Goal: Task Accomplishment & Management: Use online tool/utility

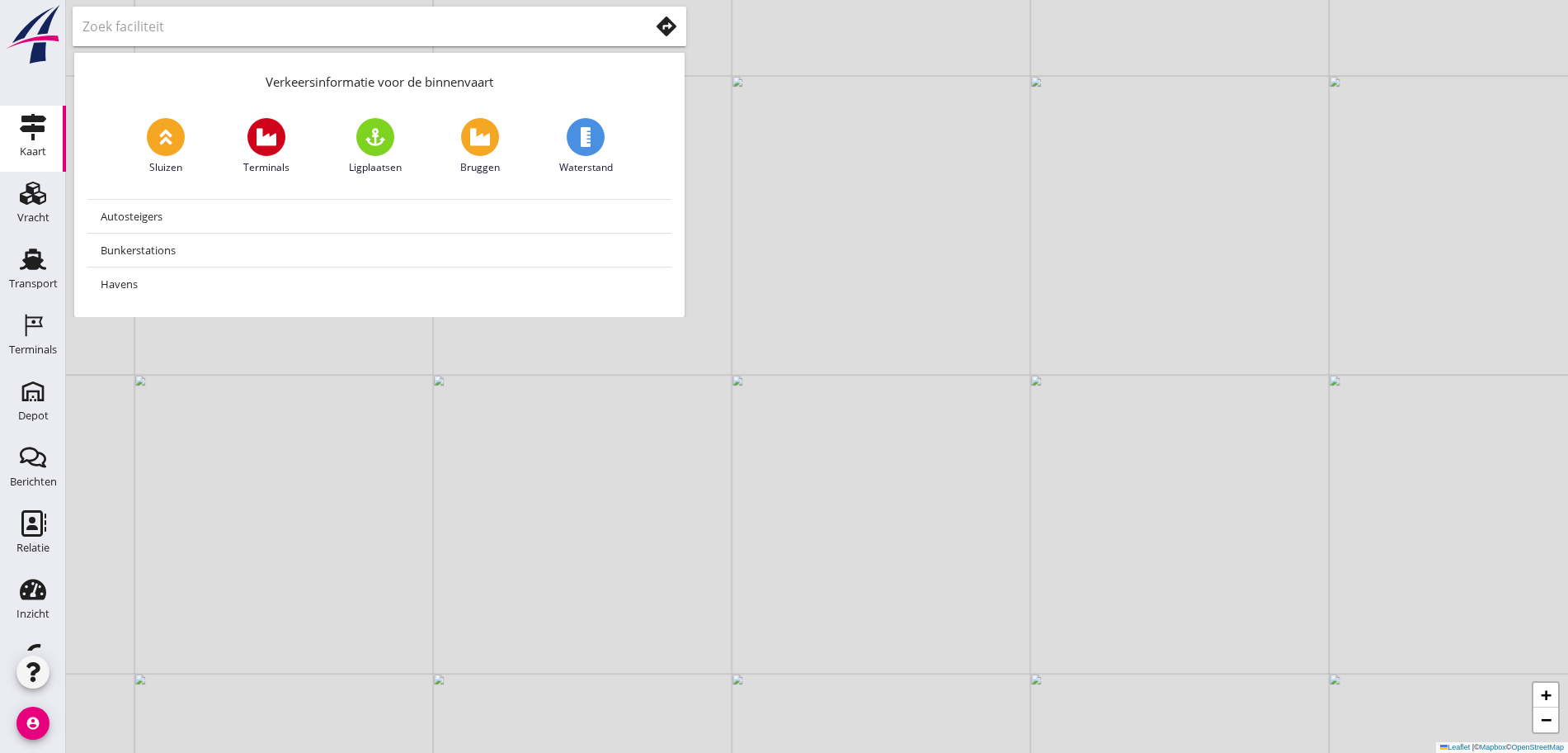
click at [1307, 165] on div "+ − Leaflet | © Mapbox © OpenStreetMap" at bounding box center [817, 376] width 1502 height 753
drag, startPoint x: 844, startPoint y: 183, endPoint x: 865, endPoint y: 329, distance: 147.5
click at [865, 329] on div "+ − Leaflet | © Mapbox © OpenStreetMap" at bounding box center [817, 376] width 1502 height 753
drag, startPoint x: 656, startPoint y: 516, endPoint x: 1547, endPoint y: 113, distance: 977.9
click at [1544, 126] on div "+ − Leaflet | © Mapbox © OpenStreetMap" at bounding box center [817, 376] width 1502 height 753
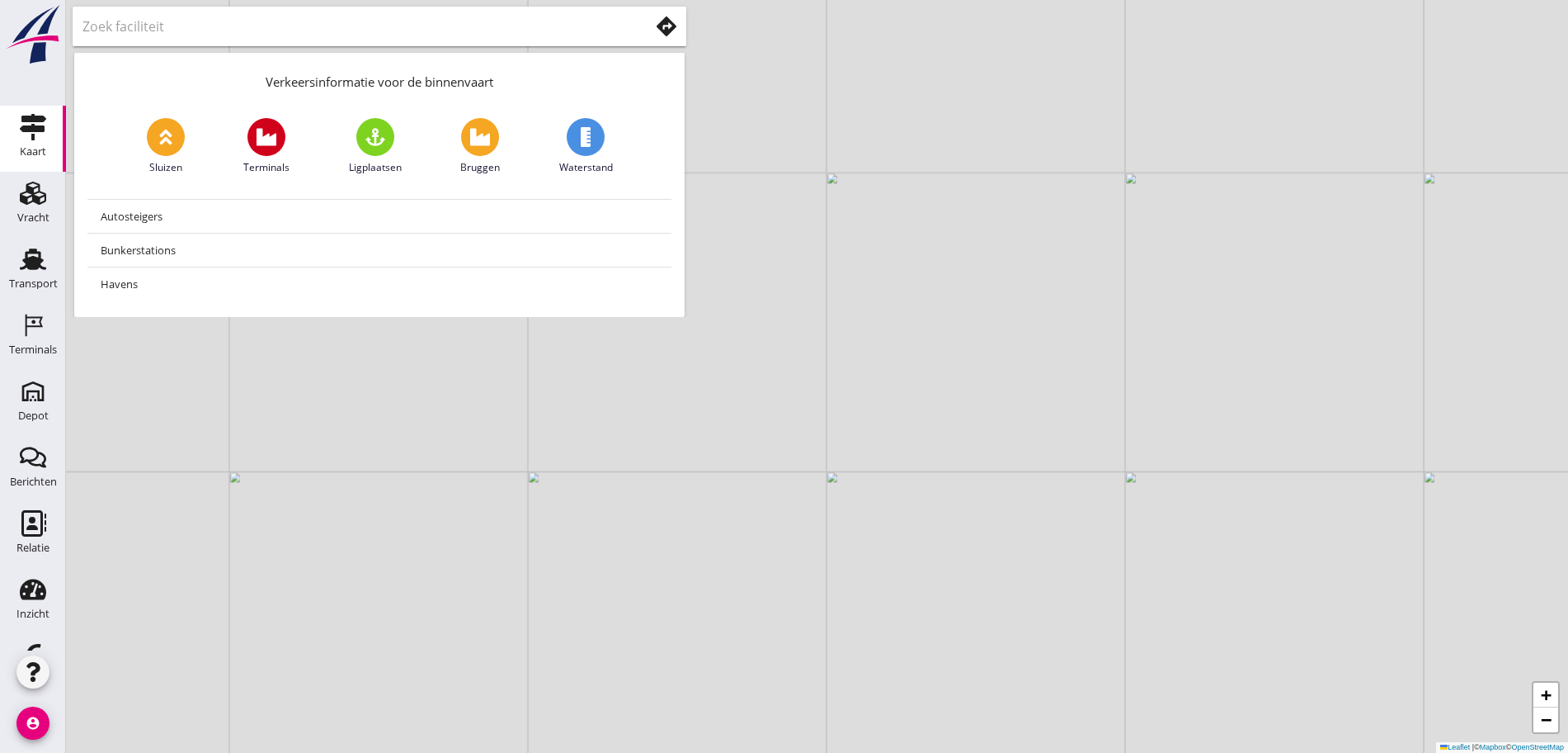
drag, startPoint x: 1464, startPoint y: 304, endPoint x: 1307, endPoint y: 326, distance: 158.5
click at [1307, 326] on div "+ − Leaflet | © Mapbox © OpenStreetMap" at bounding box center [817, 376] width 1502 height 753
drag, startPoint x: 965, startPoint y: 435, endPoint x: 1259, endPoint y: 368, distance: 301.5
click at [1259, 368] on div "+ − Leaflet | © Mapbox © OpenStreetMap" at bounding box center [817, 376] width 1502 height 753
click at [17, 207] on div "Vracht" at bounding box center [33, 217] width 32 height 23
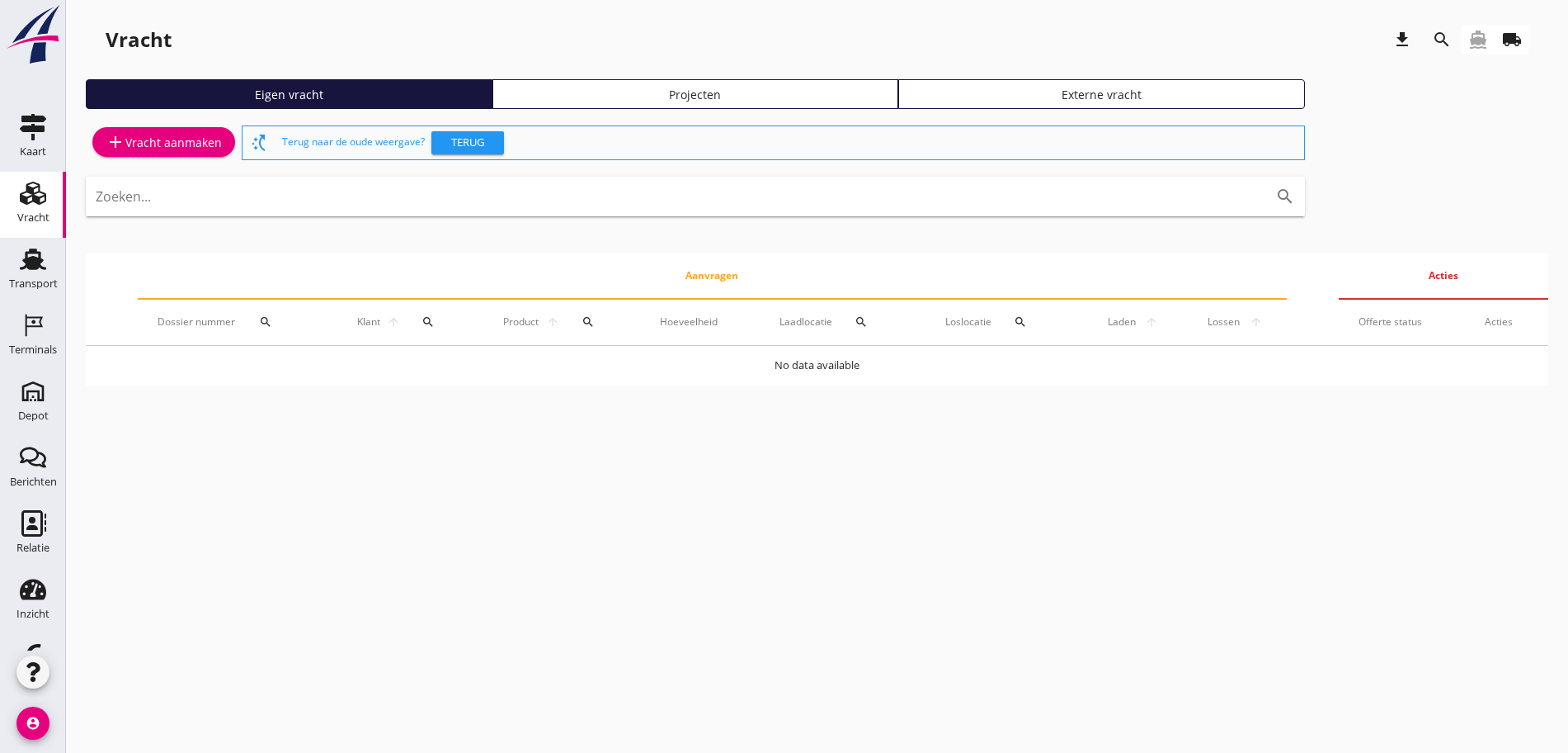
click at [1501, 40] on link "local_shipping" at bounding box center [1512, 39] width 33 height 30
click at [1029, 79] on div "Eigen vracht Projecten Externe vracht" at bounding box center [817, 101] width 1463 height 43
click at [167, 140] on div "add Vracht aanmaken" at bounding box center [164, 141] width 116 height 20
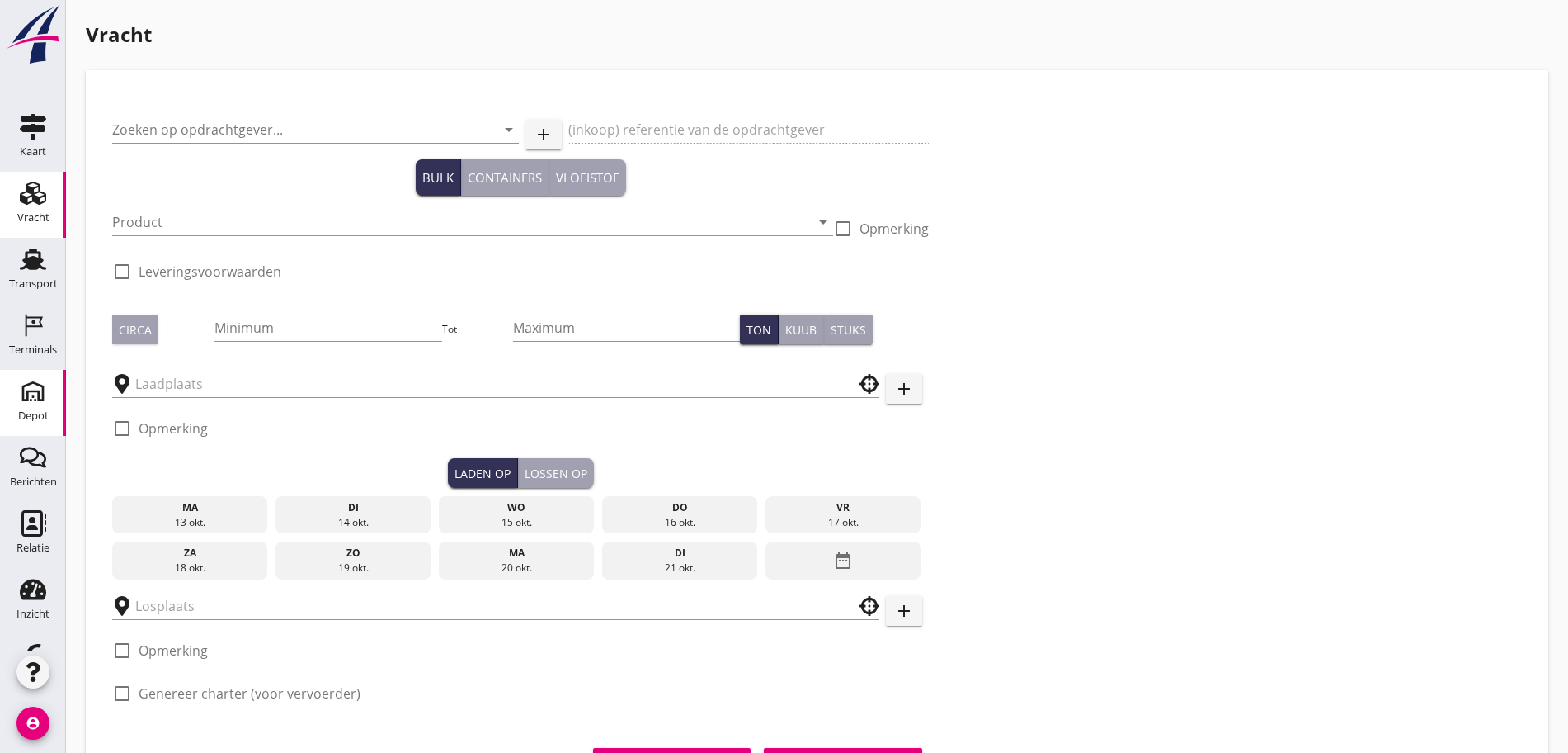
click at [1, 414] on link "Depot Depot" at bounding box center [32, 403] width 66 height 66
click at [18, 425] on div "Depot" at bounding box center [33, 415] width 31 height 23
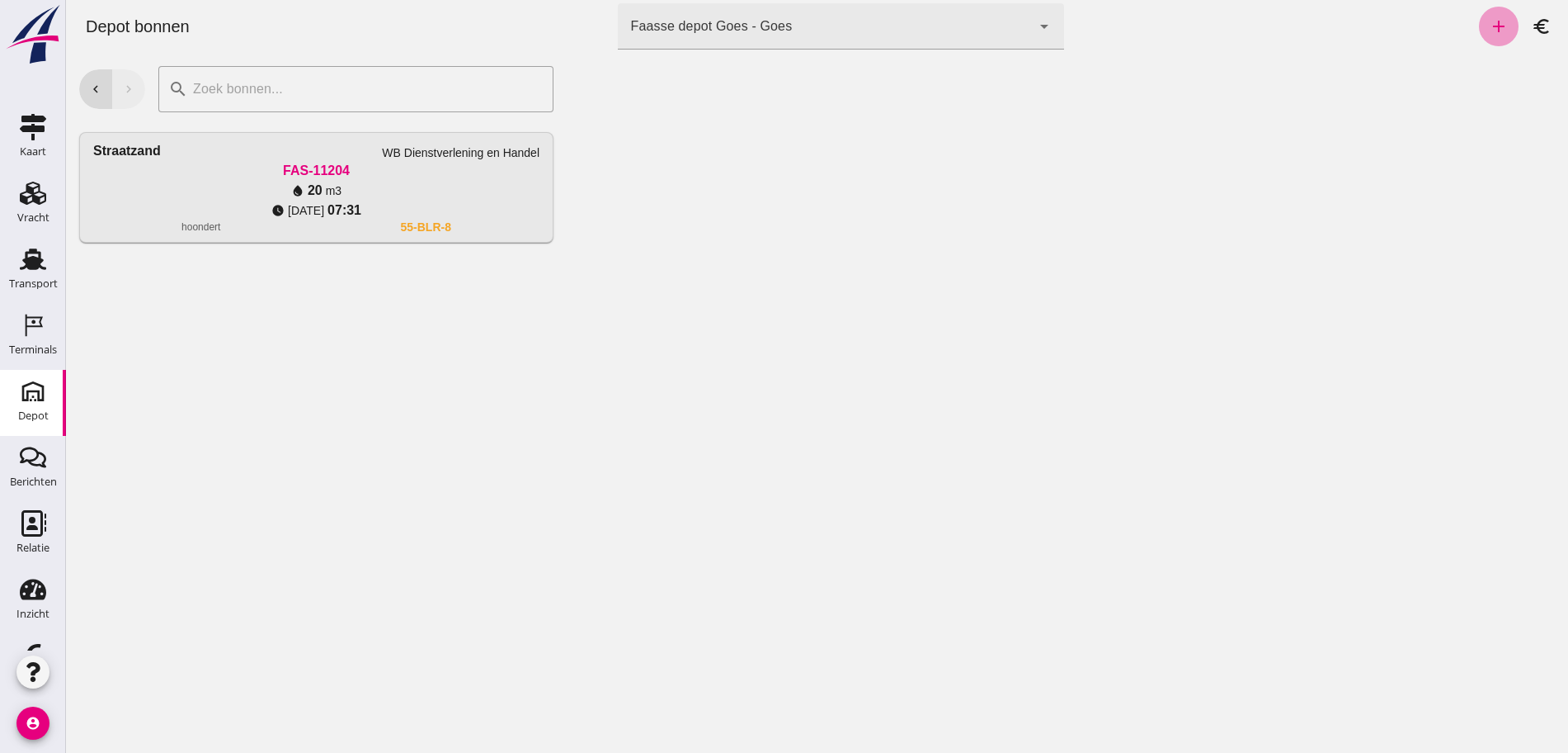
click at [1490, 26] on icon "add" at bounding box center [1499, 26] width 20 height 20
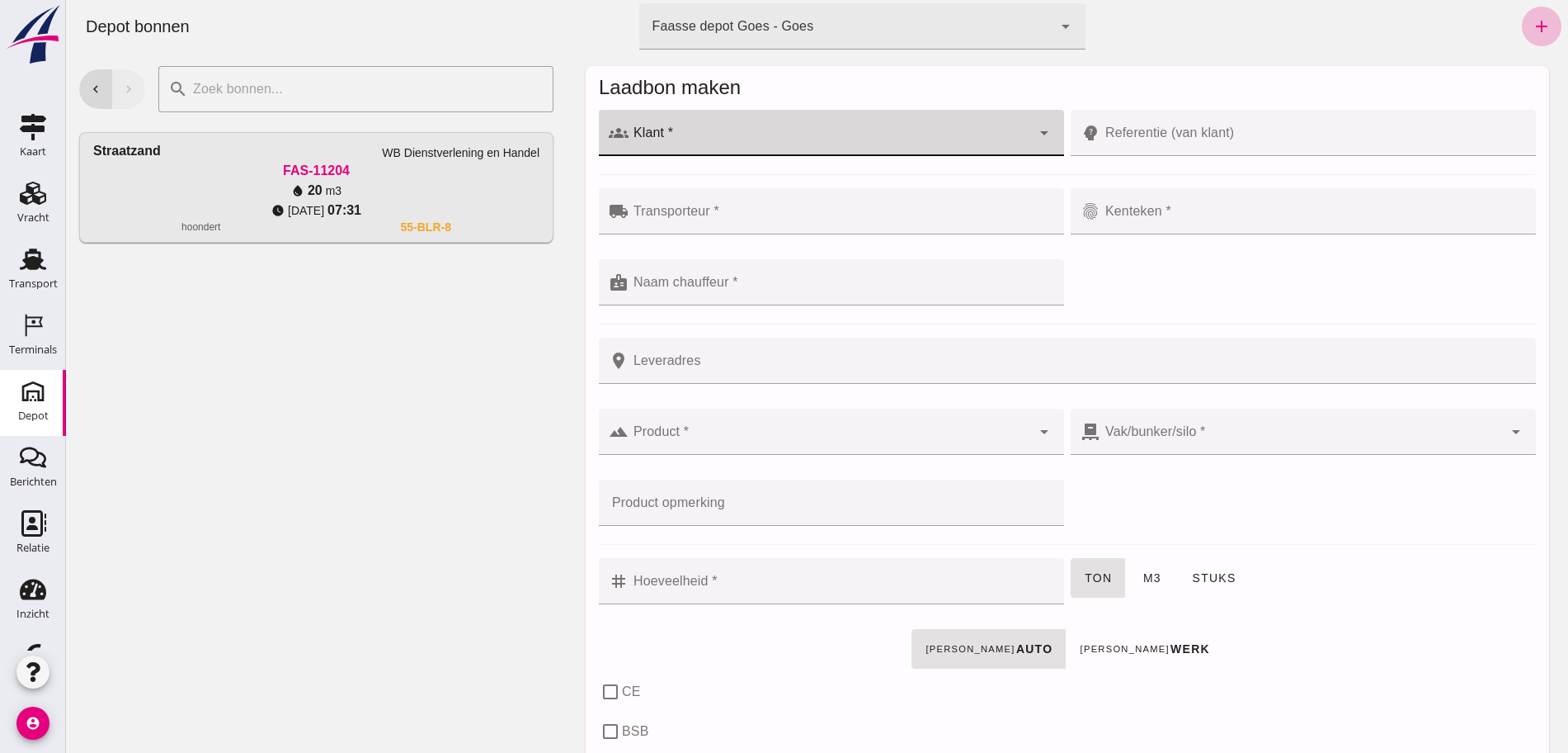
click at [677, 141] on input "Klant *" at bounding box center [830, 141] width 402 height 20
type input "sobb"
click at [1008, 135] on icon "cancel" at bounding box center [1018, 132] width 20 height 20
click at [95, 97] on button "chevron_left" at bounding box center [96, 89] width 33 height 39
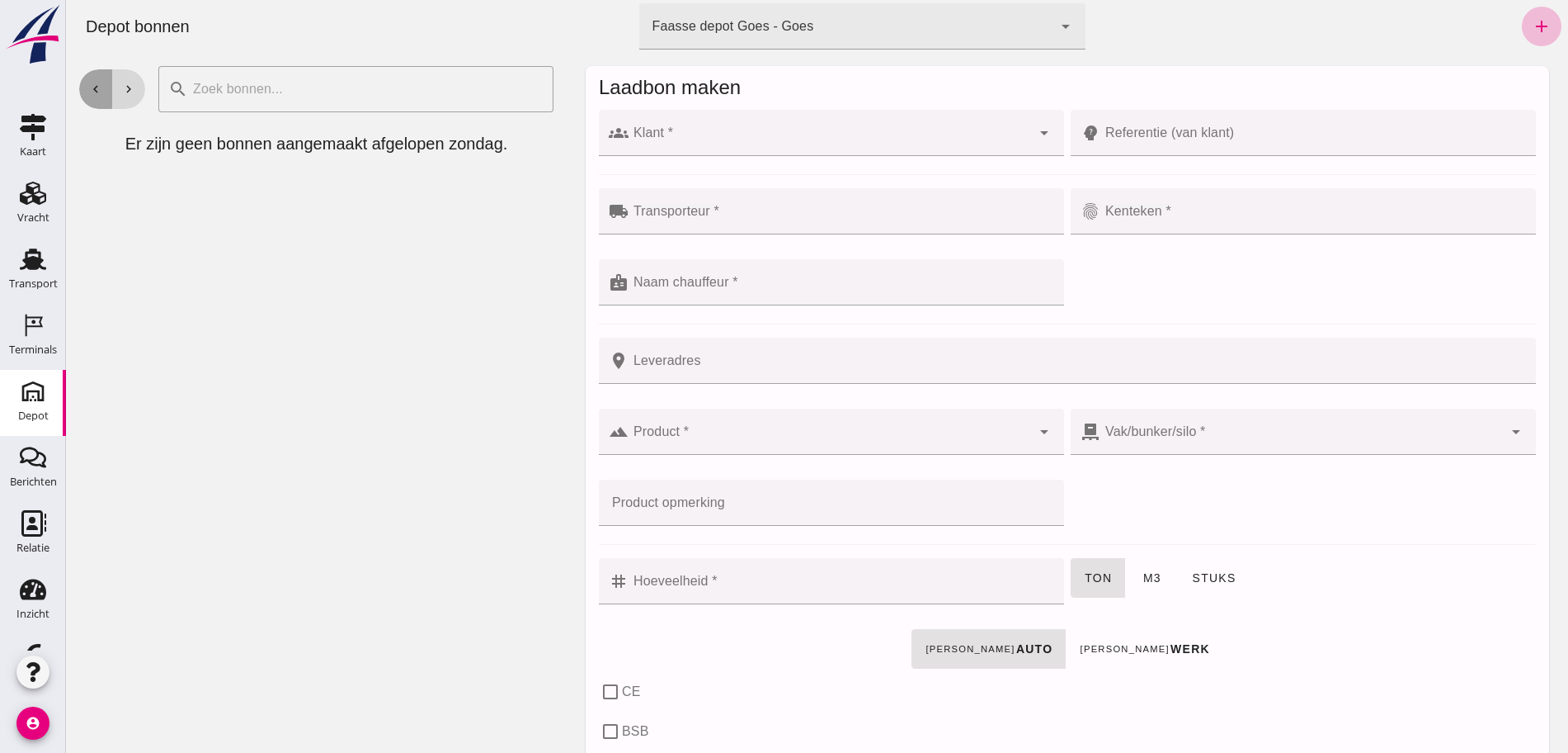
click at [95, 97] on button "chevron_left" at bounding box center [96, 89] width 33 height 39
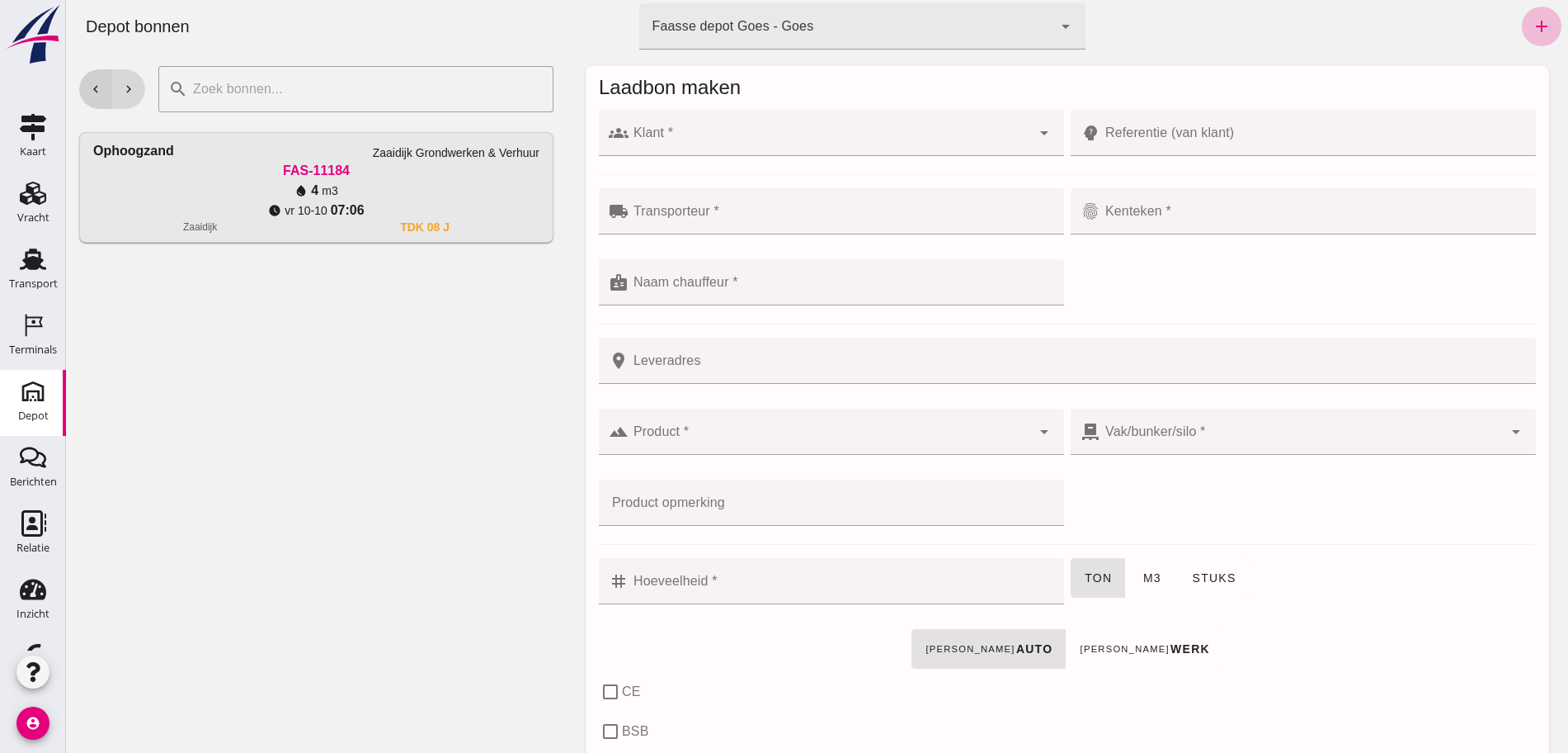
click at [95, 97] on button "chevron_left" at bounding box center [96, 89] width 33 height 39
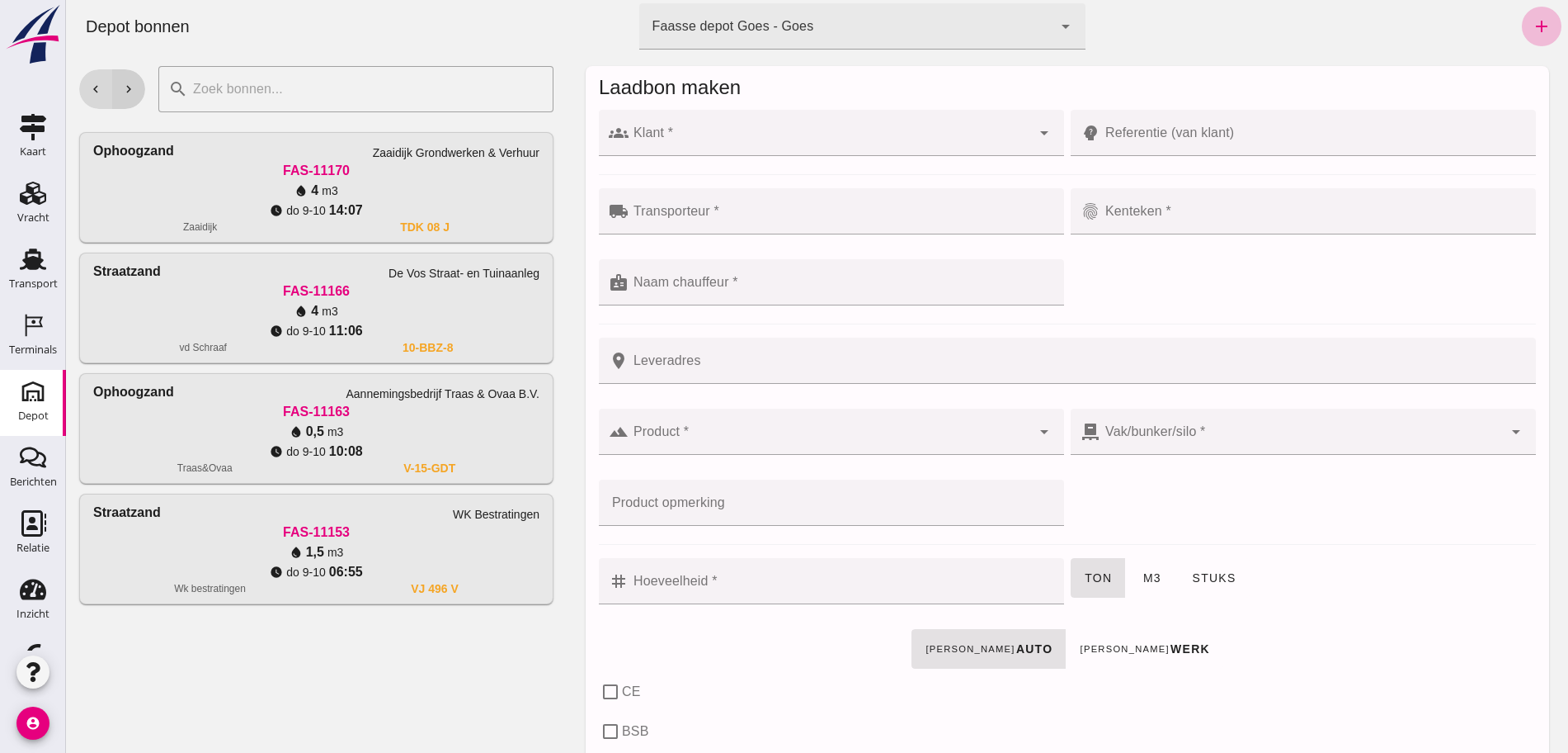
click at [126, 85] on icon "chevron_right" at bounding box center [128, 89] width 15 height 15
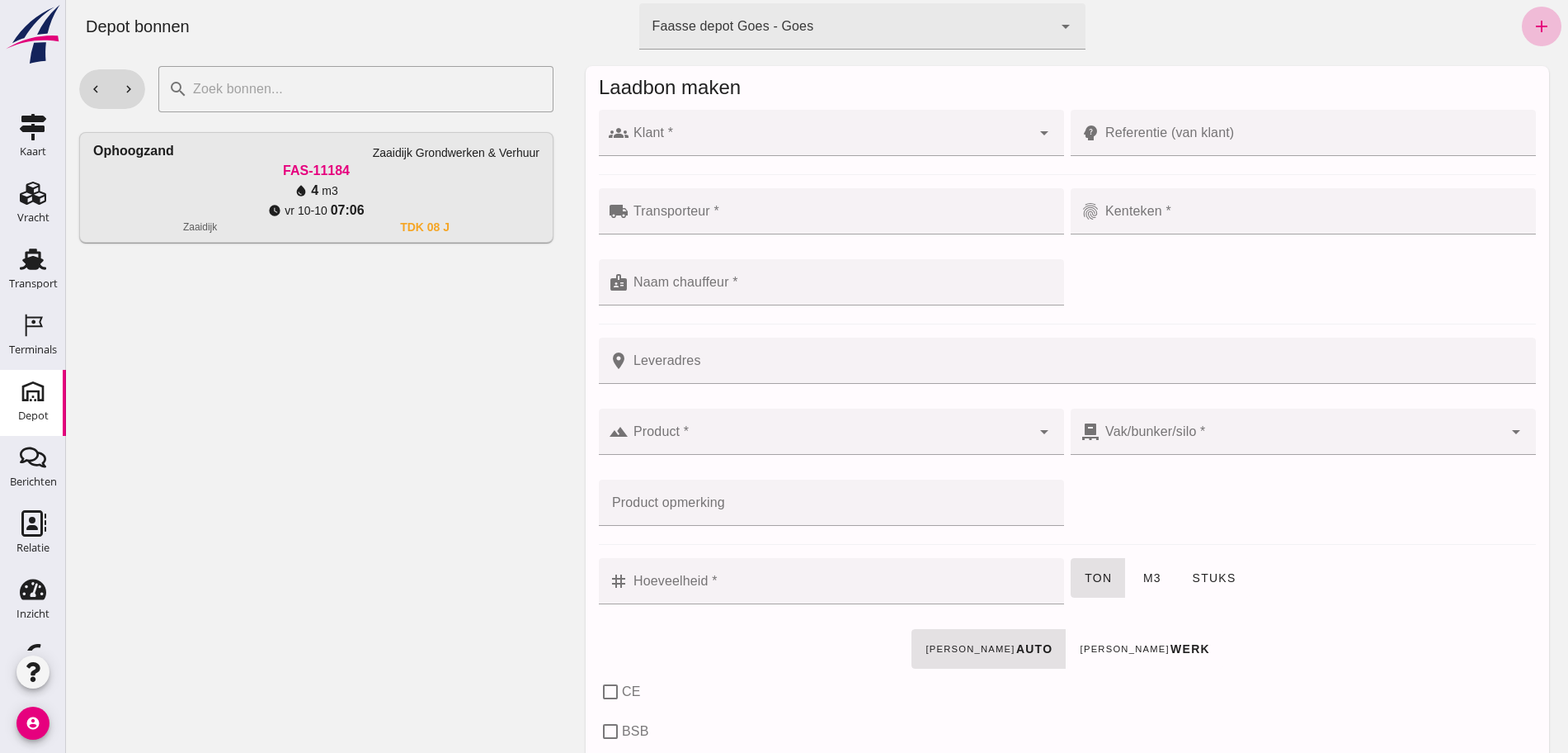
click at [952, 26] on div "Faasse depot Goes - Goes 8d49d884-38cb-411c-a66c-fafb858bb749" at bounding box center [846, 26] width 414 height 46
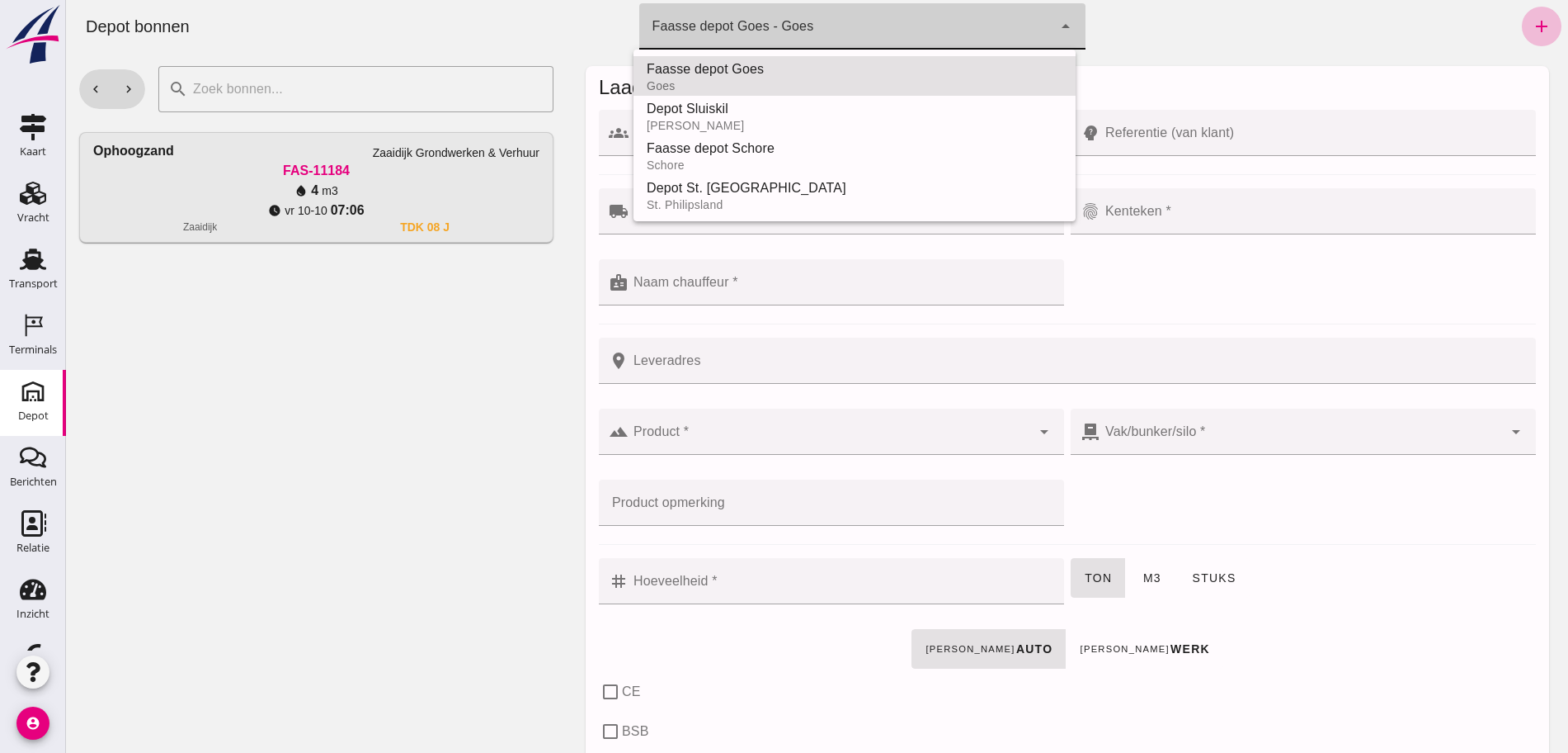
click at [458, 46] on div "chevron_left Depot bonnen terminal Faasse depot Goes - Goes 8d49d884-38cb-411c-…" at bounding box center [817, 26] width 1489 height 53
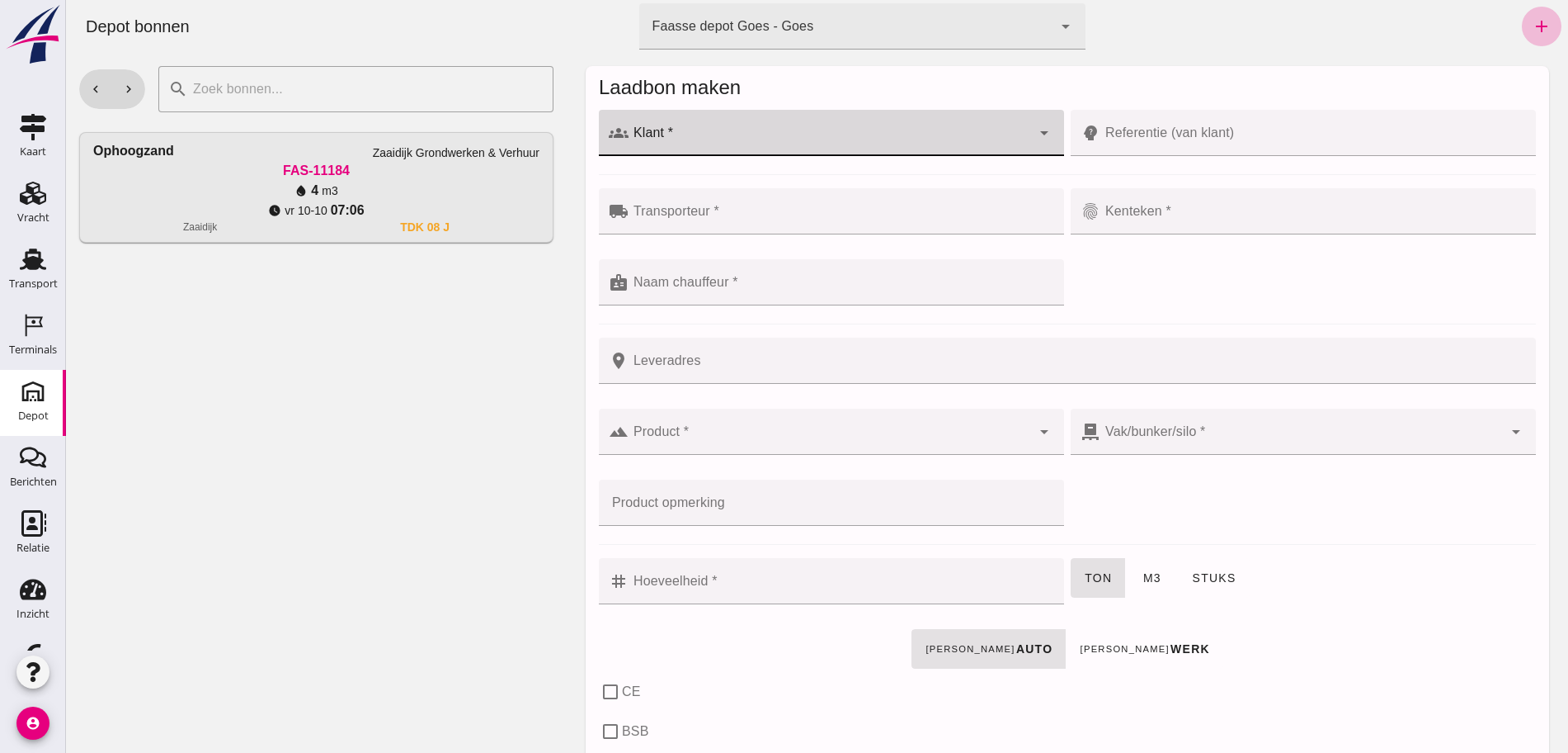
click at [807, 122] on div at bounding box center [830, 132] width 402 height 46
click at [879, 188] on div "Particulier" at bounding box center [834, 182] width 413 height 20
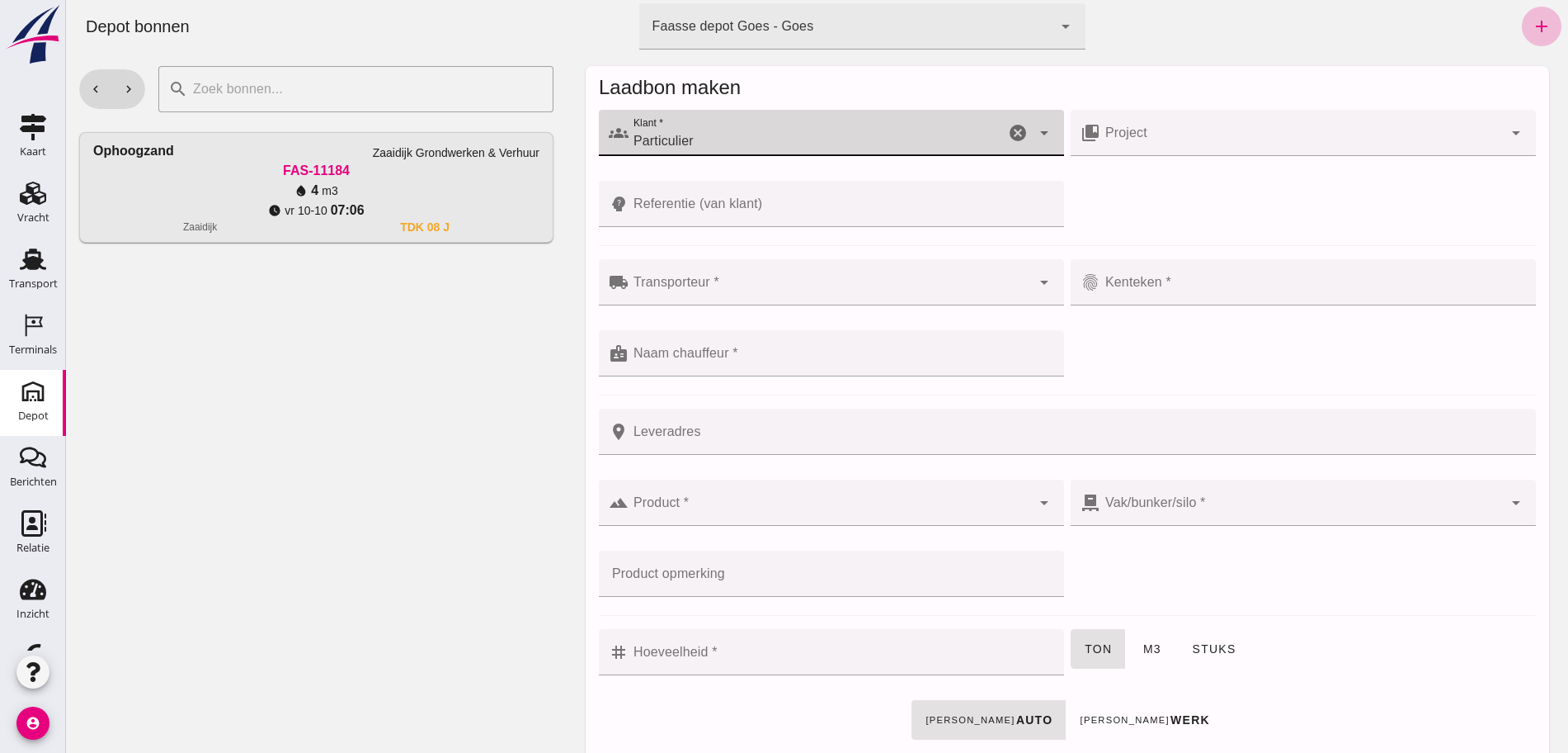
type input "Particulier"
click at [866, 288] on input "Transporteur *" at bounding box center [830, 290] width 402 height 20
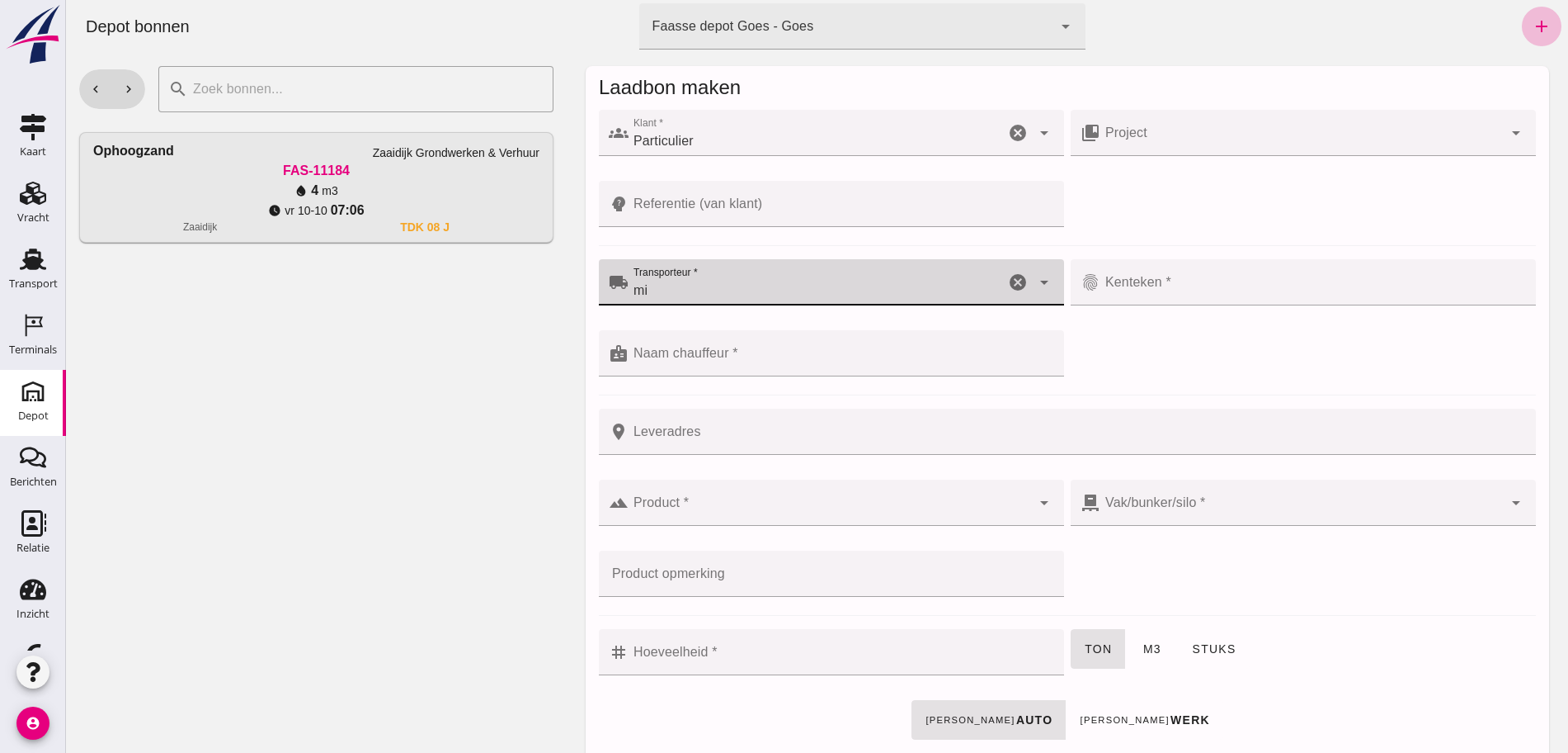
type input "m"
type input "[PERSON_NAME]"
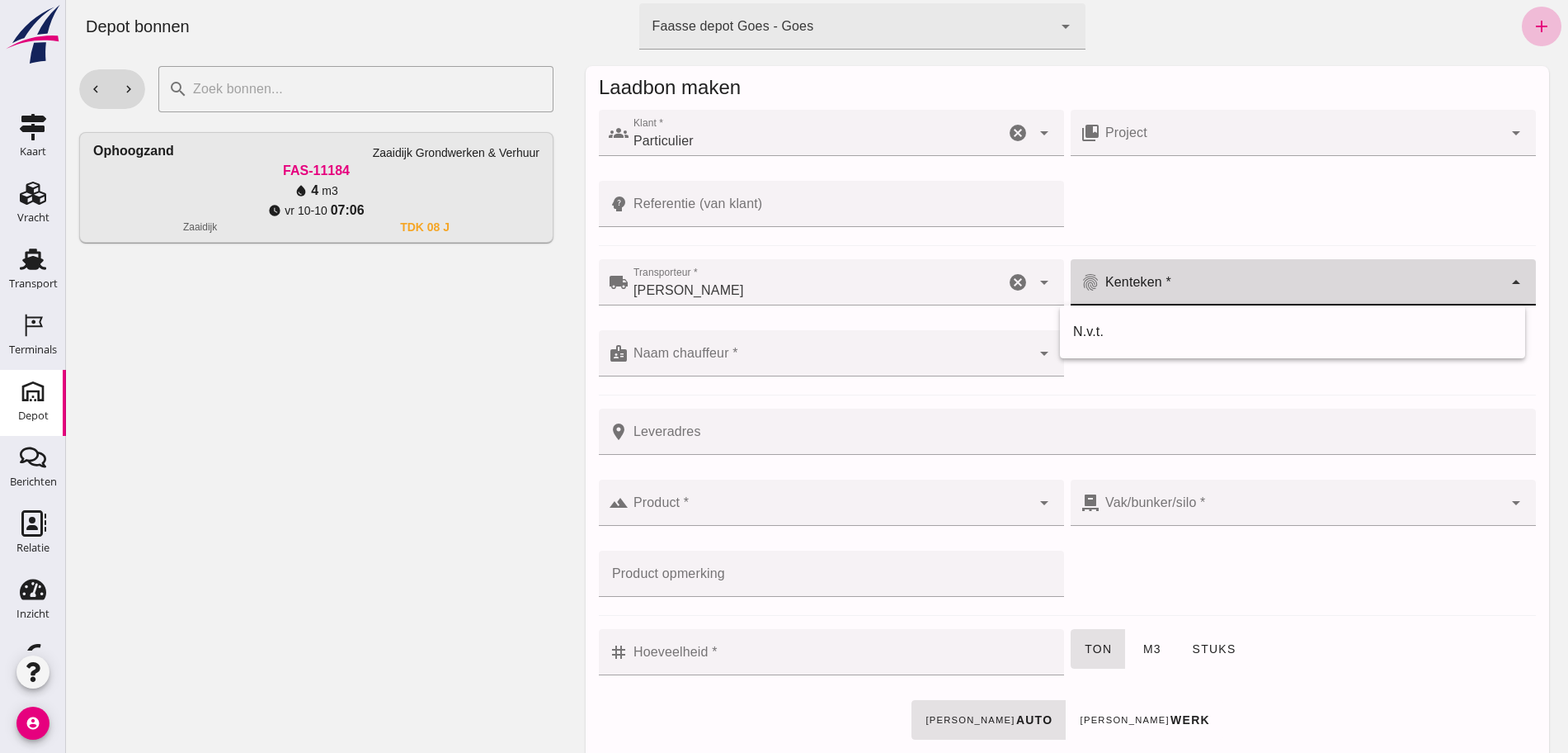
click at [1381, 273] on div at bounding box center [1301, 282] width 402 height 46
click at [1127, 326] on div "N.v.t." at bounding box center [1293, 332] width 439 height 20
type input "N.v.t."
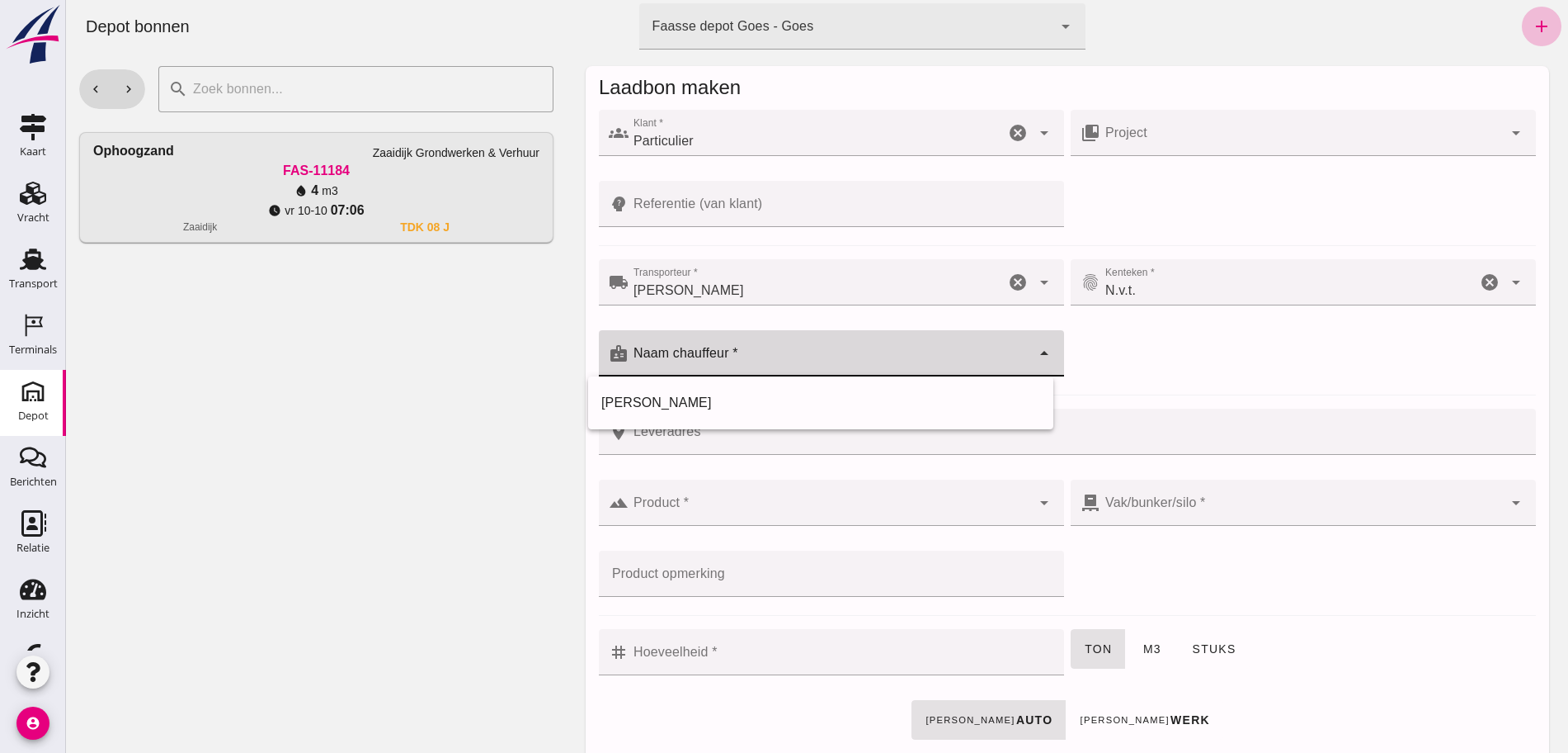
click at [777, 355] on input "Naam chauffeur *" at bounding box center [830, 361] width 402 height 20
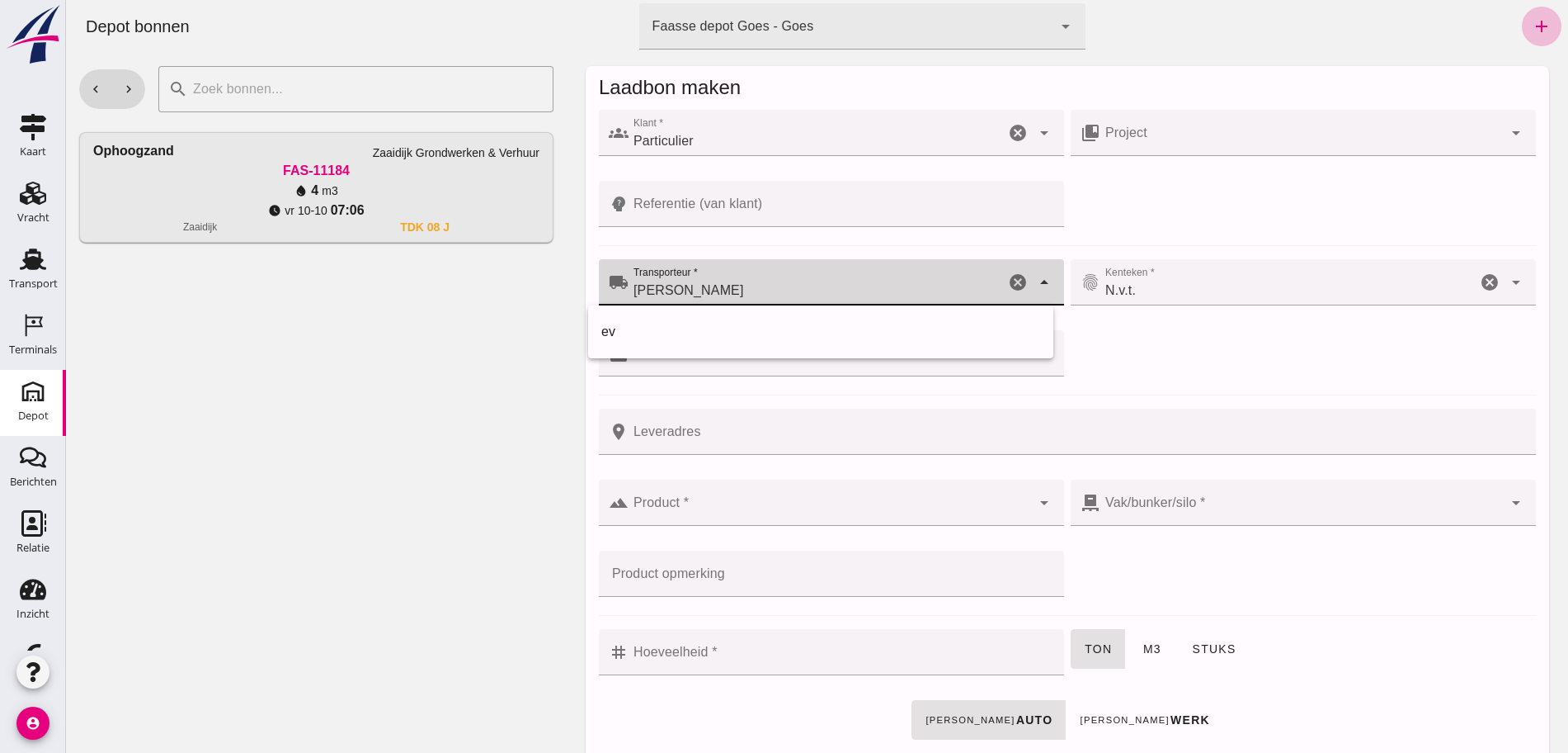
drag, startPoint x: 682, startPoint y: 287, endPoint x: 503, endPoint y: 285, distance: 179.0
click at [503, 285] on div "chevron_left chevron_right search cancel Ophoogzand Zaaidijk Grondwerken & Verh…" at bounding box center [817, 403] width 1502 height 700
drag, startPoint x: 820, startPoint y: 501, endPoint x: 818, endPoint y: 485, distance: 16.1
click at [820, 501] on input "Product *" at bounding box center [830, 510] width 402 height 20
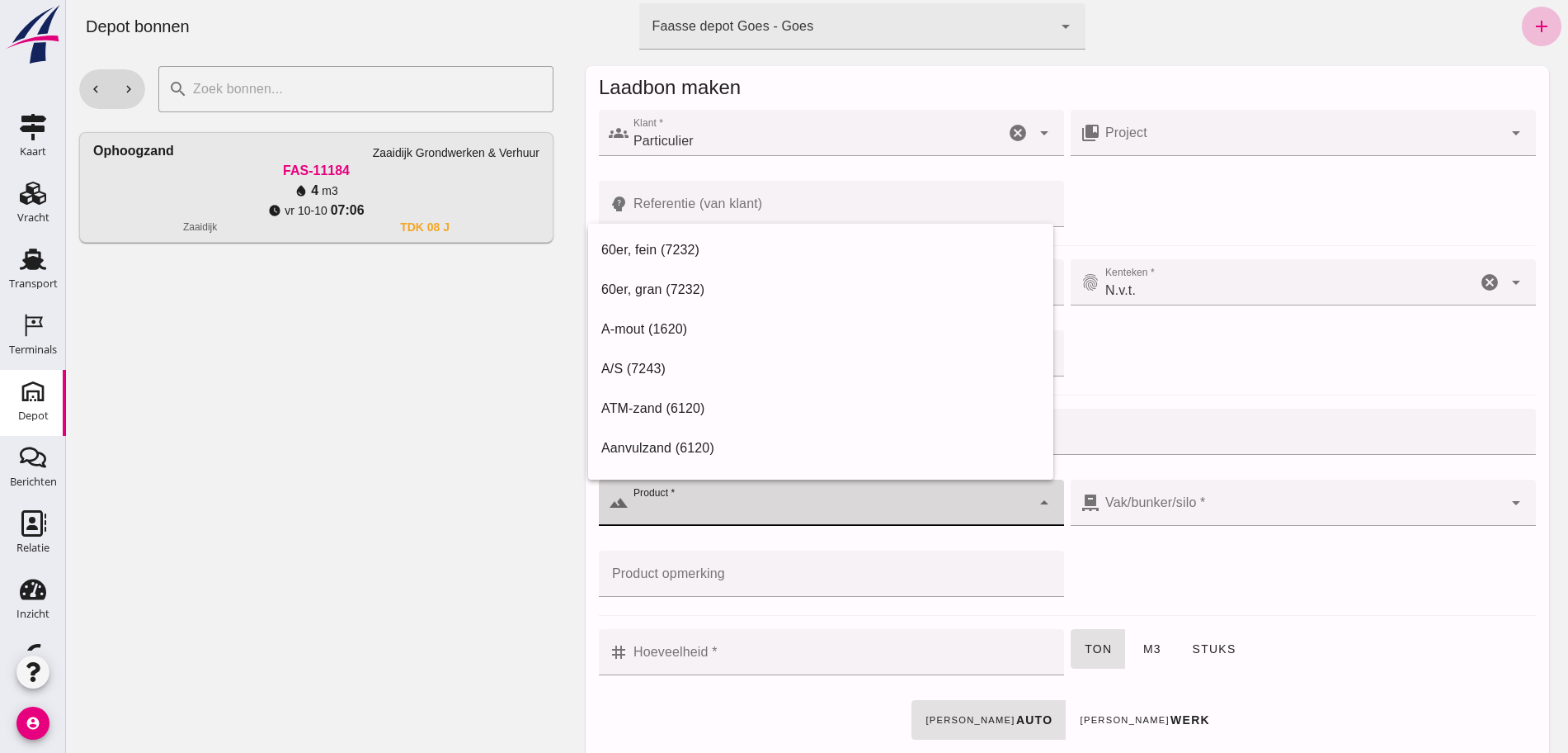
click at [1277, 382] on div "local_shipping Transporteur * Transporteur * Michel van Oosten Michel van Ooste…" at bounding box center [1067, 326] width 944 height 142
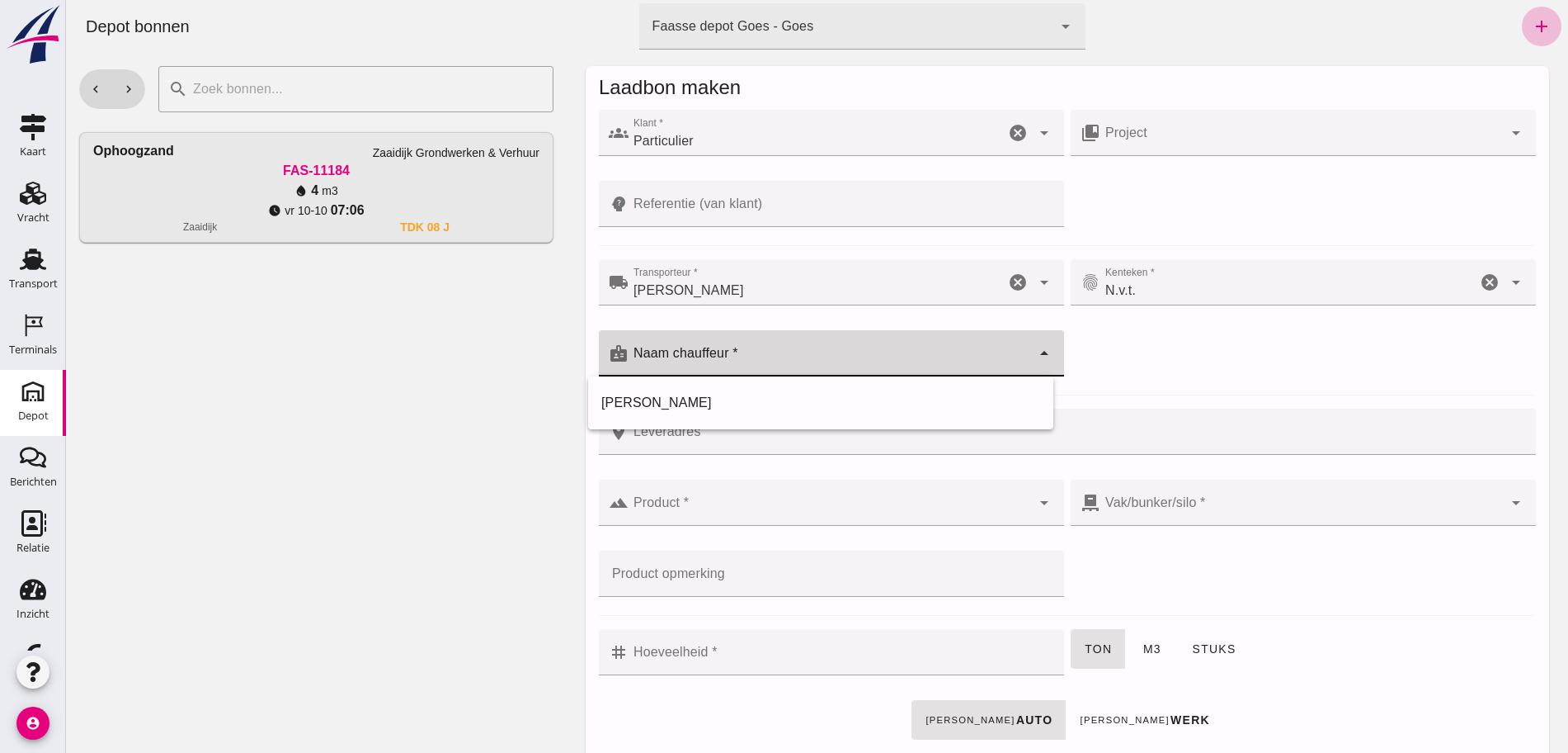
click at [791, 351] on input "Naam chauffeur *" at bounding box center [830, 361] width 402 height 20
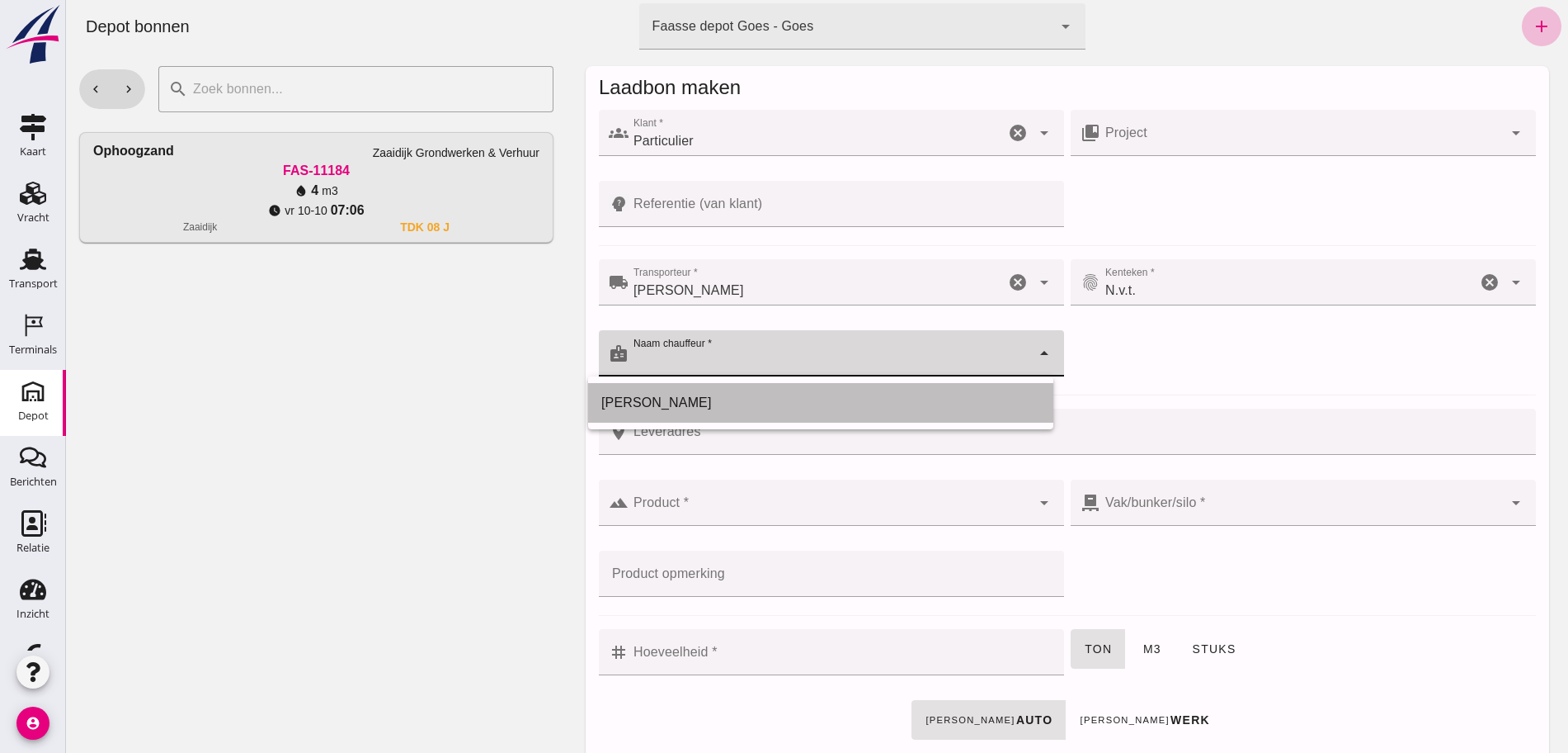
click at [707, 404] on div "[PERSON_NAME]" at bounding box center [821, 403] width 439 height 20
type input "[PERSON_NAME]"
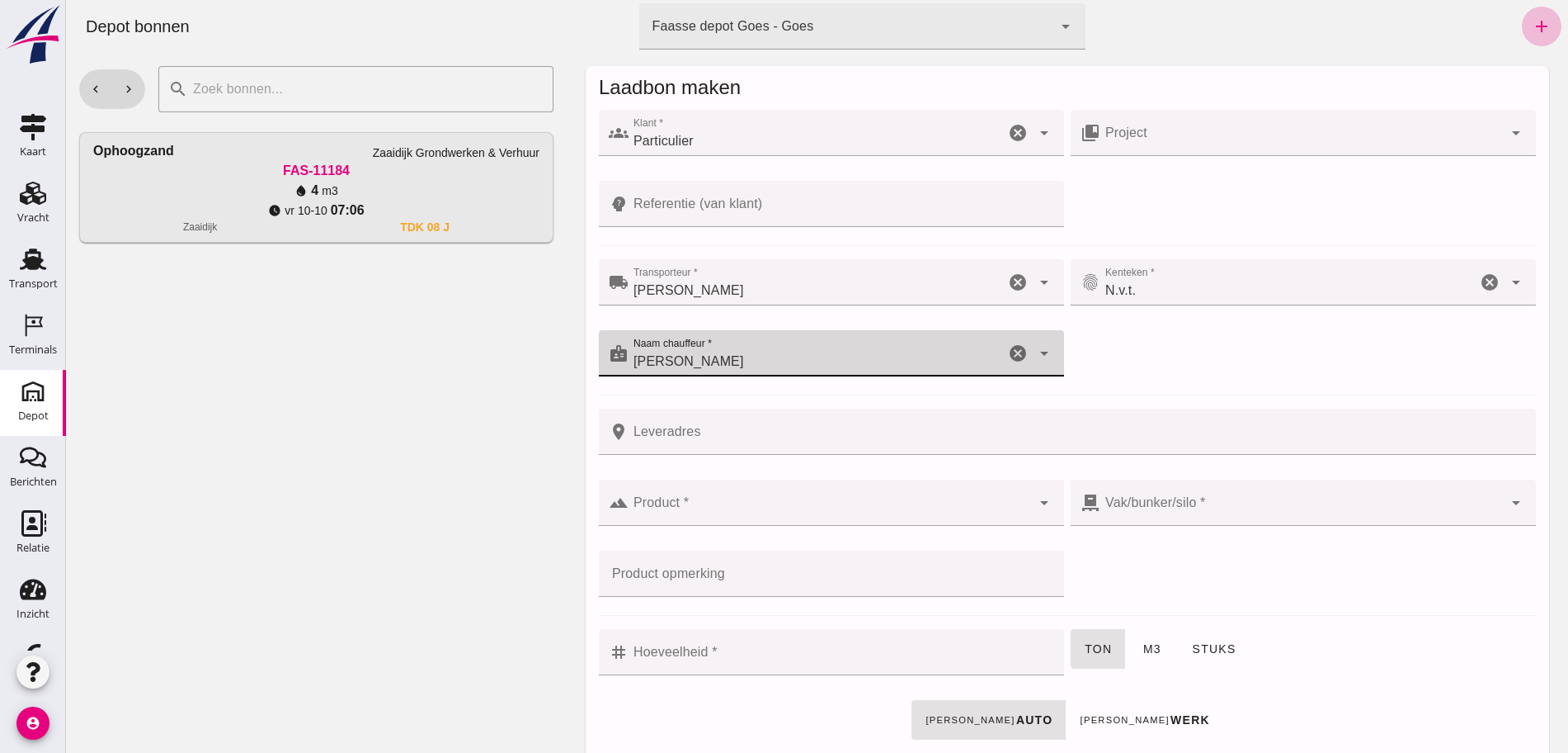
click at [718, 430] on input "Leveradres" at bounding box center [1078, 432] width 897 height 46
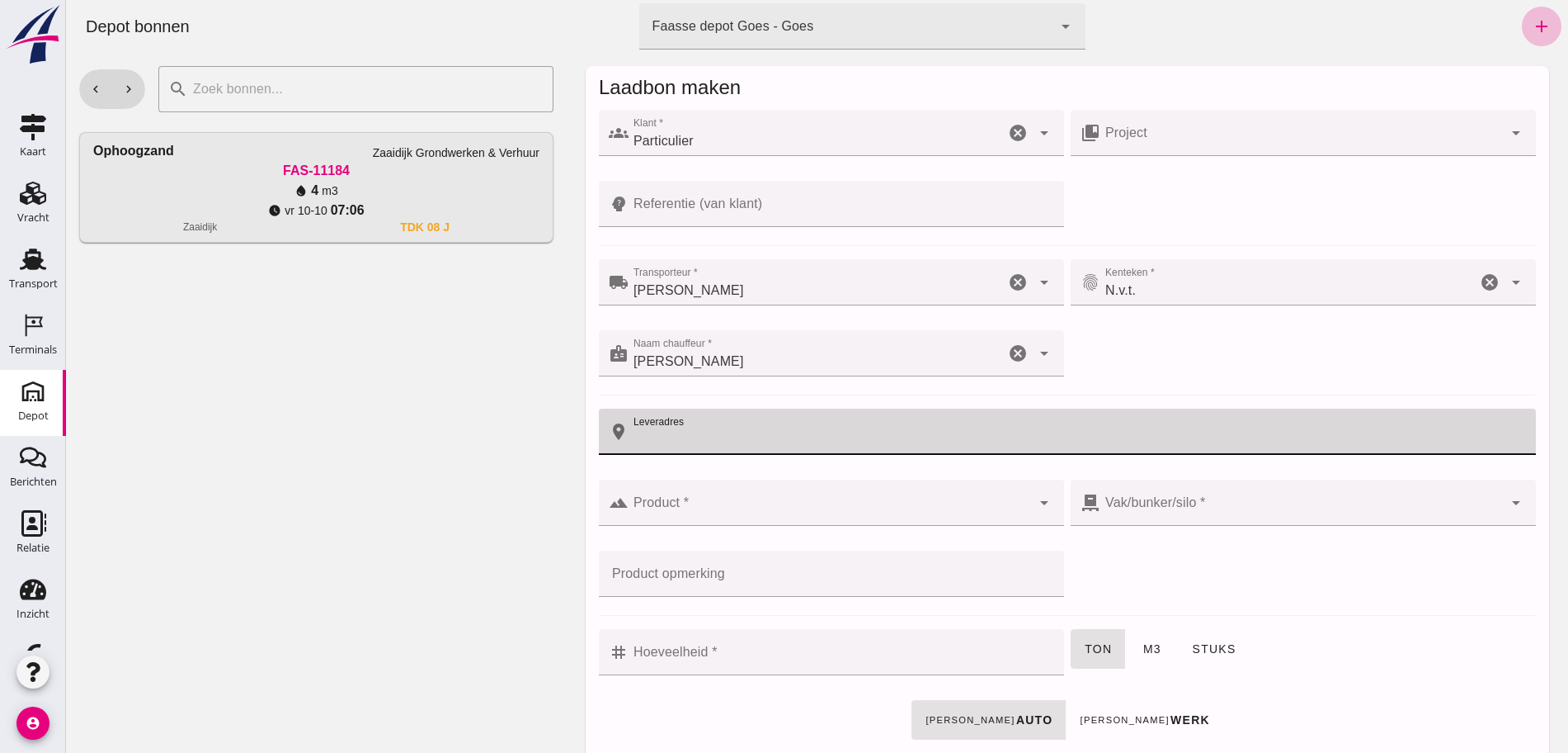
paste input "[STREET_ADDRESS]"
type input "[STREET_ADDRESS]"
click at [770, 480] on div at bounding box center [830, 503] width 402 height 46
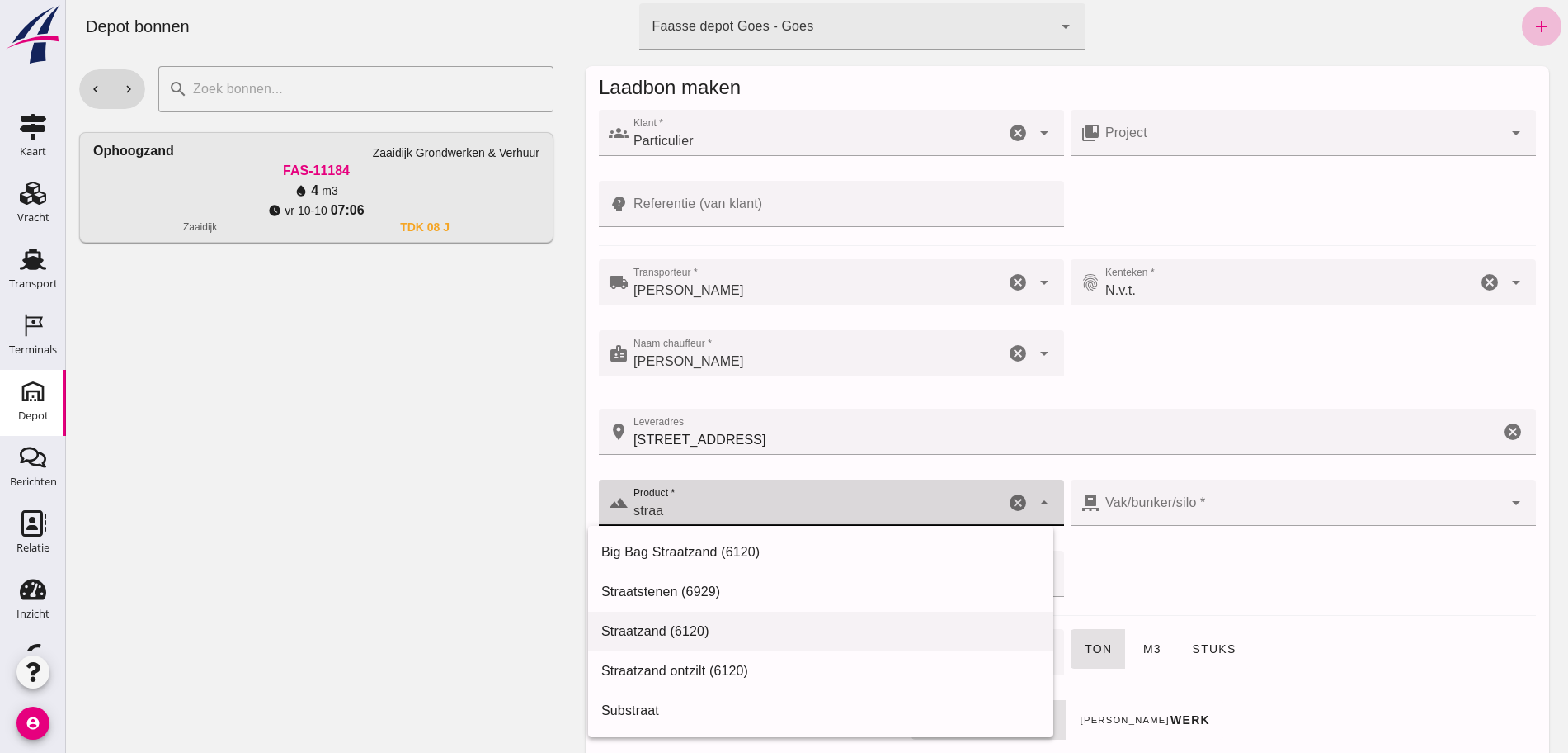
click at [739, 617] on div "Straatzand (6120)" at bounding box center [820, 631] width 466 height 39
type input "Straatzand (6120)"
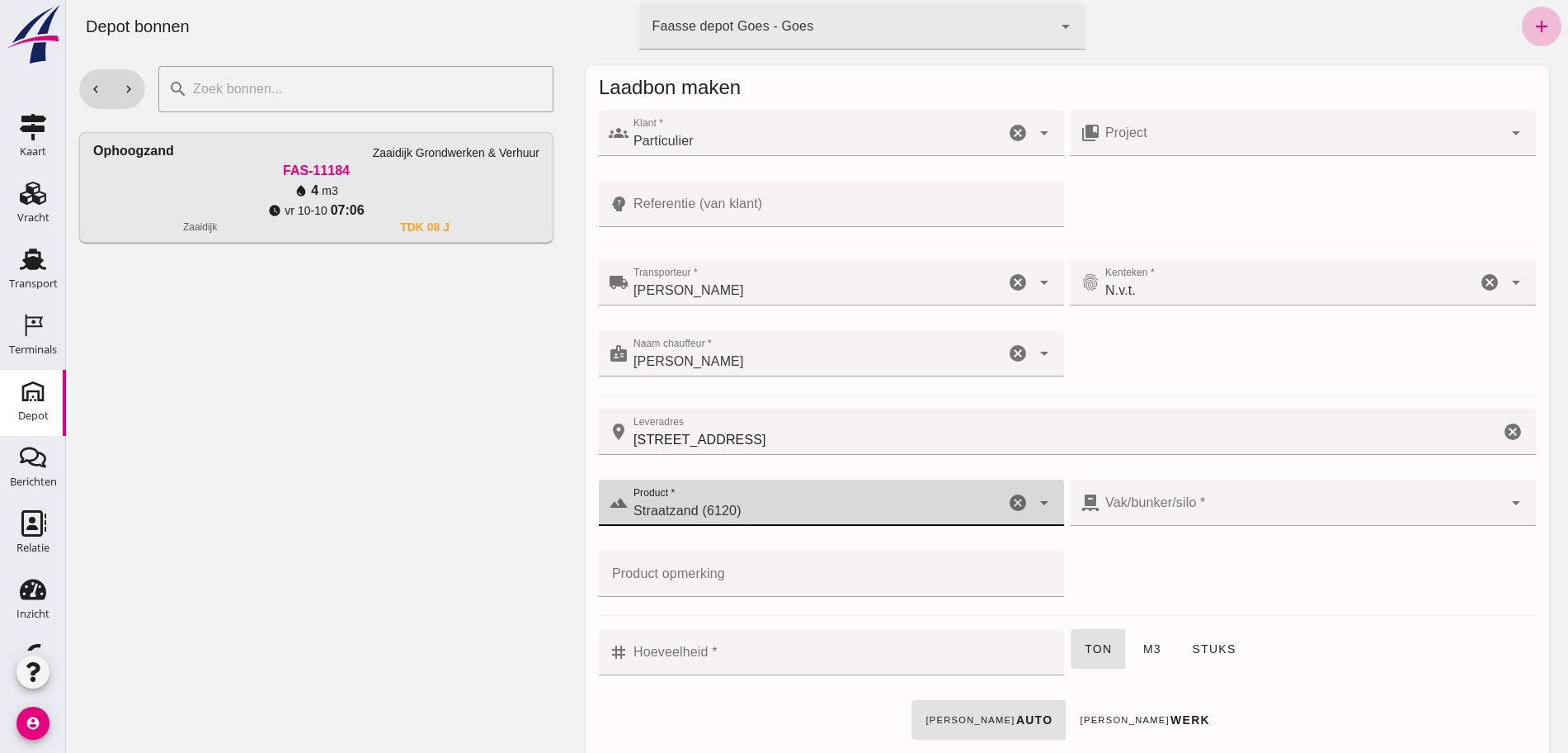
checkbox input "true"
type input "40"
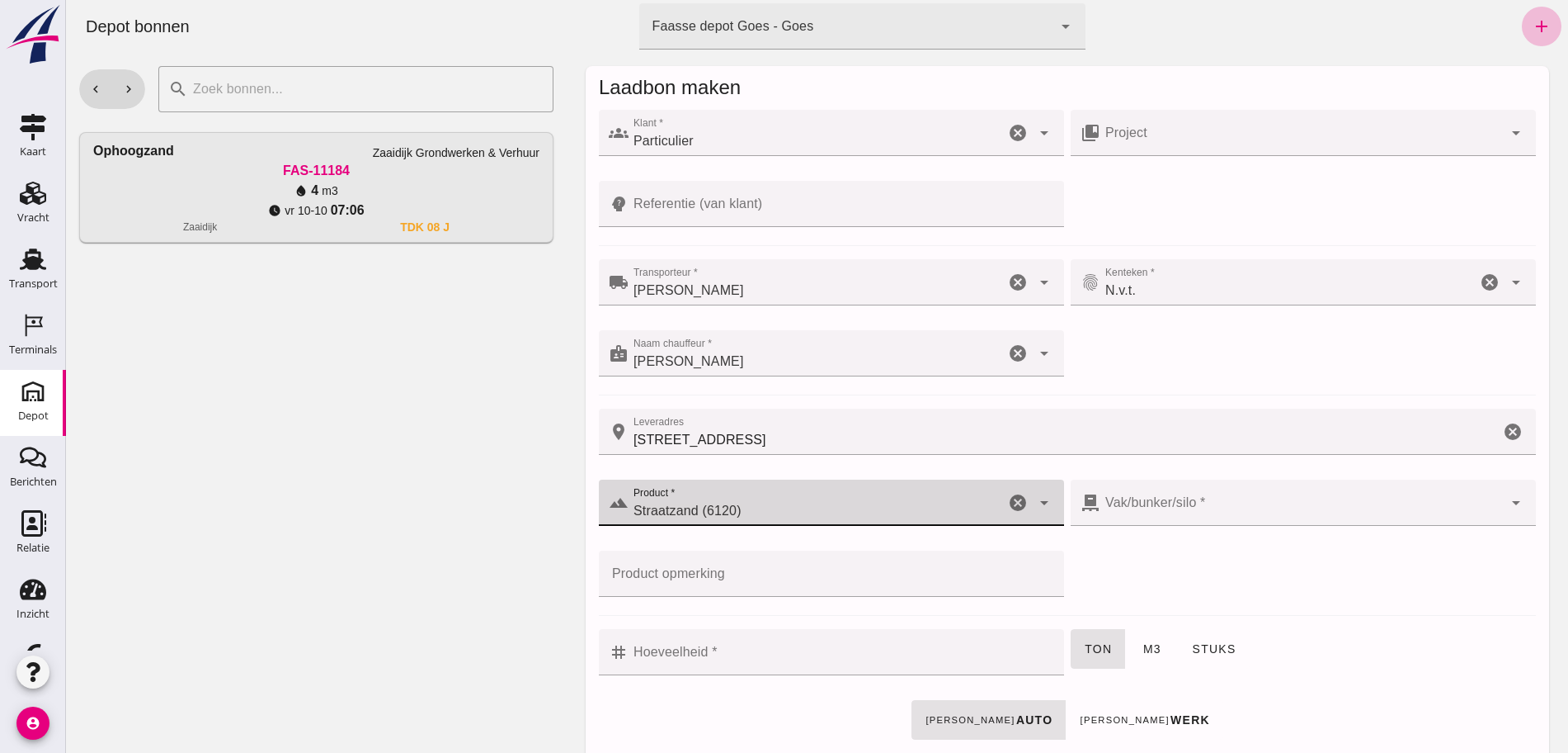
checkbox input "true"
type input "303"
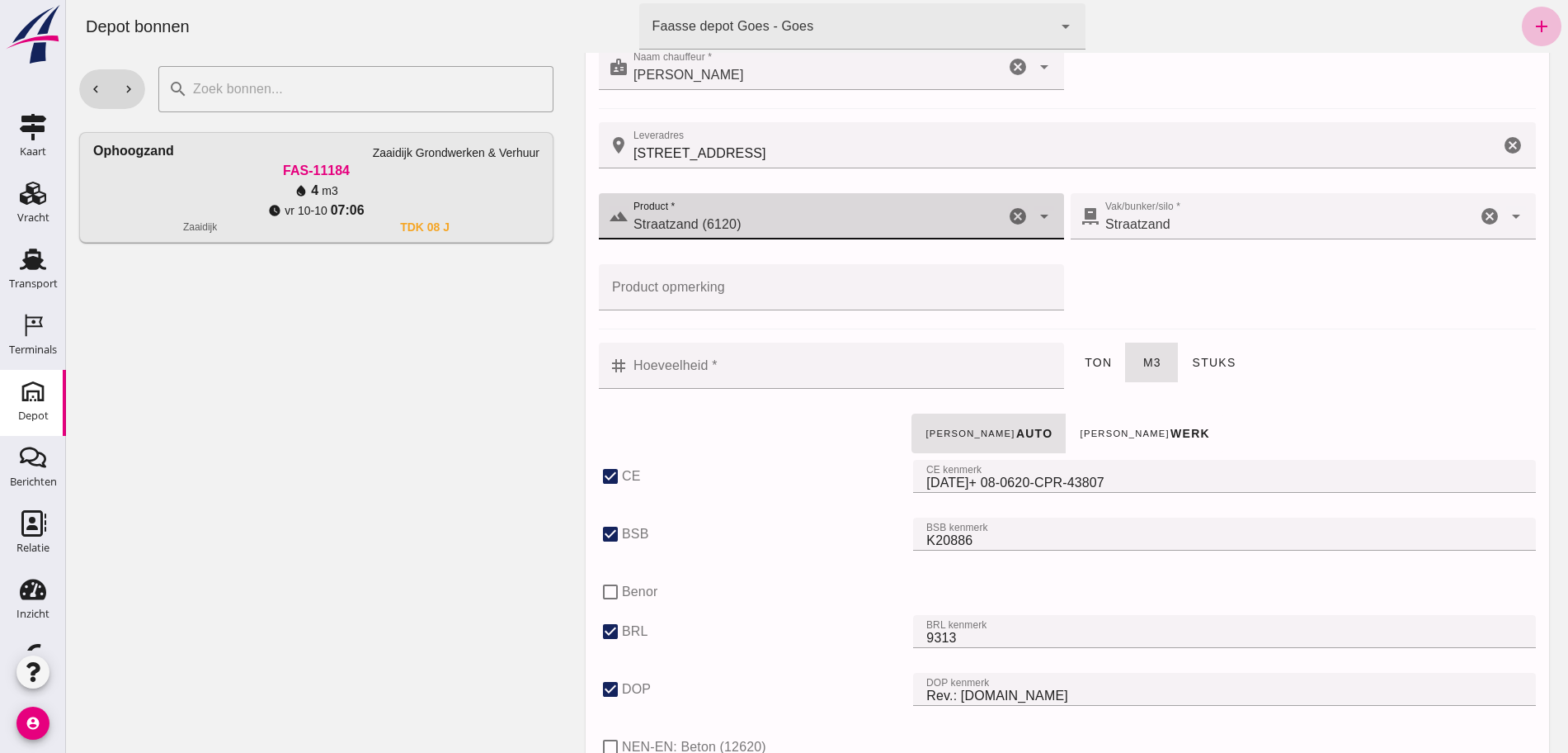
scroll to position [309, 0]
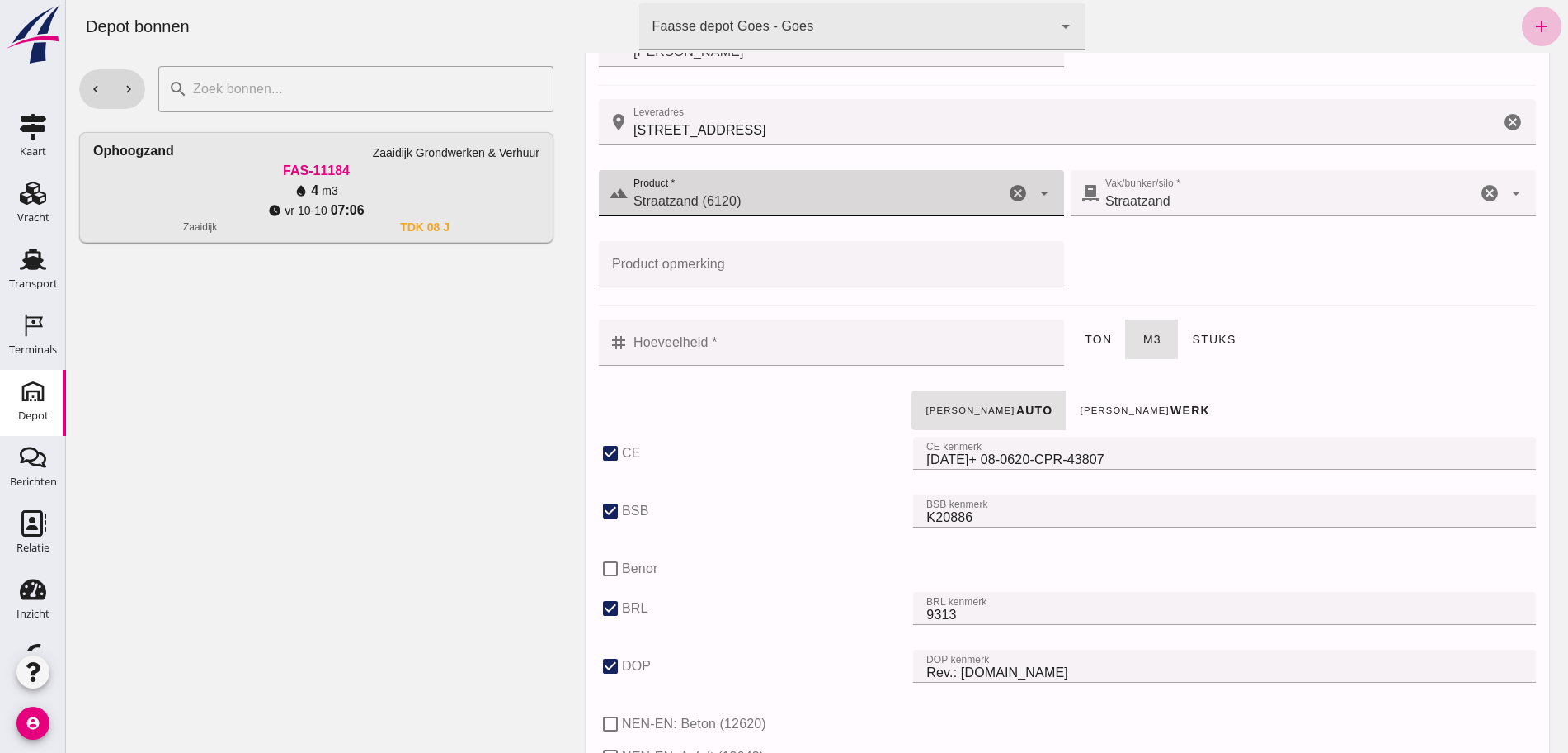
type input "Straatzand (6120)"
click at [759, 350] on input "Hoeveelheid *" at bounding box center [842, 343] width 426 height 46
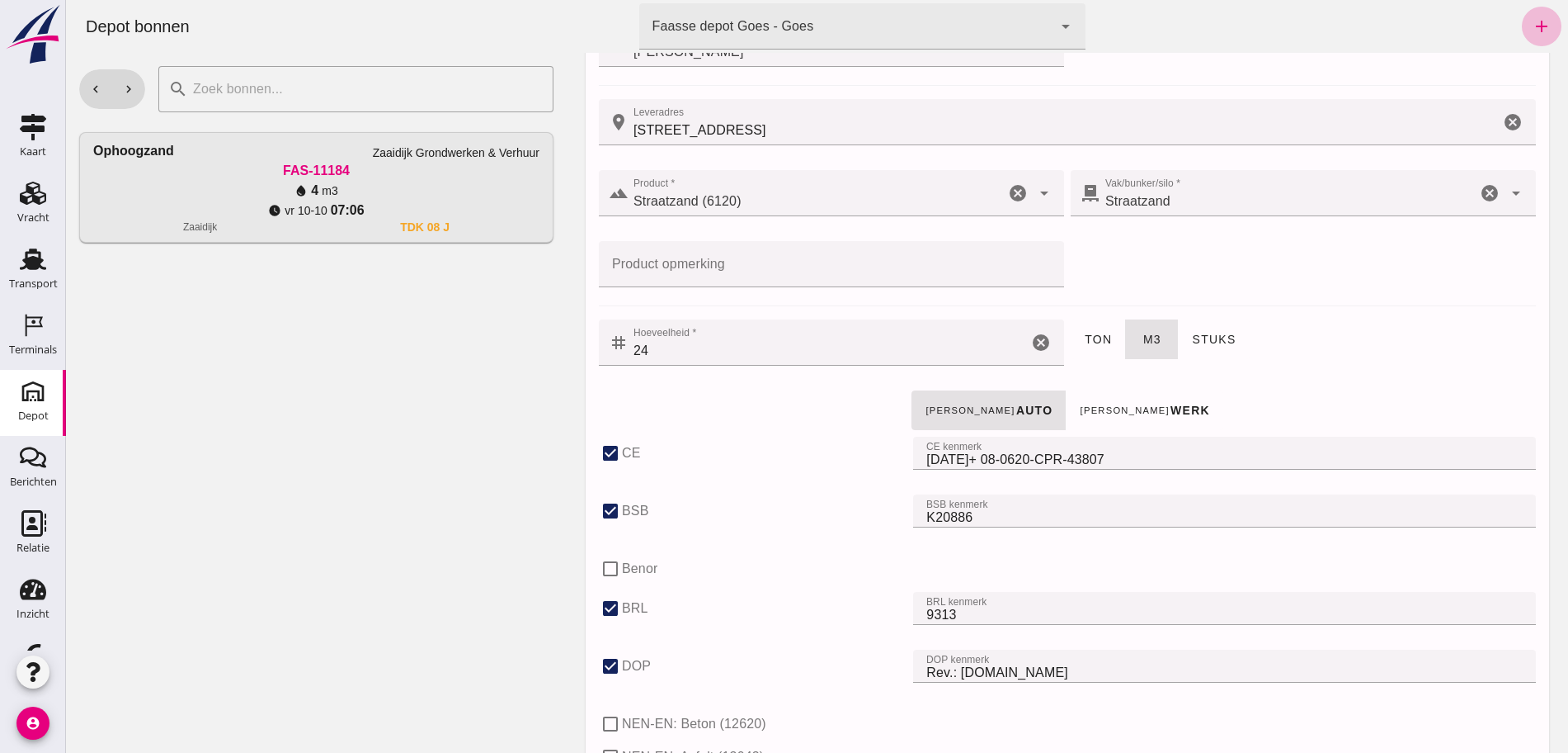
click at [1442, 285] on div "terrain Product * Product * Straatzand (6120) Straatzand (6120) cancel arrow_dr…" at bounding box center [1067, 238] width 944 height 142
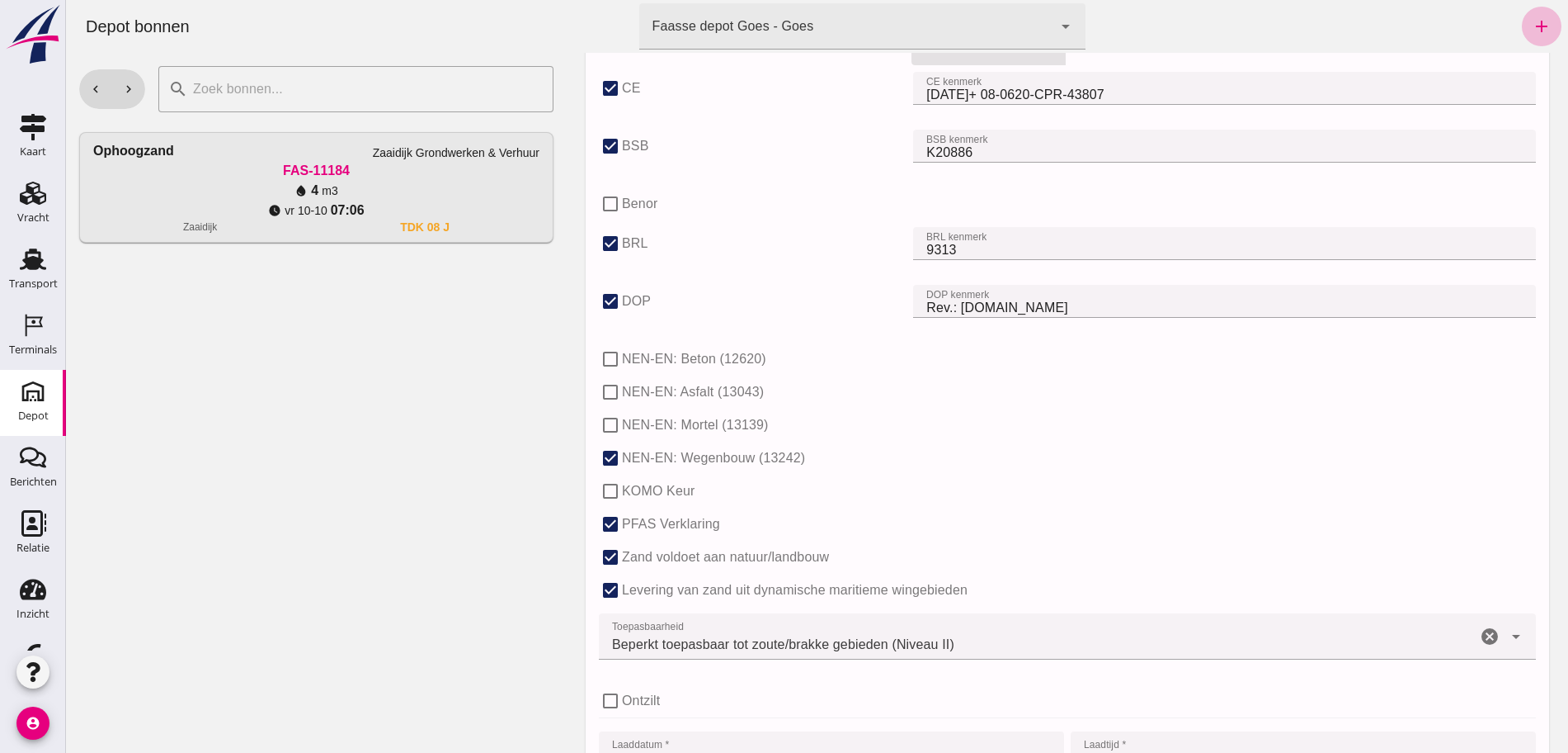
scroll to position [515, 0]
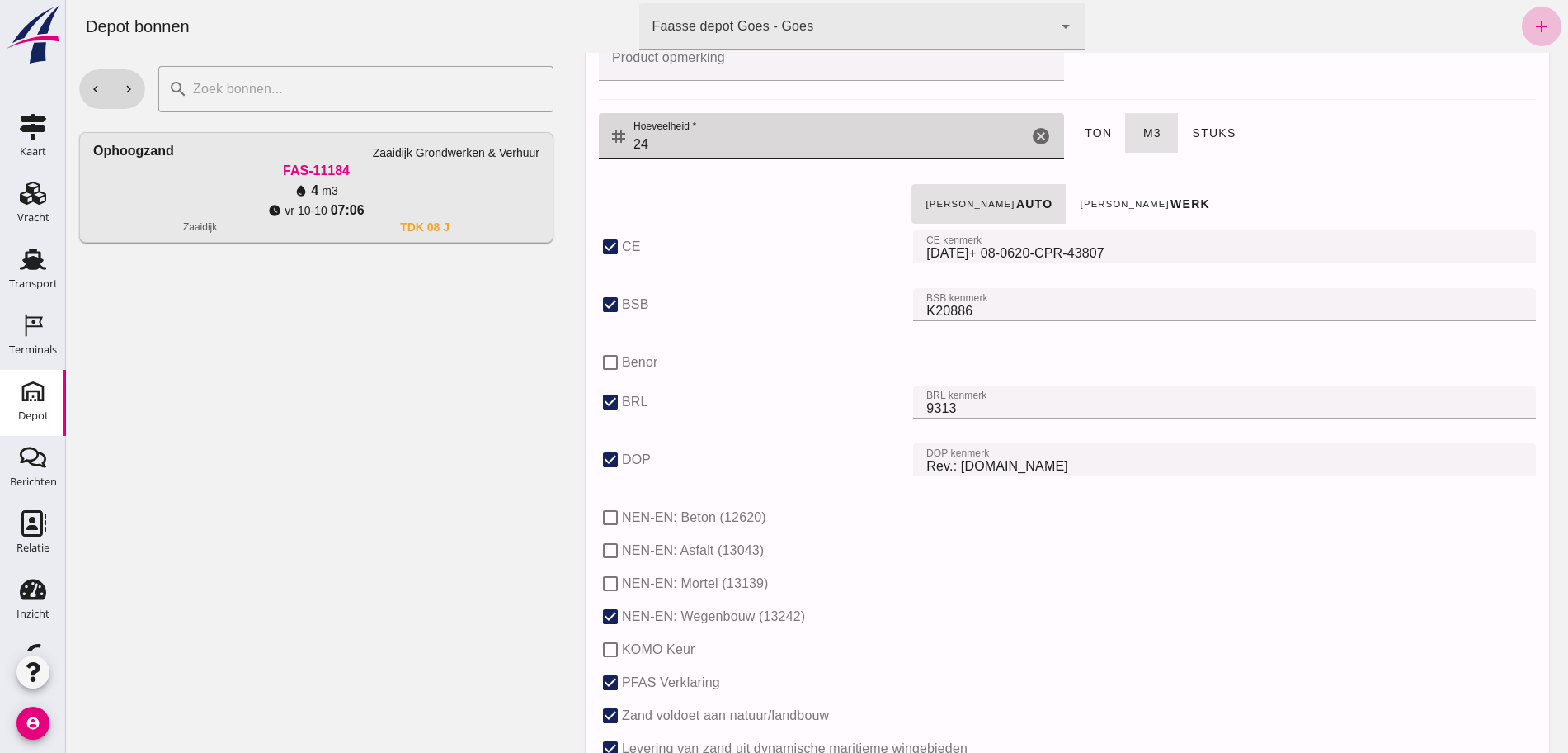
drag, startPoint x: 644, startPoint y: 140, endPoint x: 608, endPoint y: 139, distance: 36.0
click at [602, 143] on div "tag Hoeveelheid * Hoeveelheid * 24 cancel" at bounding box center [831, 136] width 466 height 46
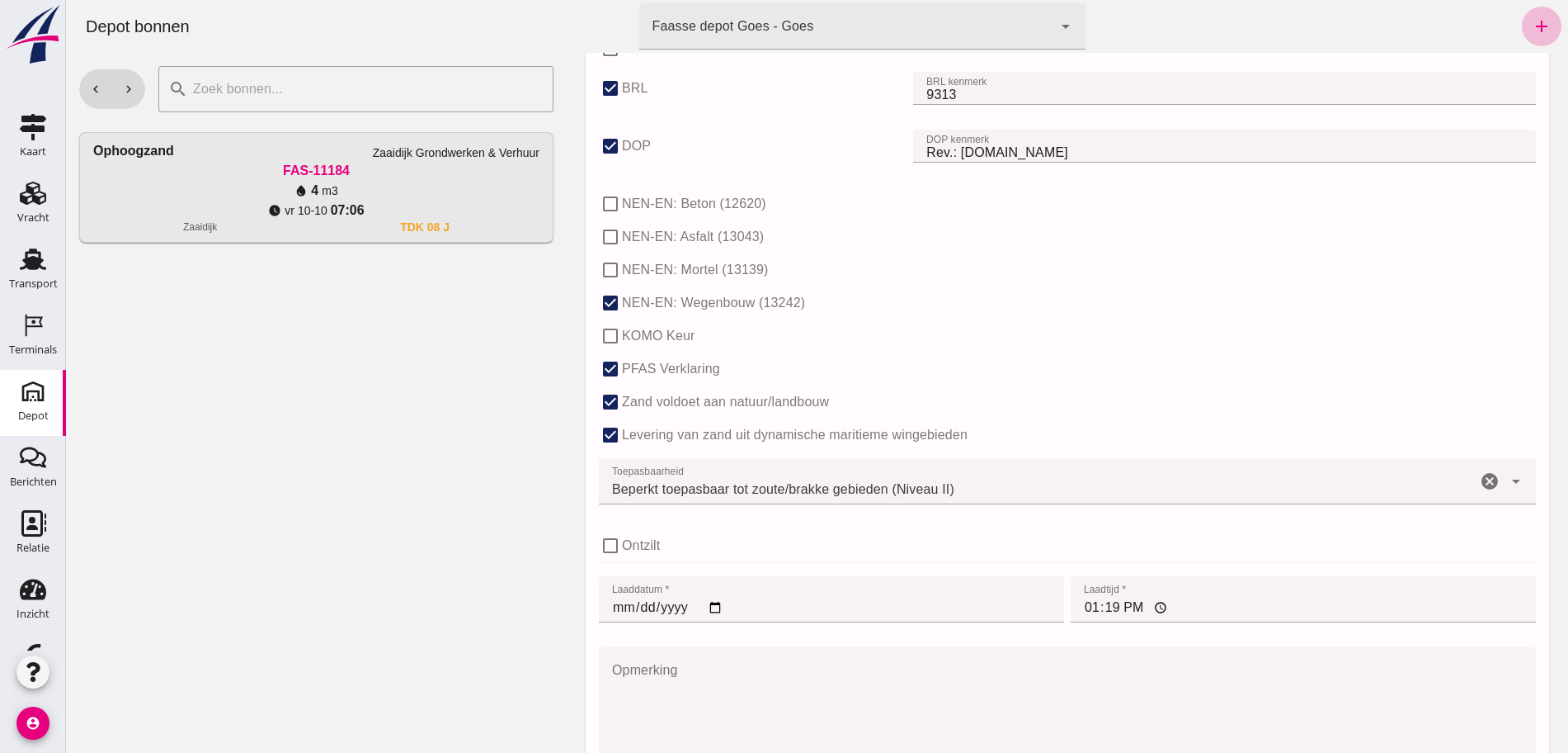
scroll to position [928, 0]
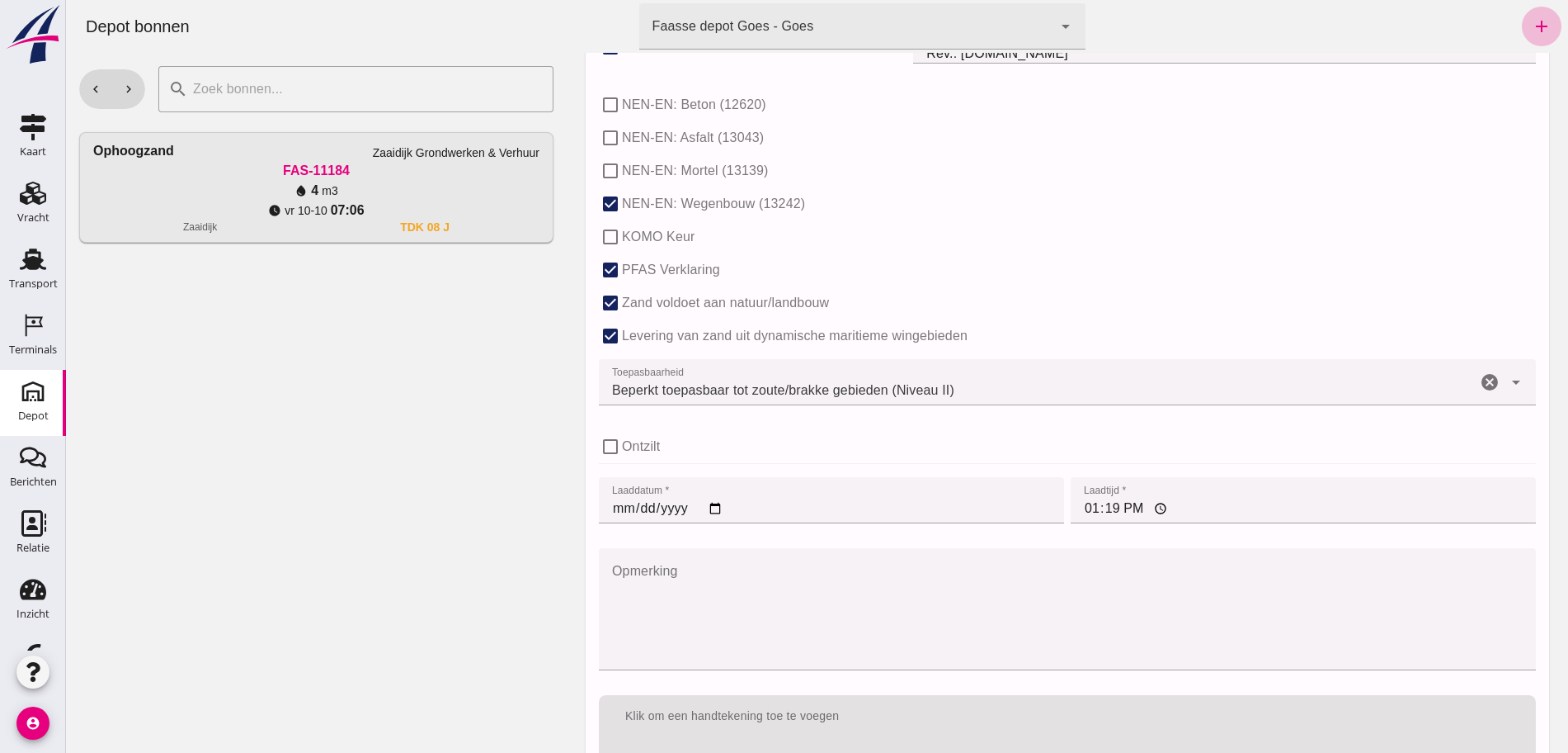
type input "12"
click at [613, 510] on input "2025-10-13" at bounding box center [831, 500] width 466 height 46
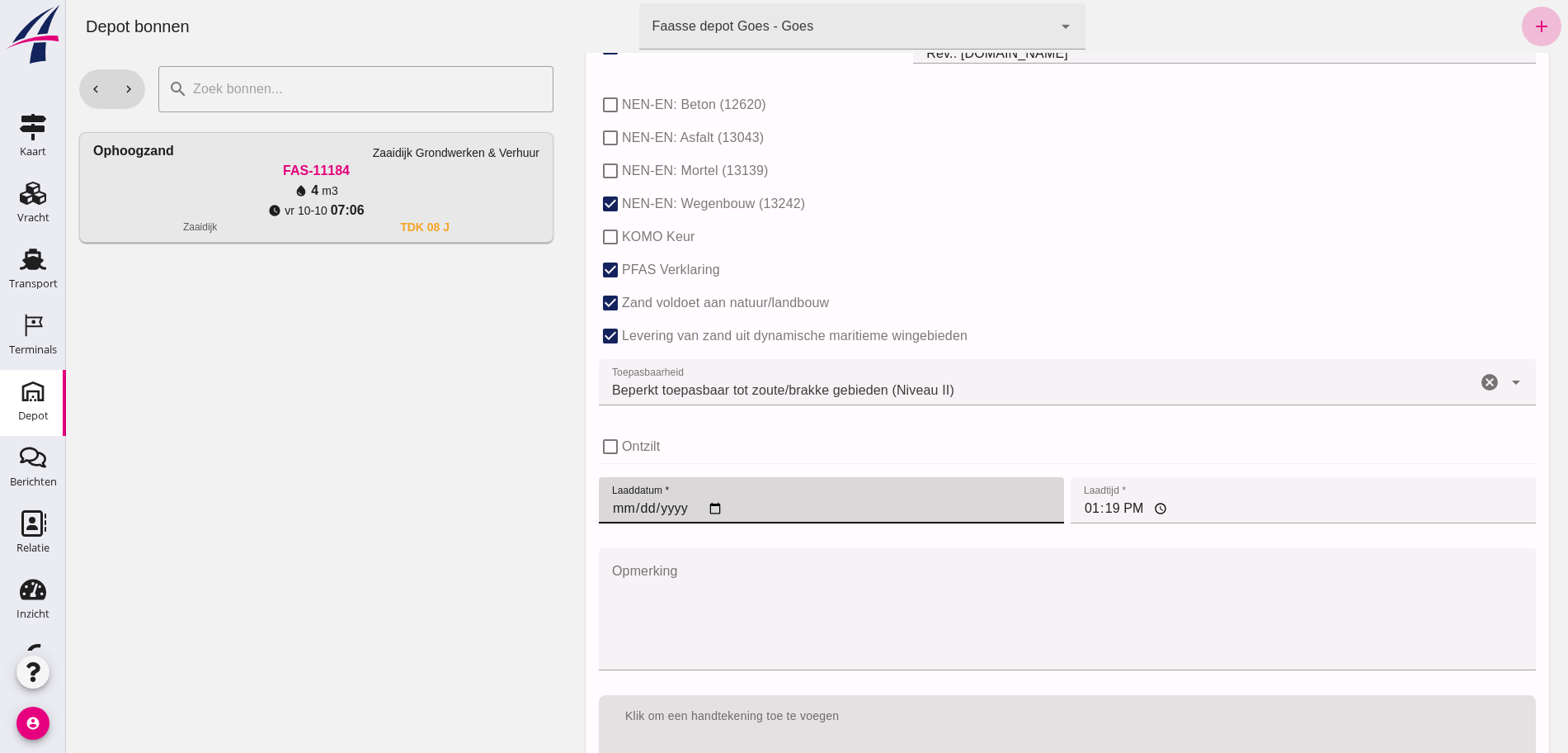
type input "2025-10-13"
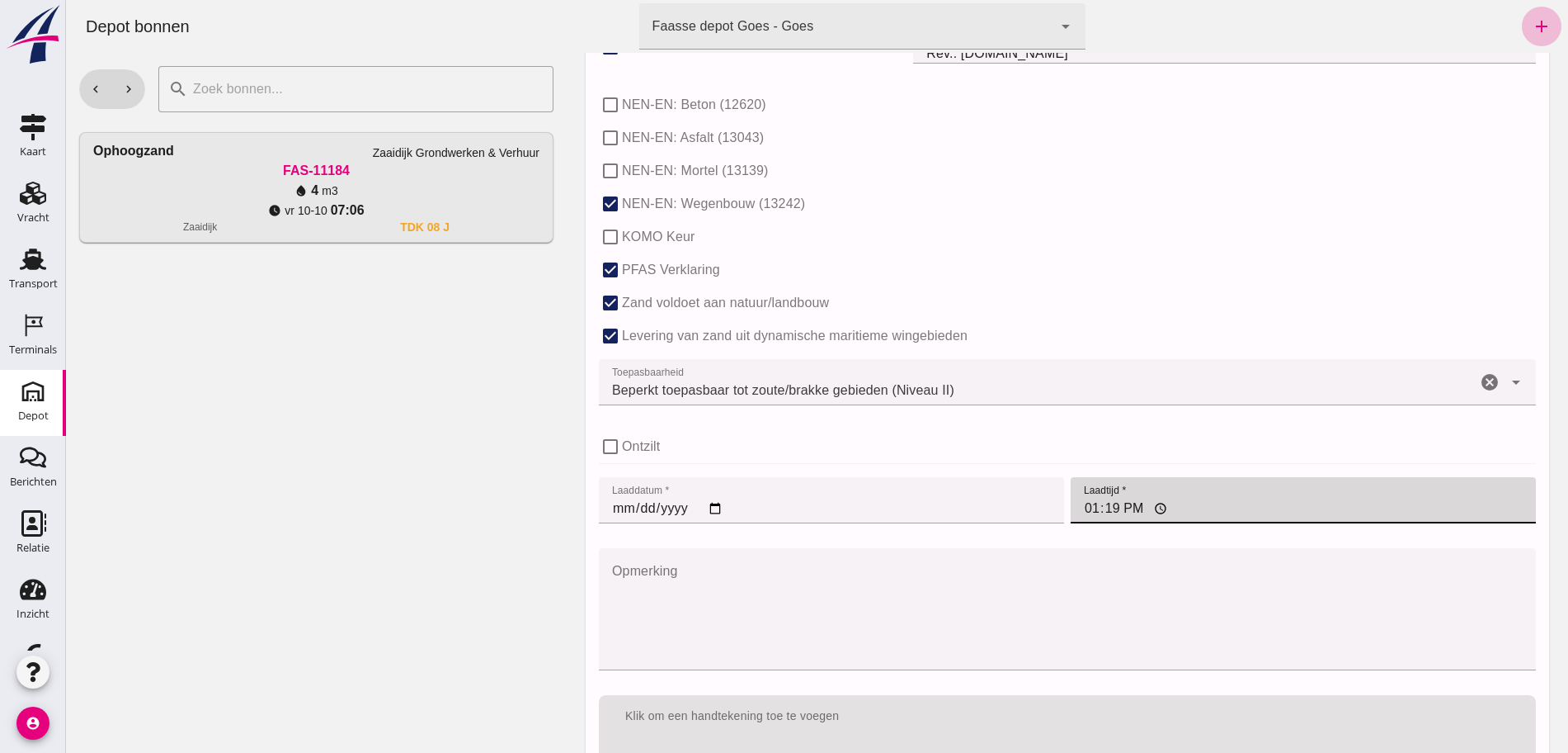
click at [1086, 505] on input "13:19" at bounding box center [1303, 500] width 466 height 46
type input "11:00"
click at [1394, 182] on div "check_box_outline_blank NEN-EN: Mortel (13139)" at bounding box center [1067, 171] width 937 height 33
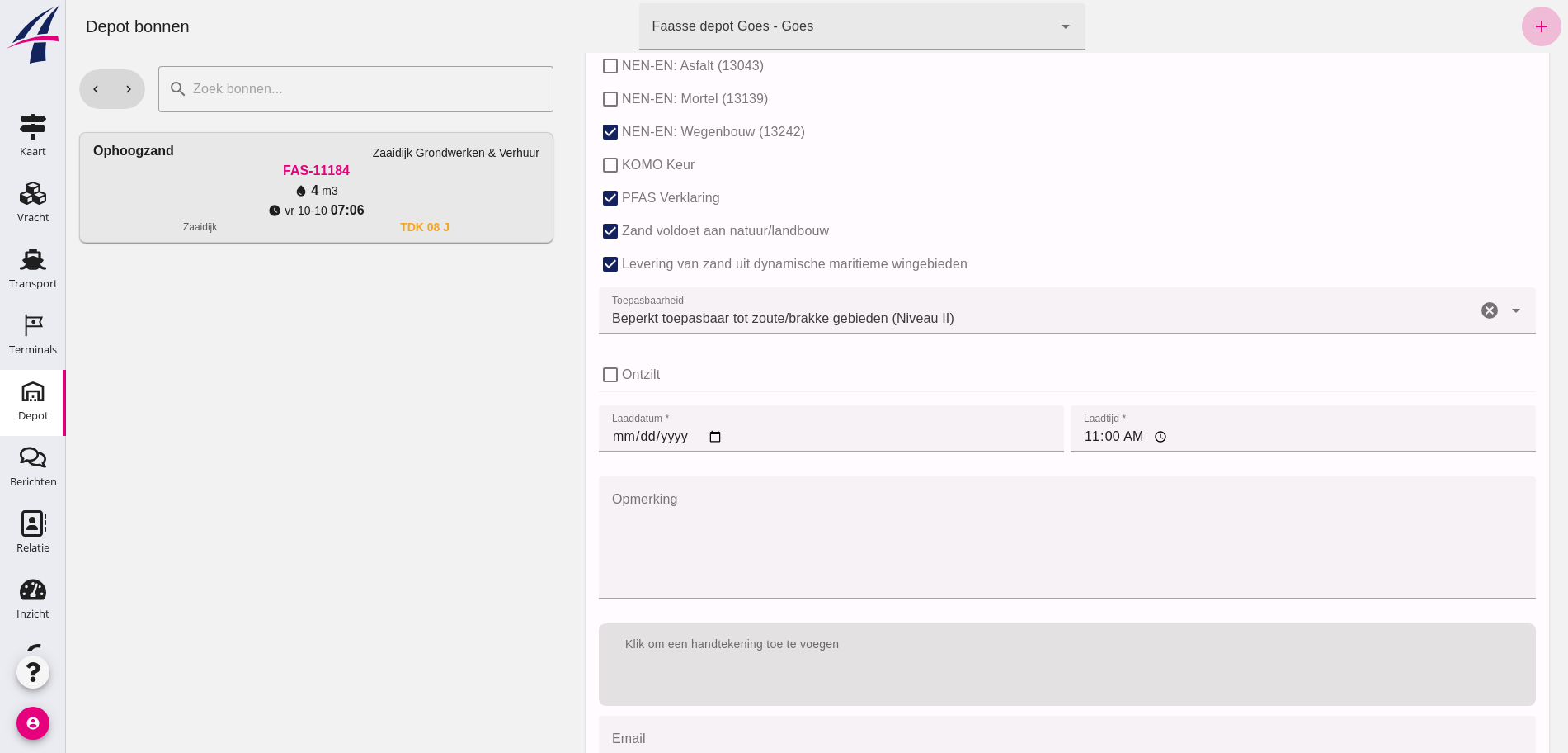
scroll to position [1097, 0]
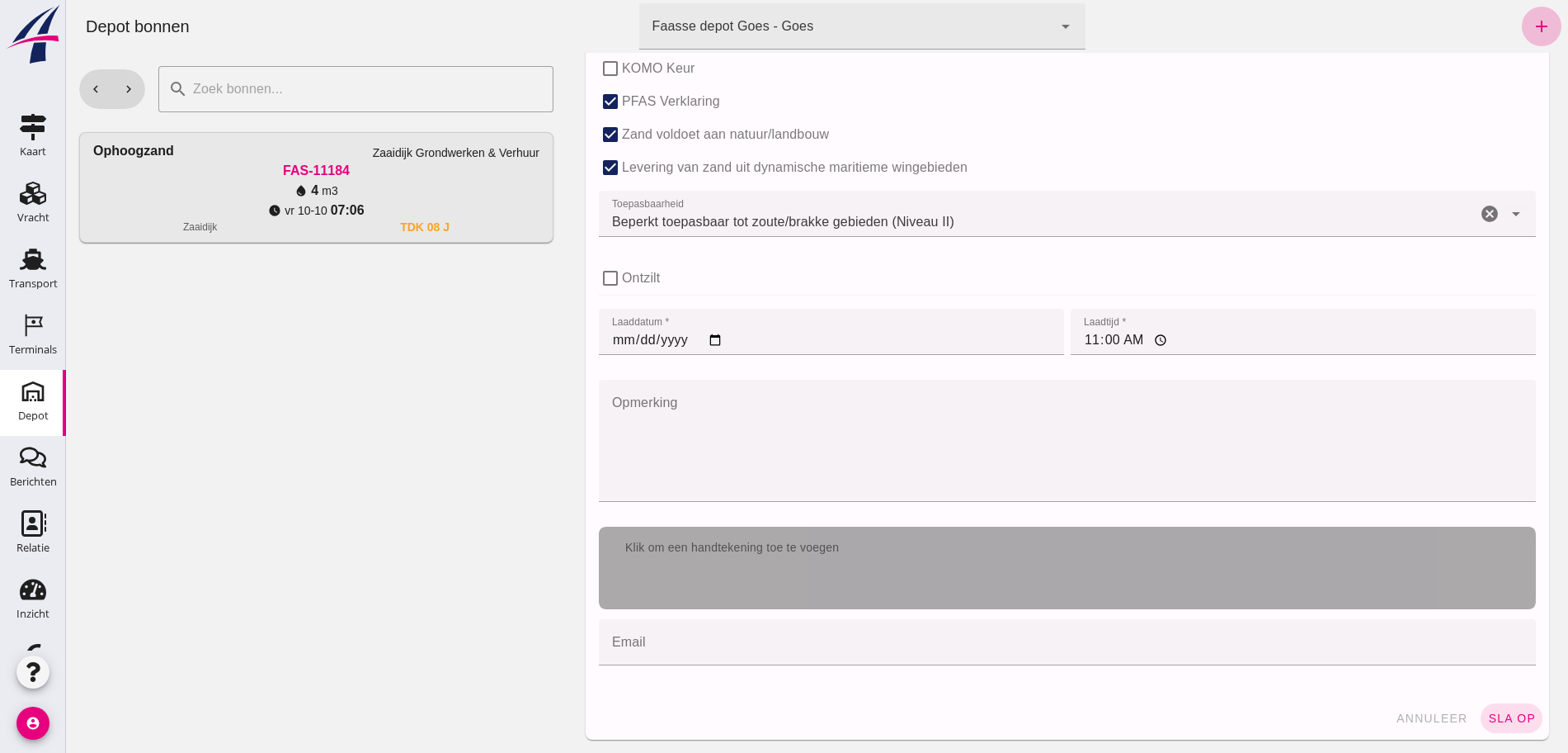
click at [1025, 587] on div "Klik om een handtekening toe te voegen" at bounding box center [1067, 568] width 937 height 83
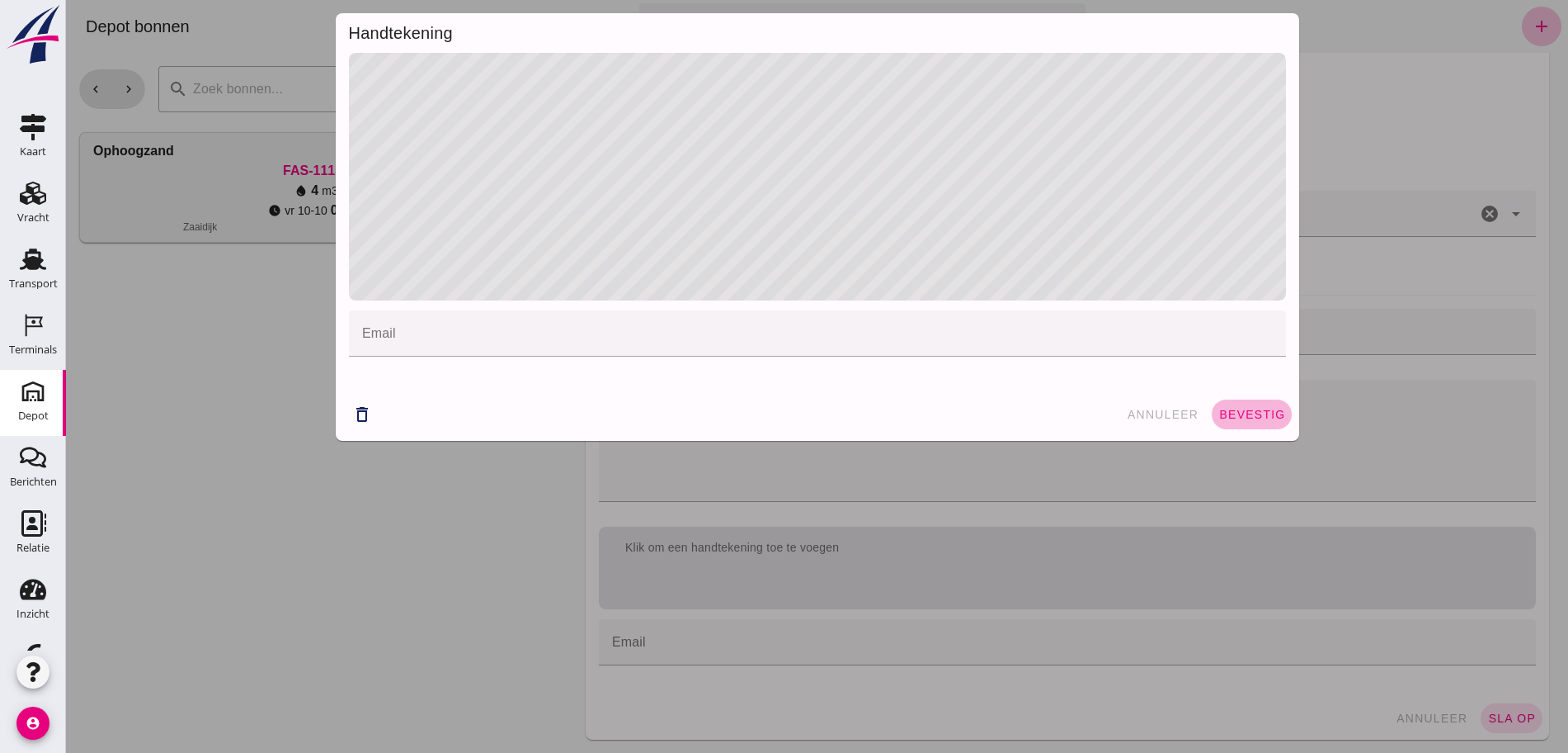
click at [1258, 413] on span "bevestig" at bounding box center [1252, 414] width 67 height 13
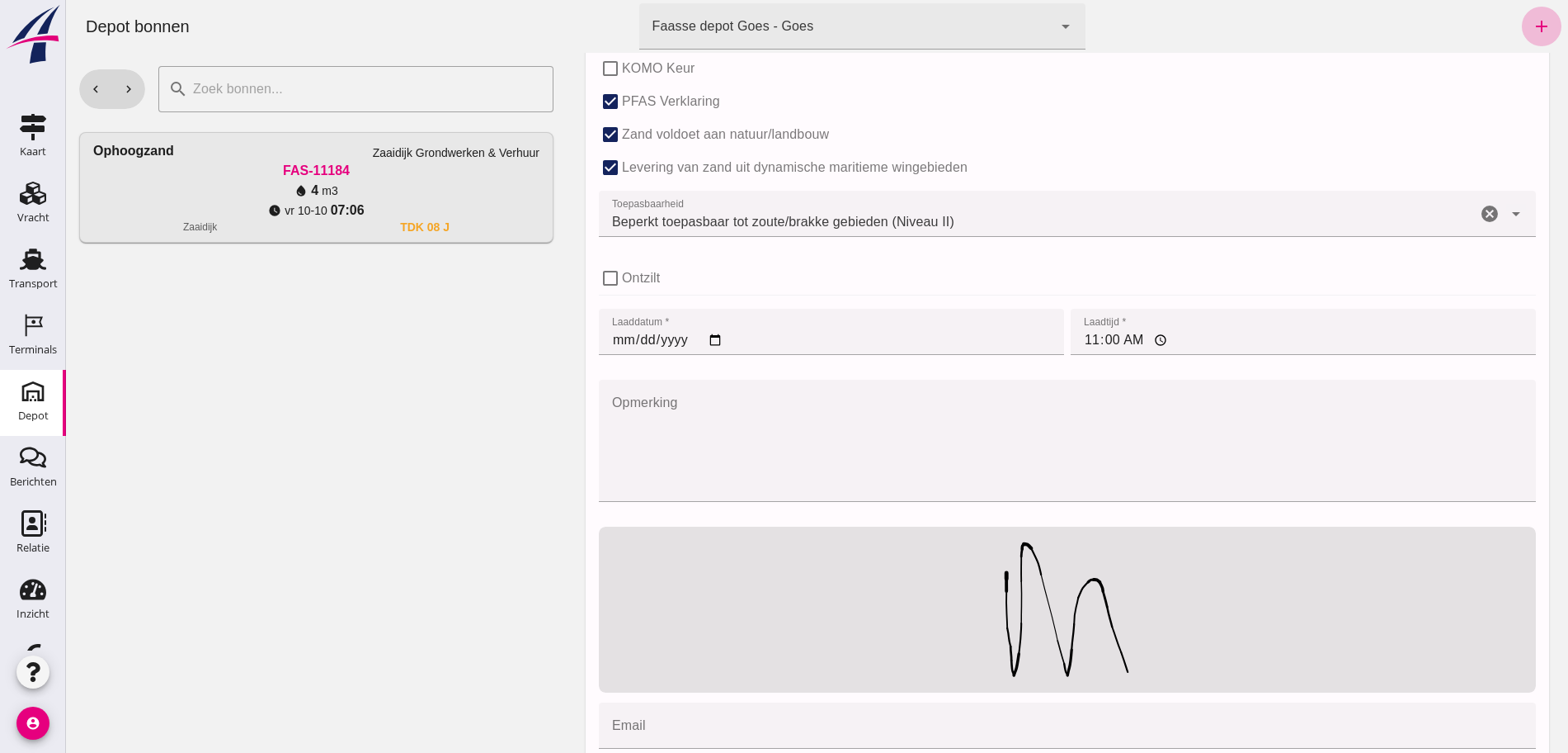
scroll to position [1180, 0]
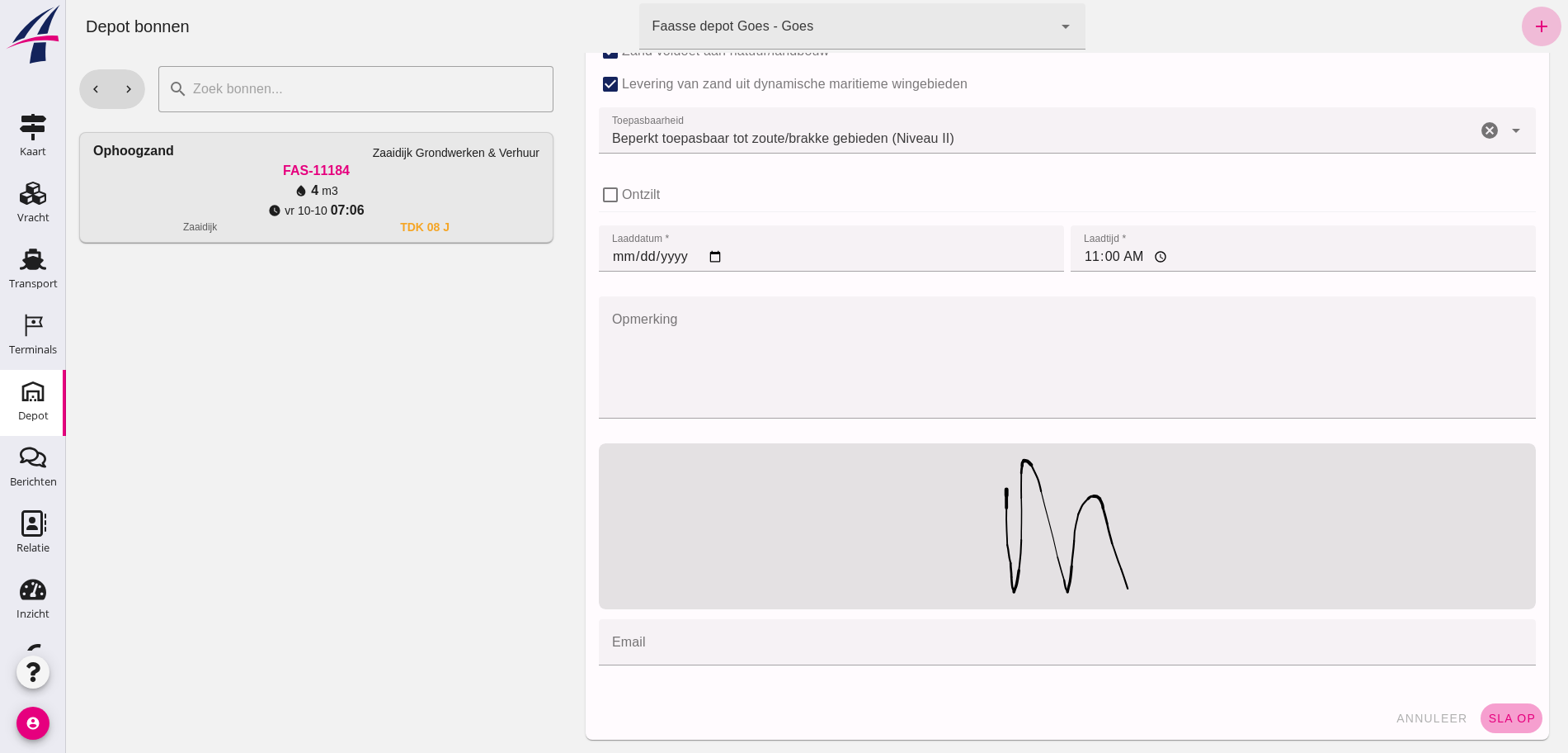
click at [1500, 705] on button "sla op" at bounding box center [1512, 718] width 62 height 30
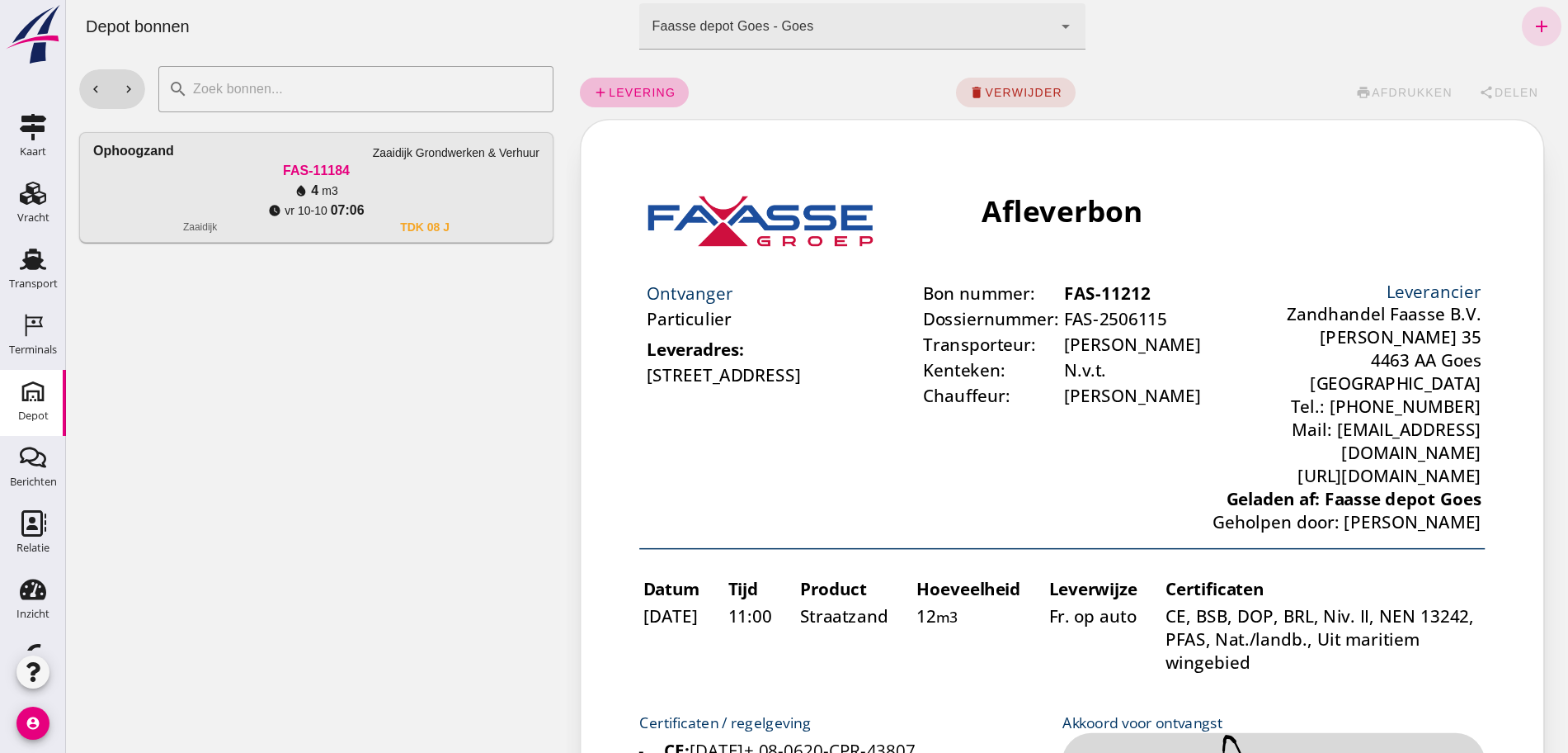
scroll to position [0, 0]
click at [624, 85] on span "levering" at bounding box center [642, 91] width 68 height 13
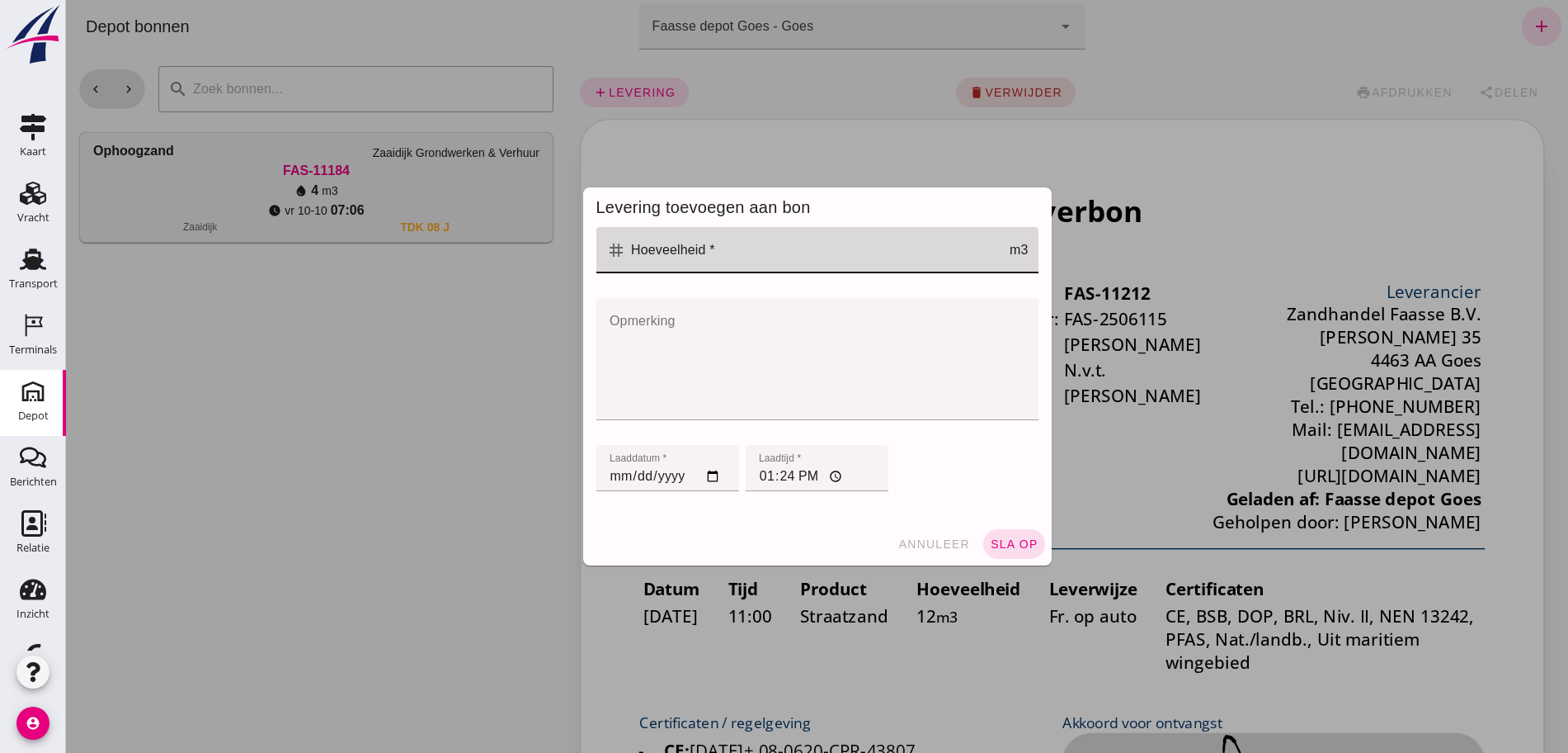
click at [764, 254] on input "Hoeveelheid *" at bounding box center [818, 250] width 384 height 46
type input "12"
click at [1012, 540] on span "sla op" at bounding box center [1014, 544] width 49 height 13
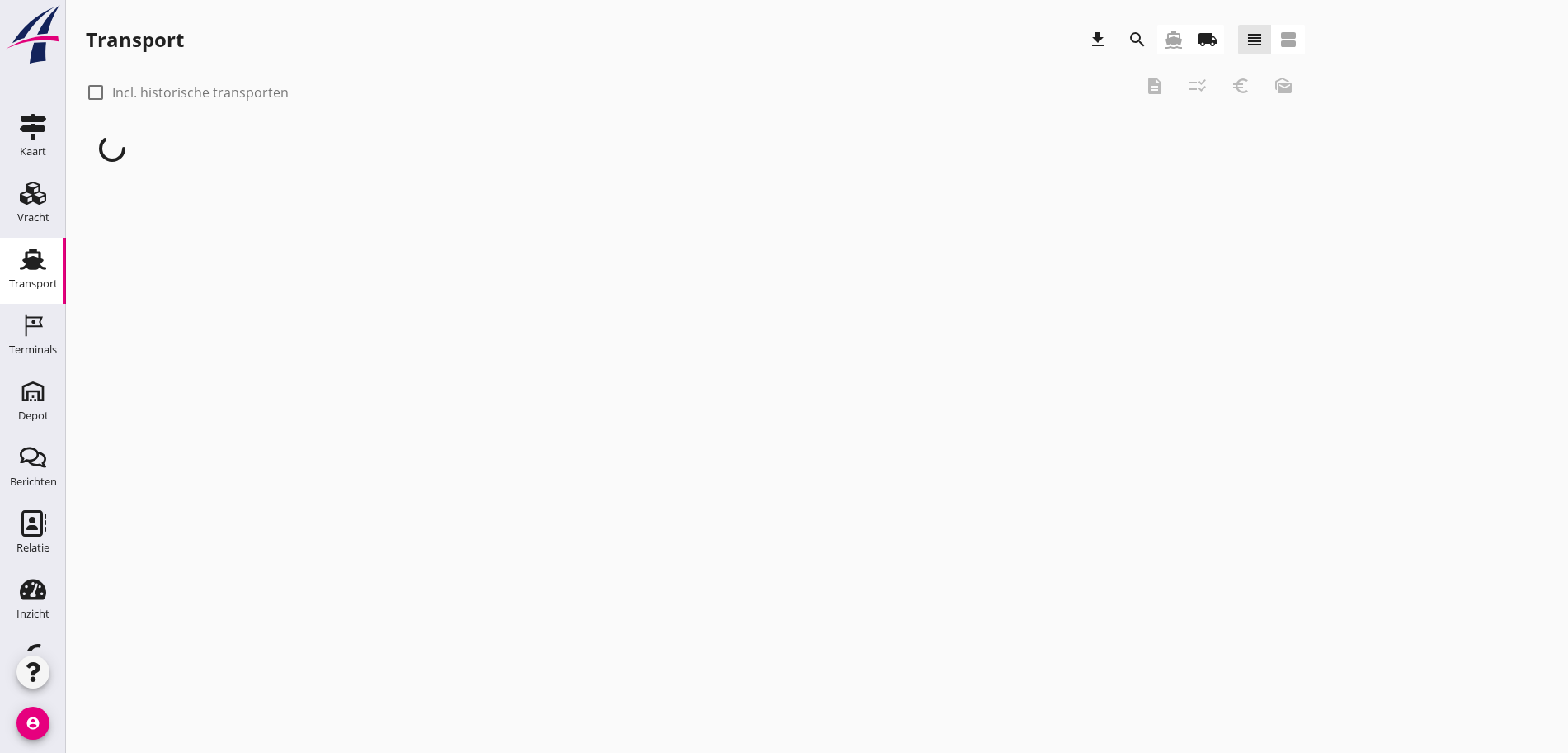
click at [1191, 40] on link "local_shipping" at bounding box center [1207, 39] width 33 height 30
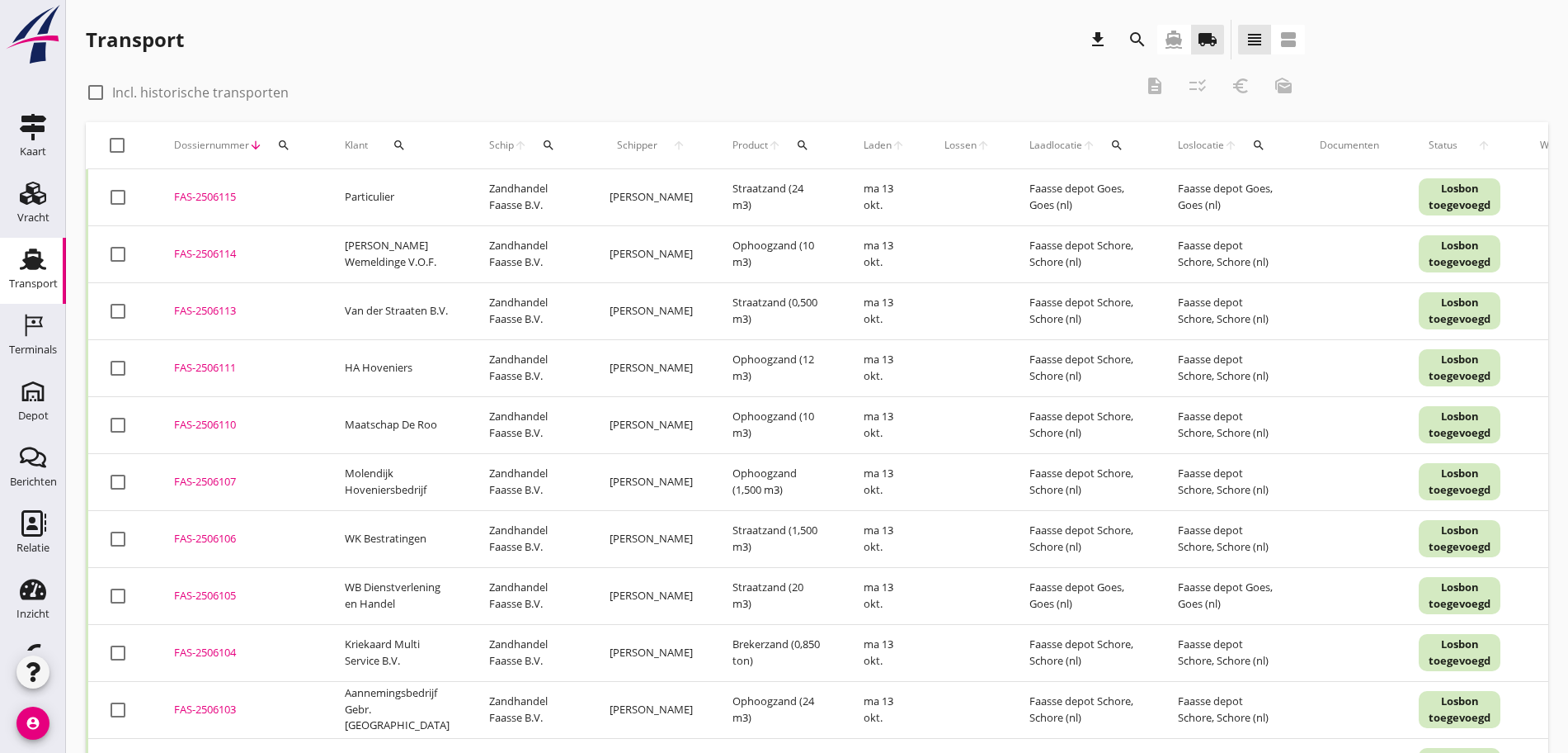
click at [219, 198] on div "FAS-2506115" at bounding box center [240, 197] width 132 height 16
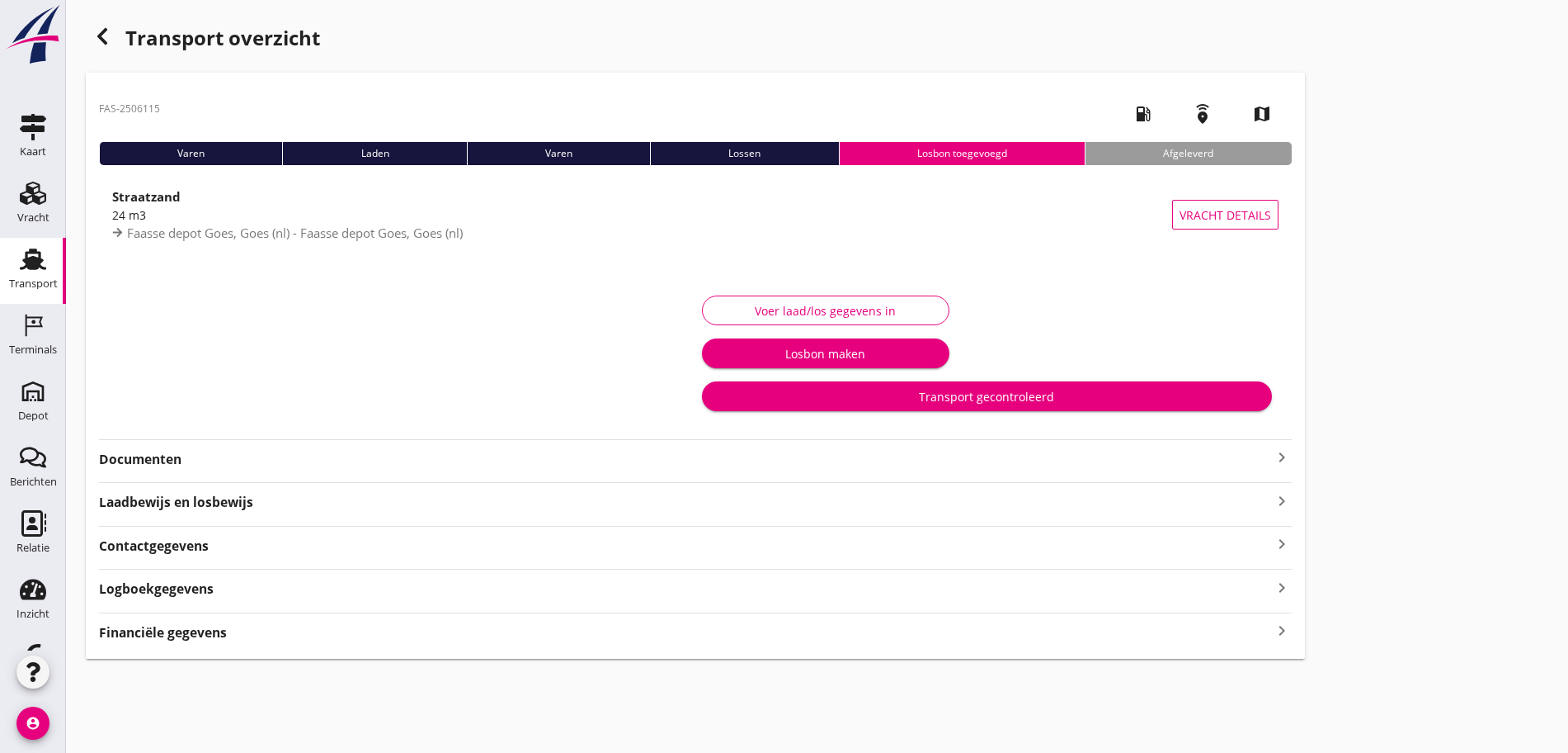
click at [715, 395] on div "Transport gecontroleerd" at bounding box center [987, 397] width 543 height 17
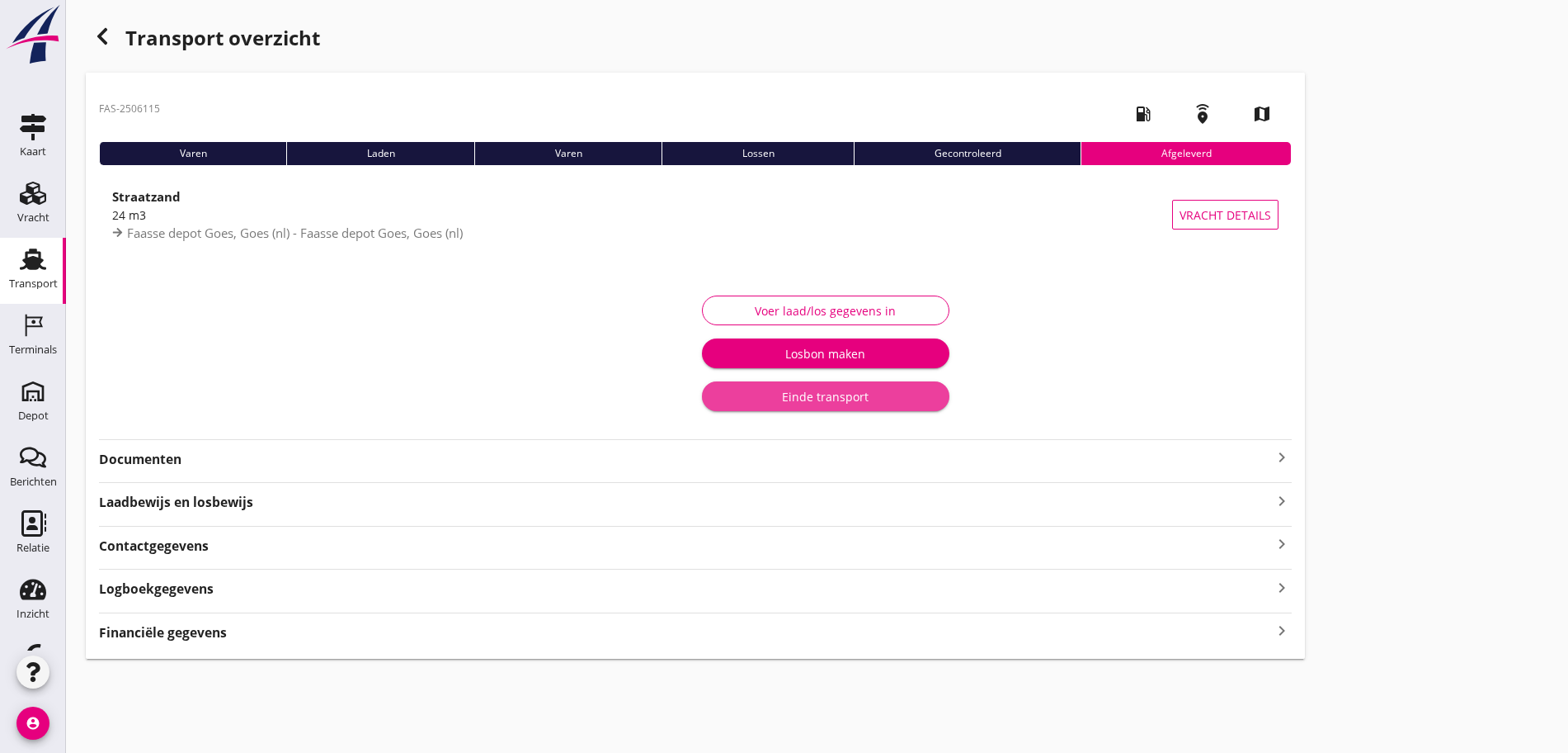
click at [715, 389] on div "Einde transport" at bounding box center [825, 397] width 221 height 17
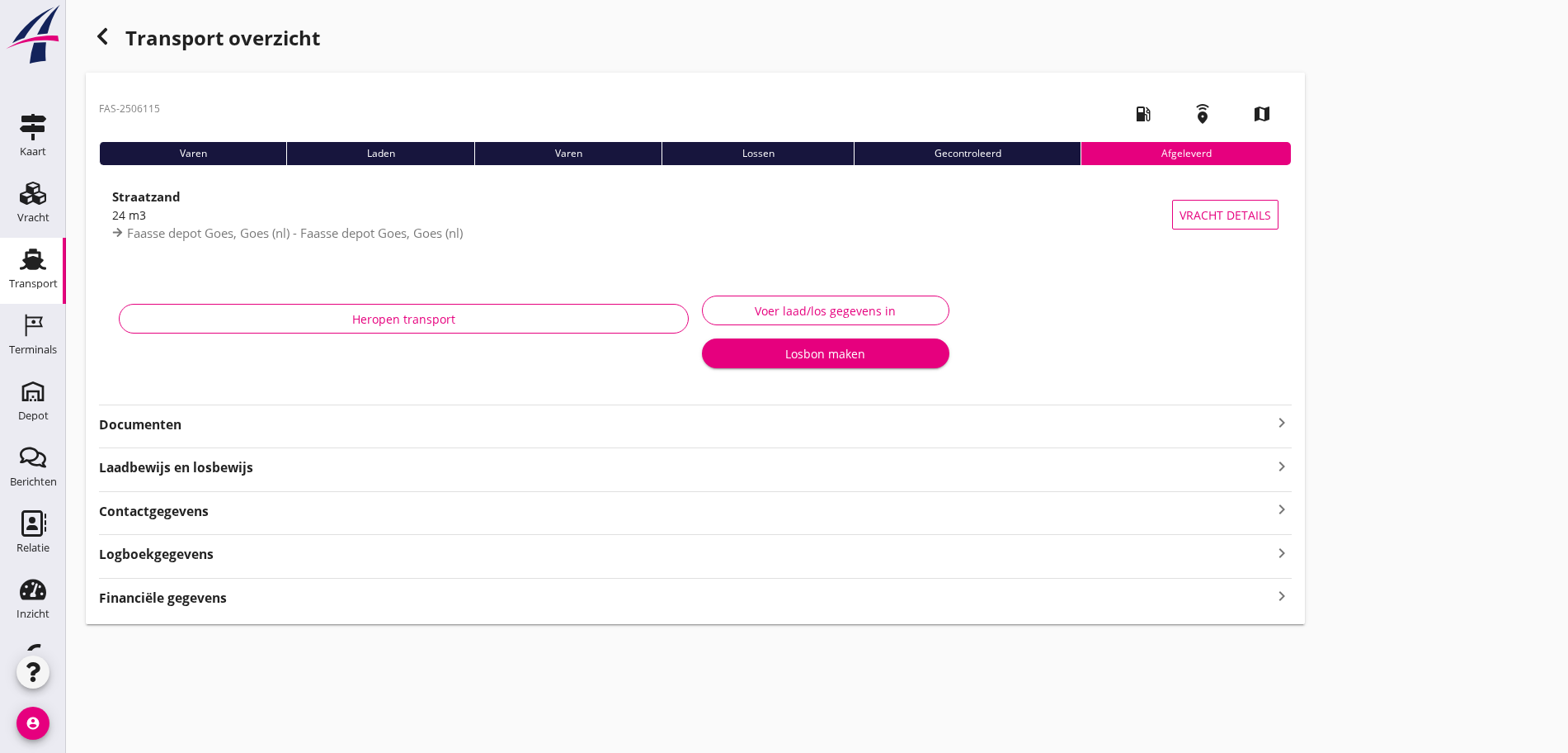
click at [106, 36] on icon "button" at bounding box center [102, 36] width 20 height 20
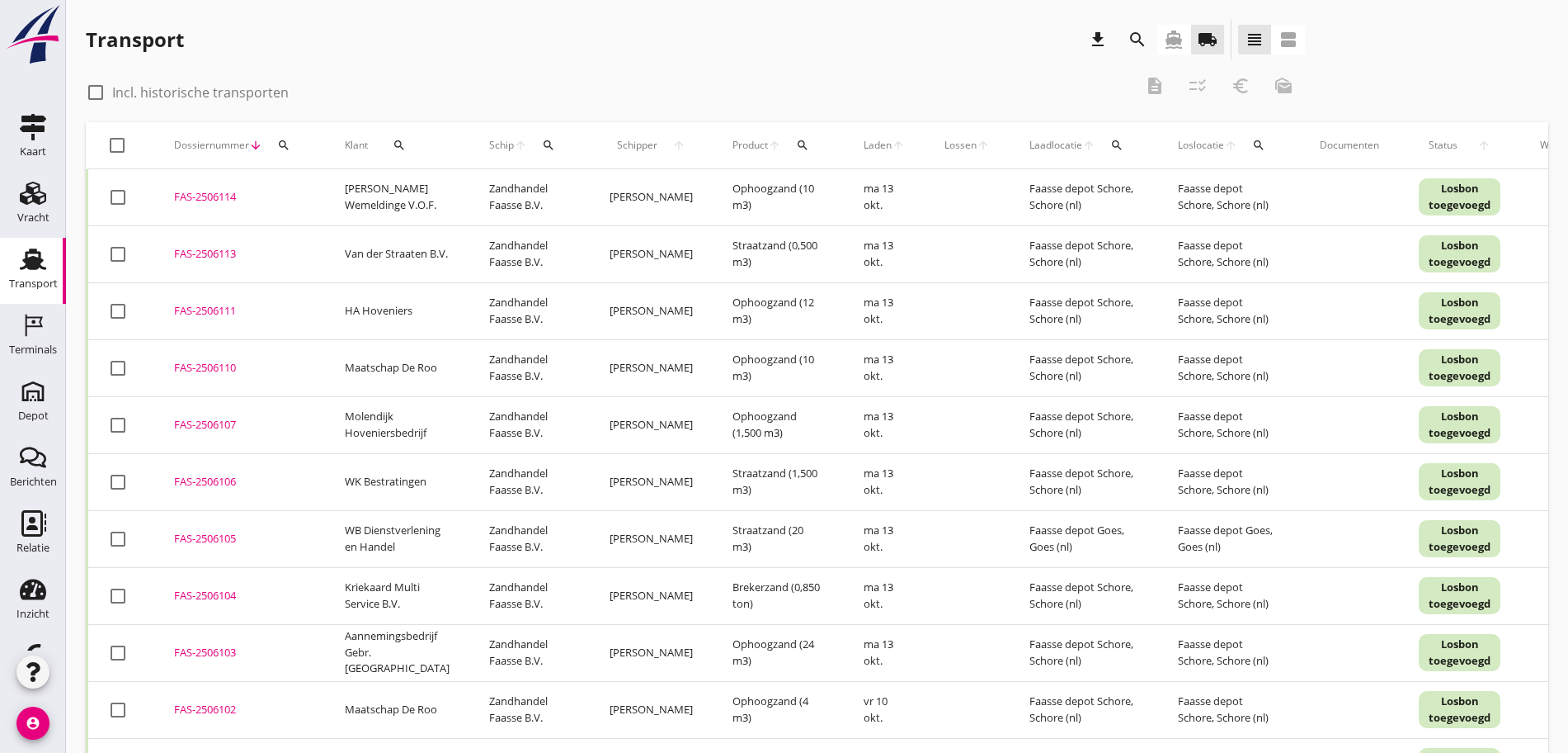
click at [283, 138] on icon "search" at bounding box center [283, 144] width 13 height 13
click at [304, 191] on input "Zoeken op dossiernummer..." at bounding box center [361, 192] width 172 height 26
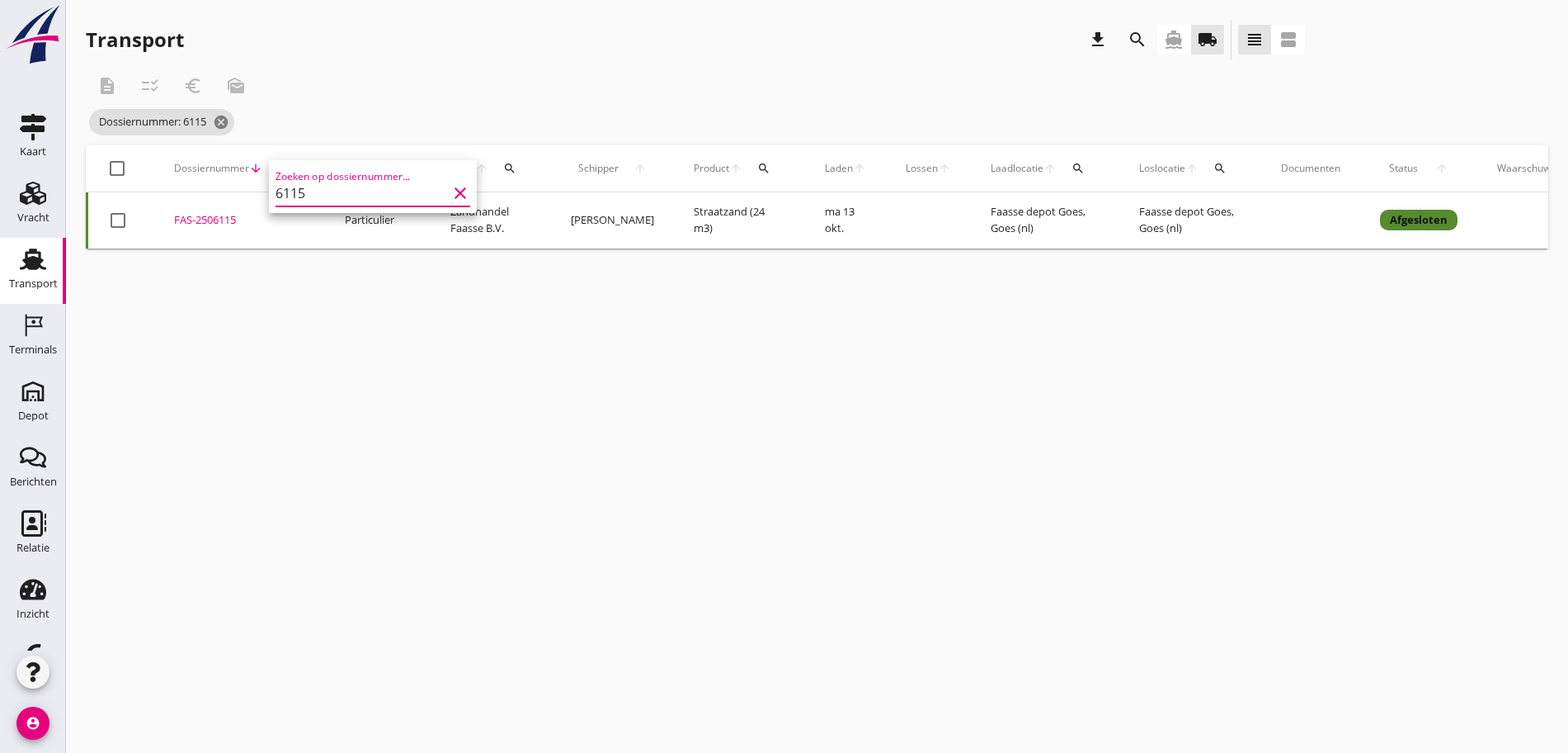
type input "6115"
click at [543, 61] on div "Transport download search directions_boat local_shipping view_headline view_age…" at bounding box center [695, 43] width 1219 height 46
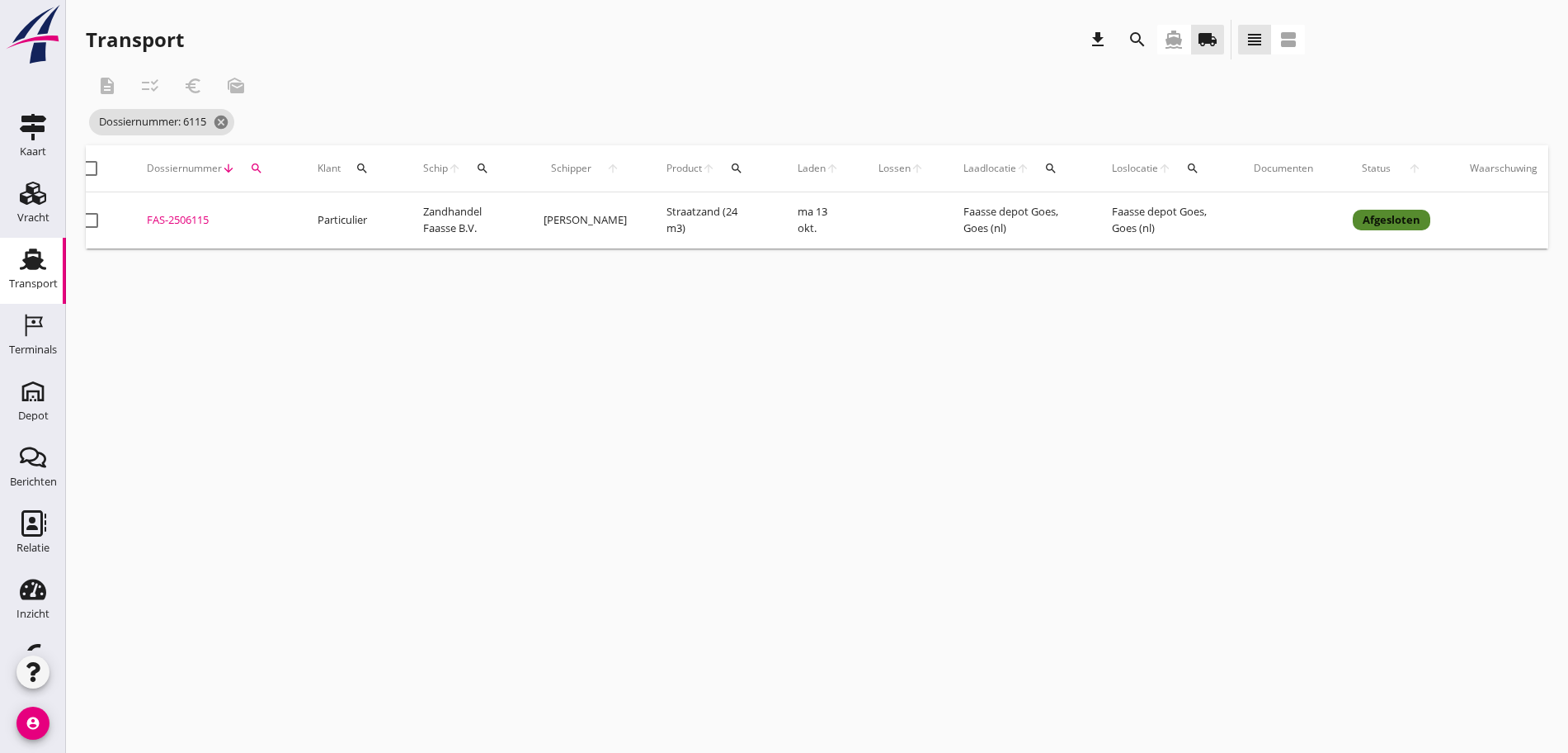
scroll to position [0, 107]
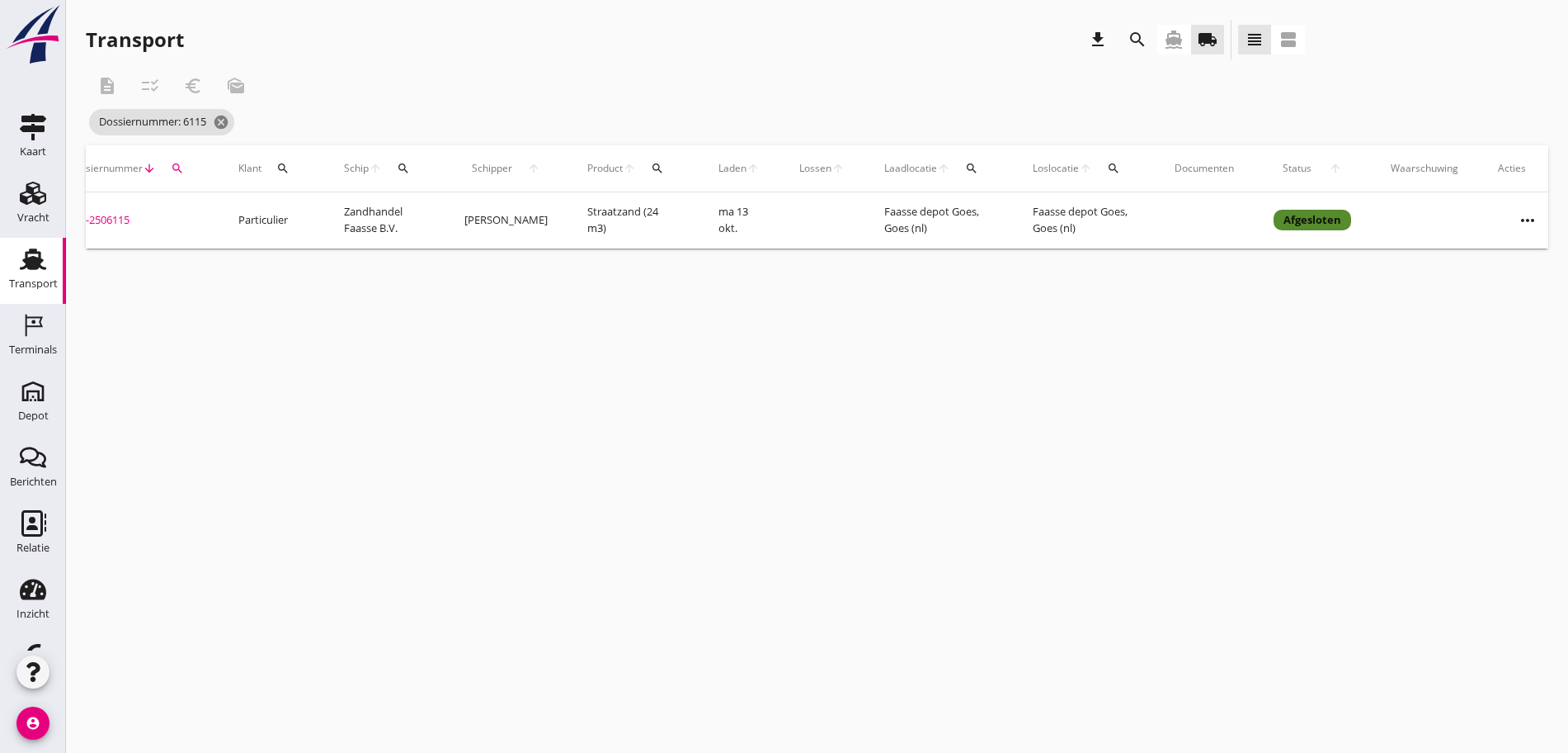
click at [1511, 220] on icon "more_horiz" at bounding box center [1528, 221] width 46 height 46
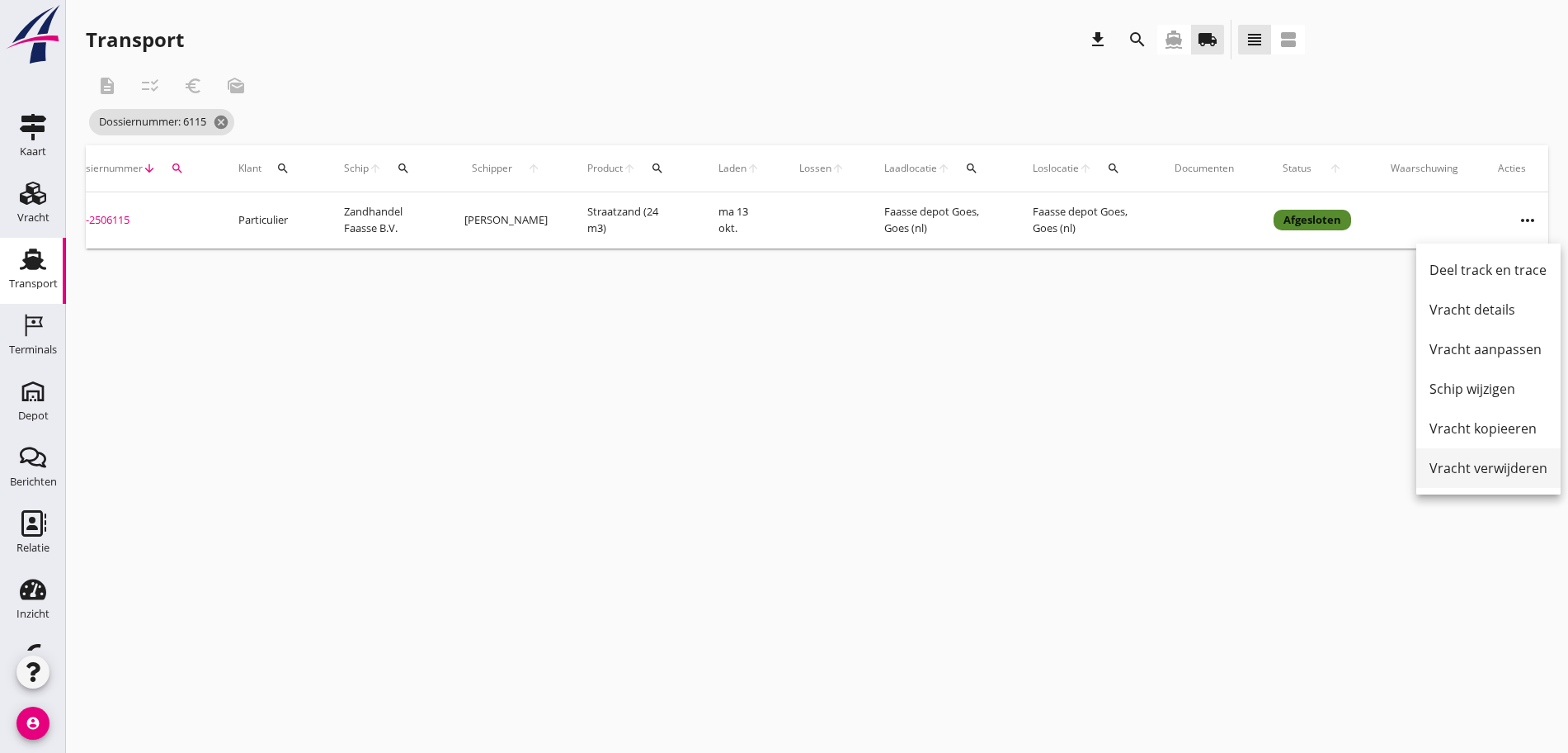
click at [1468, 471] on div "Vracht verwijderen" at bounding box center [1489, 468] width 118 height 20
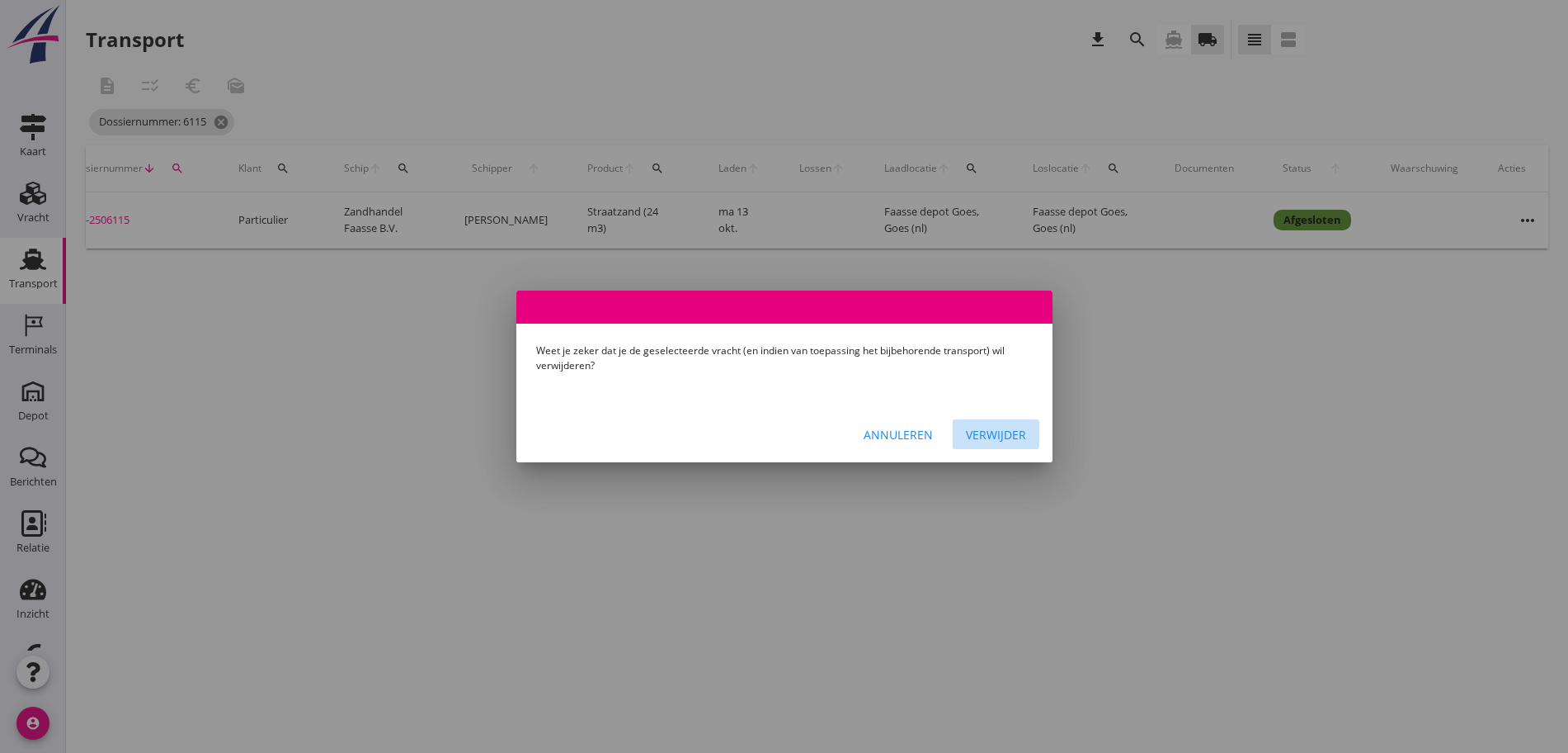
click at [1015, 434] on div "Verwijder" at bounding box center [996, 434] width 60 height 17
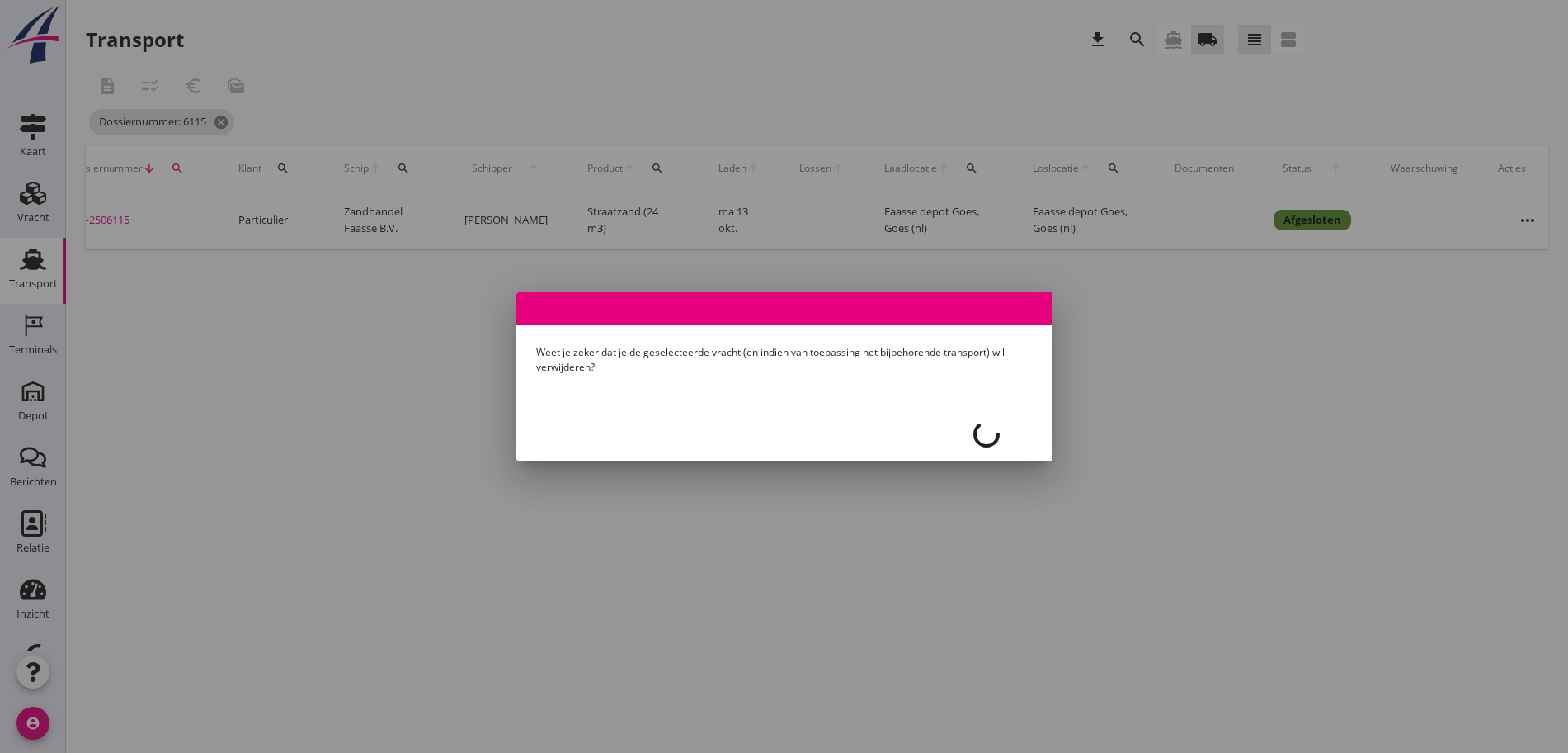
scroll to position [0, 37]
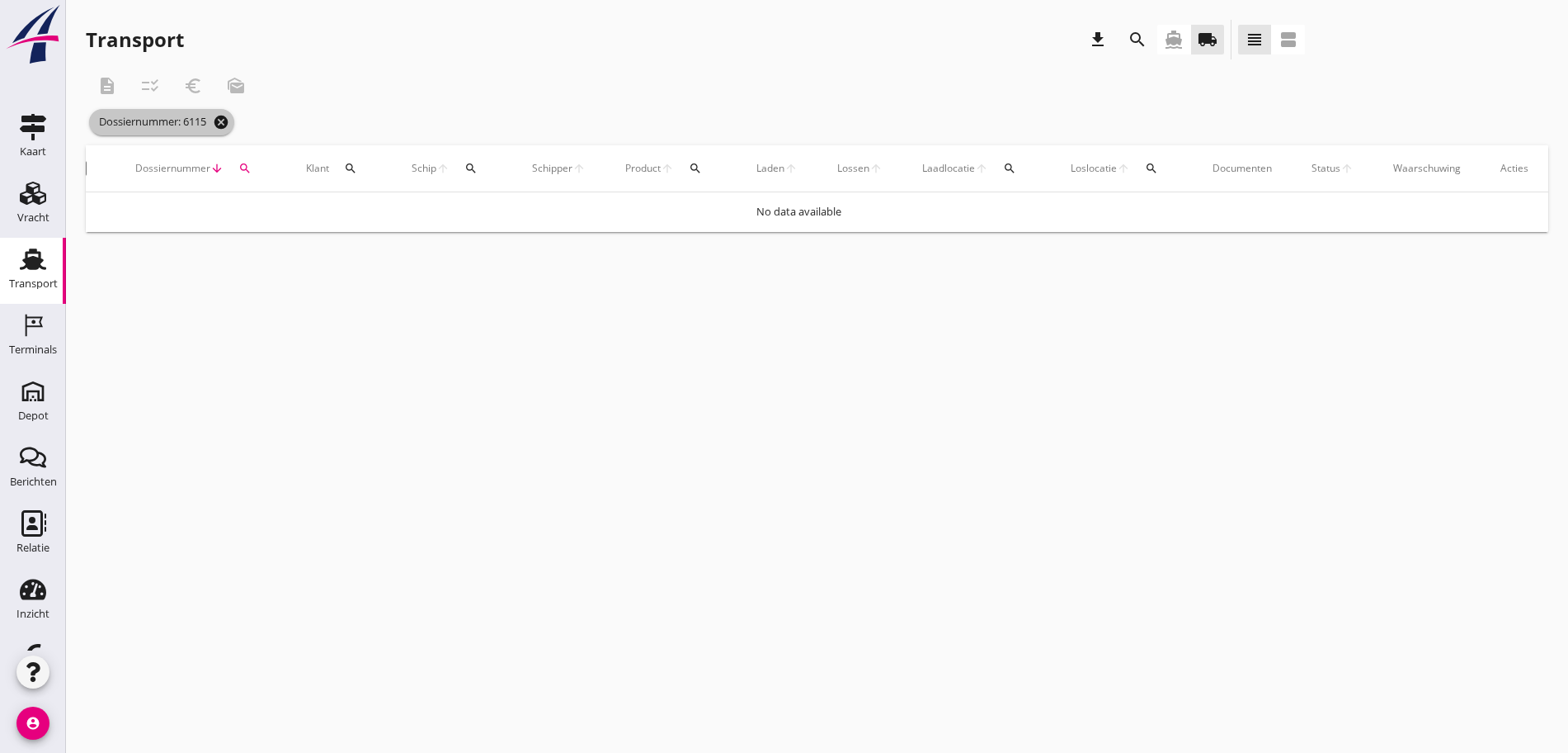
click at [227, 124] on icon "cancel" at bounding box center [220, 121] width 16 height 16
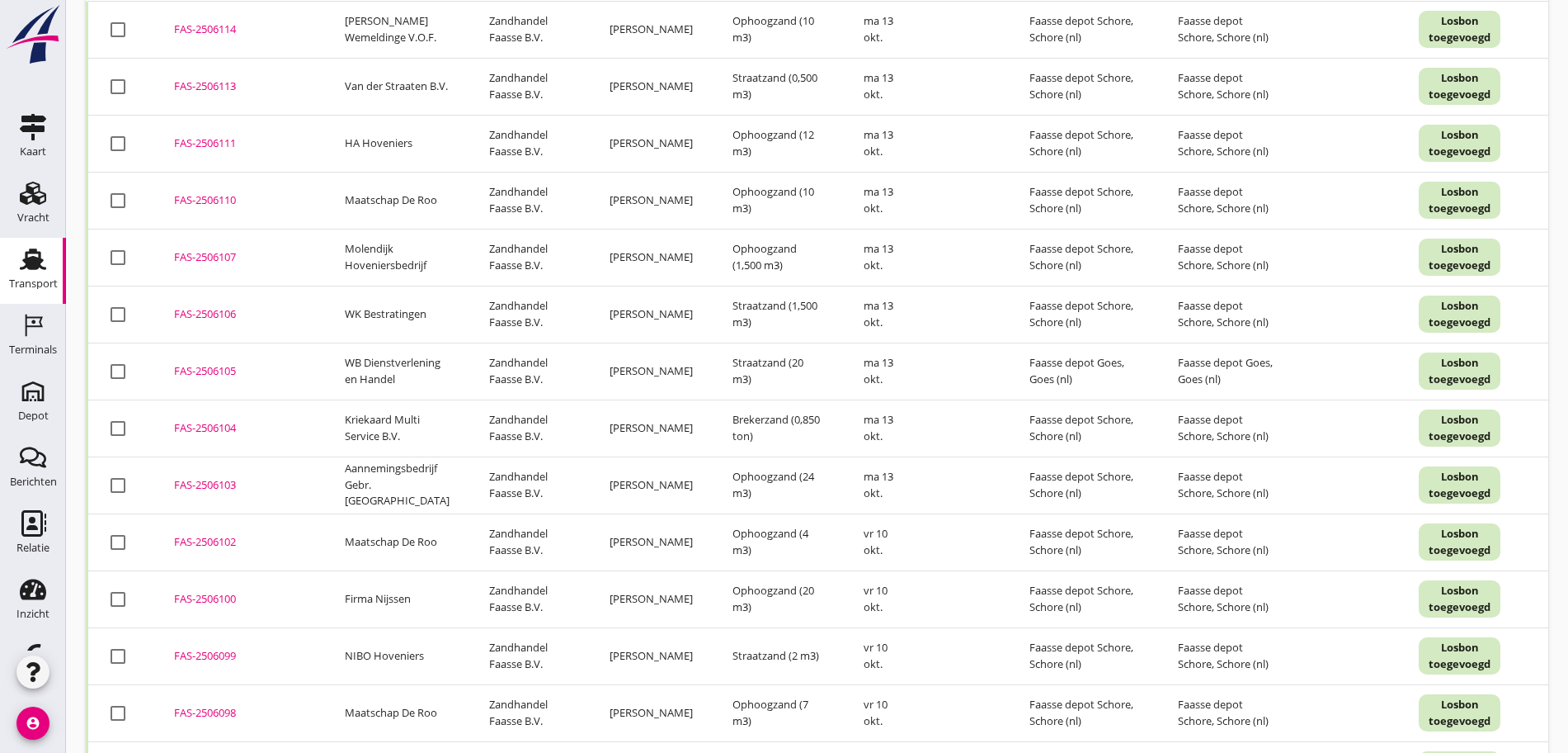
scroll to position [0, 0]
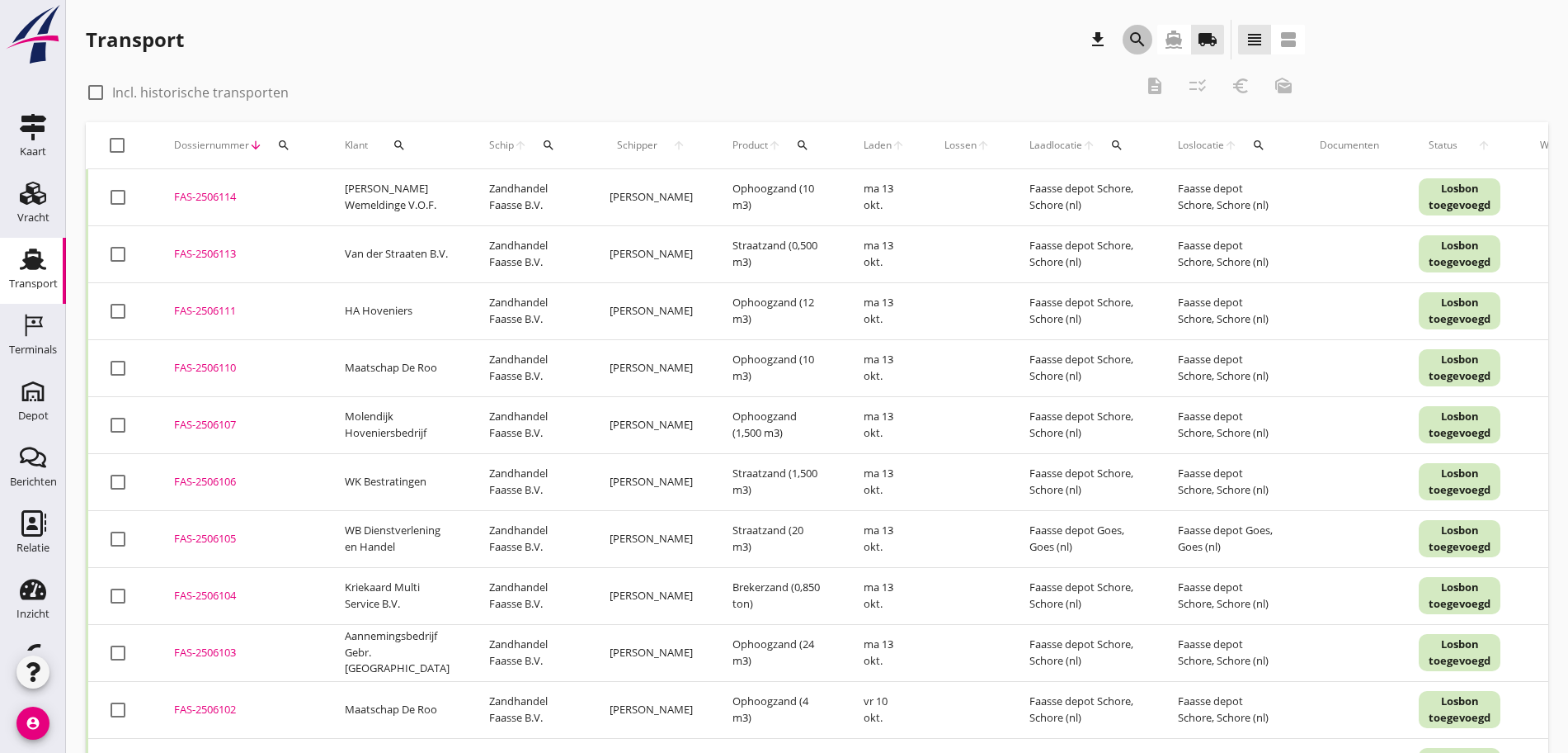
click at [1128, 30] on icon "search" at bounding box center [1137, 39] width 20 height 20
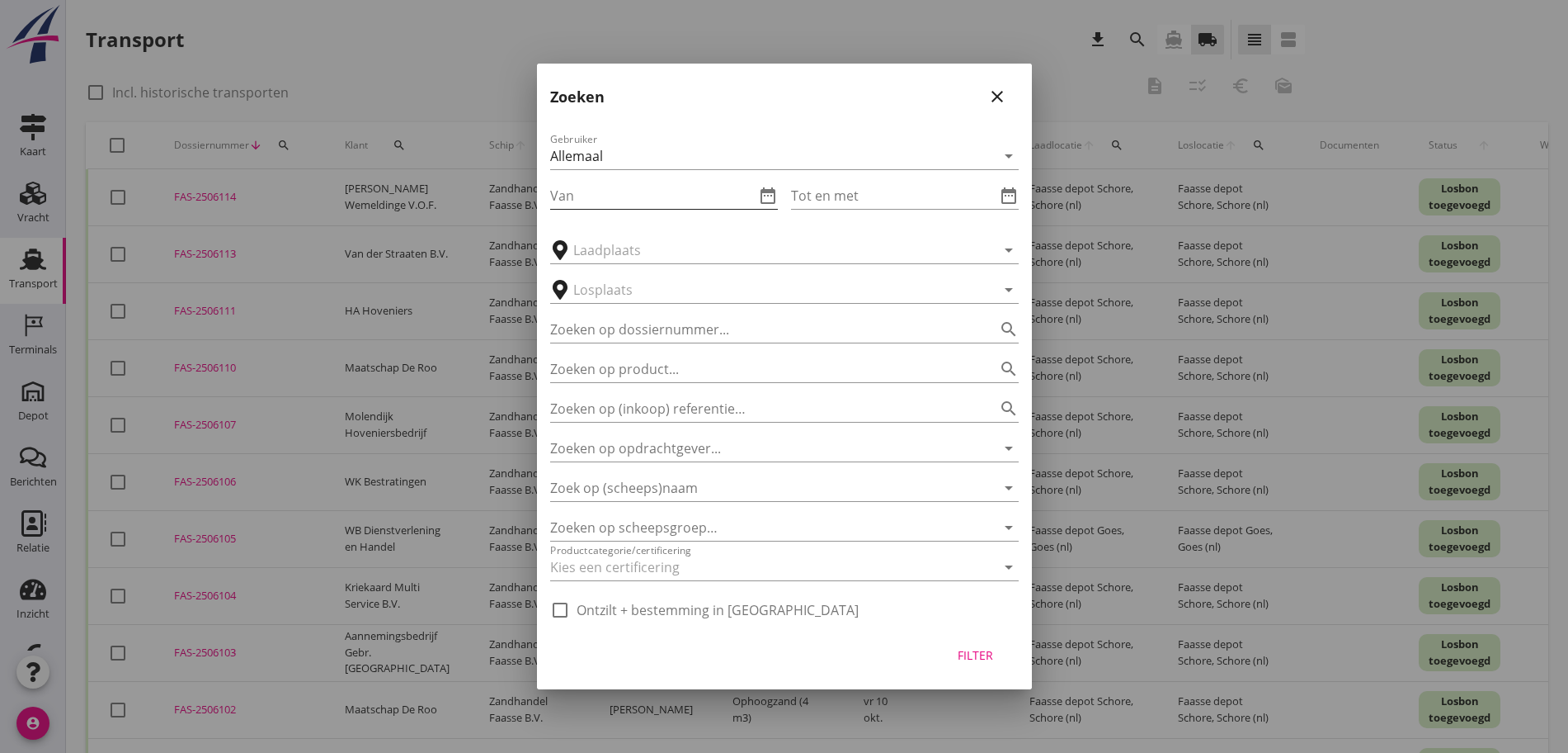
click at [770, 203] on icon "date_range" at bounding box center [767, 195] width 20 height 20
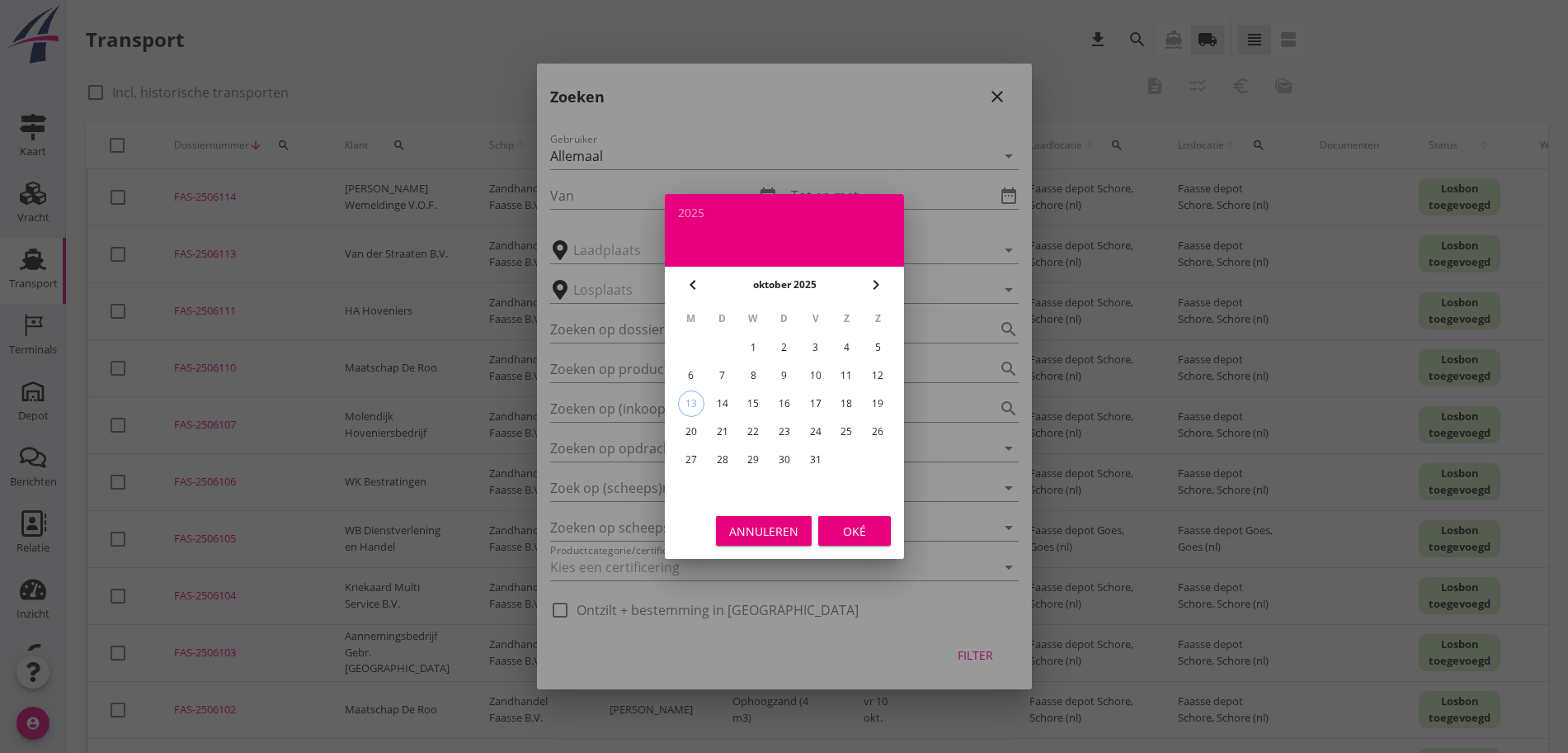
click at [696, 371] on div "6" at bounding box center [690, 375] width 26 height 26
type input "[DATE]"
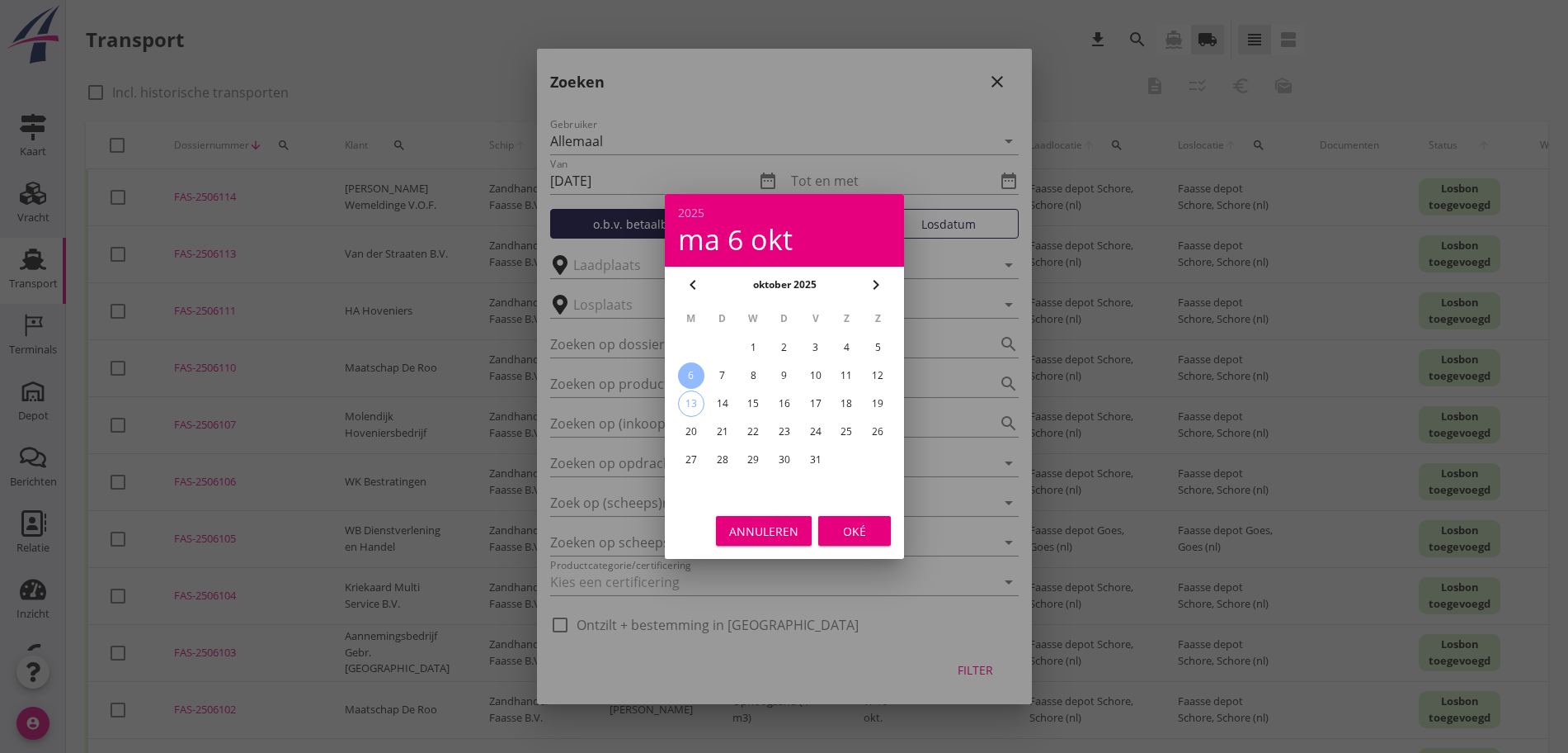
click at [850, 527] on div "Oké" at bounding box center [854, 531] width 46 height 17
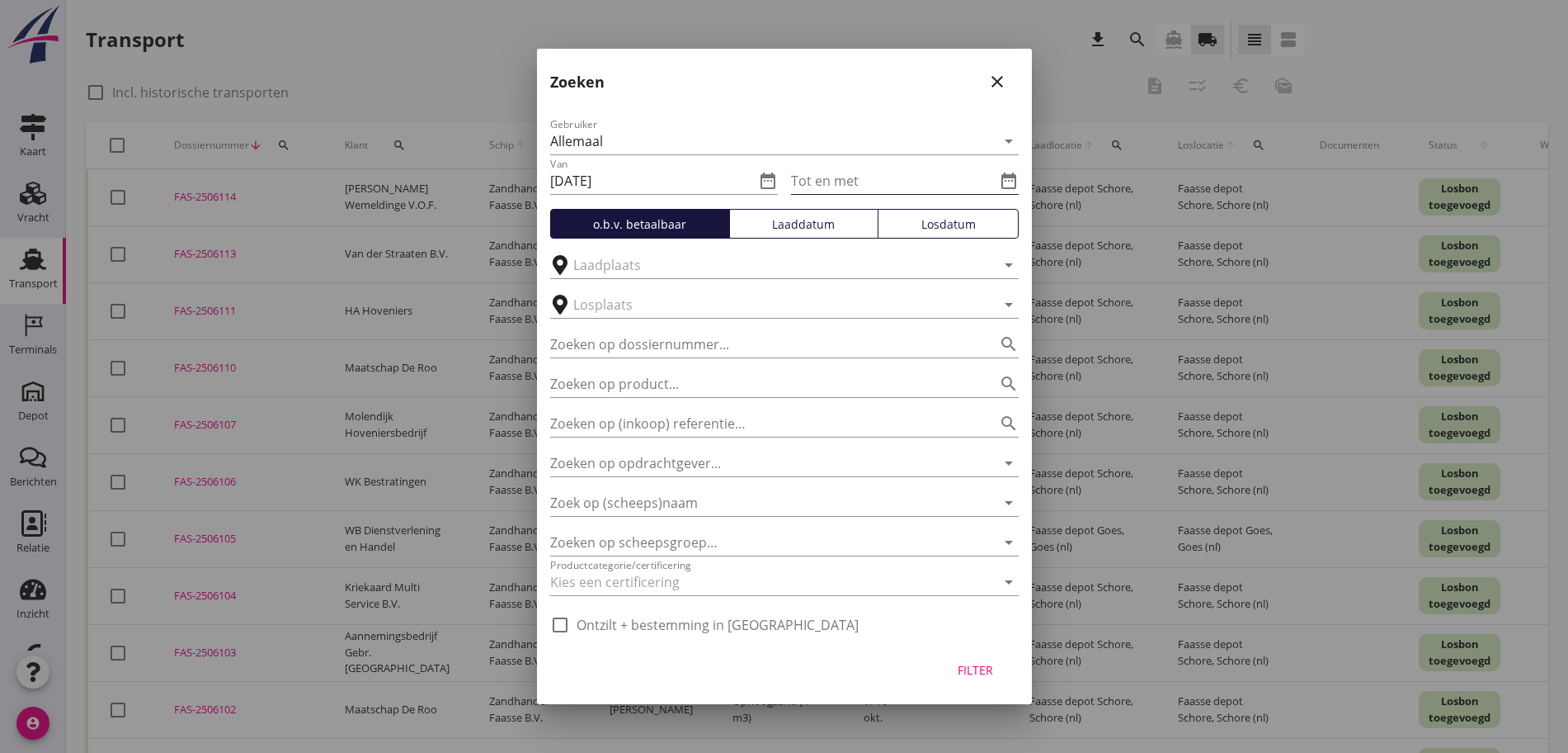
click at [1008, 172] on icon "date_range" at bounding box center [1008, 180] width 20 height 20
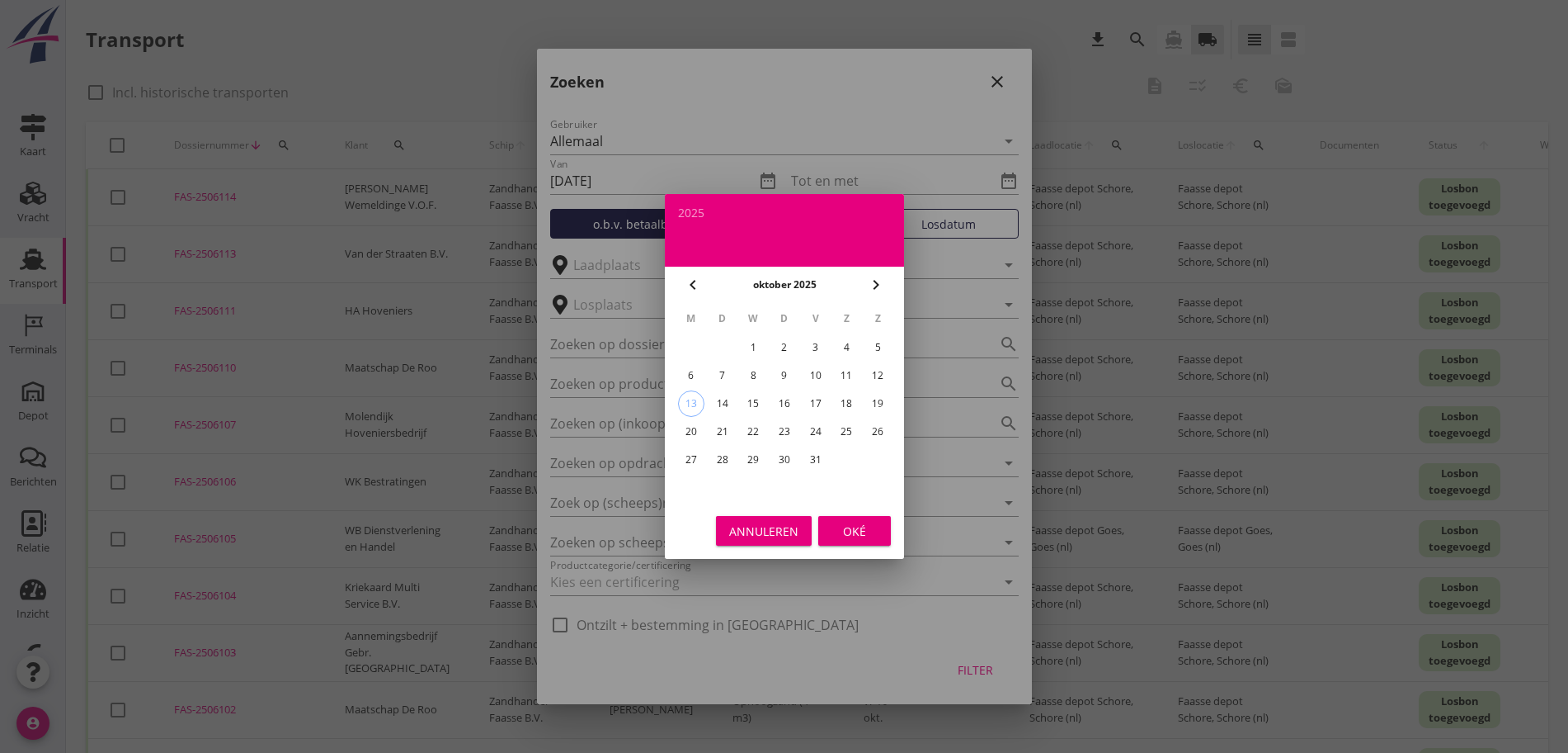
click at [818, 380] on div "10" at bounding box center [814, 375] width 26 height 26
type input "[DATE]"
click at [838, 527] on div "Oké" at bounding box center [854, 531] width 46 height 17
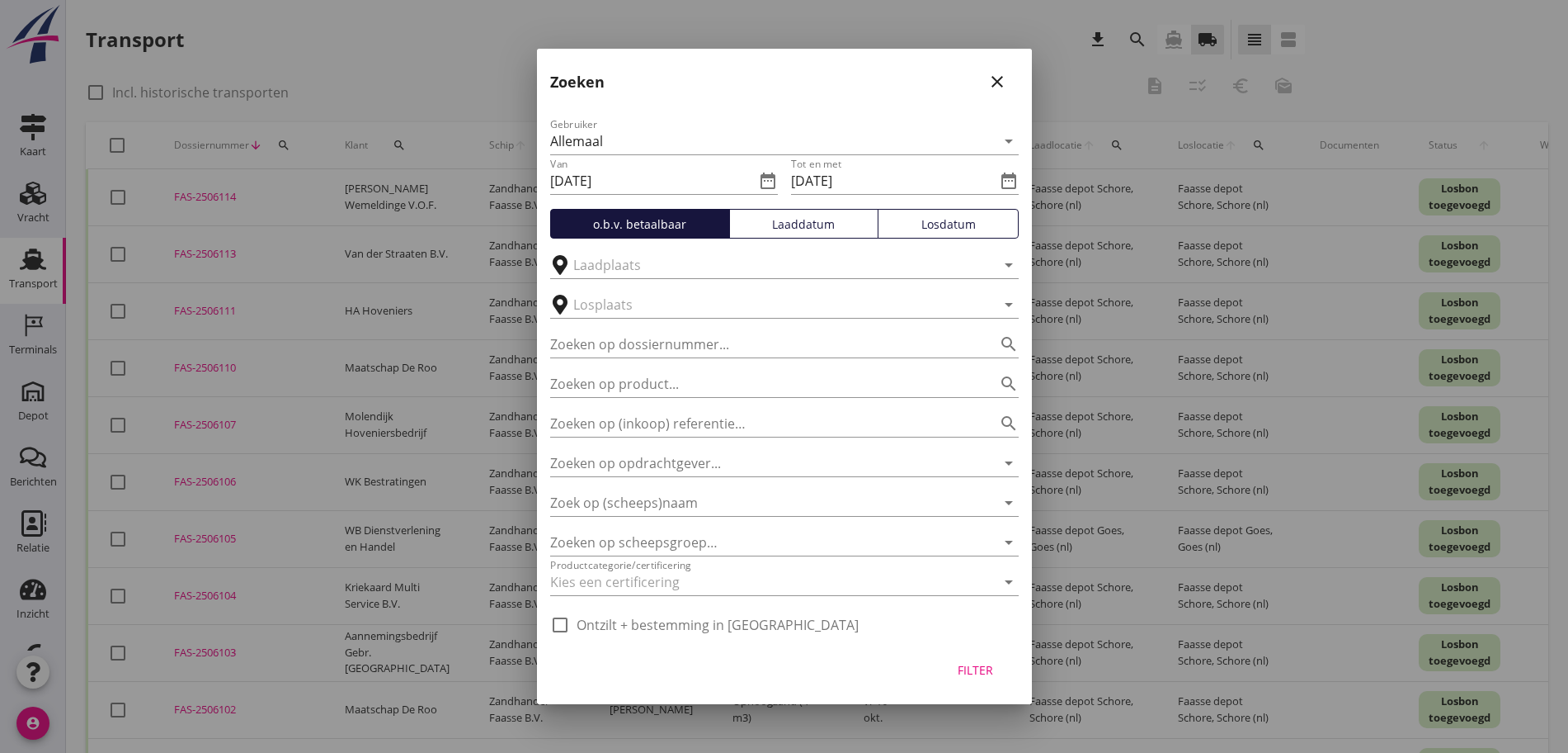
click at [990, 661] on div "Filter" at bounding box center [976, 669] width 46 height 17
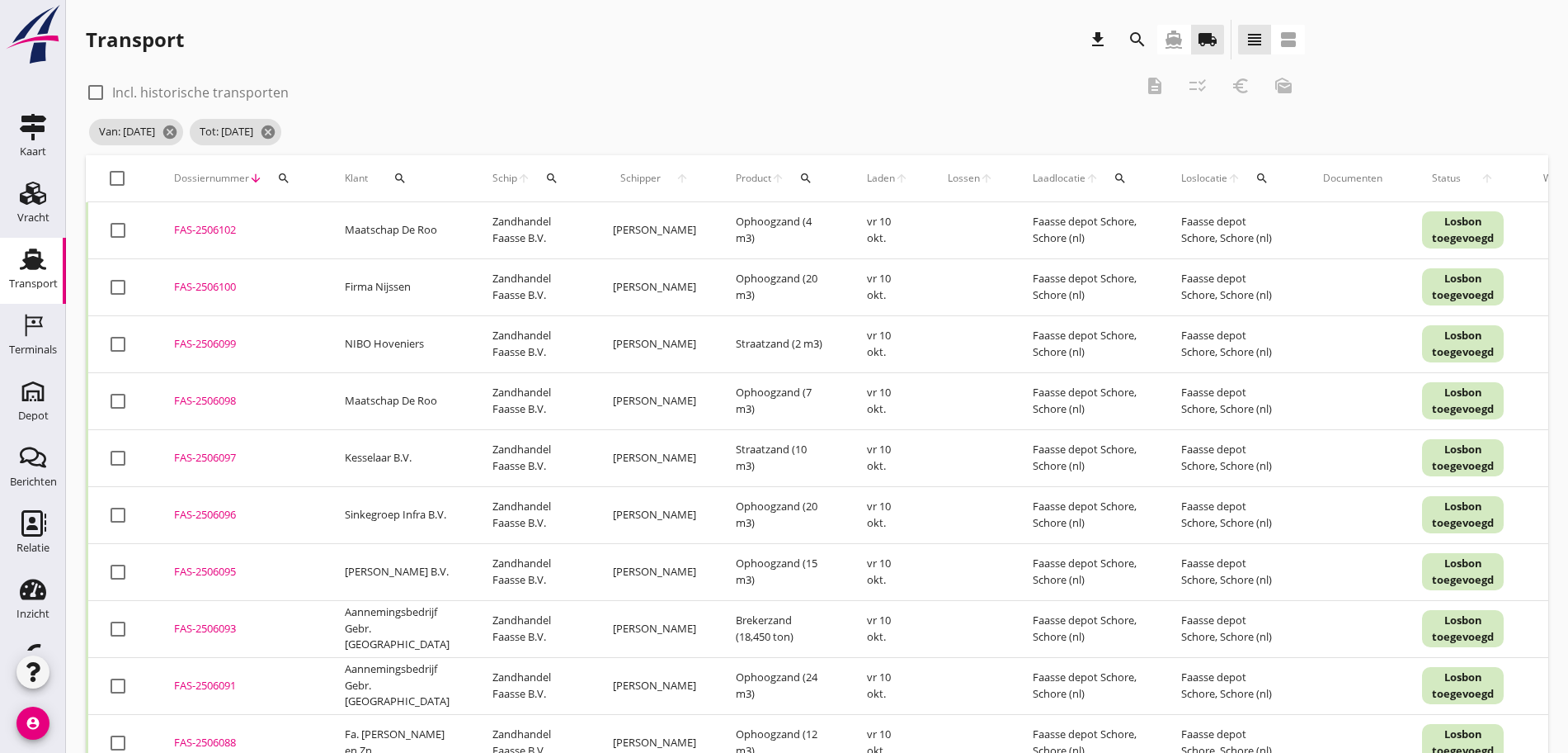
click at [408, 180] on div "search" at bounding box center [400, 178] width 51 height 13
click at [419, 225] on input "Zoeken op opdrachtgever..." at bounding box center [467, 226] width 172 height 26
type input "V"
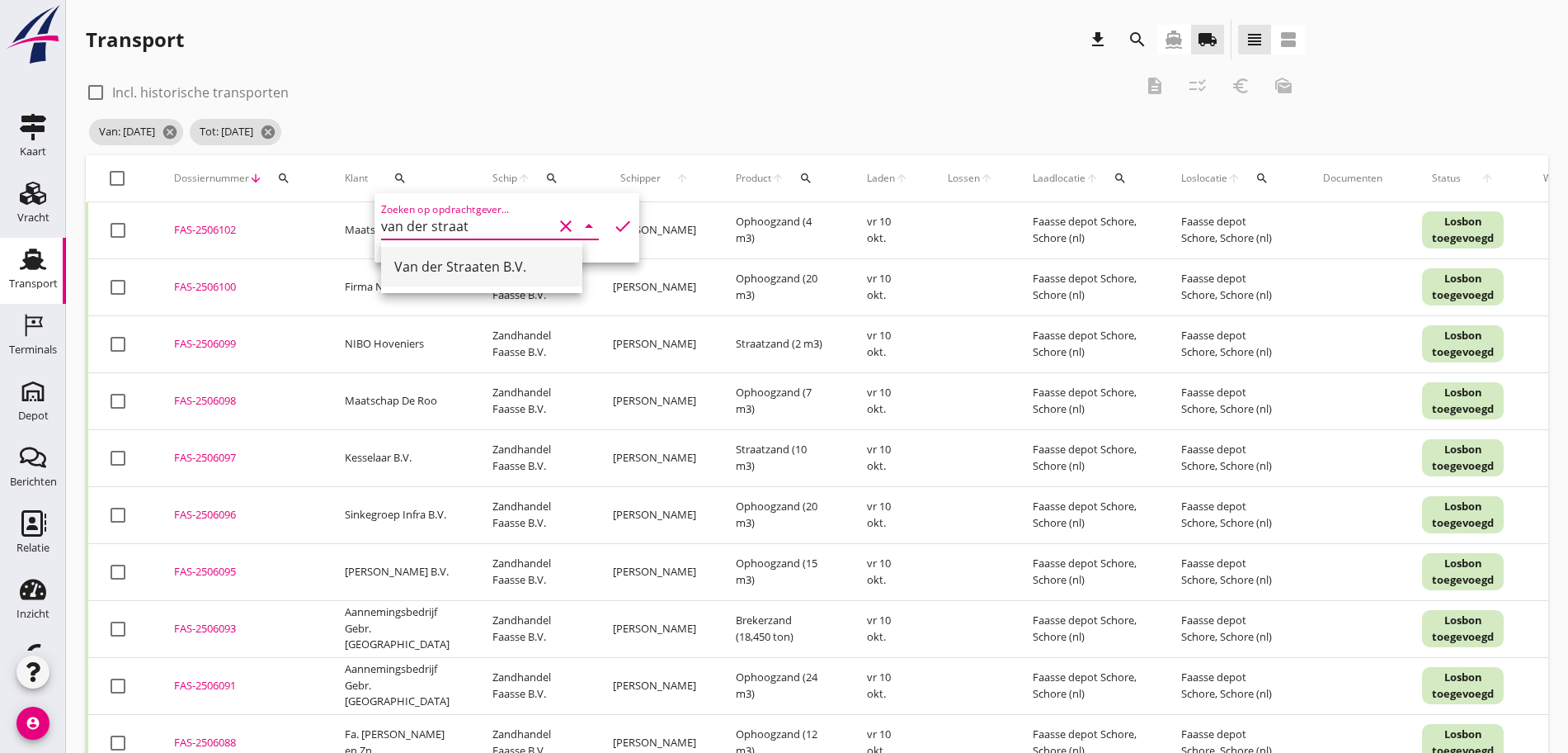
click at [451, 261] on div "Van der Straaten B.V." at bounding box center [482, 266] width 175 height 20
type input "Van der Straaten B.V."
click at [613, 226] on icon "check" at bounding box center [622, 226] width 20 height 20
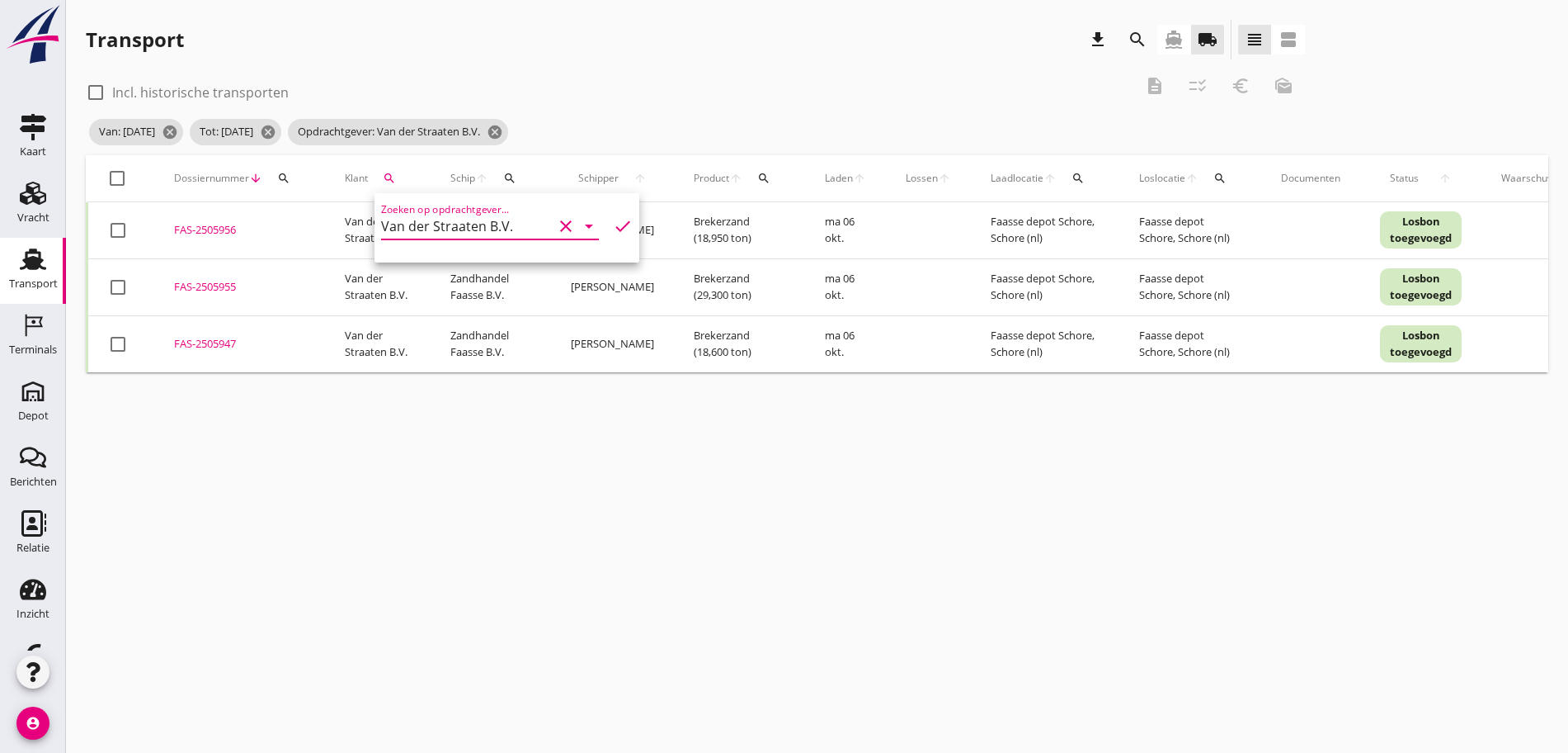
click at [104, 166] on th "check_box_outline_blank" at bounding box center [120, 179] width 68 height 46
click at [120, 175] on div at bounding box center [117, 178] width 28 height 28
checkbox input "true"
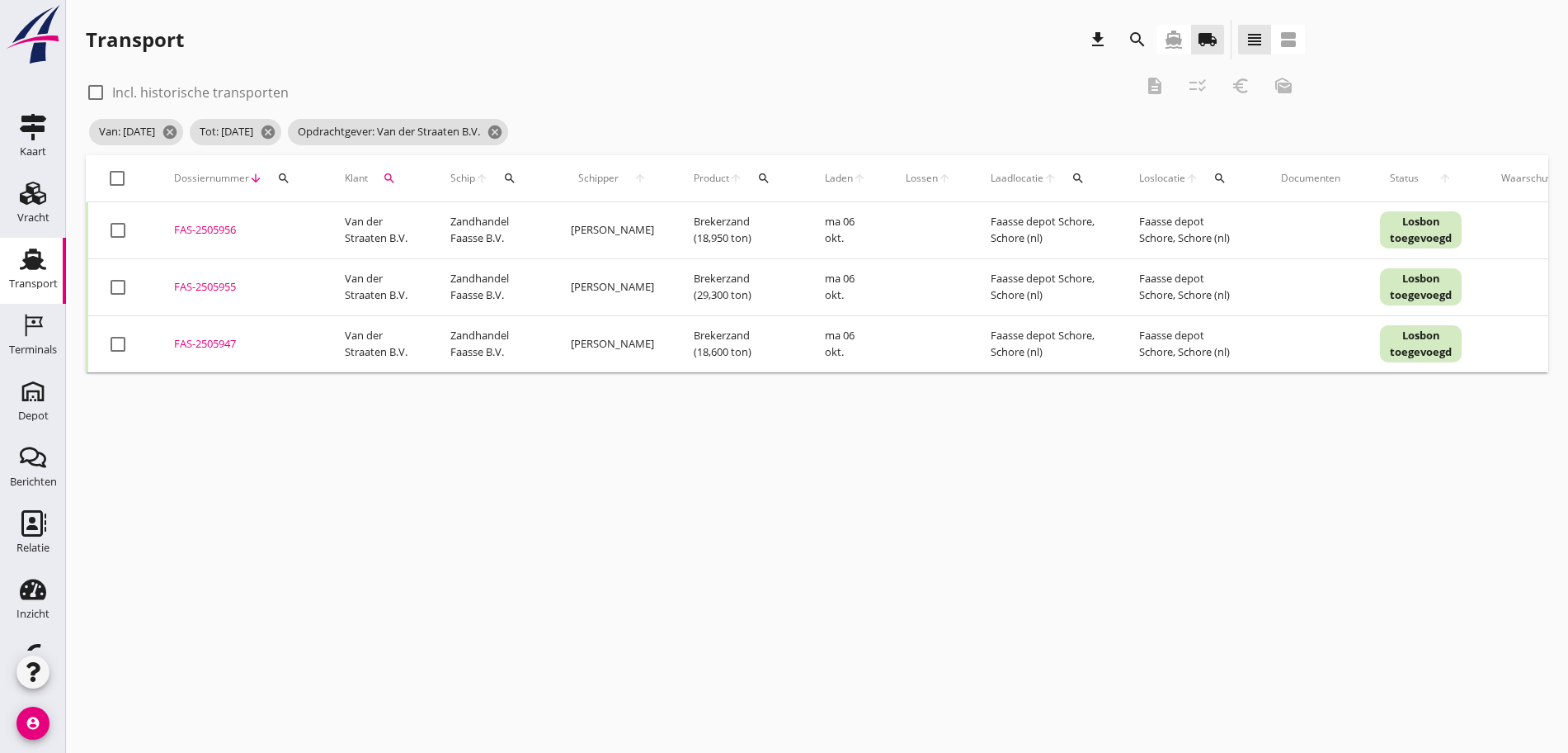
checkbox input "true"
click at [1145, 79] on icon "description" at bounding box center [1154, 85] width 20 height 20
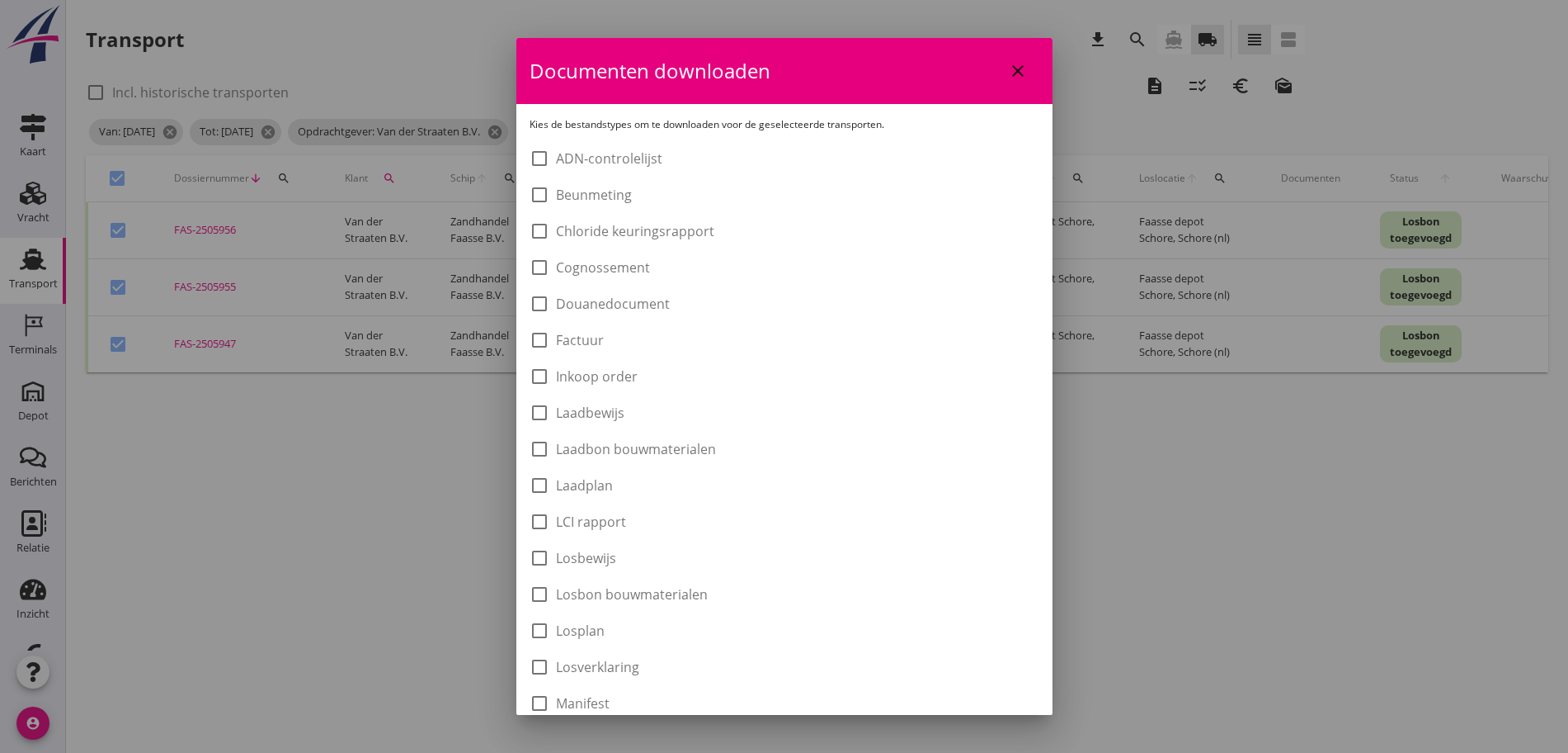
click at [655, 450] on label "Laadbon bouwmaterialen" at bounding box center [636, 449] width 160 height 16
checkbox input "true"
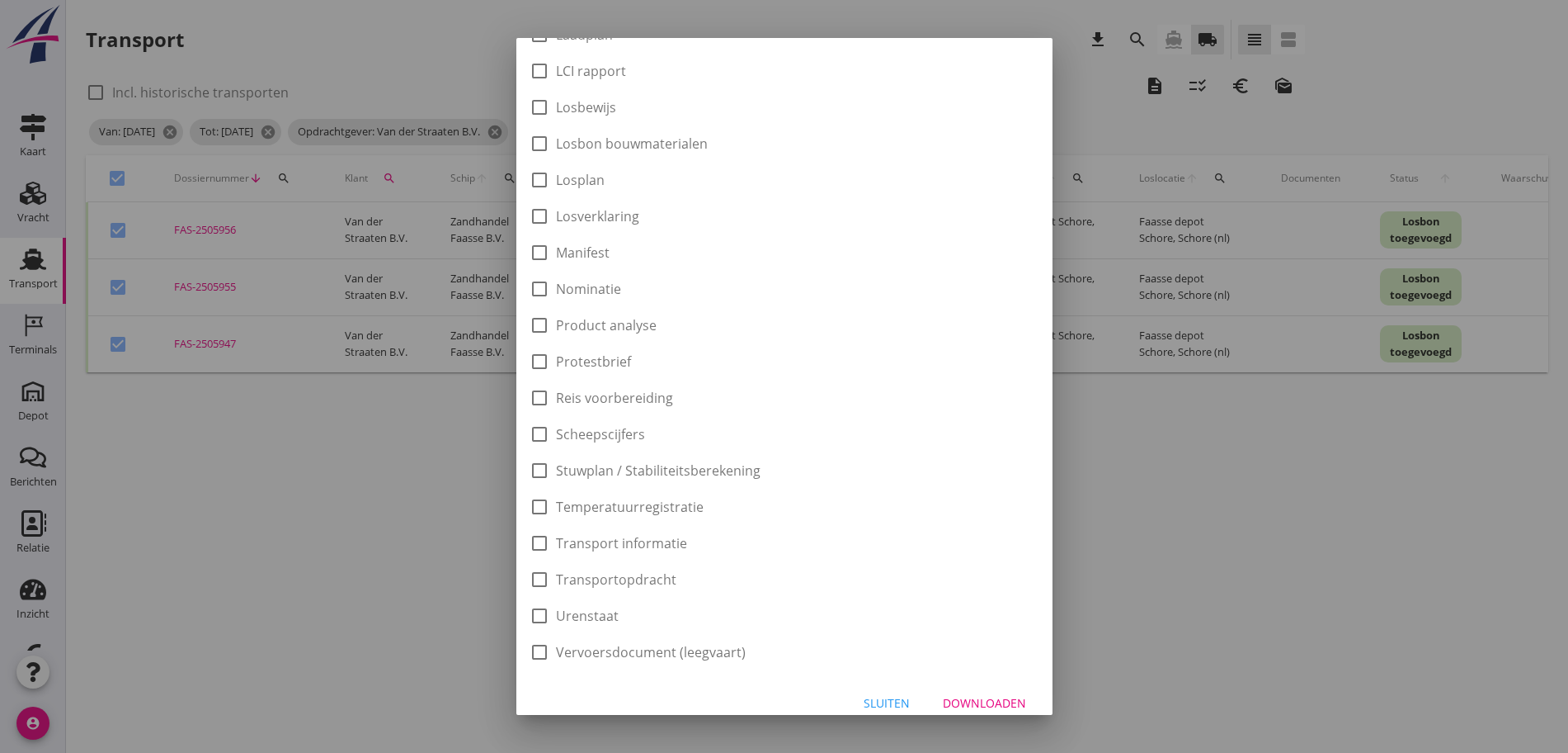
scroll to position [467, 0]
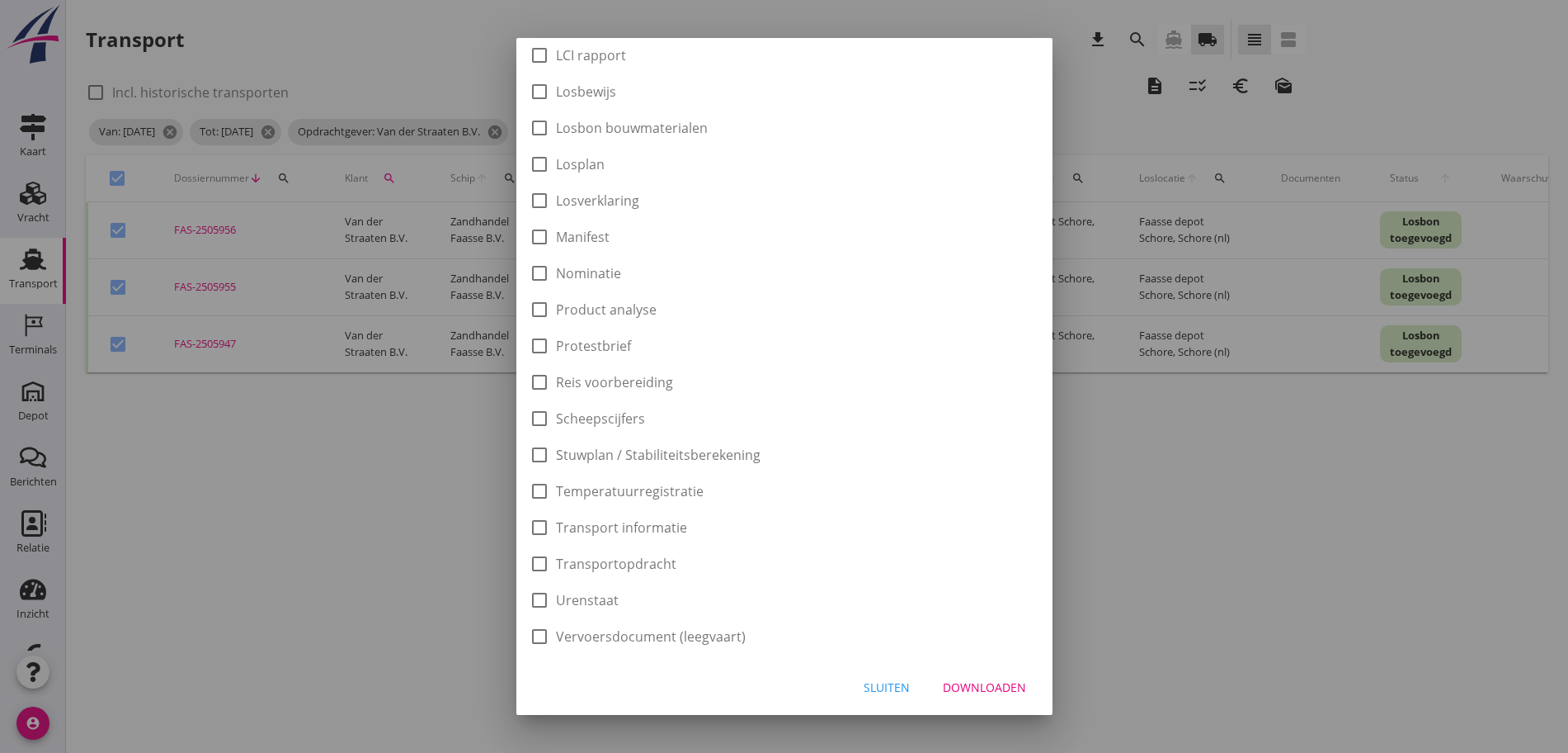
click at [998, 687] on div "Downloaden" at bounding box center [985, 687] width 84 height 17
checkbox input "false"
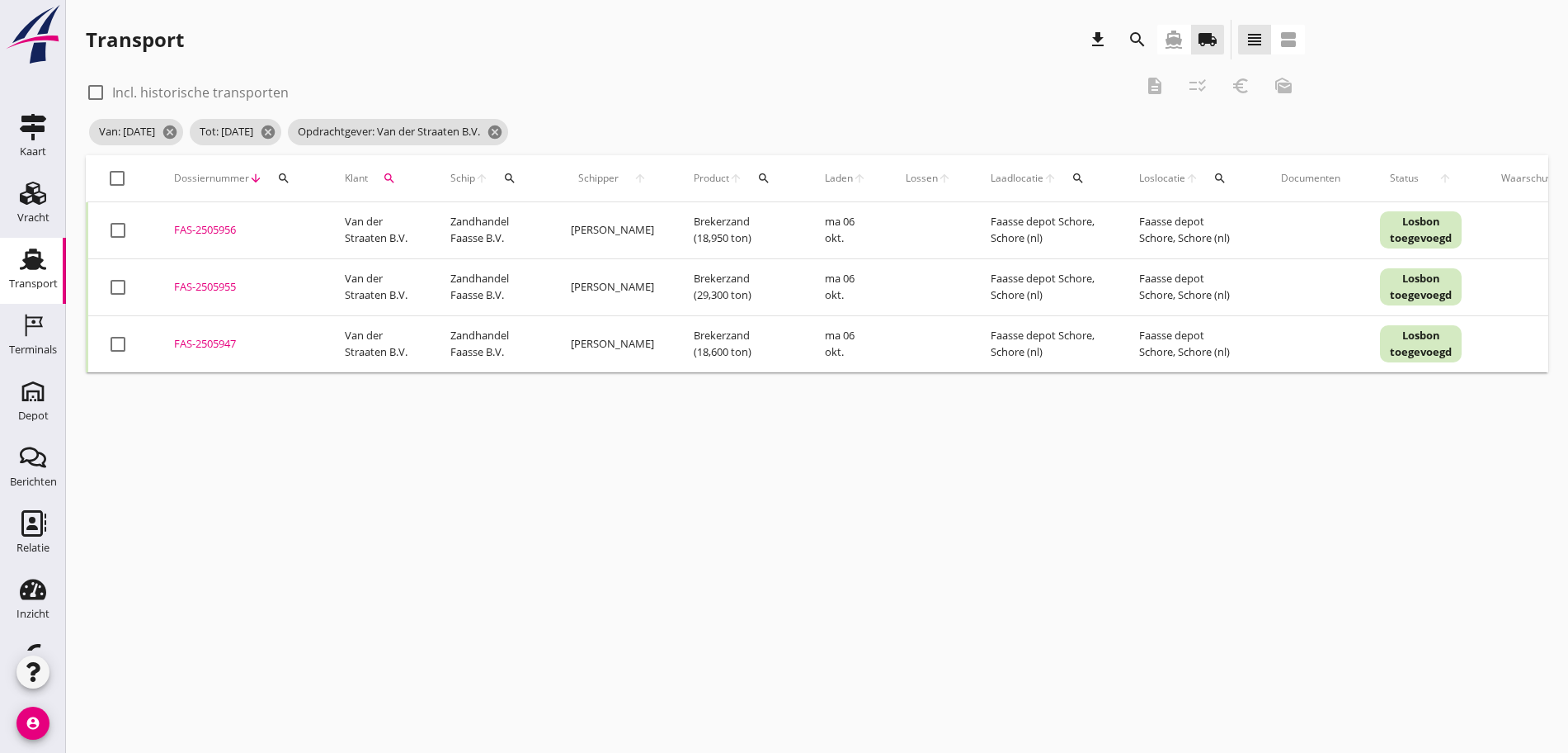
drag, startPoint x: 115, startPoint y: 184, endPoint x: 121, endPoint y: 176, distance: 10.0
click at [114, 181] on div at bounding box center [117, 178] width 28 height 28
checkbox input "true"
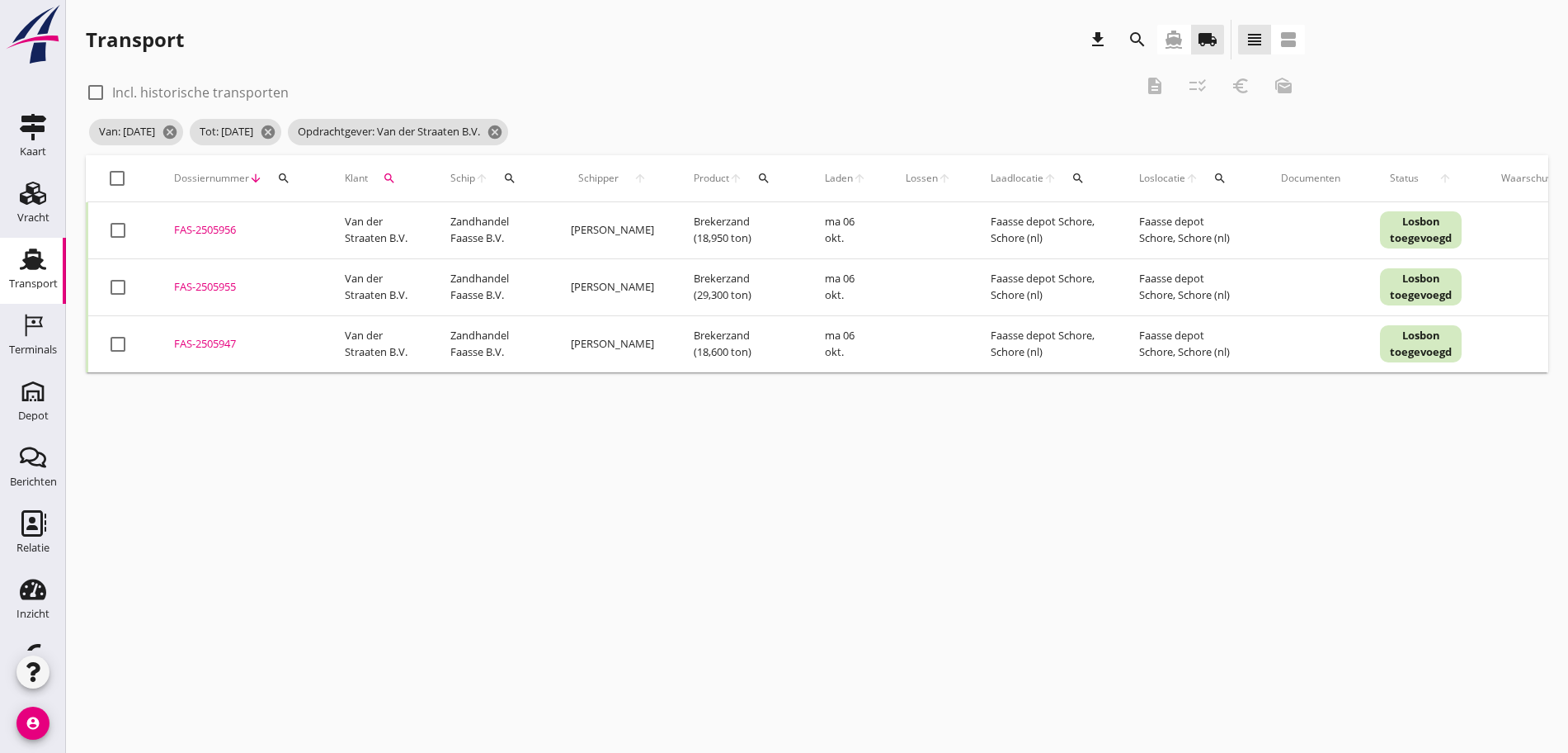
checkbox input "true"
click at [1231, 81] on icon "euro_symbol" at bounding box center [1241, 85] width 20 height 20
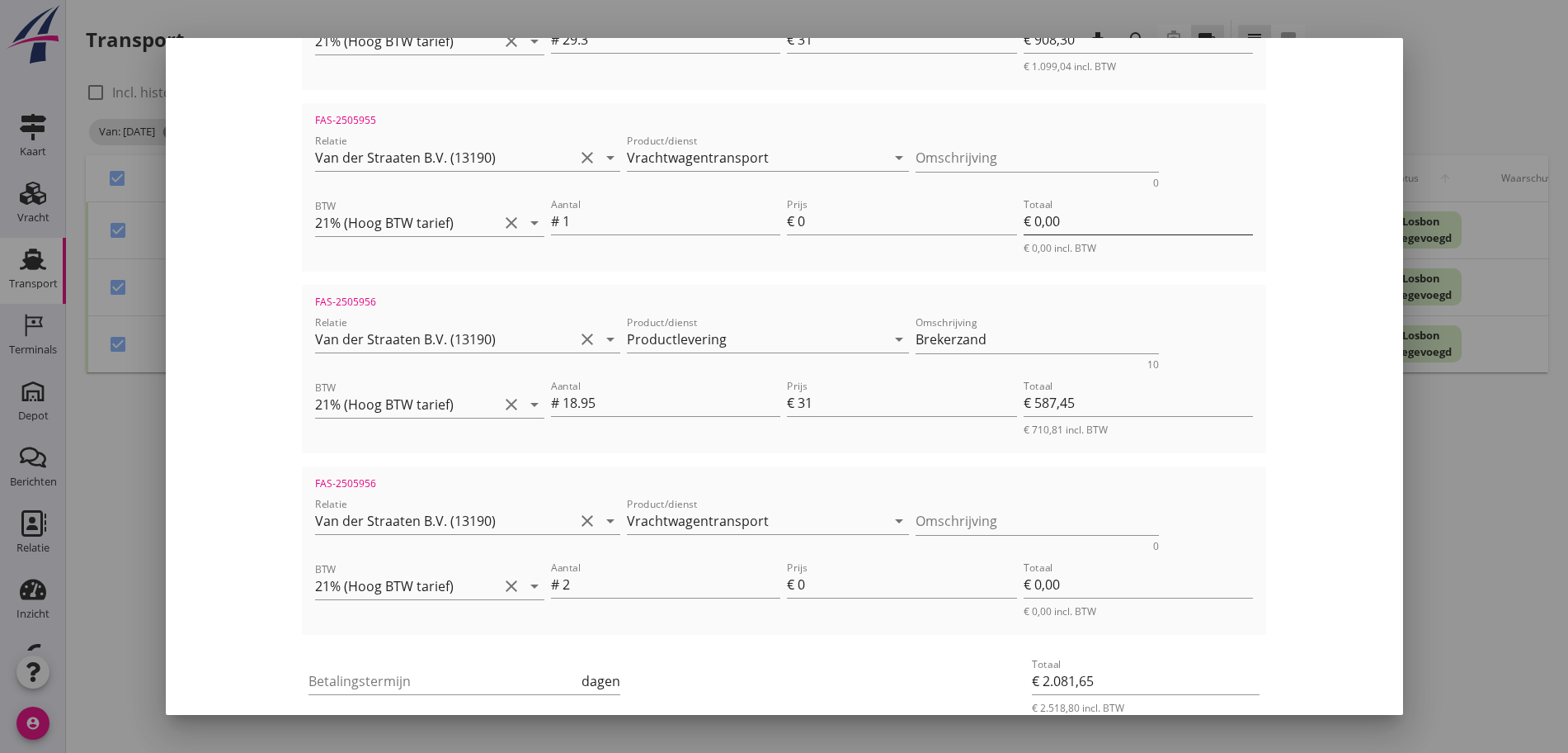
scroll to position [710, 0]
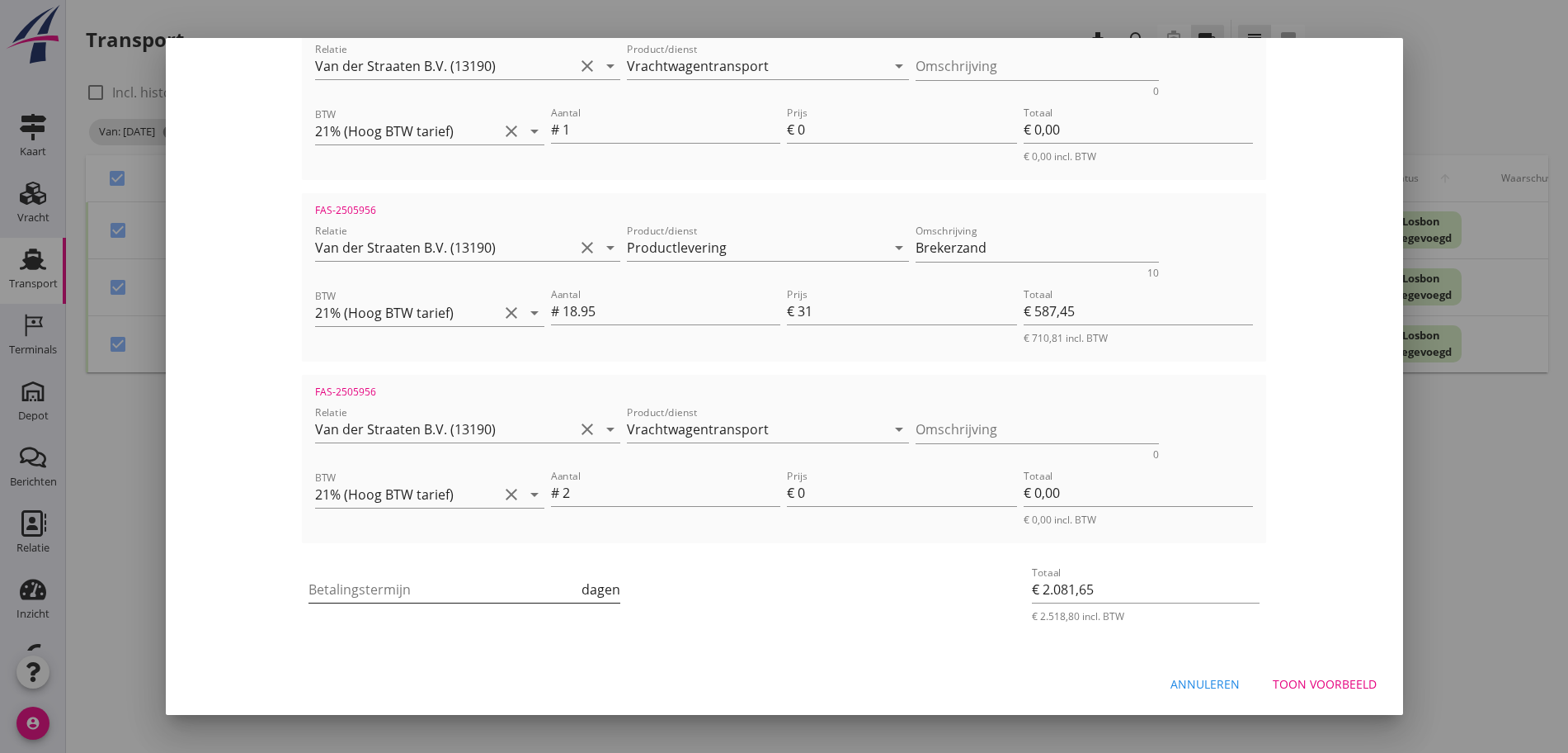
click at [308, 588] on input "Betalingstermijn" at bounding box center [443, 589] width 270 height 26
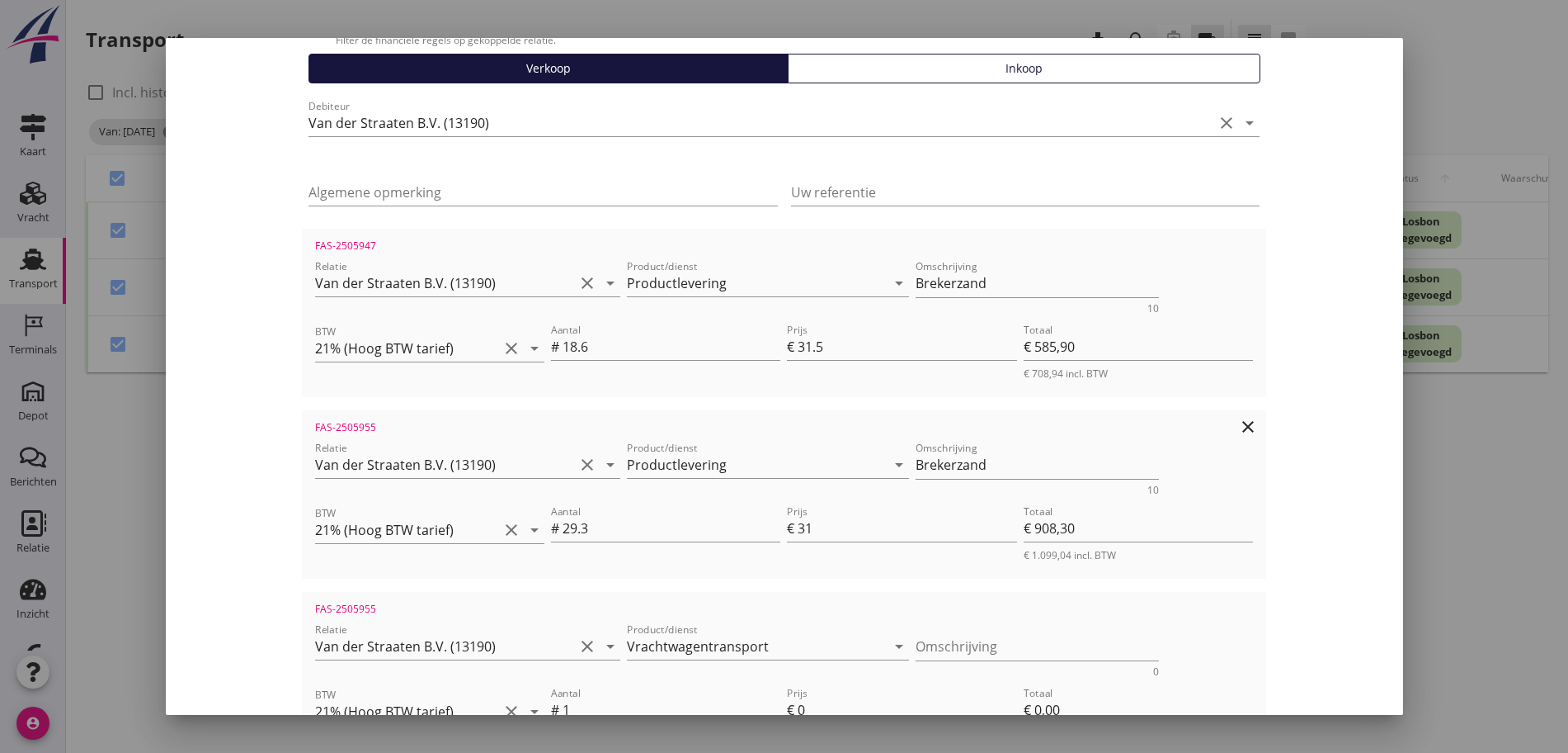
scroll to position [91, 0]
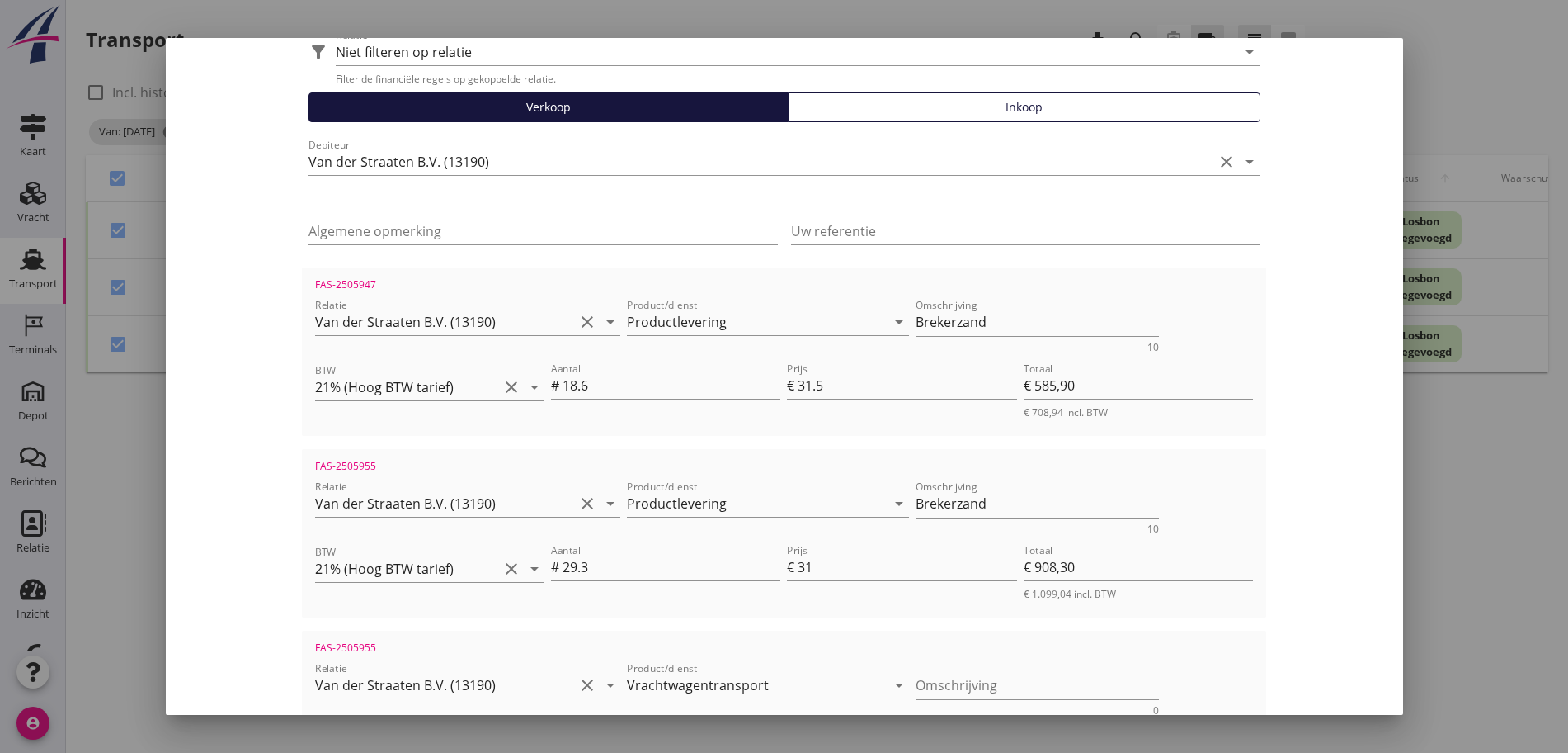
type input "30"
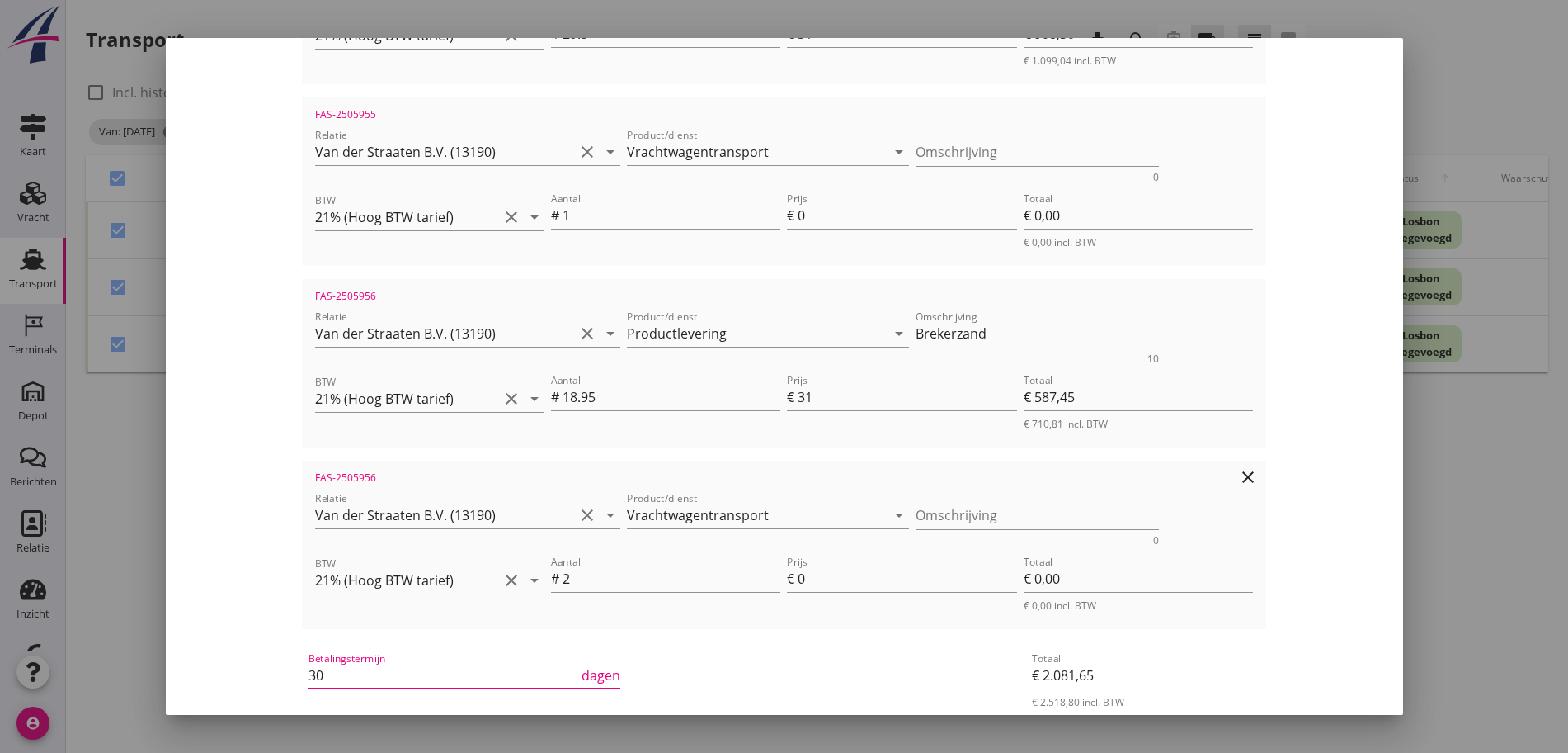
scroll to position [710, 0]
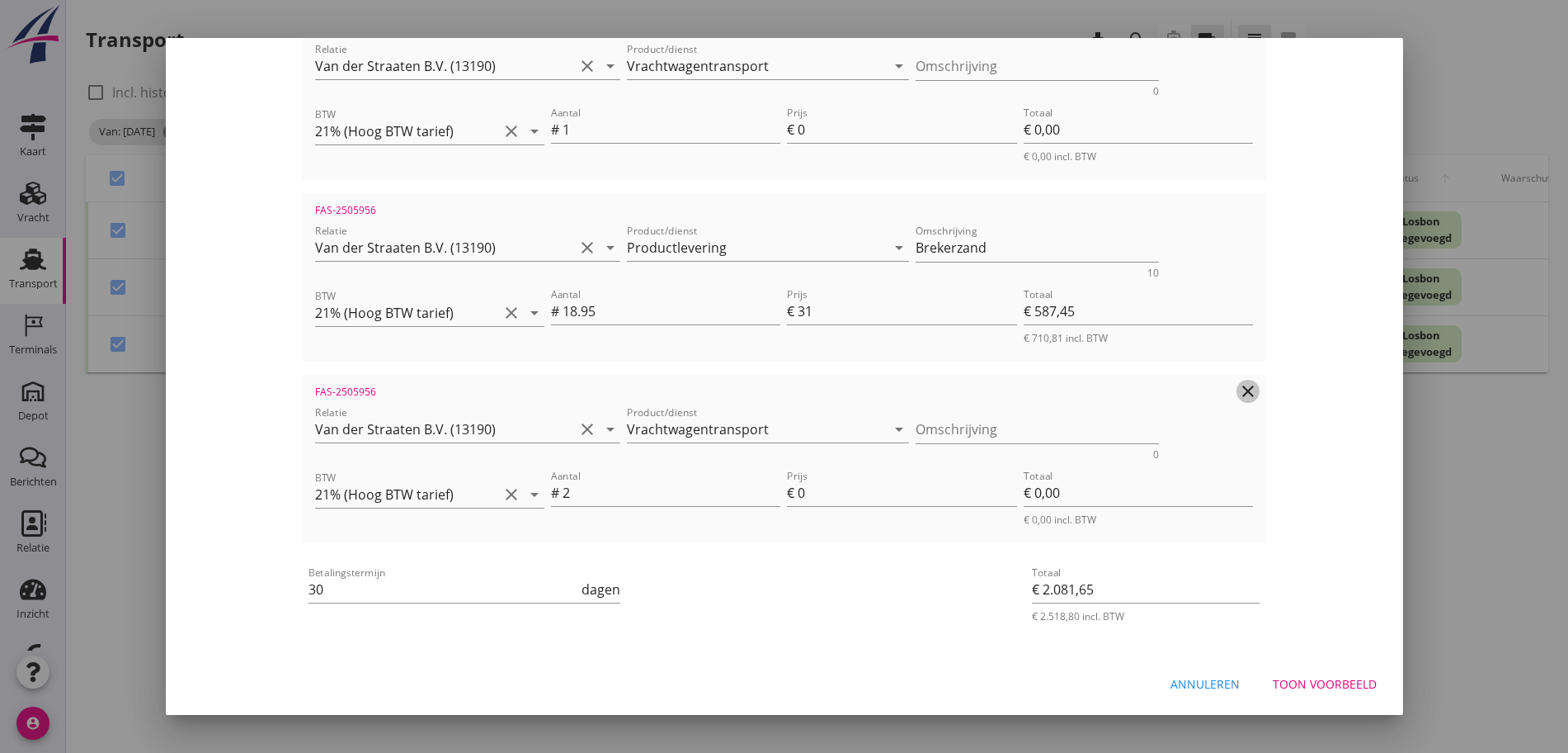
click at [1258, 385] on icon "clear" at bounding box center [1248, 391] width 20 height 20
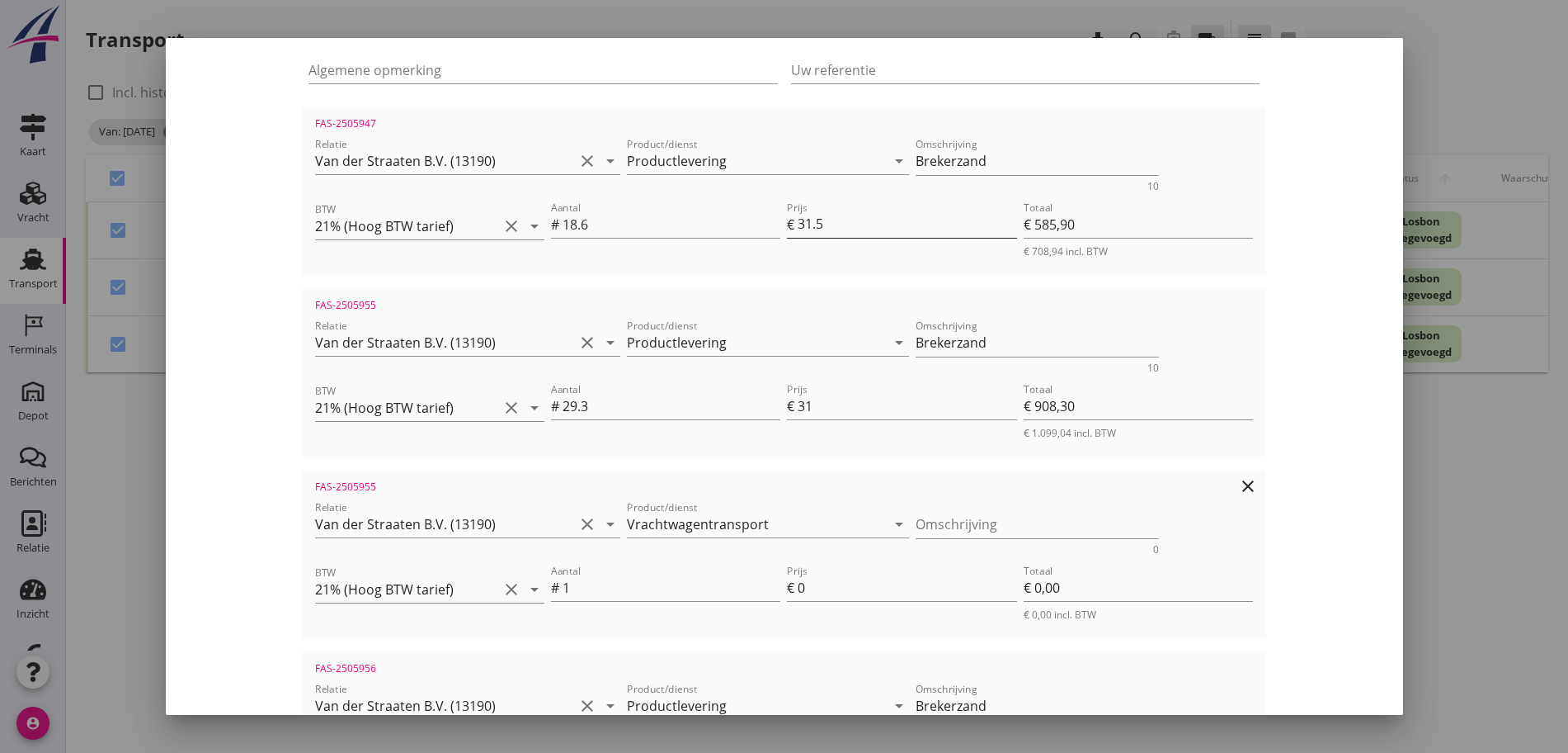
scroll to position [220, 0]
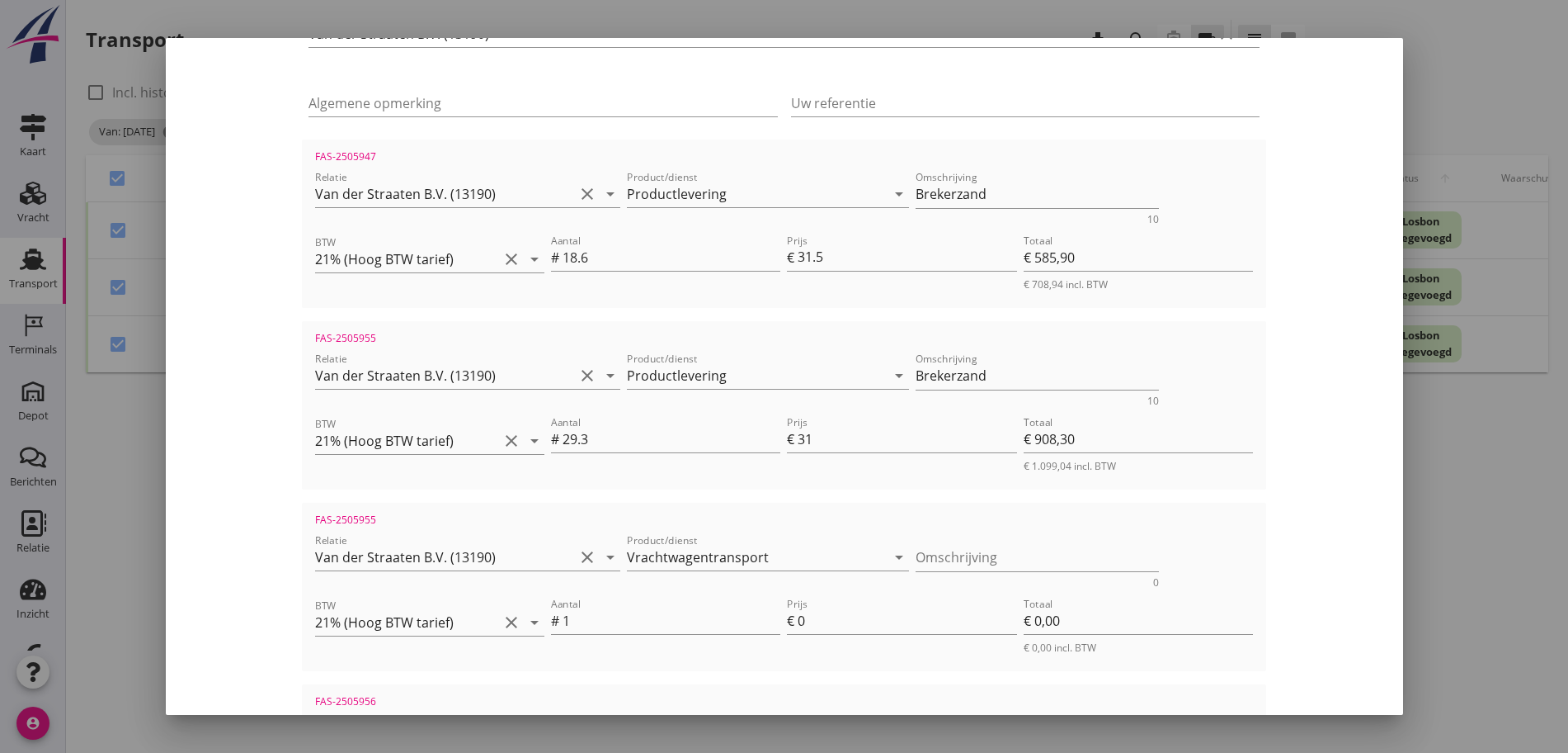
click at [1470, 77] on div at bounding box center [784, 376] width 1568 height 753
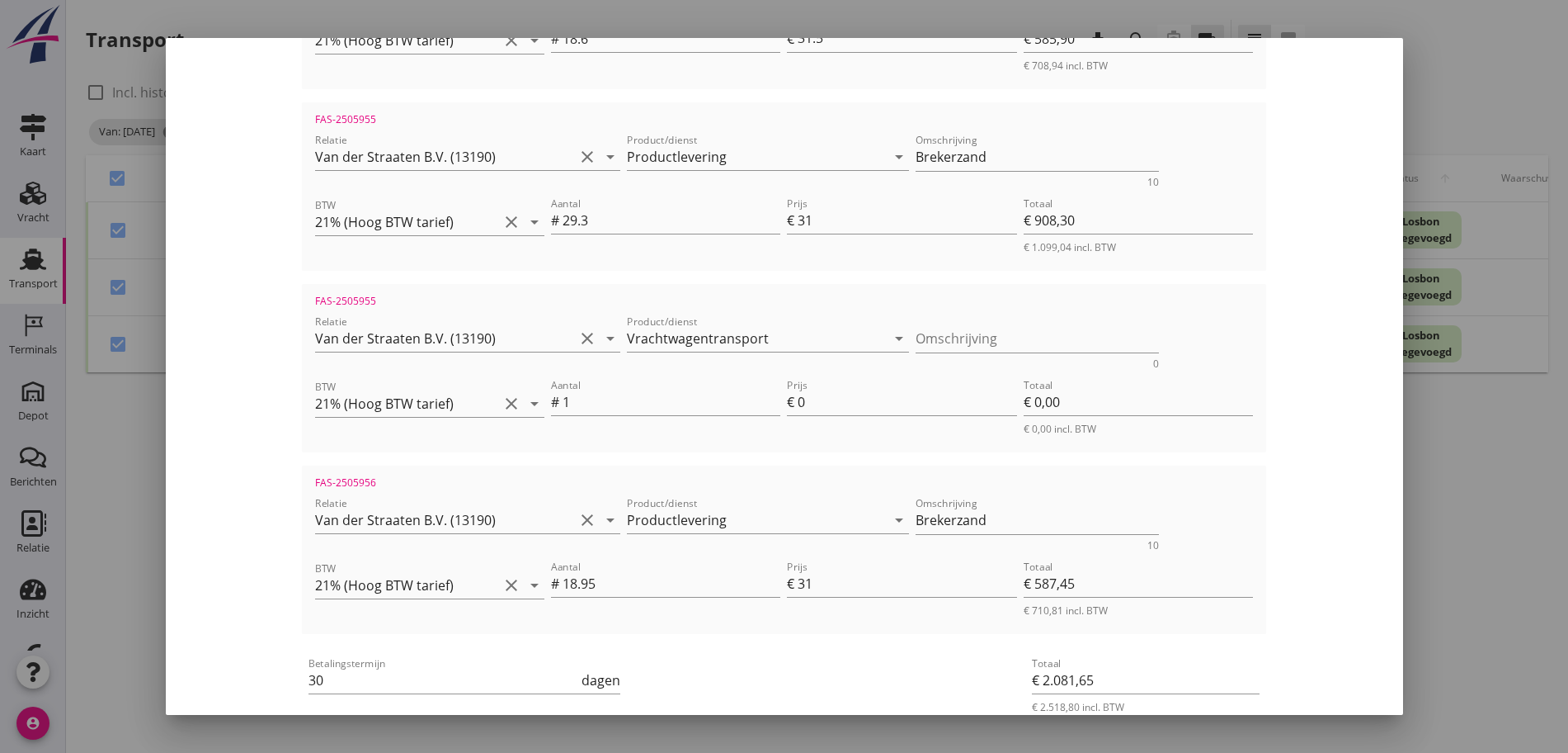
scroll to position [529, 0]
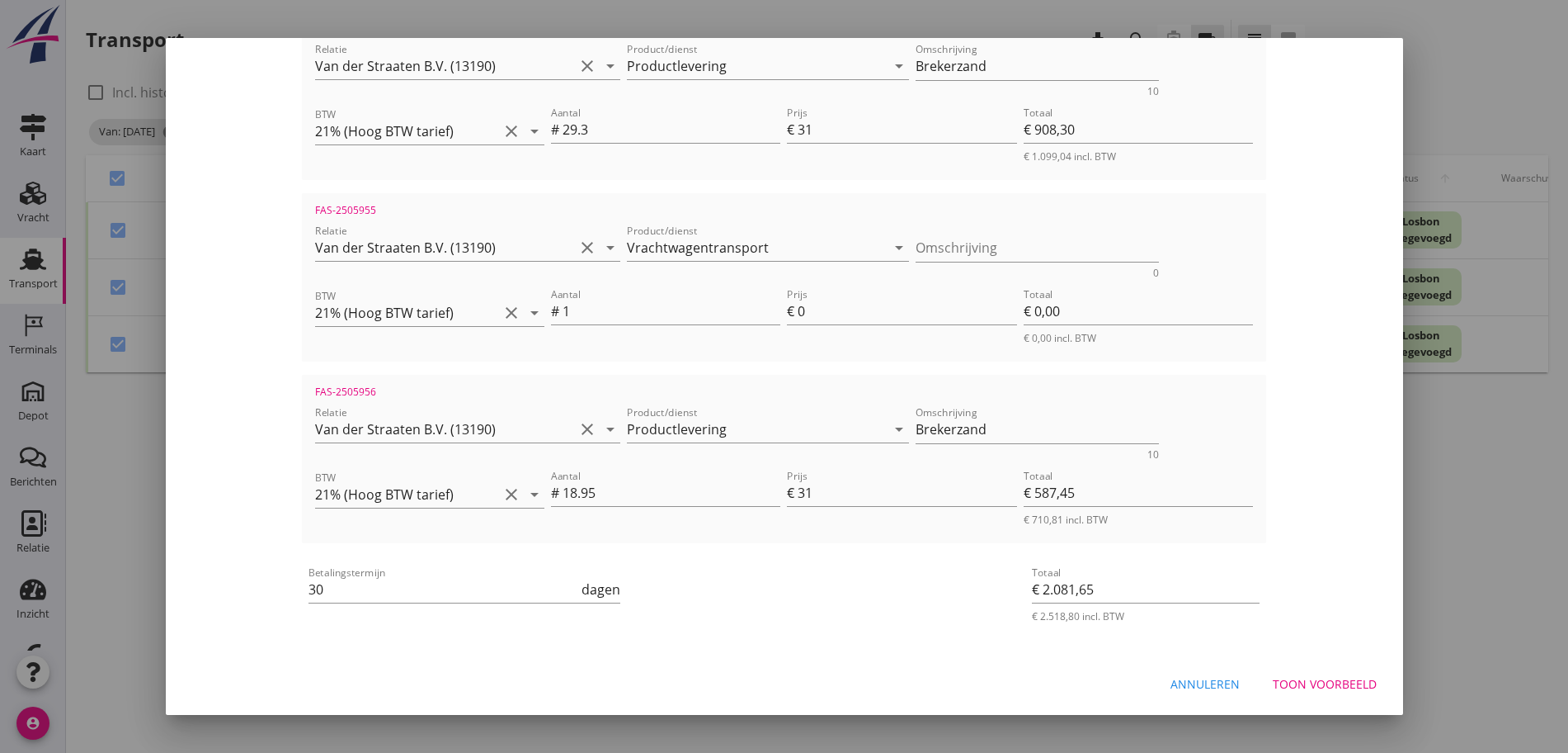
click at [1187, 675] on div "Annuleren" at bounding box center [1205, 684] width 69 height 17
checkbox input "false"
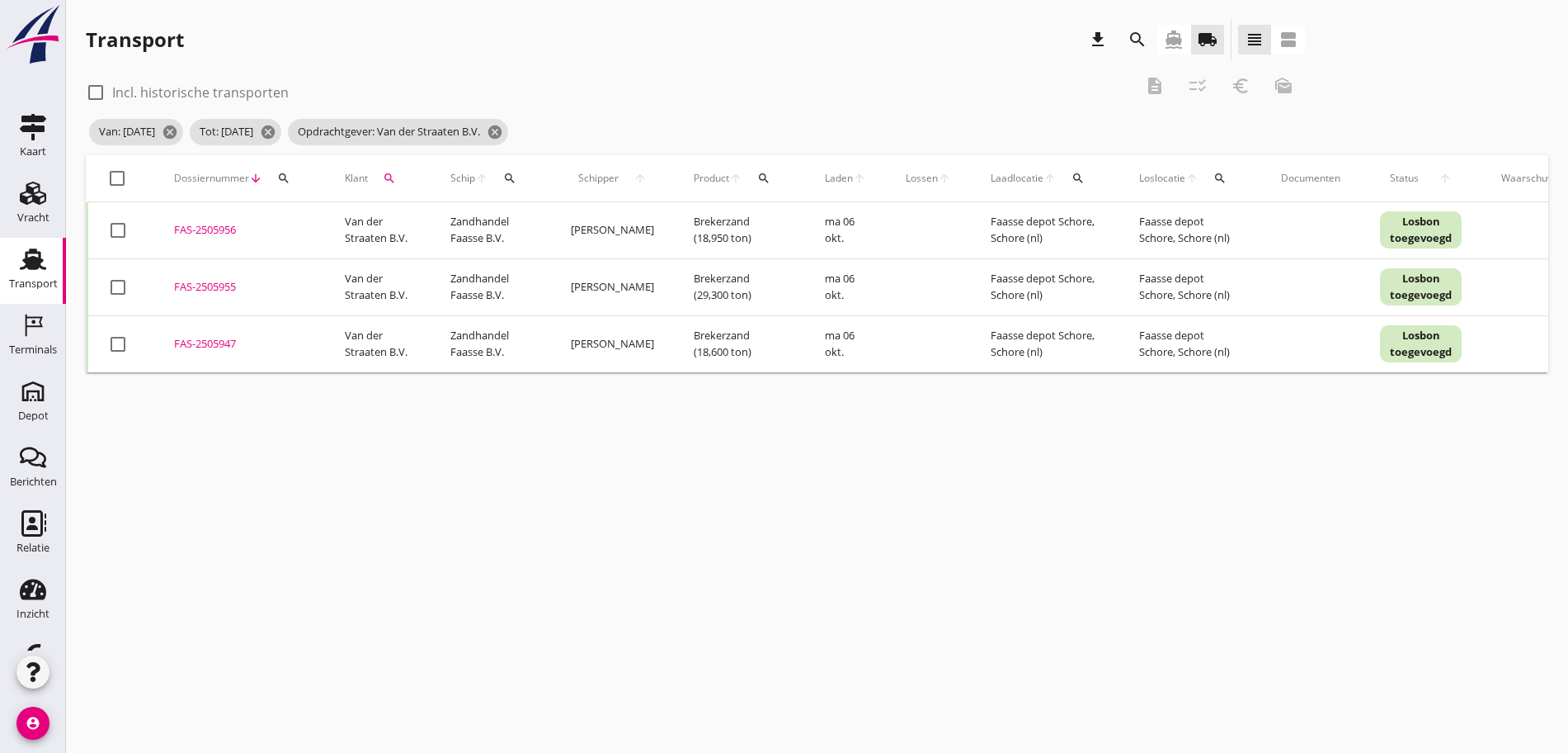
click at [120, 340] on div at bounding box center [118, 344] width 28 height 28
checkbox input "true"
click at [1231, 85] on icon "euro_symbol" at bounding box center [1241, 85] width 20 height 20
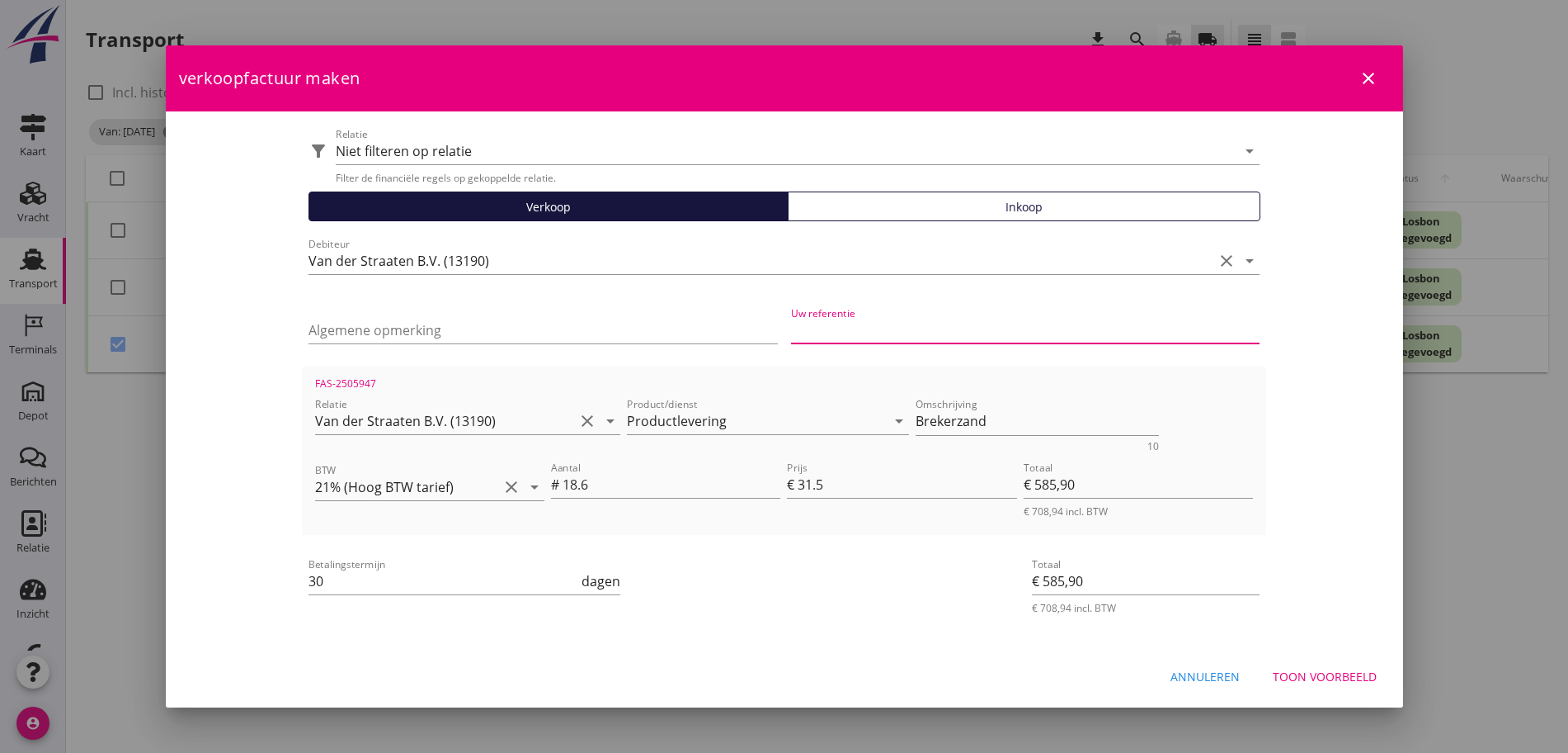
paste input "25.022"
type input "25.022"
click at [786, 323] on div "Uw referentie 25.022" at bounding box center [1025, 332] width 483 height 69
click at [790, 326] on div "Uw referentie 25.022" at bounding box center [1025, 332] width 483 height 69
click at [793, 332] on input "25.022" at bounding box center [1025, 330] width 469 height 26
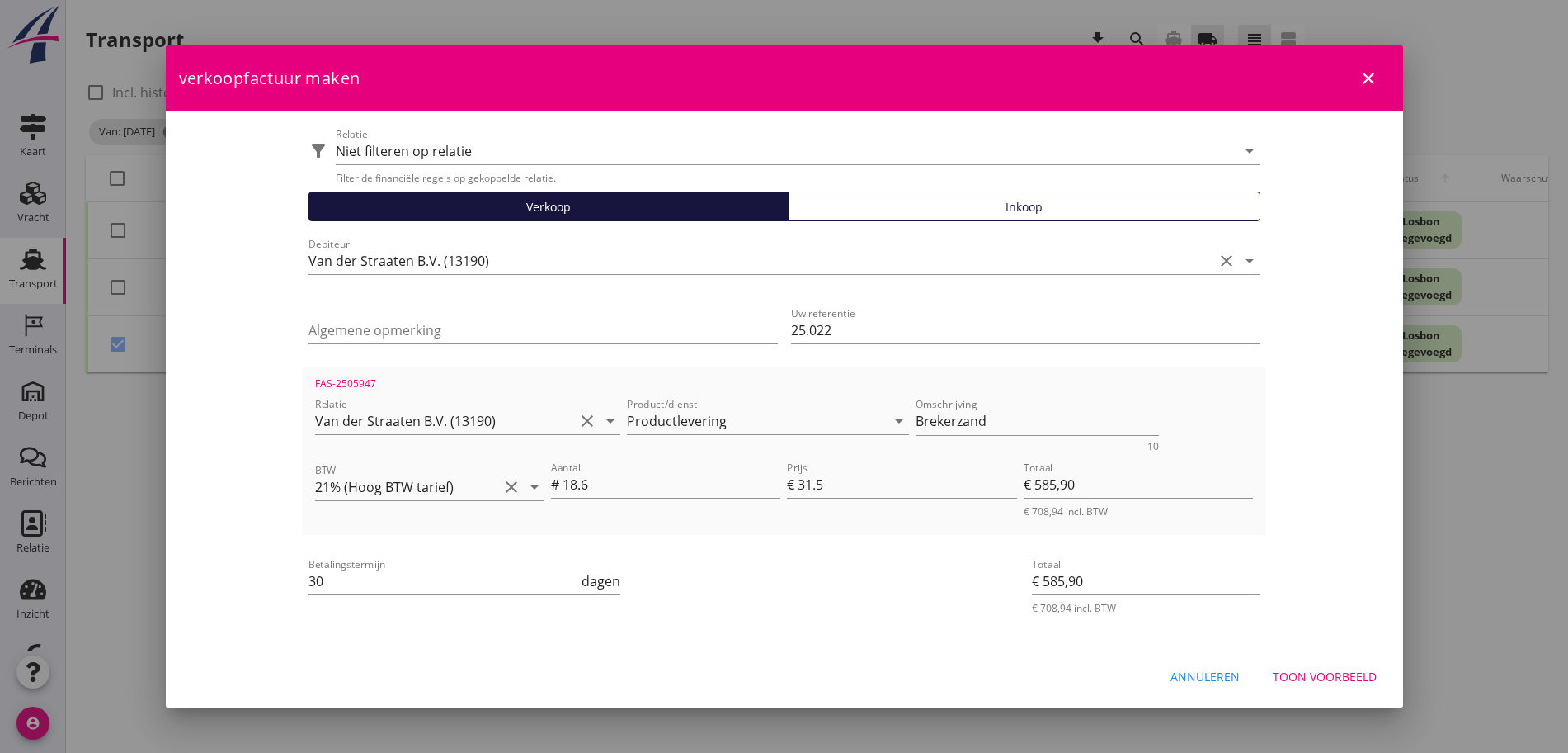
drag, startPoint x: 1178, startPoint y: 62, endPoint x: 1088, endPoint y: 79, distance: 91.6
click at [1088, 79] on div "verkoopfactuur maken close" at bounding box center [784, 78] width 1237 height 66
click at [308, 332] on input "Algemene opmerking" at bounding box center [543, 330] width 469 height 26
drag, startPoint x: 894, startPoint y: 326, endPoint x: 577, endPoint y: 337, distance: 317.2
click at [577, 337] on div "Algemene opmerking Uw referentie 25.022" at bounding box center [784, 332] width 965 height 69
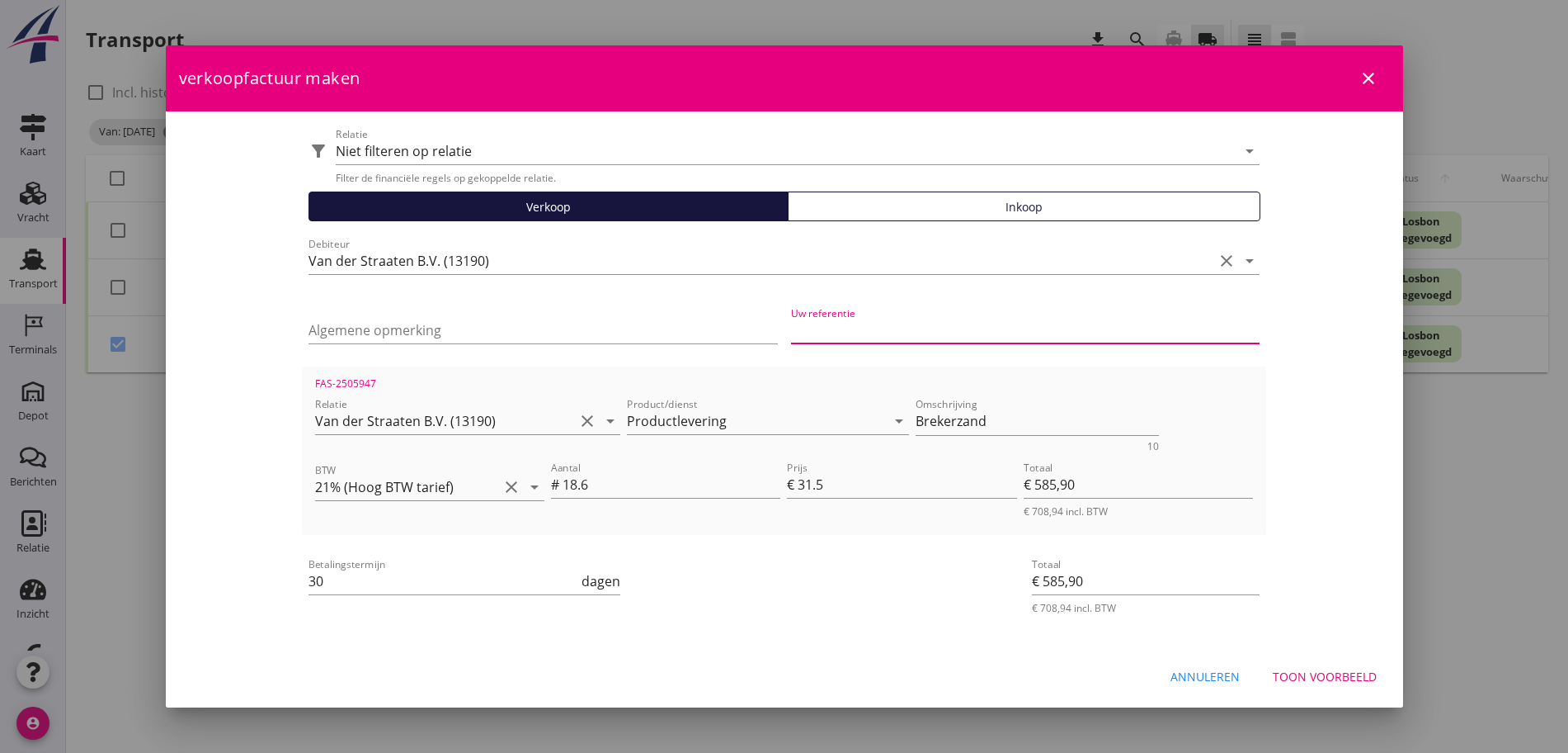
click at [943, 326] on input "Uw referentie" at bounding box center [1025, 330] width 469 height 26
paste input "25.022"
type input "25.022"
click at [1328, 668] on div "Toon voorbeeld" at bounding box center [1325, 676] width 104 height 17
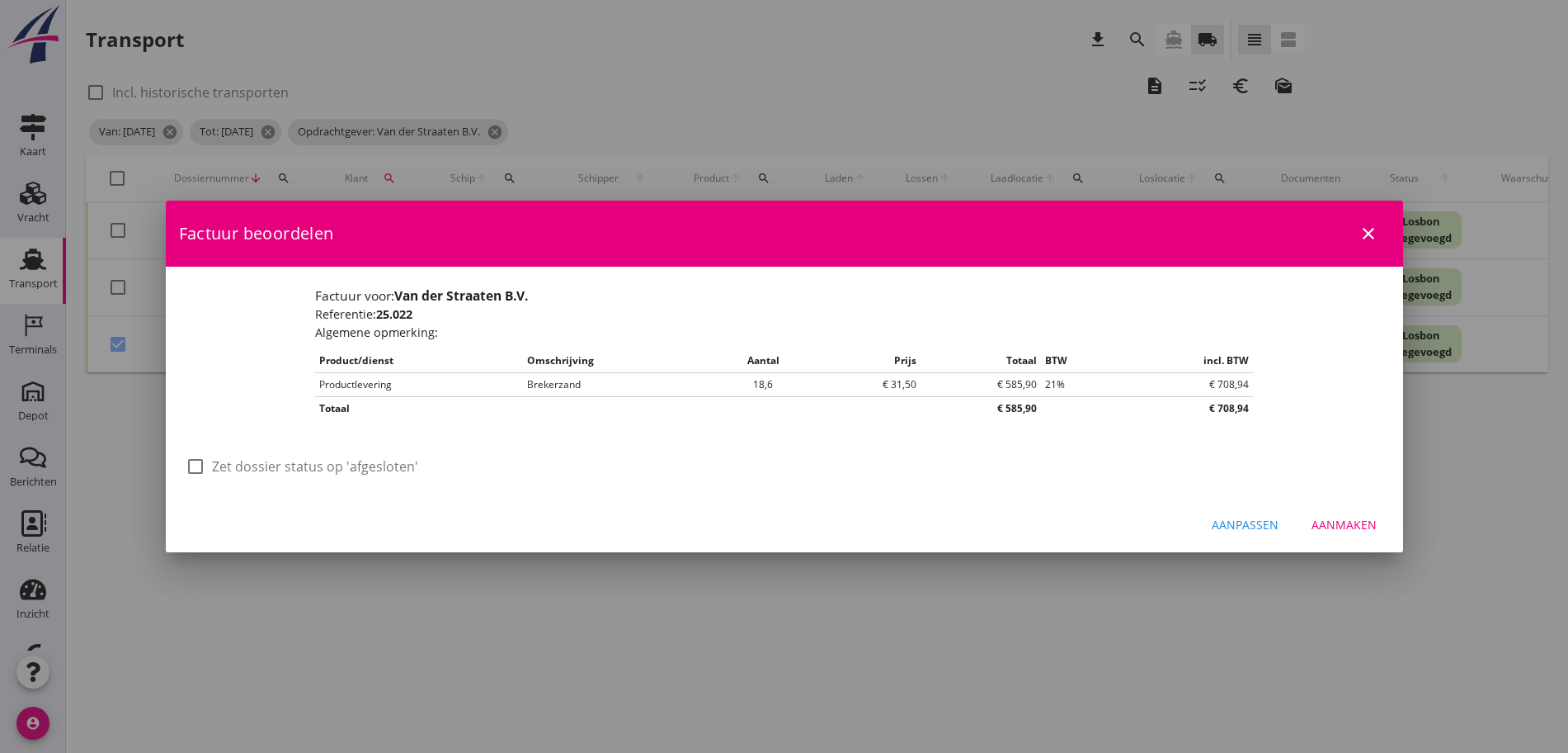
click at [283, 467] on label "Zet dossier status op 'afgesloten'" at bounding box center [314, 466] width 206 height 16
checkbox input "true"
click at [1359, 533] on button "Aanmaken" at bounding box center [1344, 524] width 91 height 30
checkbox input "false"
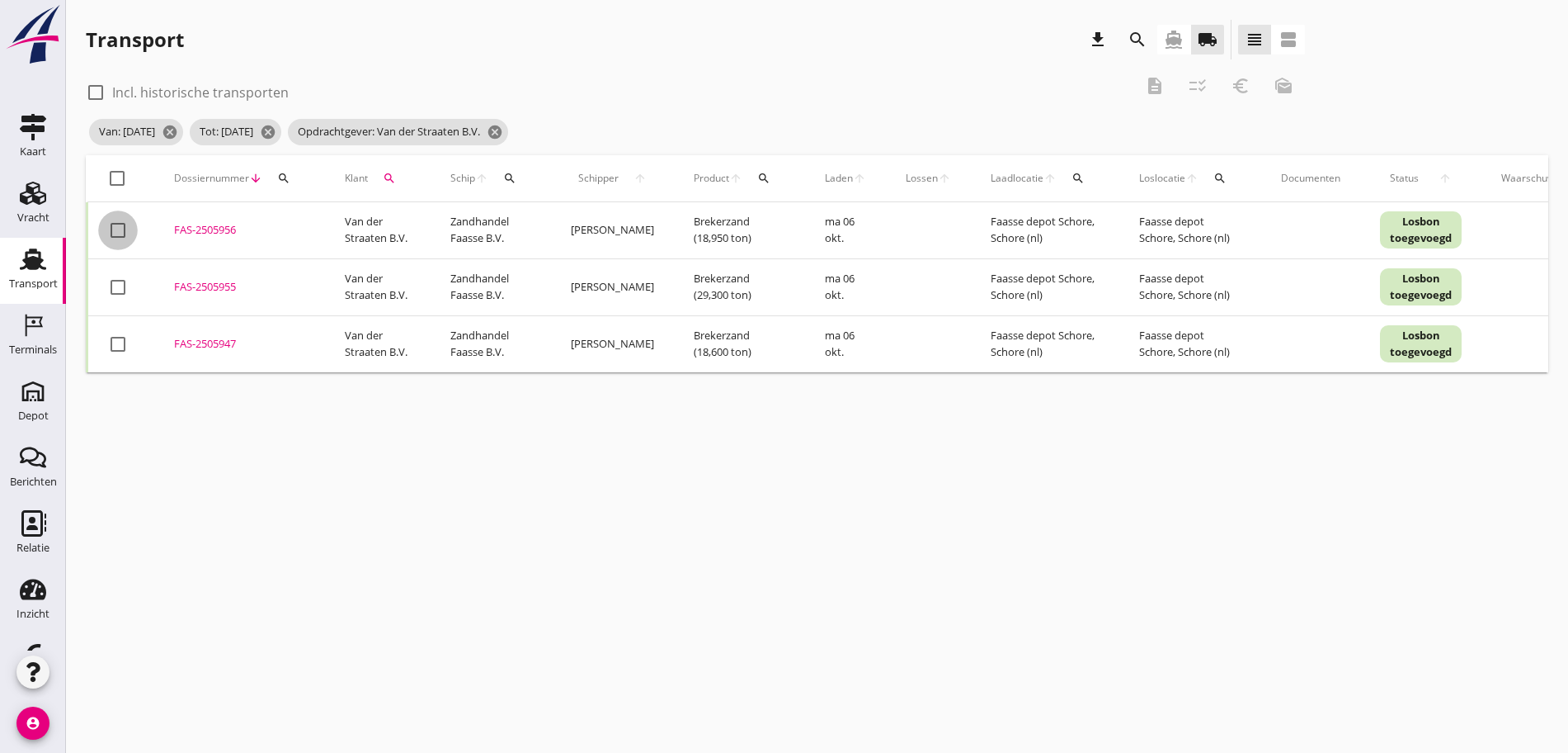
click at [119, 222] on div at bounding box center [118, 230] width 28 height 28
checkbox input "true"
drag, startPoint x: 117, startPoint y: 292, endPoint x: 126, endPoint y: 284, distance: 12.0
click at [120, 289] on div at bounding box center [118, 287] width 28 height 28
checkbox input "true"
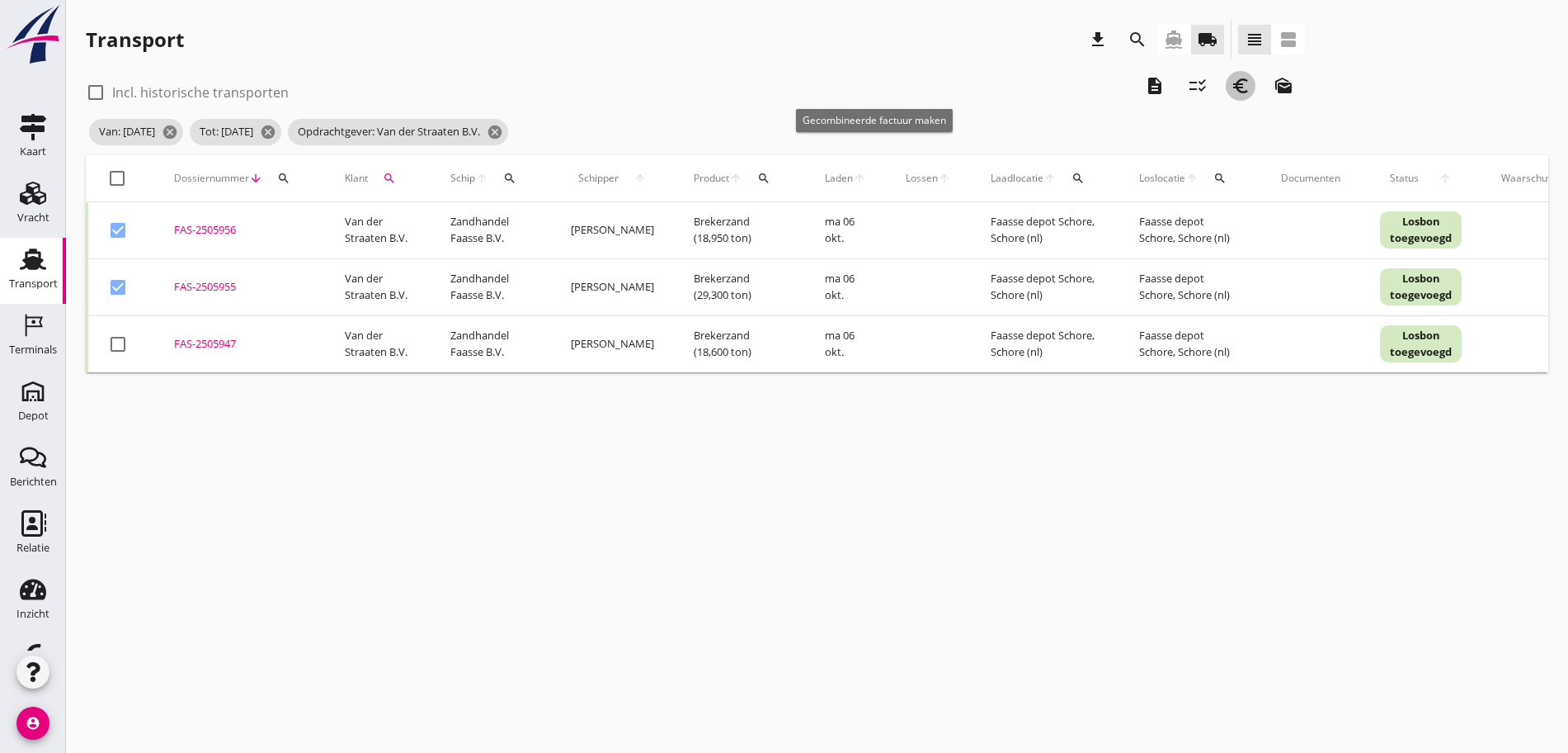
click at [1226, 80] on button "euro_symbol" at bounding box center [1241, 85] width 30 height 30
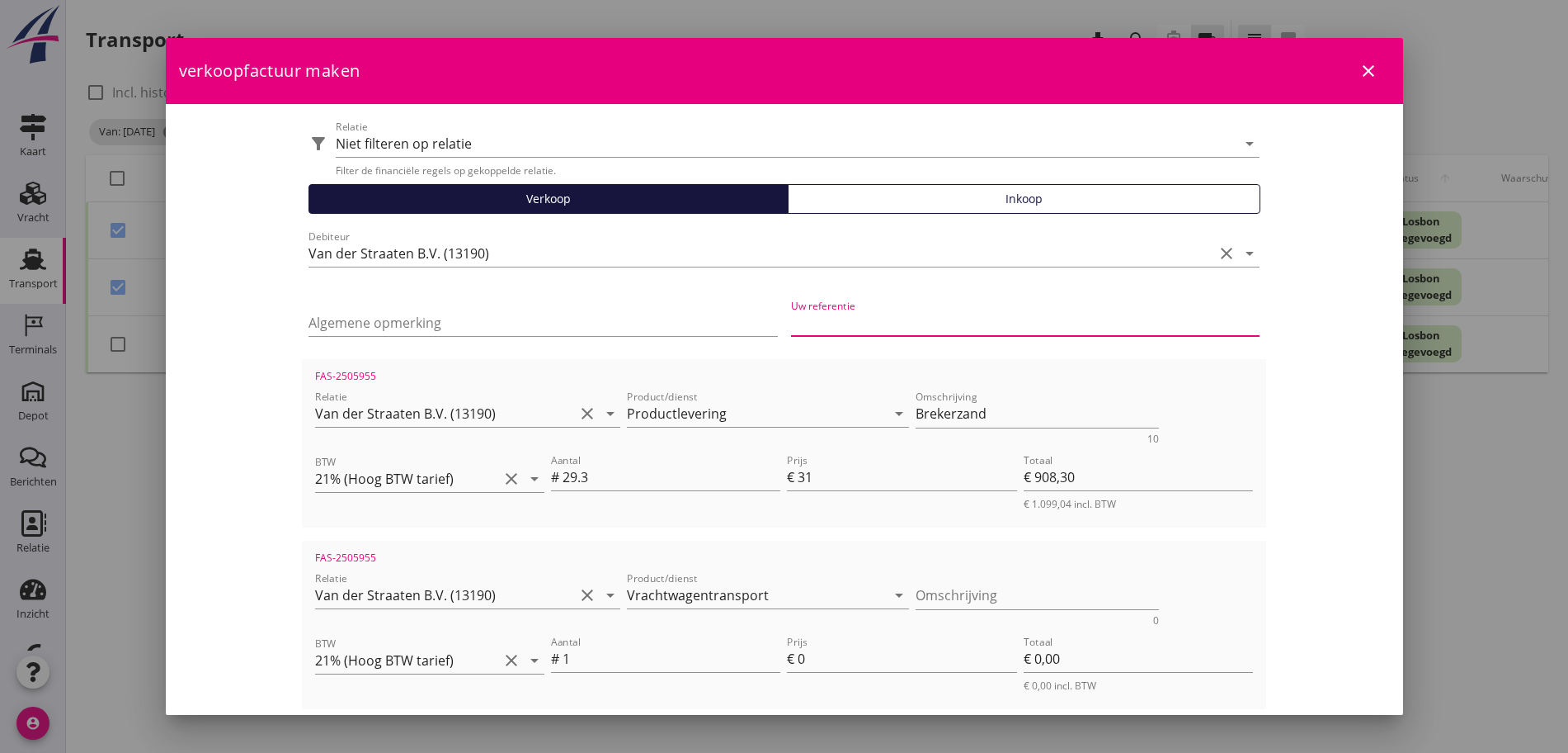
paste input "25.027"
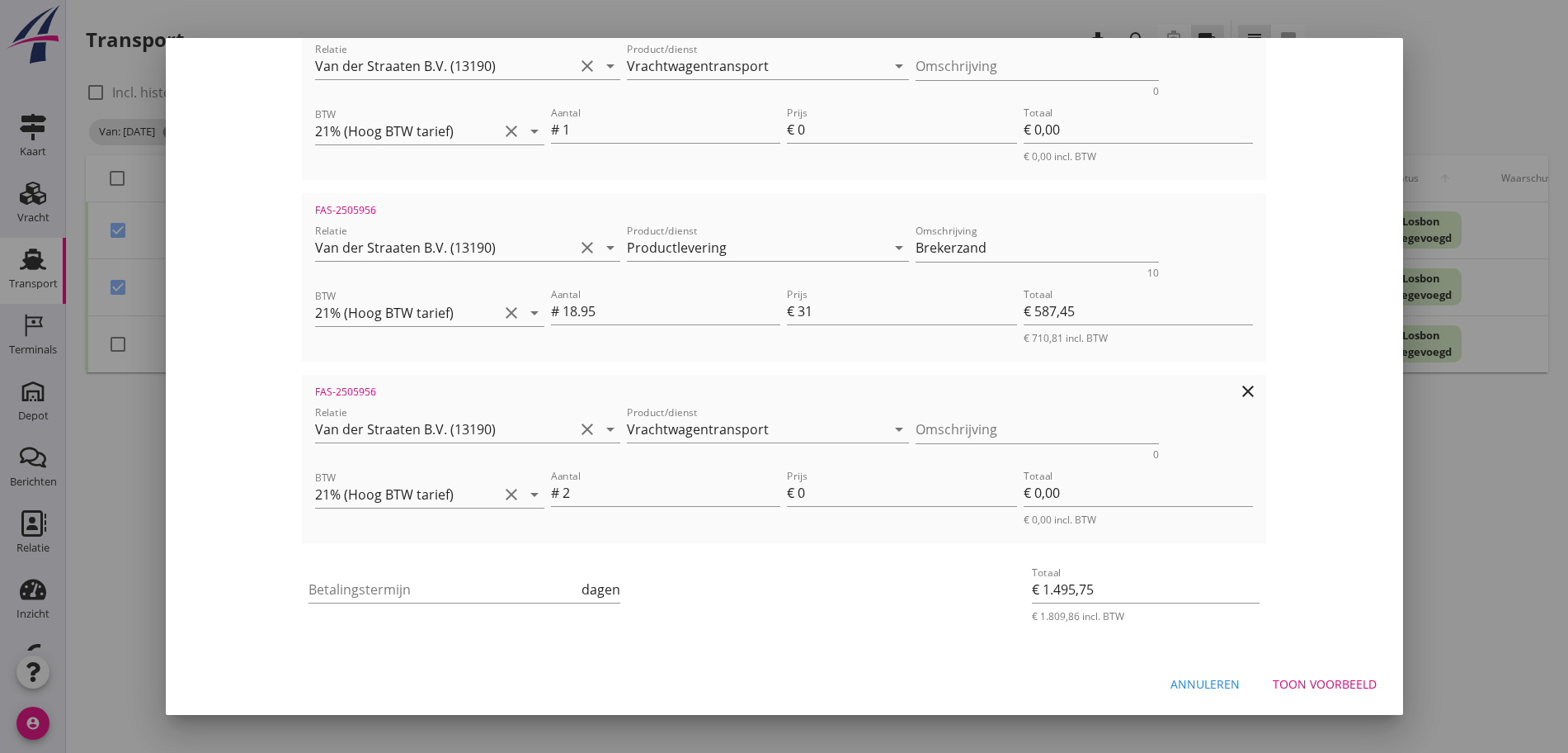
type input "25.027"
click at [1258, 395] on icon "clear" at bounding box center [1248, 391] width 20 height 20
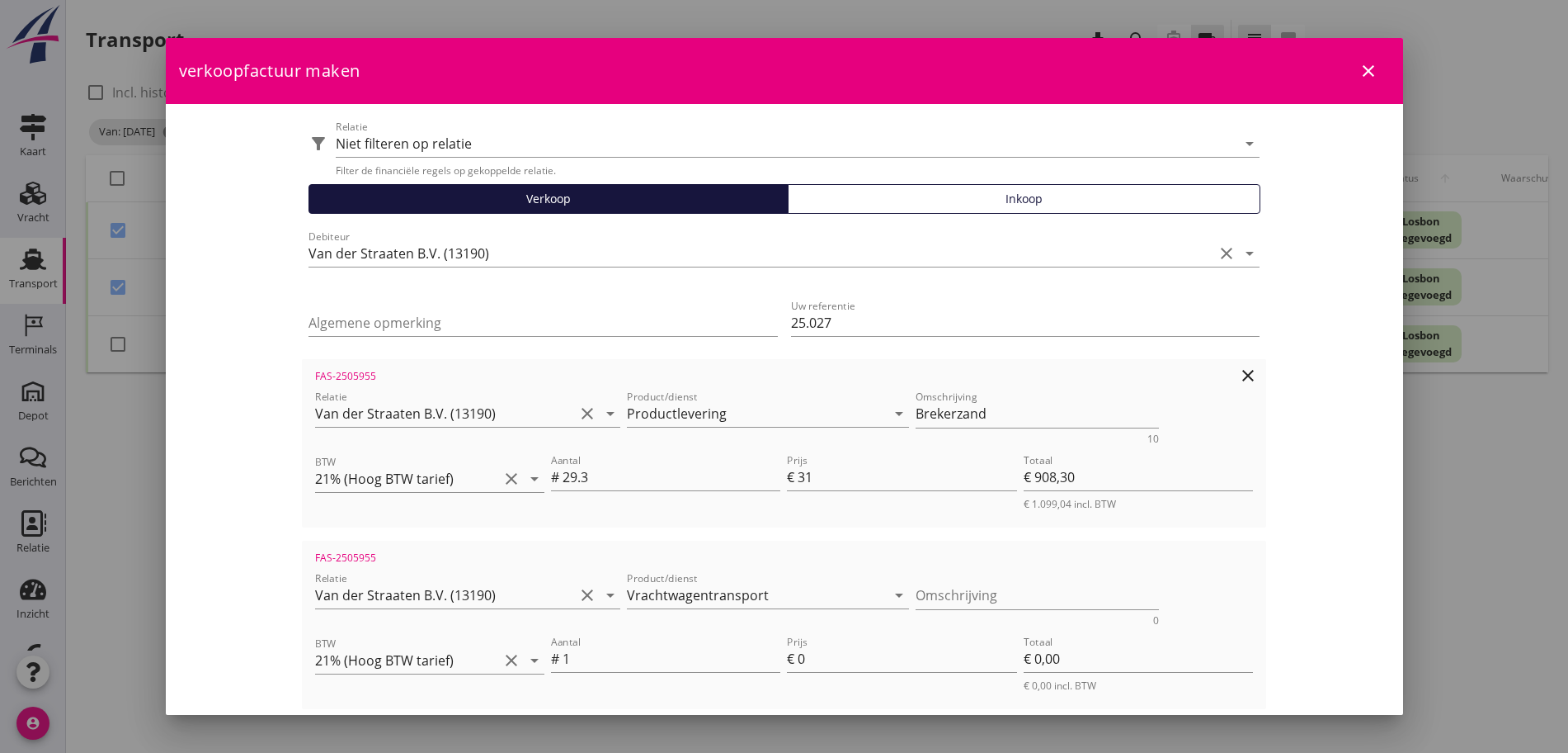
scroll to position [206, 0]
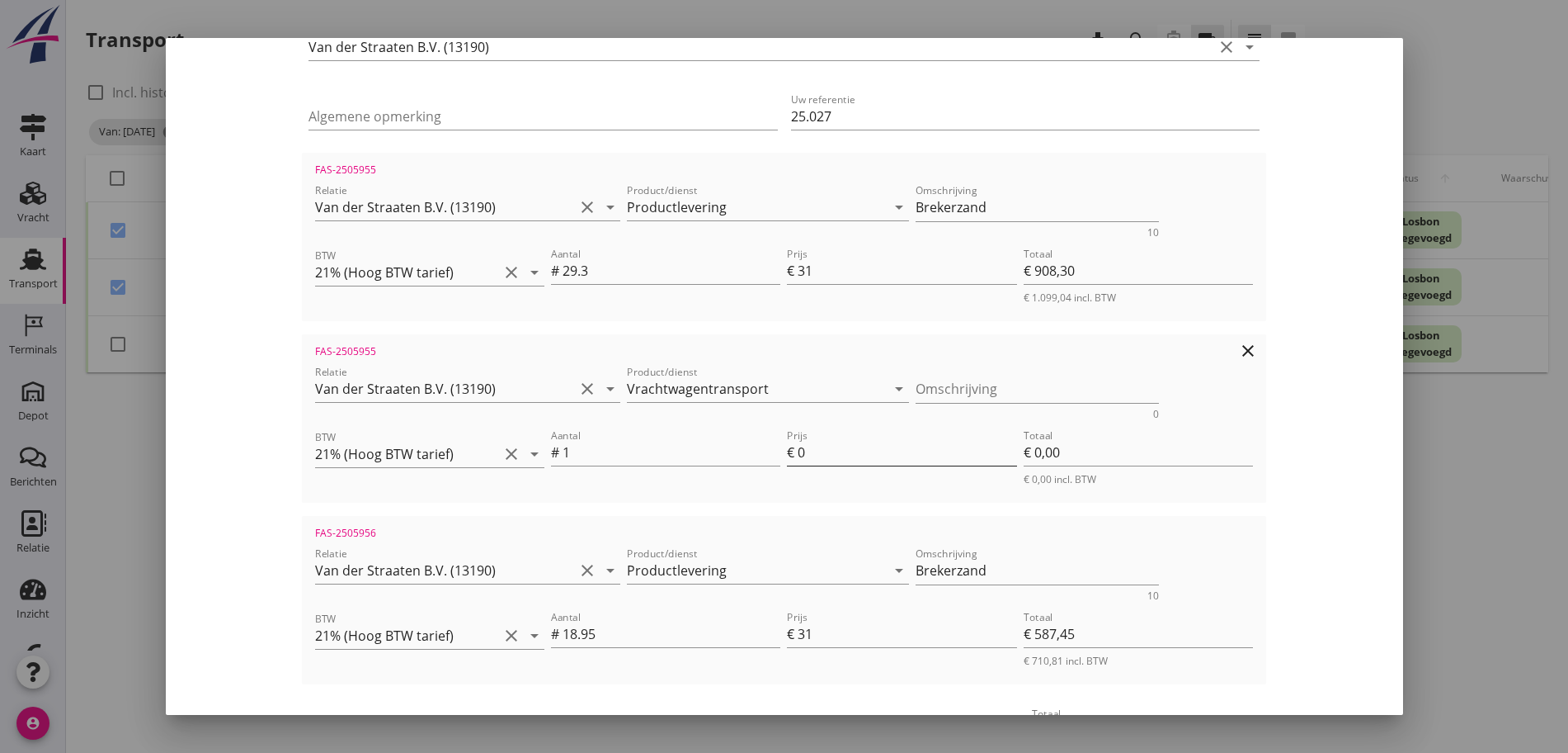
click at [889, 444] on input "0" at bounding box center [907, 452] width 219 height 26
type input "€ 1.504,75"
type input "9"
type input "€ 9,00"
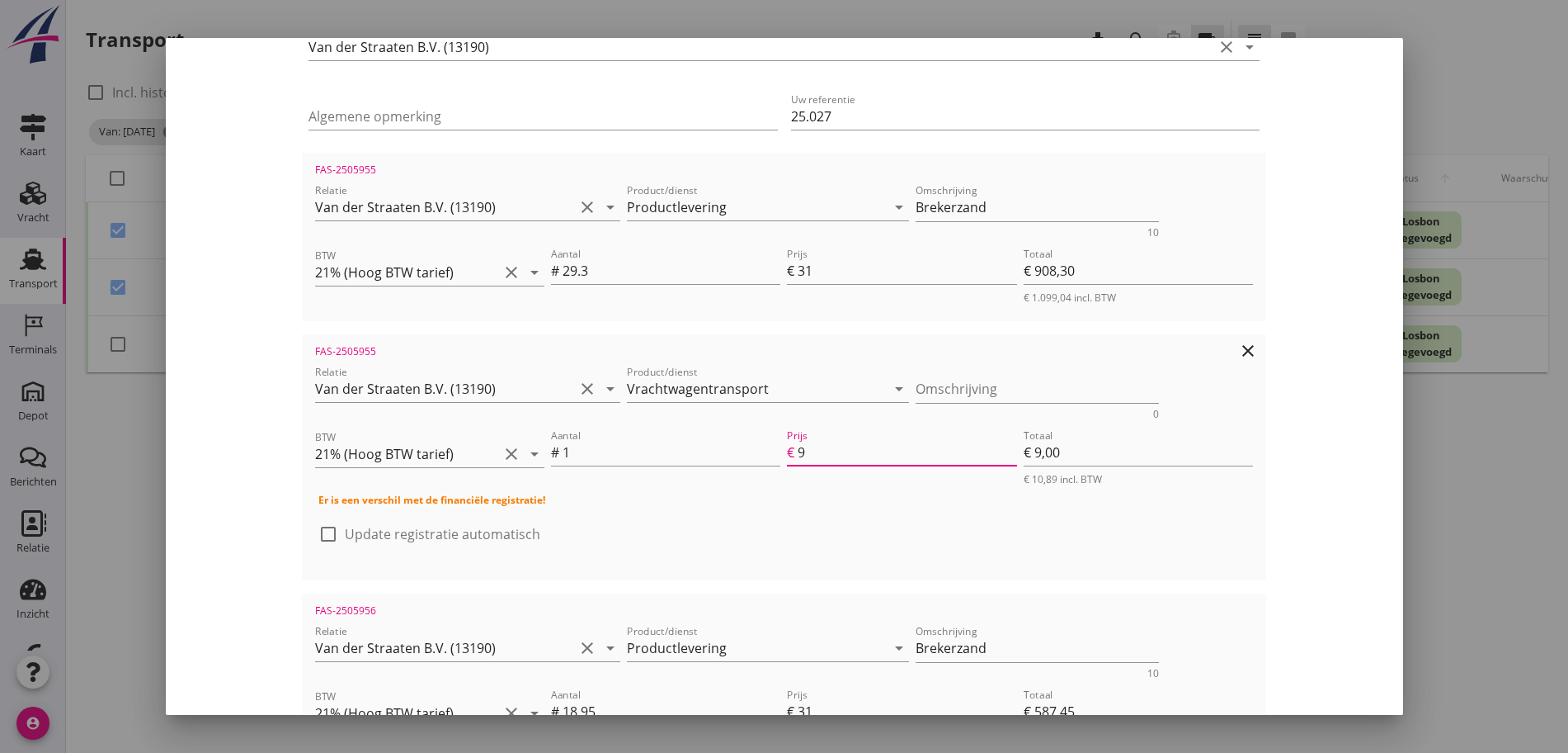
type input "€ 1.591,75"
type input "96"
type input "€ 96,00"
type input "96.00"
click at [504, 553] on div "check_box_outline_blank Update registratie automatisch" at bounding box center [784, 542] width 931 height 43
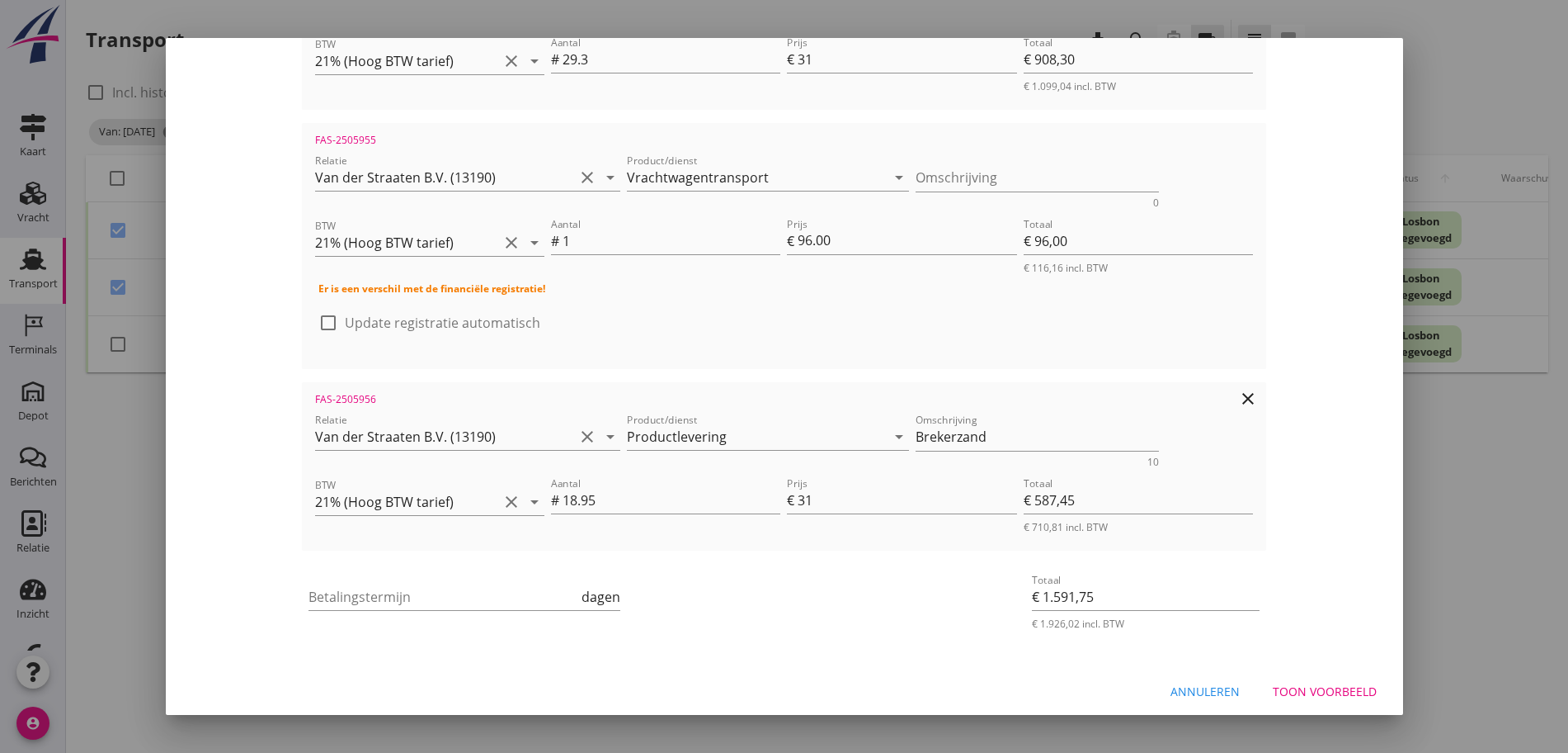
scroll to position [425, 0]
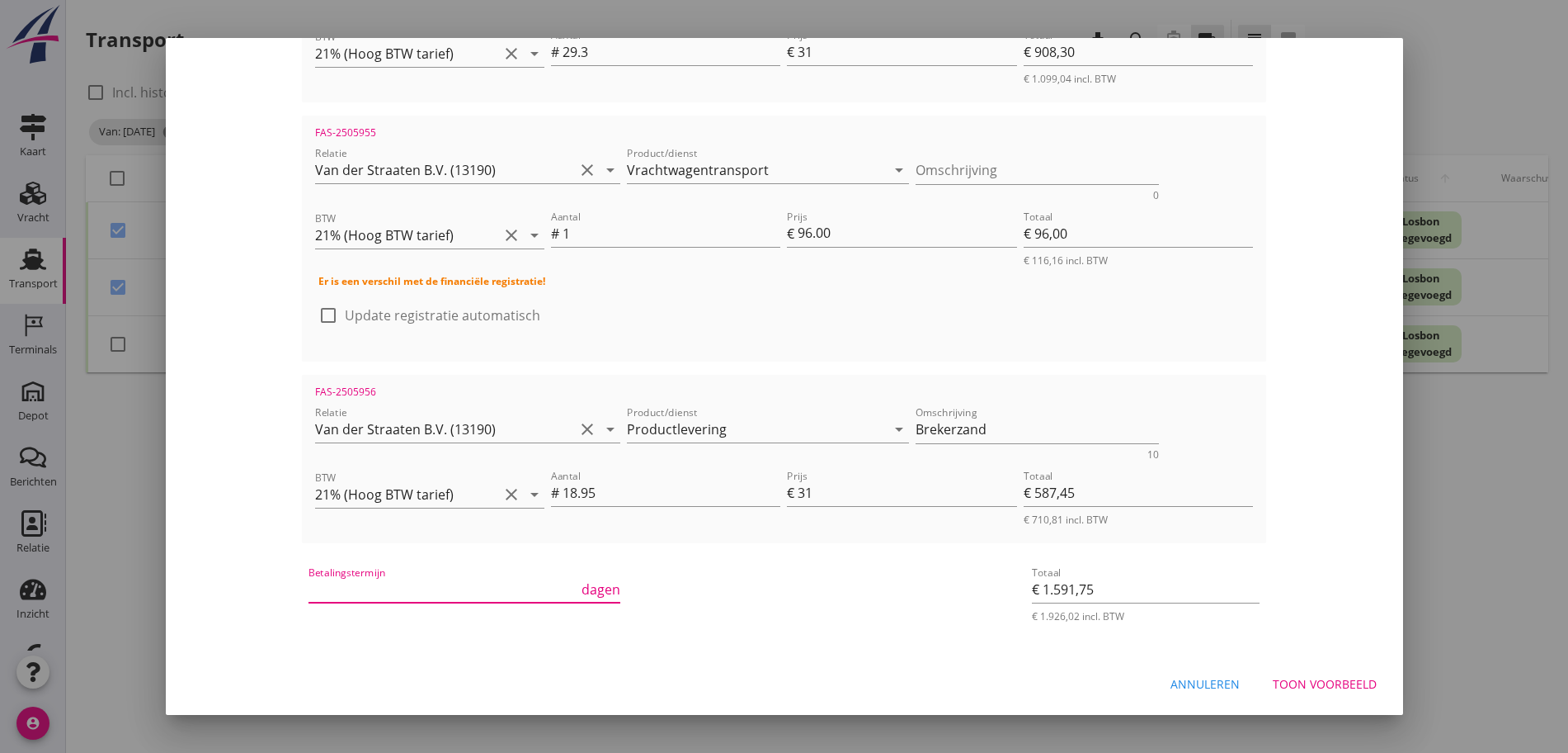
click at [438, 599] on input "Betalingstermijn" at bounding box center [443, 589] width 270 height 26
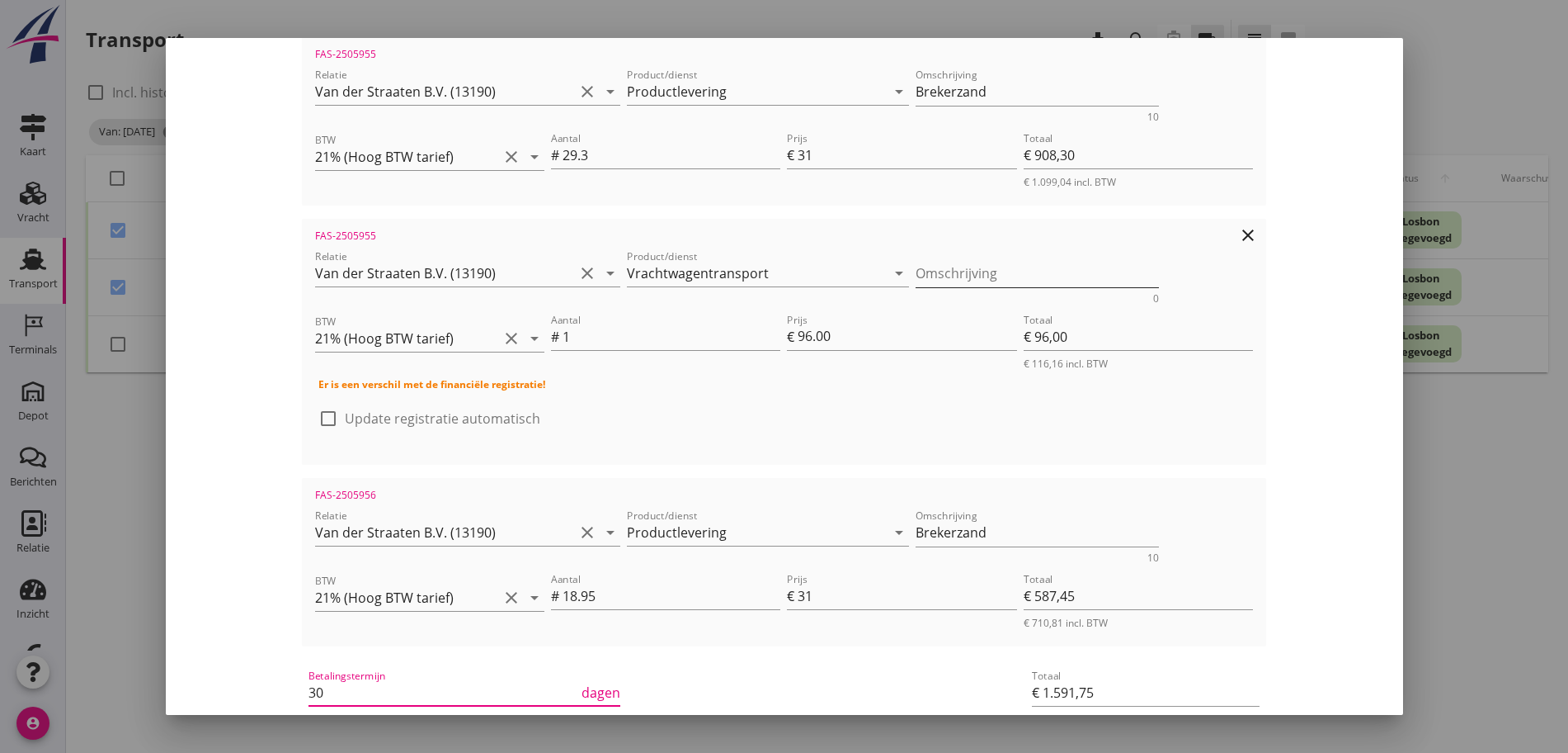
type input "30"
click at [1071, 269] on textarea "Omschrijving" at bounding box center [1037, 274] width 244 height 27
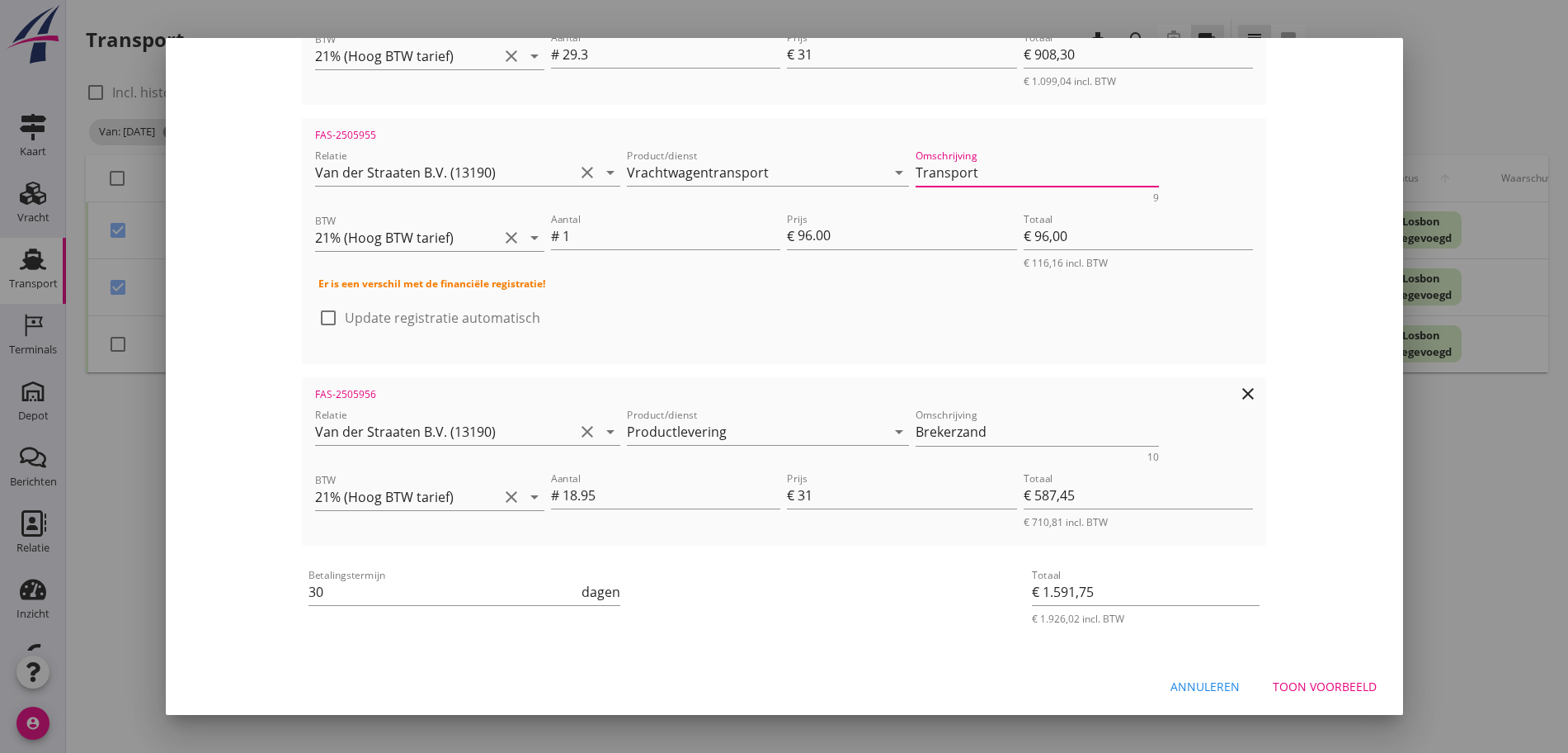
scroll to position [425, 0]
type textarea "Transport"
click at [1304, 691] on div "Toon voorbeeld" at bounding box center [1325, 684] width 104 height 17
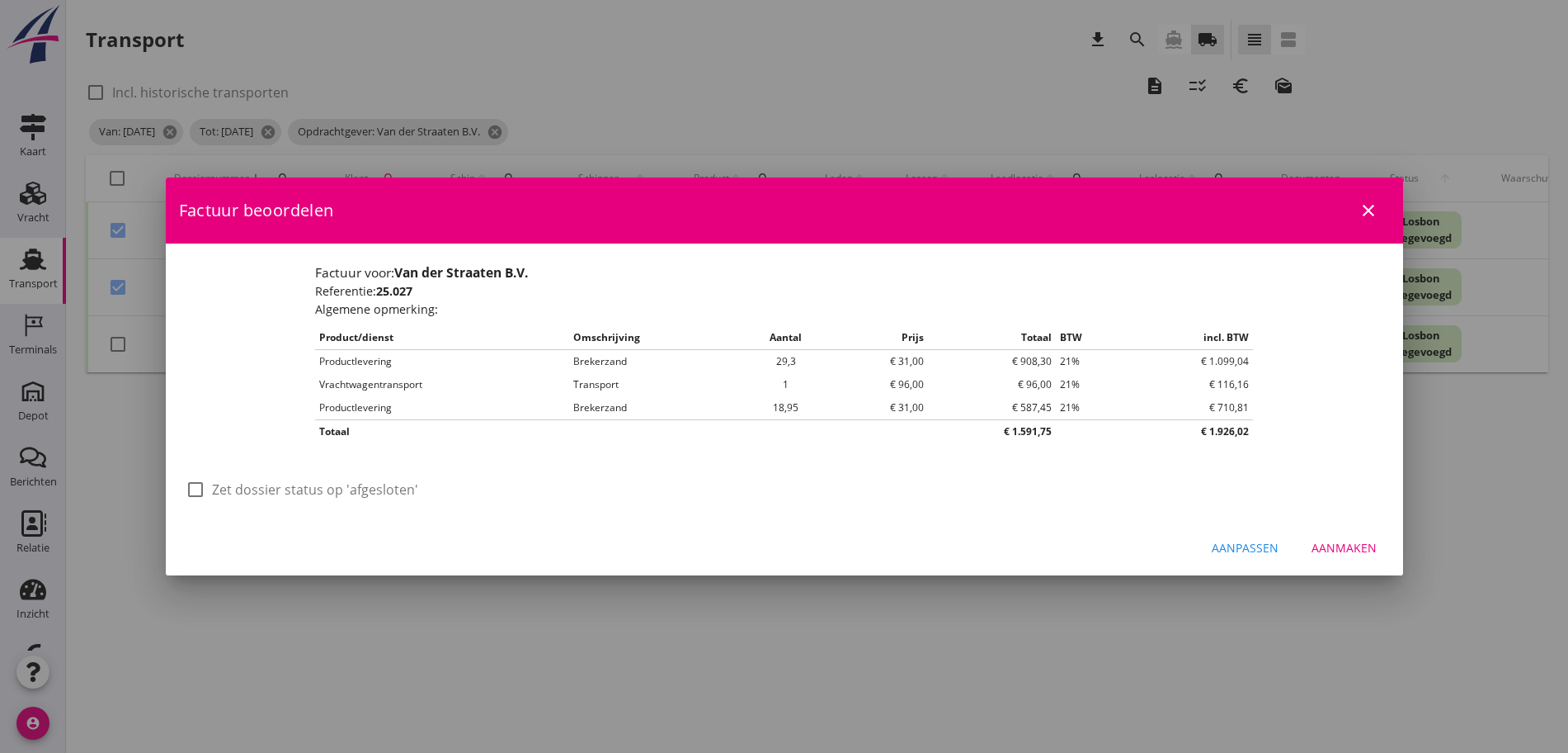
scroll to position [0, 0]
click at [222, 496] on label "Zet dossier status op 'afgesloten'" at bounding box center [314, 489] width 206 height 16
checkbox input "true"
click at [1375, 540] on div "Aanmaken" at bounding box center [1344, 547] width 65 height 17
checkbox input "false"
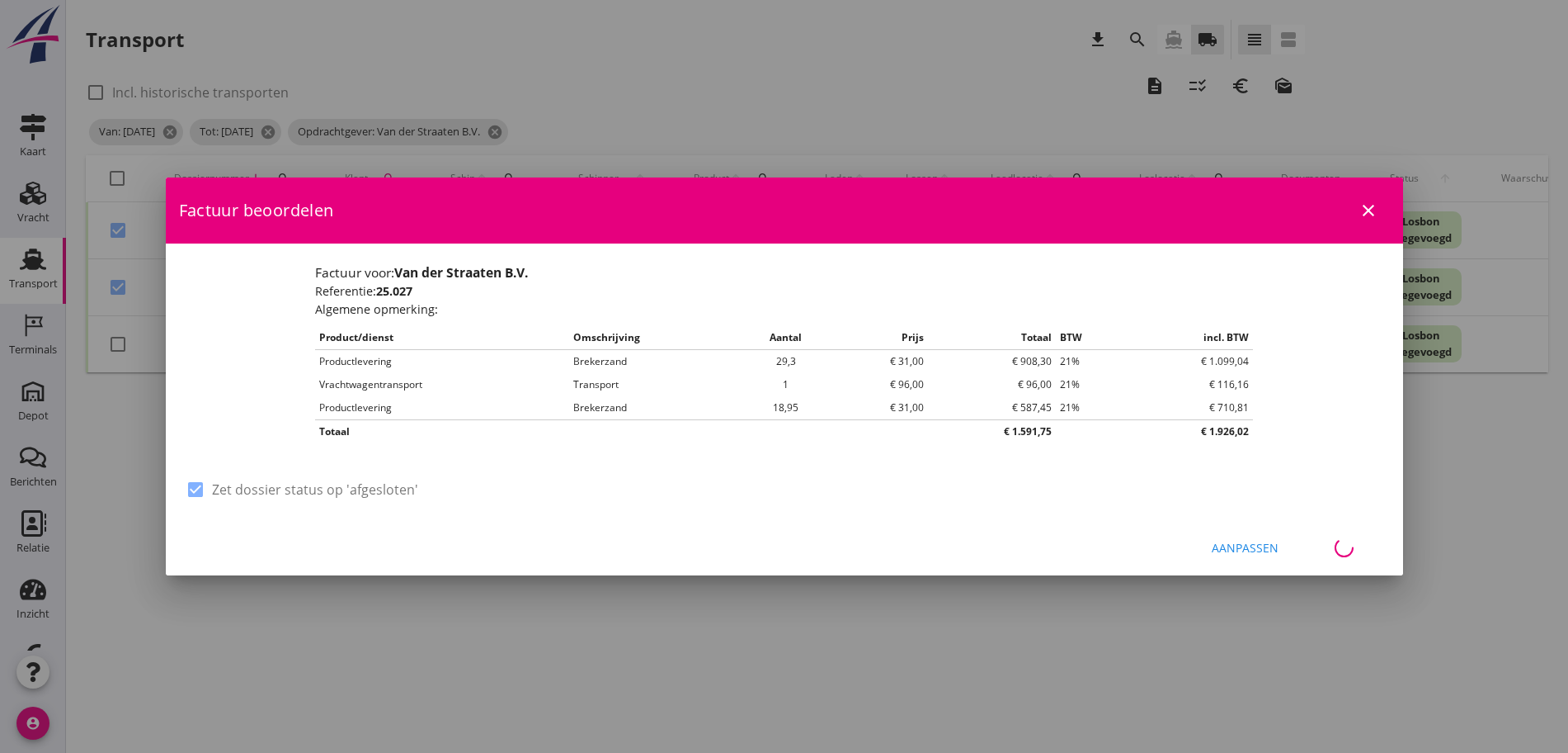
checkbox input "false"
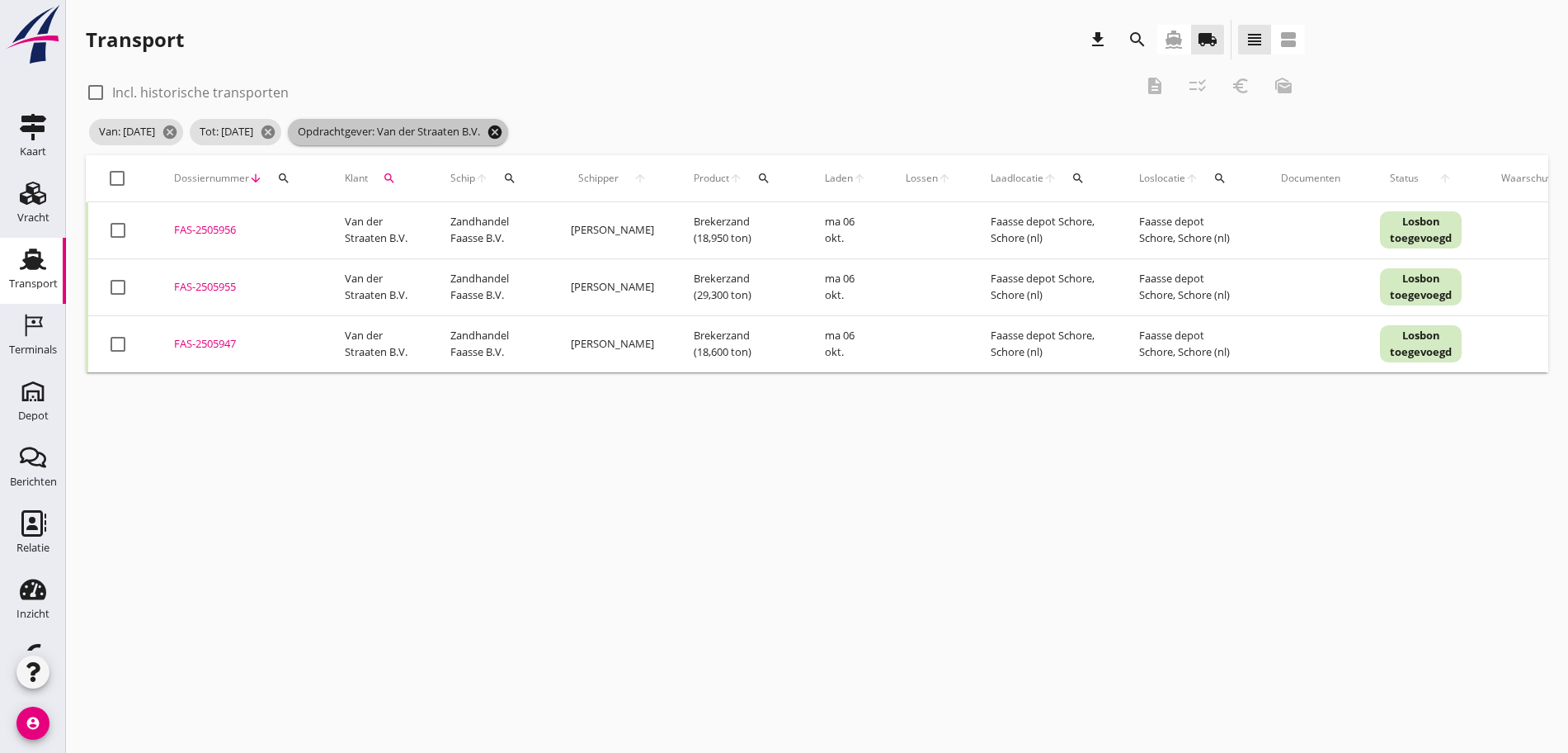
click at [503, 132] on icon "cancel" at bounding box center [495, 132] width 16 height 16
click at [384, 179] on icon "search" at bounding box center [389, 178] width 13 height 13
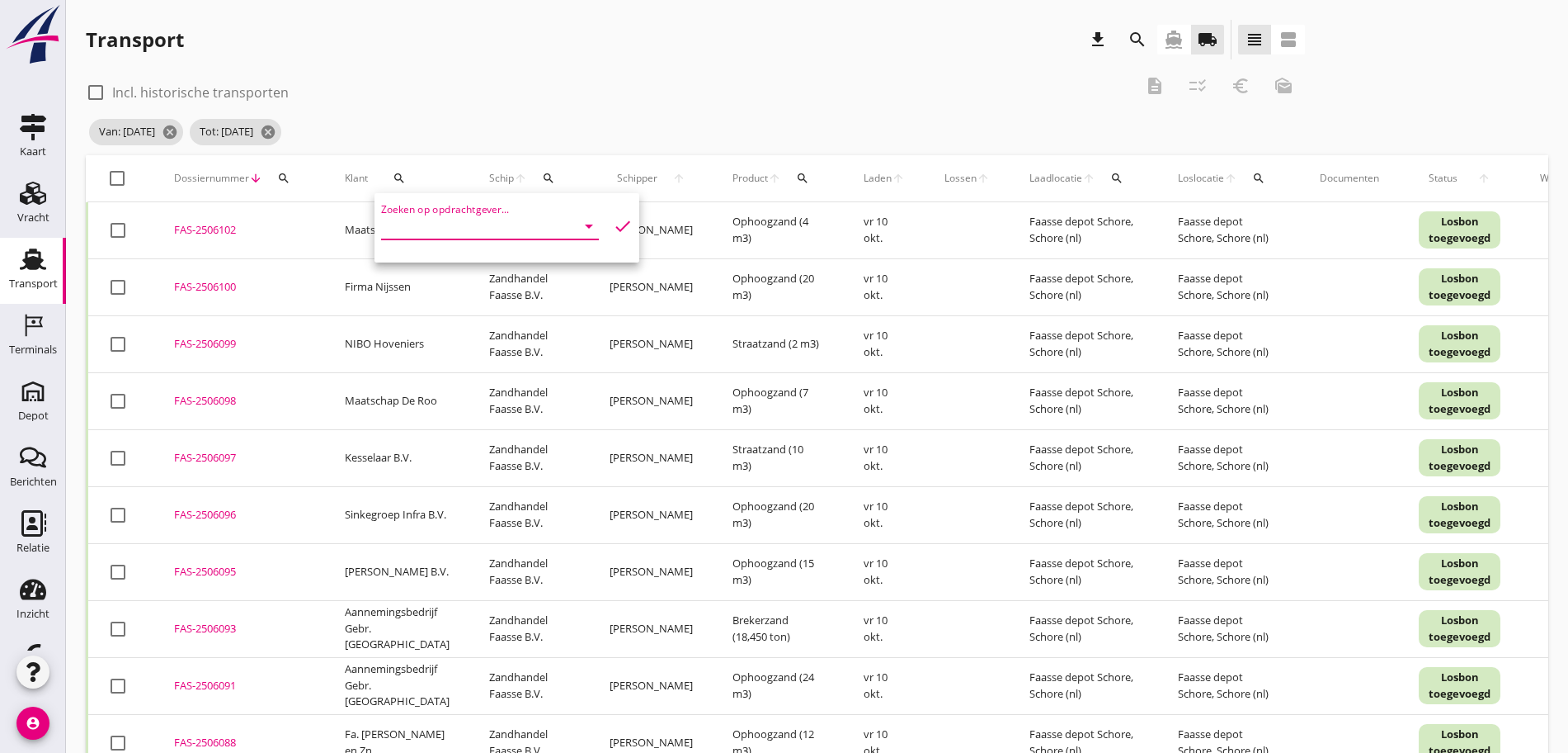
click at [485, 228] on input "Zoeken op opdrachtgever..." at bounding box center [467, 226] width 172 height 26
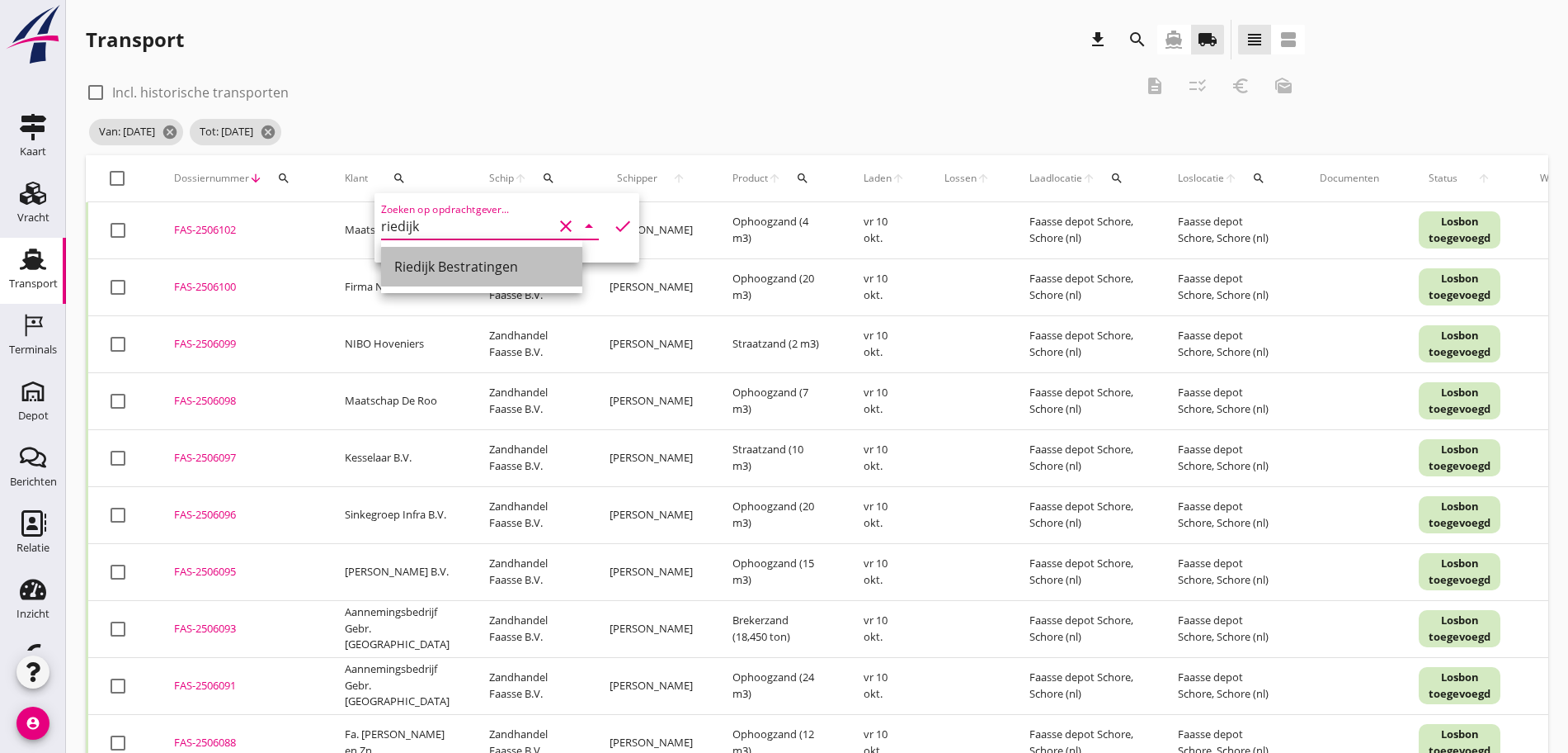
click at [472, 260] on div "Riedijk Bestratingen" at bounding box center [482, 266] width 175 height 20
type input "Riedijk Bestratingen"
click at [613, 228] on icon "check" at bounding box center [622, 226] width 20 height 20
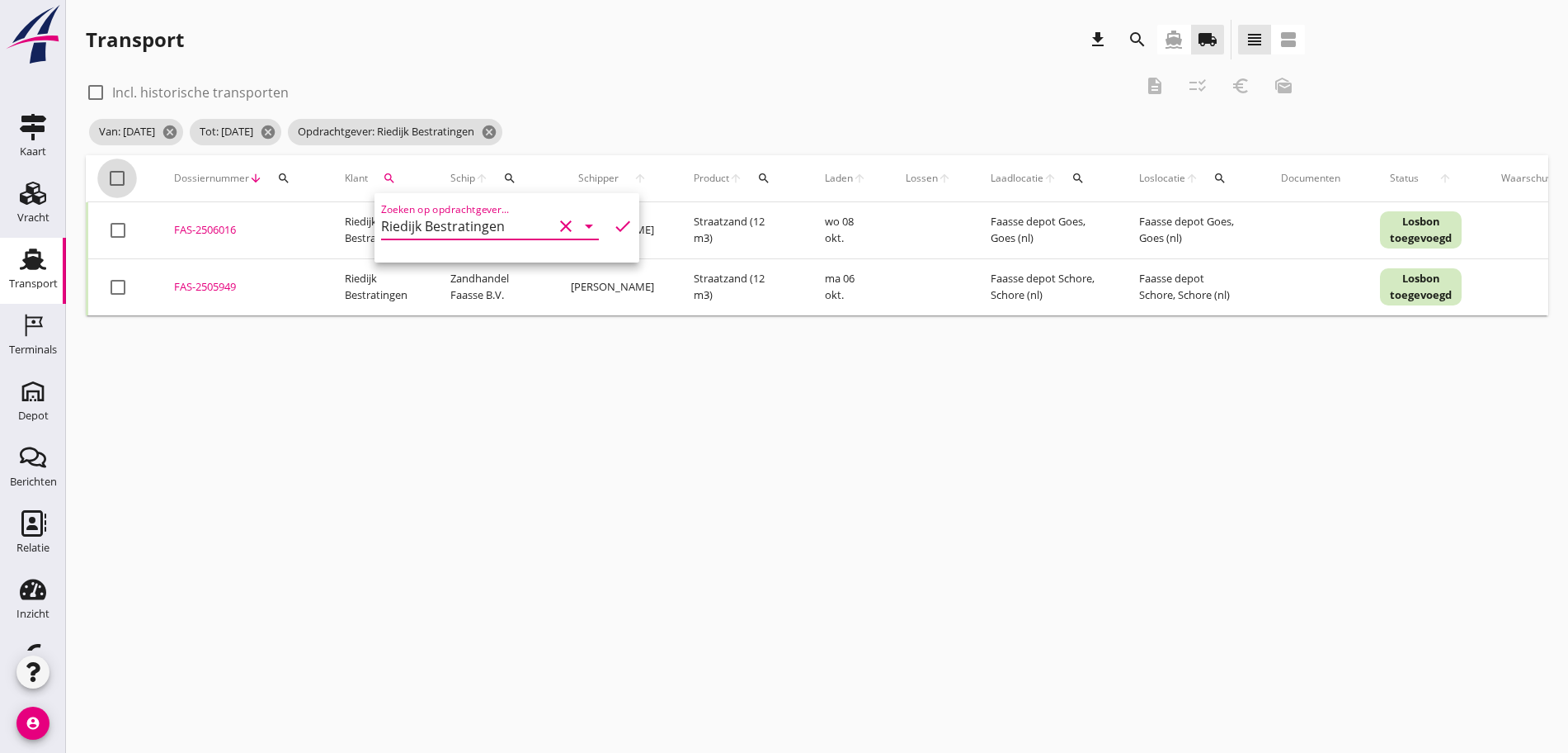
click at [114, 184] on div at bounding box center [117, 178] width 28 height 28
checkbox input "true"
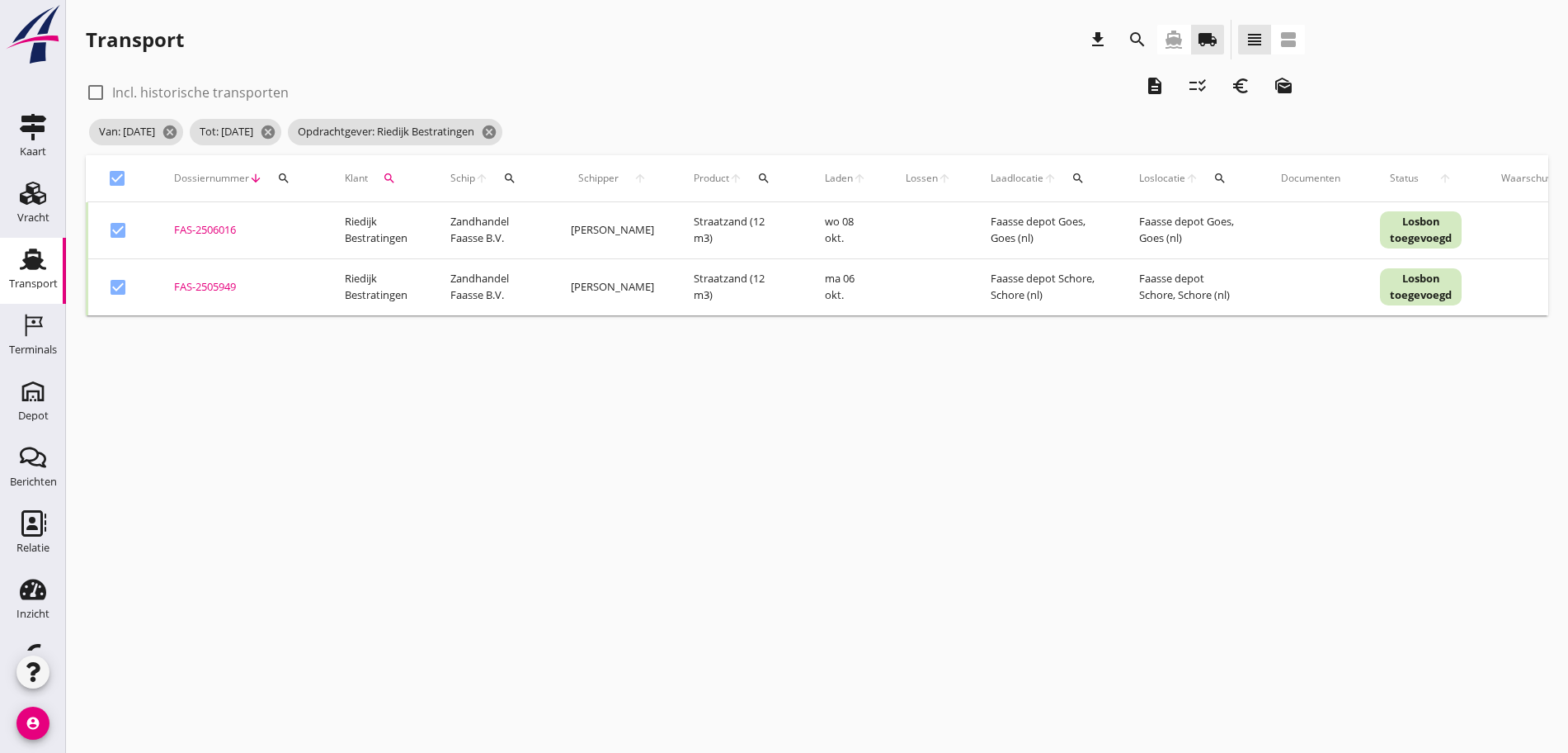
click at [1145, 81] on icon "description" at bounding box center [1154, 85] width 20 height 20
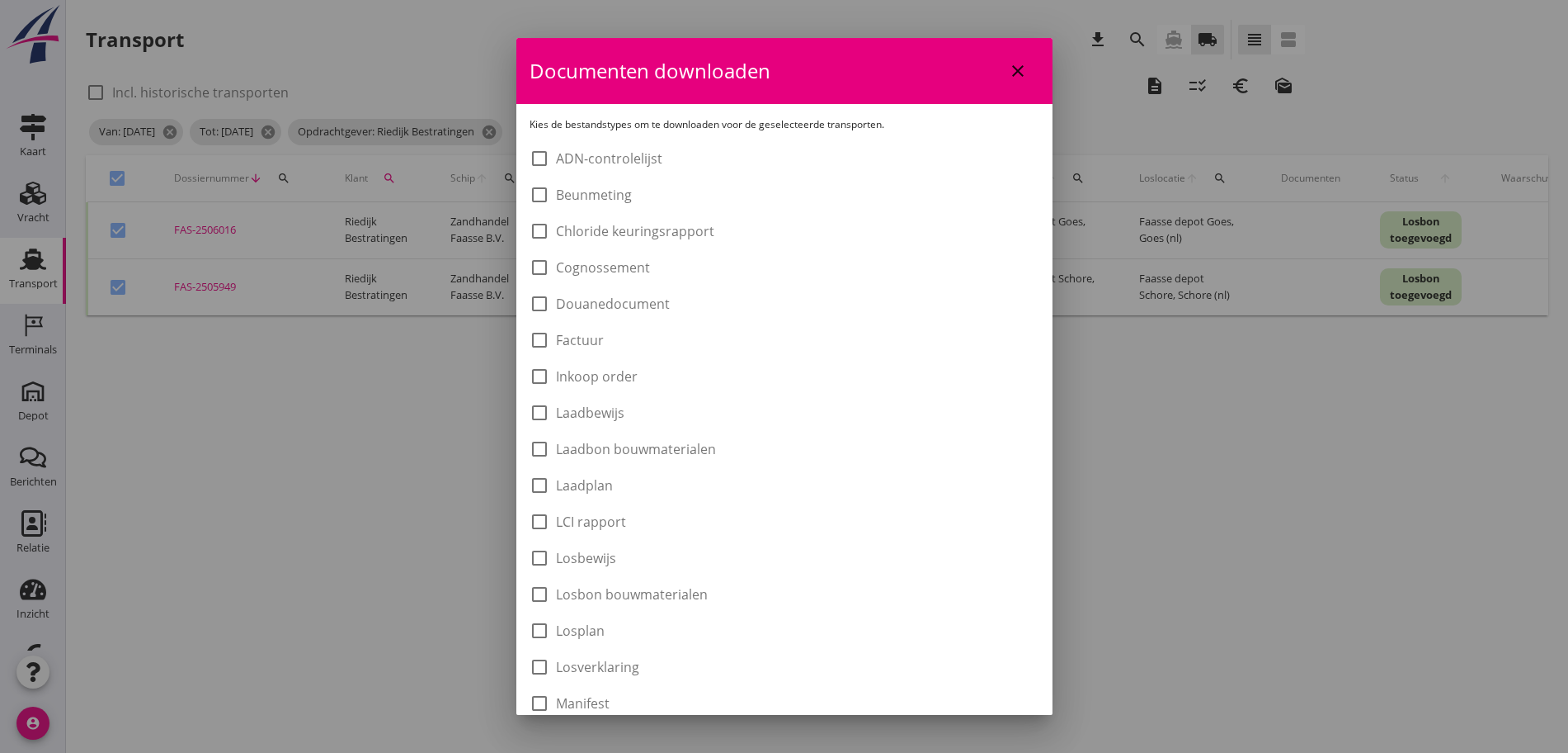
click at [663, 449] on label "Laadbon bouwmaterialen" at bounding box center [636, 449] width 160 height 16
checkbox input "true"
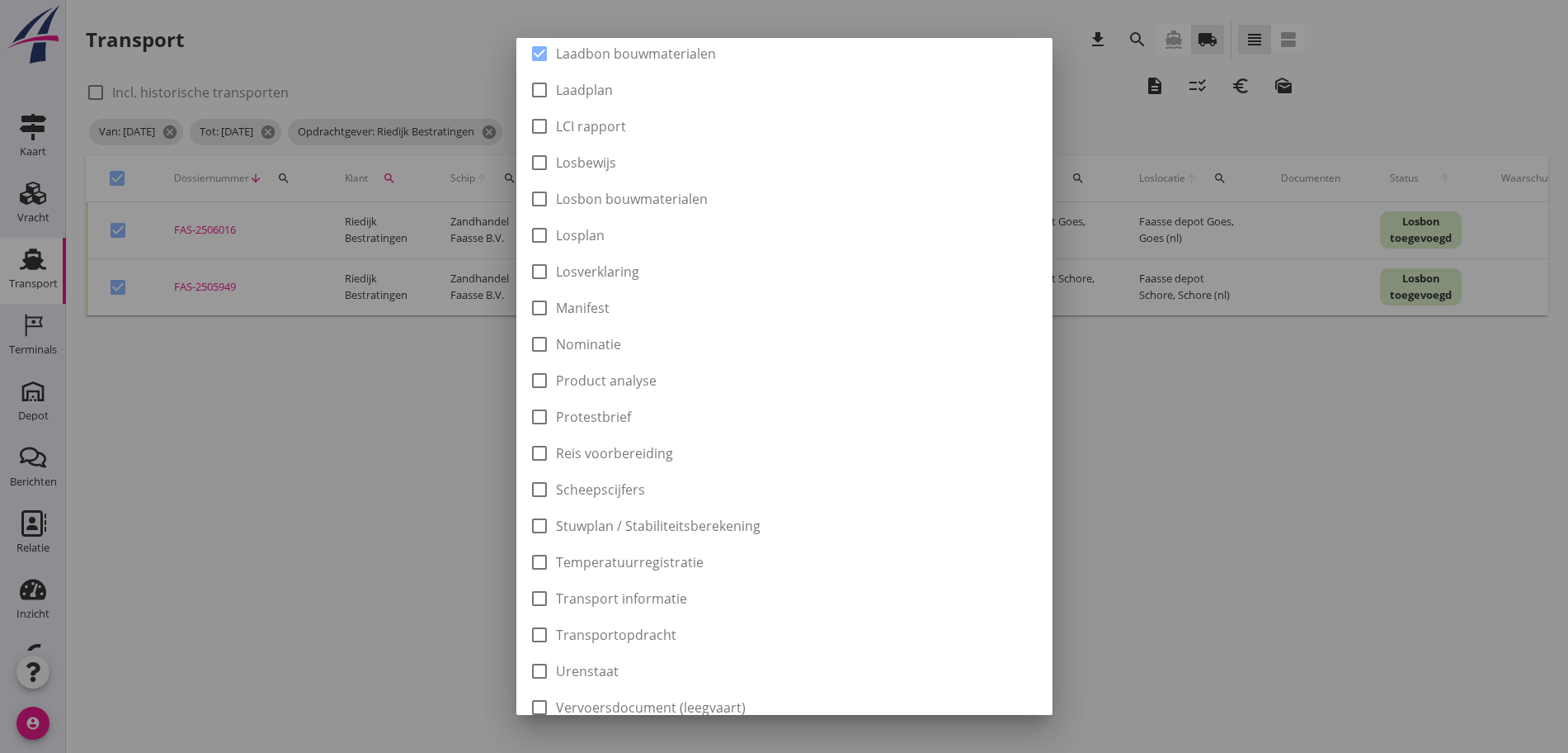
scroll to position [467, 0]
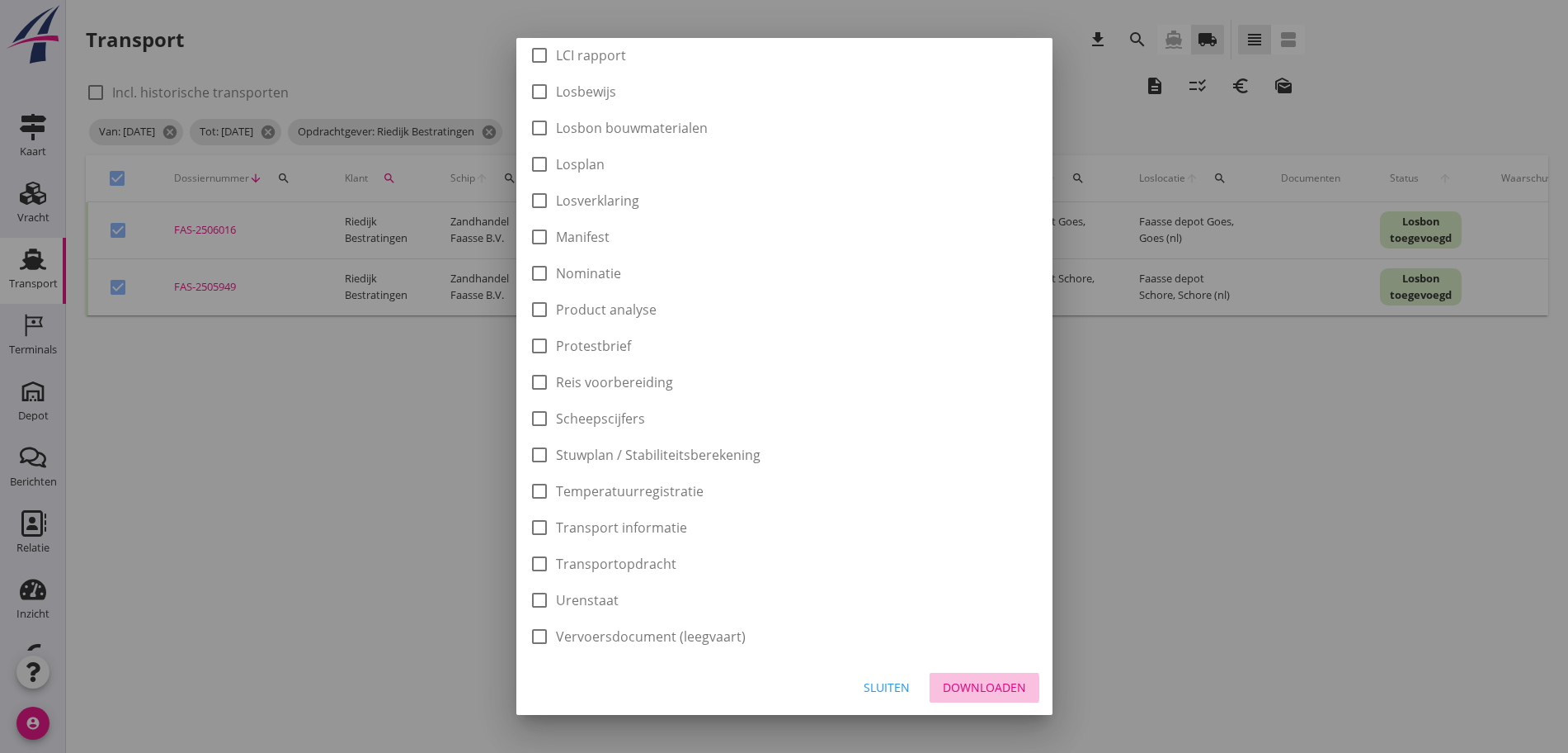
click at [973, 679] on div "Downloaden" at bounding box center [985, 687] width 84 height 17
checkbox input "false"
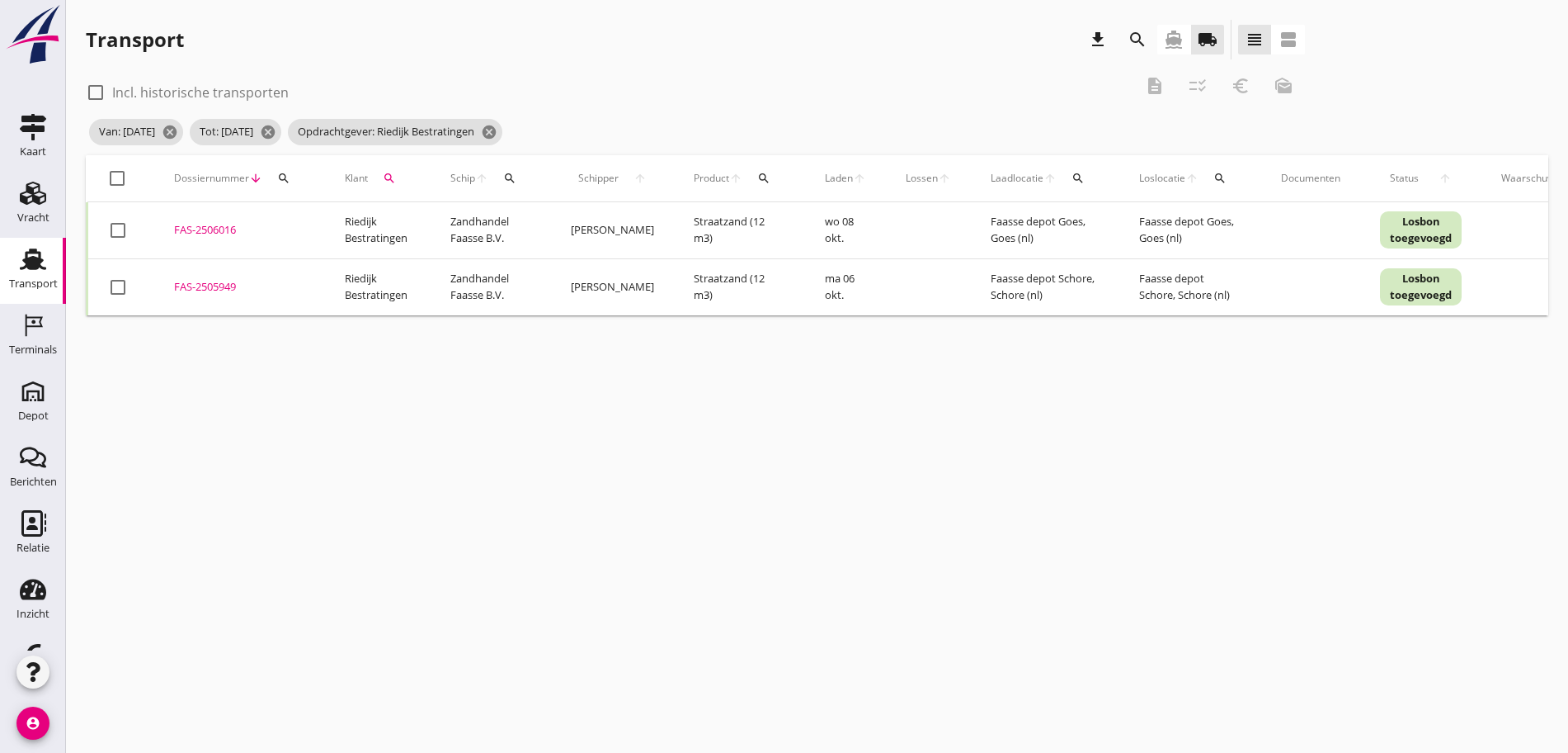
click at [871, 89] on div "check_box_outline_blank Incl. historische transporten description checklist_rtl…" at bounding box center [695, 91] width 1219 height 50
click at [125, 178] on div at bounding box center [117, 178] width 28 height 28
checkbox input "true"
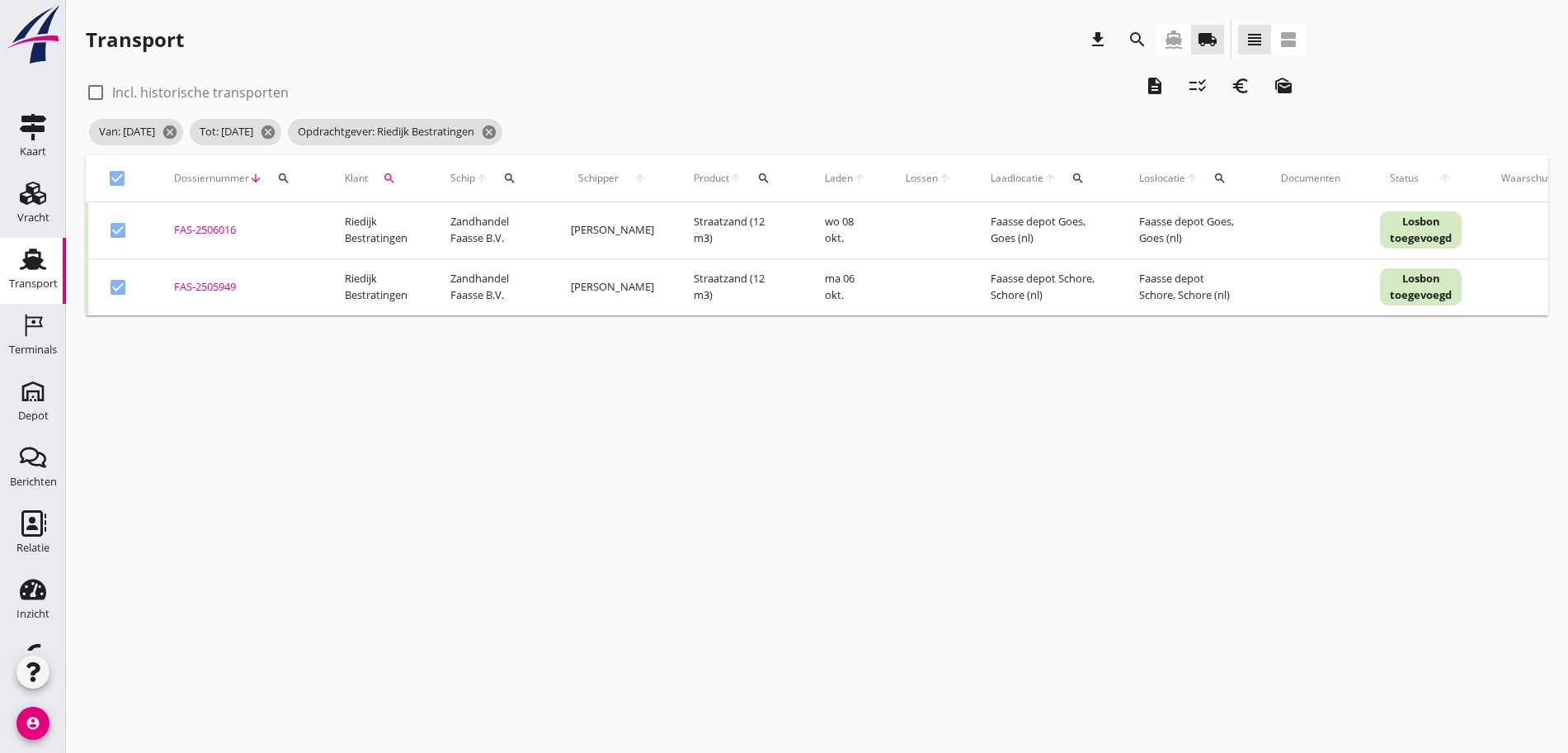
click at [1231, 79] on icon "euro_symbol" at bounding box center [1241, 85] width 20 height 20
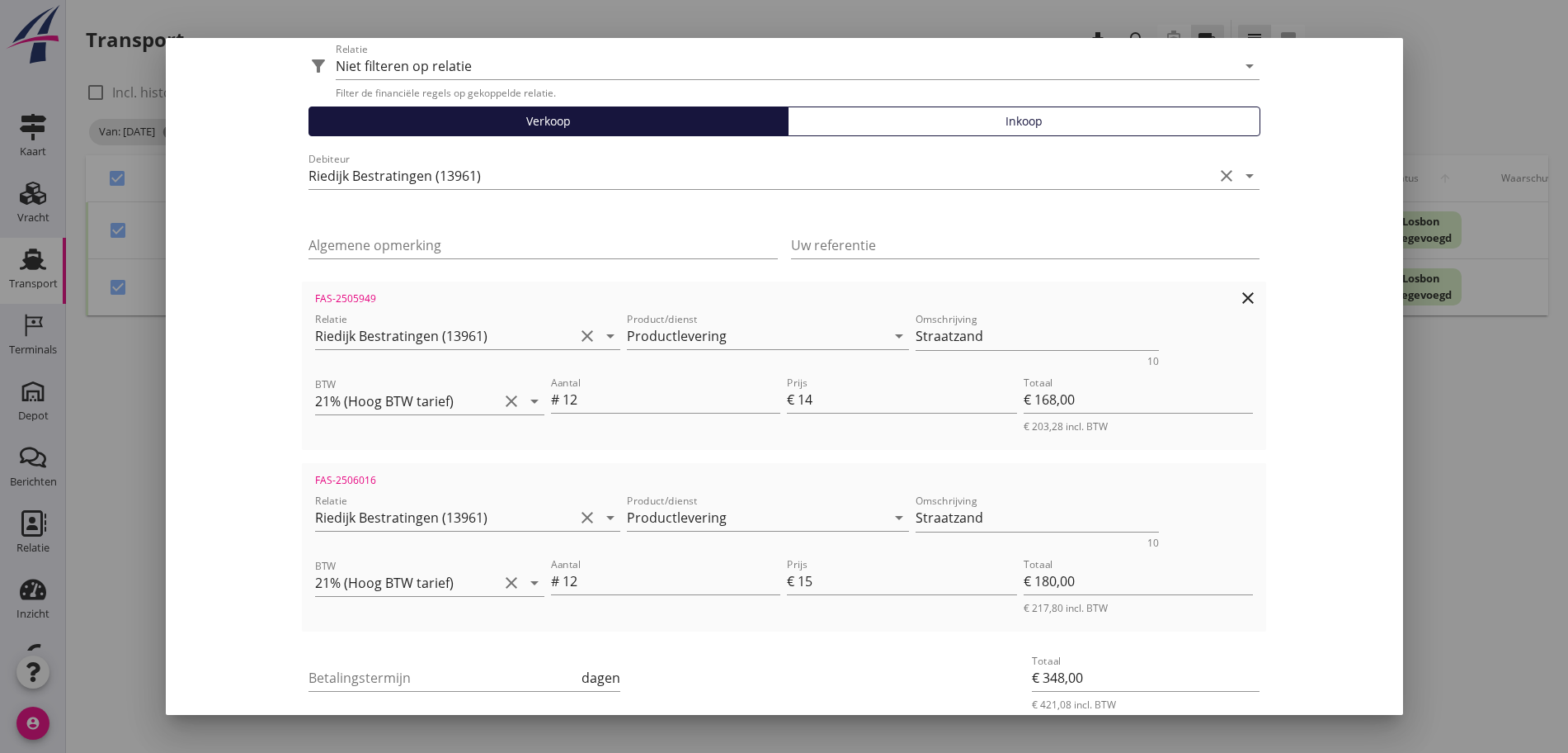
scroll to position [166, 0]
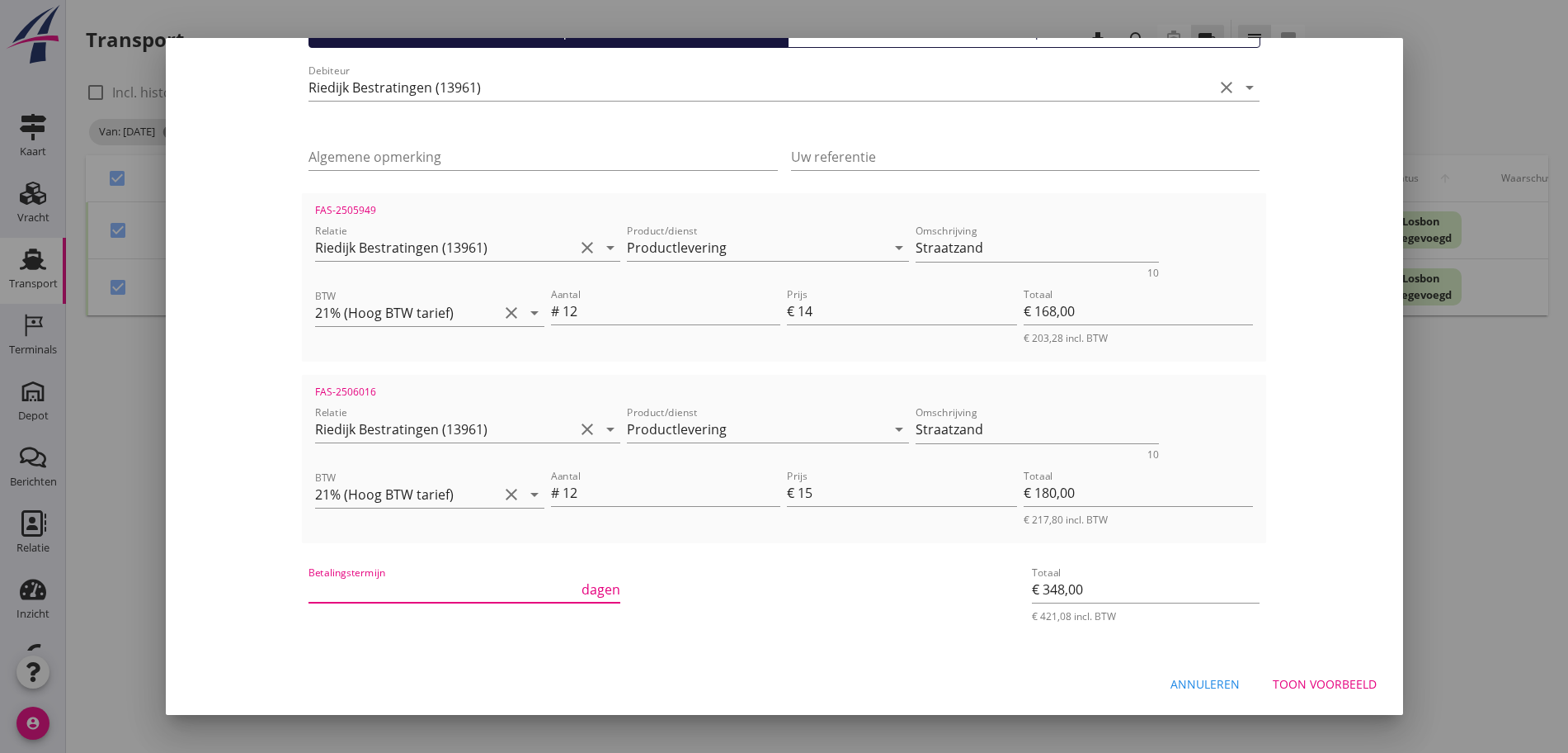
click at [466, 576] on div "Betalingstermijn dagen" at bounding box center [464, 592] width 312 height 53
type input "30"
click at [1344, 689] on div "Toon voorbeeld" at bounding box center [1325, 684] width 104 height 17
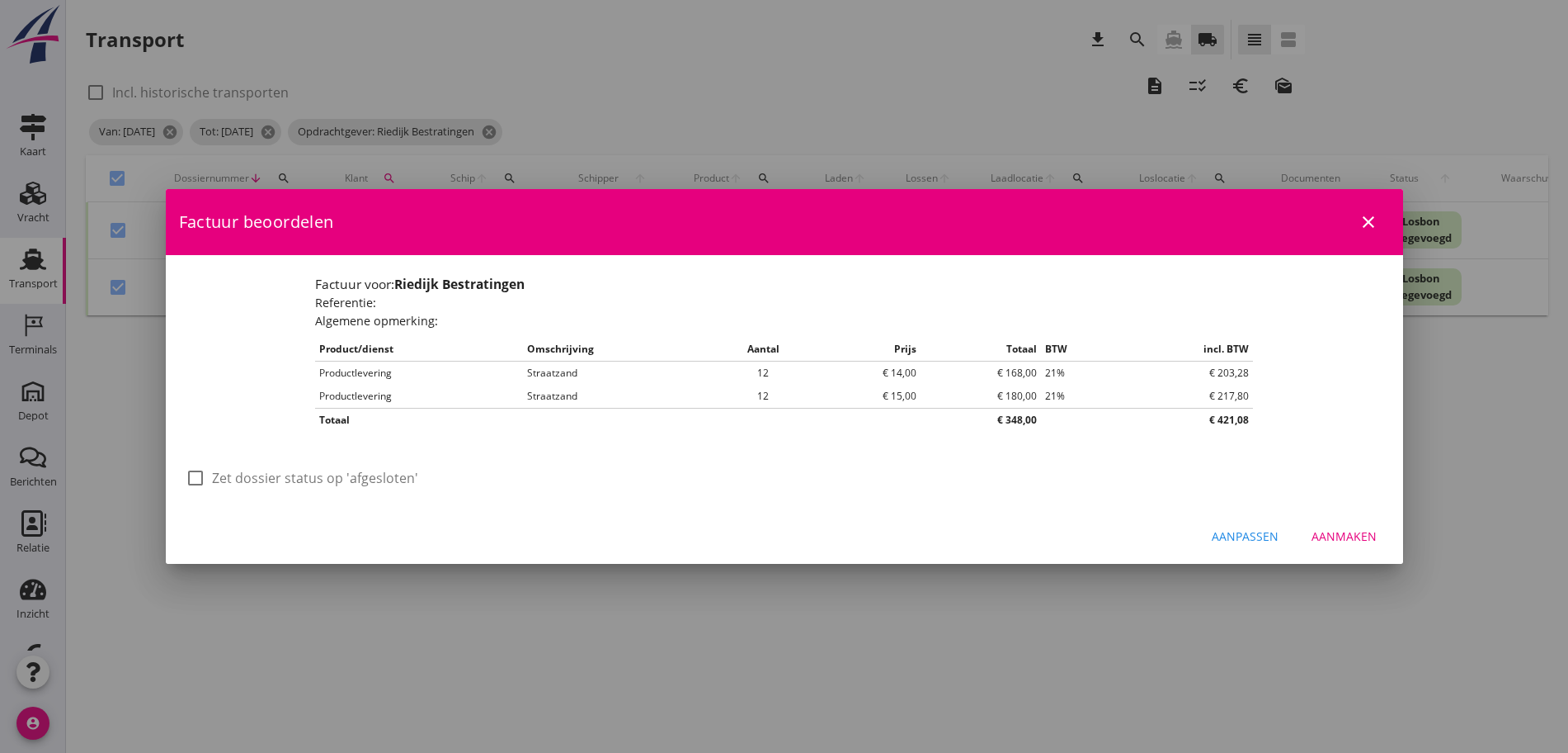
scroll to position [0, 0]
click at [316, 479] on label "Zet dossier status op 'afgesloten'" at bounding box center [314, 477] width 206 height 16
checkbox input "true"
click at [1356, 541] on div "Aanmaken" at bounding box center [1344, 536] width 65 height 17
checkbox input "false"
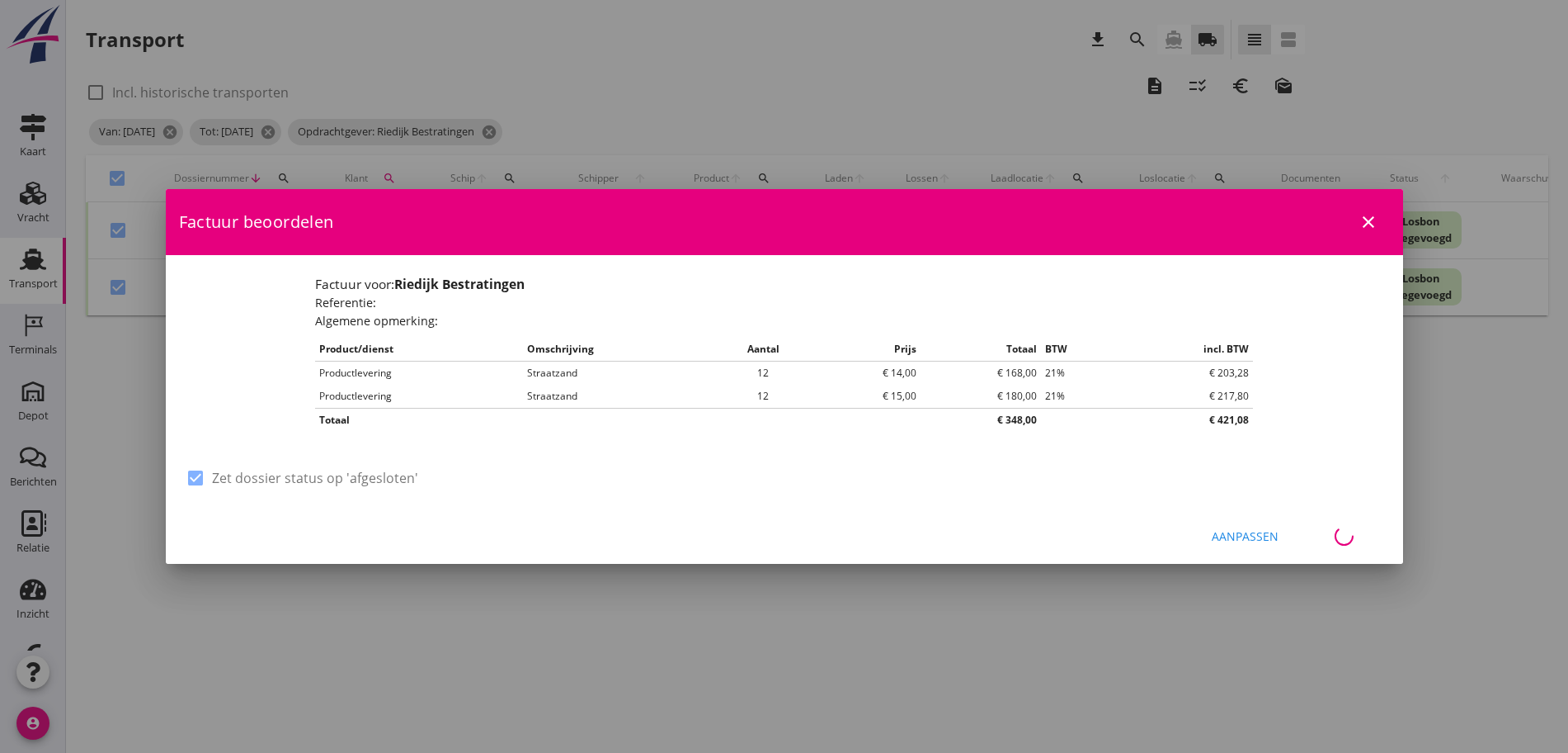
checkbox input "false"
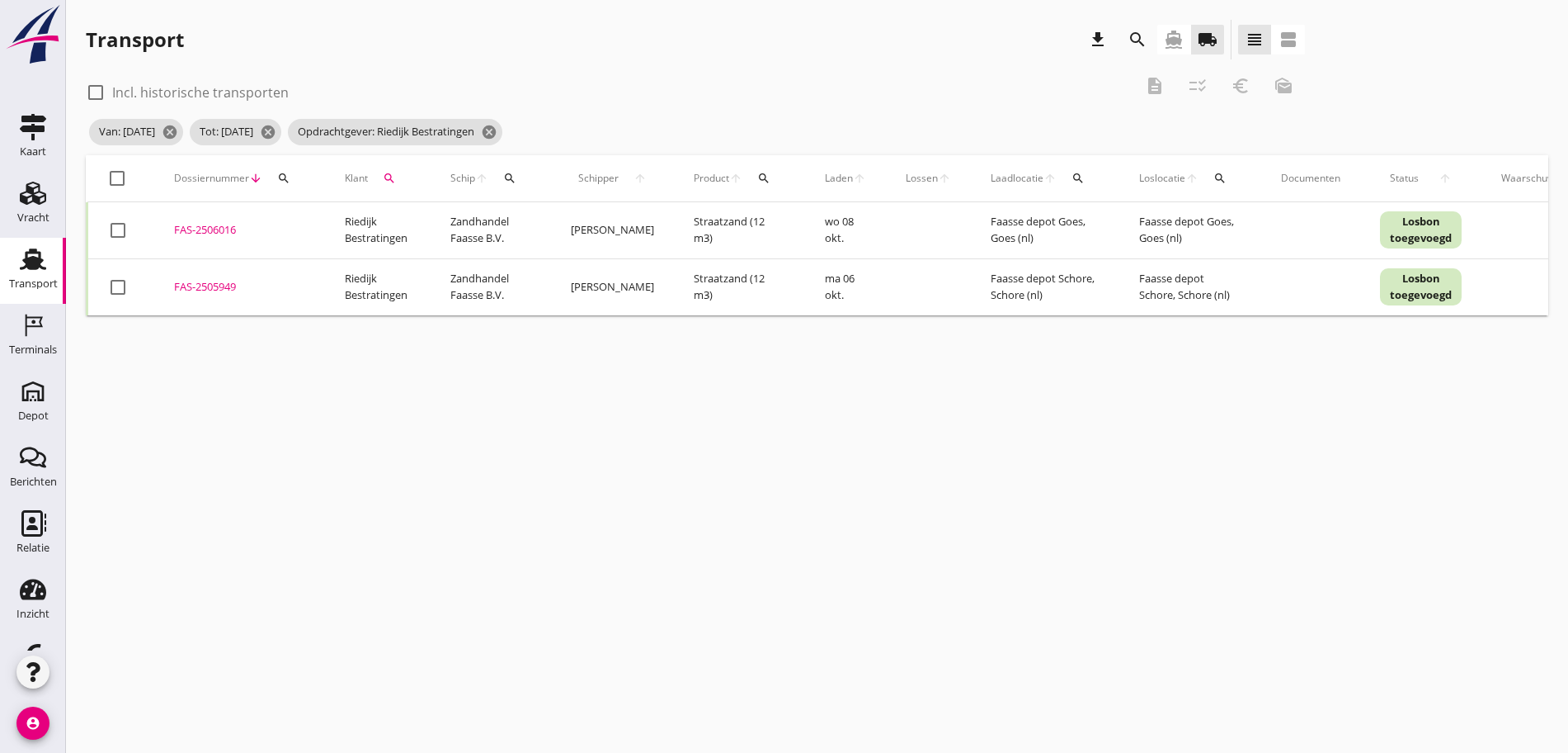
click at [116, 173] on div at bounding box center [117, 178] width 28 height 28
checkbox input "true"
click at [116, 173] on div at bounding box center [117, 178] width 28 height 28
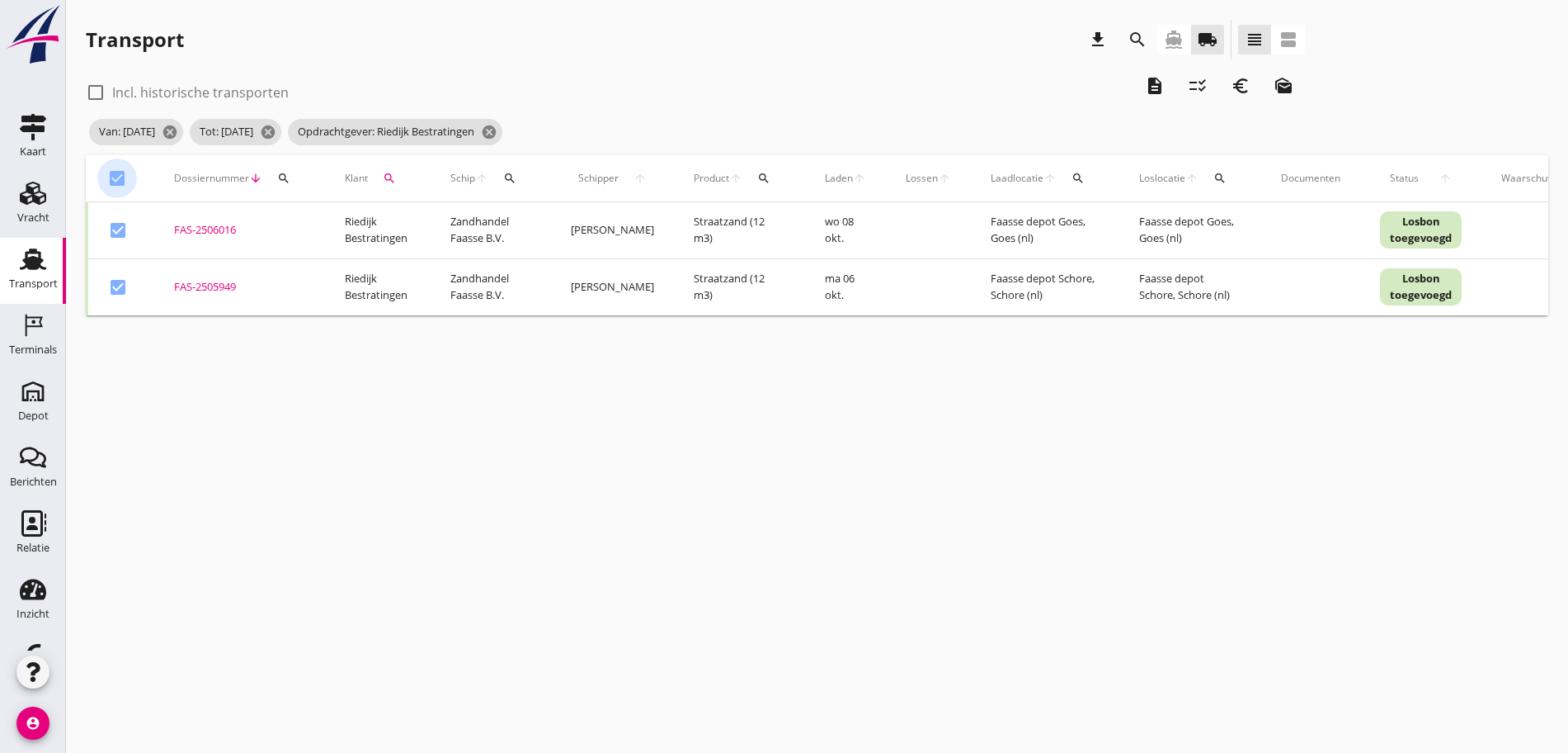
checkbox input "false"
click at [497, 132] on icon "cancel" at bounding box center [489, 132] width 16 height 16
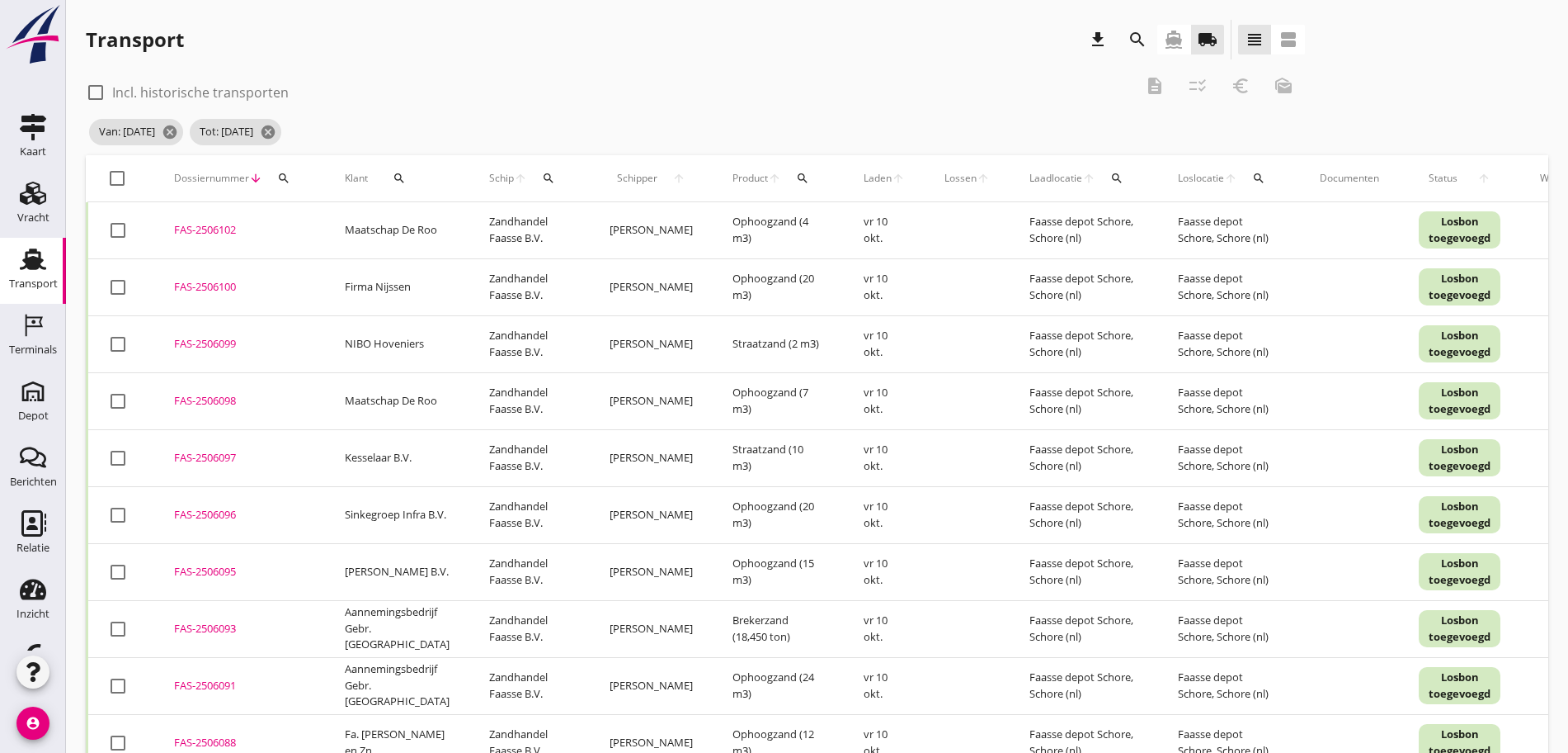
click at [398, 183] on icon "search" at bounding box center [399, 178] width 13 height 13
click at [430, 233] on input "Zoeken op opdrachtgever..." at bounding box center [467, 226] width 172 height 26
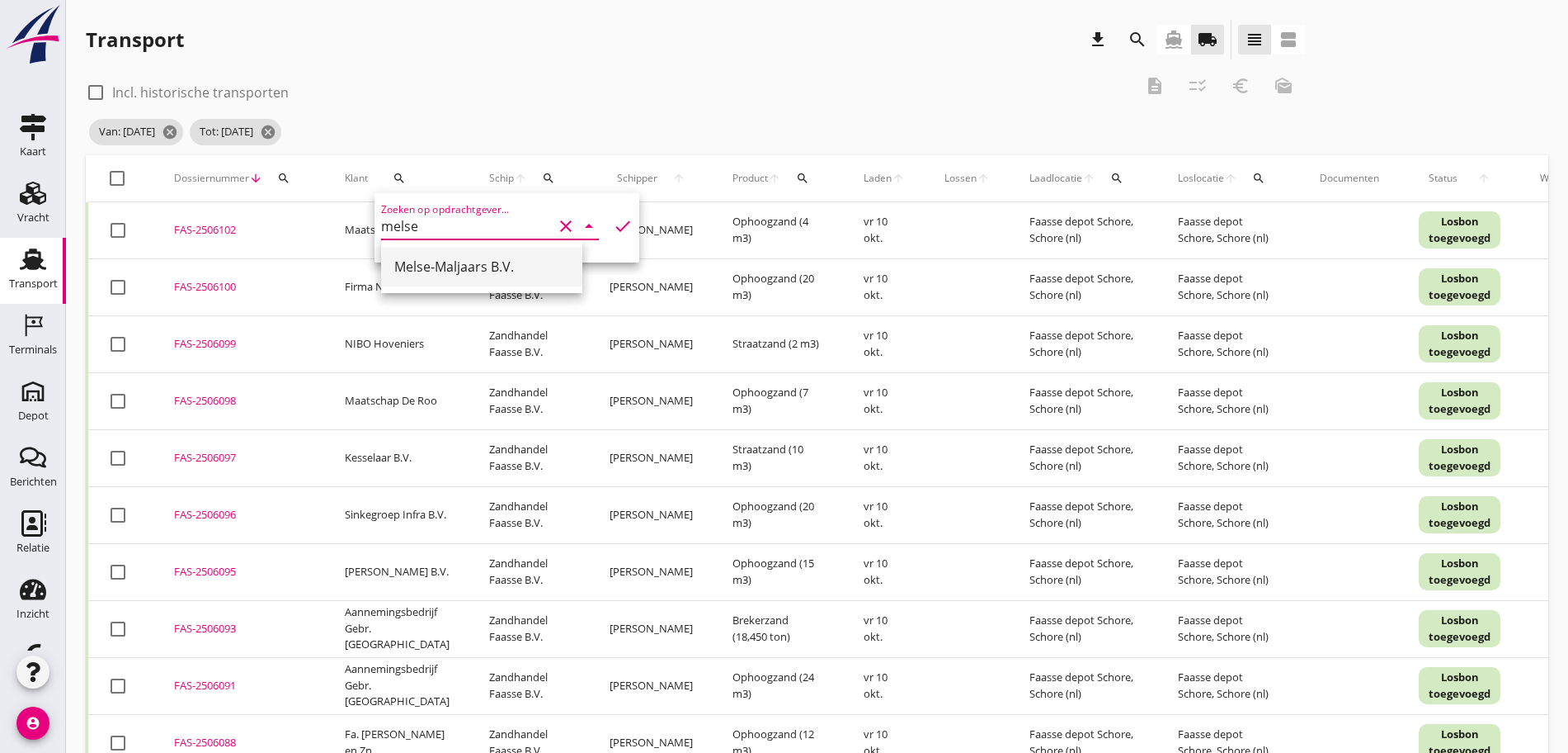
click at [442, 258] on div "Melse-Maljaars B.V." at bounding box center [482, 266] width 175 height 20
type input "Melse-Maljaars B.V."
click at [613, 224] on icon "check" at bounding box center [622, 226] width 20 height 20
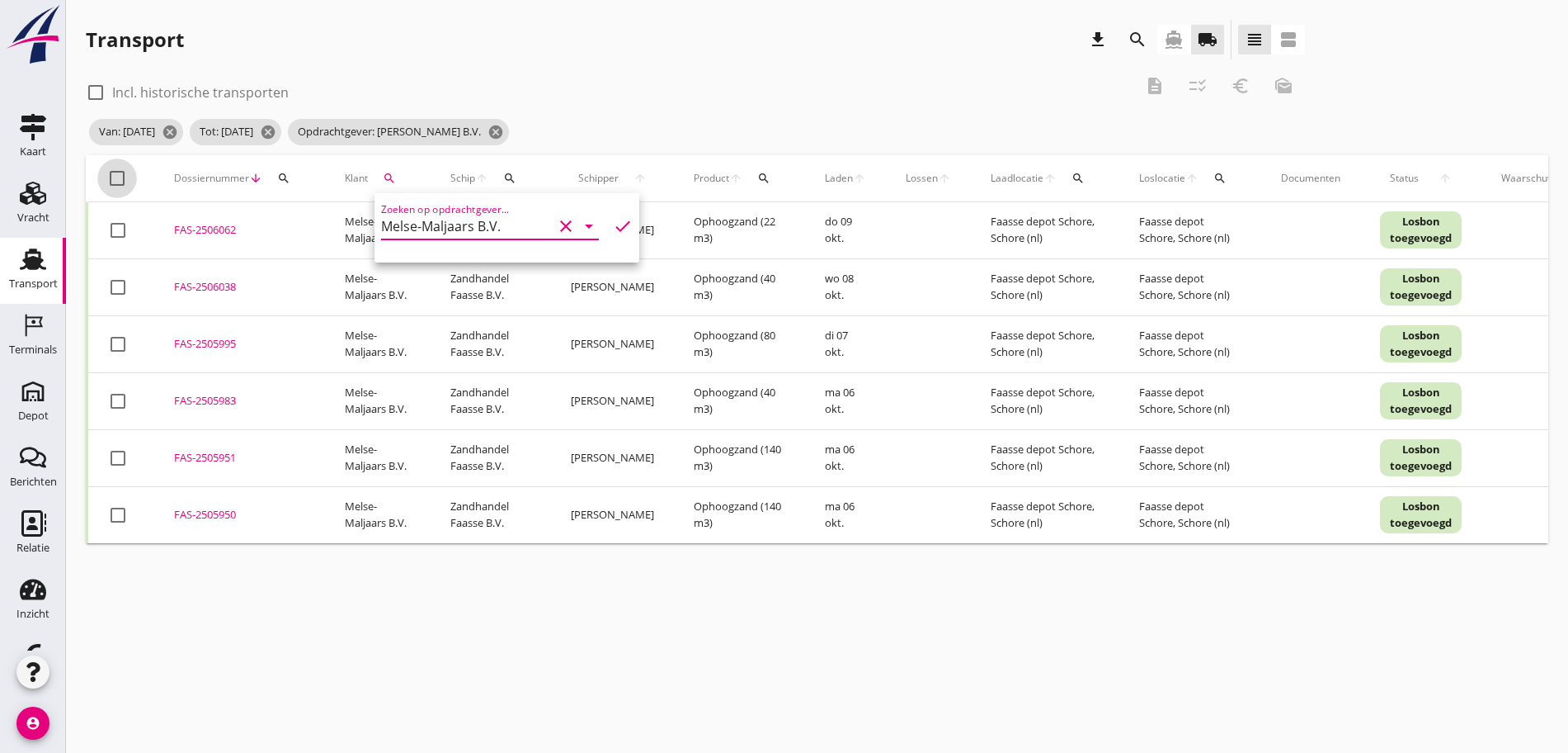
click at [113, 173] on div at bounding box center [117, 178] width 28 height 28
checkbox input "true"
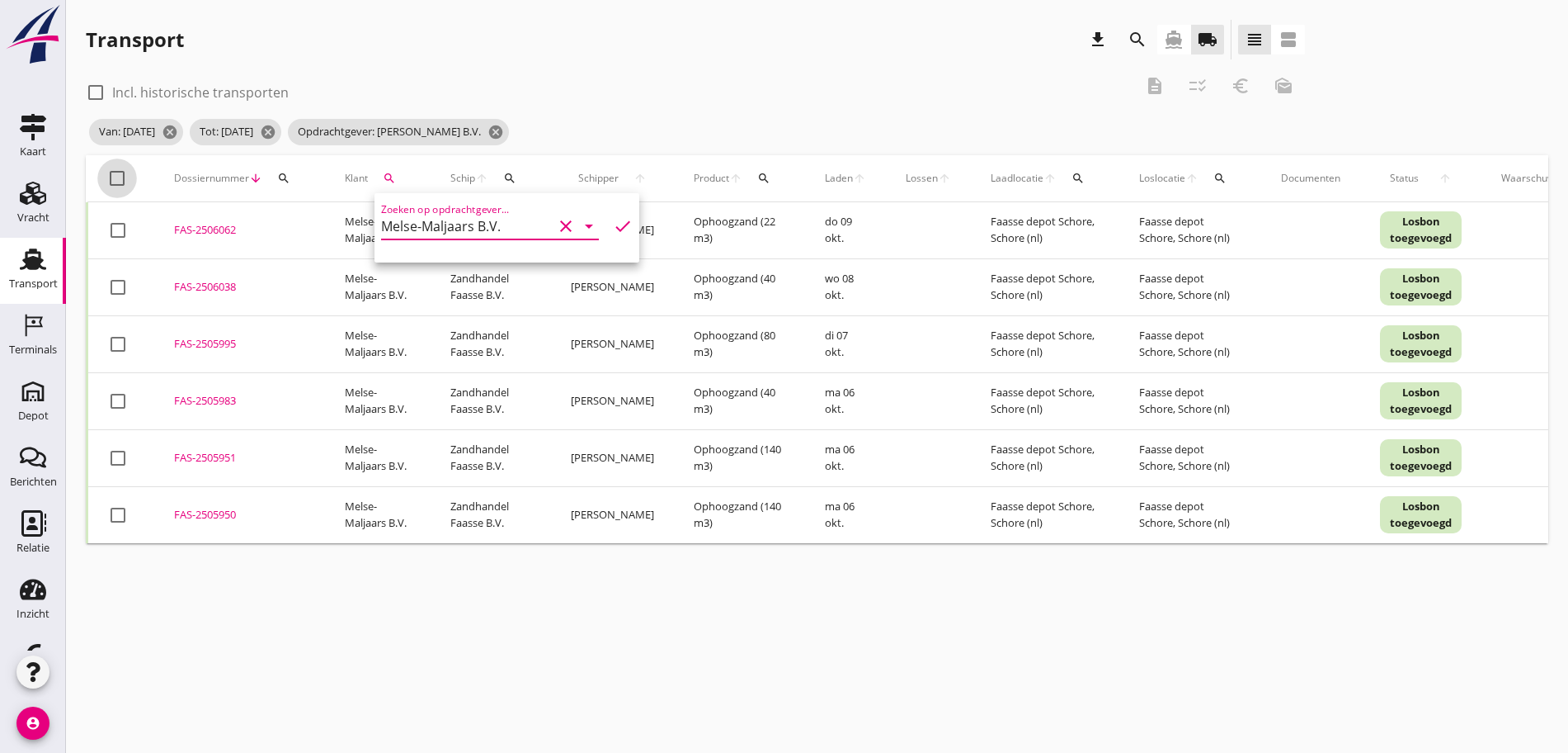
checkbox input "true"
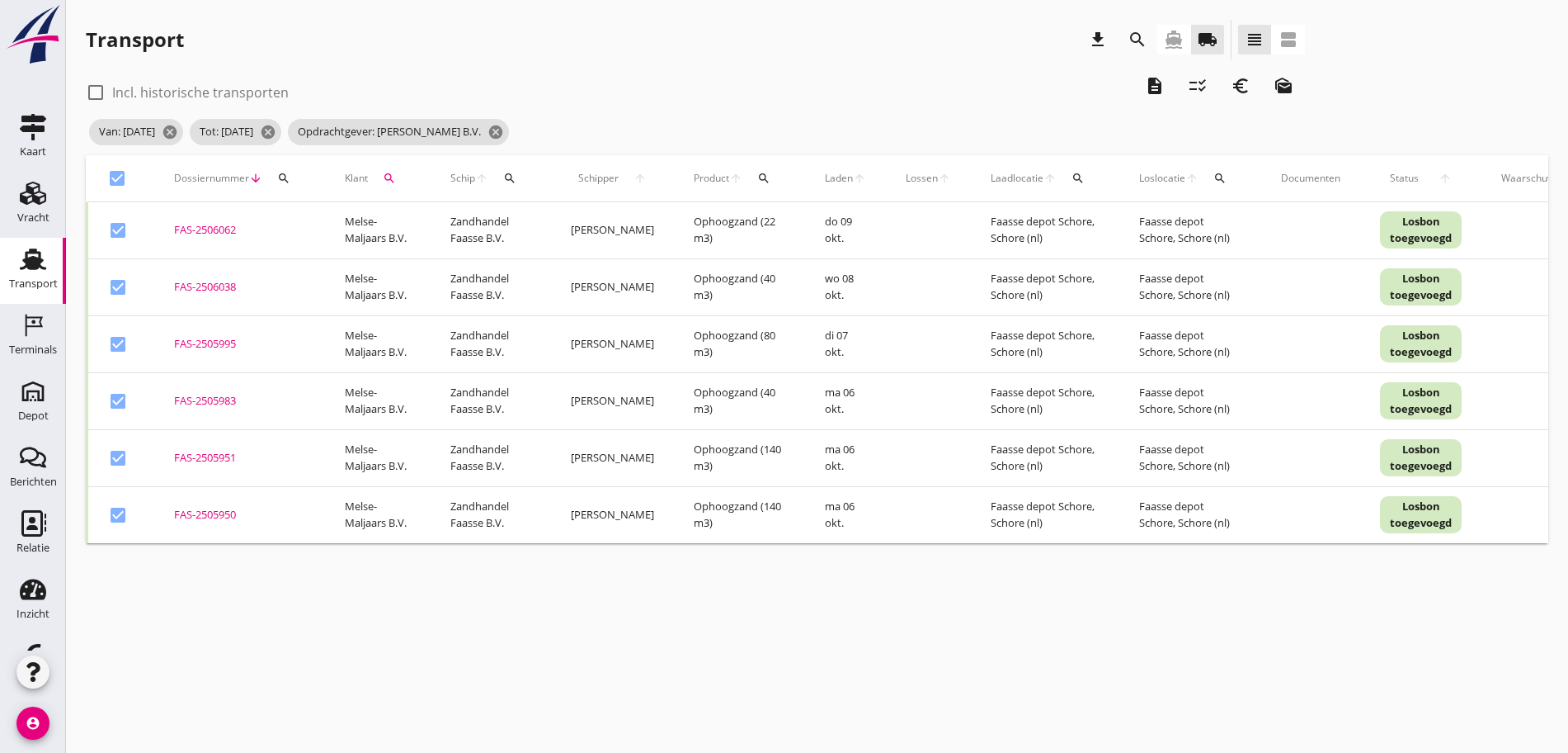
click at [1145, 81] on icon "description" at bounding box center [1154, 85] width 20 height 20
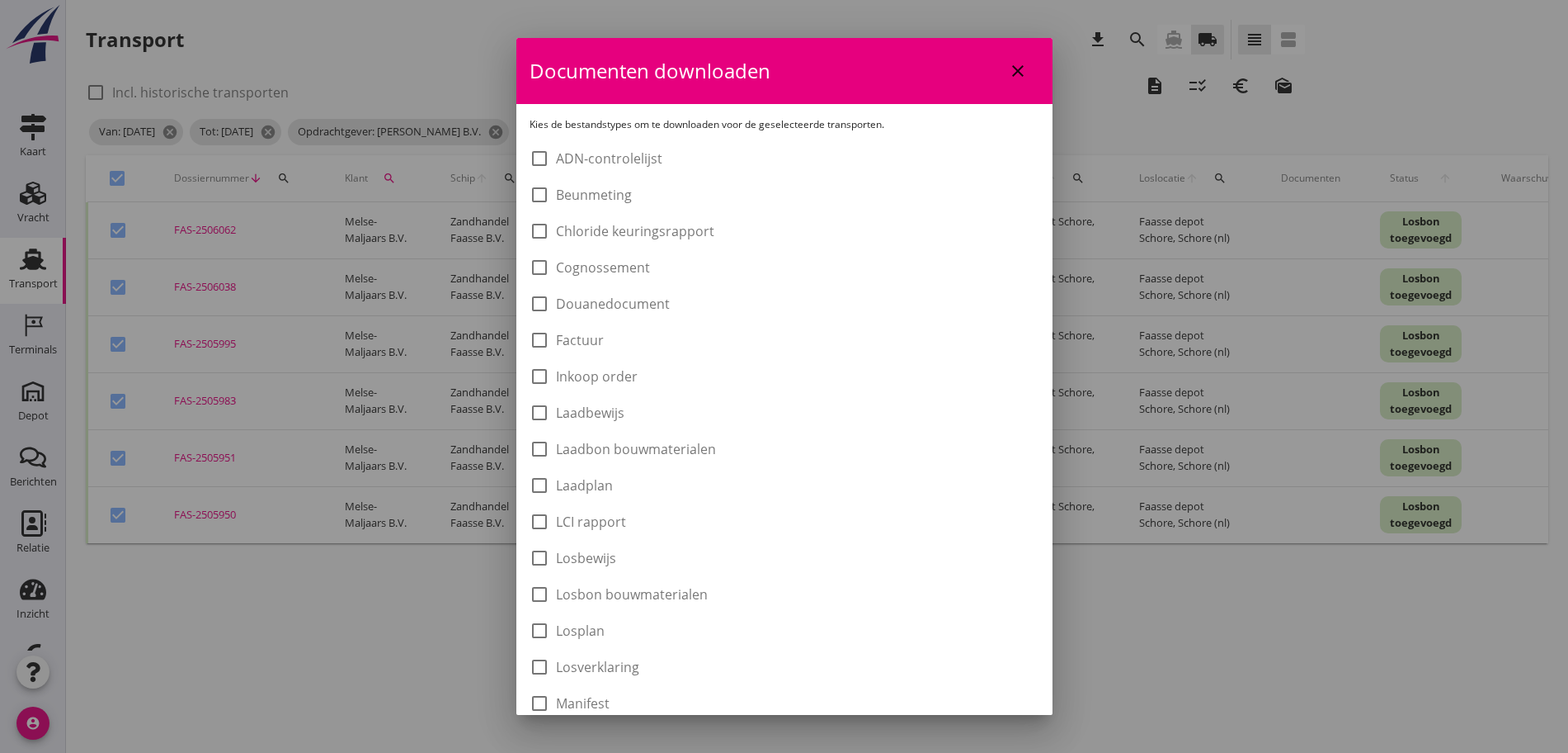
click at [642, 454] on label "Laadbon bouwmaterialen" at bounding box center [636, 449] width 160 height 16
checkbox input "true"
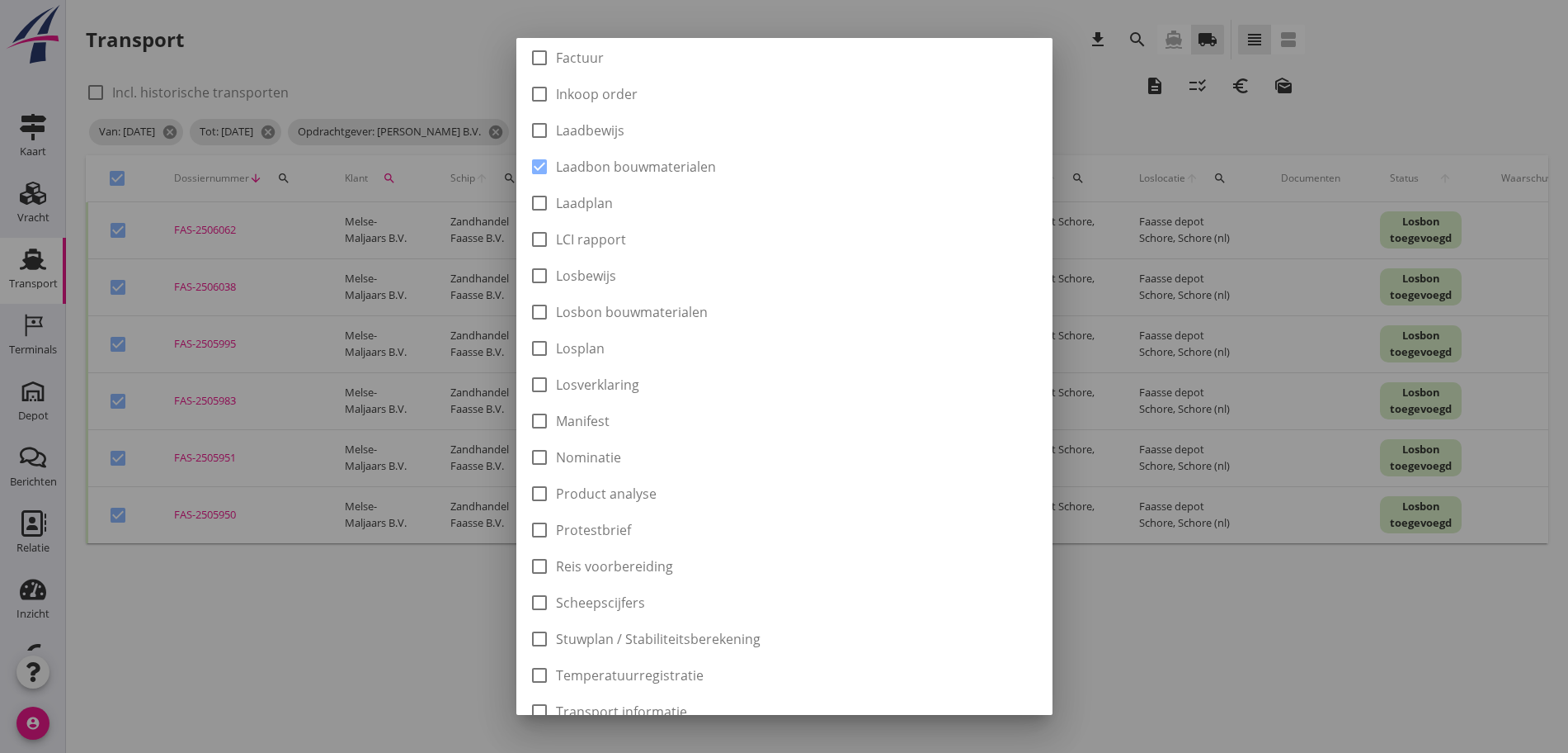
scroll to position [467, 0]
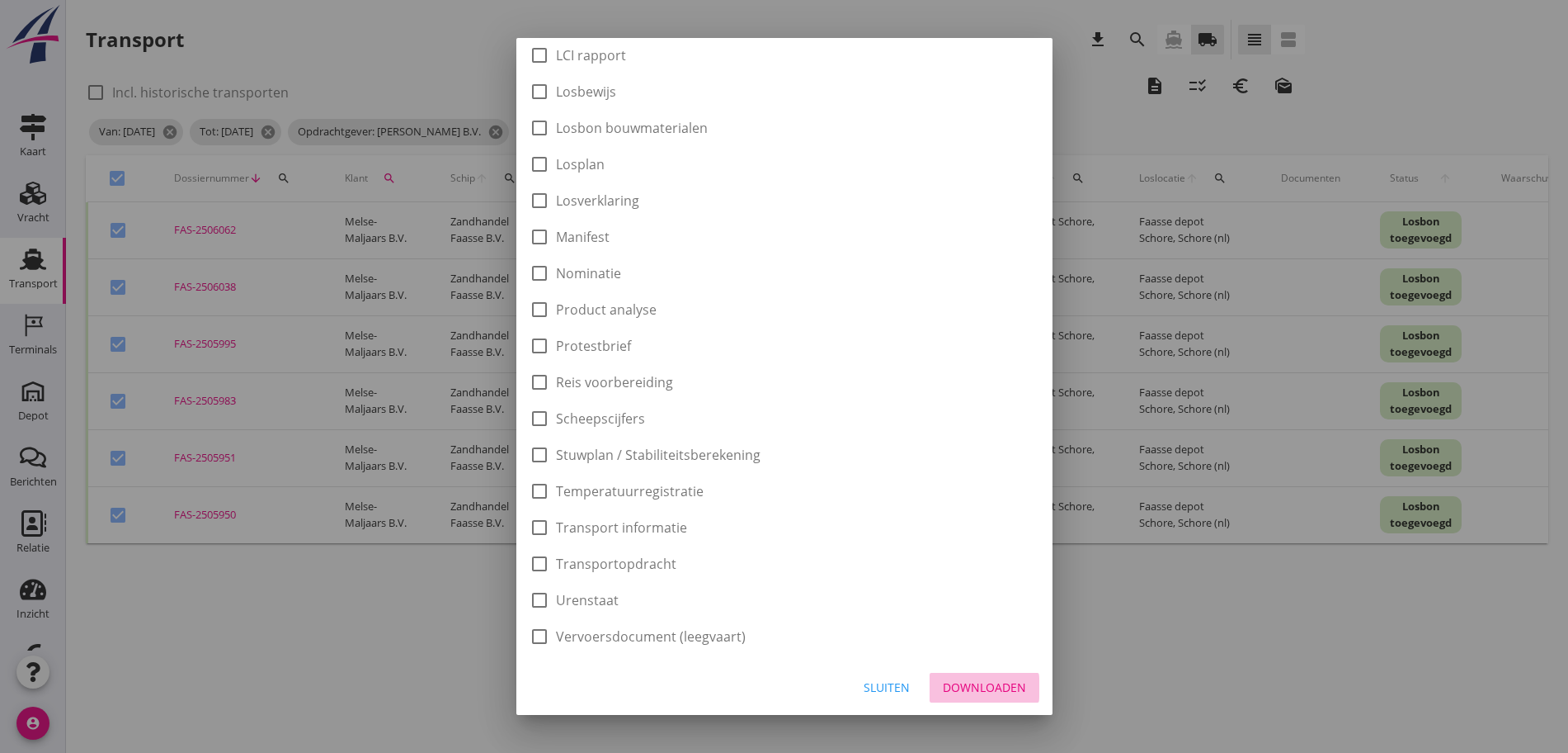
click at [969, 690] on div "Downloaden" at bounding box center [985, 687] width 84 height 17
checkbox input "false"
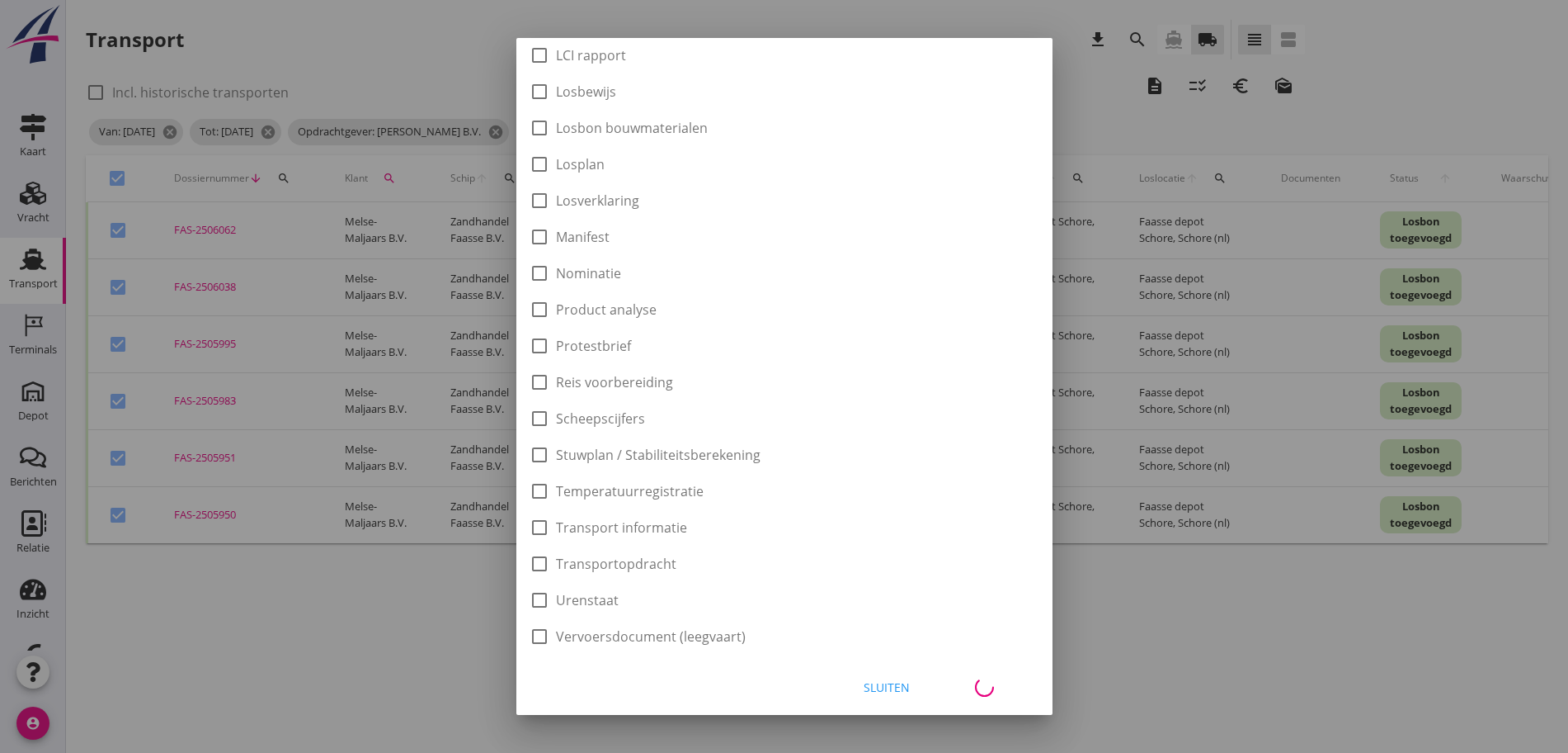
checkbox input "false"
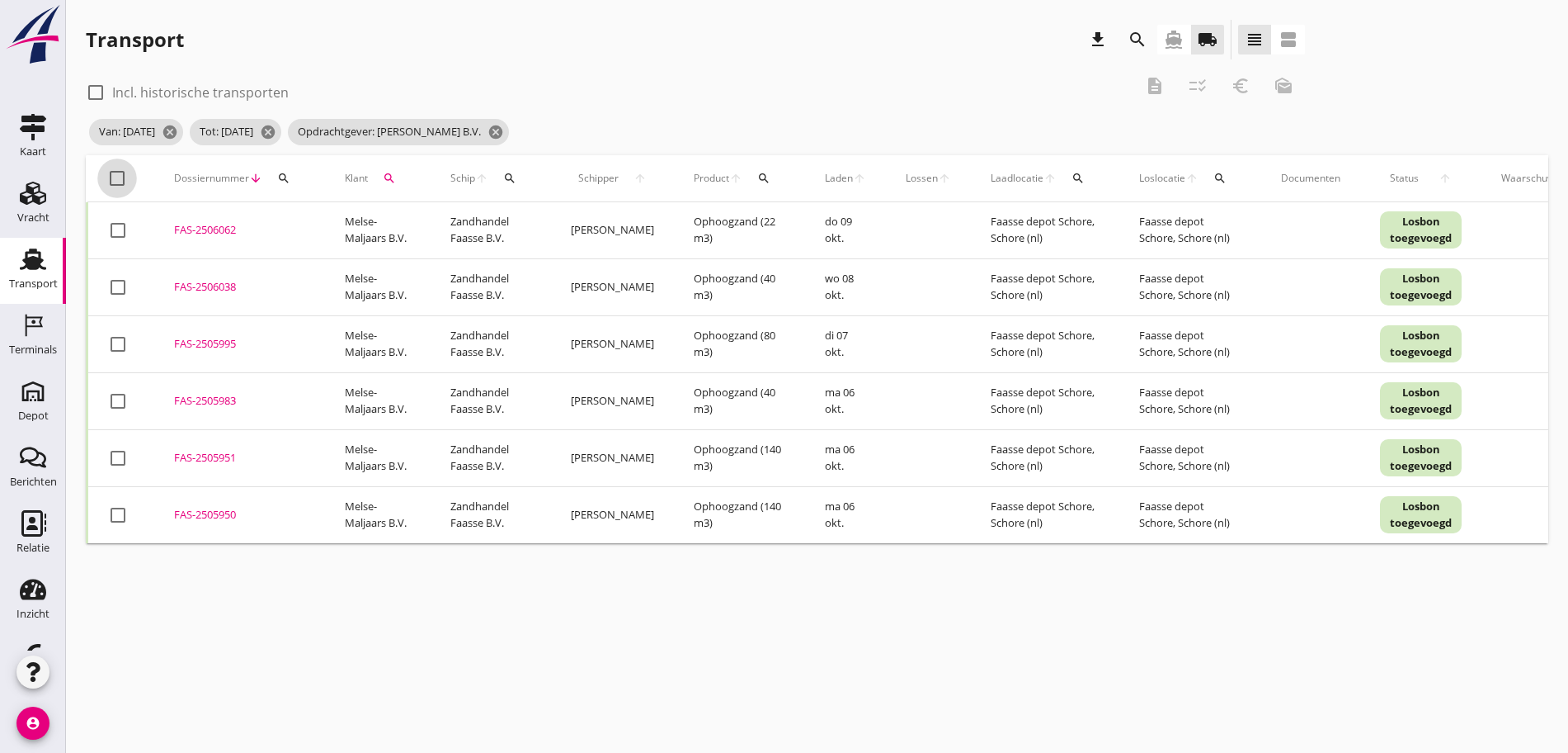
click at [110, 171] on div at bounding box center [117, 178] width 28 height 28
checkbox input "true"
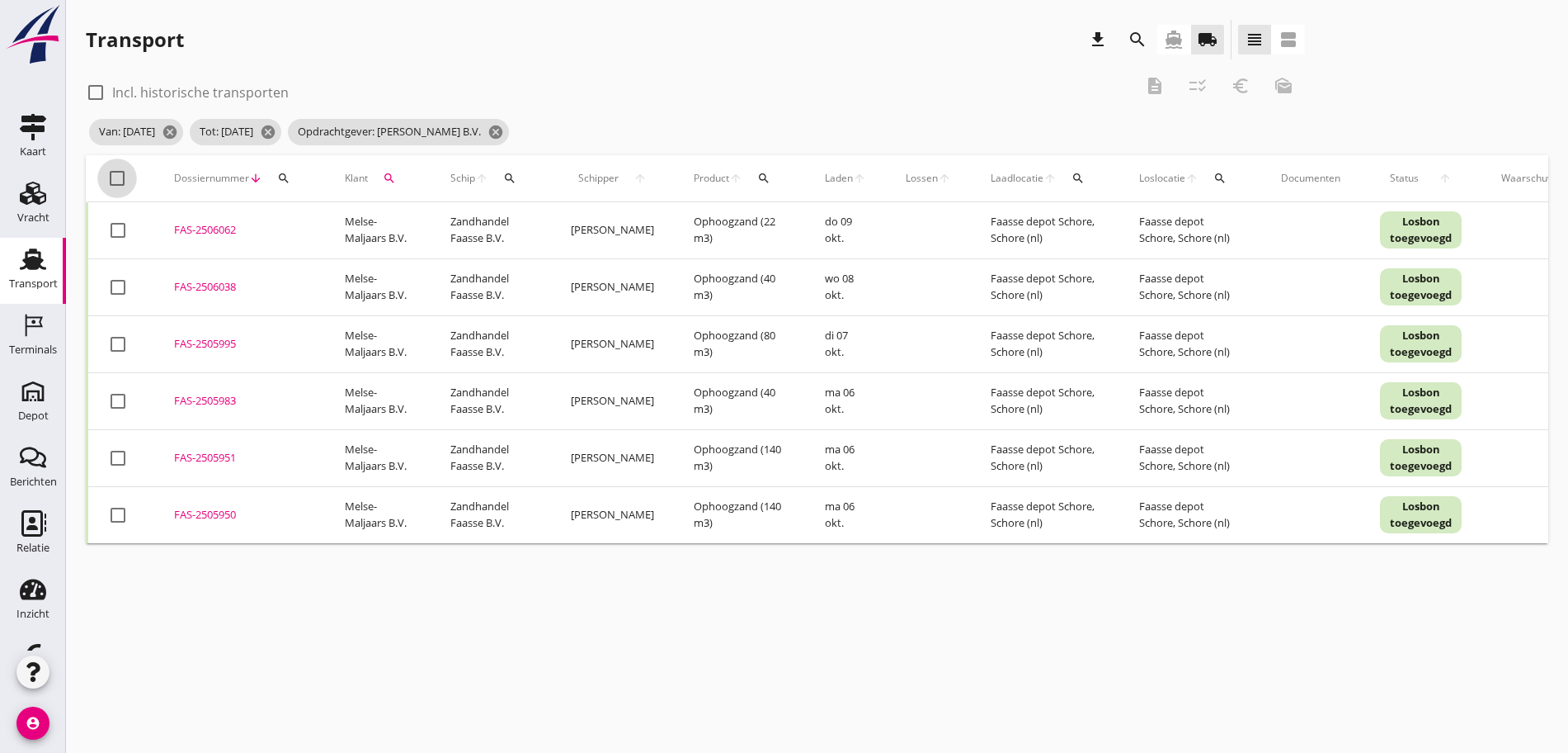
checkbox input "true"
click at [1231, 81] on icon "euro_symbol" at bounding box center [1241, 85] width 20 height 20
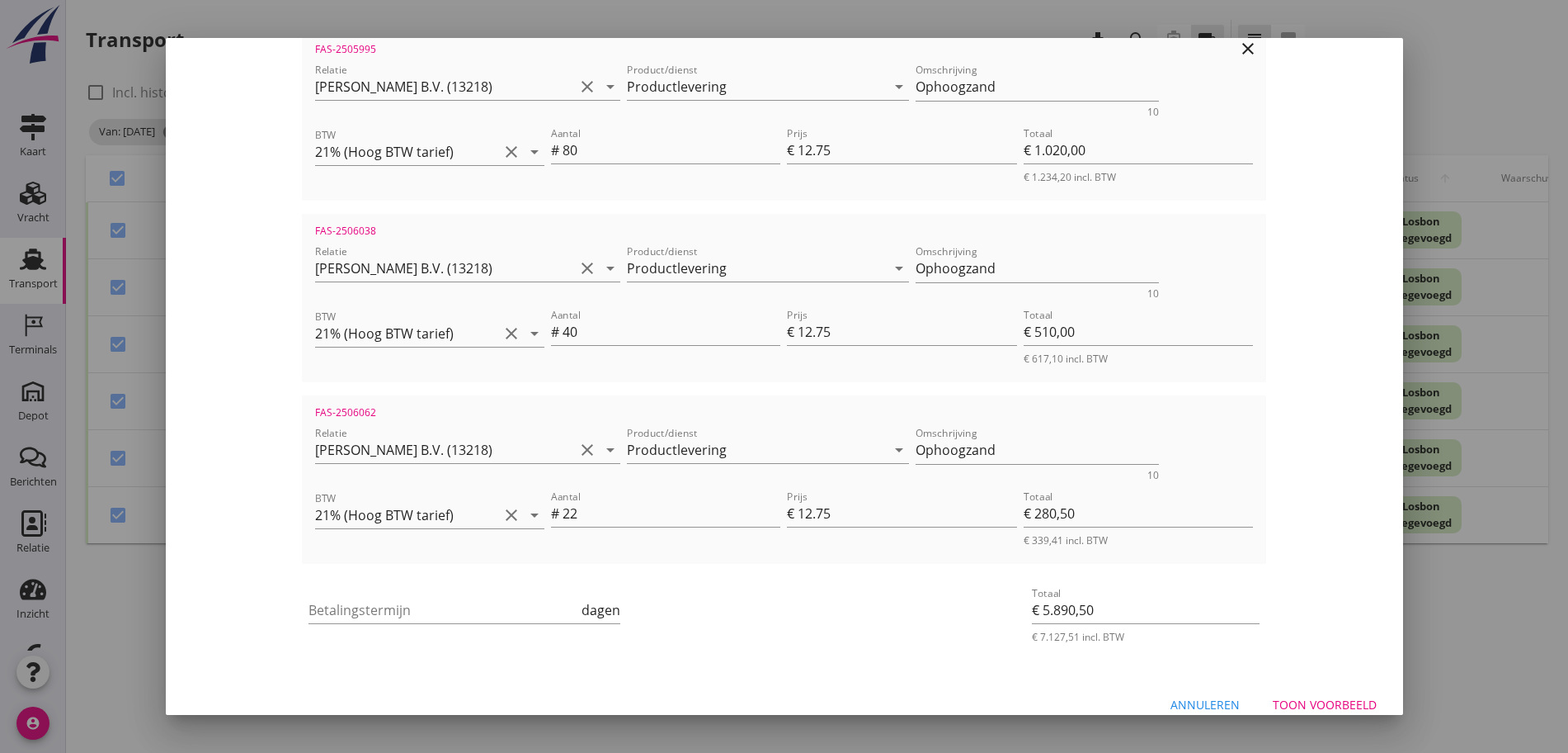
scroll to position [892, 0]
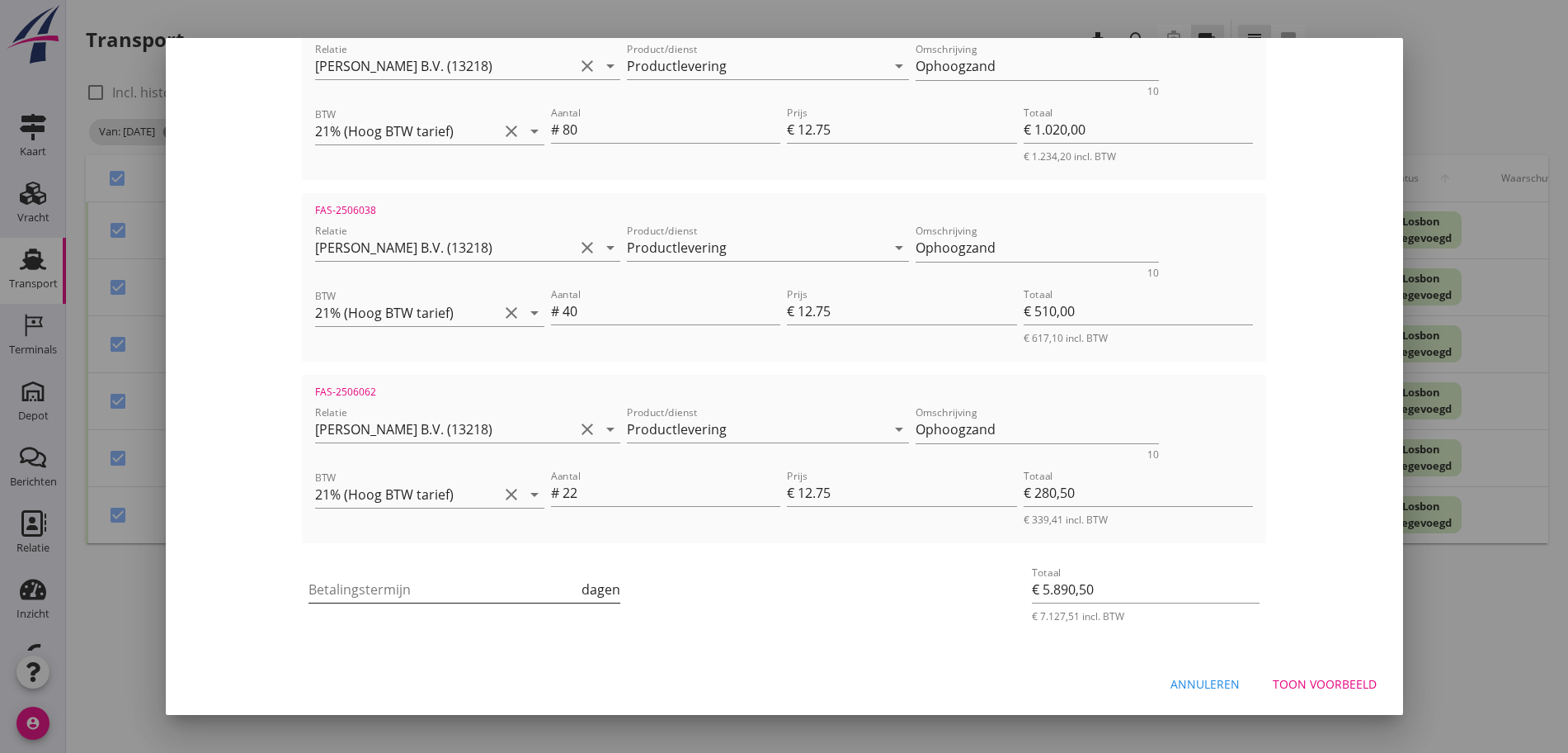
click at [464, 585] on input "Betalingstermijn" at bounding box center [443, 589] width 270 height 26
type input "30"
click at [1350, 694] on button "Toon voorbeeld" at bounding box center [1324, 684] width 131 height 30
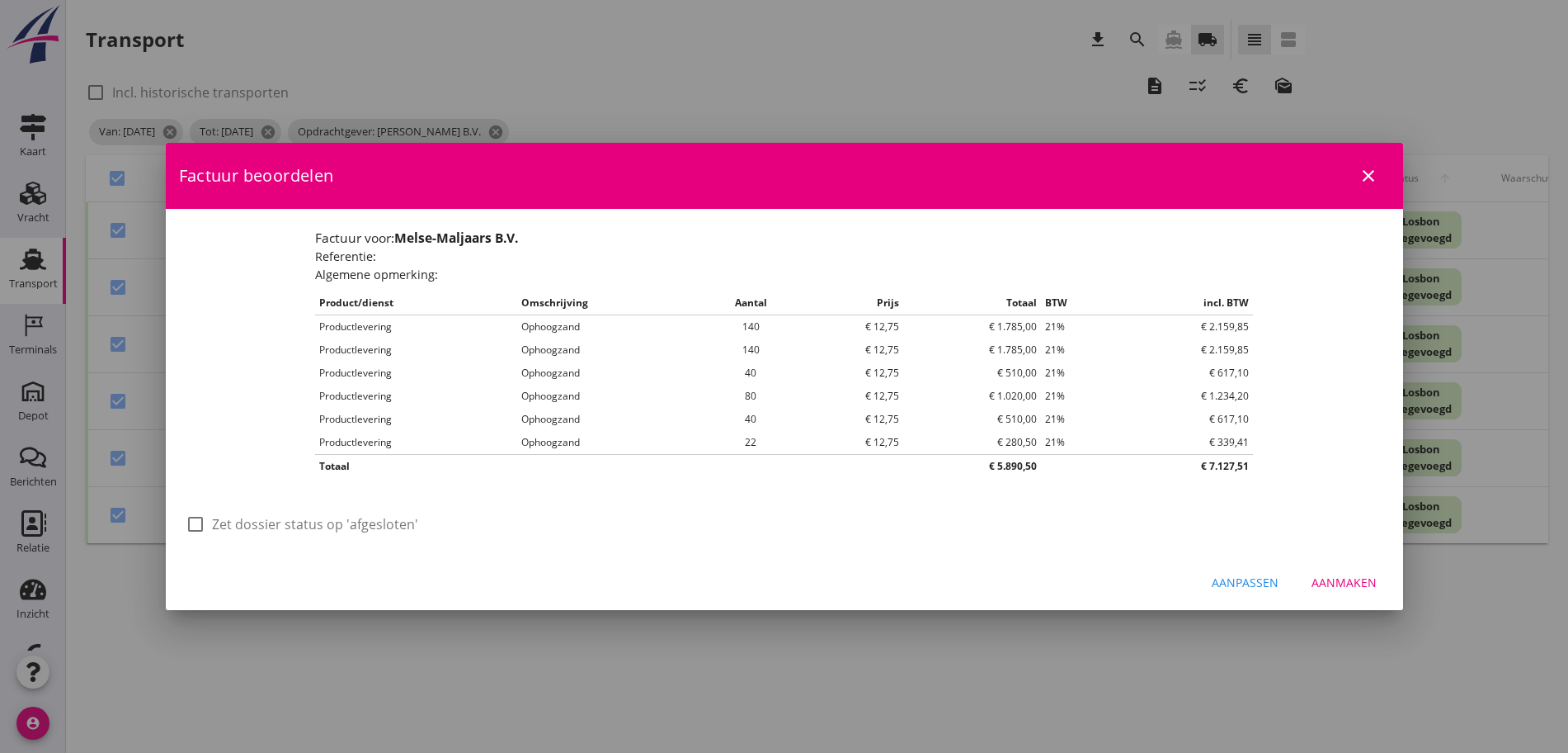
scroll to position [0, 0]
click at [354, 528] on label "Zet dossier status op 'afgesloten'" at bounding box center [314, 523] width 206 height 16
checkbox input "true"
click at [1348, 584] on div "Aanmaken" at bounding box center [1344, 582] width 65 height 17
checkbox input "false"
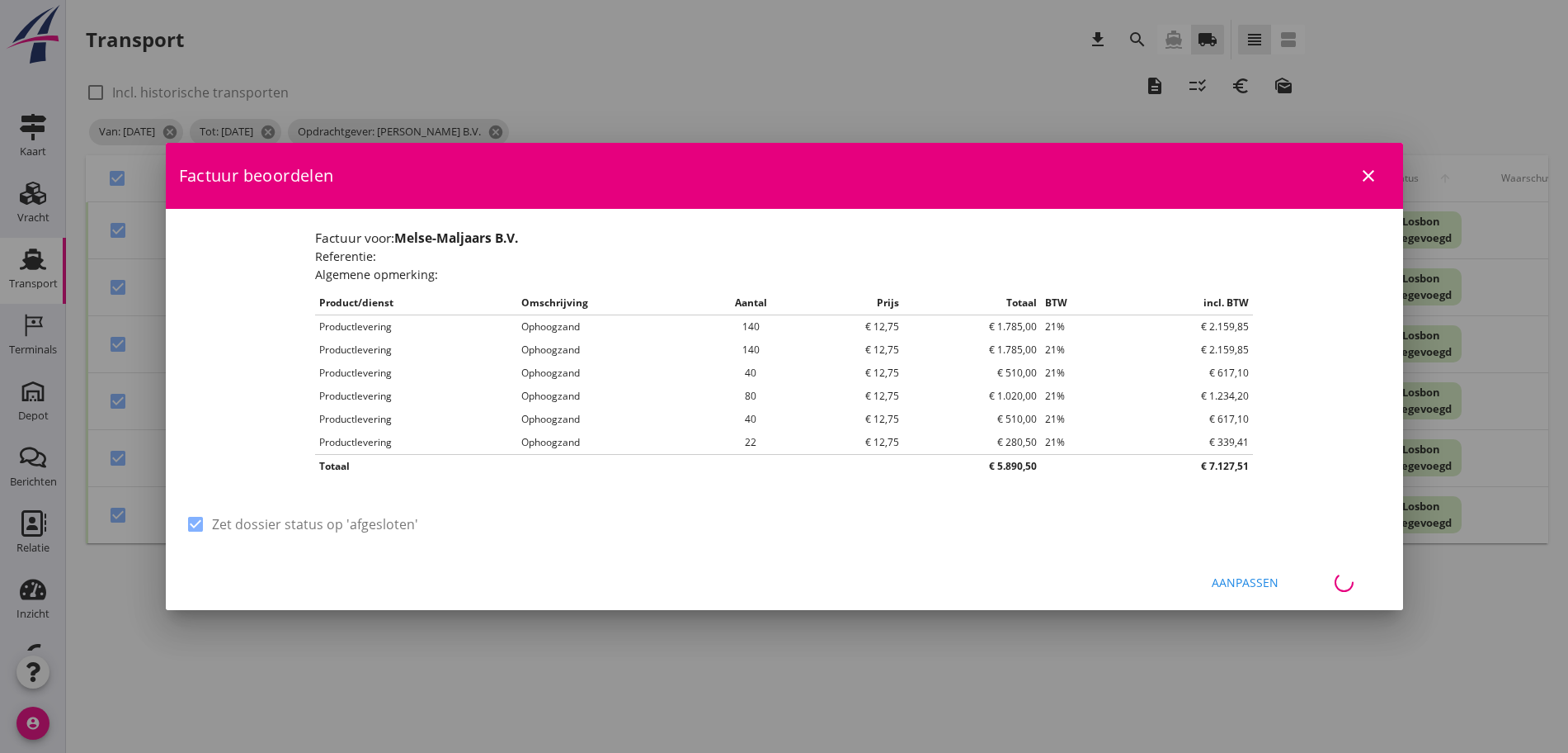
checkbox input "false"
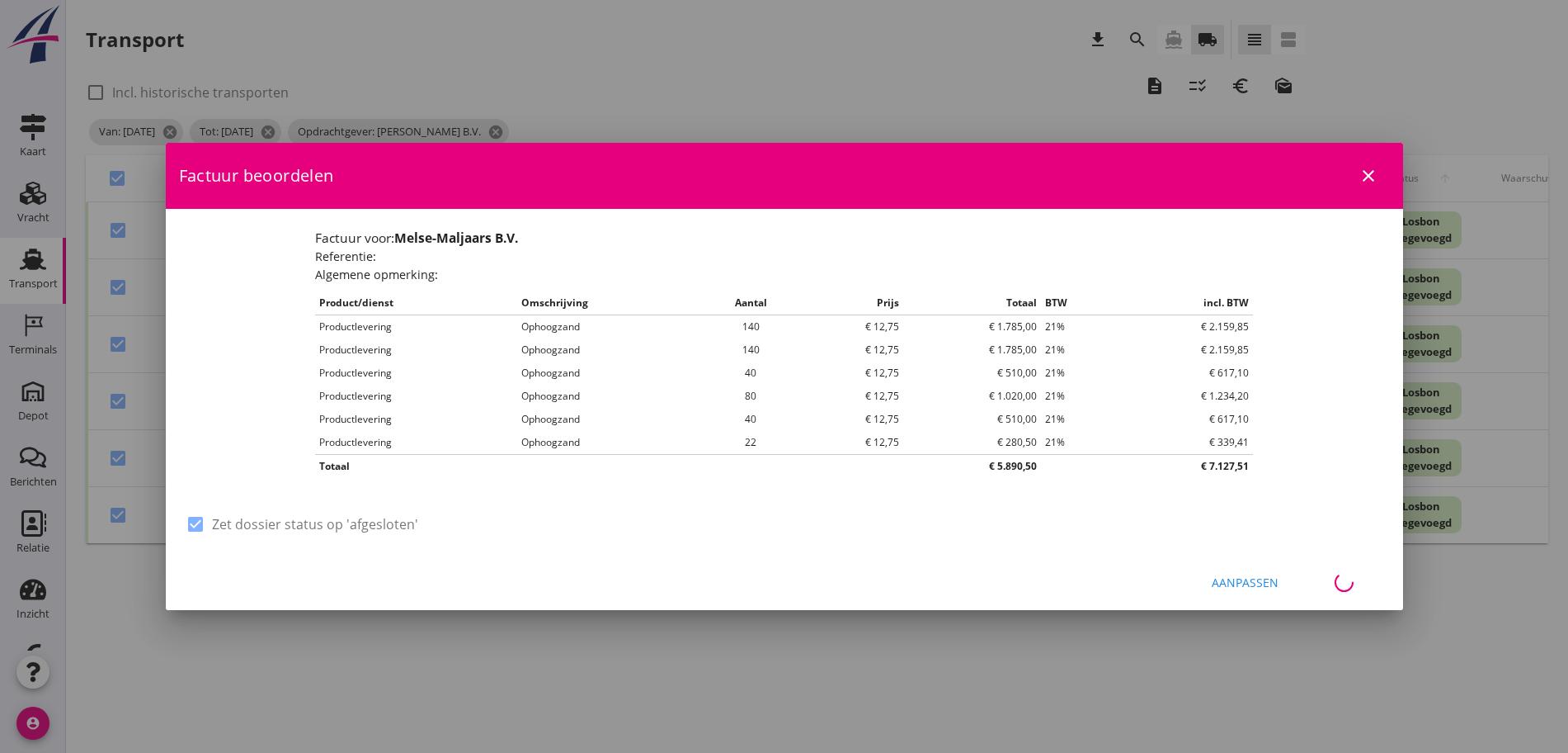
checkbox input "false"
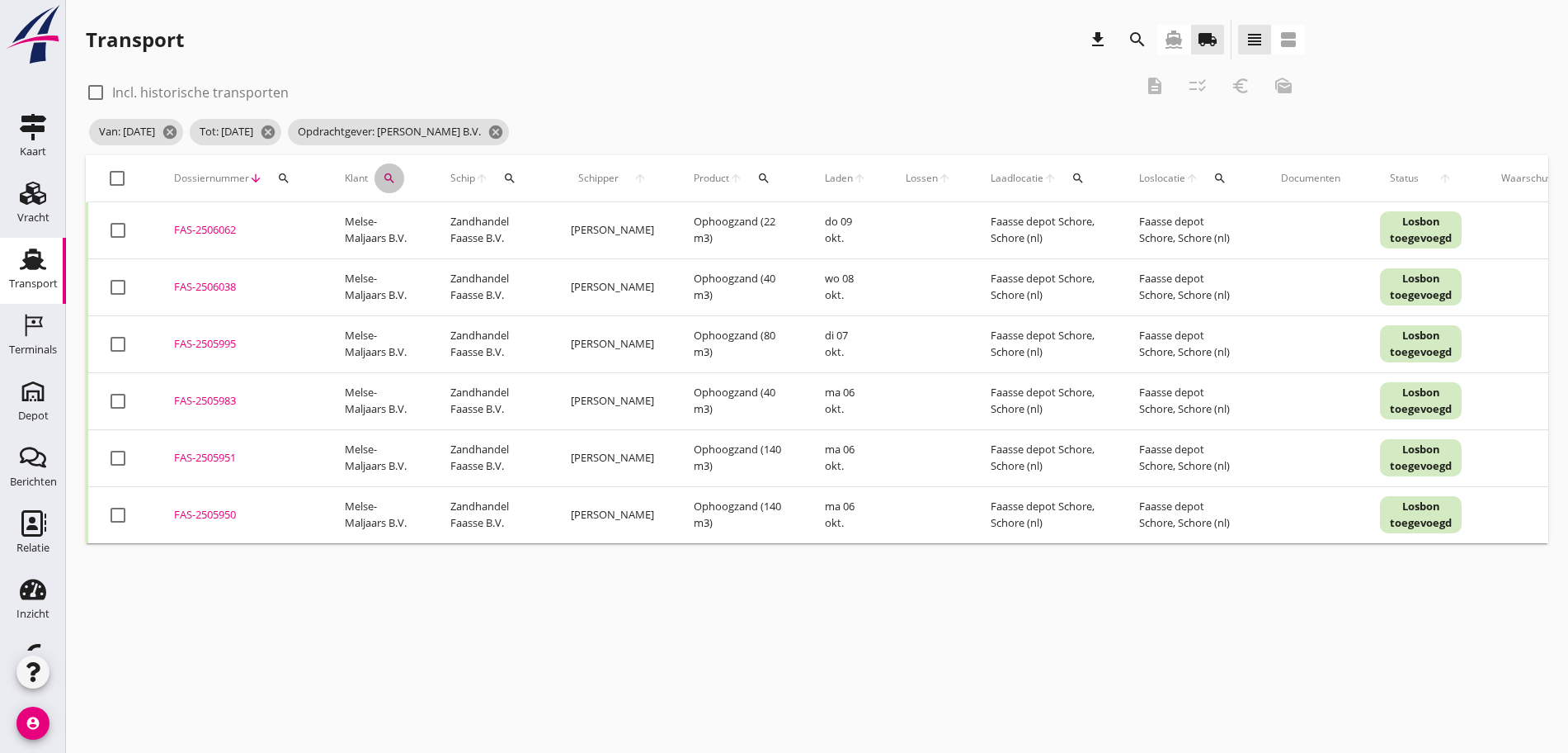
click at [395, 174] on icon "search" at bounding box center [389, 178] width 13 height 13
click at [504, 131] on icon "cancel" at bounding box center [496, 132] width 16 height 16
click at [395, 179] on icon "search" at bounding box center [389, 178] width 13 height 13
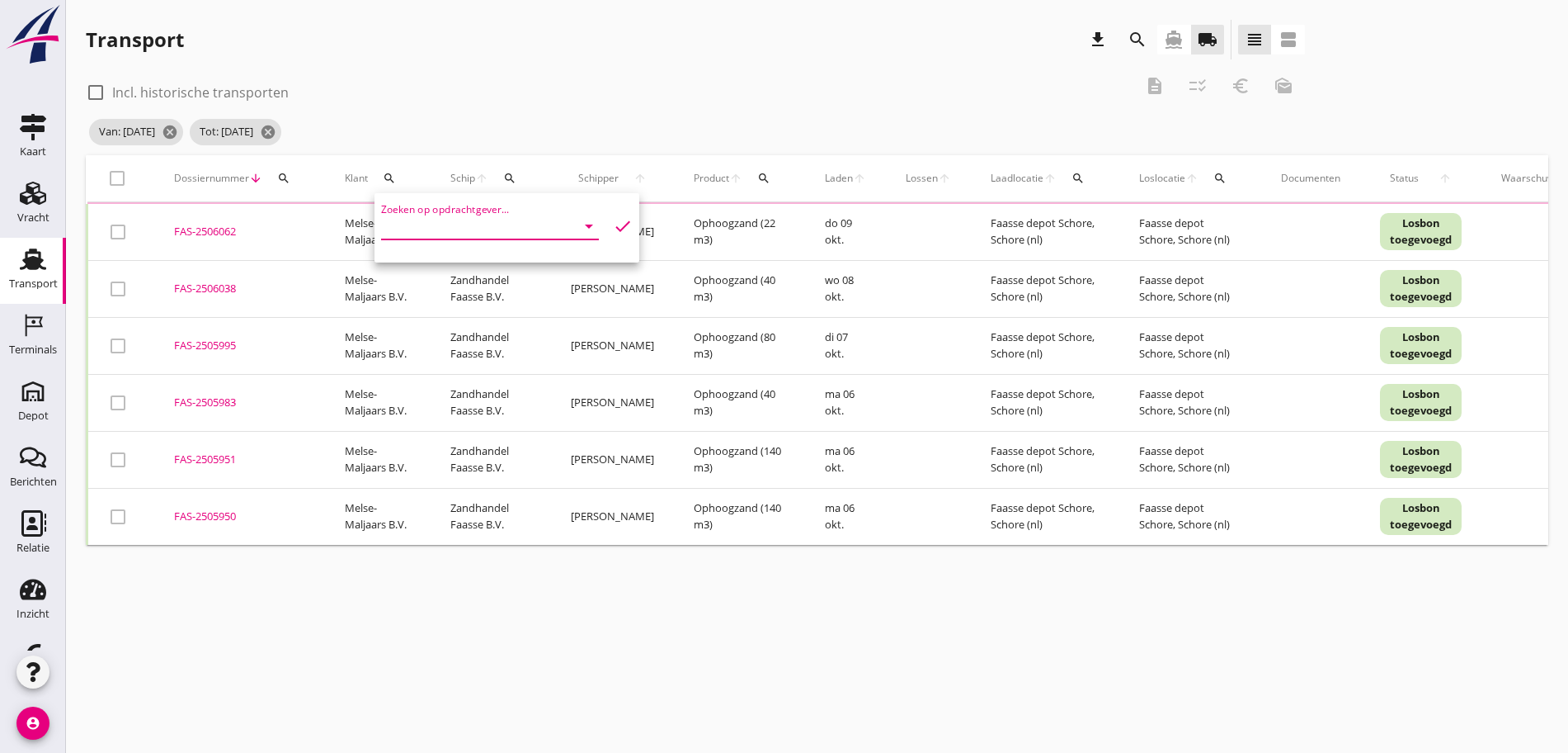
click at [443, 219] on input "Zoeken op opdrachtgever..." at bounding box center [467, 226] width 172 height 26
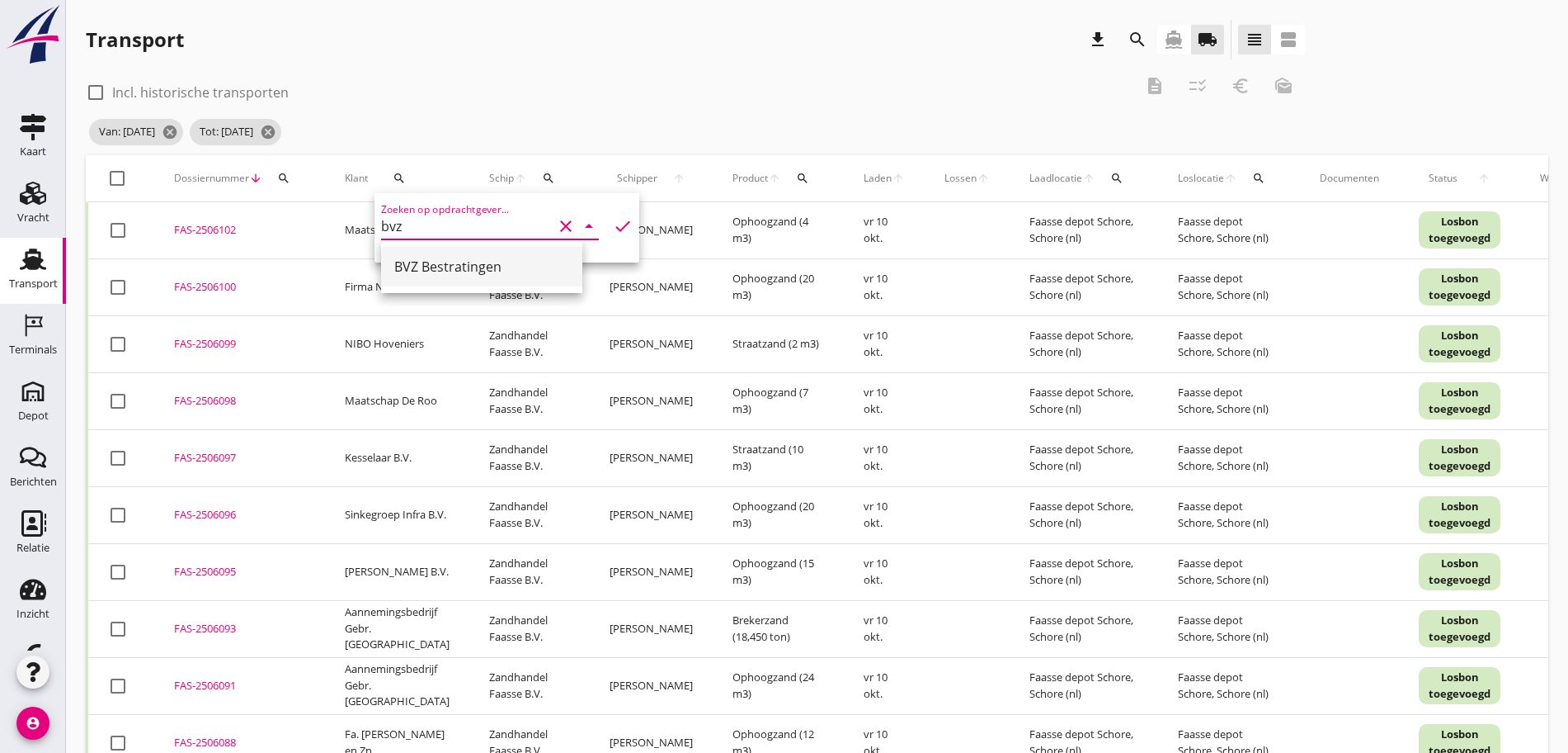
click at [455, 259] on div "BVZ Bestratingen" at bounding box center [482, 266] width 175 height 20
type input "BVZ Bestratingen"
click at [613, 227] on icon "check" at bounding box center [622, 226] width 20 height 20
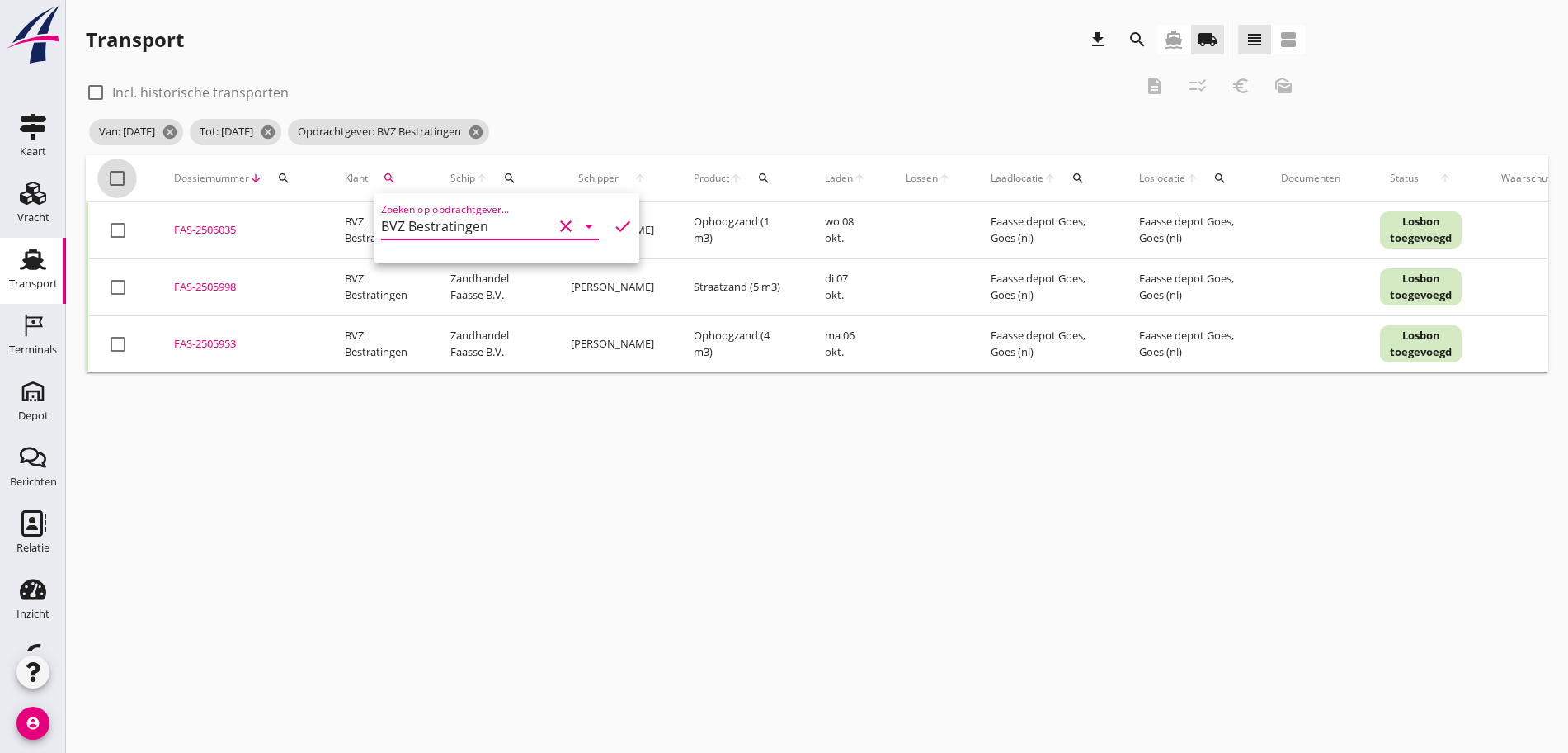
click at [113, 173] on div at bounding box center [117, 178] width 28 height 28
checkbox input "true"
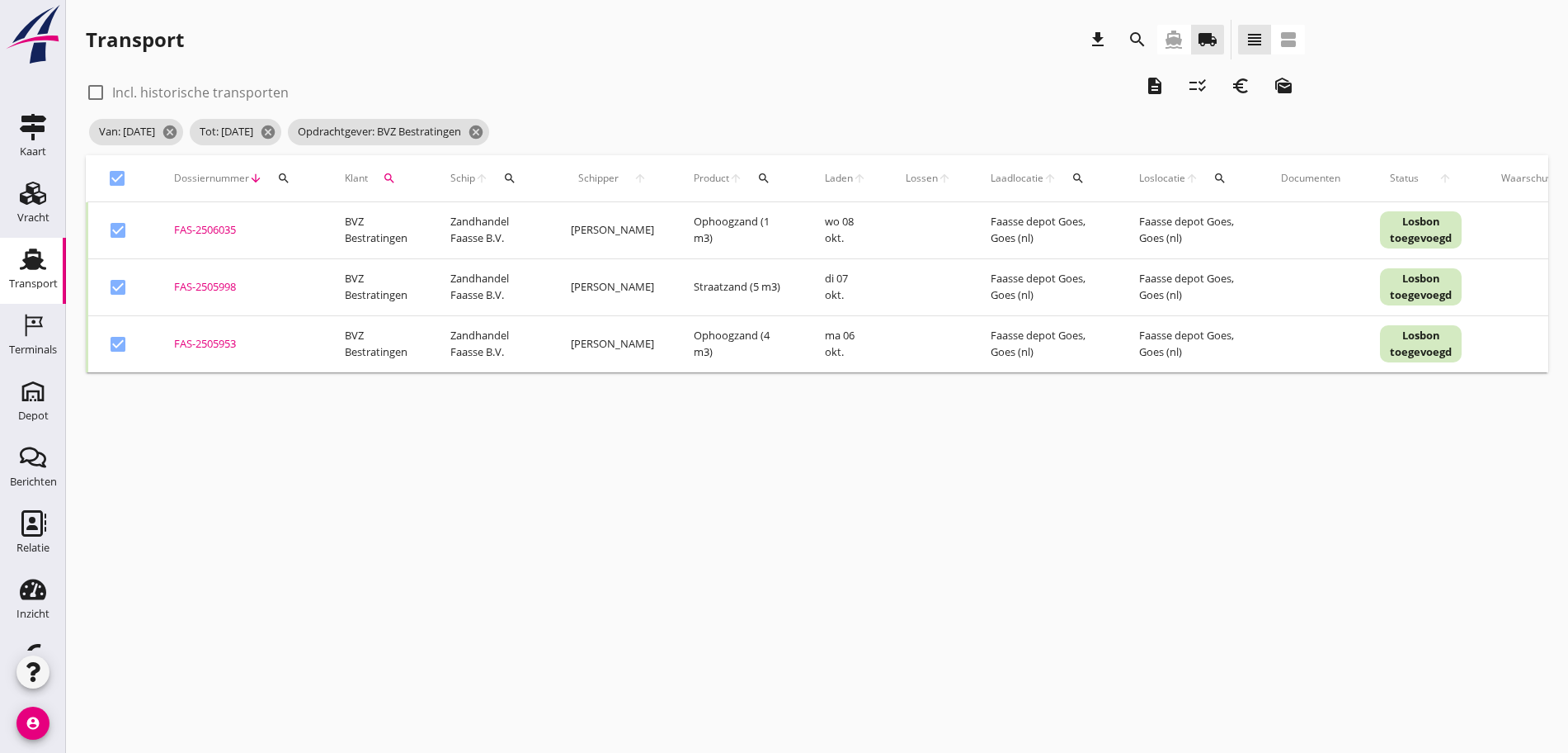
click at [1145, 84] on icon "description" at bounding box center [1154, 85] width 20 height 20
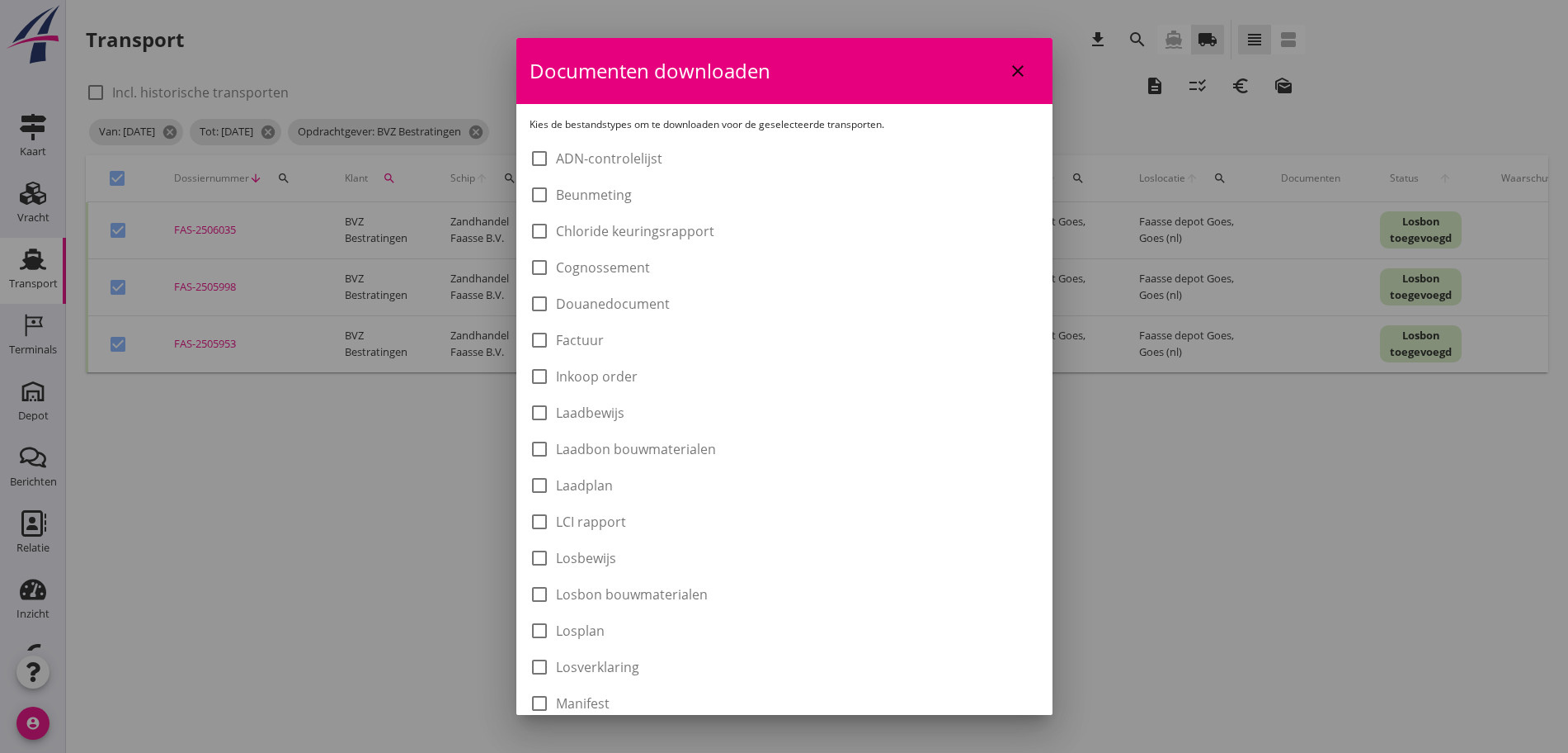
click at [694, 462] on div "check_box_outline_blank ADN-controlelijst check_box_outline_blank Beunmeting ch…" at bounding box center [784, 629] width 510 height 968
click at [686, 449] on label "Laadbon bouwmaterialen" at bounding box center [636, 449] width 160 height 16
checkbox input "true"
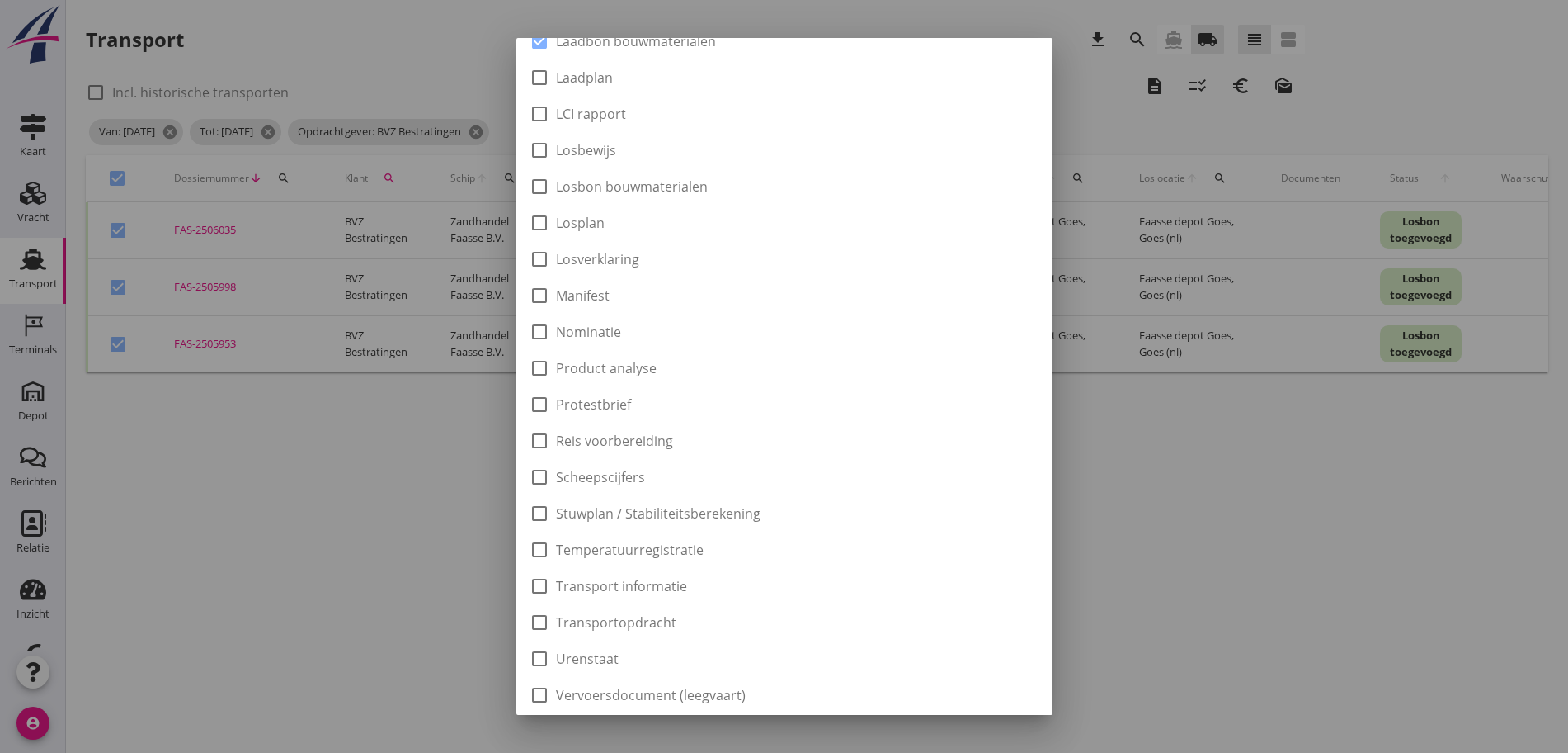
scroll to position [467, 0]
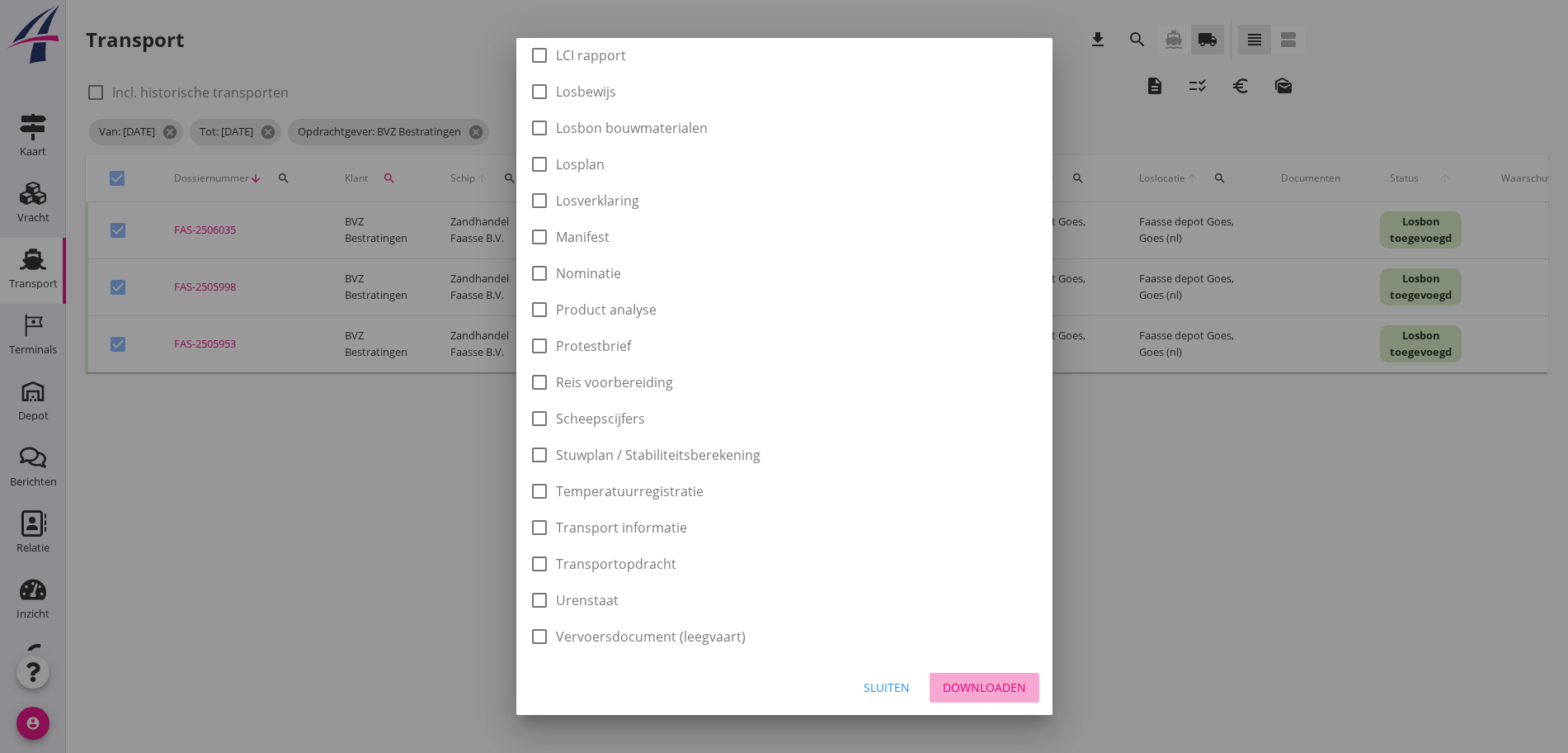
click at [973, 679] on div "Downloaden" at bounding box center [985, 687] width 84 height 17
checkbox input "false"
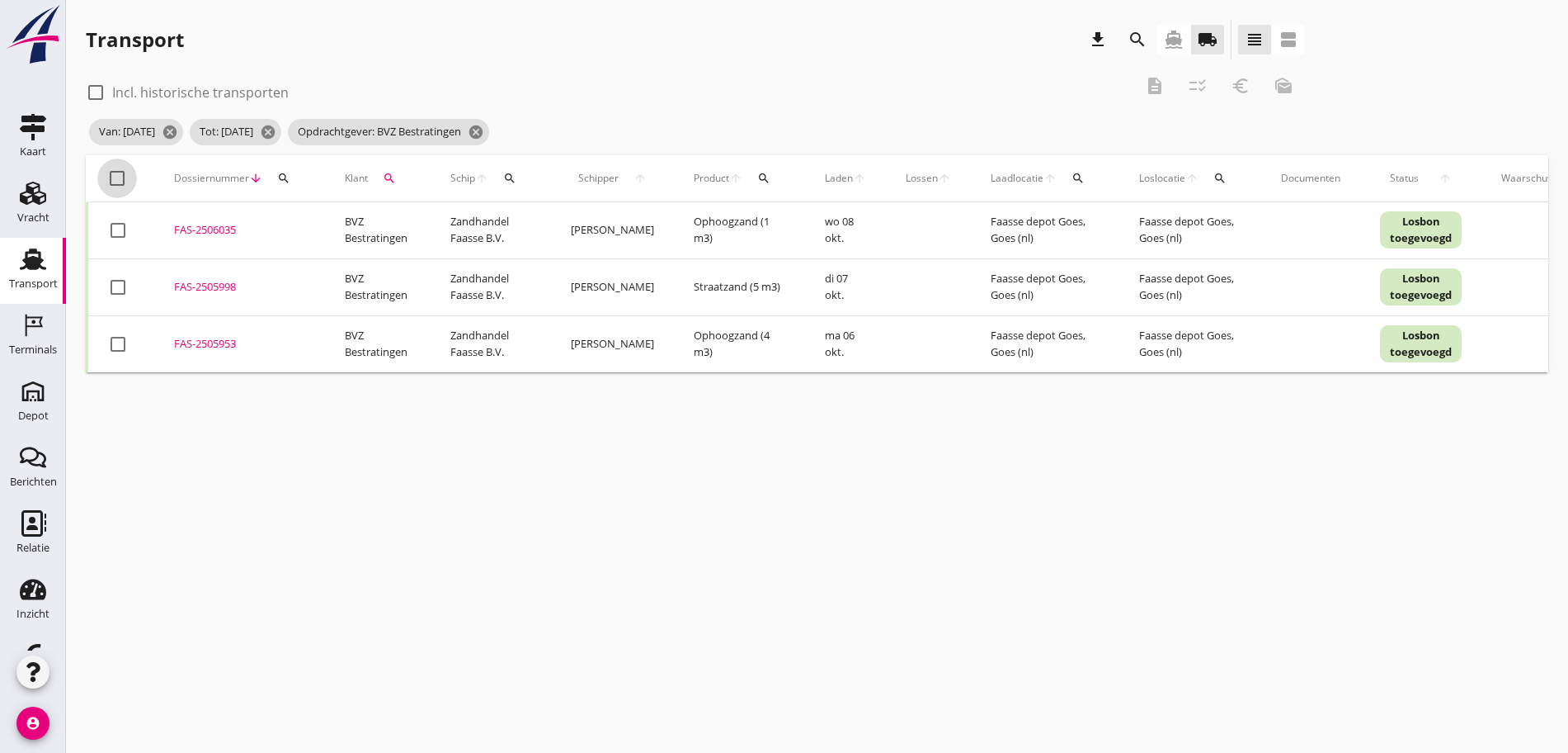
drag, startPoint x: 120, startPoint y: 174, endPoint x: 624, endPoint y: 113, distance: 507.7
click at [134, 170] on th "check_box_outline_blank" at bounding box center [120, 179] width 68 height 46
drag, startPoint x: 118, startPoint y: 179, endPoint x: 375, endPoint y: 156, distance: 258.0
click at [120, 178] on div at bounding box center [117, 178] width 28 height 28
checkbox input "true"
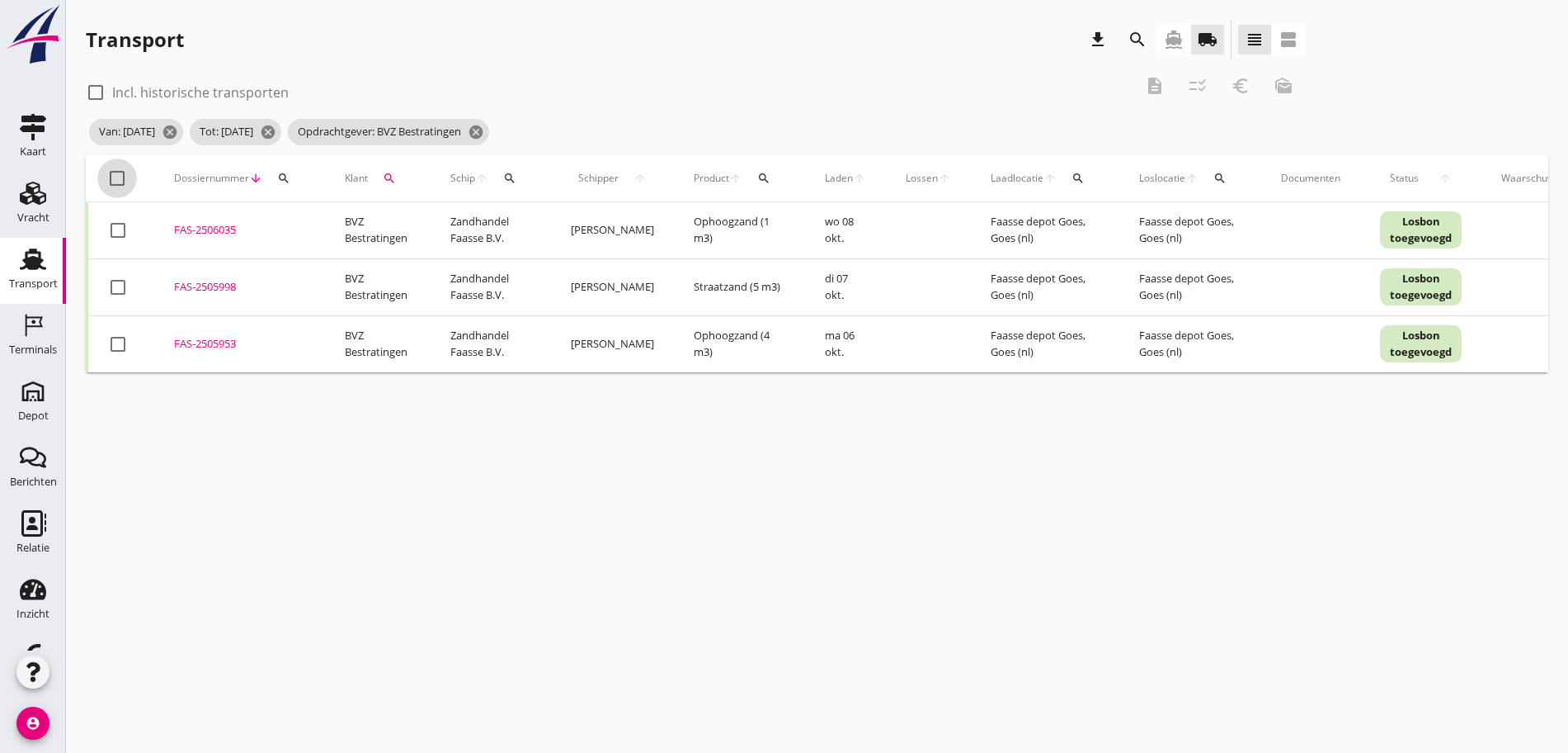
checkbox input "true"
click at [1231, 87] on icon "euro_symbol" at bounding box center [1241, 85] width 20 height 20
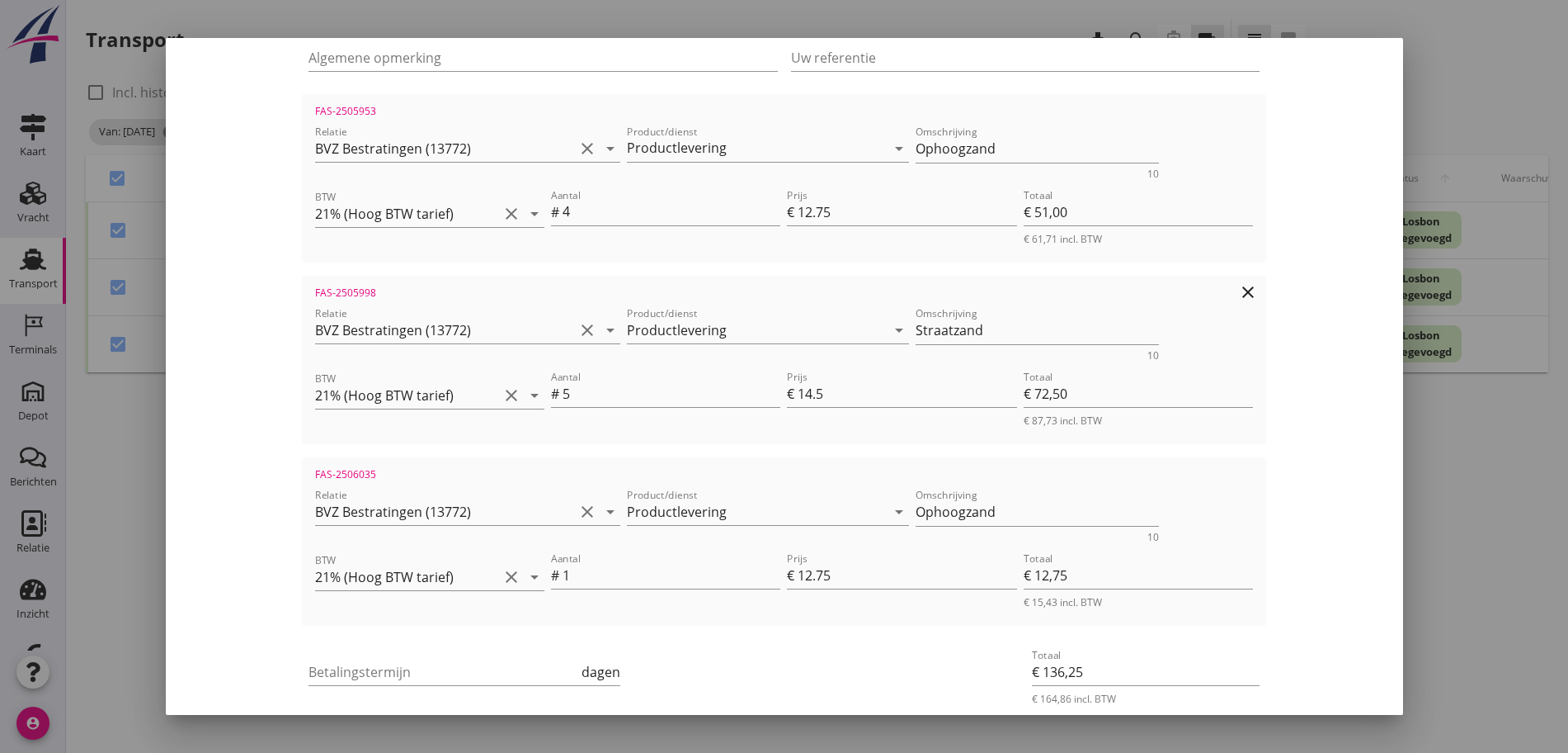
scroll to position [309, 0]
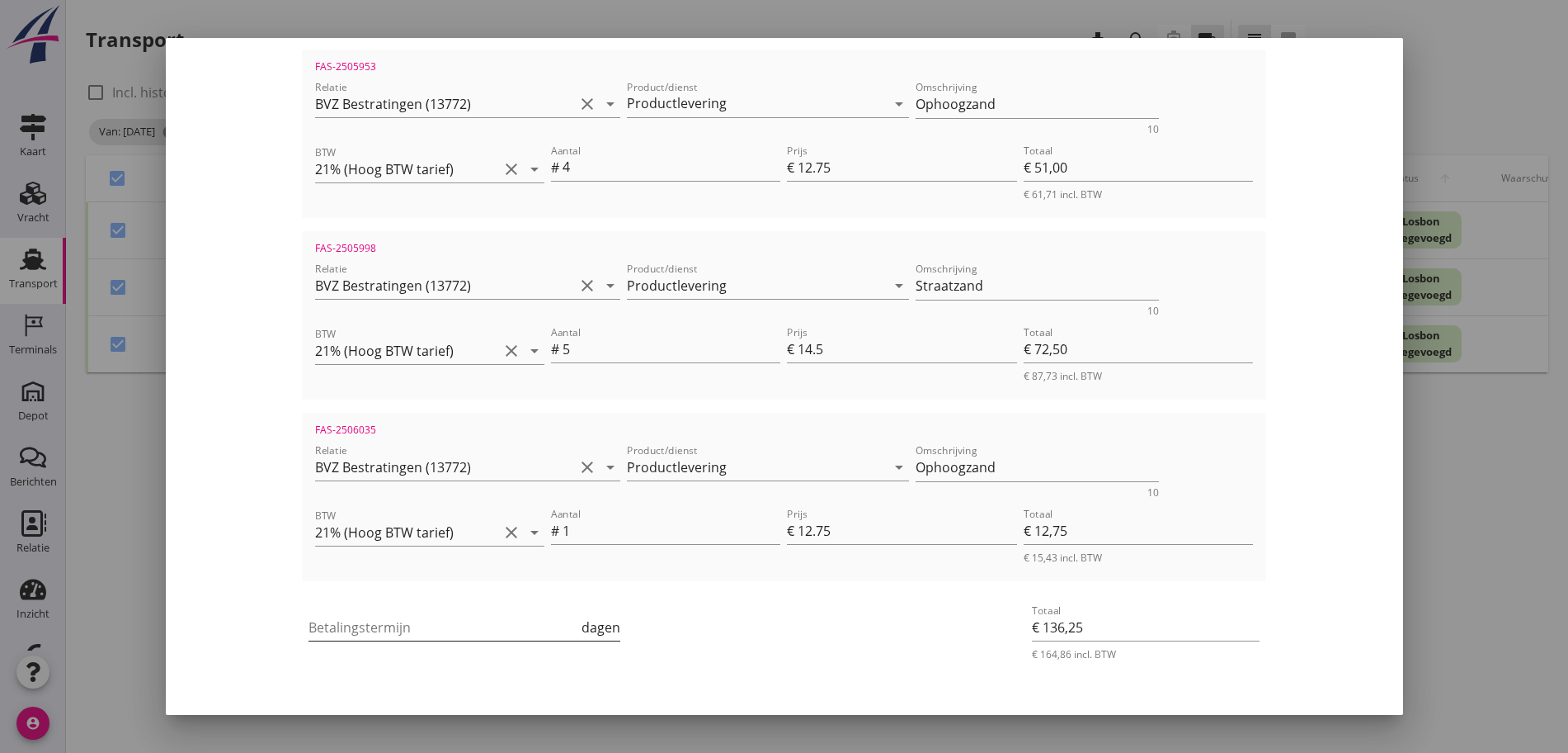
click at [329, 626] on input "Betalingstermijn" at bounding box center [443, 627] width 270 height 26
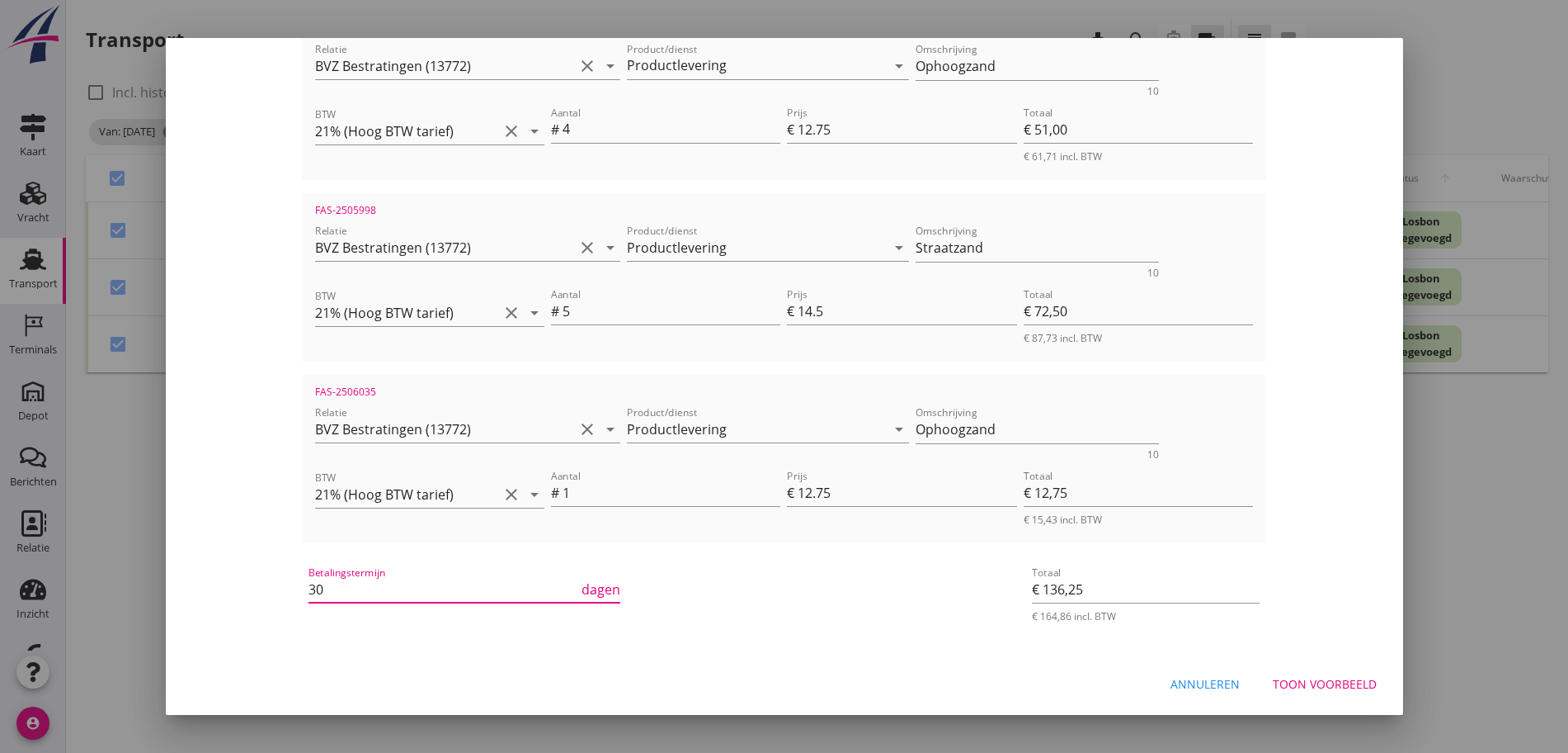
type input "30"
click at [1336, 692] on button "Toon voorbeeld" at bounding box center [1324, 684] width 131 height 30
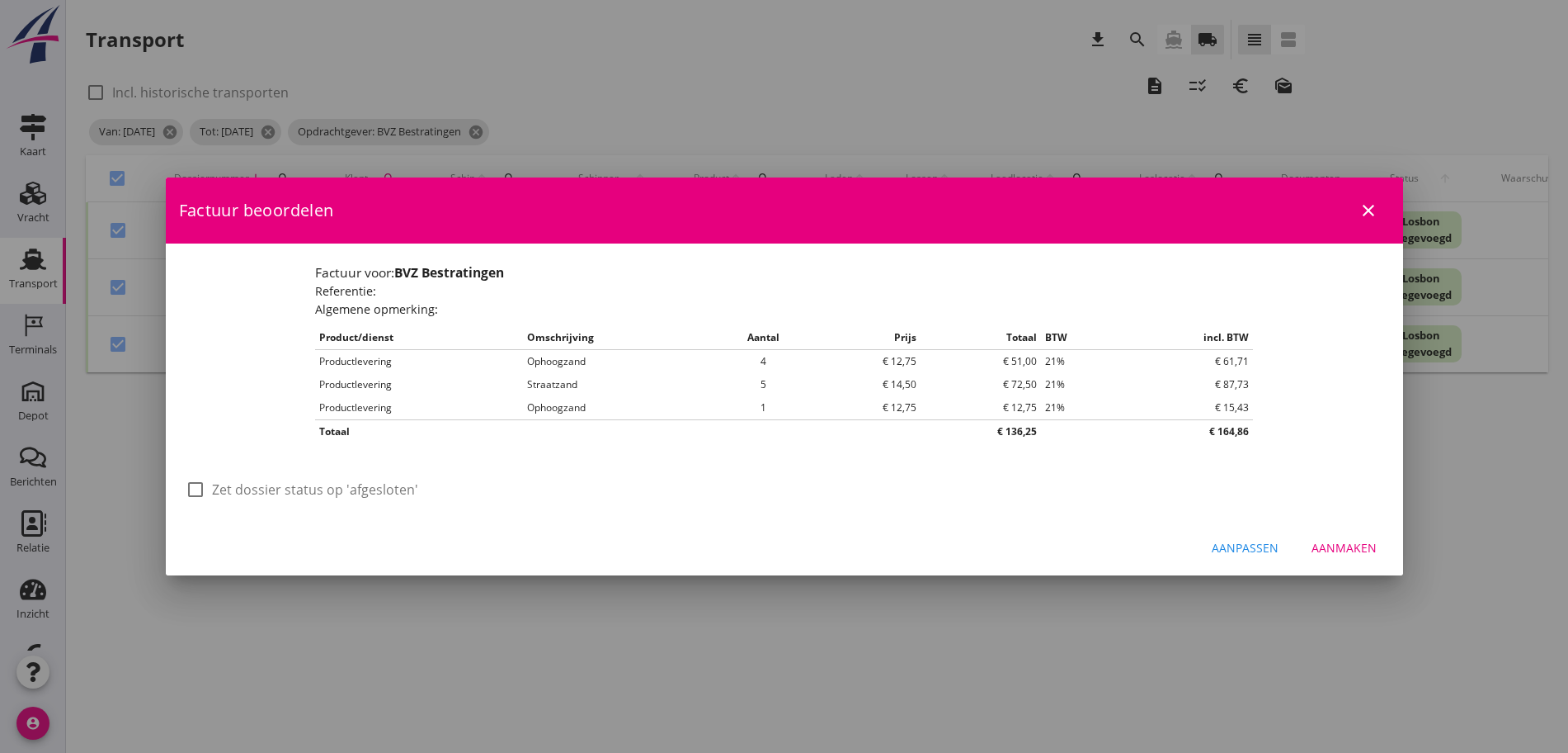
scroll to position [0, 0]
click at [198, 491] on div at bounding box center [195, 489] width 28 height 28
checkbox input "true"
click at [1320, 539] on div "Aanmaken" at bounding box center [1344, 547] width 65 height 17
checkbox input "false"
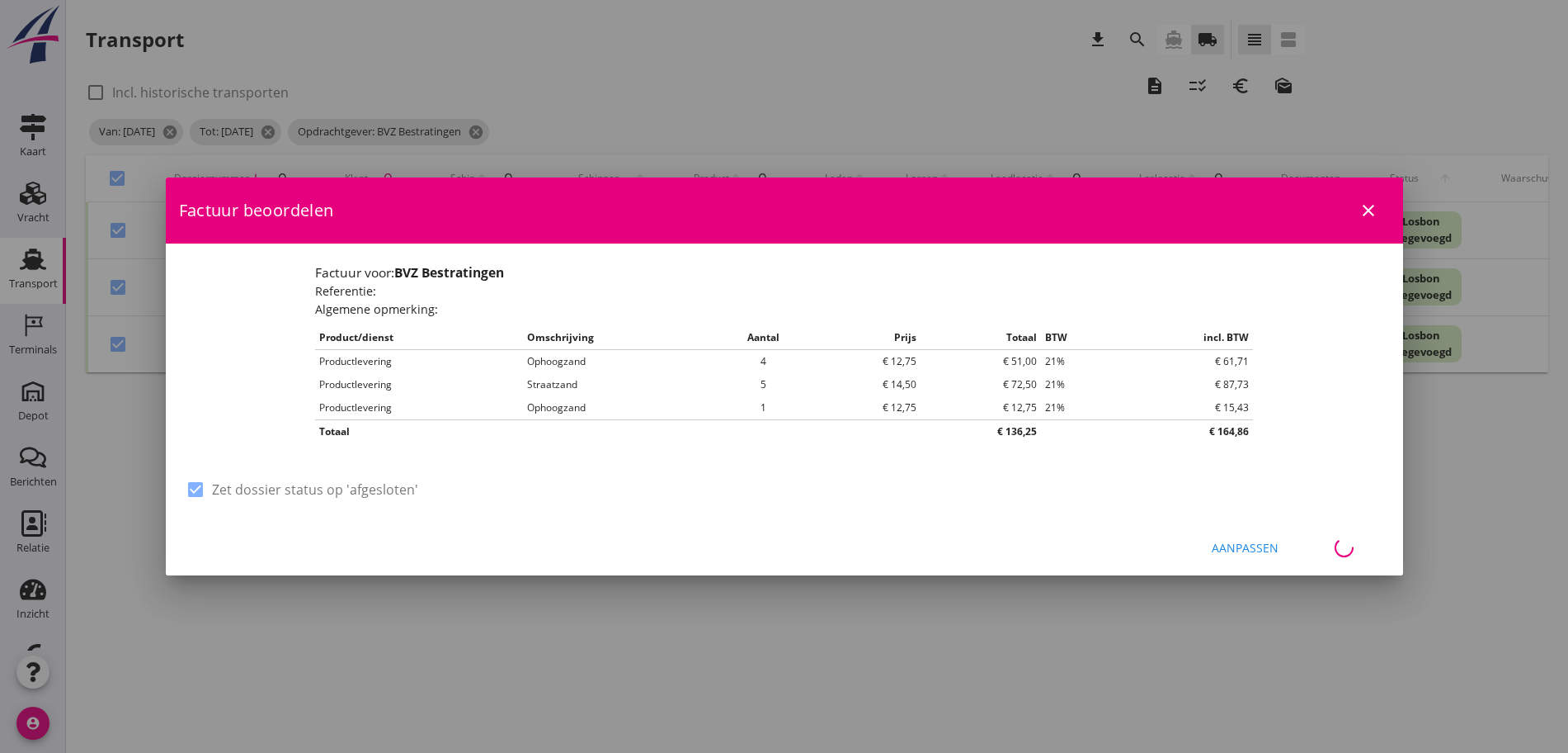
checkbox input "false"
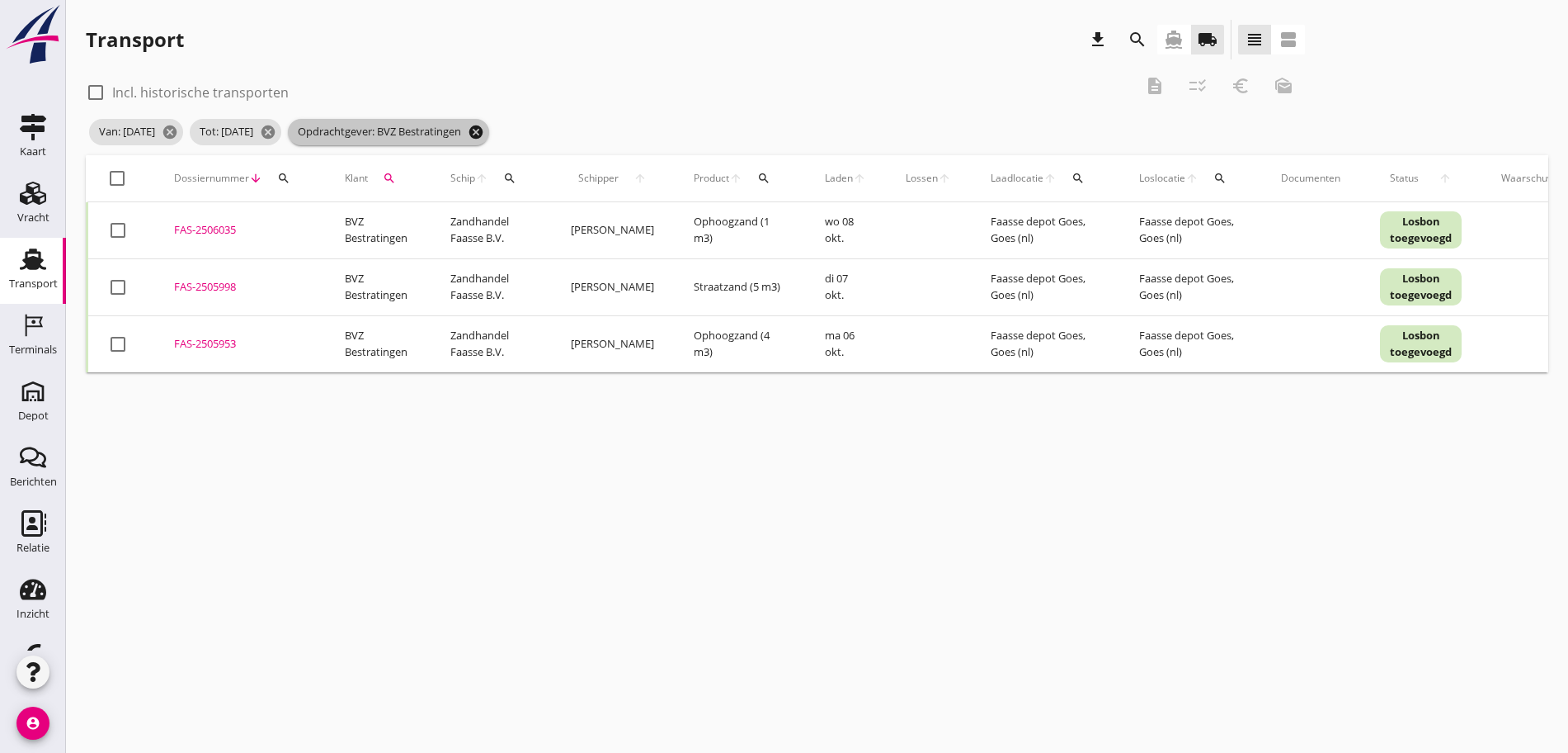
click at [484, 124] on icon "cancel" at bounding box center [475, 132] width 16 height 16
click at [395, 172] on icon "search" at bounding box center [389, 178] width 13 height 13
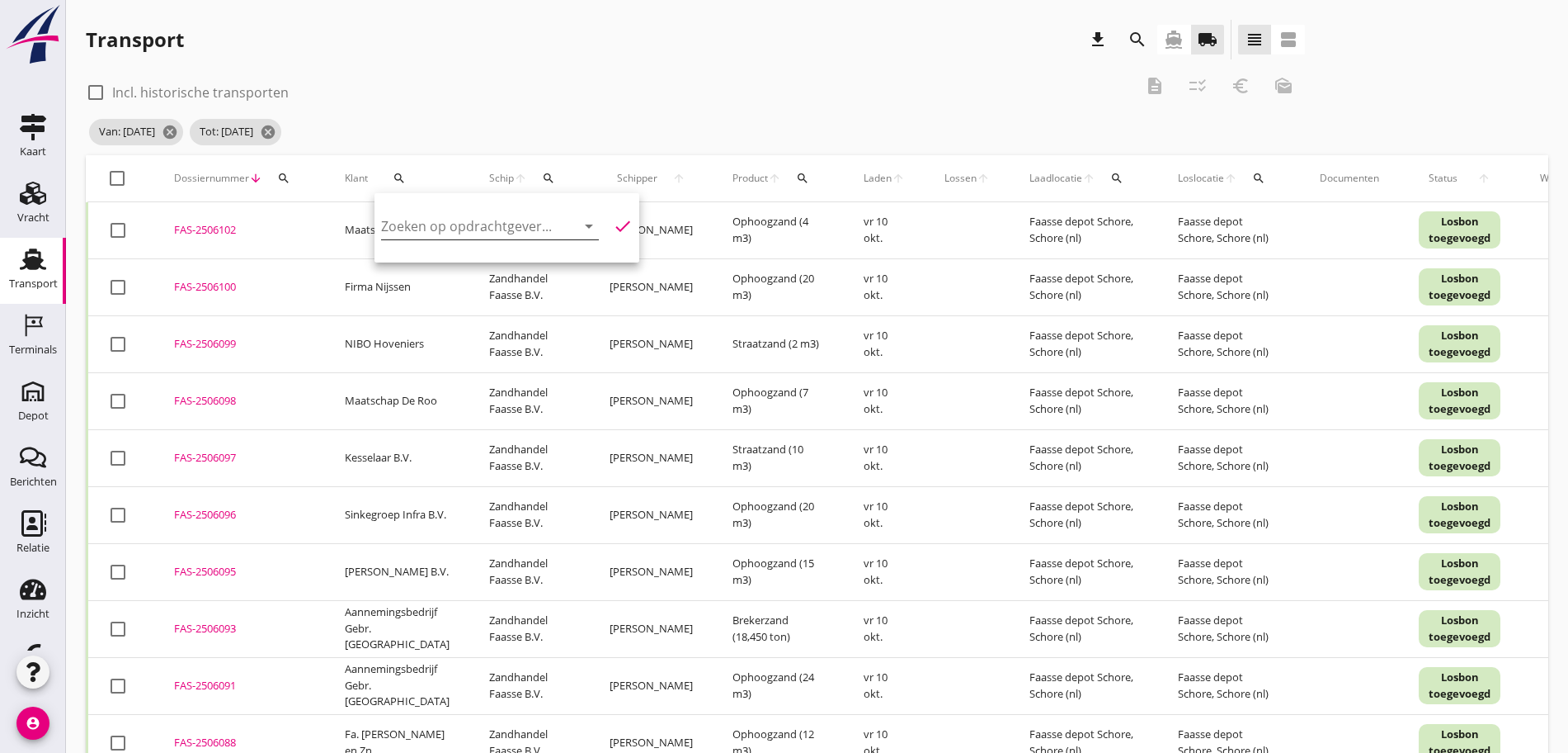
click at [437, 226] on input "Zoeken op opdrachtgever..." at bounding box center [467, 226] width 172 height 26
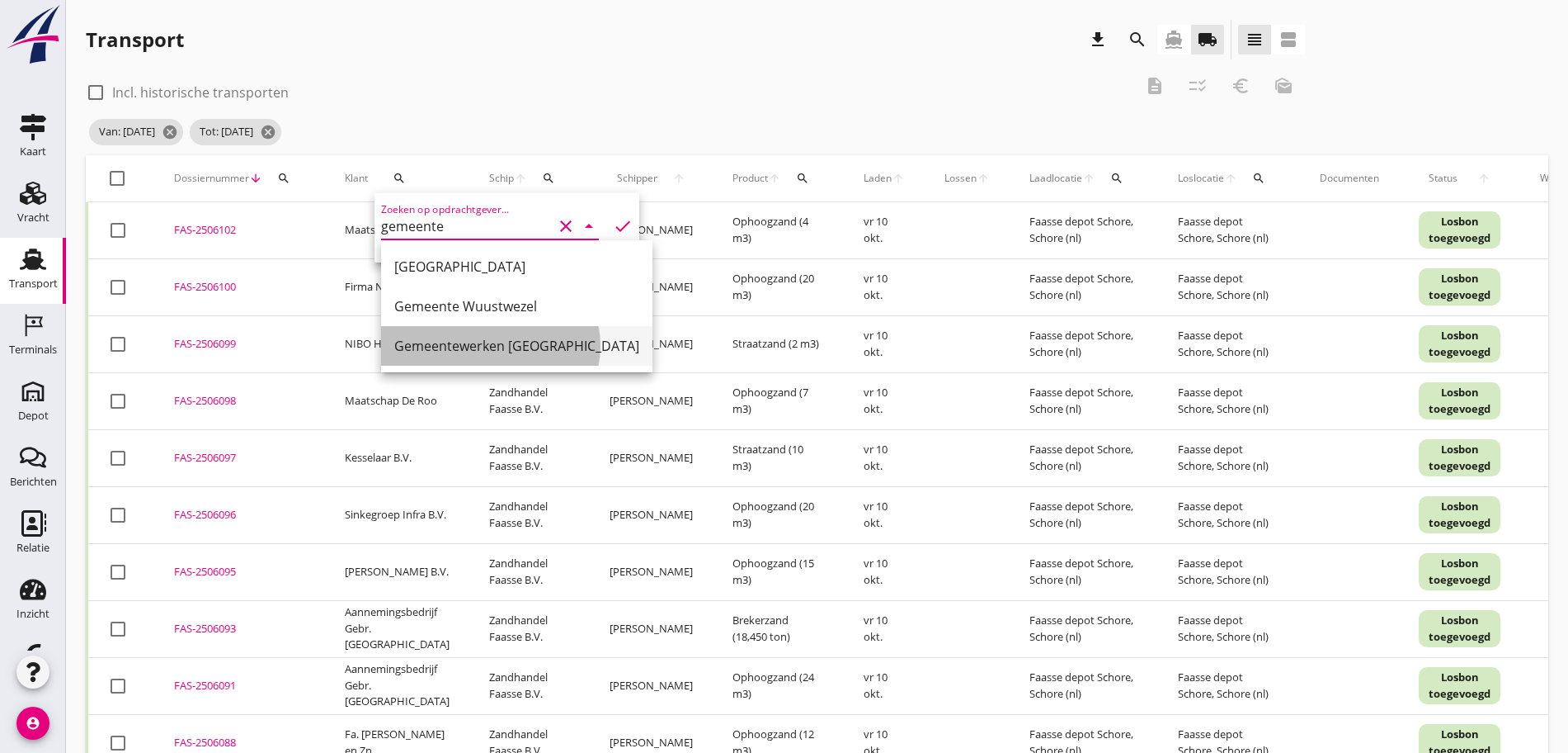
click at [530, 336] on div "Gemeentewerken [GEOGRAPHIC_DATA]" at bounding box center [517, 345] width 245 height 20
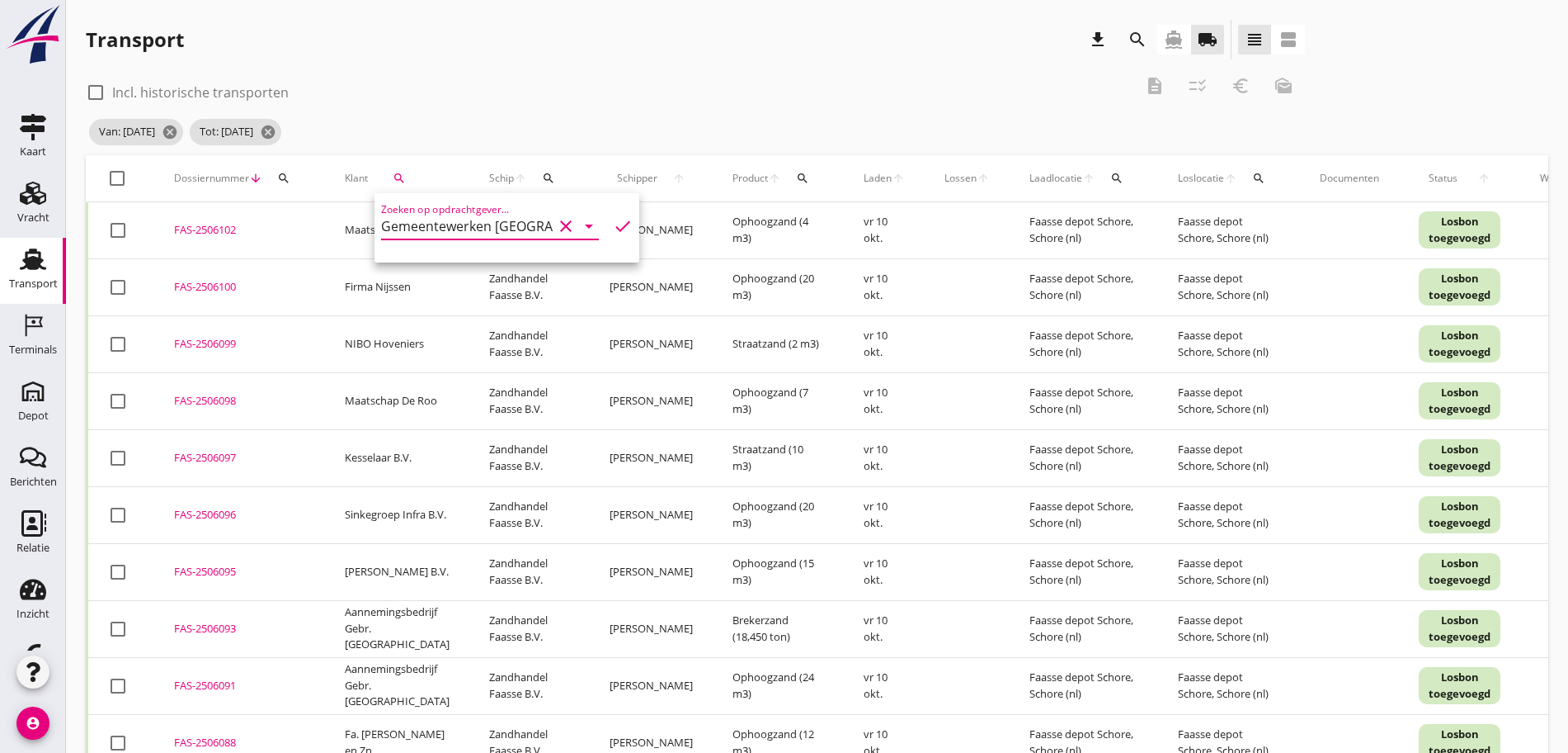
type input "Gemeentewerken [GEOGRAPHIC_DATA]"
click at [502, 83] on div "check_box_outline_blank Incl. historische transporten" at bounding box center [609, 91] width 1048 height 23
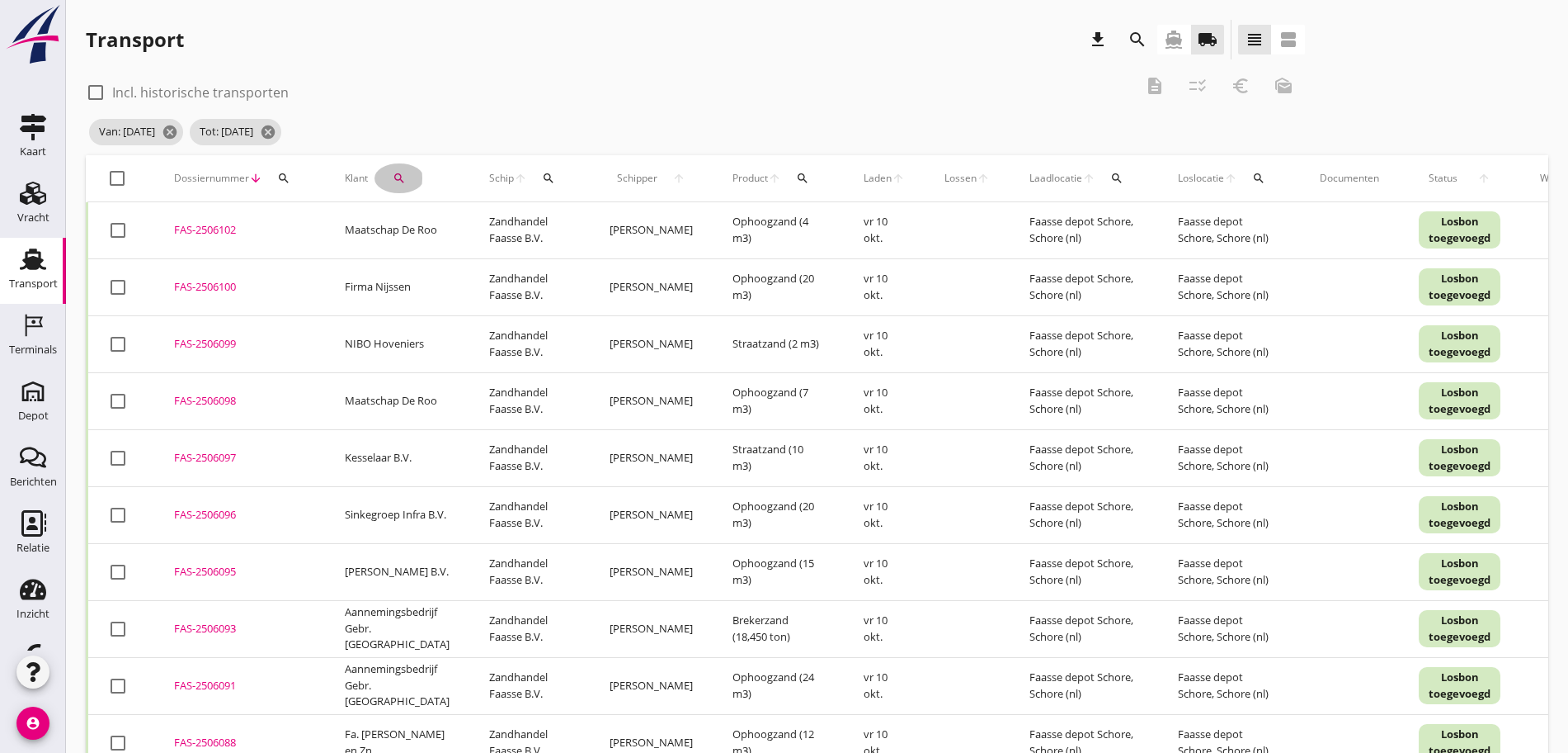
click at [396, 168] on button "search" at bounding box center [399, 178] width 50 height 30
click at [404, 216] on input "Gemeentewerken [GEOGRAPHIC_DATA]" at bounding box center [467, 226] width 172 height 26
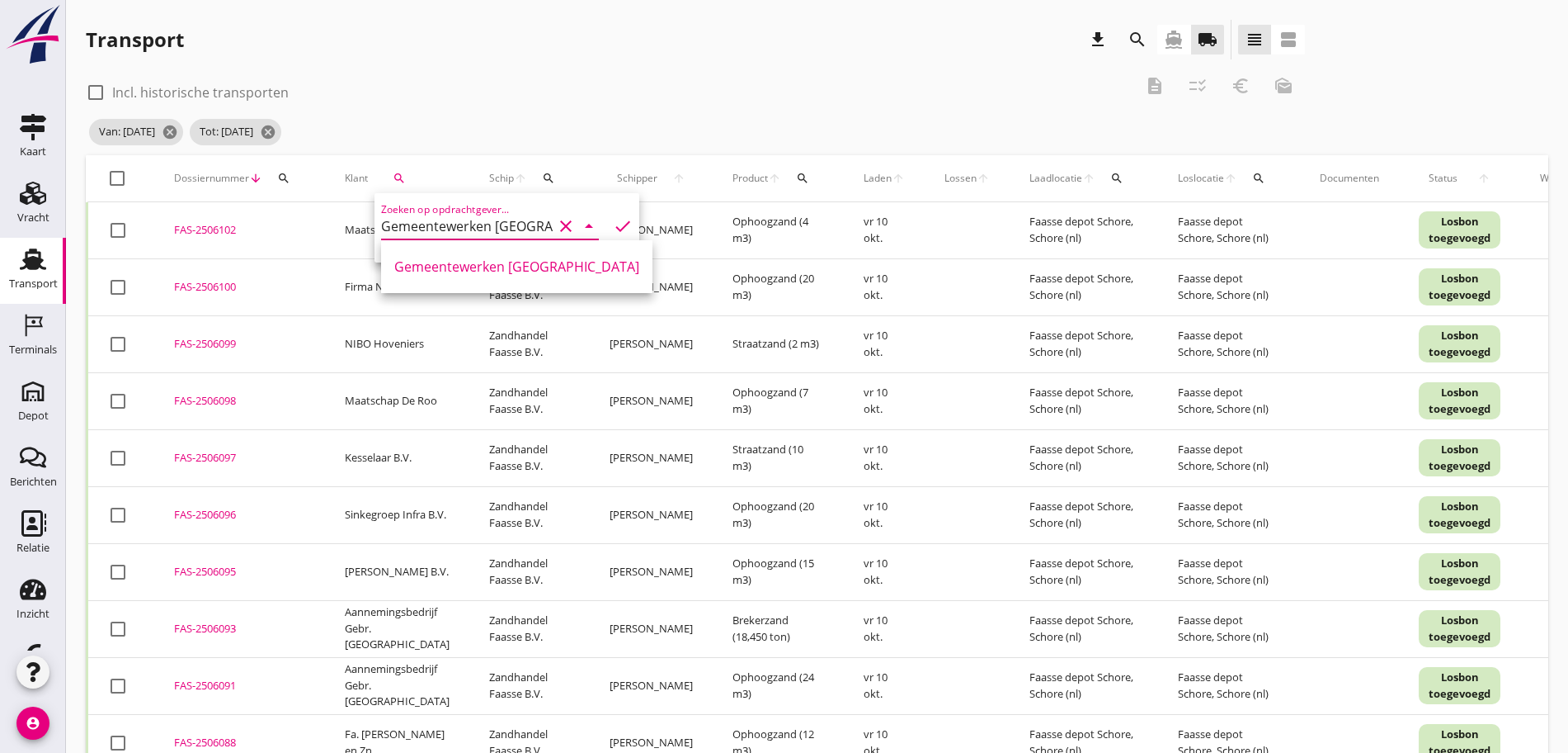
click at [613, 226] on icon "check" at bounding box center [622, 226] width 20 height 20
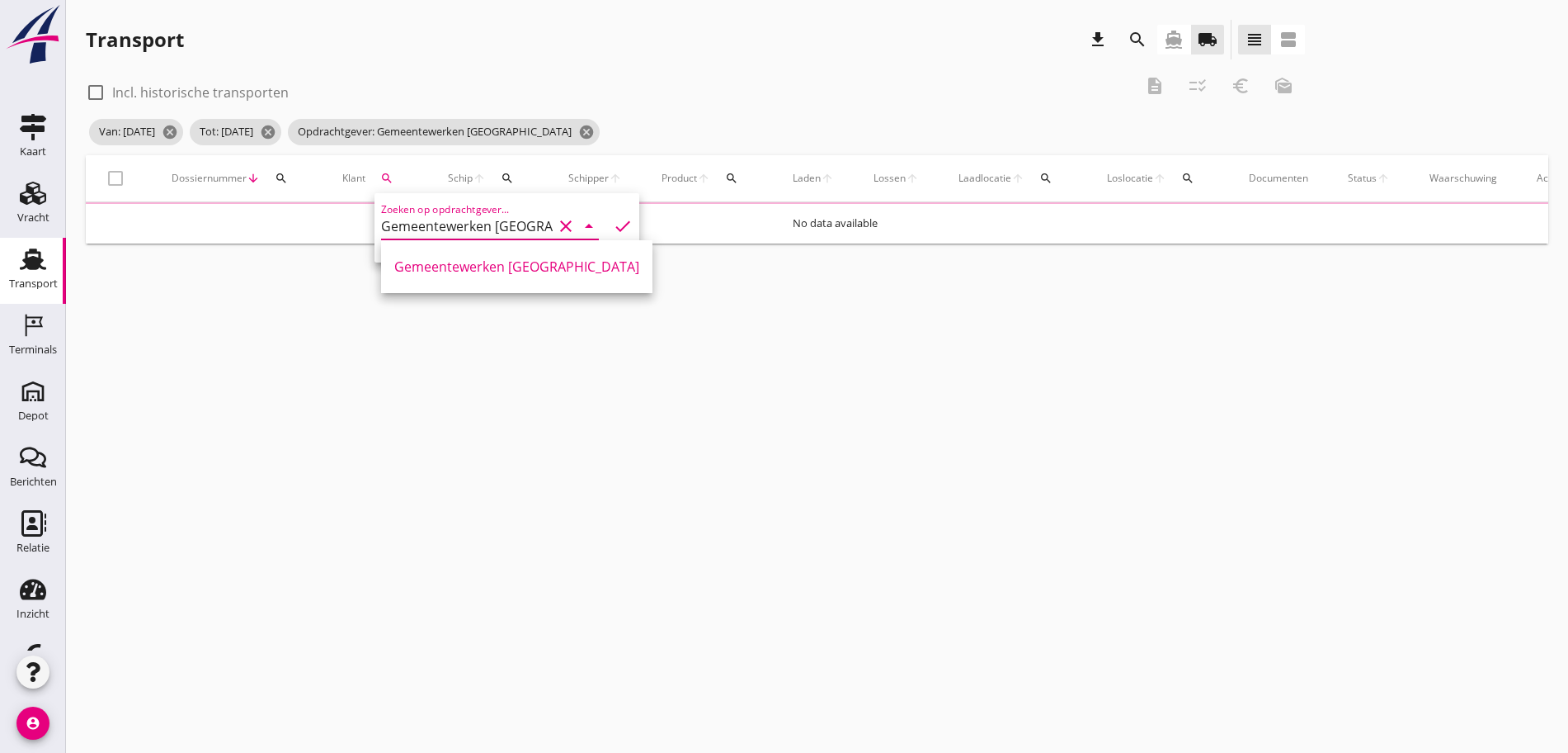
click at [872, 115] on div "Van: [DATE] cancel Tot: [DATE] cancel Opdrachtgever: Gemeentewerken Reimerswaal…" at bounding box center [695, 132] width 1219 height 33
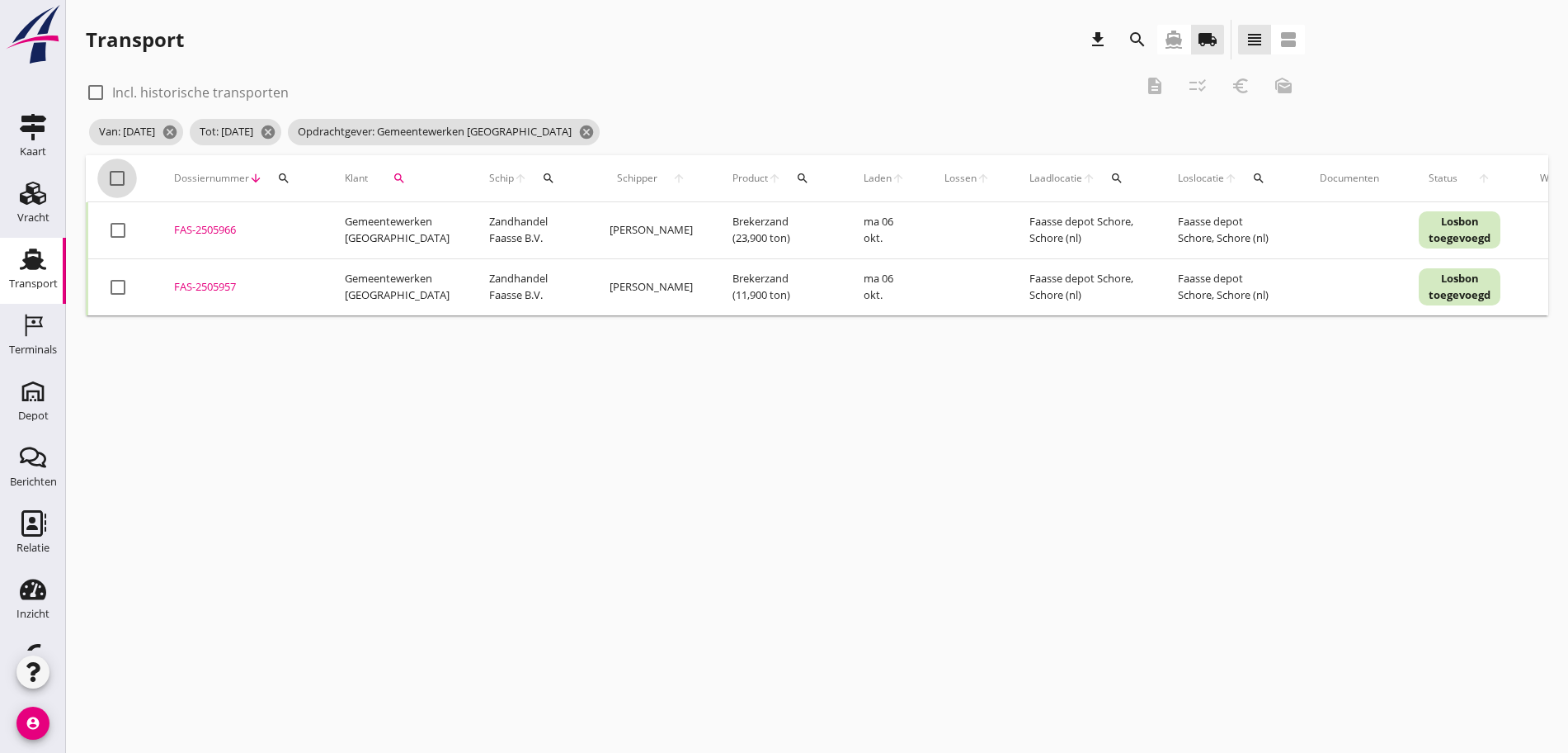
click at [112, 179] on div at bounding box center [117, 178] width 28 height 28
checkbox input "true"
click at [1145, 87] on icon "description" at bounding box center [1154, 85] width 20 height 20
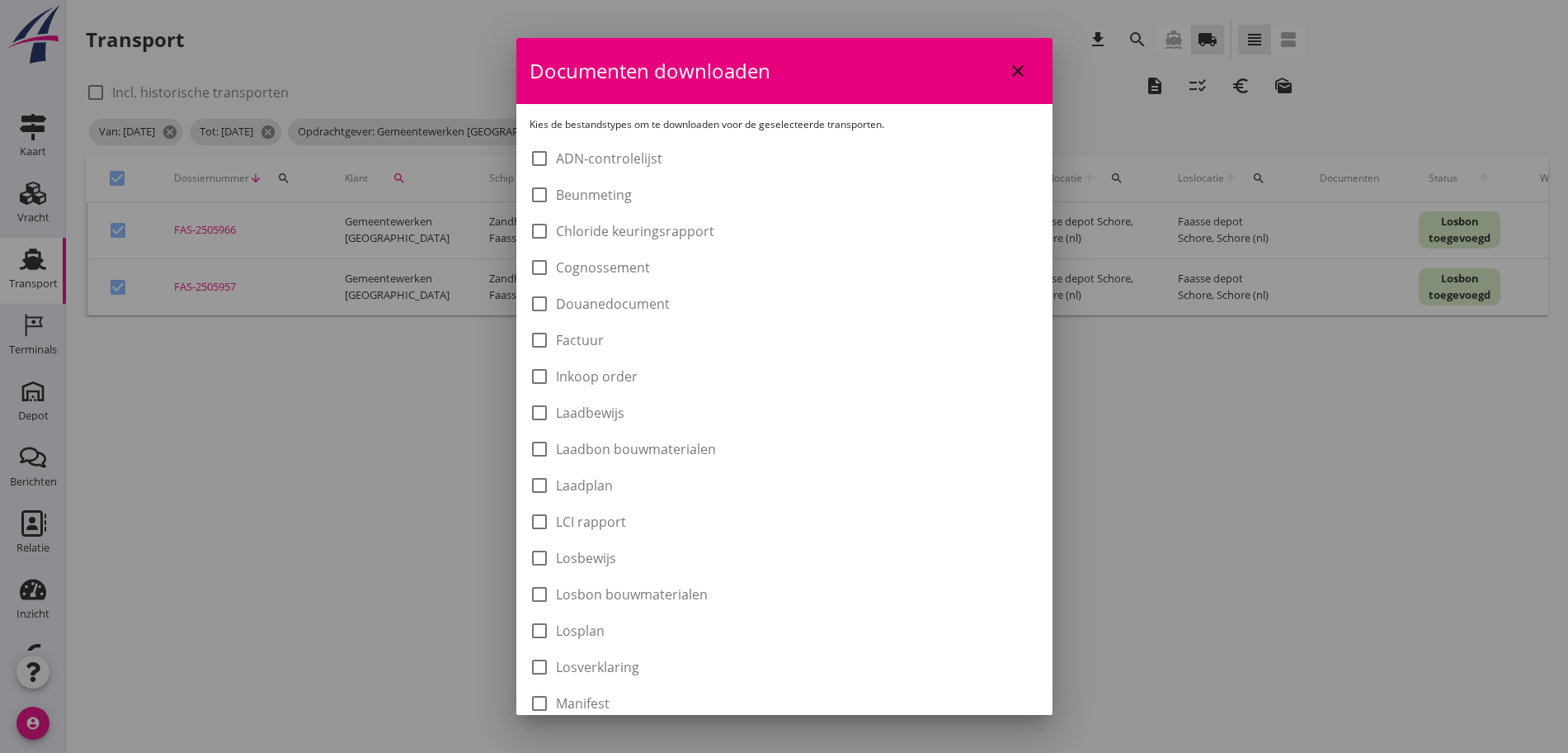
click at [674, 447] on label "Laadbon bouwmaterialen" at bounding box center [636, 449] width 160 height 16
checkbox input "true"
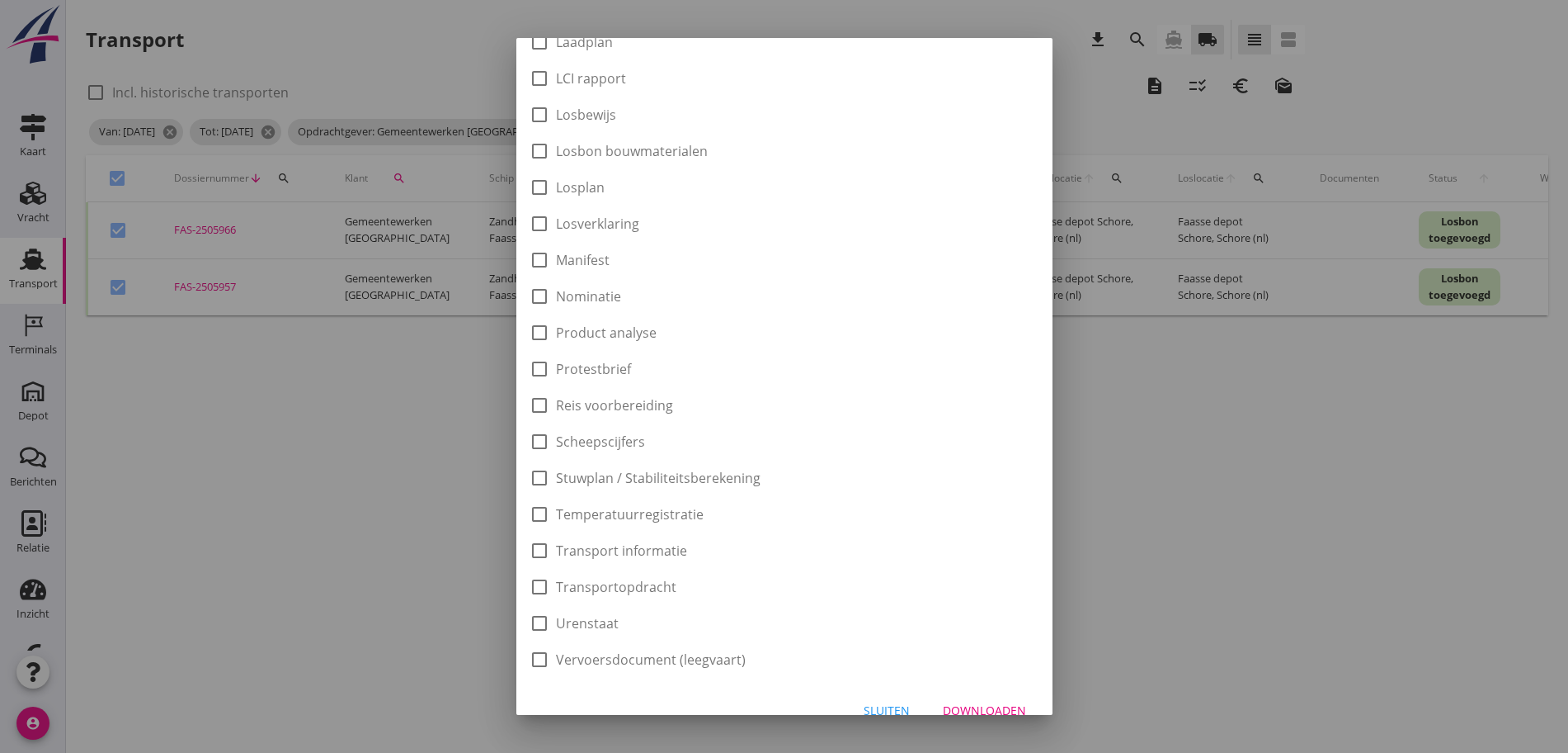
scroll to position [467, 0]
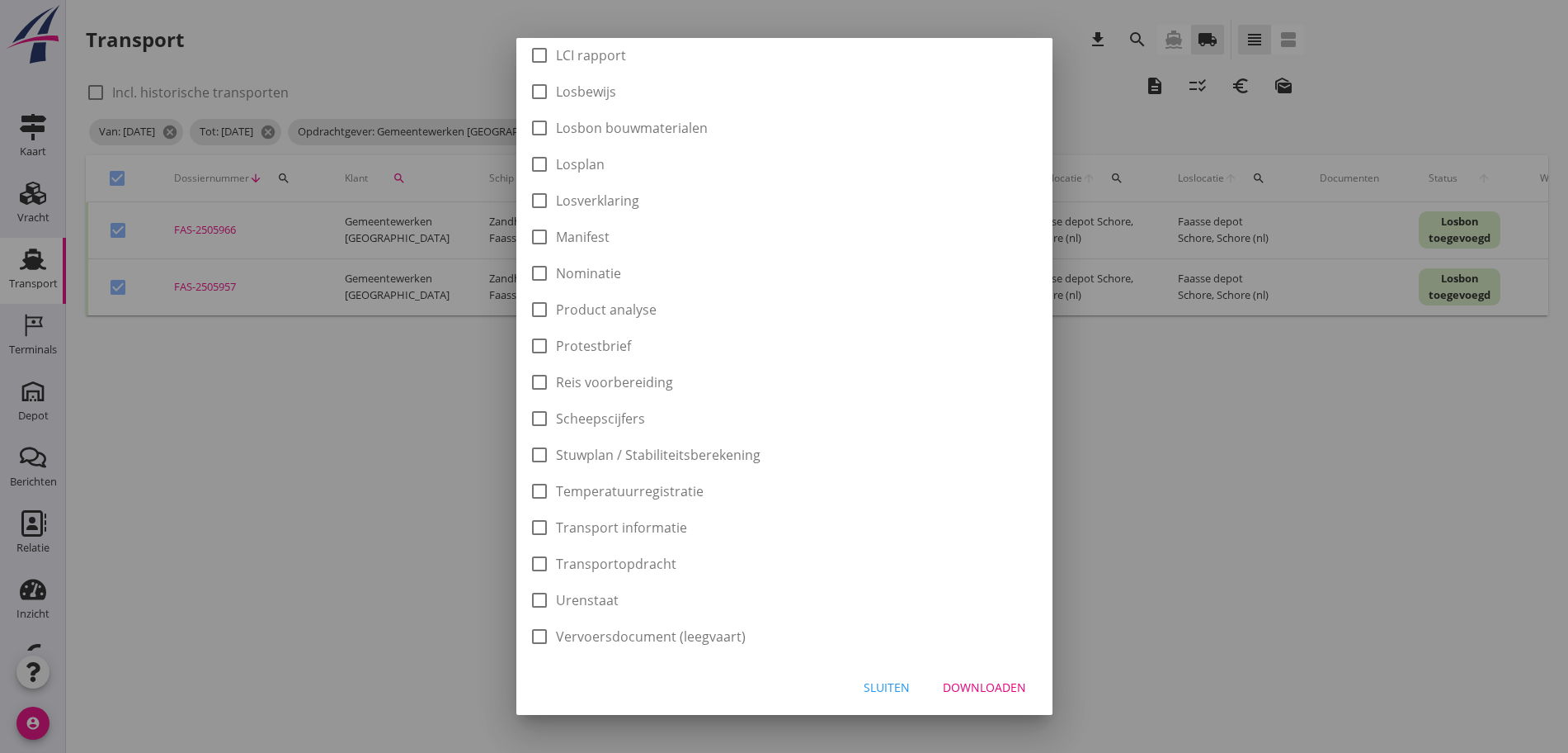
click at [1003, 685] on div "Downloaden" at bounding box center [985, 687] width 84 height 17
checkbox input "false"
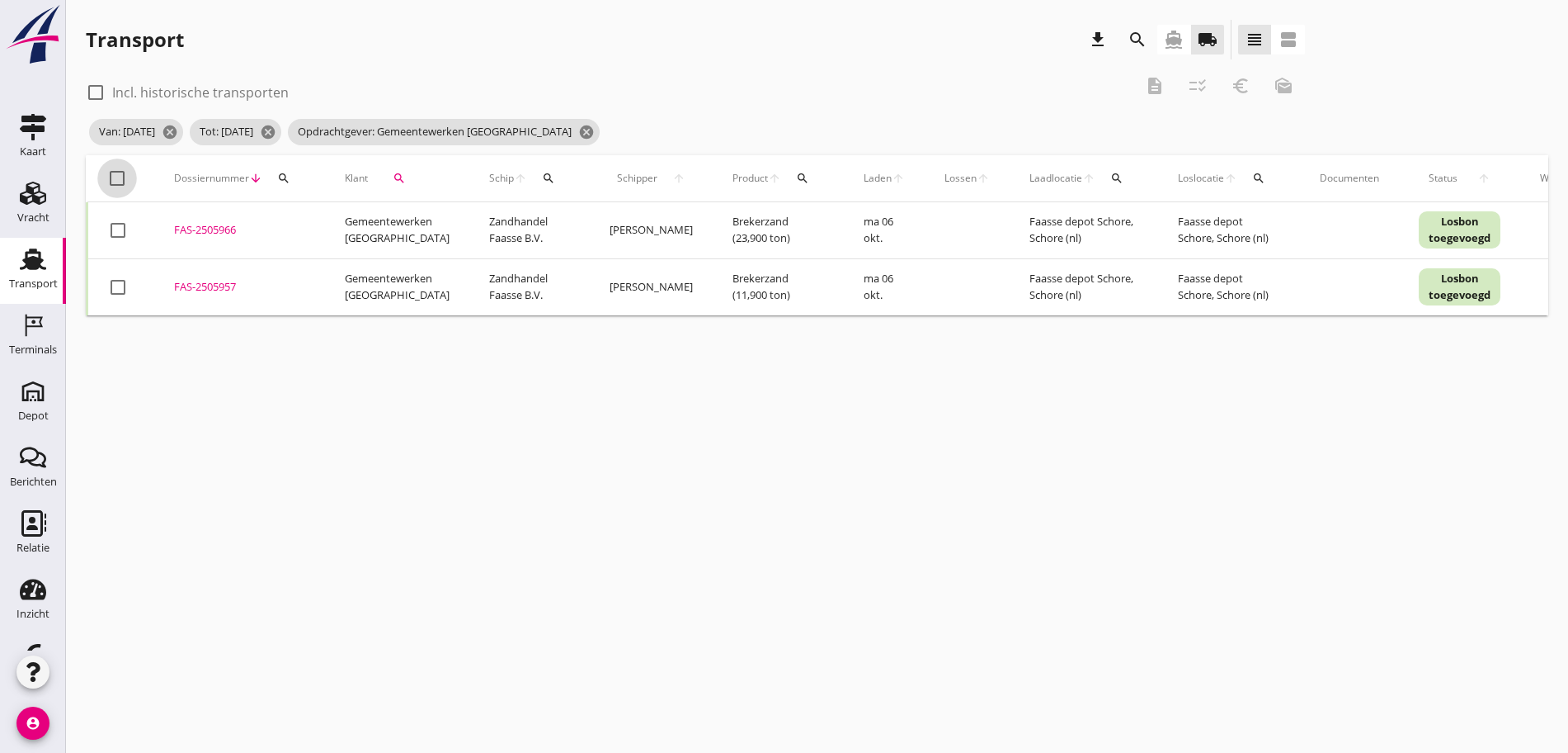
click at [110, 174] on div at bounding box center [117, 178] width 28 height 28
checkbox input "true"
click at [1231, 85] on icon "euro_symbol" at bounding box center [1241, 85] width 20 height 20
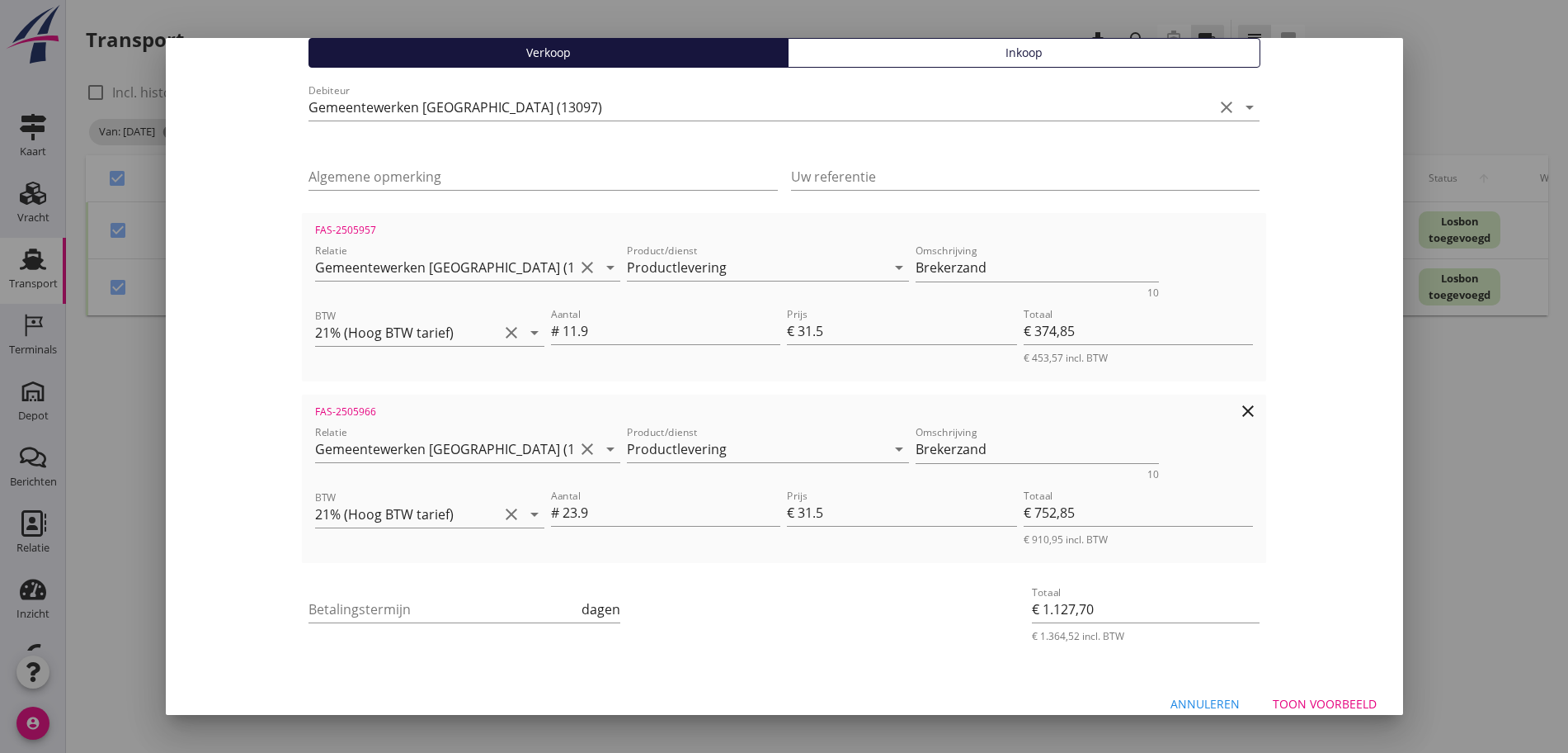
scroll to position [166, 0]
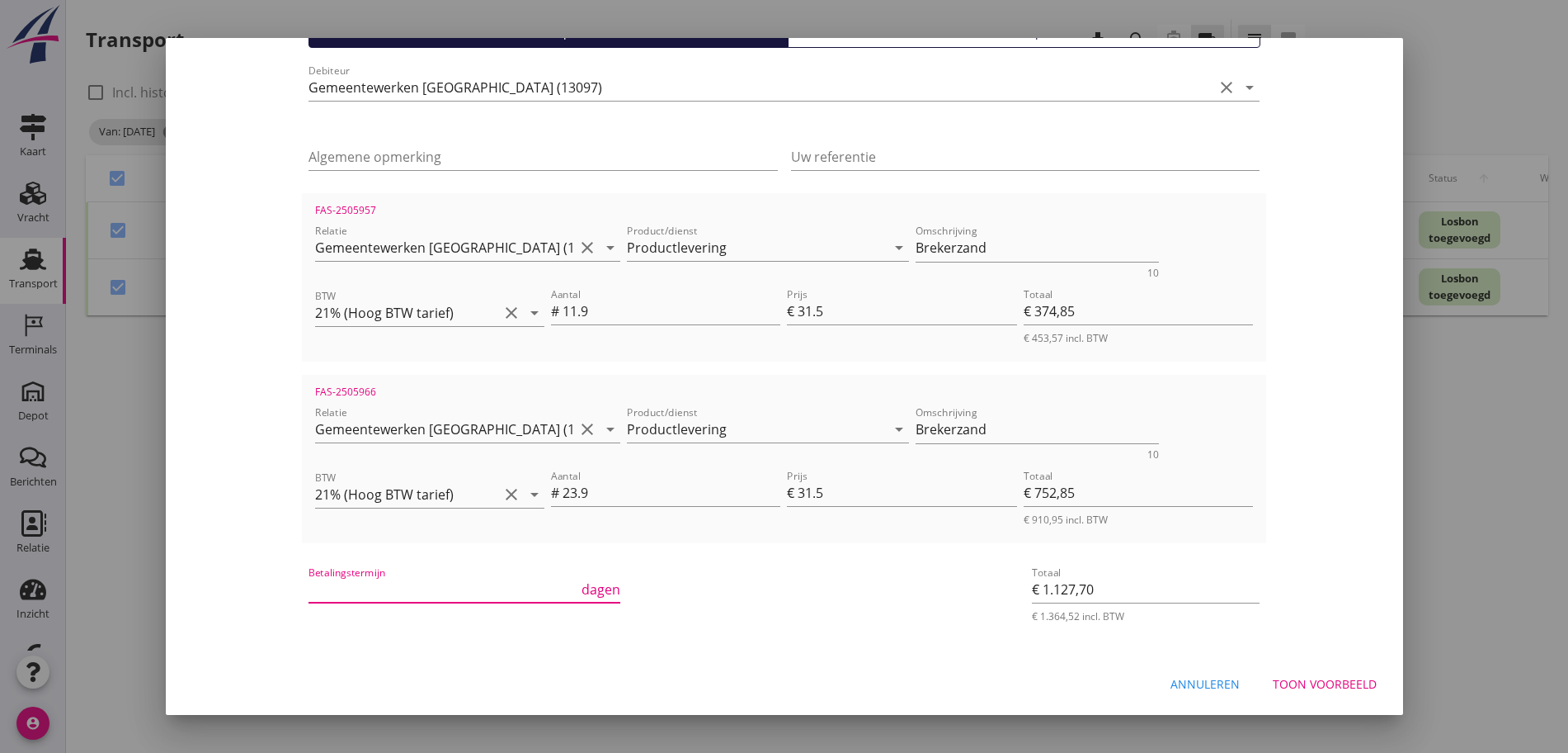
click at [308, 596] on input "Betalingstermijn" at bounding box center [443, 589] width 270 height 26
type input "30"
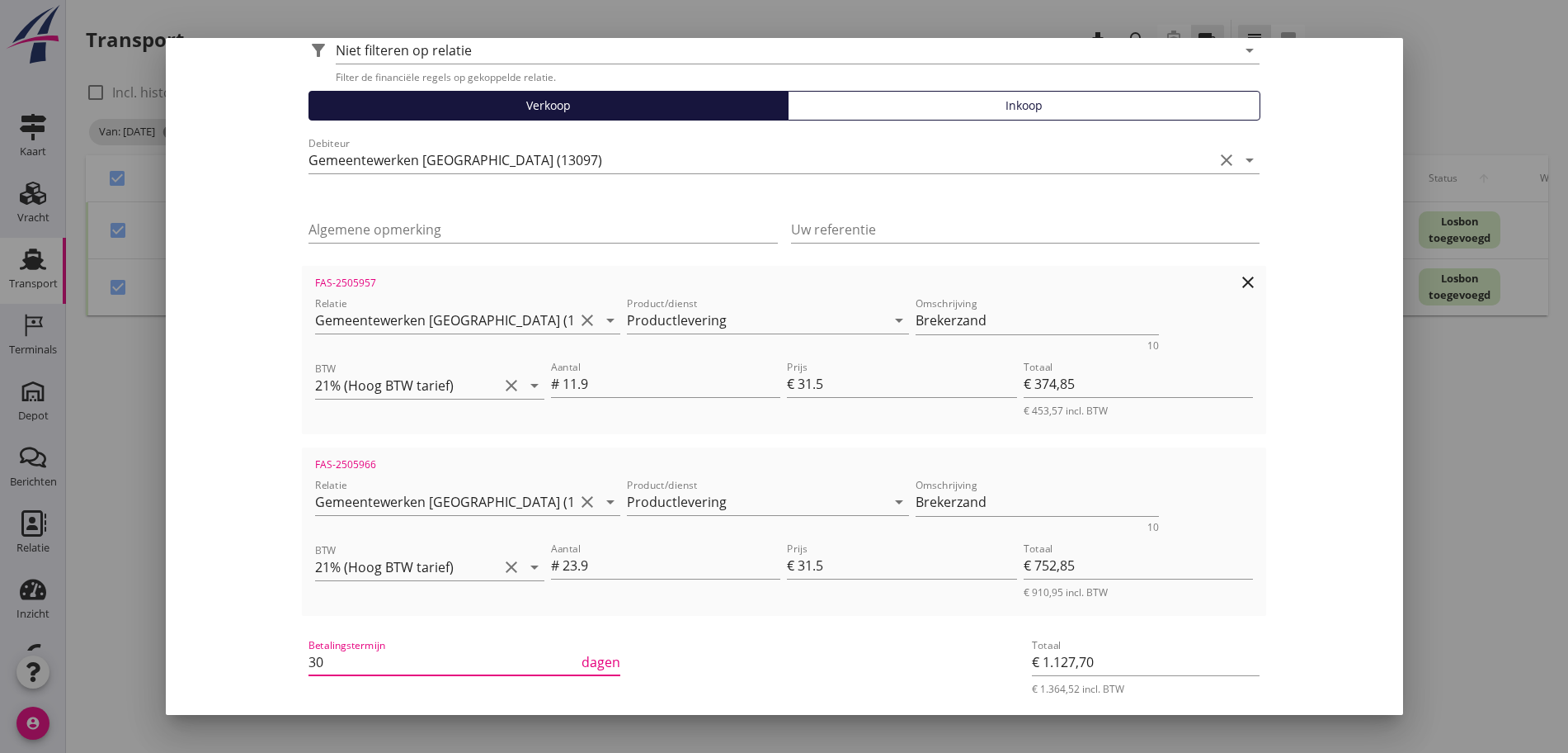
scroll to position [62, 0]
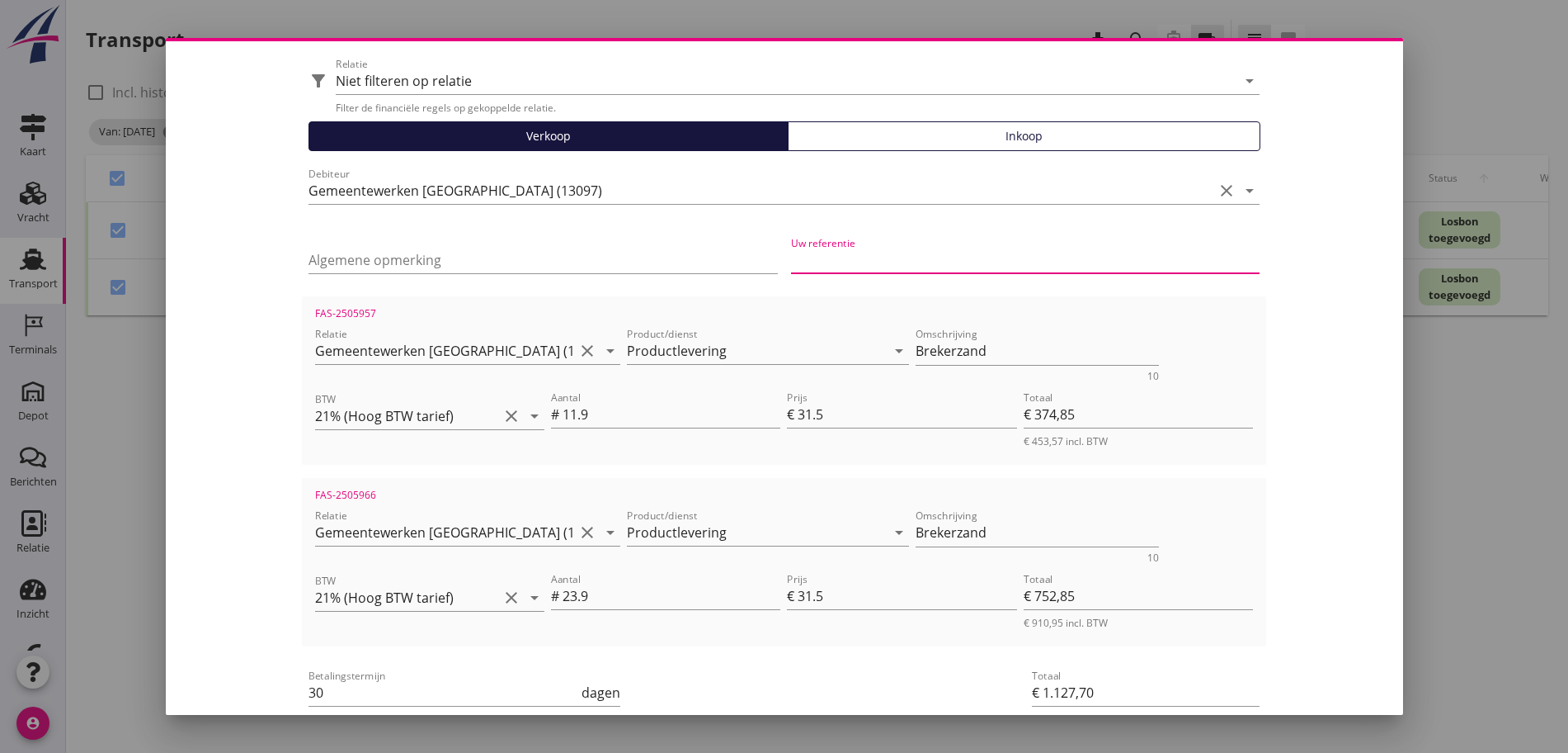
paste input "[US_EMPLOYER_IDENTIFICATION_NUMBER]"
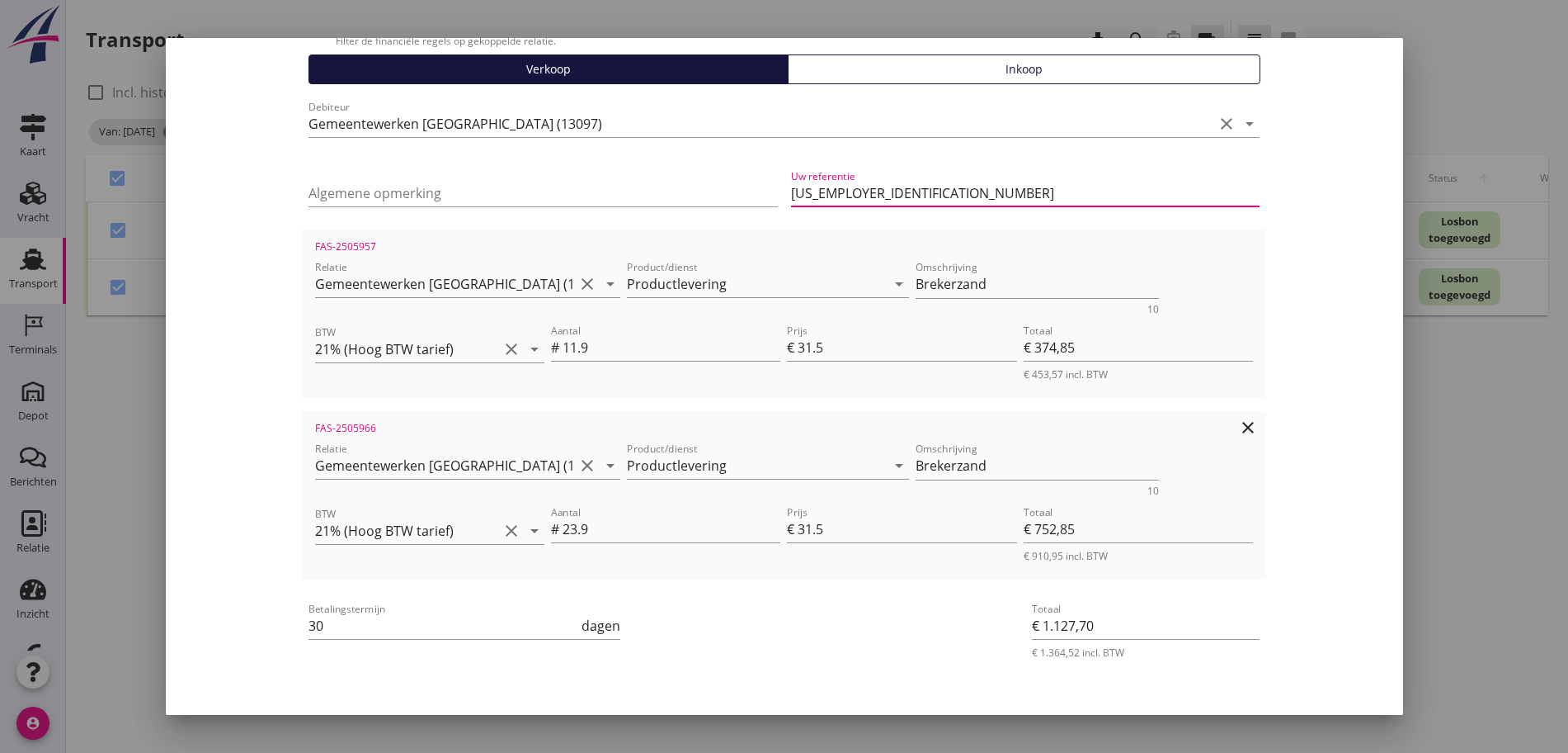
scroll to position [166, 0]
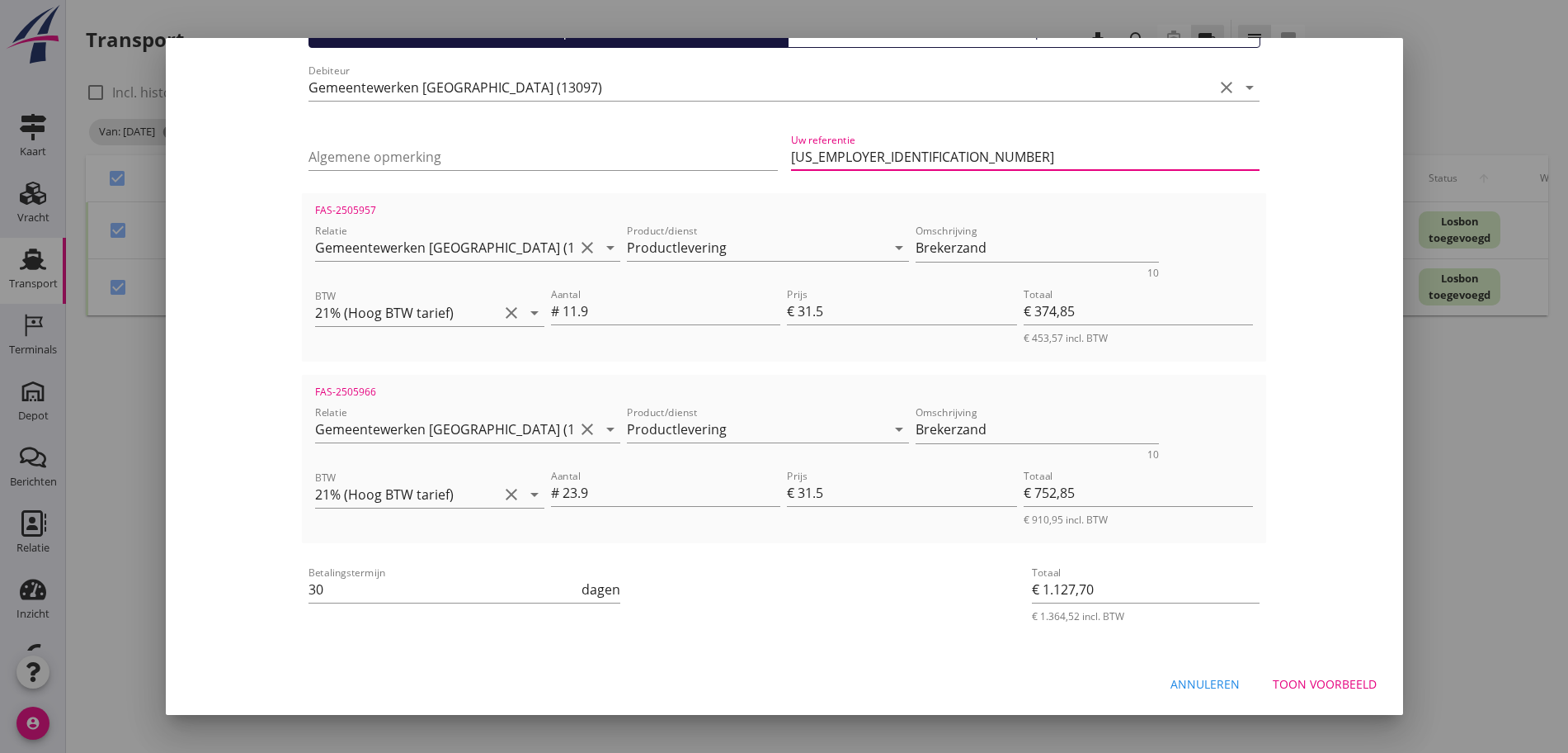
type input "[US_EMPLOYER_IDENTIFICATION_NUMBER]"
drag, startPoint x: 869, startPoint y: 152, endPoint x: 675, endPoint y: 138, distance: 194.5
click at [675, 138] on div "Algemene opmerking Uw referentie [US_EMPLOYER_IDENTIFICATION_NUMBER]" at bounding box center [784, 158] width 965 height 69
click at [1348, 675] on div "Toon voorbeeld" at bounding box center [1325, 684] width 104 height 17
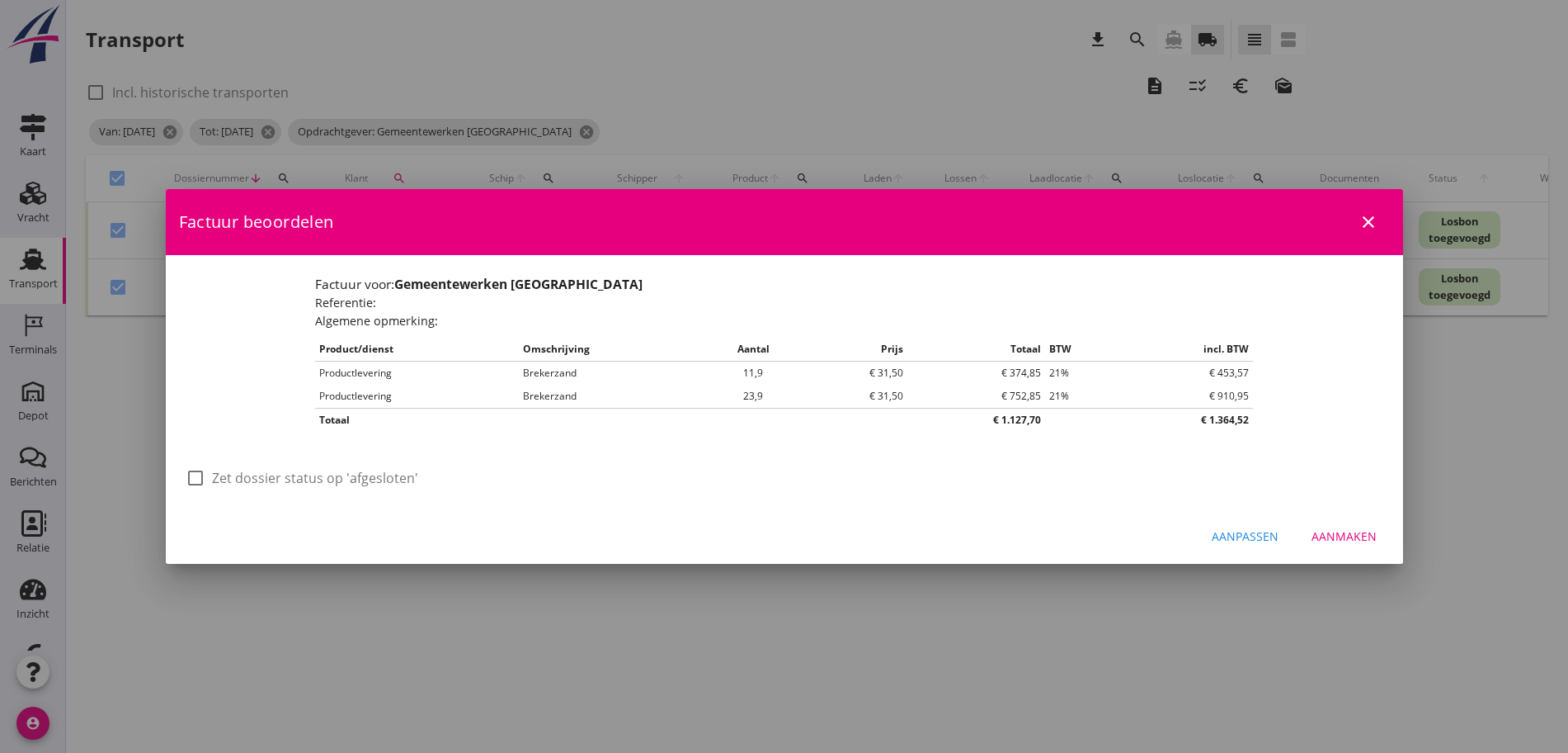
scroll to position [0, 0]
click at [272, 477] on label "Zet dossier status op 'afgesloten'" at bounding box center [314, 477] width 206 height 16
checkbox input "true"
click at [1353, 537] on div "Aanmaken" at bounding box center [1344, 536] width 65 height 17
checkbox input "false"
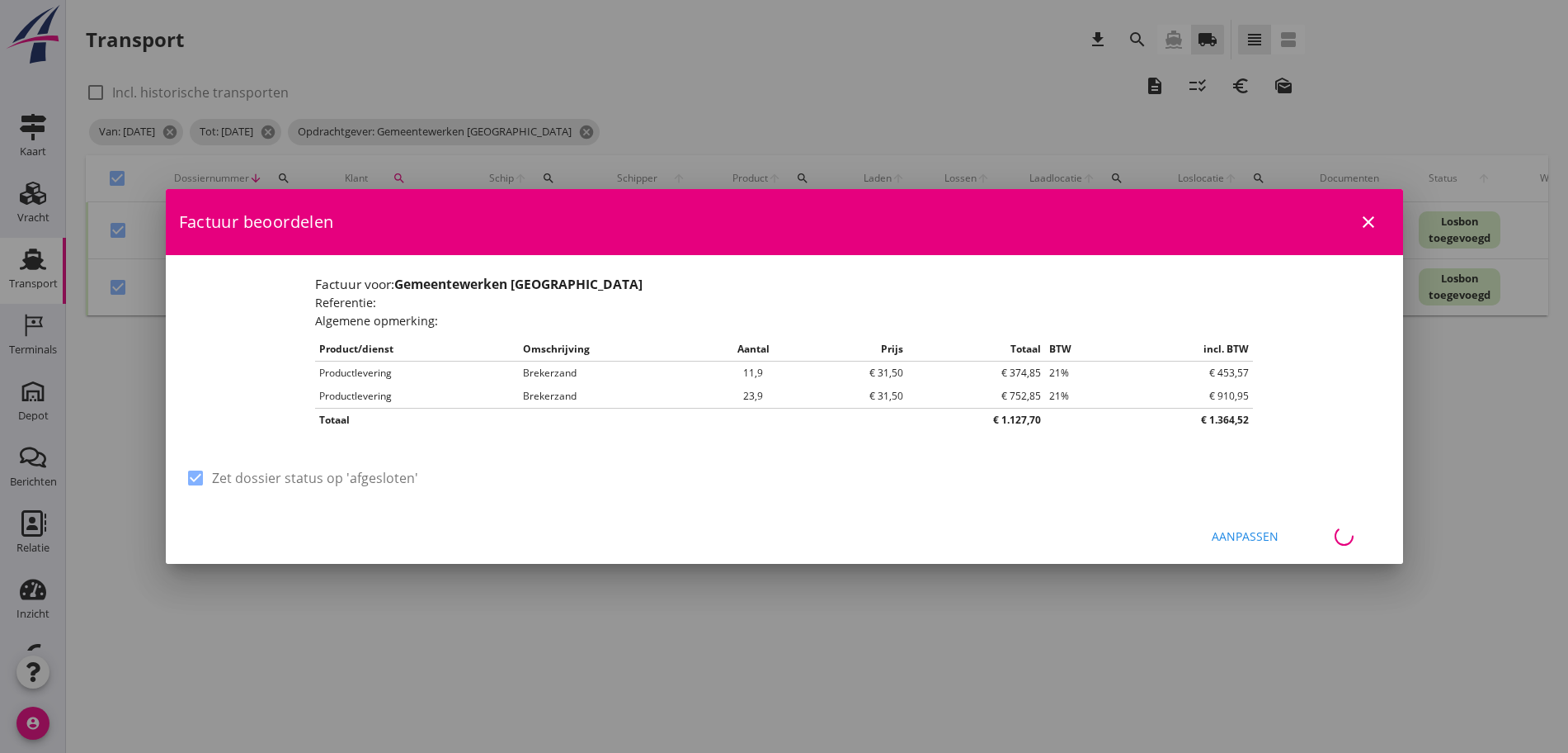
checkbox input "false"
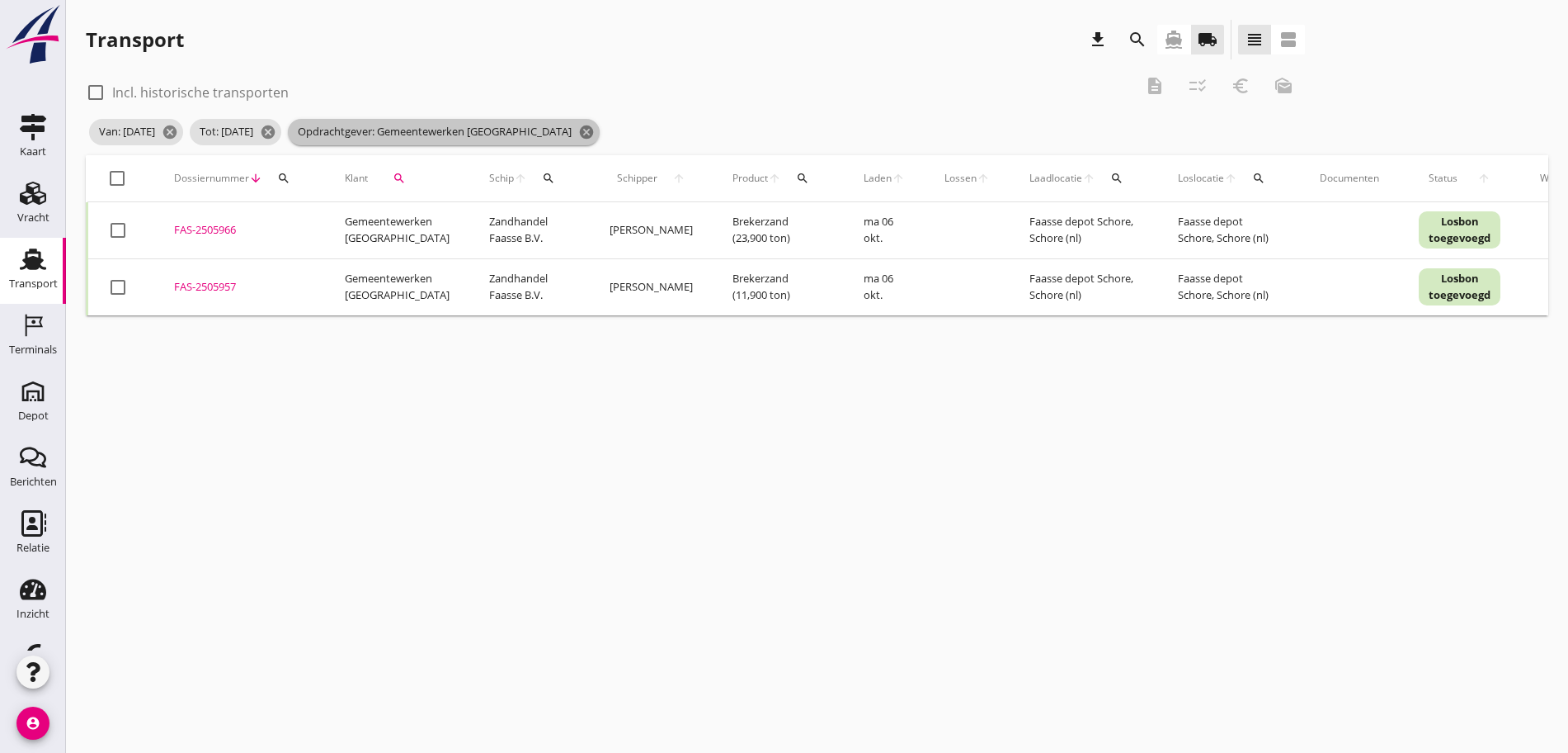
click at [600, 132] on span "Opdrachtgever: Gemeentewerken Reimerswaal cancel" at bounding box center [443, 132] width 312 height 26
click at [287, 168] on button "search" at bounding box center [284, 178] width 30 height 30
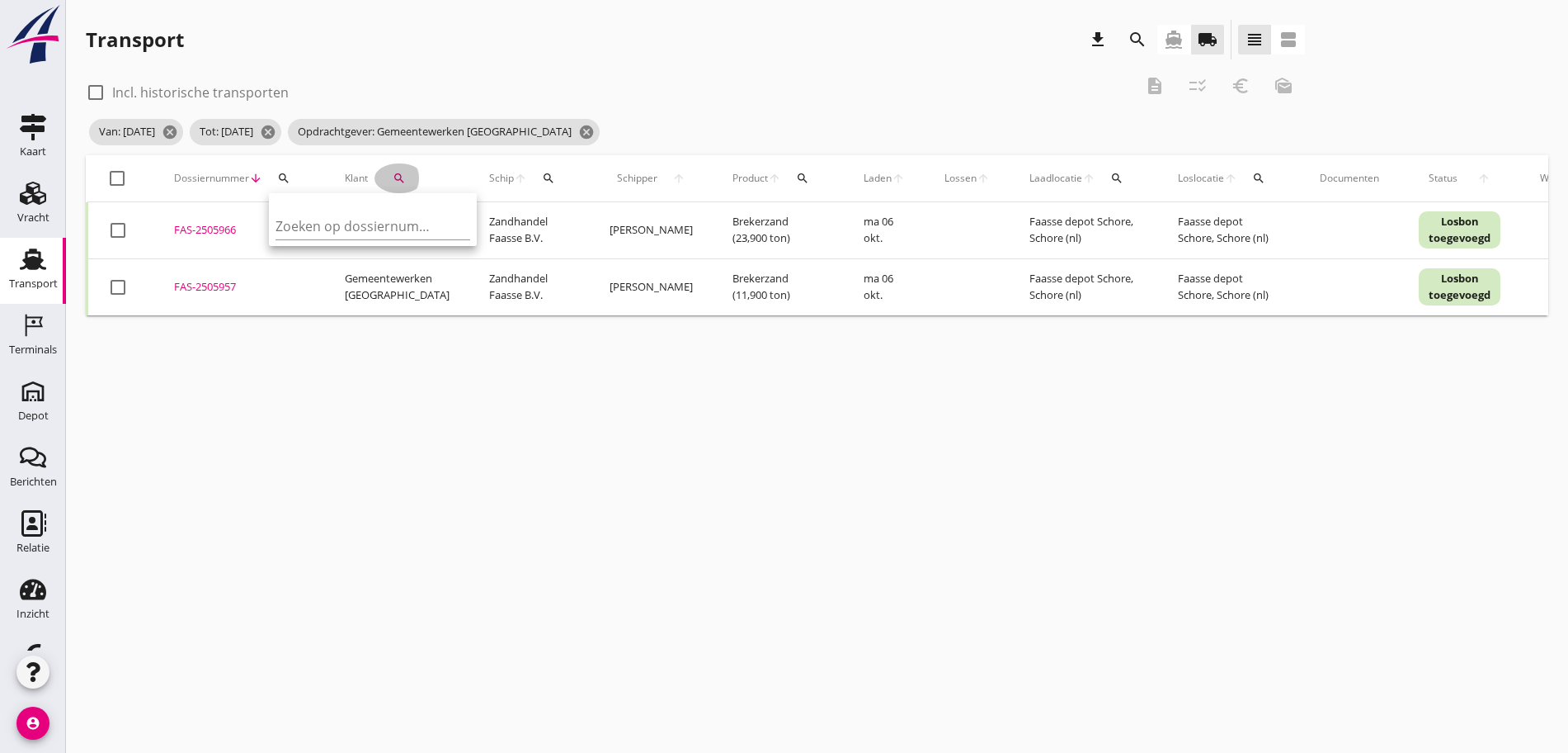
click at [395, 171] on button "search" at bounding box center [399, 178] width 50 height 30
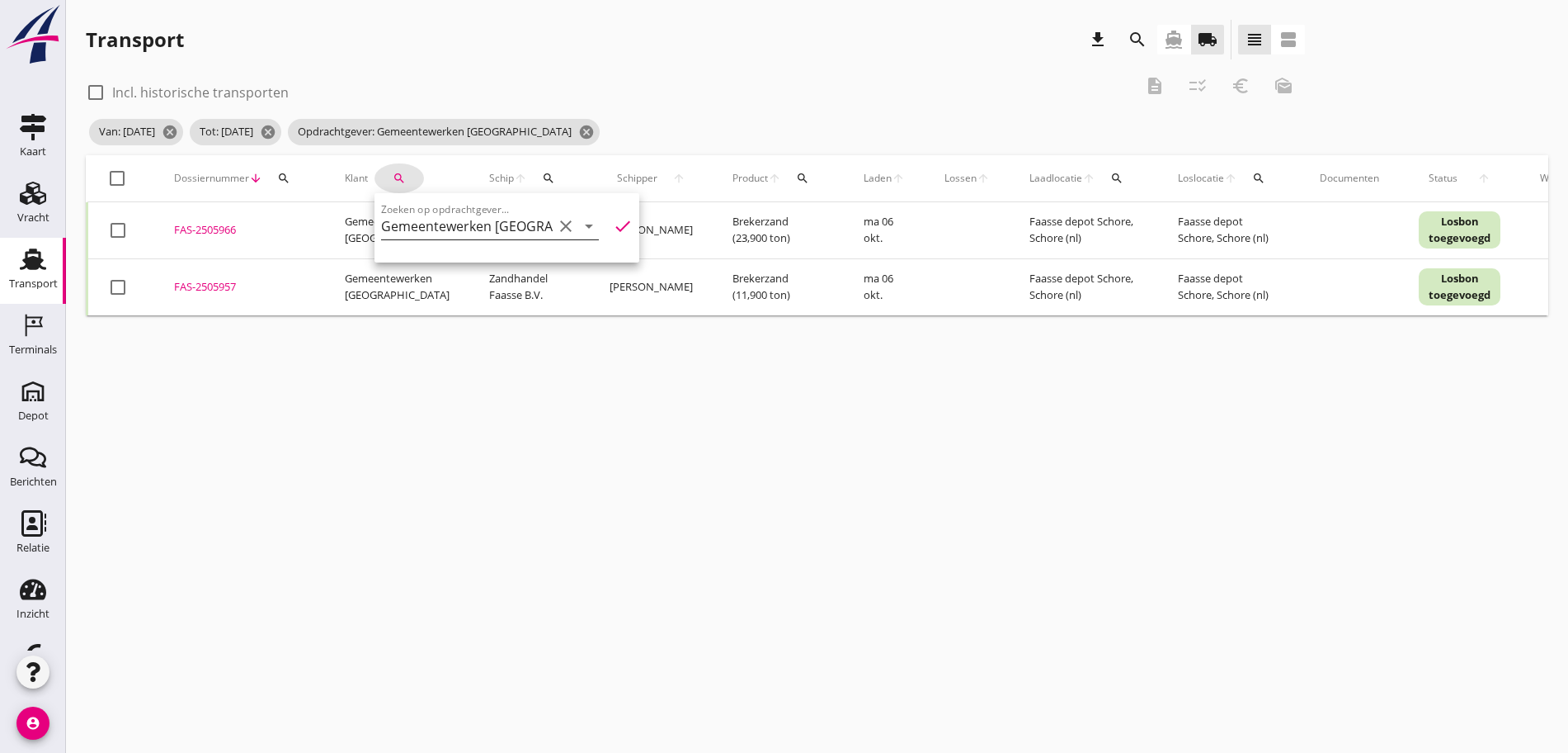
click at [556, 225] on icon "clear" at bounding box center [566, 226] width 20 height 20
click at [463, 224] on input "Zoeken op opdrachtgever..." at bounding box center [467, 226] width 172 height 26
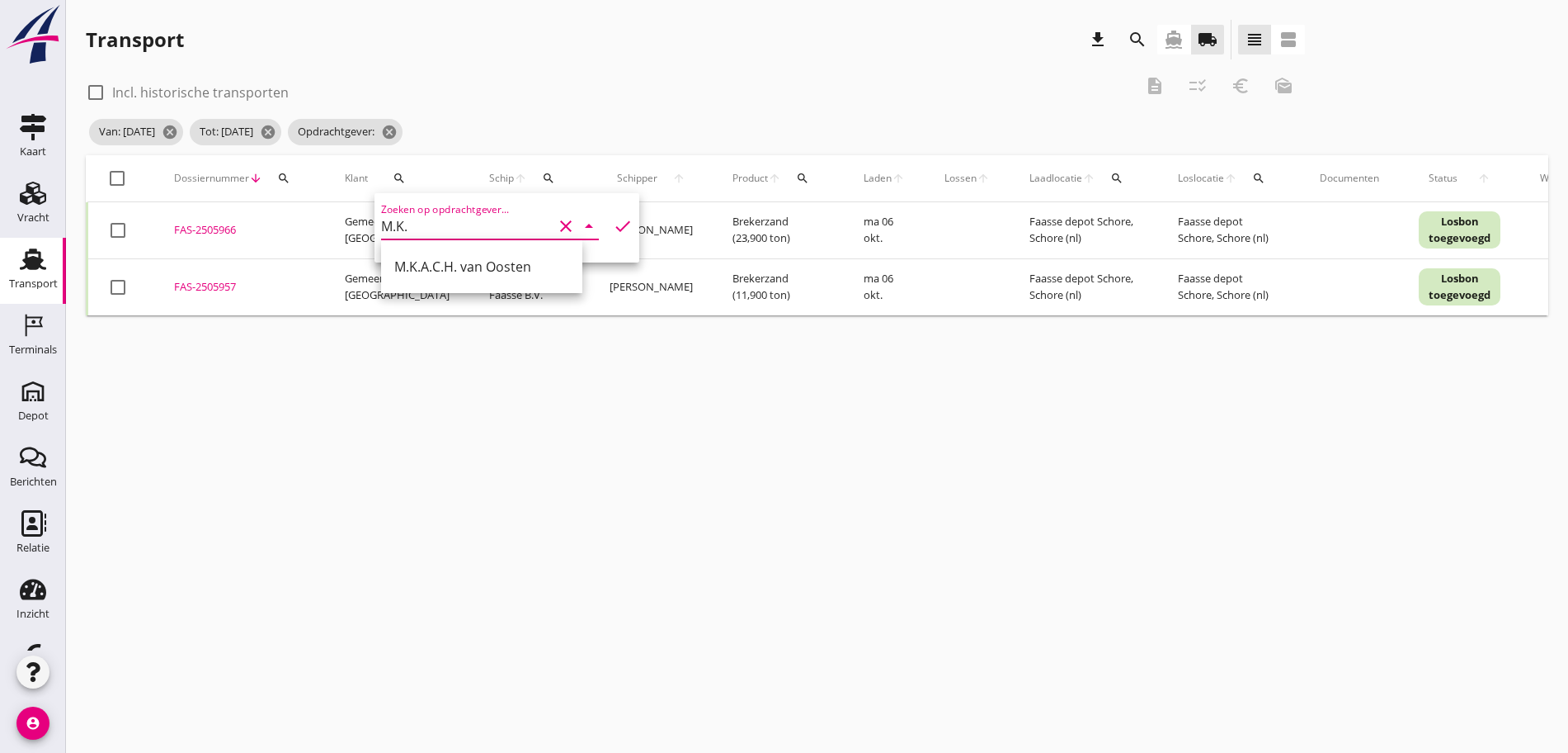
drag, startPoint x: 464, startPoint y: 250, endPoint x: 473, endPoint y: 230, distance: 21.9
click at [465, 241] on div "M.K.A.C.H. van Oosten" at bounding box center [482, 267] width 202 height 53
click at [613, 225] on icon "check" at bounding box center [622, 226] width 20 height 20
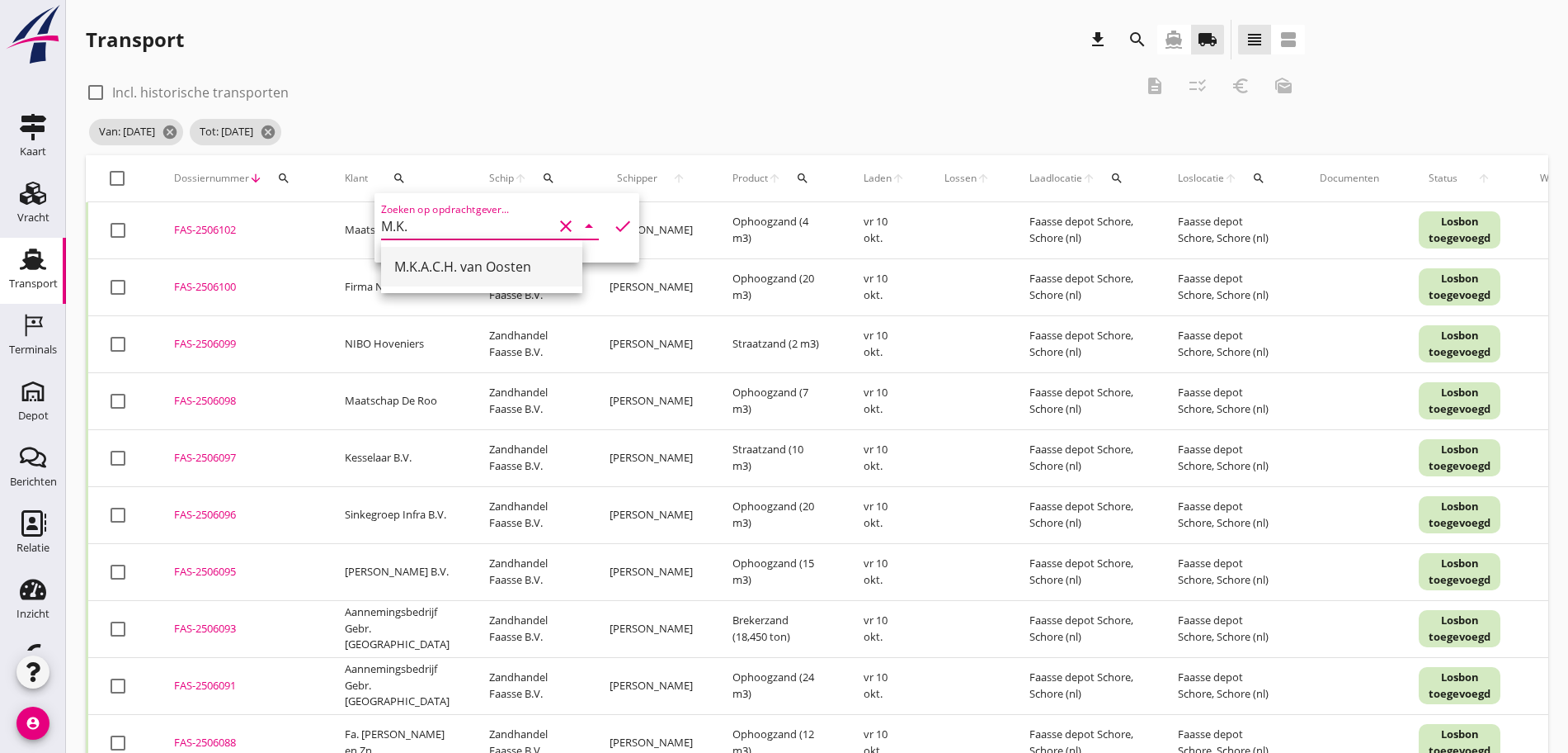
click at [520, 265] on div "M.K.A.C.H. van Oosten" at bounding box center [482, 266] width 175 height 20
type input "M.K.A.C.H. van Oosten"
click at [613, 220] on icon "check" at bounding box center [622, 226] width 20 height 20
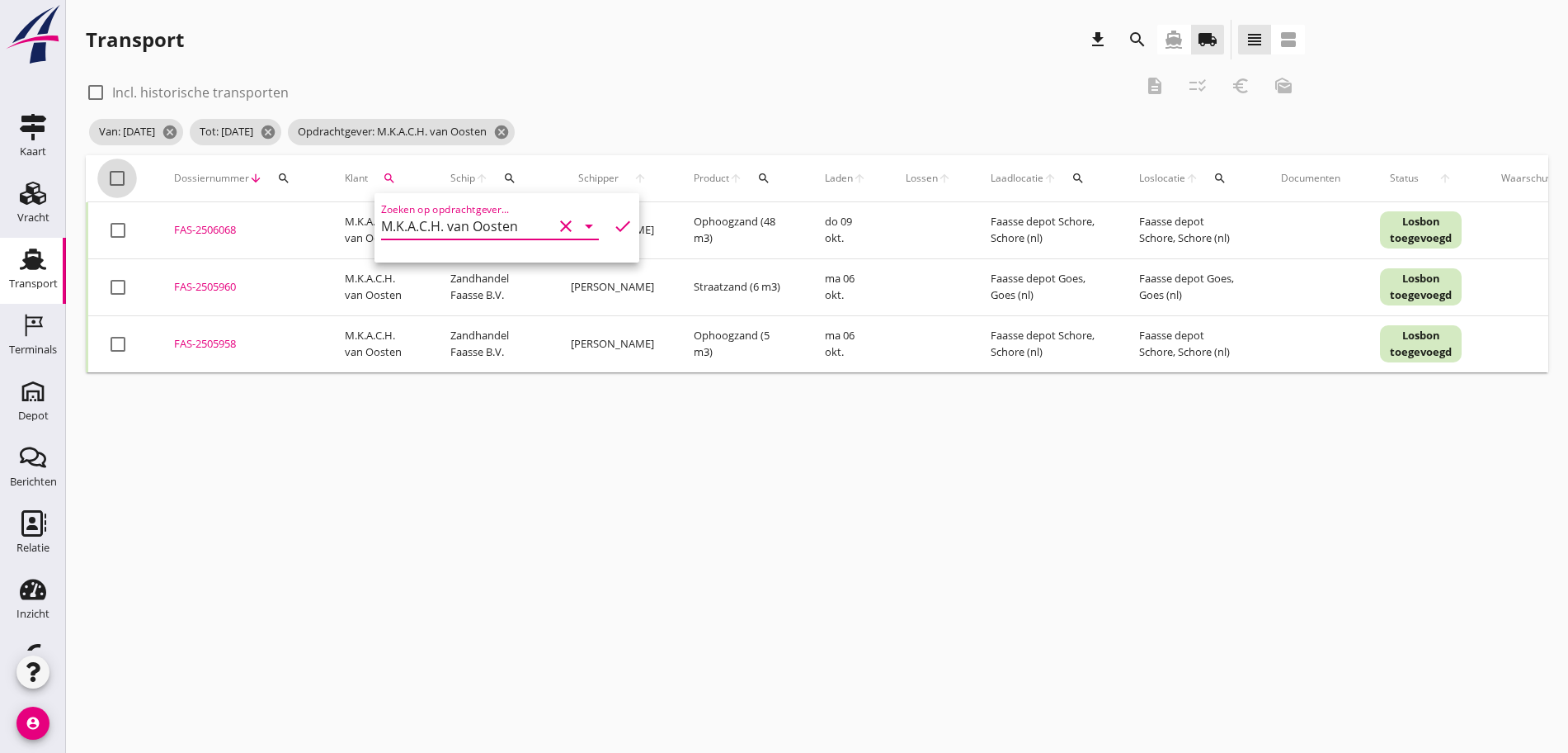
click at [116, 179] on div at bounding box center [117, 178] width 28 height 28
checkbox input "true"
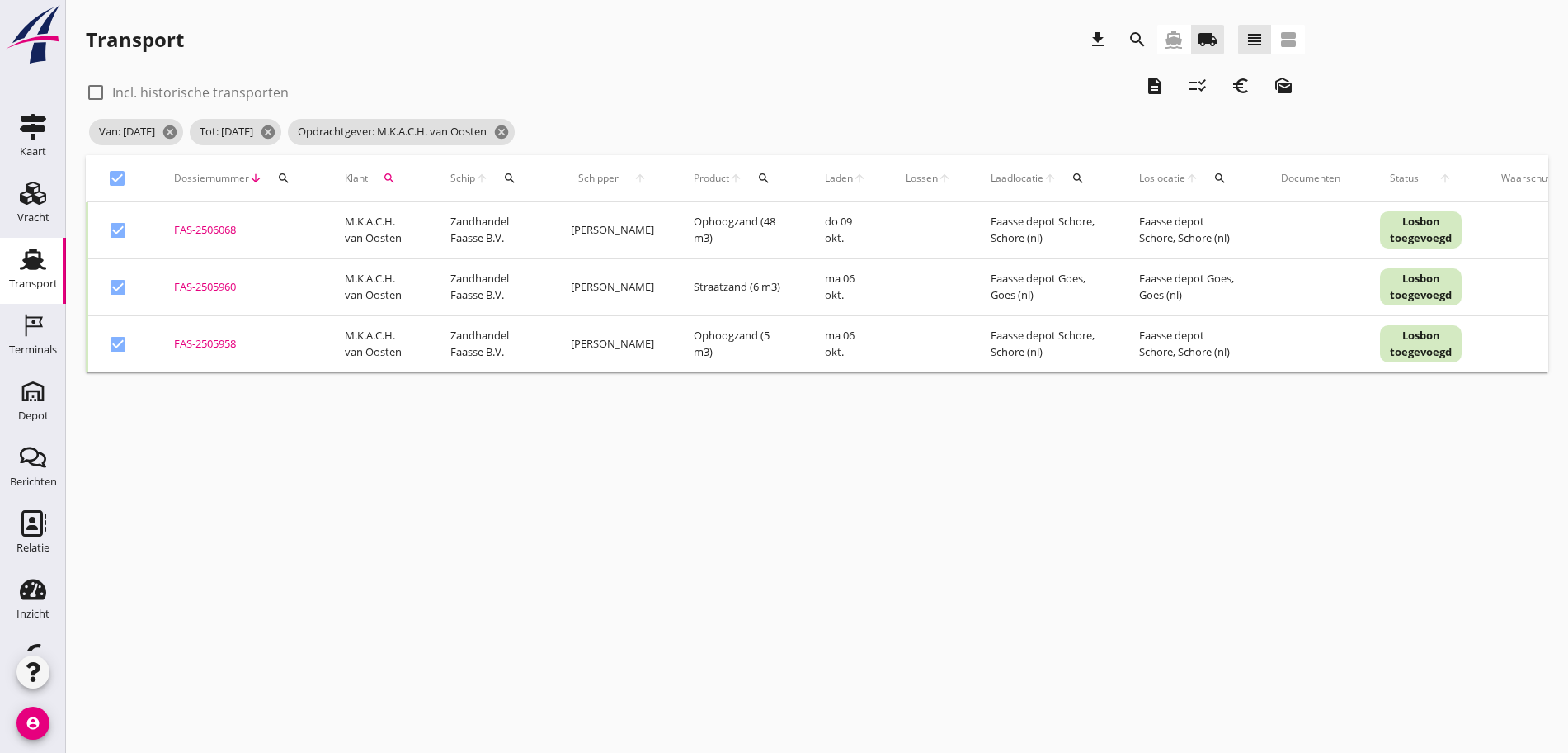
click at [1145, 76] on icon "description" at bounding box center [1154, 85] width 20 height 20
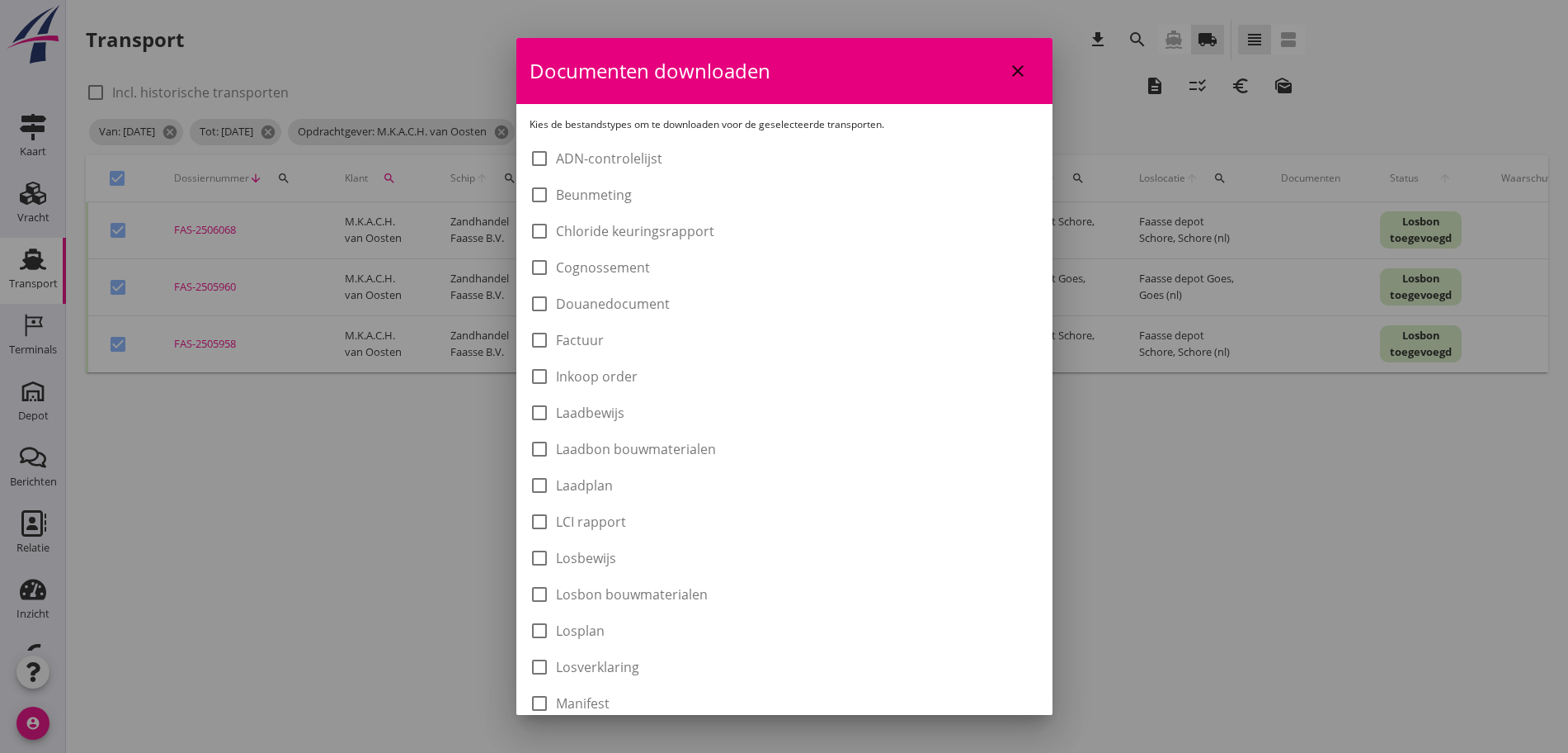
click at [641, 455] on label "Laadbon bouwmaterialen" at bounding box center [636, 449] width 160 height 16
checkbox input "true"
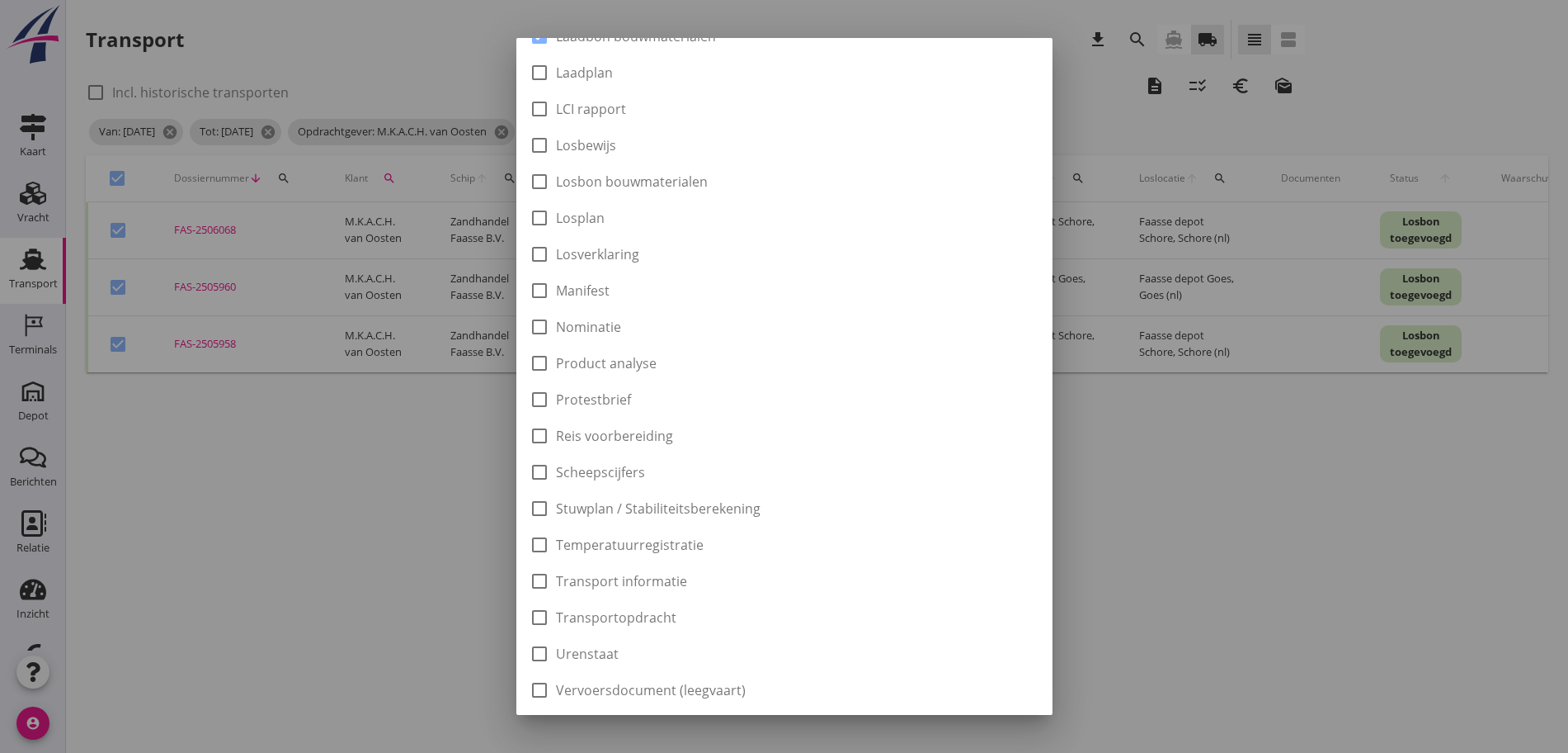
scroll to position [467, 0]
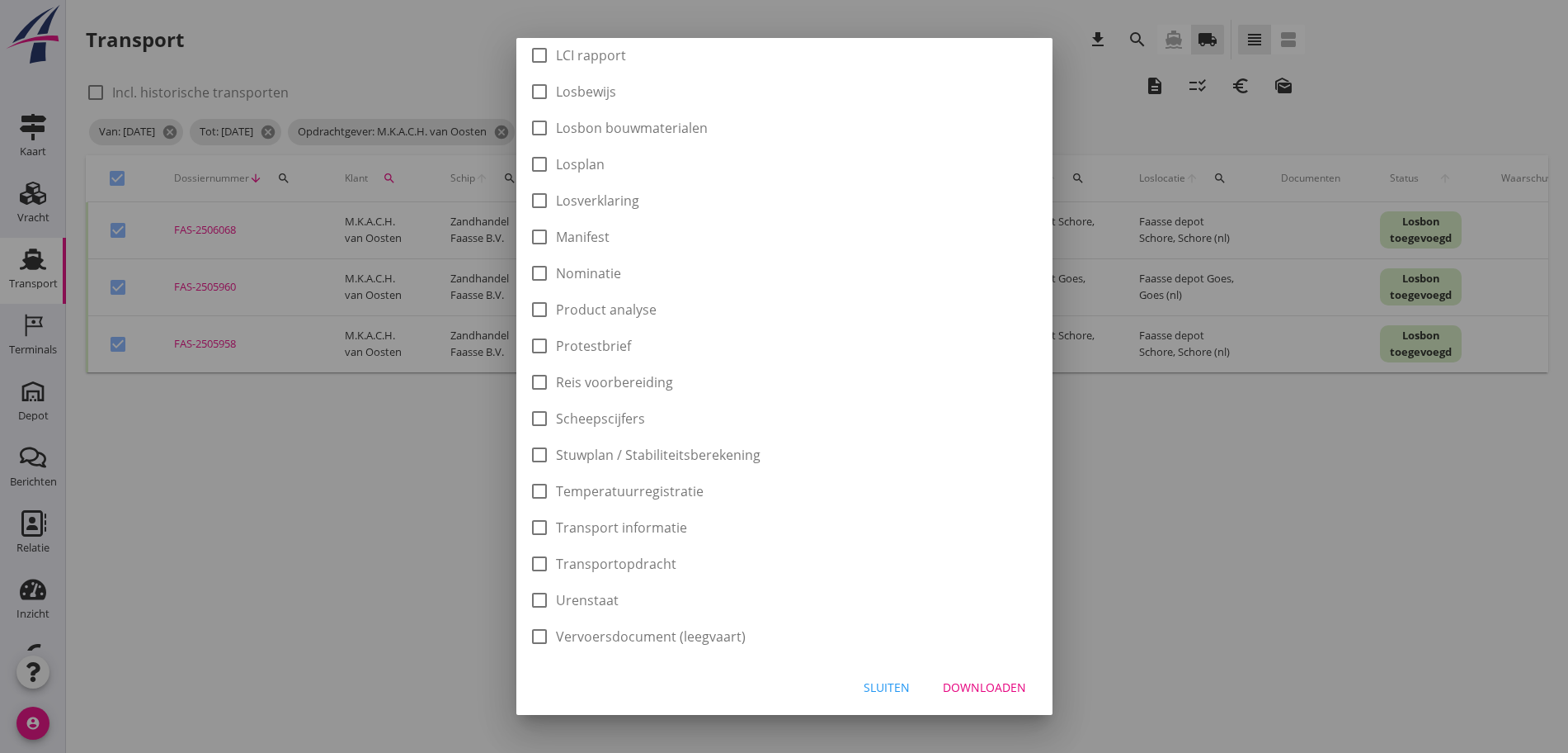
click at [984, 685] on div "Downloaden" at bounding box center [985, 687] width 84 height 17
checkbox input "false"
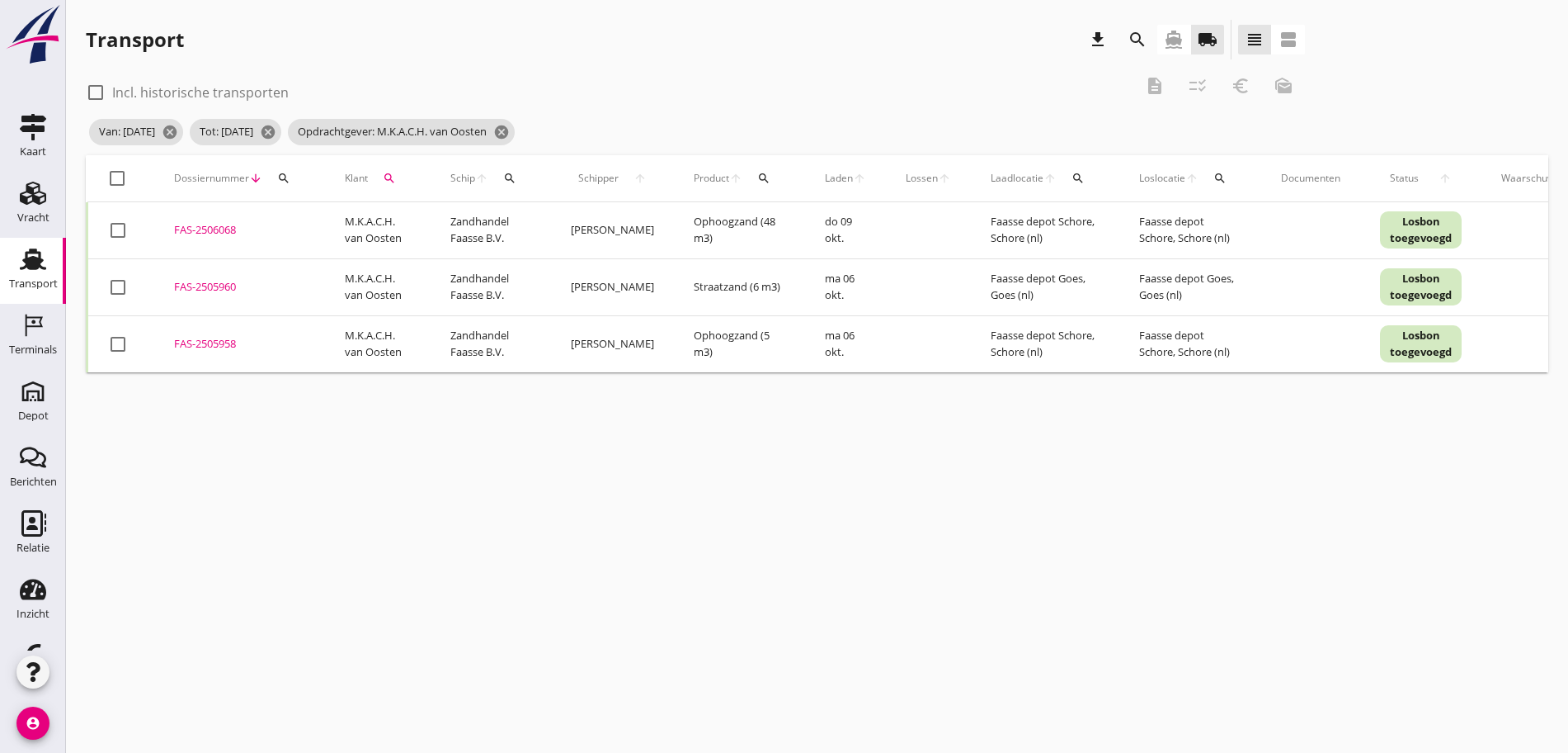
drag, startPoint x: 116, startPoint y: 179, endPoint x: 138, endPoint y: 173, distance: 22.8
click at [116, 179] on div at bounding box center [117, 178] width 28 height 28
checkbox input "true"
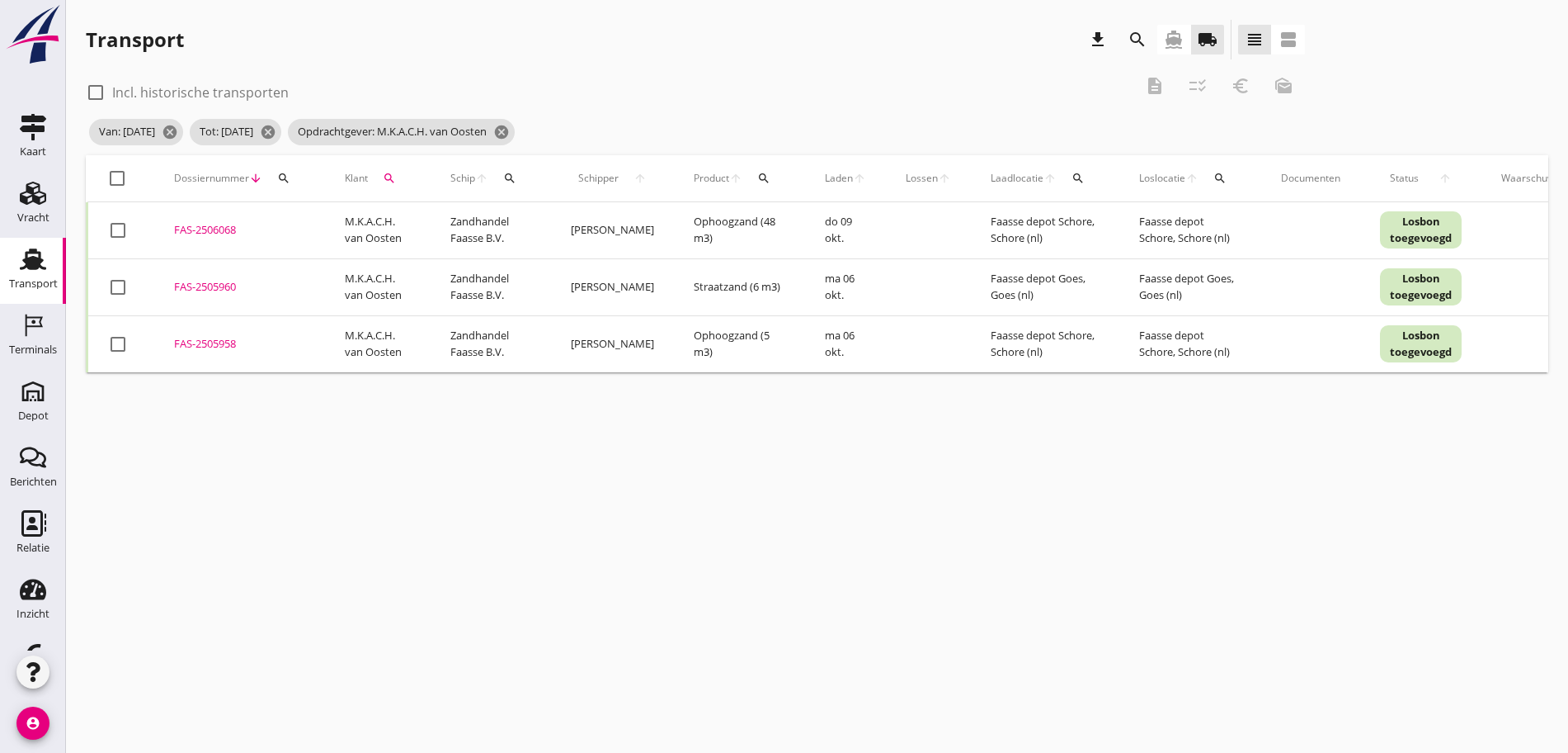
checkbox input "true"
click at [1231, 93] on icon "euro_symbol" at bounding box center [1241, 85] width 20 height 20
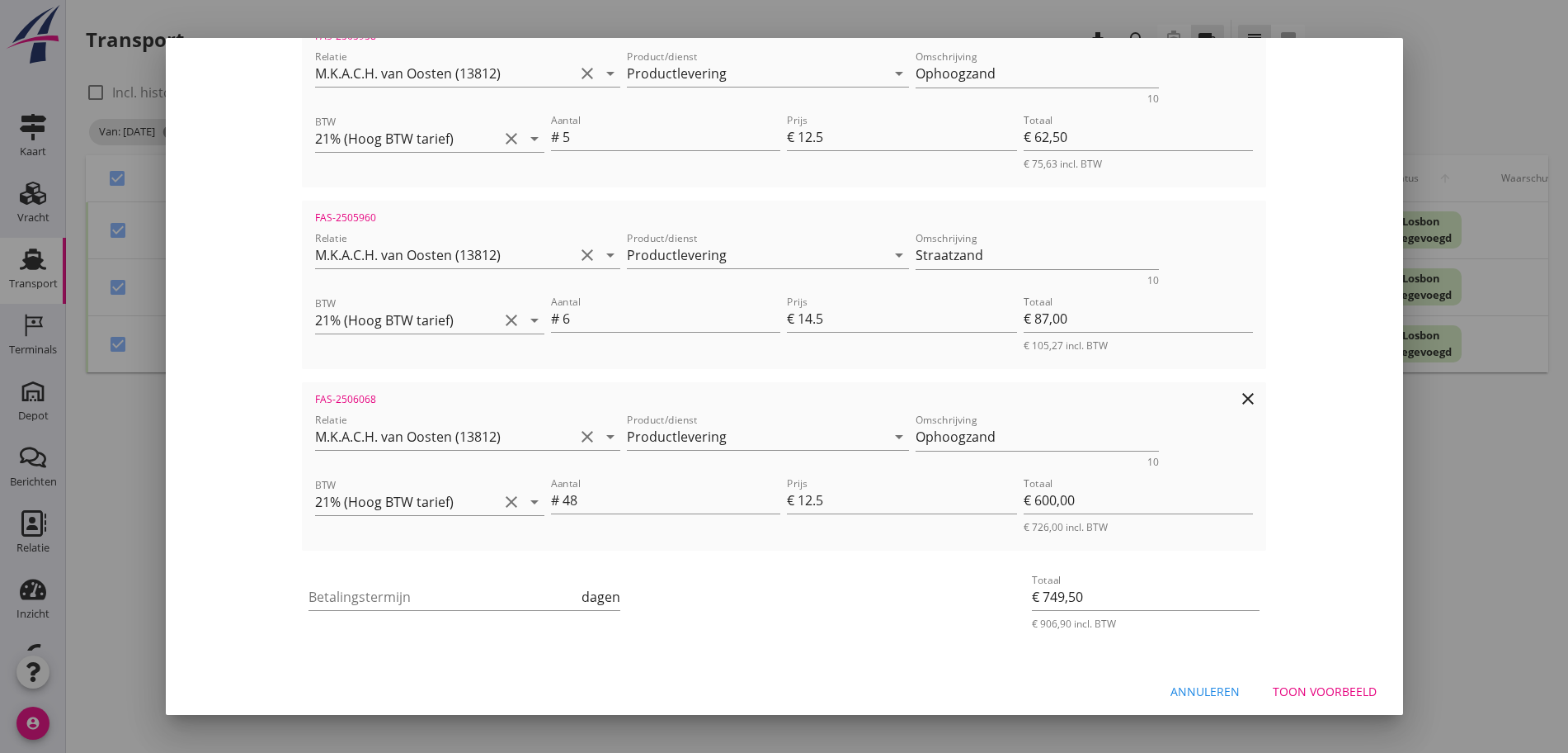
scroll to position [347, 0]
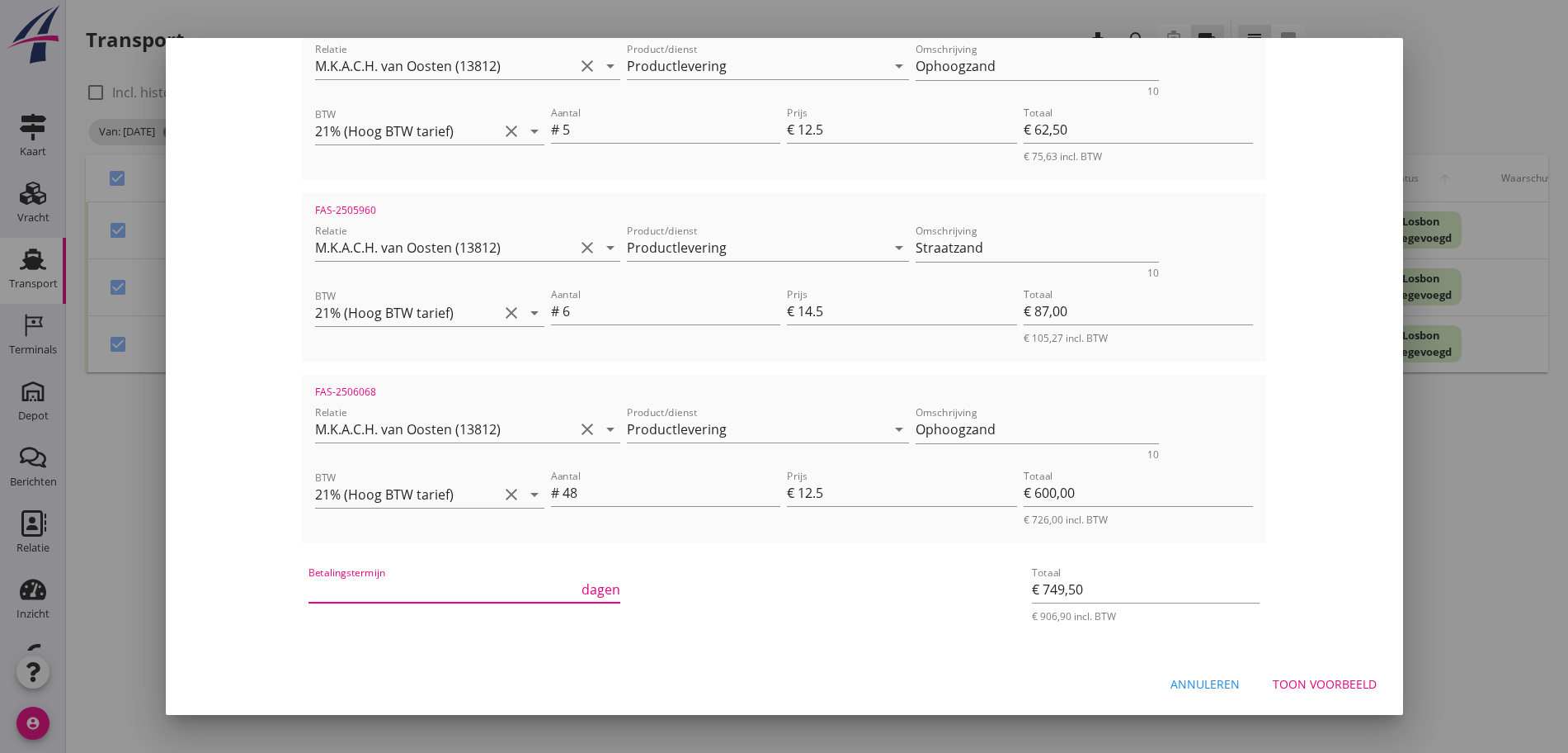
click at [350, 597] on input "Betalingstermijn" at bounding box center [443, 589] width 270 height 26
type input "37"
click at [1323, 682] on div "Toon voorbeeld" at bounding box center [1325, 684] width 104 height 17
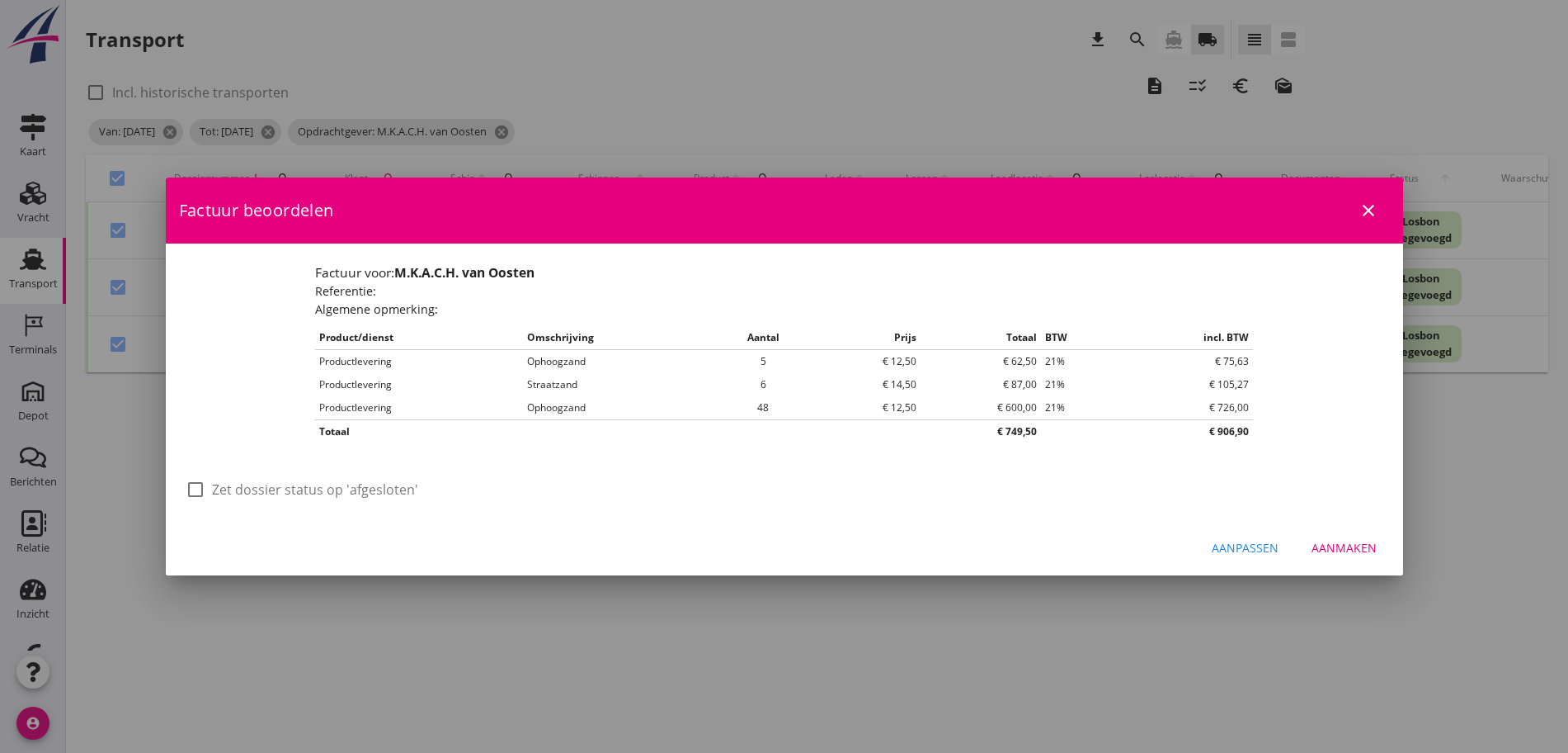
scroll to position [0, 0]
click at [284, 488] on label "Zet dossier status op 'afgesloten'" at bounding box center [314, 489] width 206 height 16
checkbox input "true"
click at [1351, 556] on div "Aanmaken" at bounding box center [1344, 547] width 65 height 17
checkbox input "false"
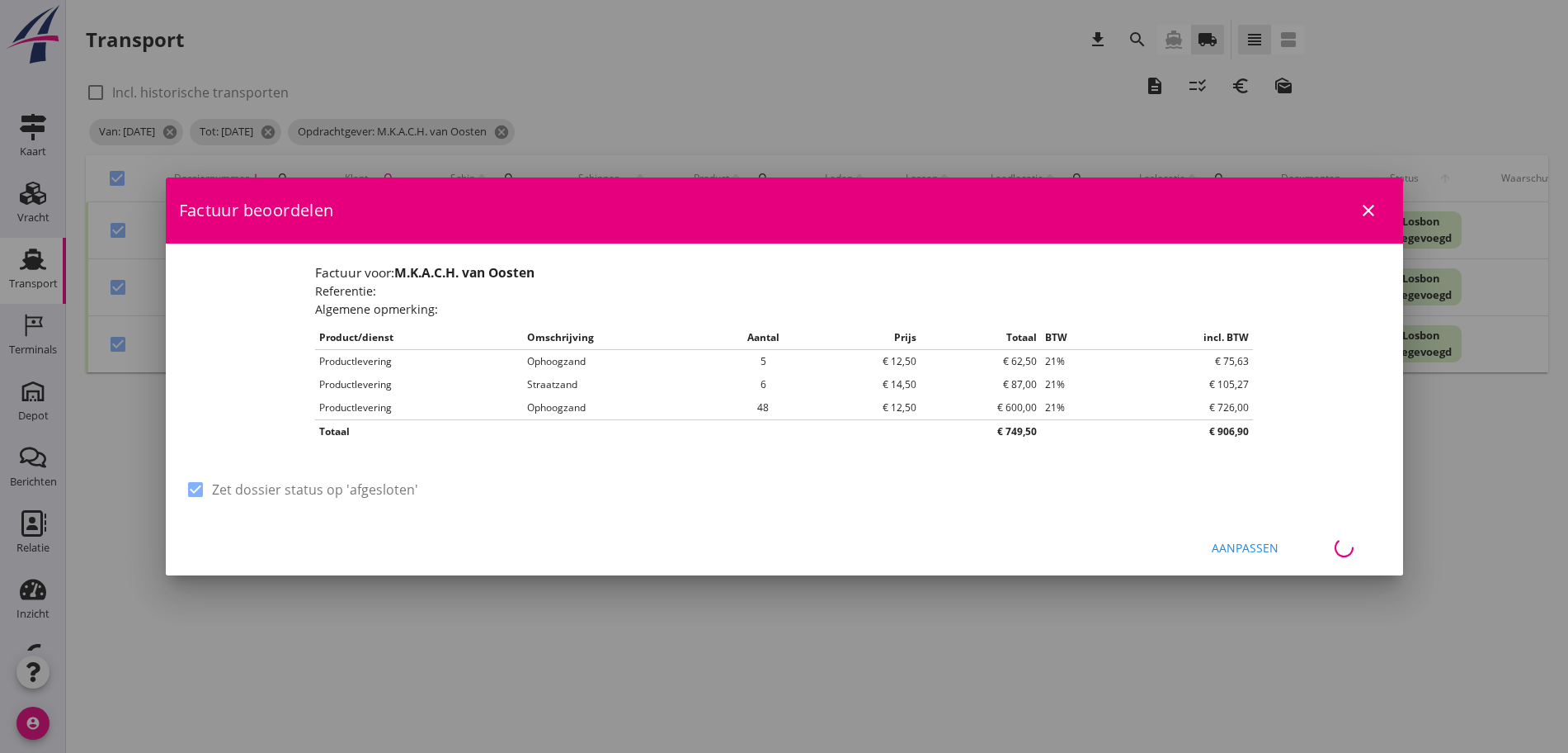
checkbox input "false"
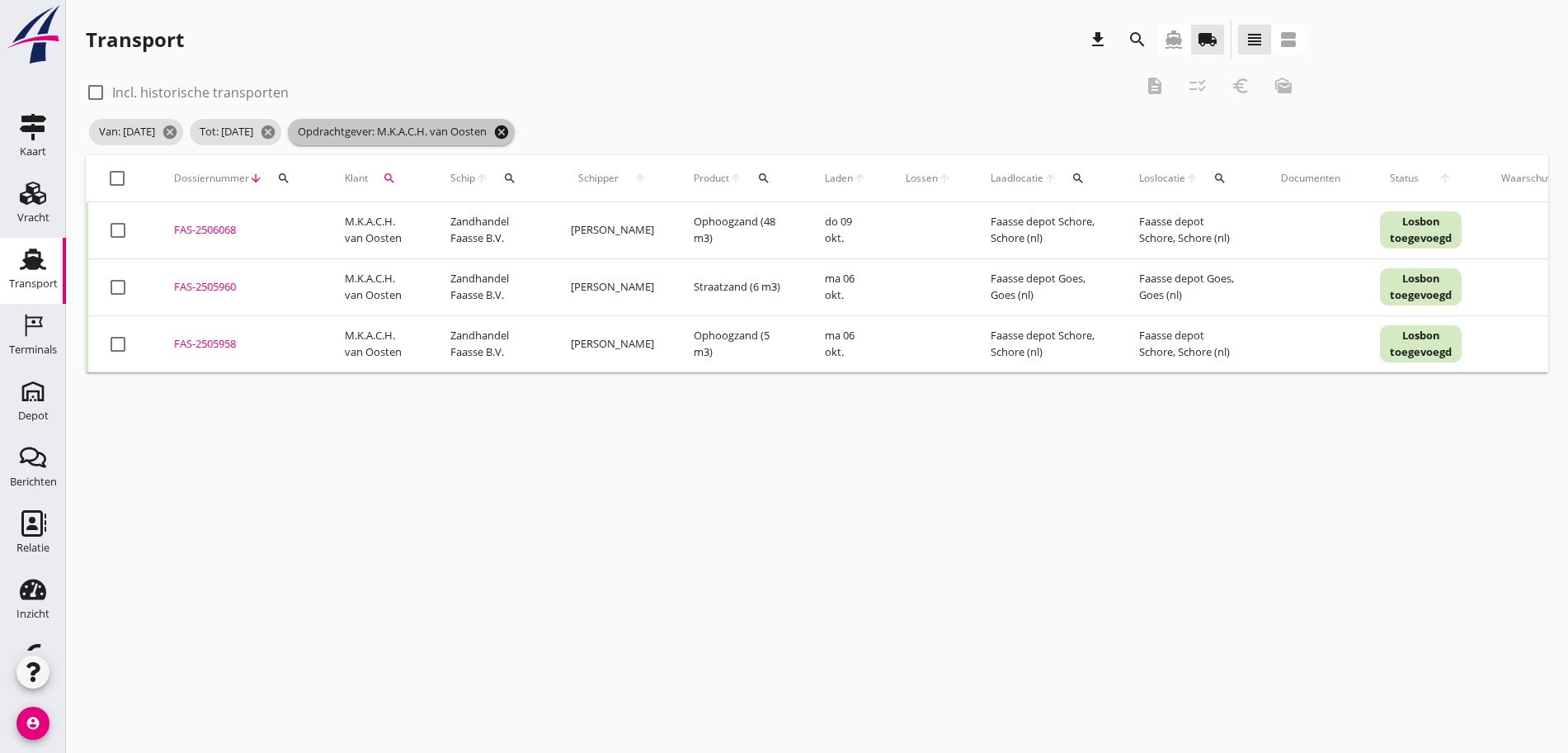
click at [510, 132] on icon "cancel" at bounding box center [501, 132] width 16 height 16
click at [402, 165] on div "Klant search" at bounding box center [378, 178] width 66 height 39
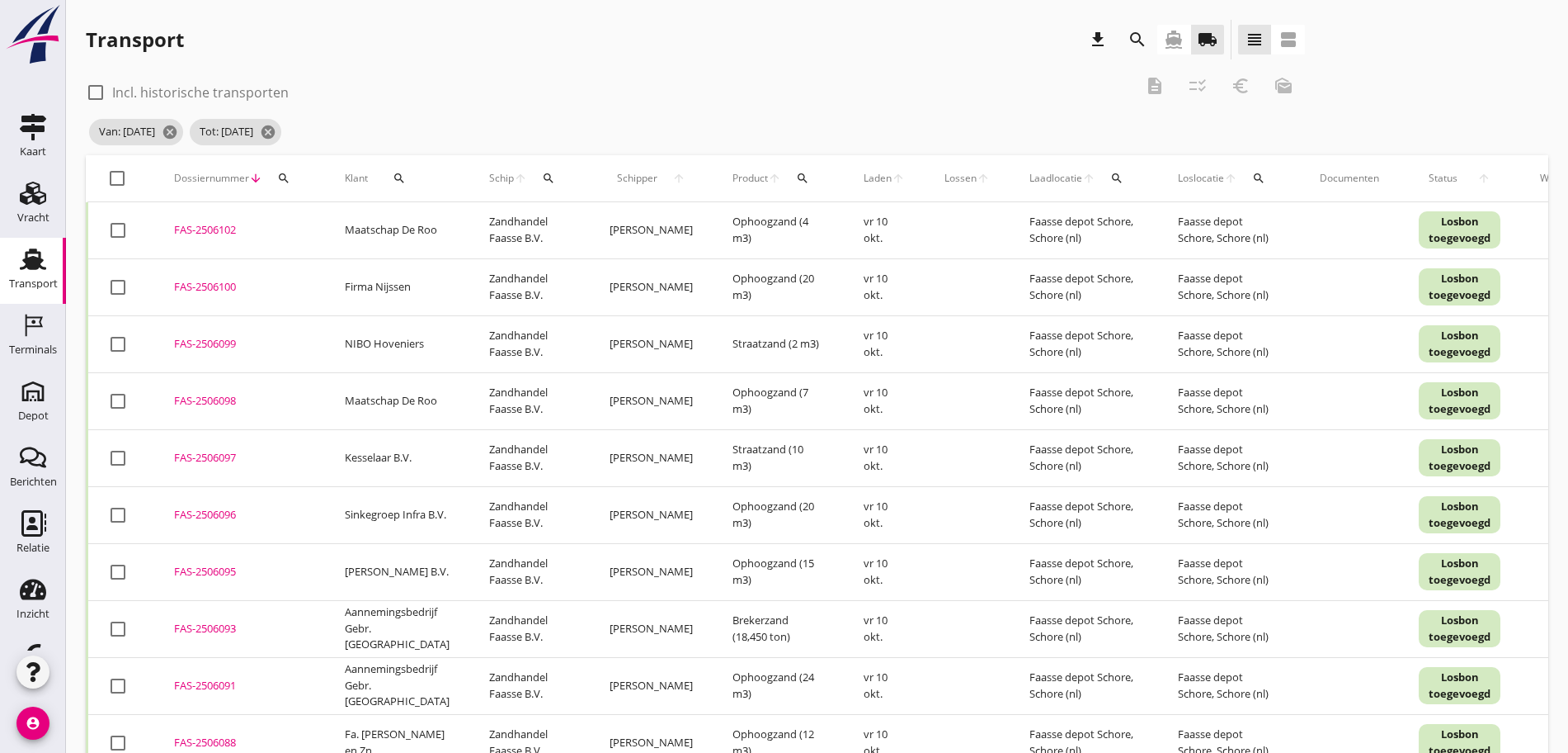
click at [388, 179] on div "search" at bounding box center [399, 178] width 50 height 13
click at [420, 227] on input "Zoeken op opdrachtgever..." at bounding box center [467, 226] width 172 height 26
click at [613, 227] on icon "check" at bounding box center [622, 226] width 20 height 20
click at [482, 227] on input "h2g" at bounding box center [467, 226] width 172 height 26
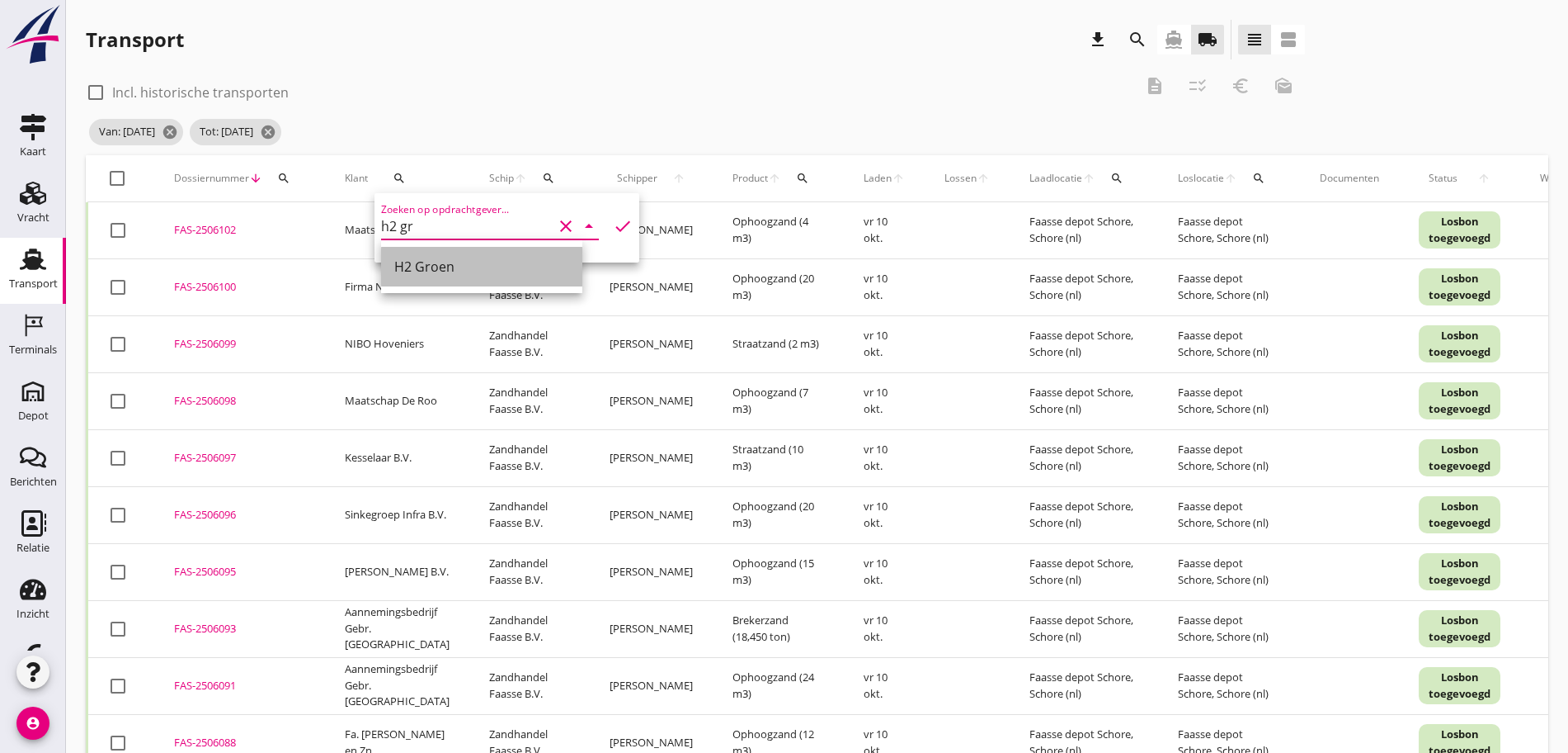
click at [459, 270] on div "H2 Groen" at bounding box center [482, 266] width 175 height 20
type input "H2 Groen"
click at [613, 221] on icon "check" at bounding box center [622, 226] width 20 height 20
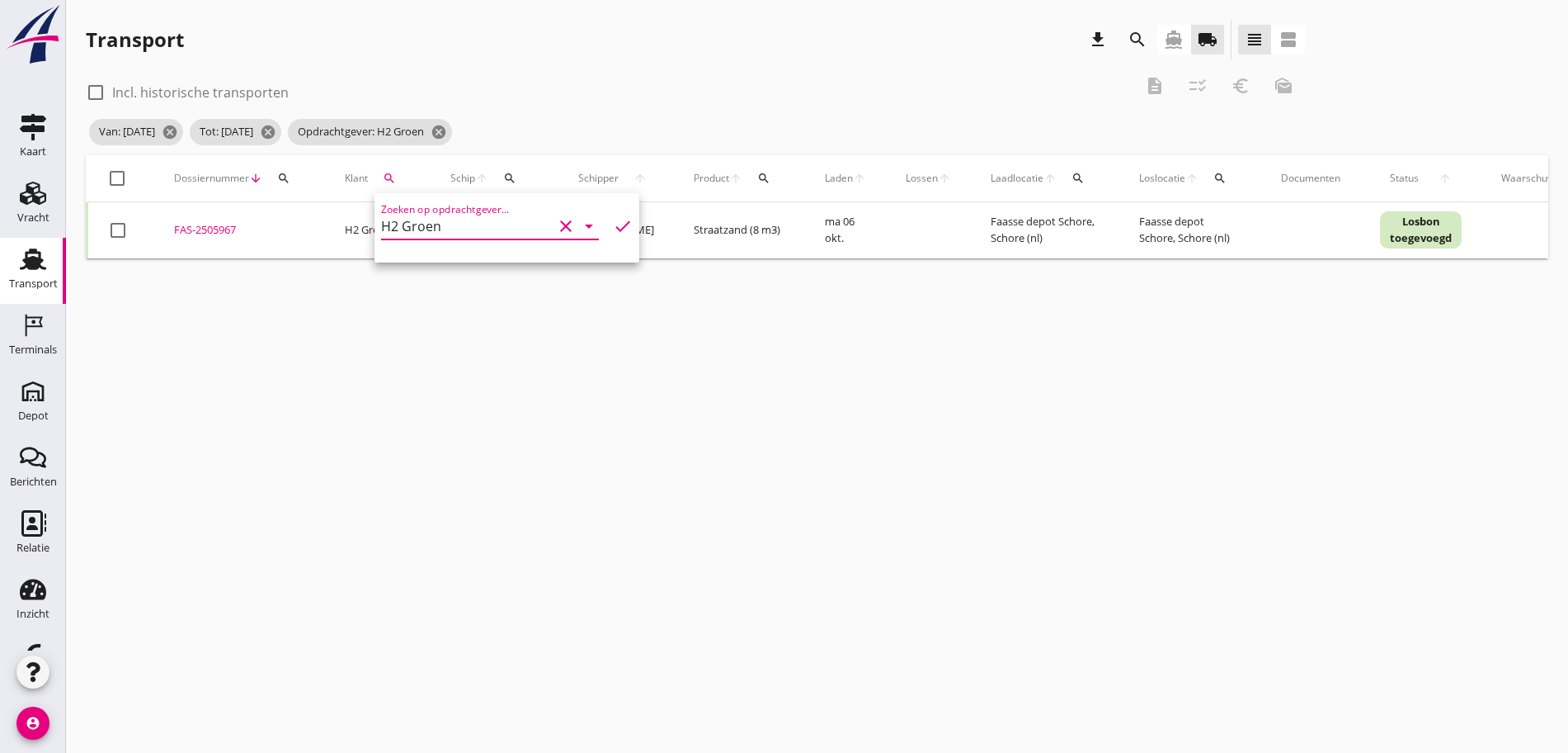
click at [108, 163] on th "check_box_outline_blank" at bounding box center [120, 179] width 68 height 46
click at [114, 173] on div at bounding box center [117, 178] width 28 height 28
checkbox input "true"
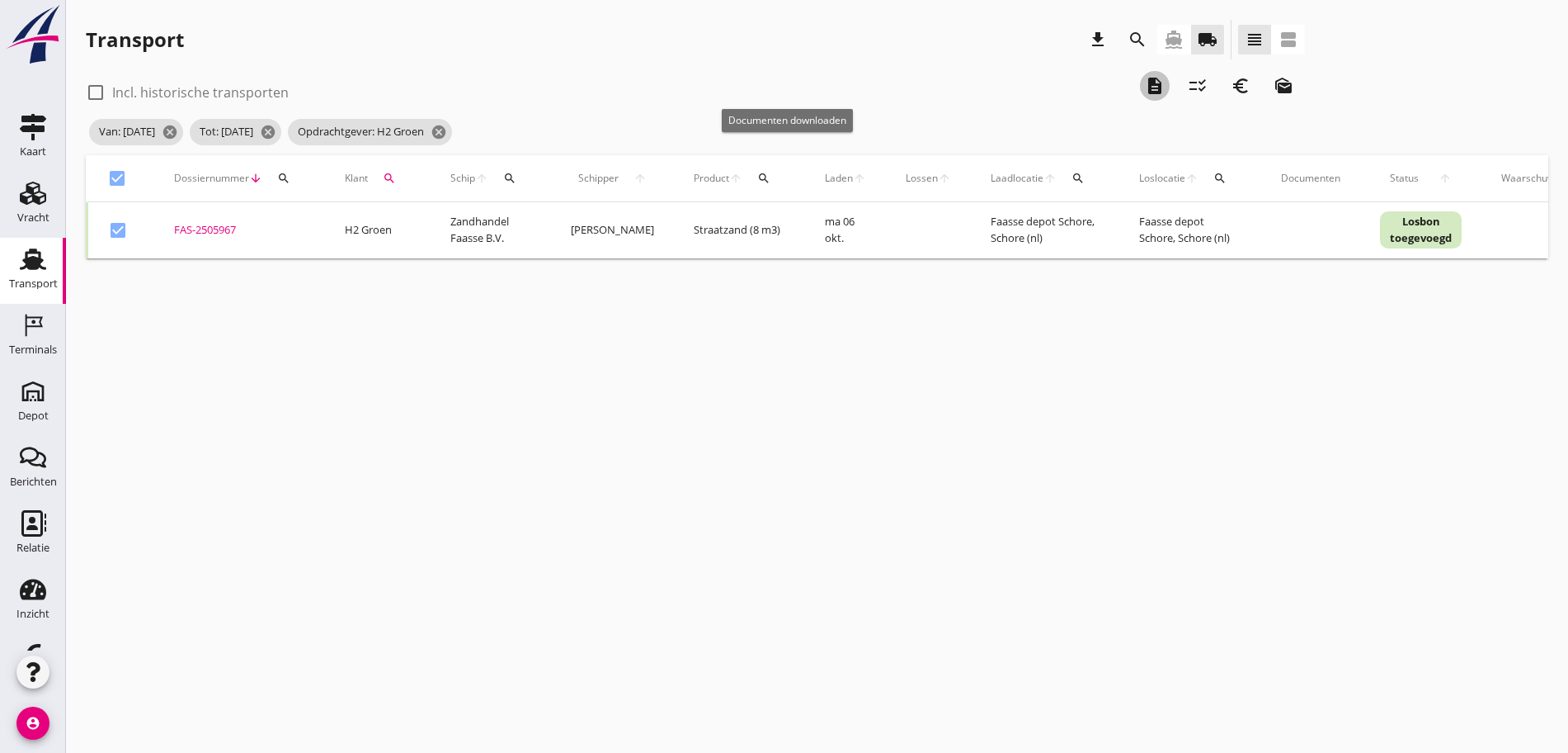
click at [1145, 82] on icon "description" at bounding box center [1154, 85] width 20 height 20
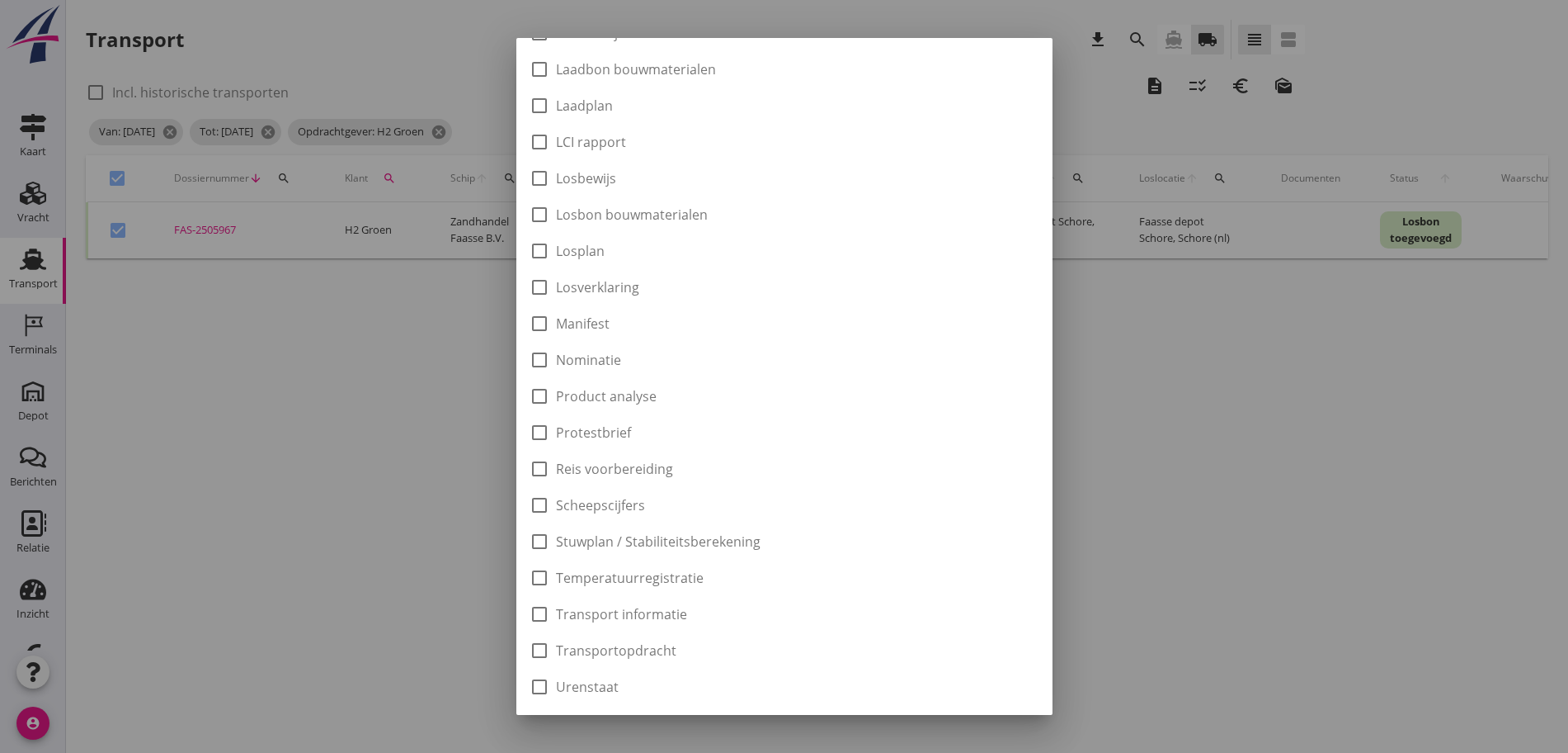
scroll to position [413, 0]
click at [696, 176] on label "Losbon bouwmaterialen" at bounding box center [632, 181] width 152 height 16
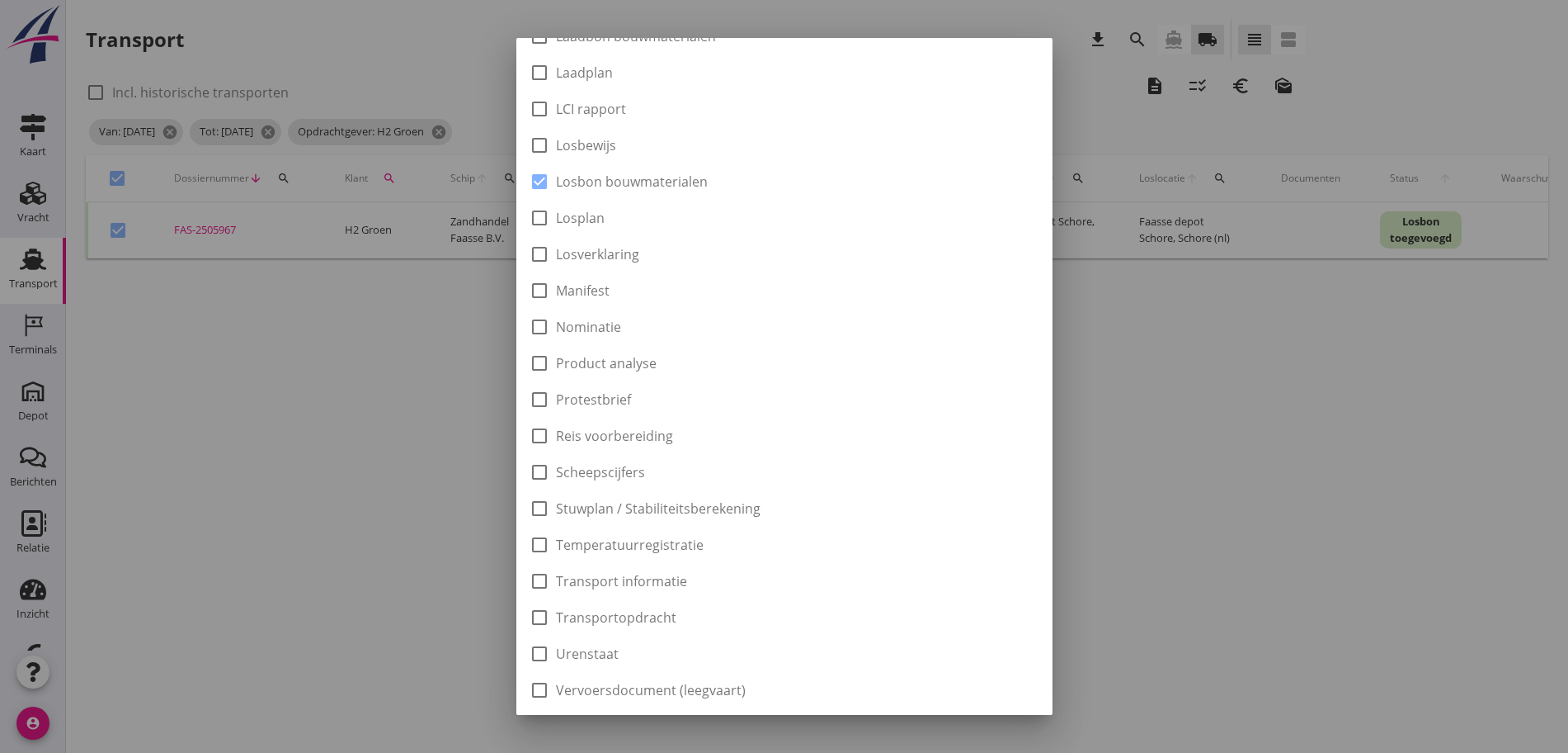
click at [696, 176] on label "Losbon bouwmaterialen" at bounding box center [632, 181] width 152 height 16
checkbox input "false"
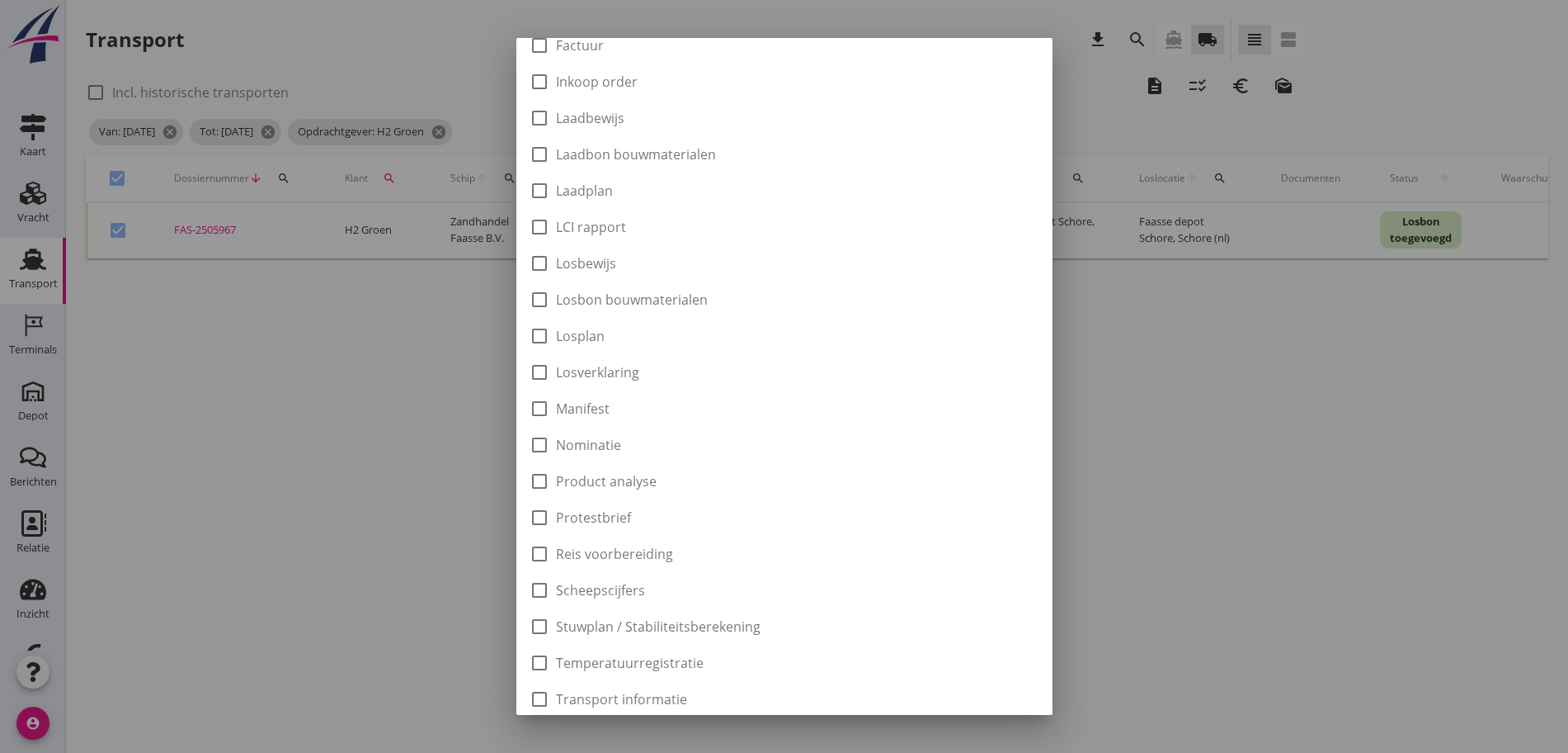
scroll to position [103, 0]
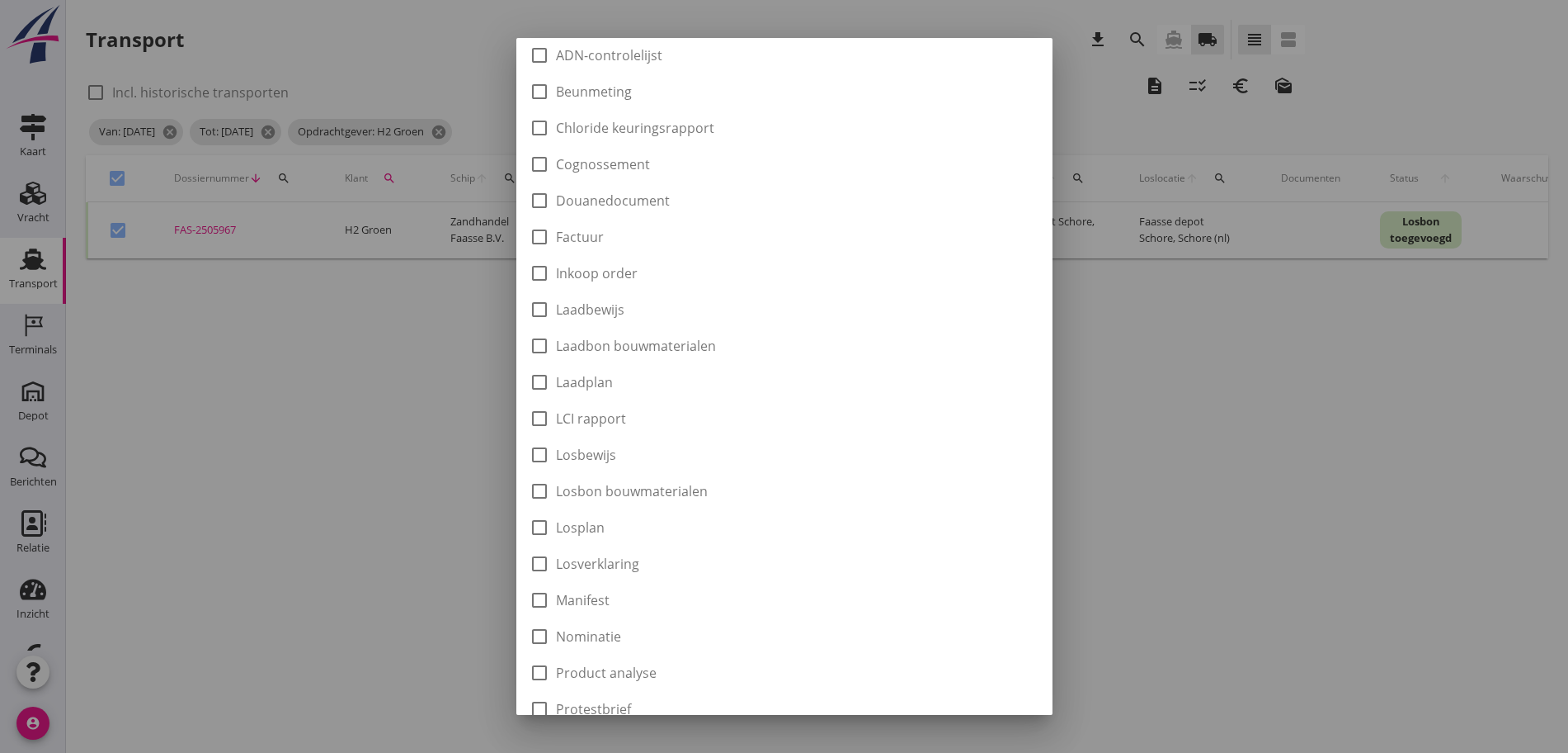
click at [634, 341] on label "Laadbon bouwmaterialen" at bounding box center [636, 345] width 160 height 16
checkbox input "true"
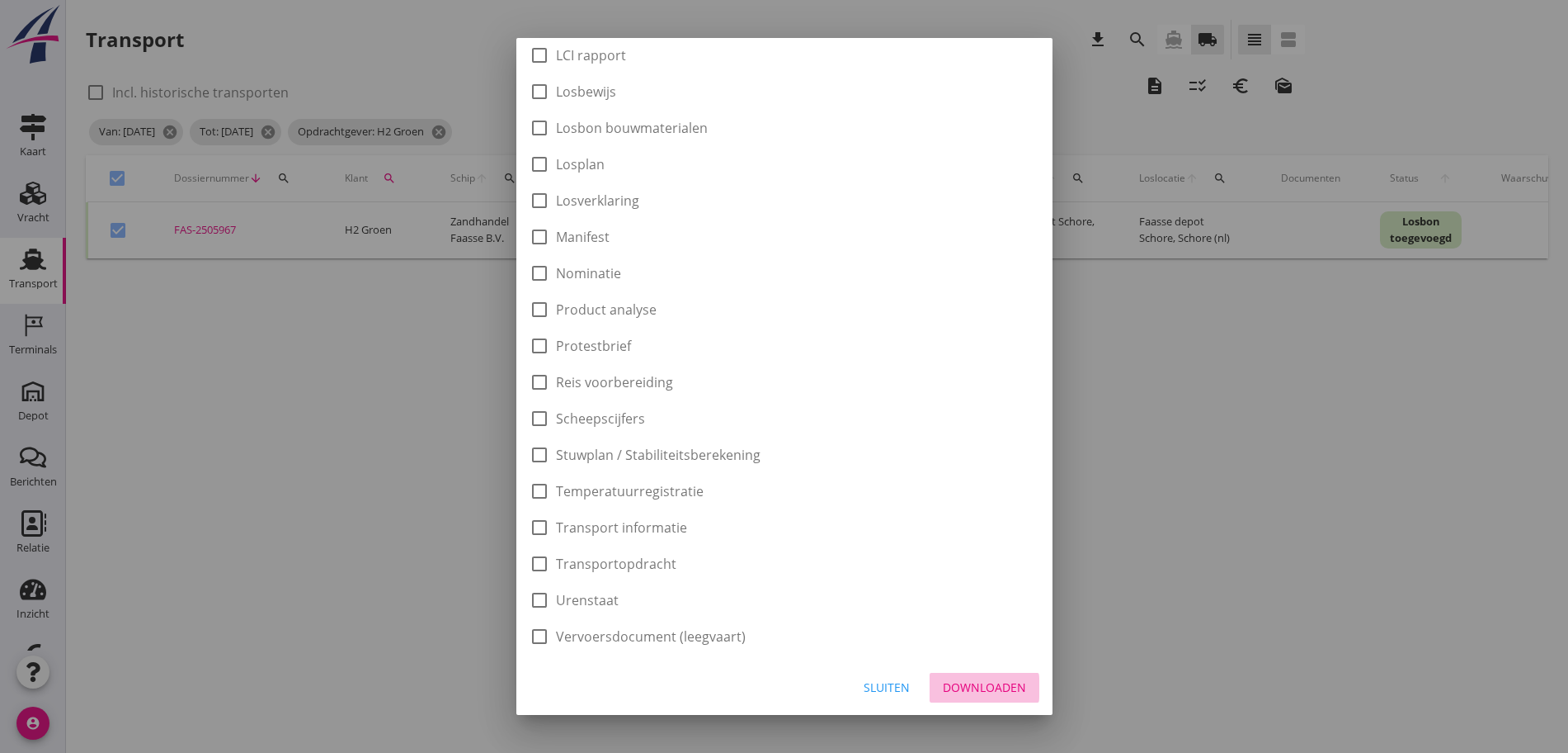
click at [1003, 698] on button "Downloaden" at bounding box center [984, 687] width 109 height 30
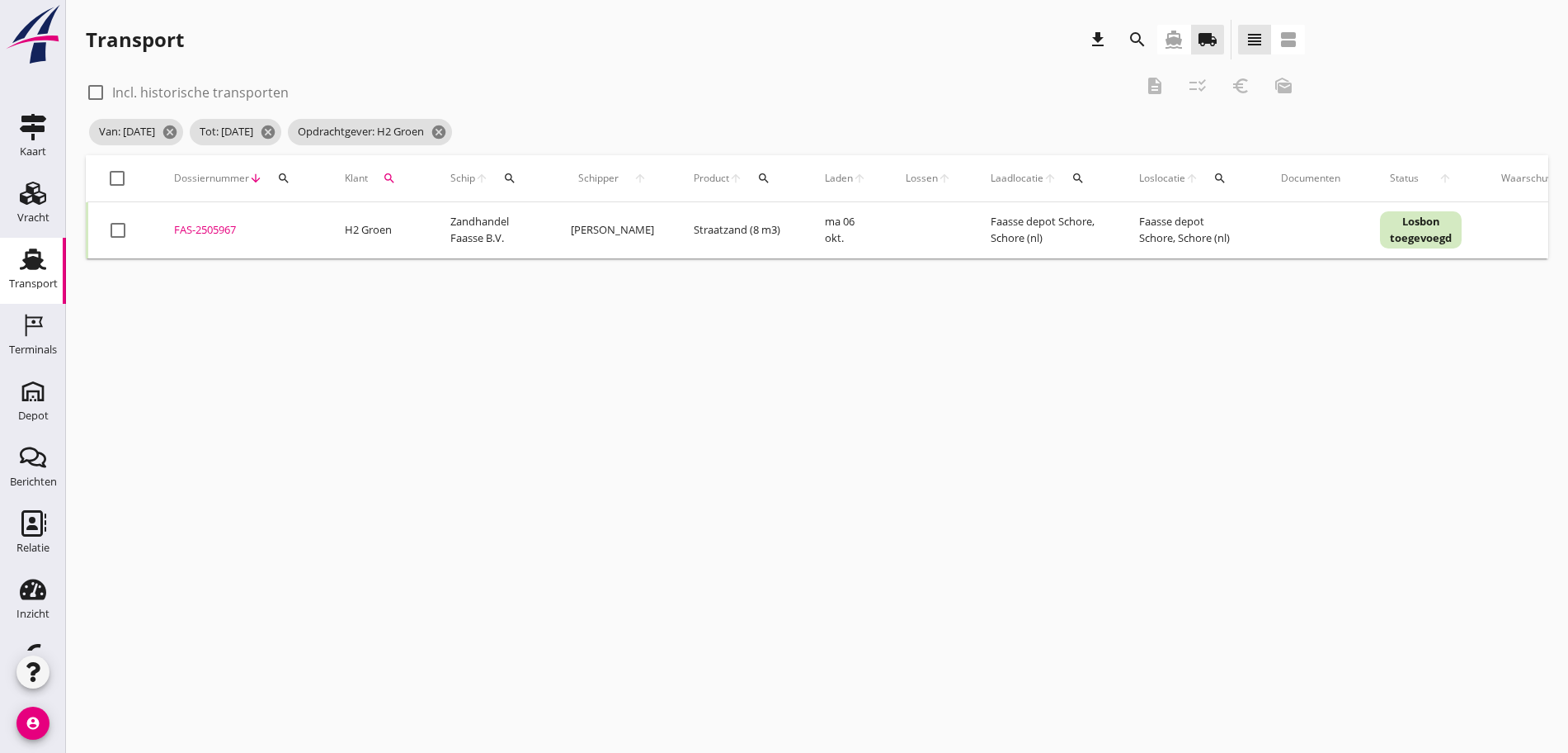
checkbox input "false"
drag, startPoint x: 112, startPoint y: 179, endPoint x: 123, endPoint y: 171, distance: 13.6
click at [115, 178] on div at bounding box center [117, 178] width 28 height 28
checkbox input "true"
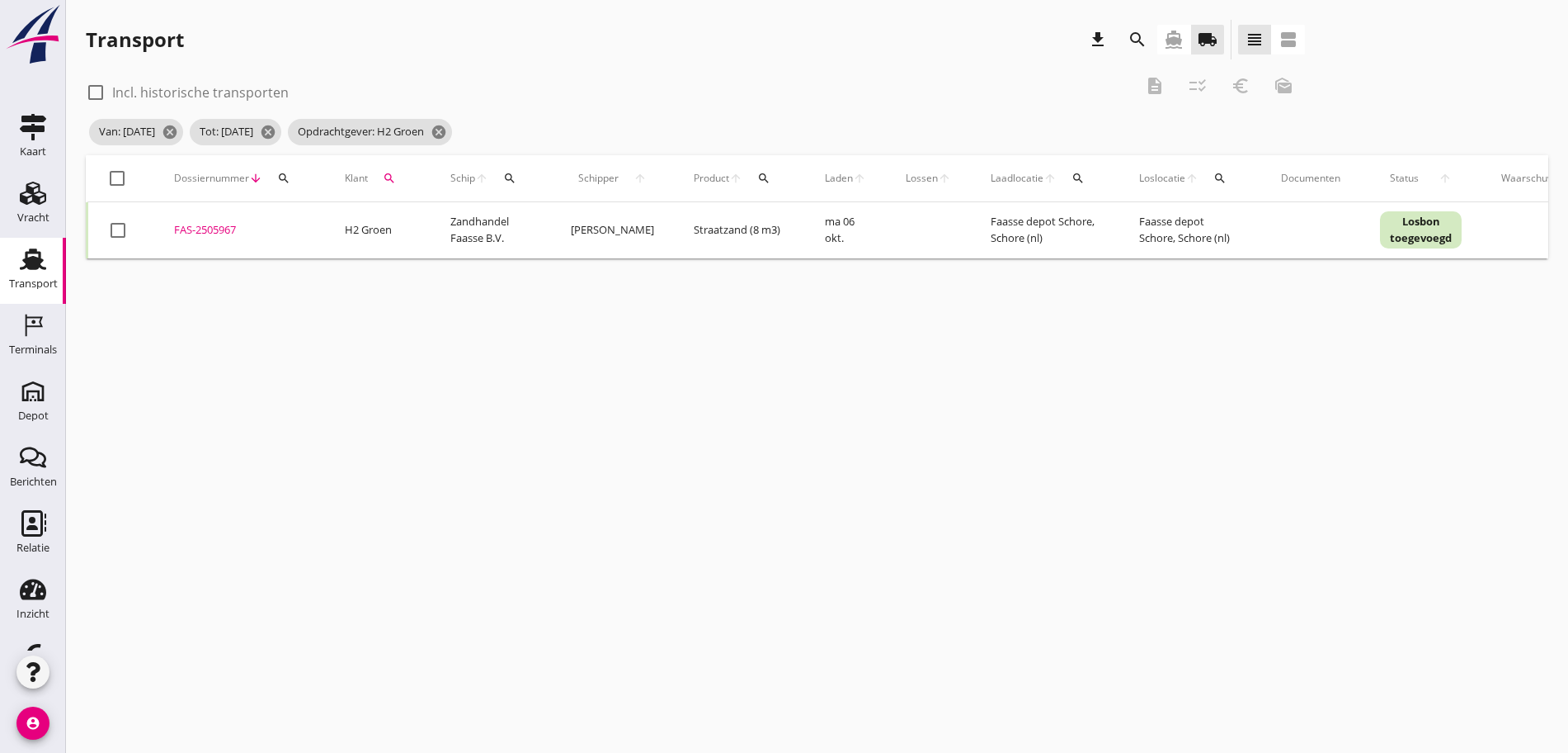
checkbox input "true"
click at [1226, 78] on button "euro_symbol" at bounding box center [1241, 85] width 30 height 30
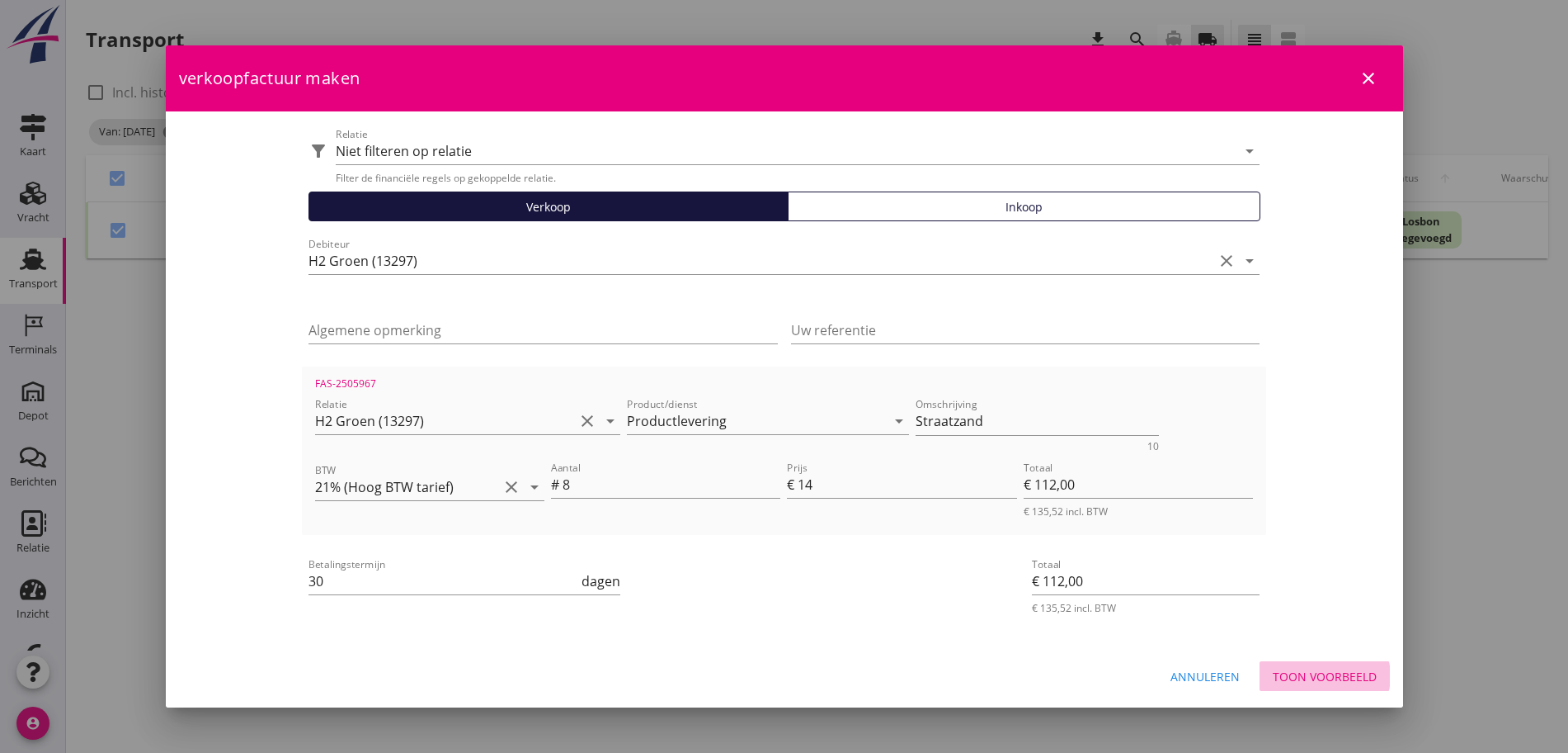
click at [1330, 680] on div "Toon voorbeeld" at bounding box center [1325, 676] width 104 height 17
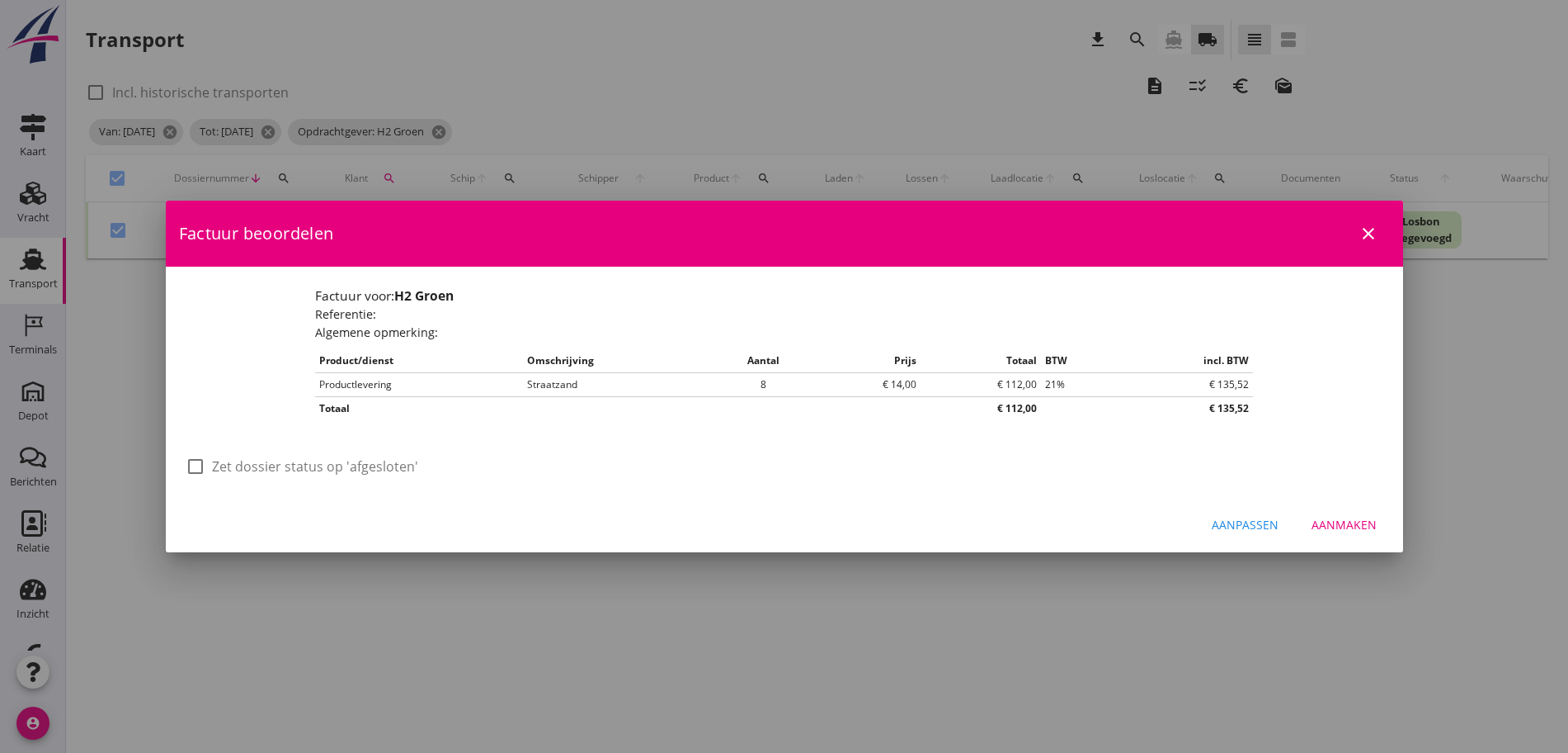
drag, startPoint x: 238, startPoint y: 458, endPoint x: 408, endPoint y: 470, distance: 170.4
click at [243, 458] on label "Zet dossier status op 'afgesloten'" at bounding box center [314, 466] width 206 height 16
checkbox input "true"
click at [1368, 527] on div "Aanmaken" at bounding box center [1344, 524] width 65 height 17
checkbox input "false"
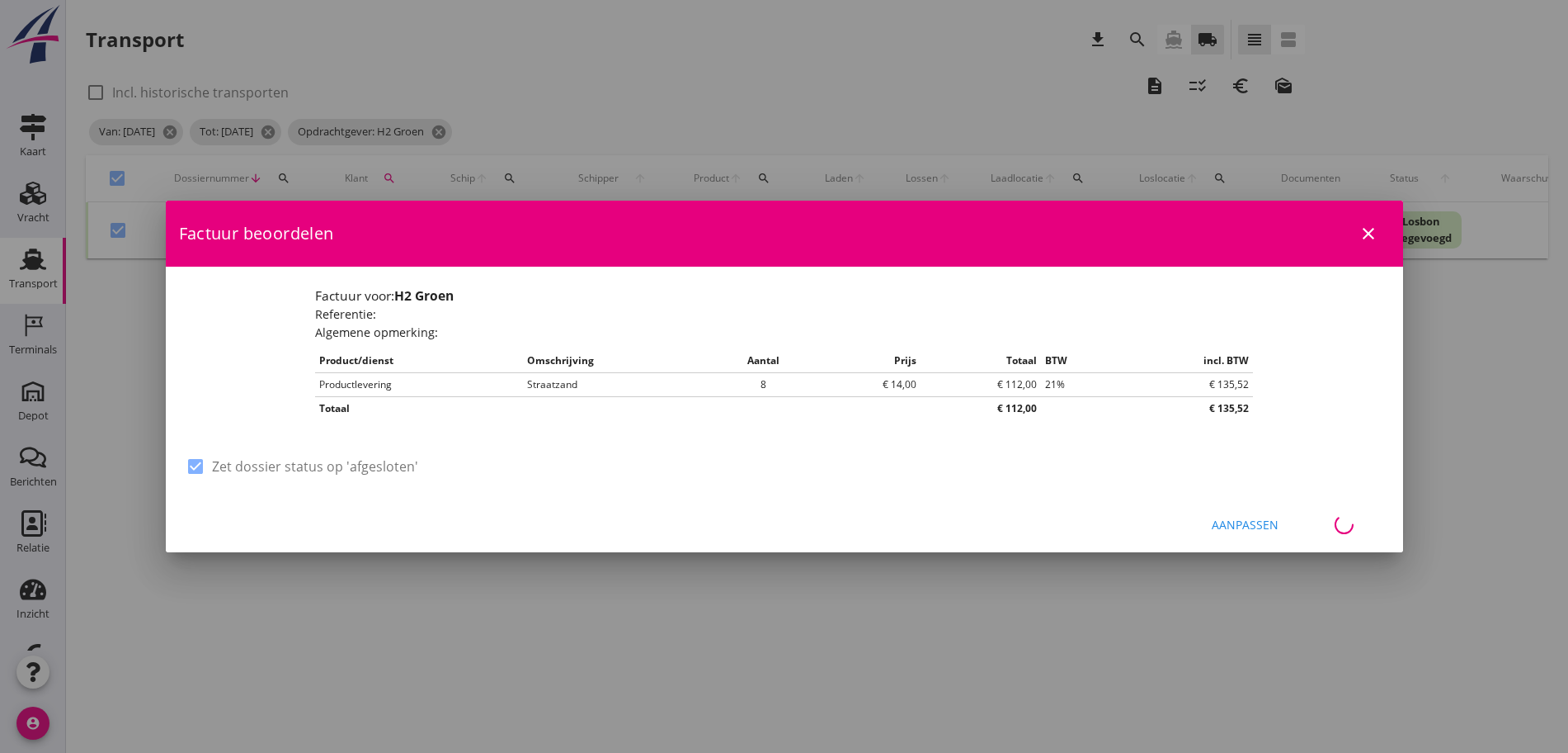
checkbox input "false"
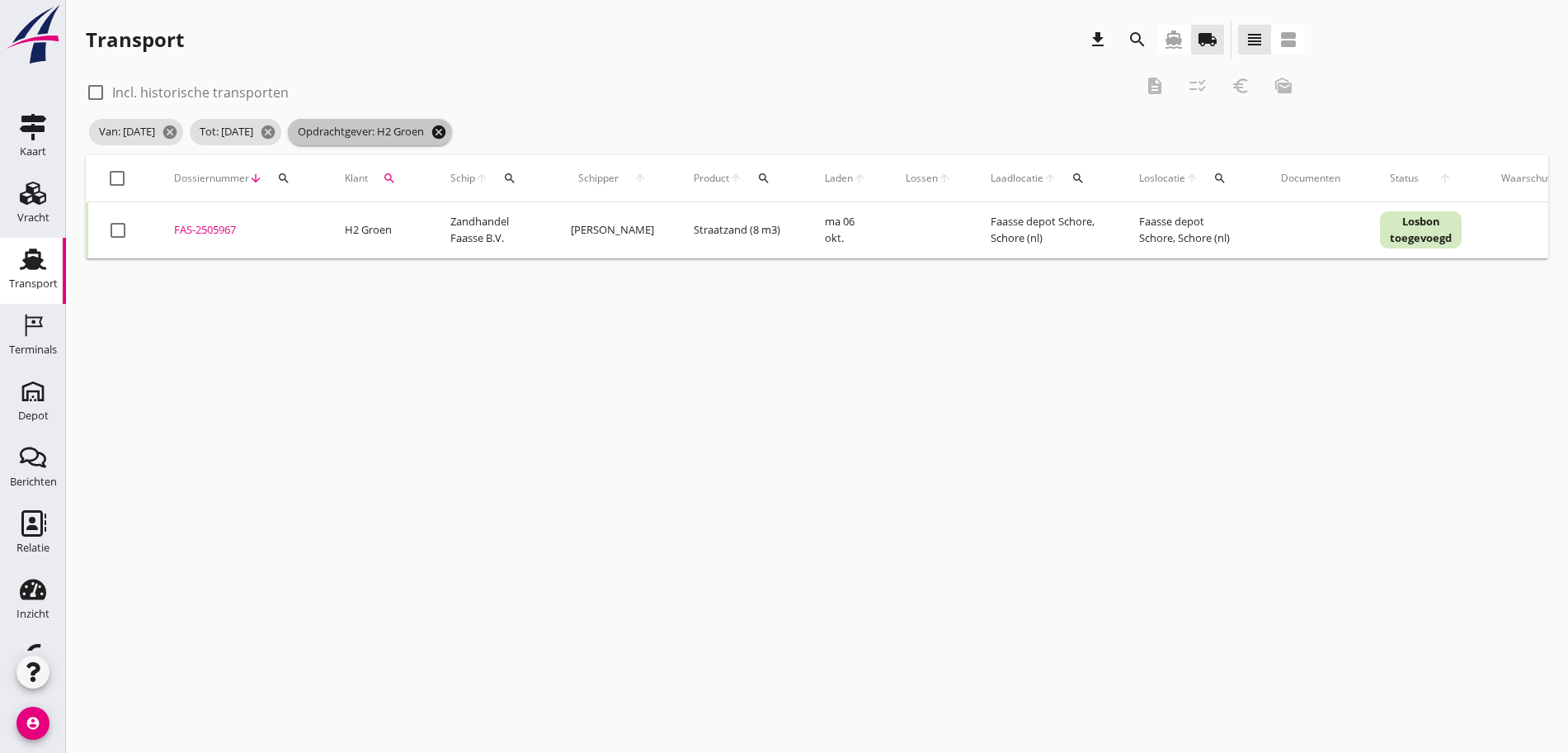
click at [447, 135] on icon "cancel" at bounding box center [438, 132] width 16 height 16
click at [381, 183] on div "search" at bounding box center [389, 178] width 30 height 13
click at [396, 224] on input "Zoeken op opdrachtgever..." at bounding box center [467, 226] width 172 height 26
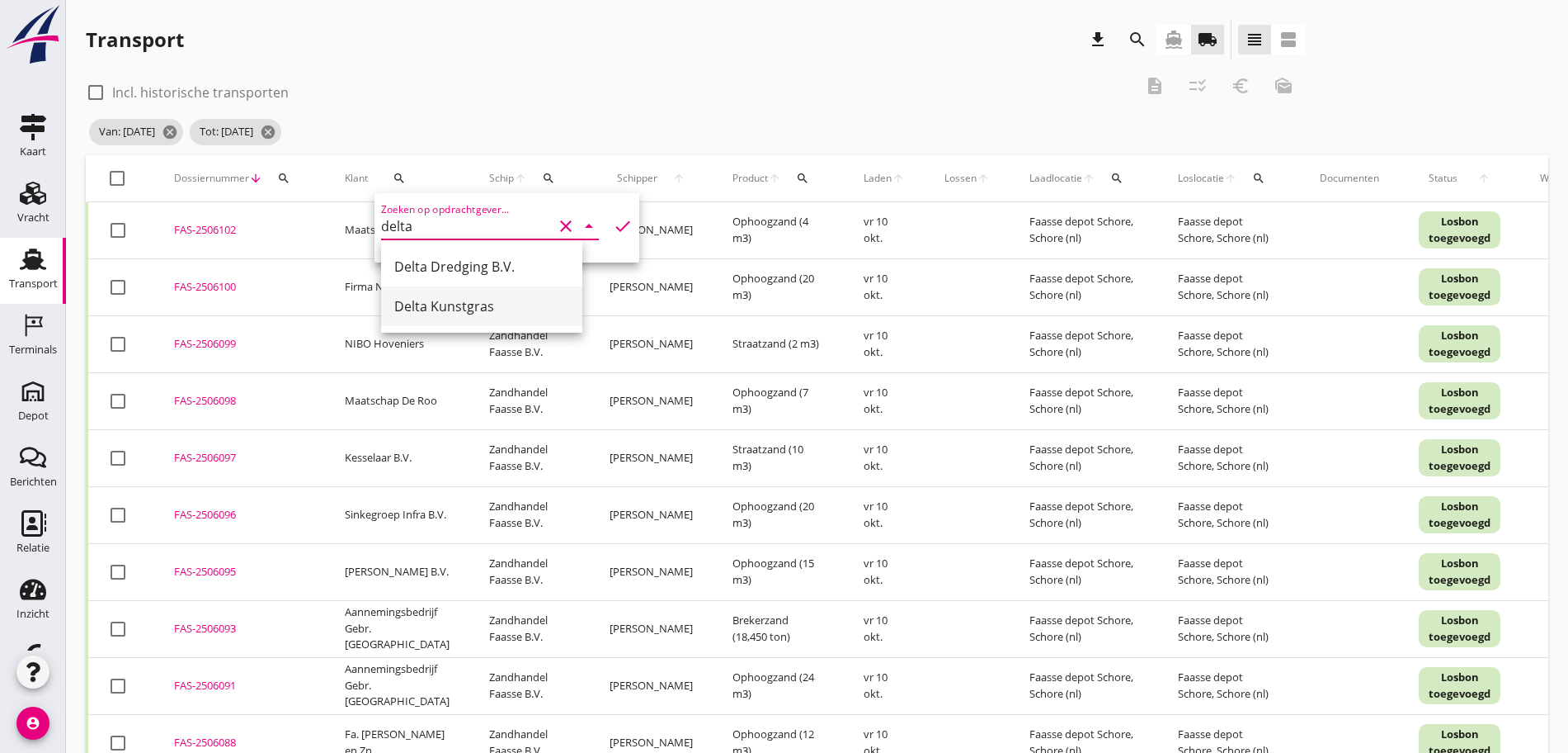
click at [444, 306] on div "Delta Kunstgras" at bounding box center [482, 306] width 175 height 20
type input "Delta Kunstgras"
click at [613, 232] on icon "check" at bounding box center [622, 226] width 20 height 20
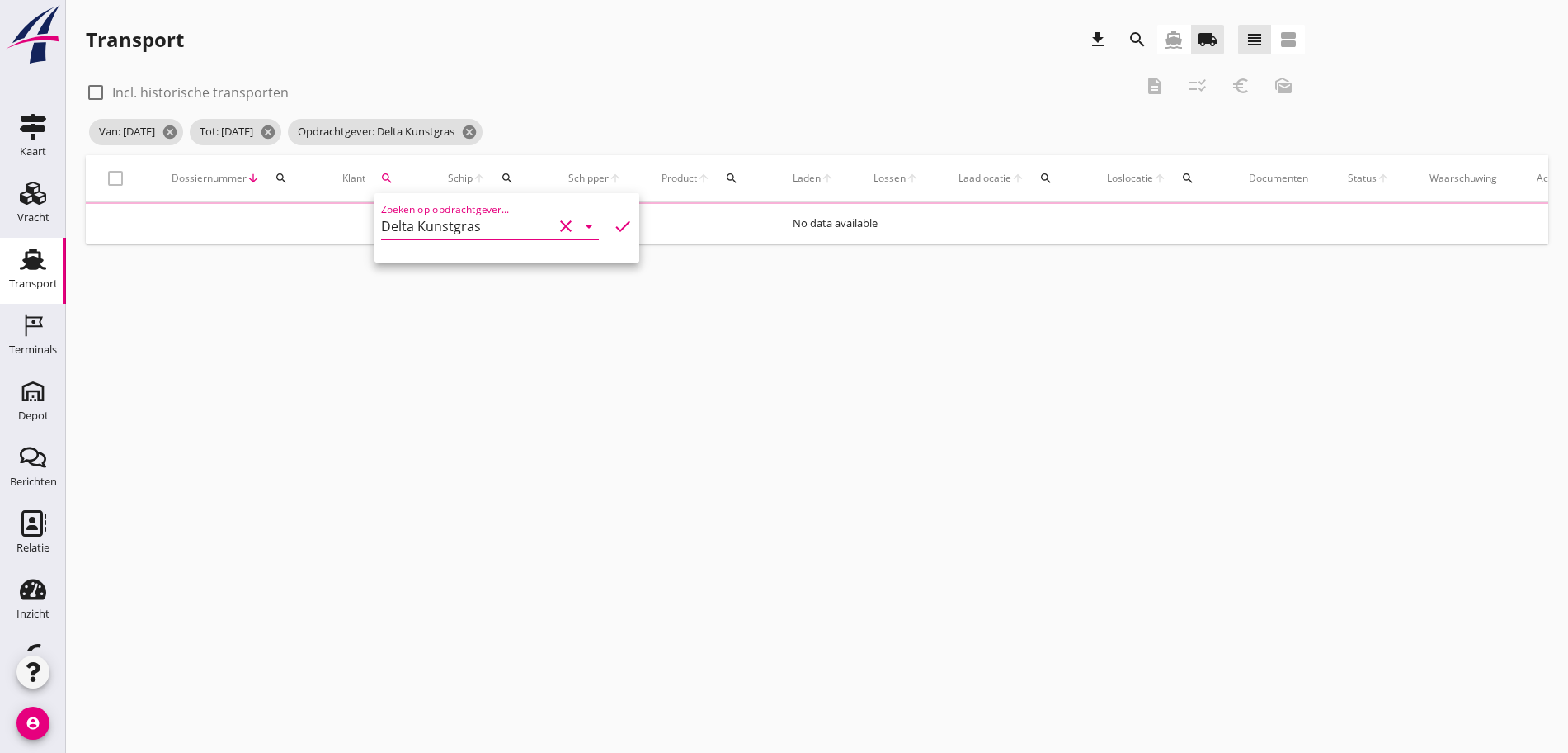
click at [627, 109] on div "check_box_outline_blank Incl. historische transporten description checklist_rtl…" at bounding box center [695, 91] width 1219 height 50
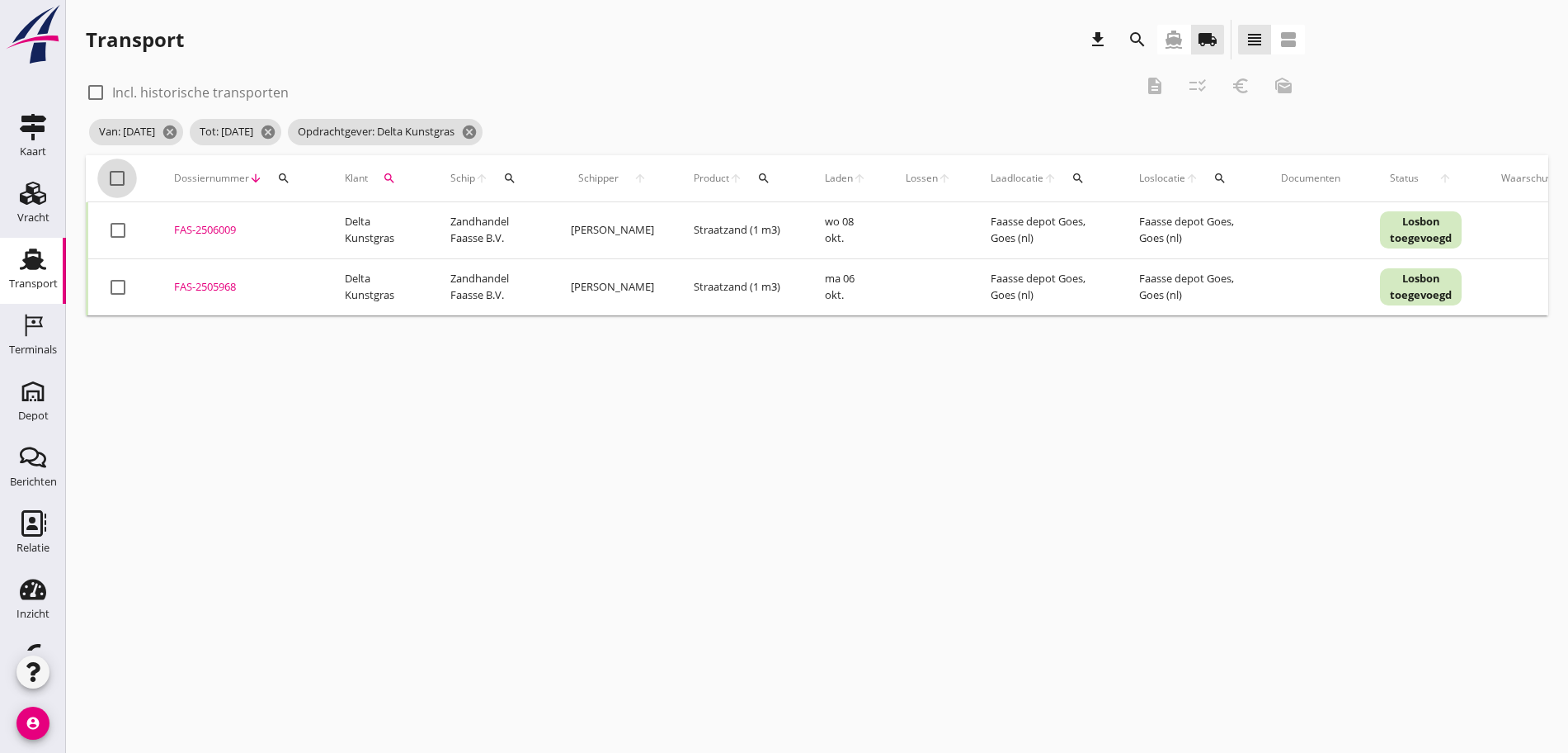
click at [115, 174] on div at bounding box center [117, 178] width 28 height 28
checkbox input "true"
click at [1145, 79] on icon "description" at bounding box center [1154, 85] width 20 height 20
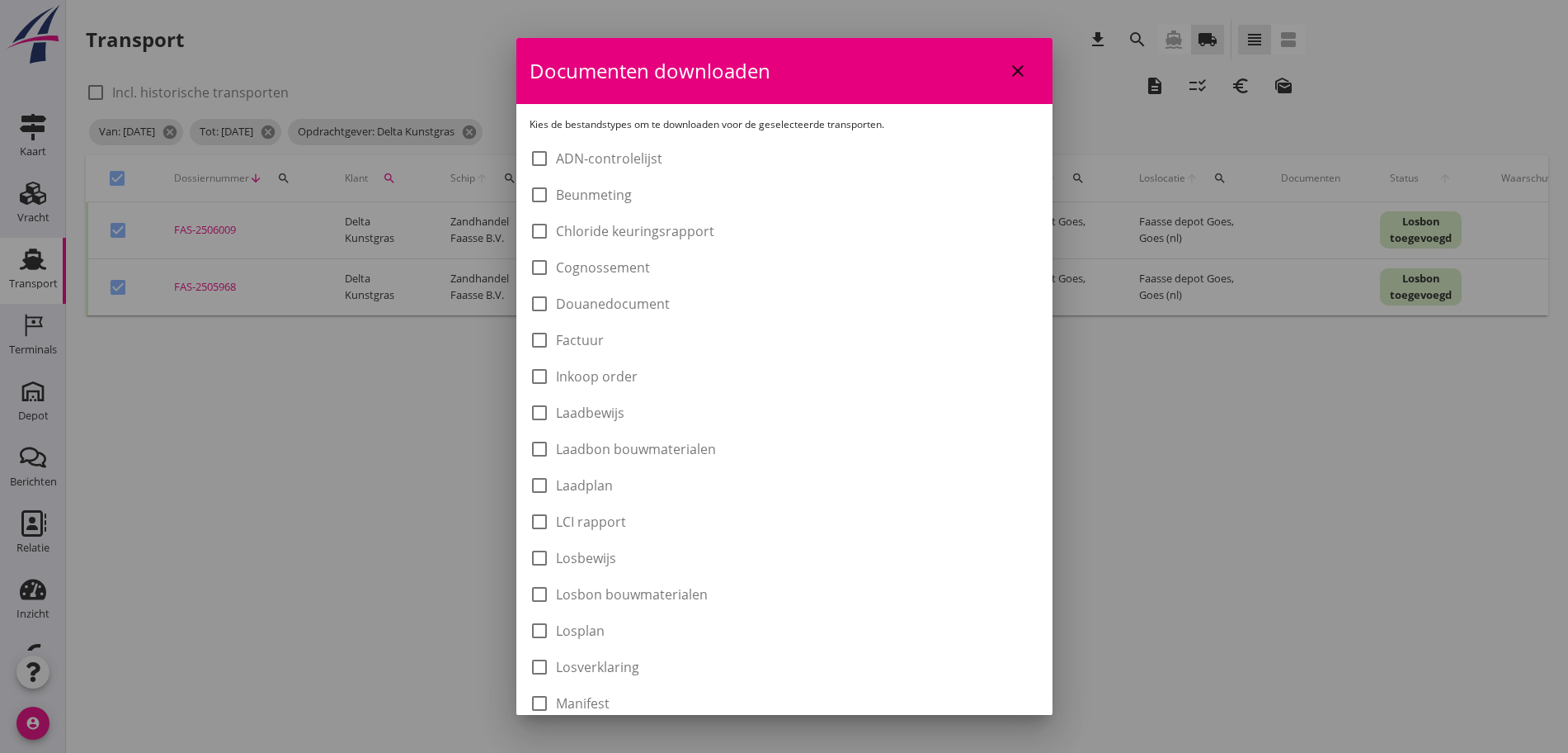
click at [618, 455] on label "Laadbon bouwmaterialen" at bounding box center [636, 449] width 160 height 16
checkbox input "true"
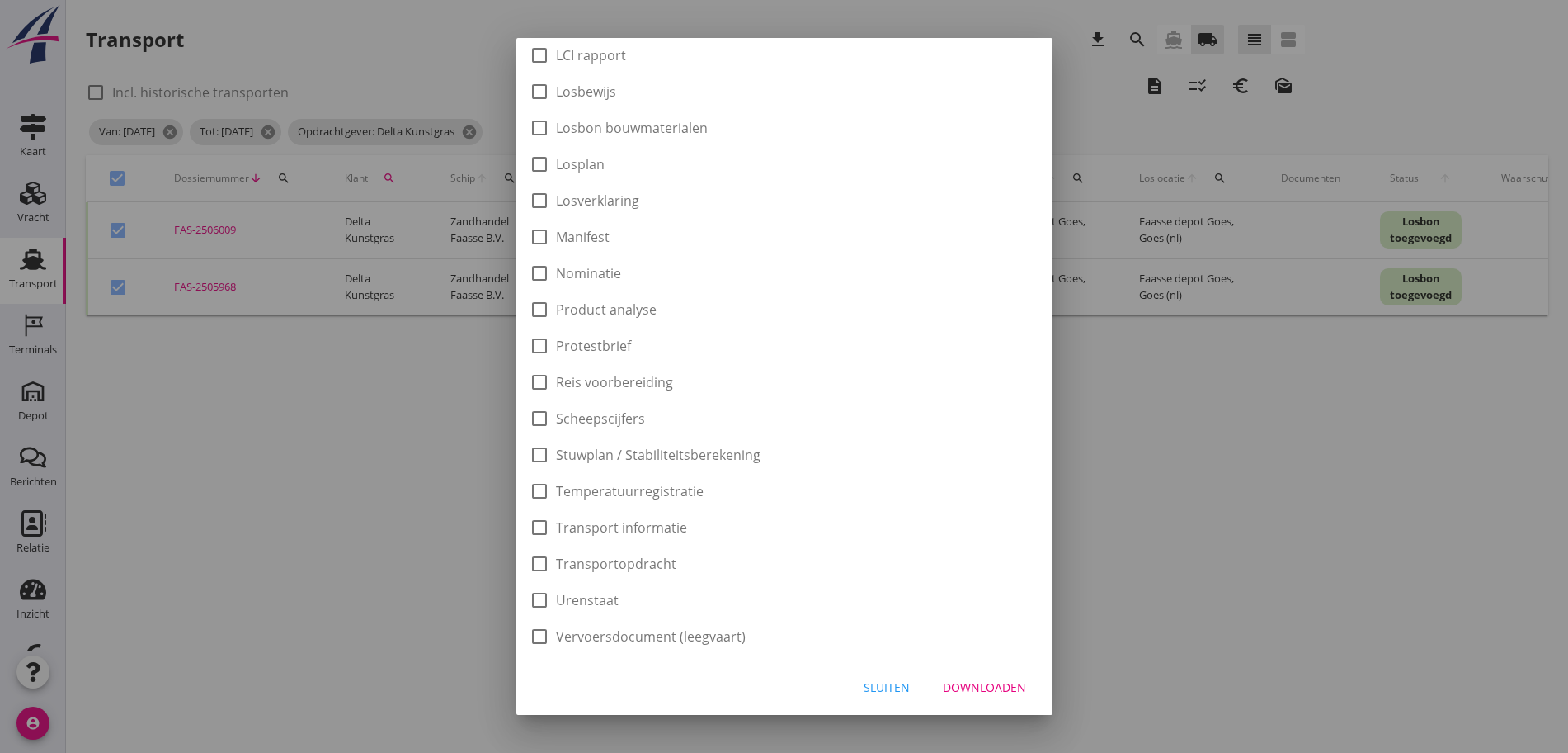
click at [952, 685] on div "Downloaden" at bounding box center [985, 687] width 84 height 17
checkbox input "false"
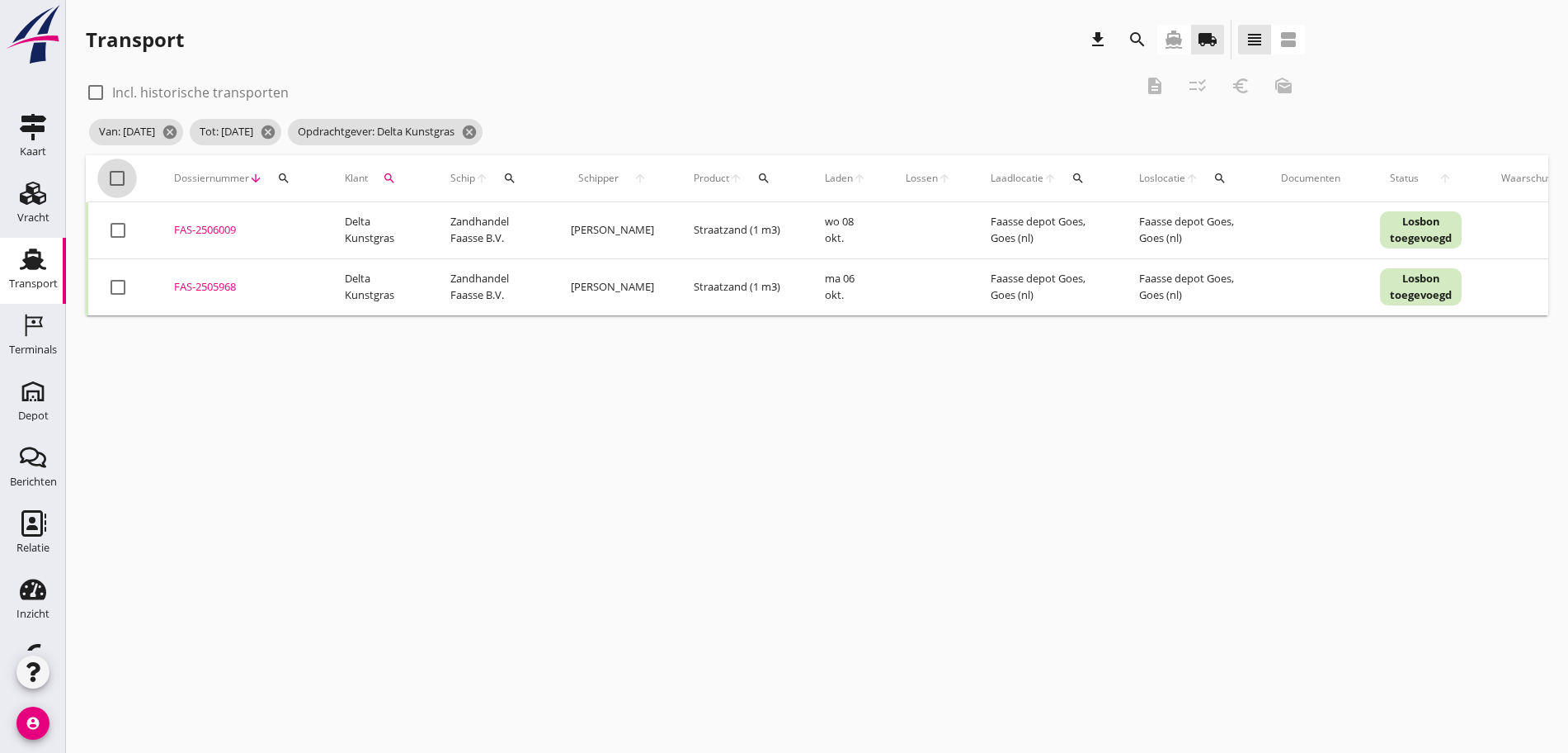
drag, startPoint x: 115, startPoint y: 183, endPoint x: 162, endPoint y: 160, distance: 52.3
click at [115, 183] on div at bounding box center [117, 178] width 28 height 28
checkbox input "true"
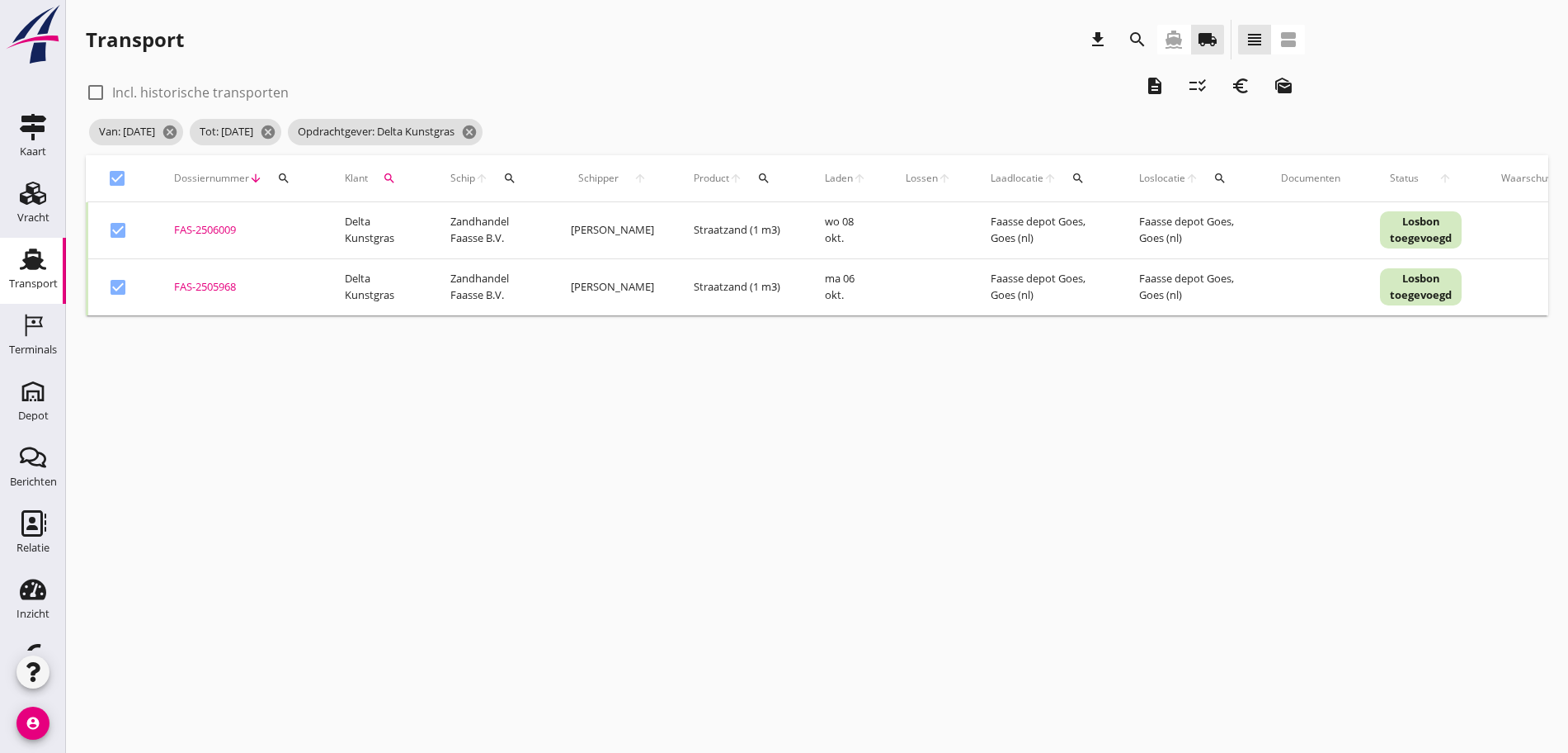
click at [1231, 92] on icon "euro_symbol" at bounding box center [1241, 85] width 20 height 20
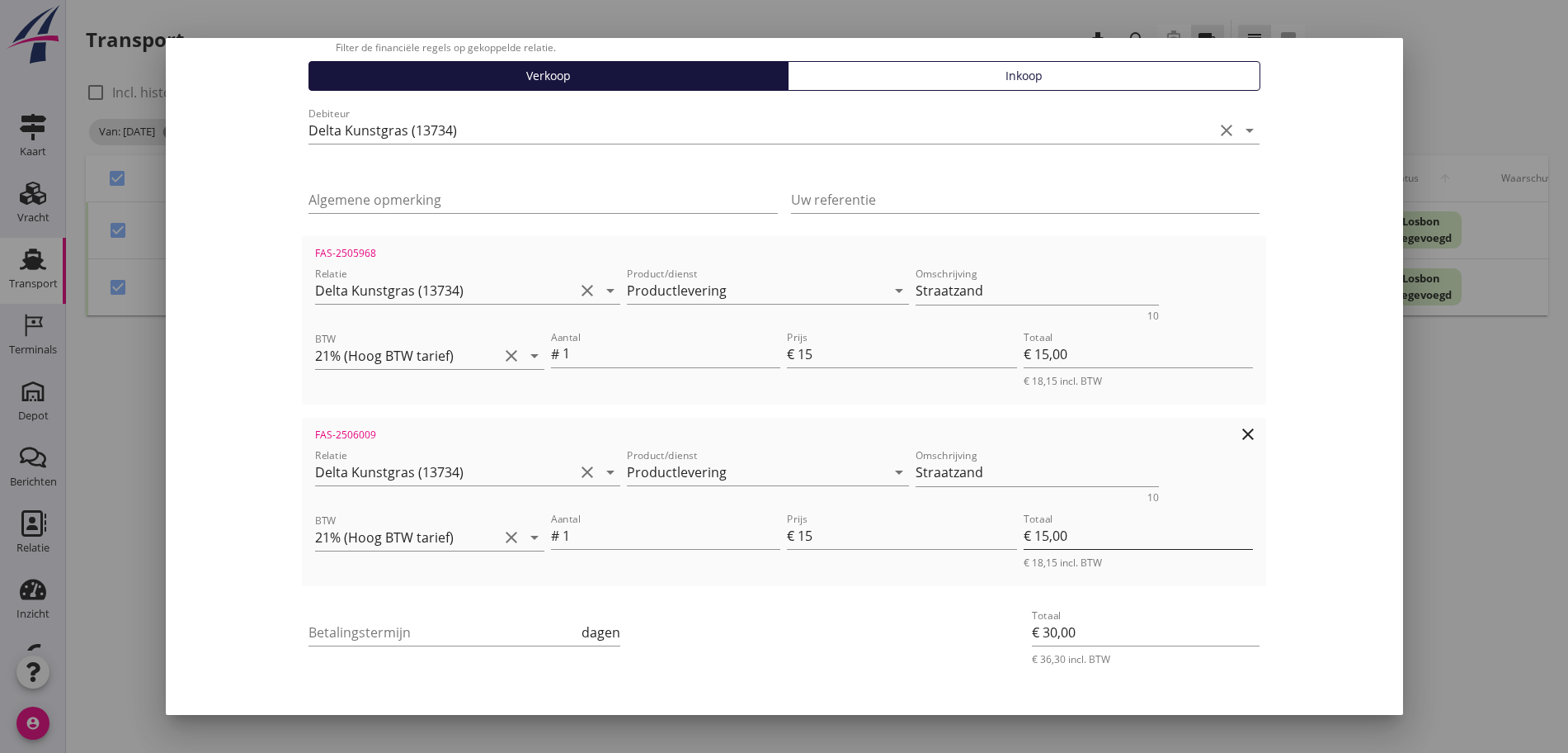
scroll to position [166, 0]
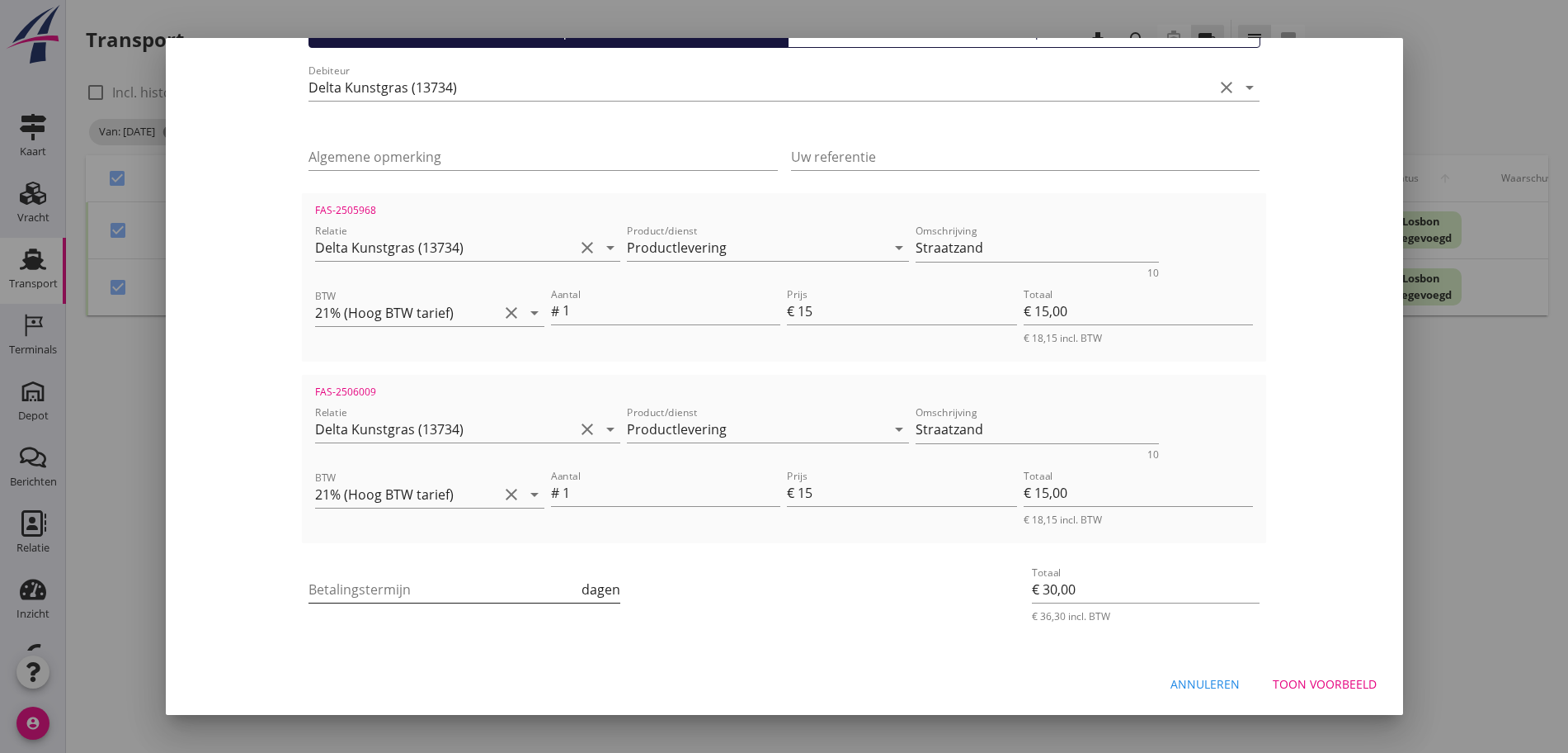
click at [308, 581] on input "Betalingstermijn" at bounding box center [443, 589] width 270 height 26
type input "30"
click at [1310, 669] on button "Toon voorbeeld" at bounding box center [1324, 684] width 131 height 30
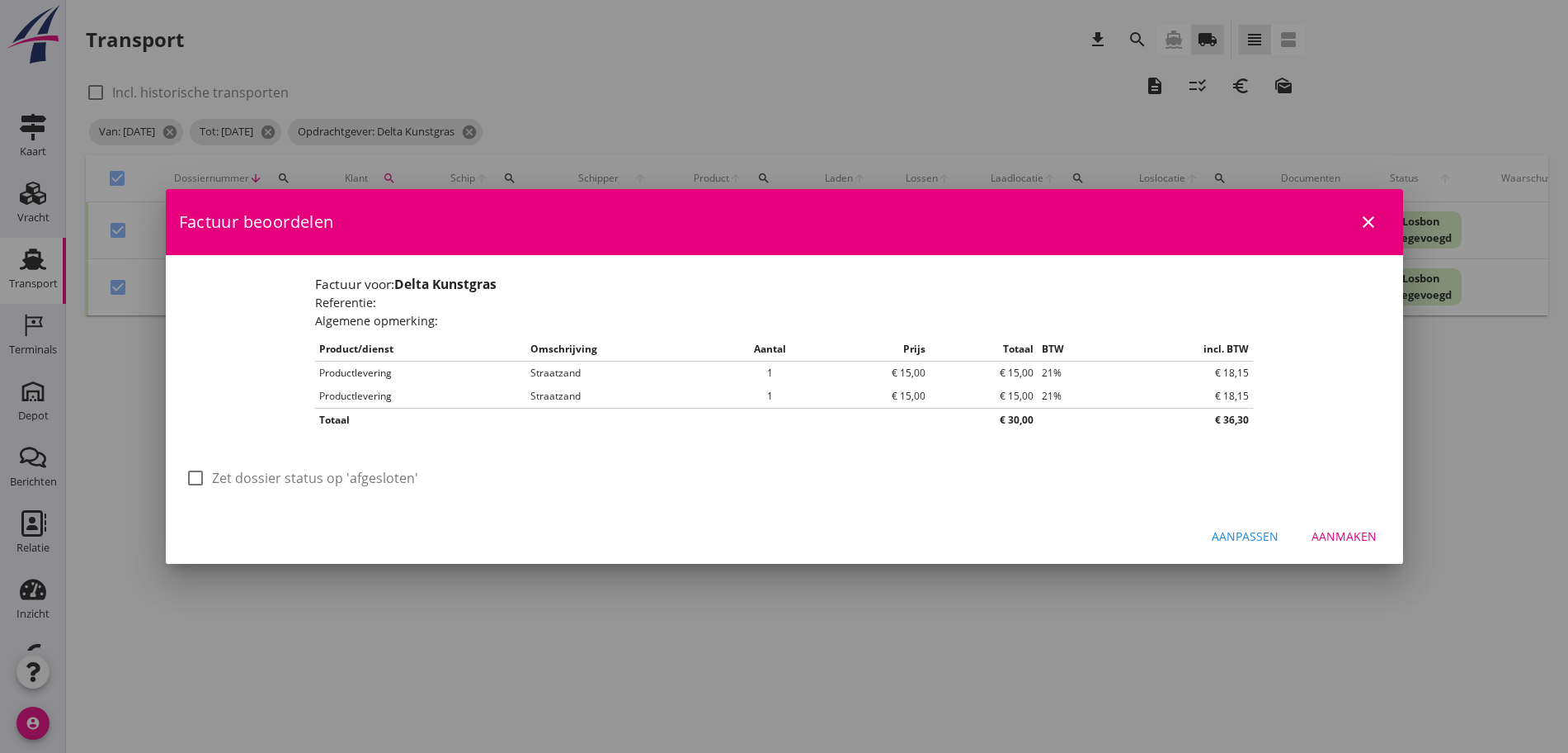
scroll to position [0, 0]
click at [226, 473] on div "check_box_outline_blank Zet dossier status op 'afgesloten'" at bounding box center [794, 486] width 1218 height 43
click at [226, 473] on label "Zet dossier status op 'afgesloten'" at bounding box center [314, 477] width 206 height 16
checkbox input "true"
click at [1380, 542] on button "Aanmaken" at bounding box center [1344, 535] width 91 height 30
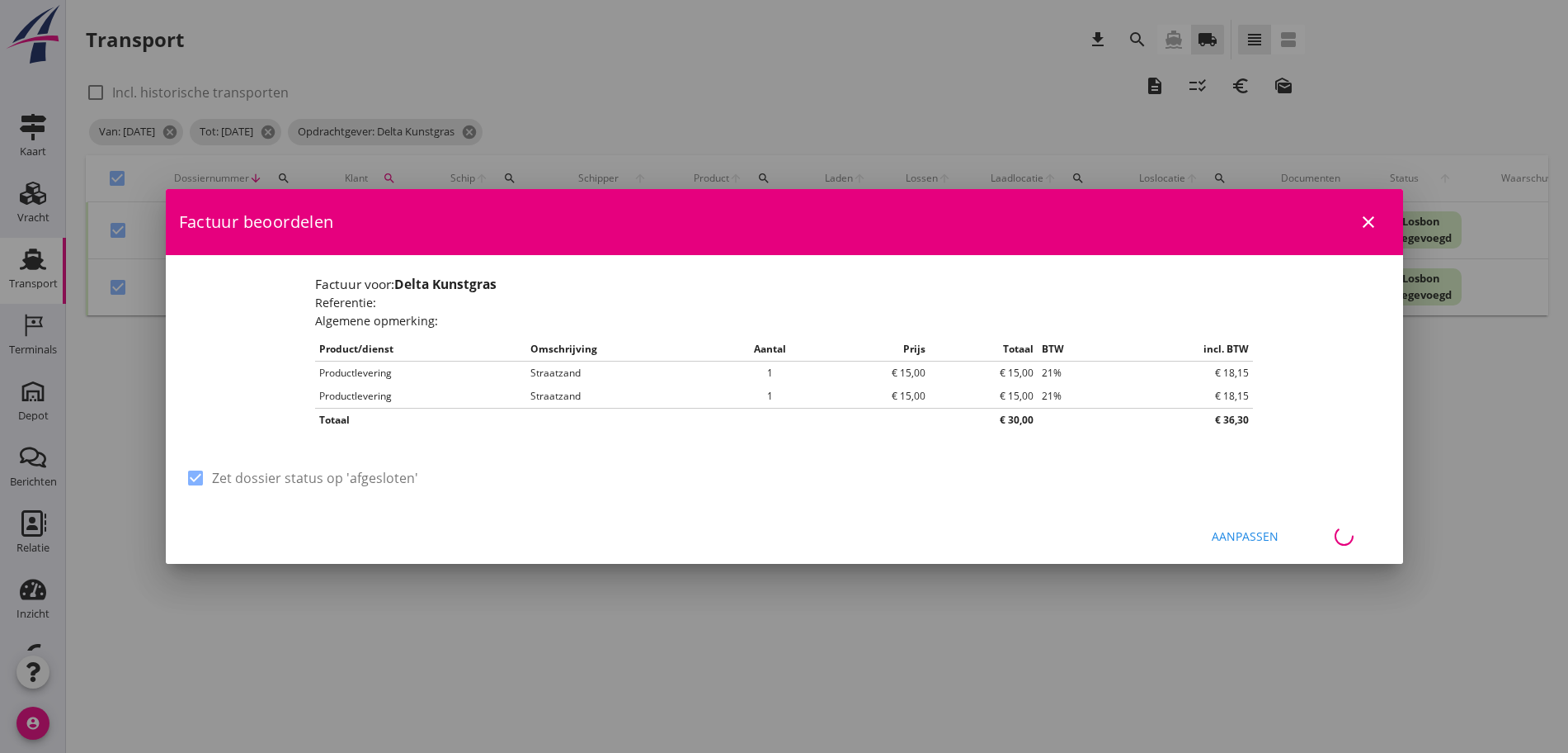
checkbox input "false"
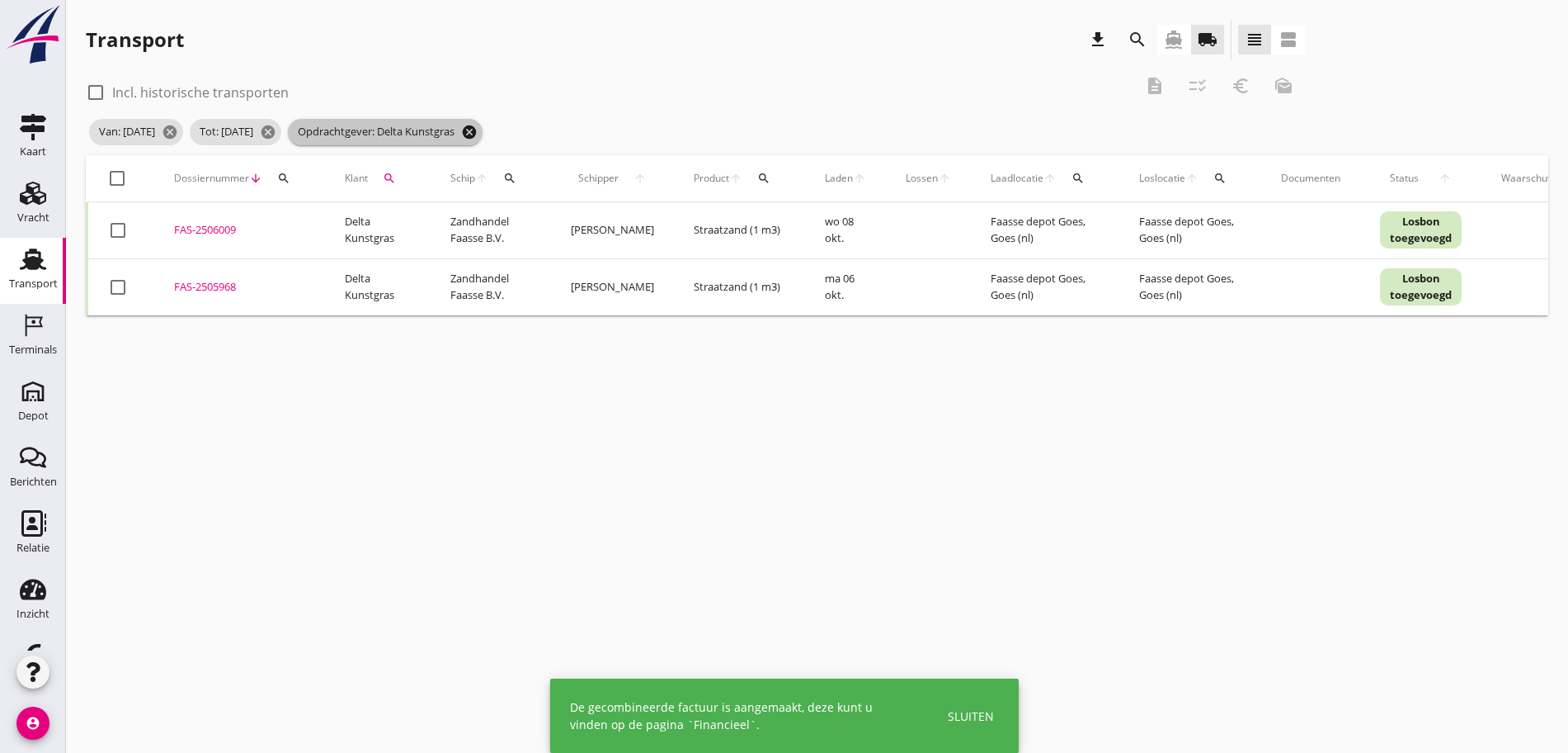
click at [478, 129] on icon "cancel" at bounding box center [469, 132] width 16 height 16
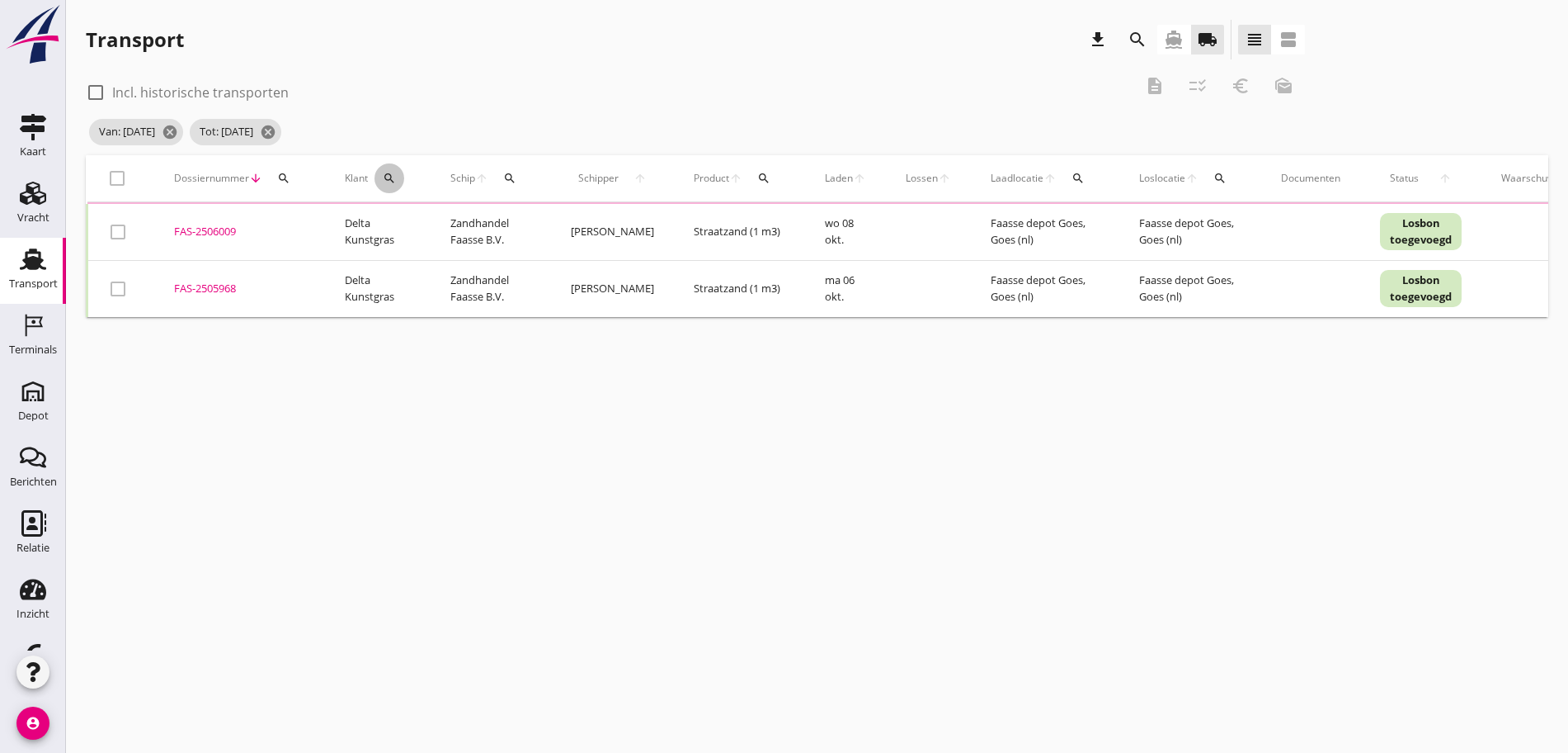
click at [394, 179] on icon "search" at bounding box center [389, 178] width 13 height 13
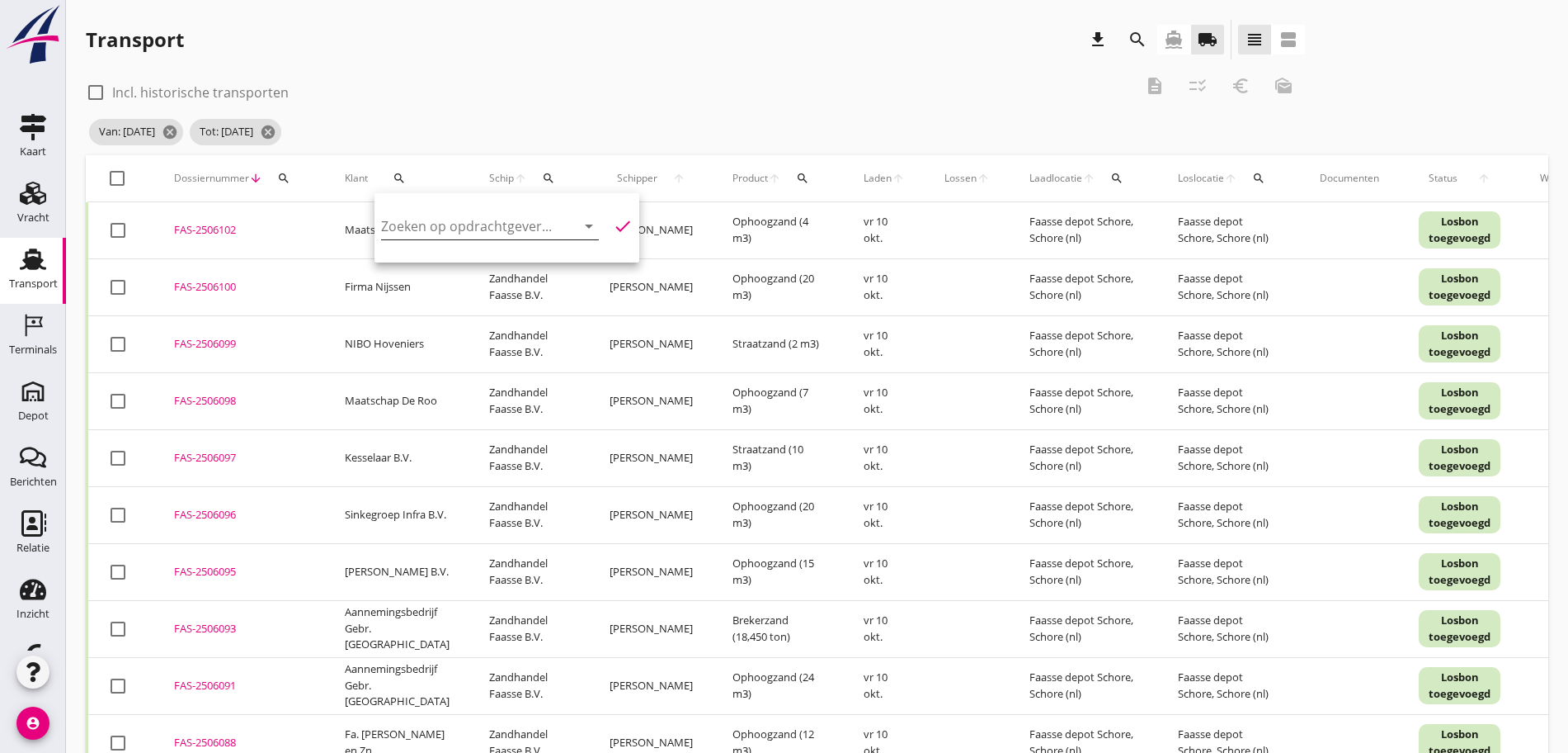
click at [461, 226] on input "Zoeken op opdrachtgever..." at bounding box center [467, 226] width 172 height 26
drag, startPoint x: 530, startPoint y: 268, endPoint x: 645, endPoint y: 216, distance: 126.2
click at [538, 262] on div "Transportbedrijf Verhulst" at bounding box center [482, 266] width 175 height 20
type input "Transportbedrijf Verhulst"
click at [613, 225] on icon "check" at bounding box center [622, 226] width 20 height 20
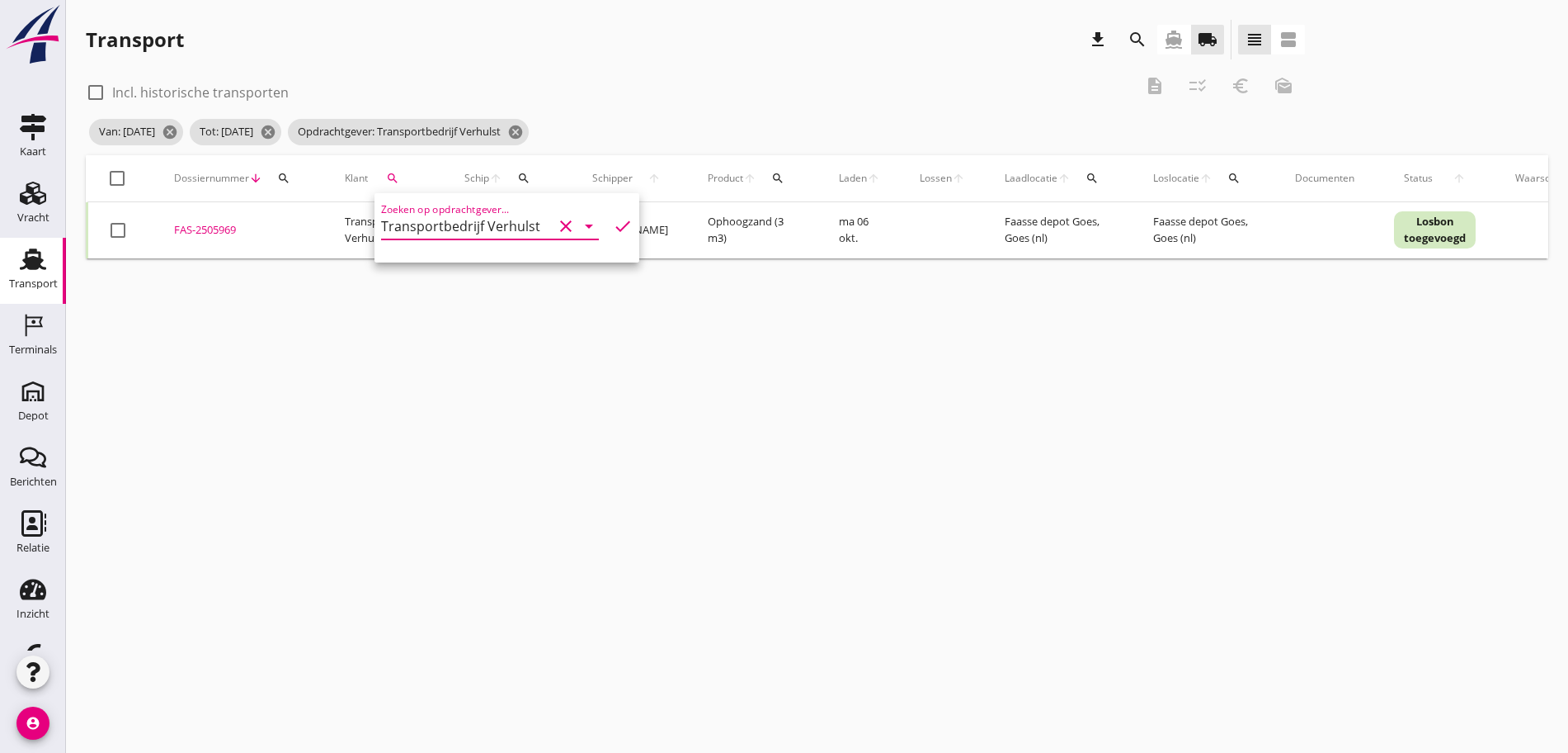
click at [123, 170] on div at bounding box center [117, 178] width 28 height 28
checkbox input "true"
click at [1145, 83] on icon "description" at bounding box center [1154, 85] width 20 height 20
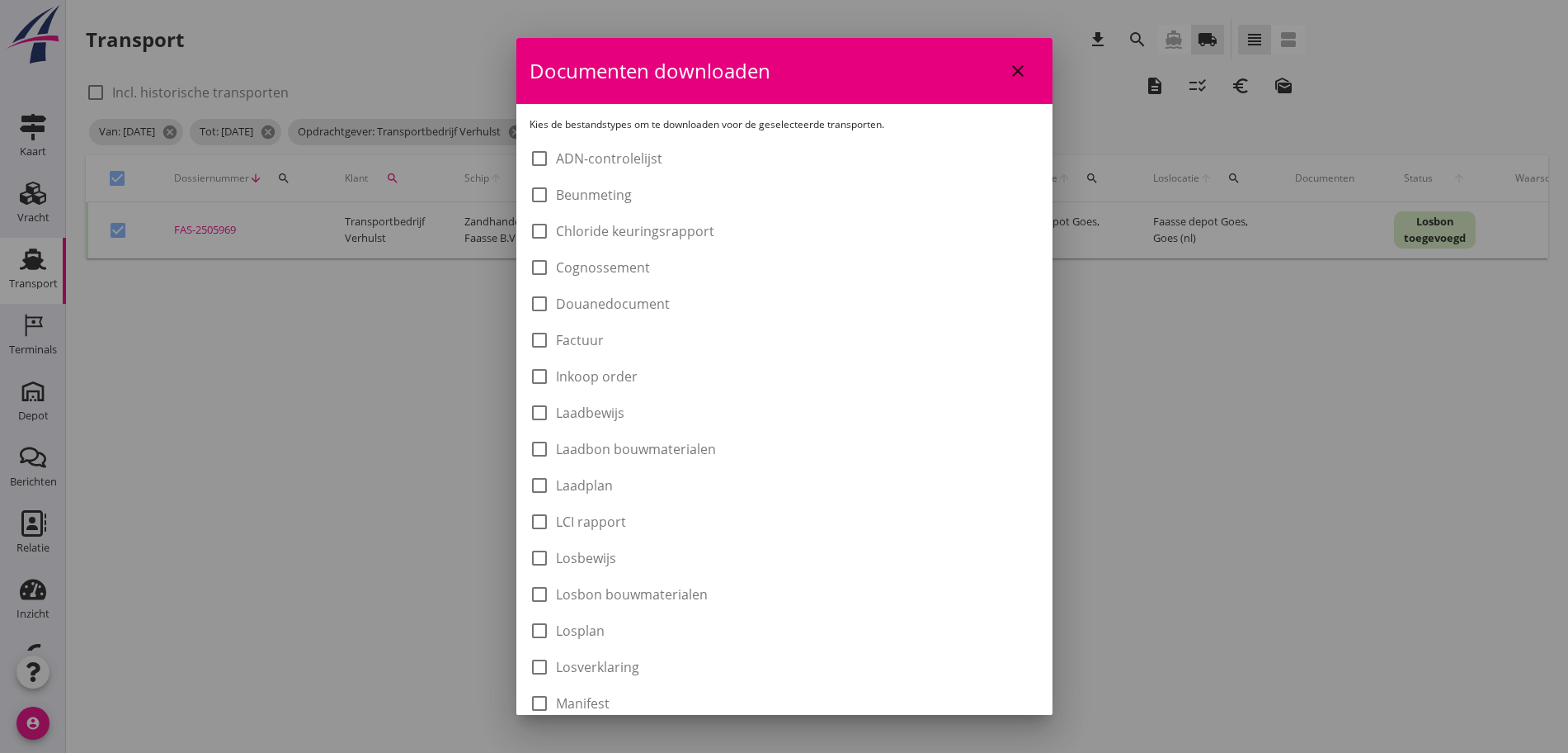
click at [653, 452] on label "Laadbon bouwmaterialen" at bounding box center [636, 449] width 160 height 16
checkbox input "true"
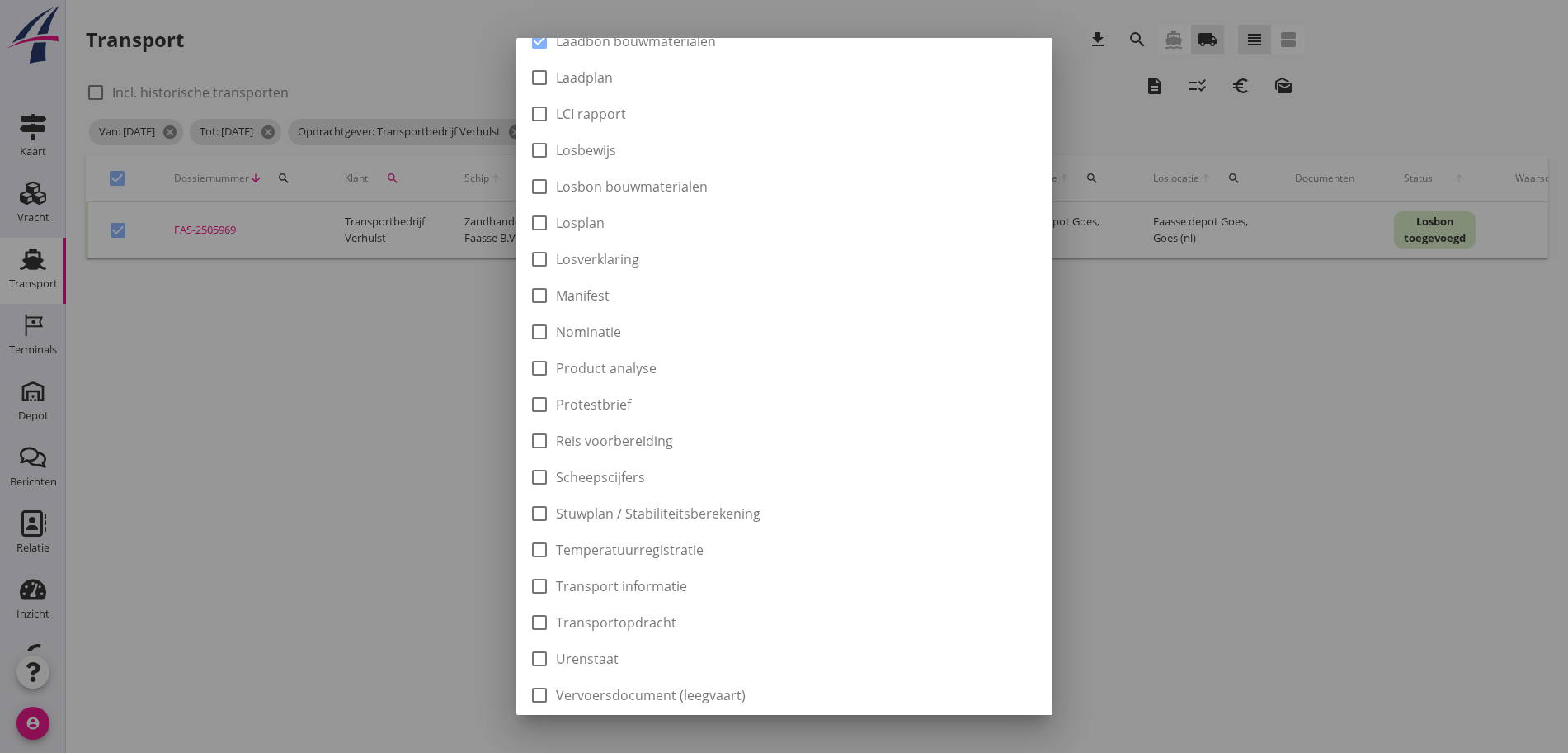
scroll to position [467, 0]
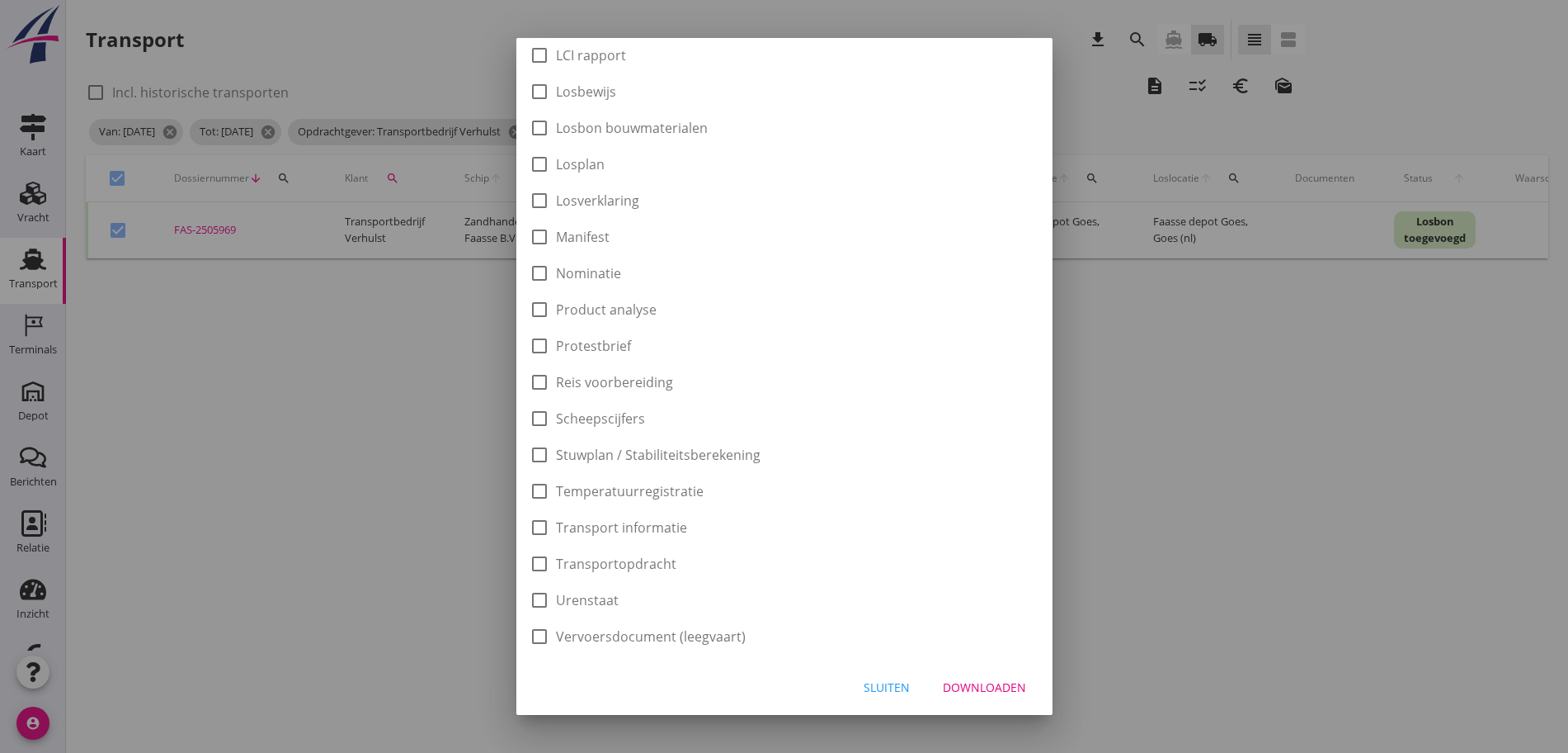
click at [980, 681] on div "Downloaden" at bounding box center [985, 687] width 84 height 17
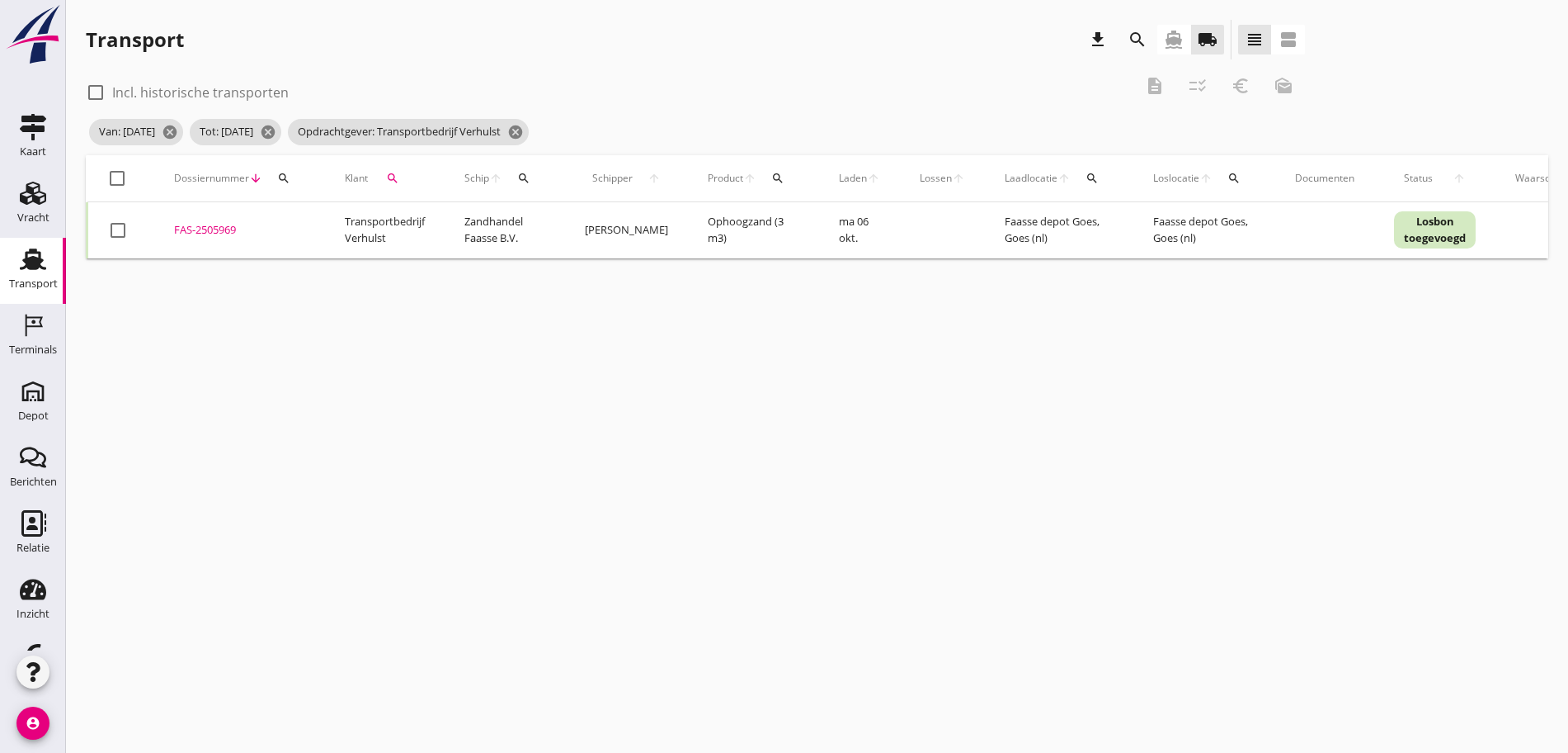
checkbox input "false"
drag, startPoint x: 108, startPoint y: 176, endPoint x: 120, endPoint y: 169, distance: 13.9
click at [111, 175] on div at bounding box center [117, 178] width 28 height 28
checkbox input "true"
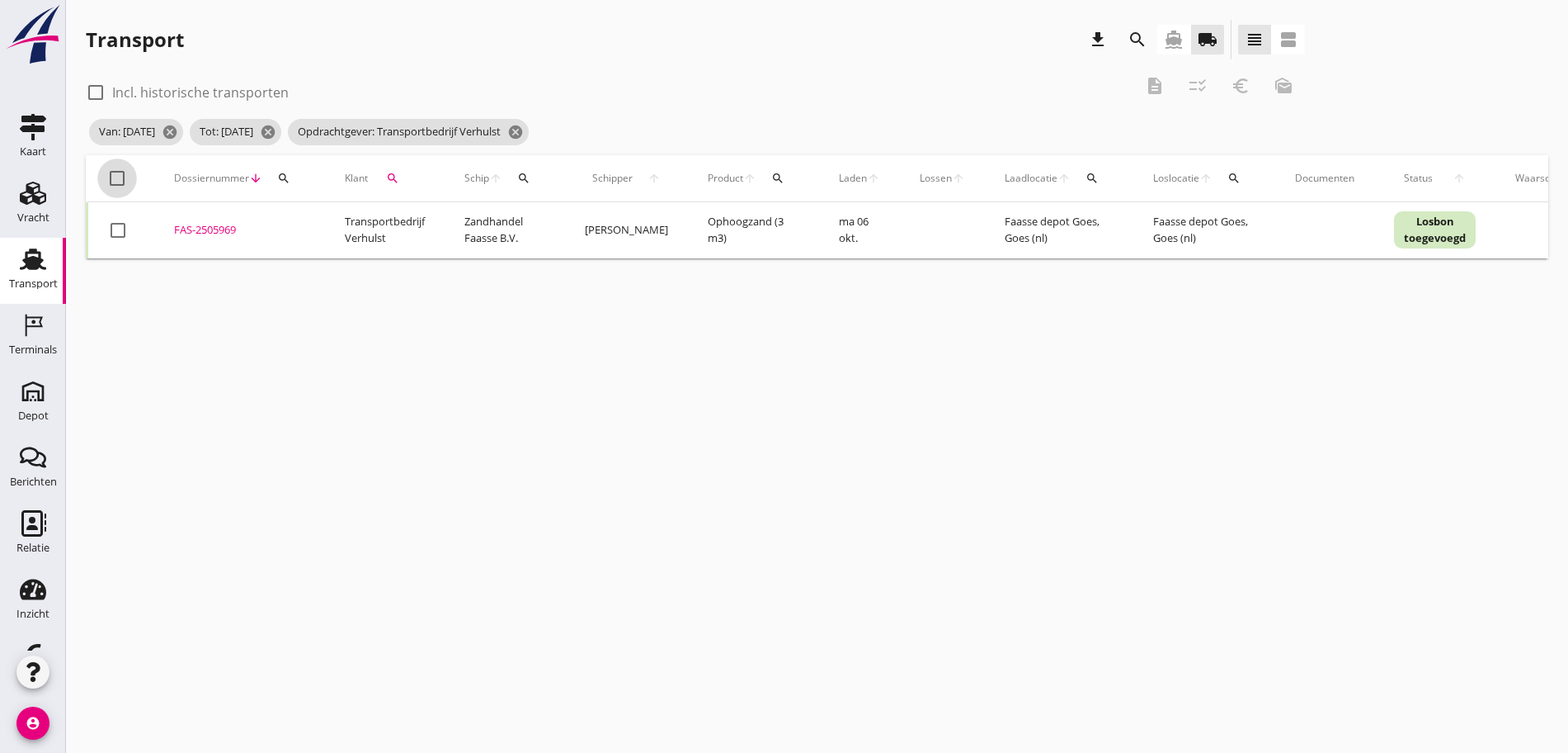
checkbox input "true"
click at [1231, 87] on icon "euro_symbol" at bounding box center [1241, 85] width 20 height 20
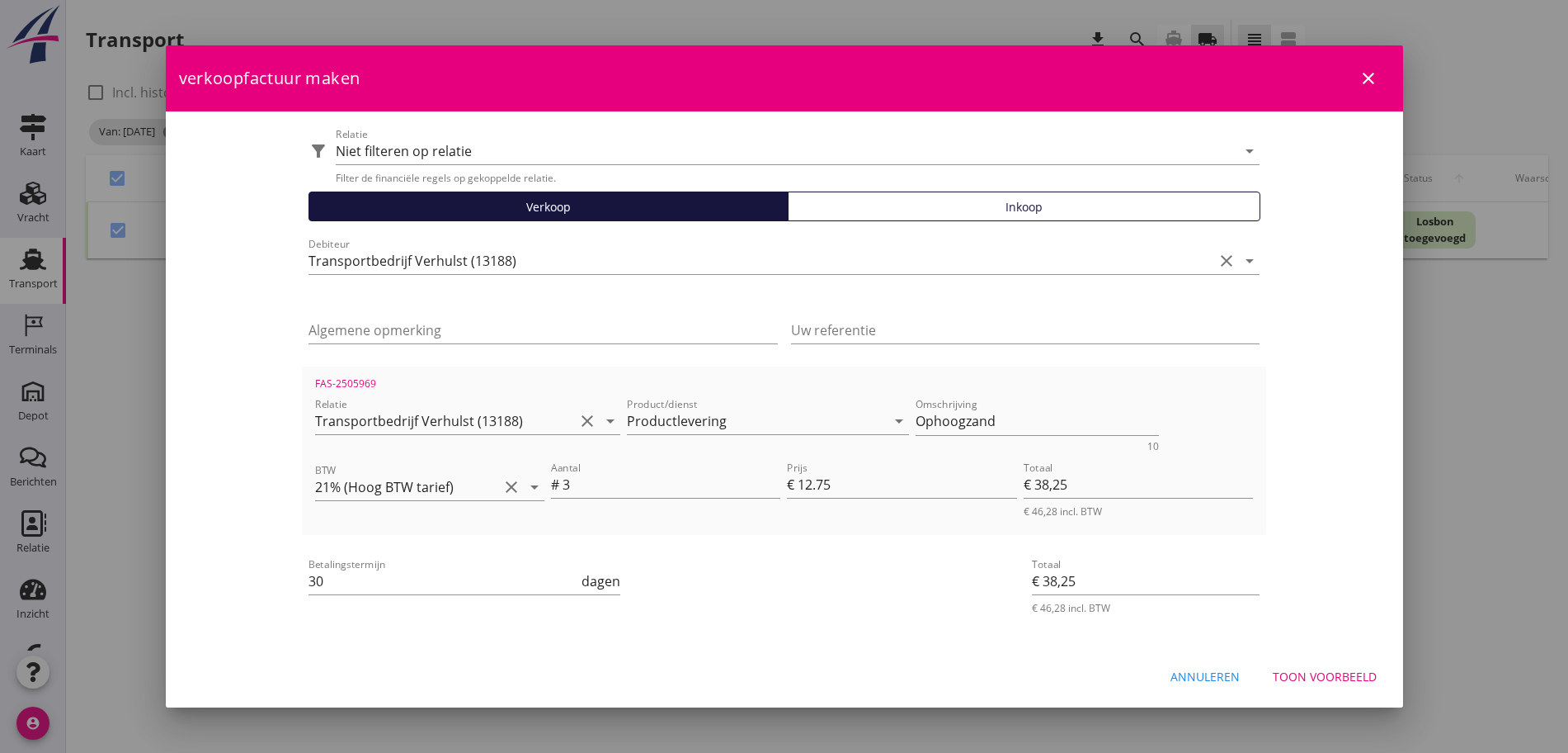
click at [1308, 678] on div "Toon voorbeeld" at bounding box center [1325, 676] width 104 height 17
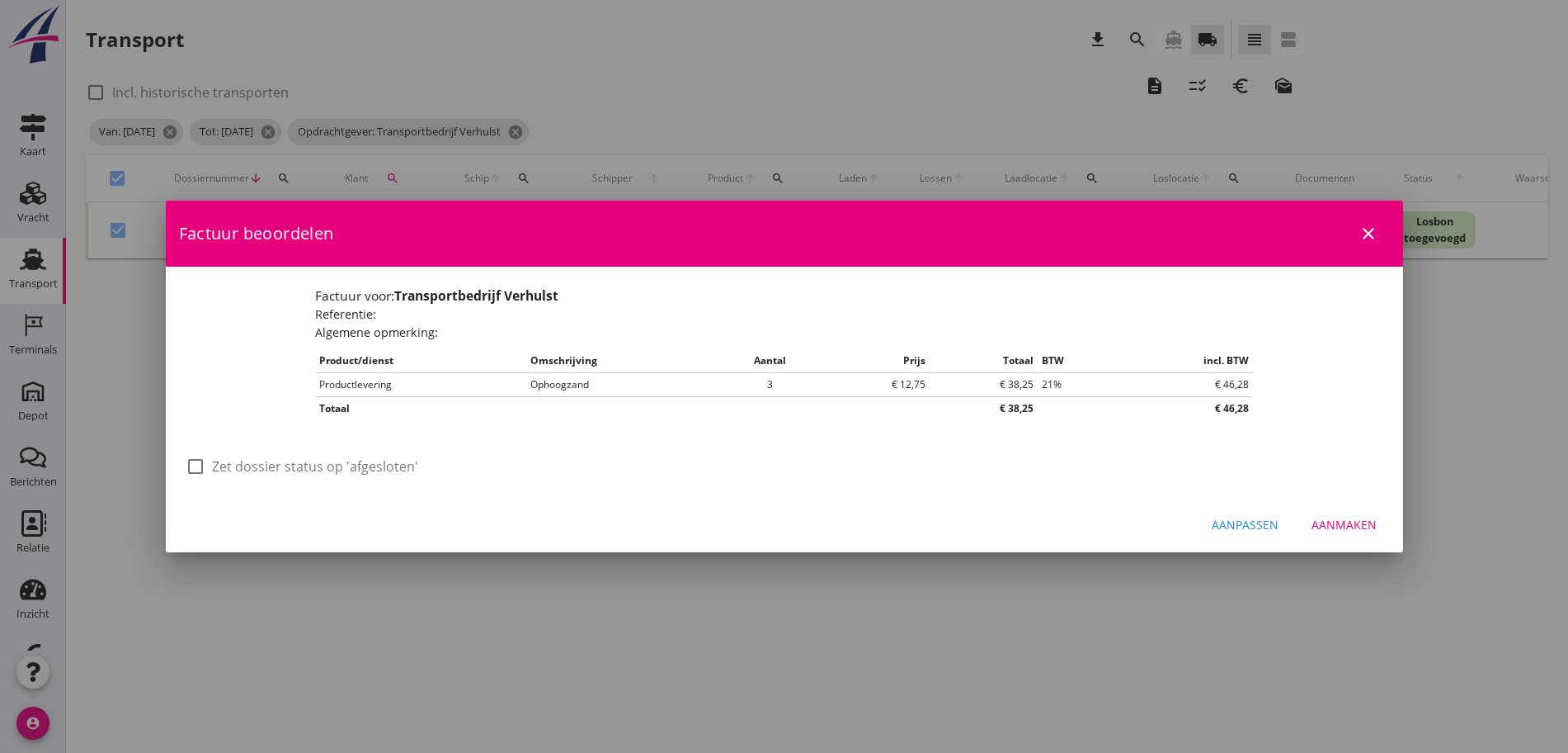
click at [288, 450] on div "Factuur beoordelen close Factuur voor: Transportbedrijf Verhulst Referentie: Al…" at bounding box center [784, 377] width 1237 height 352
click at [292, 467] on label "Zet dossier status op 'afgesloten'" at bounding box center [314, 466] width 206 height 16
checkbox input "true"
click at [1343, 526] on div "Aanmaken" at bounding box center [1344, 524] width 65 height 17
checkbox input "false"
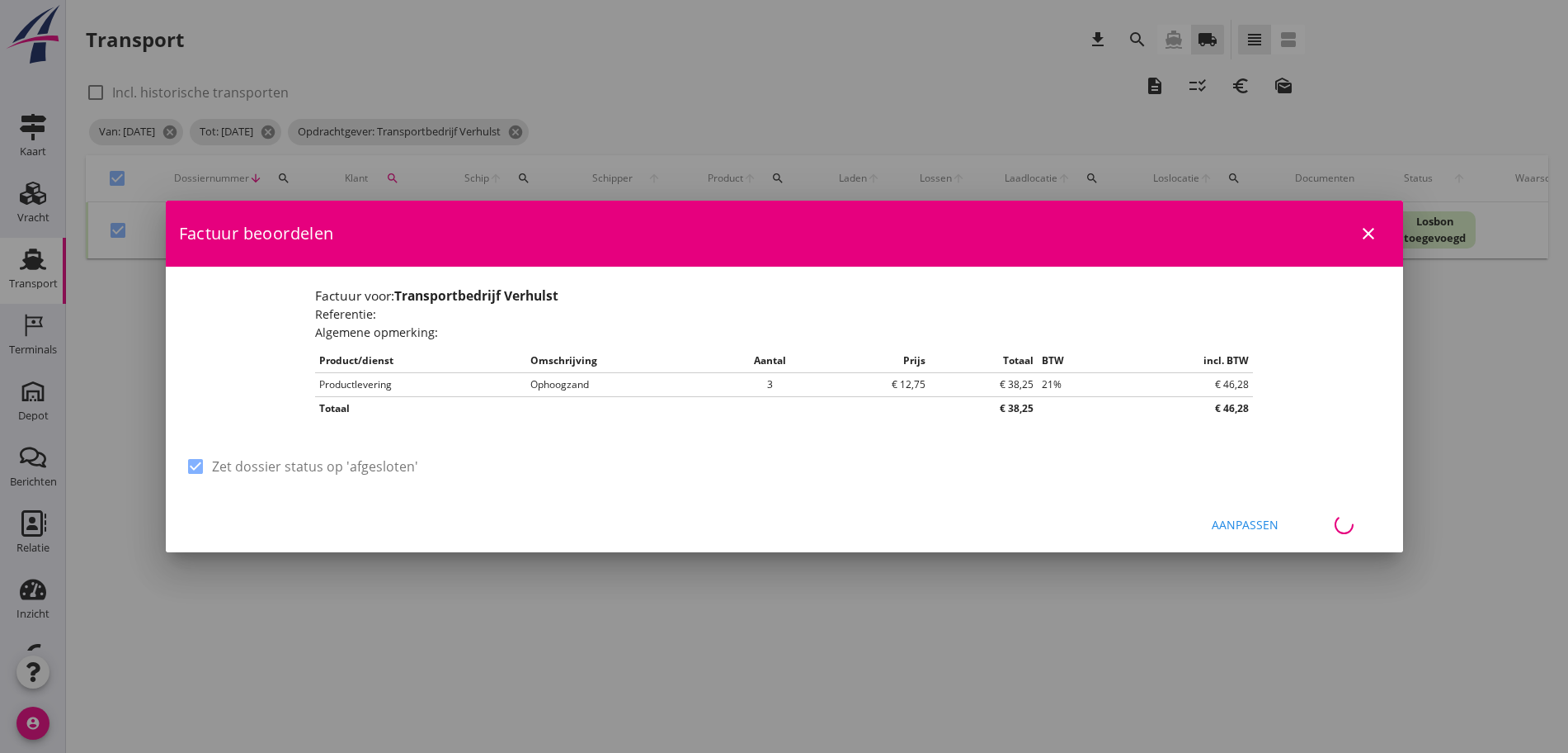
checkbox input "false"
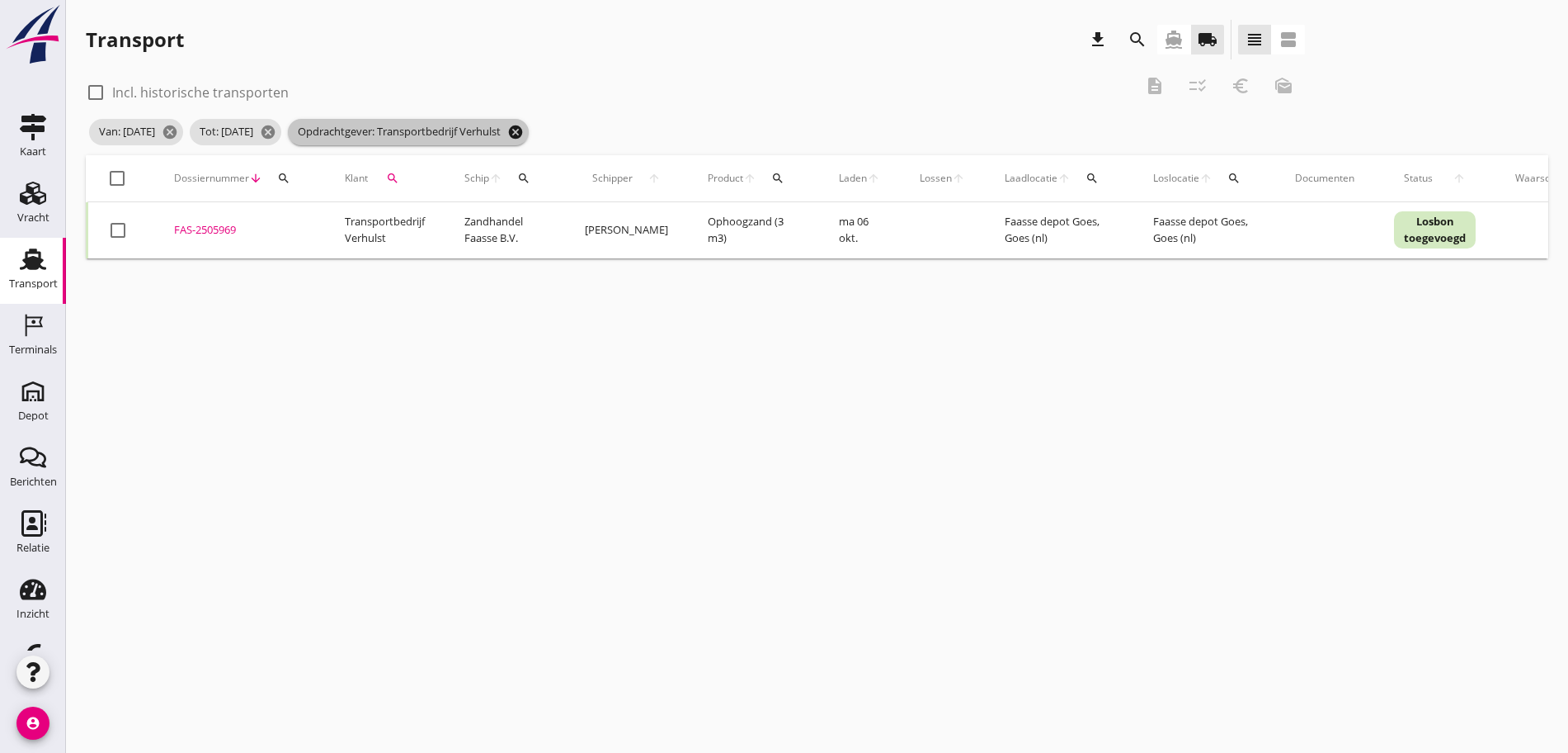
click at [524, 129] on icon "cancel" at bounding box center [515, 132] width 16 height 16
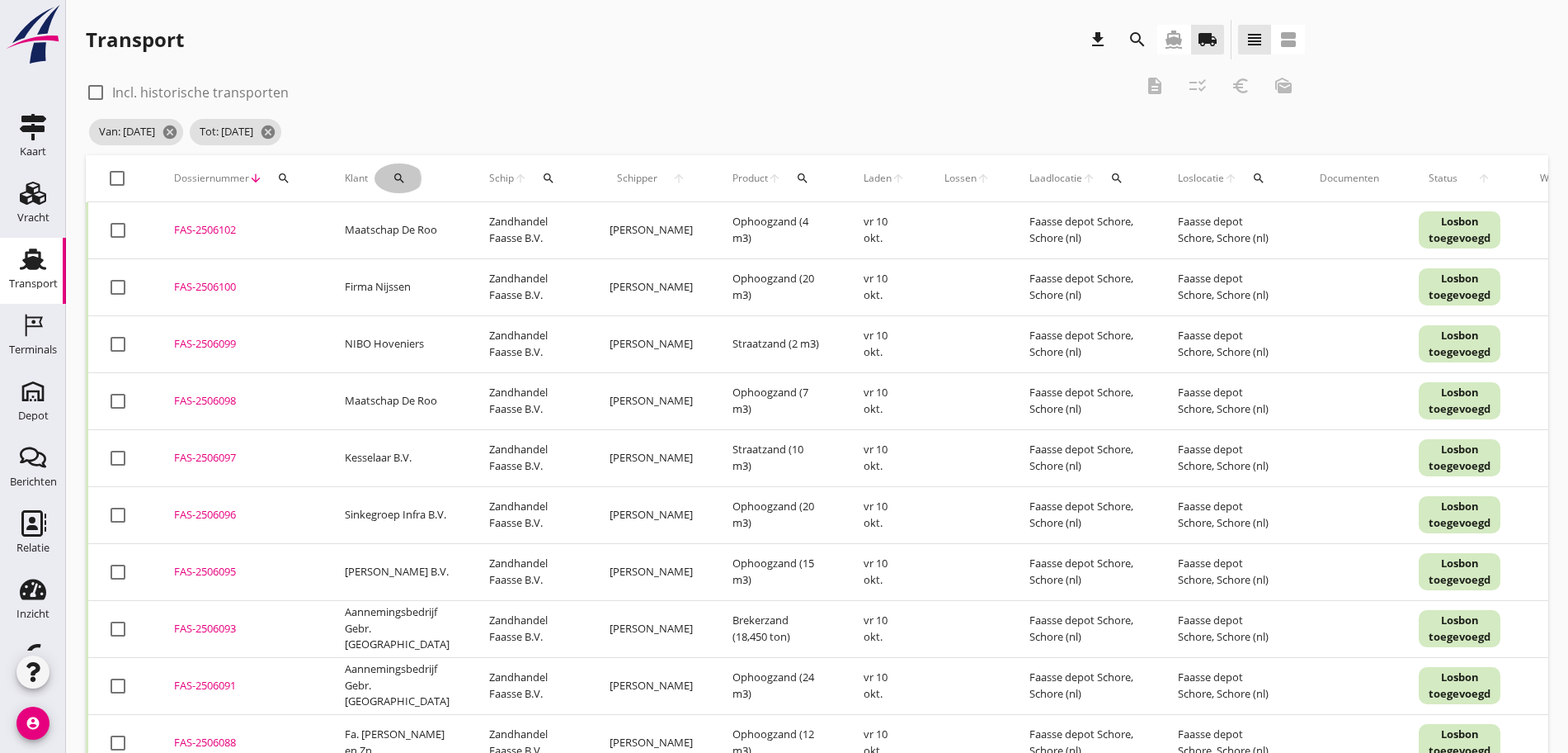
click at [402, 175] on div "search" at bounding box center [399, 178] width 50 height 13
click at [467, 235] on input "Zoeken op opdrachtgever..." at bounding box center [467, 226] width 172 height 26
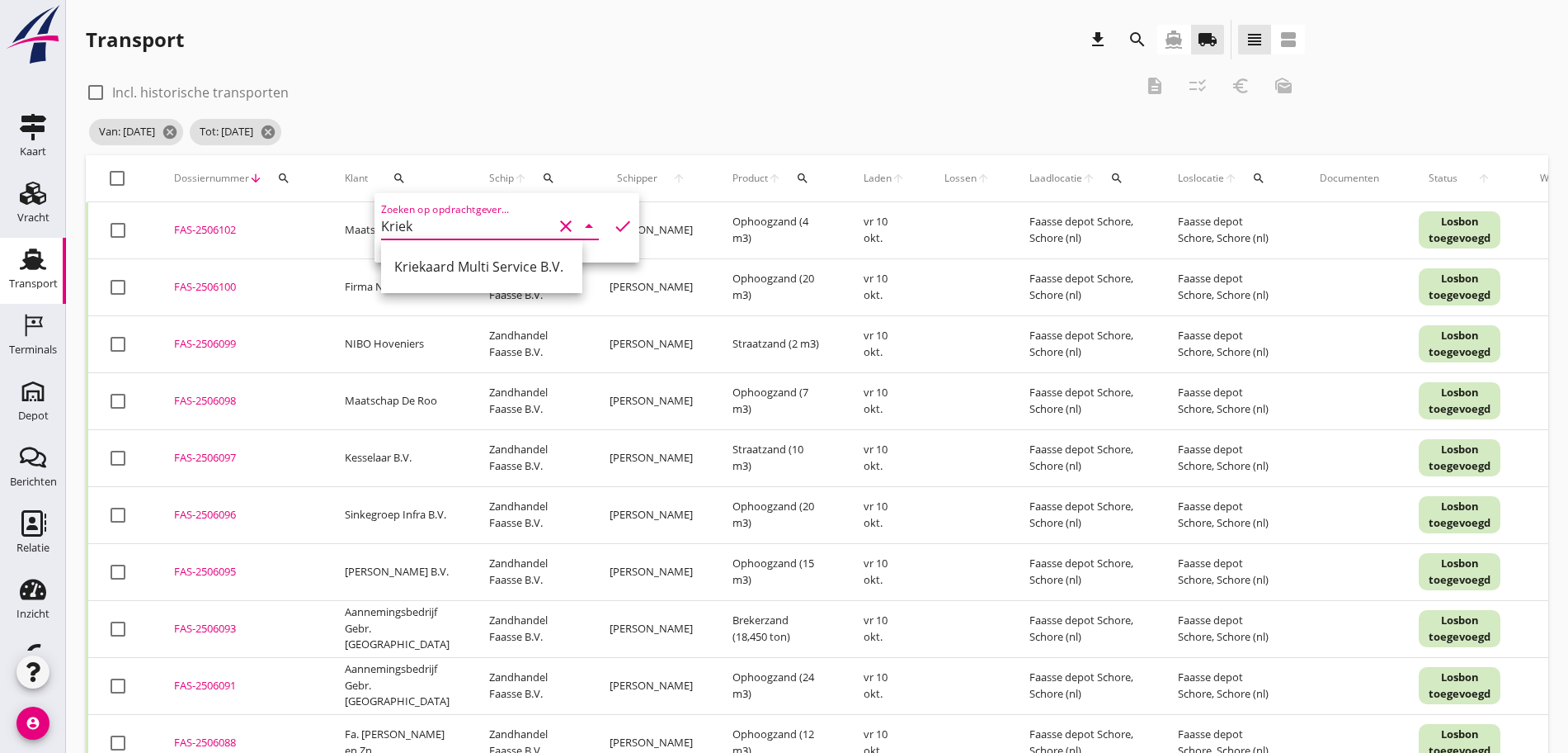
drag, startPoint x: 502, startPoint y: 269, endPoint x: 563, endPoint y: 257, distance: 62.2
click at [504, 268] on div "Kriekaard Multi Service B.V." at bounding box center [482, 266] width 175 height 20
type input "Kriekaard Multi Service B.V."
click at [613, 232] on icon "check" at bounding box center [622, 226] width 20 height 20
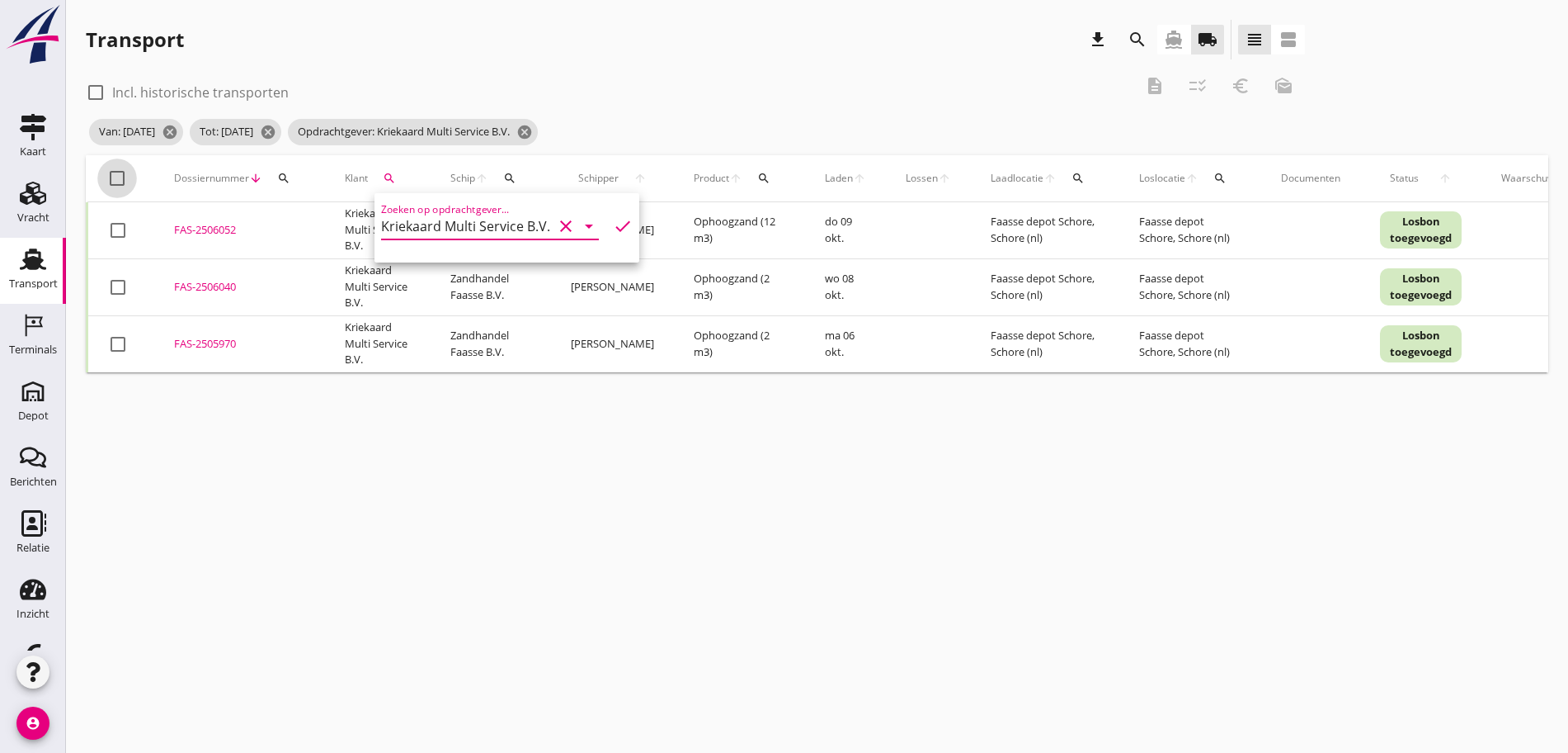
click at [127, 177] on div at bounding box center [117, 178] width 28 height 28
checkbox input "true"
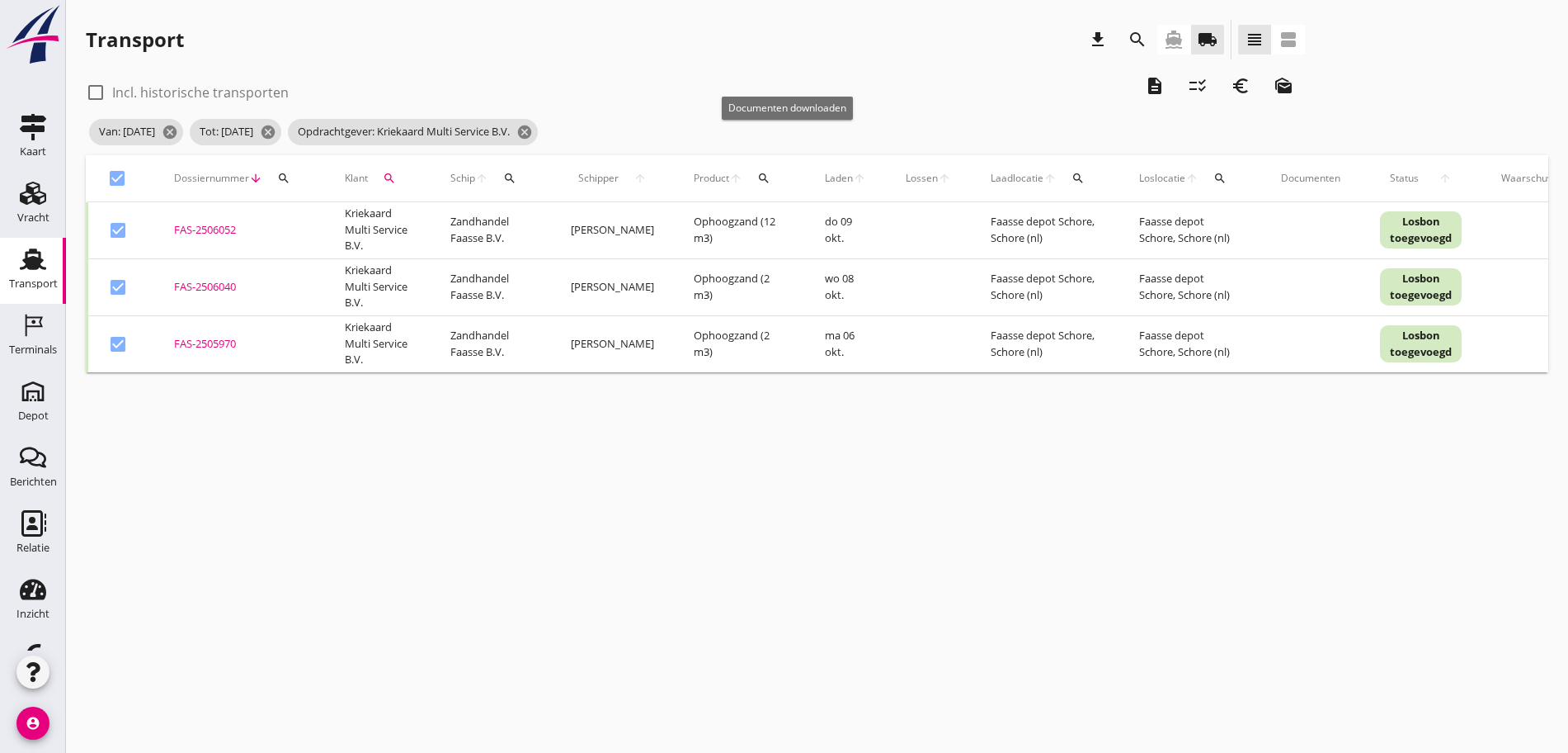
click at [1145, 85] on icon "description" at bounding box center [1154, 85] width 20 height 20
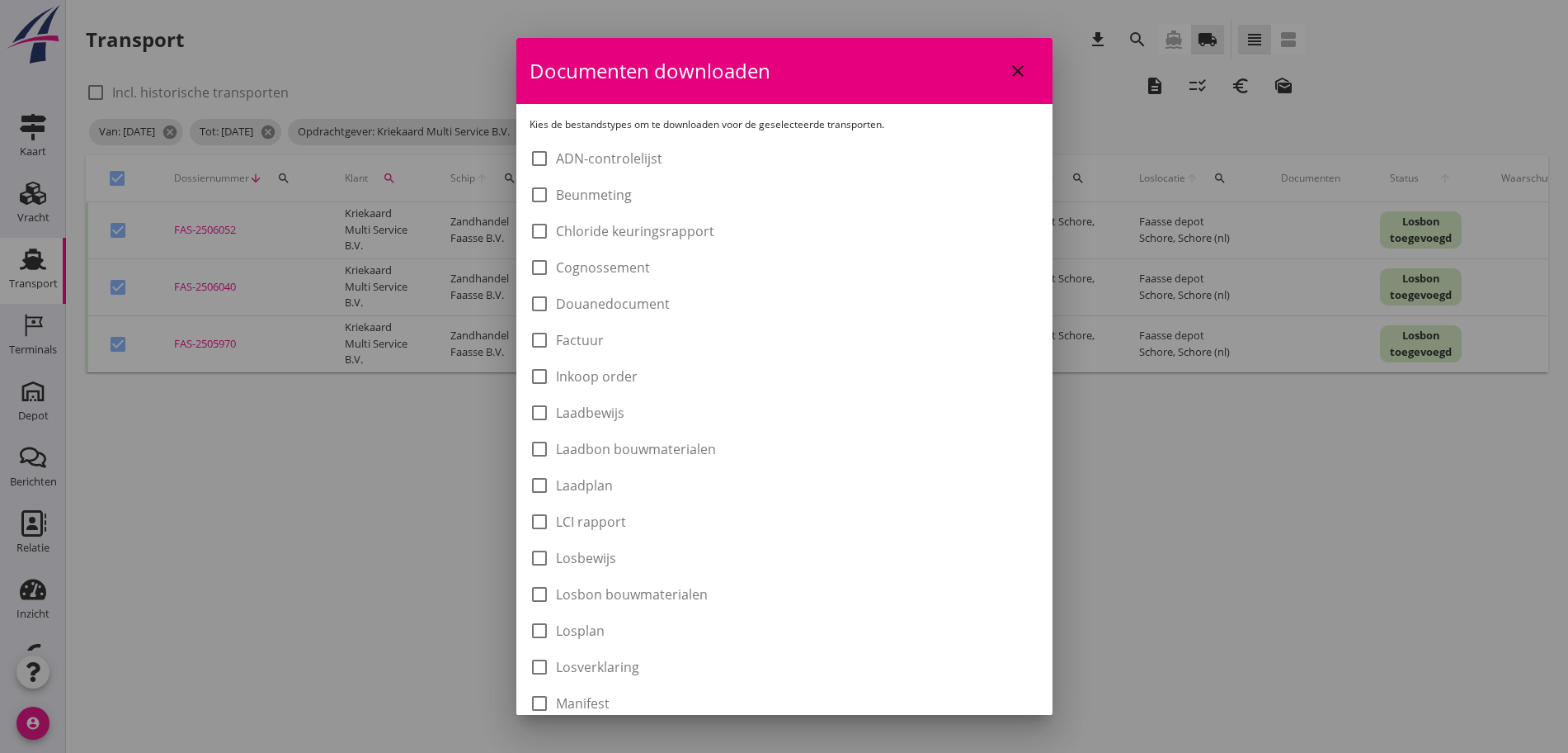
click at [612, 447] on label "Laadbon bouwmaterialen" at bounding box center [636, 449] width 160 height 16
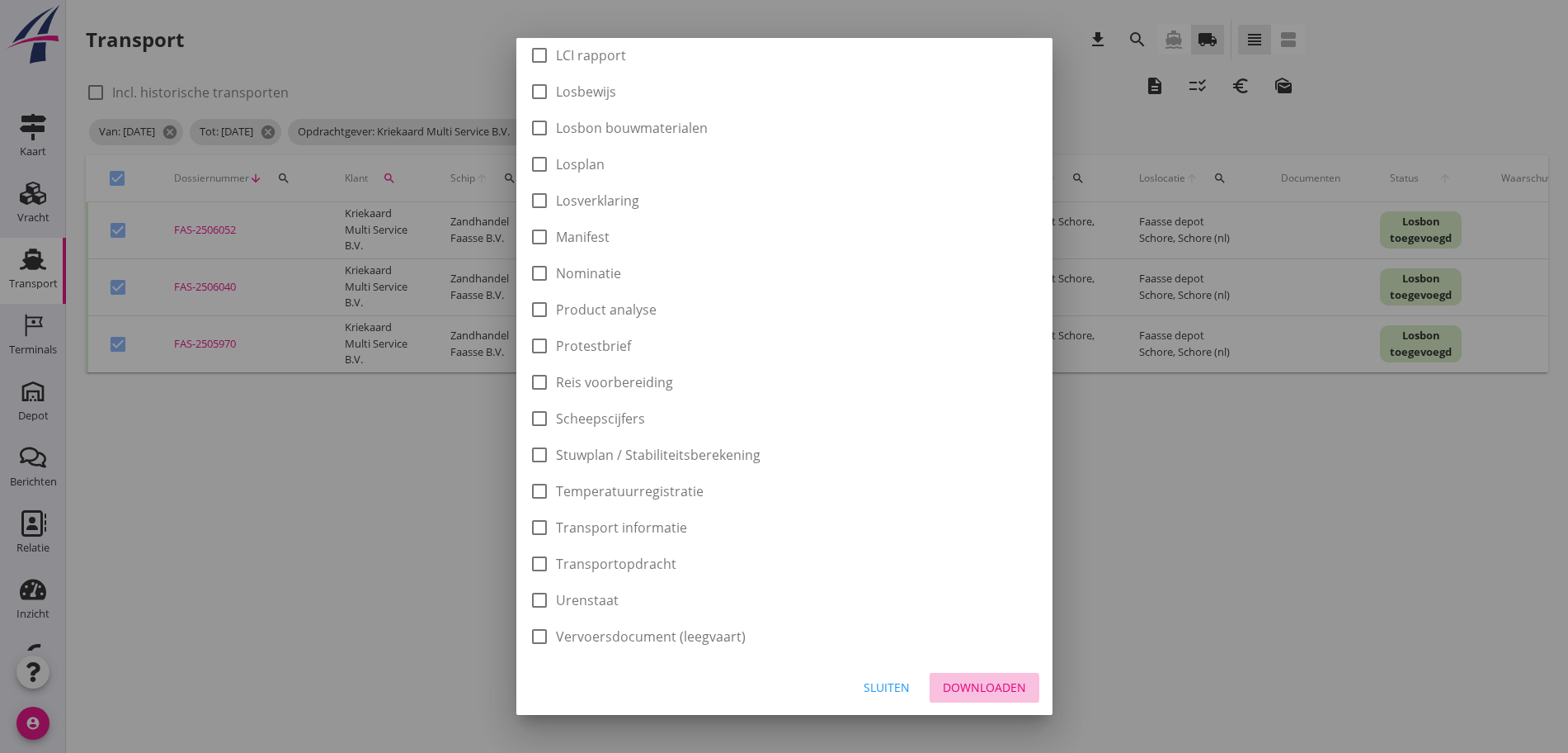
click at [971, 676] on button "Downloaden" at bounding box center [984, 687] width 109 height 30
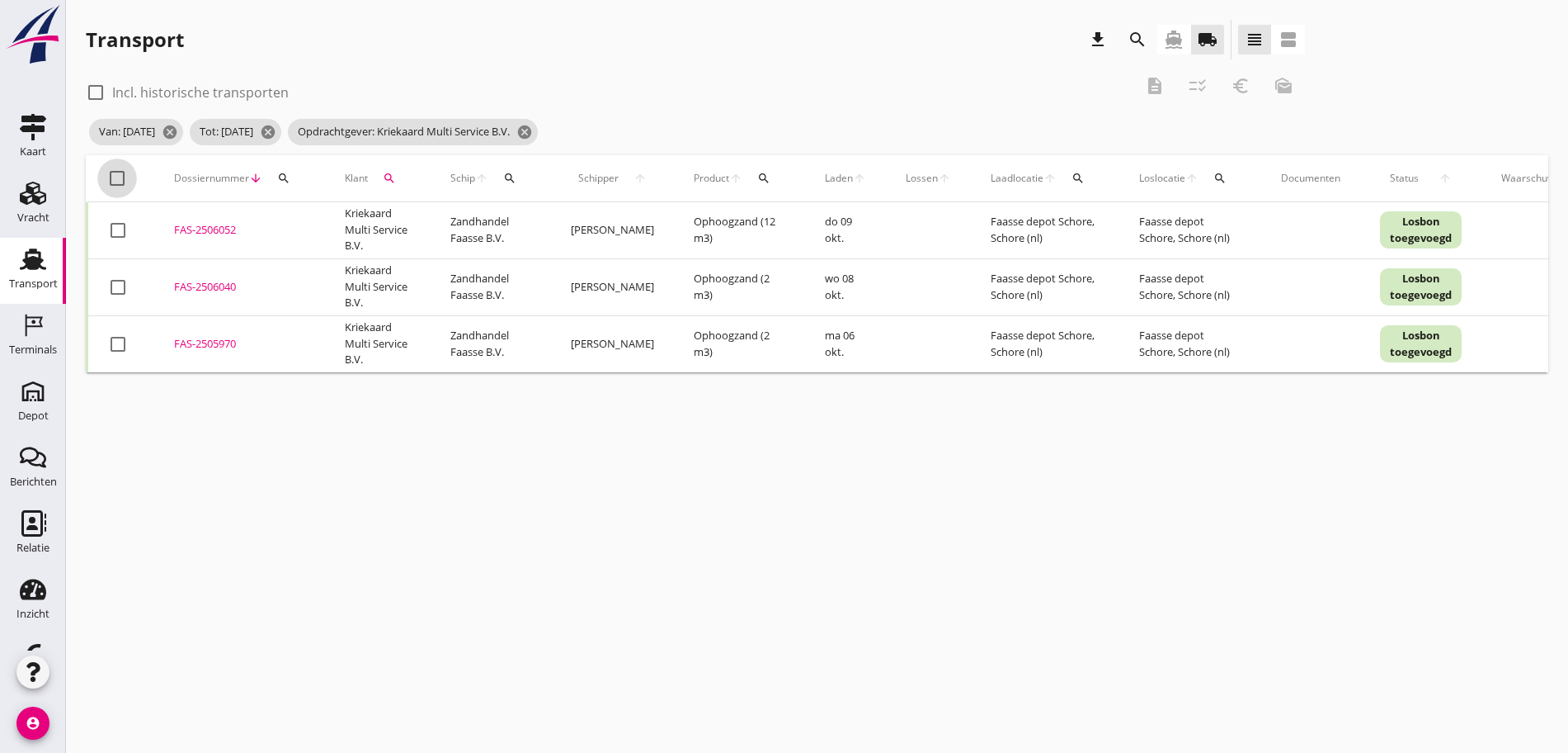
click at [115, 174] on div at bounding box center [117, 178] width 28 height 28
click at [1231, 81] on icon "euro_symbol" at bounding box center [1241, 85] width 20 height 20
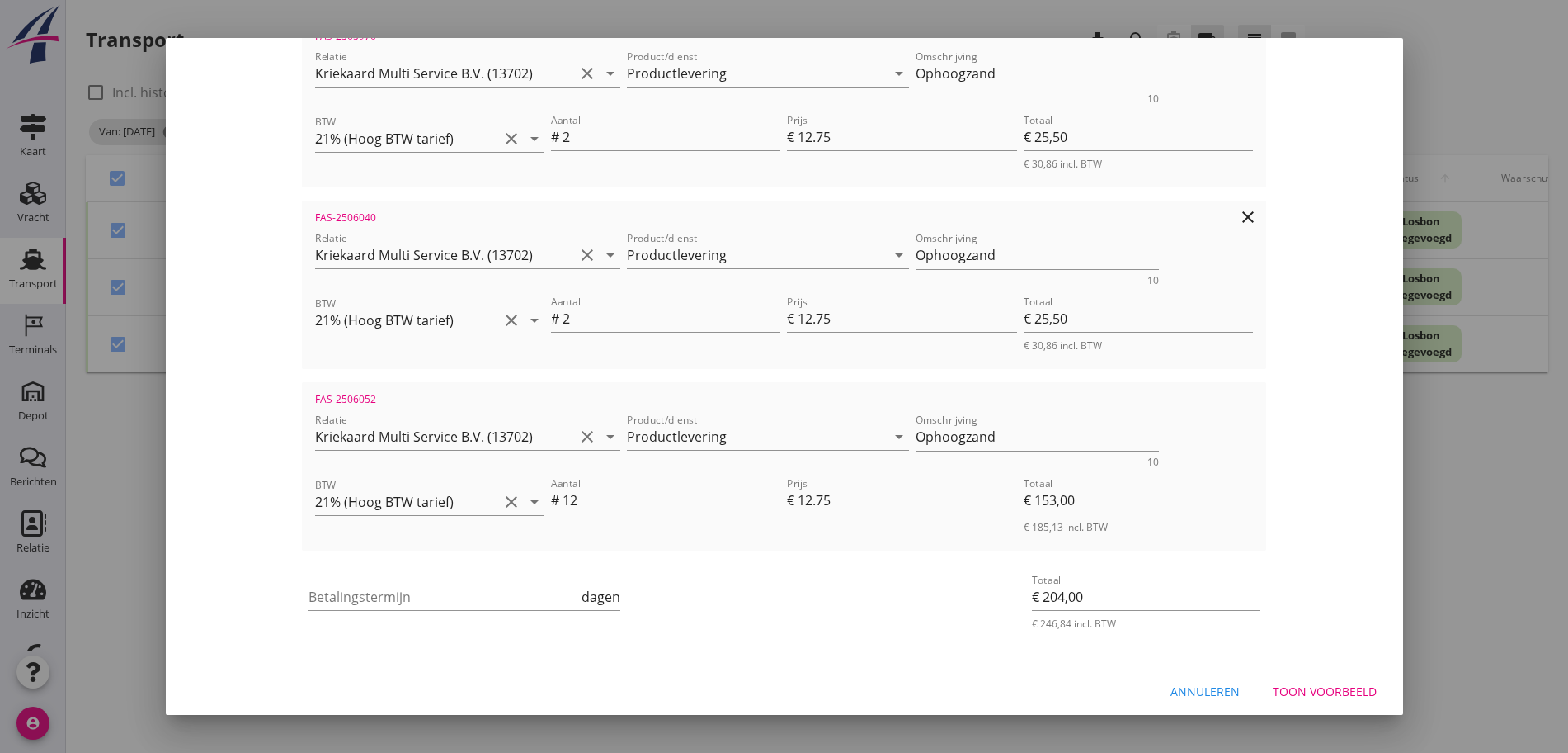
scroll to position [347, 0]
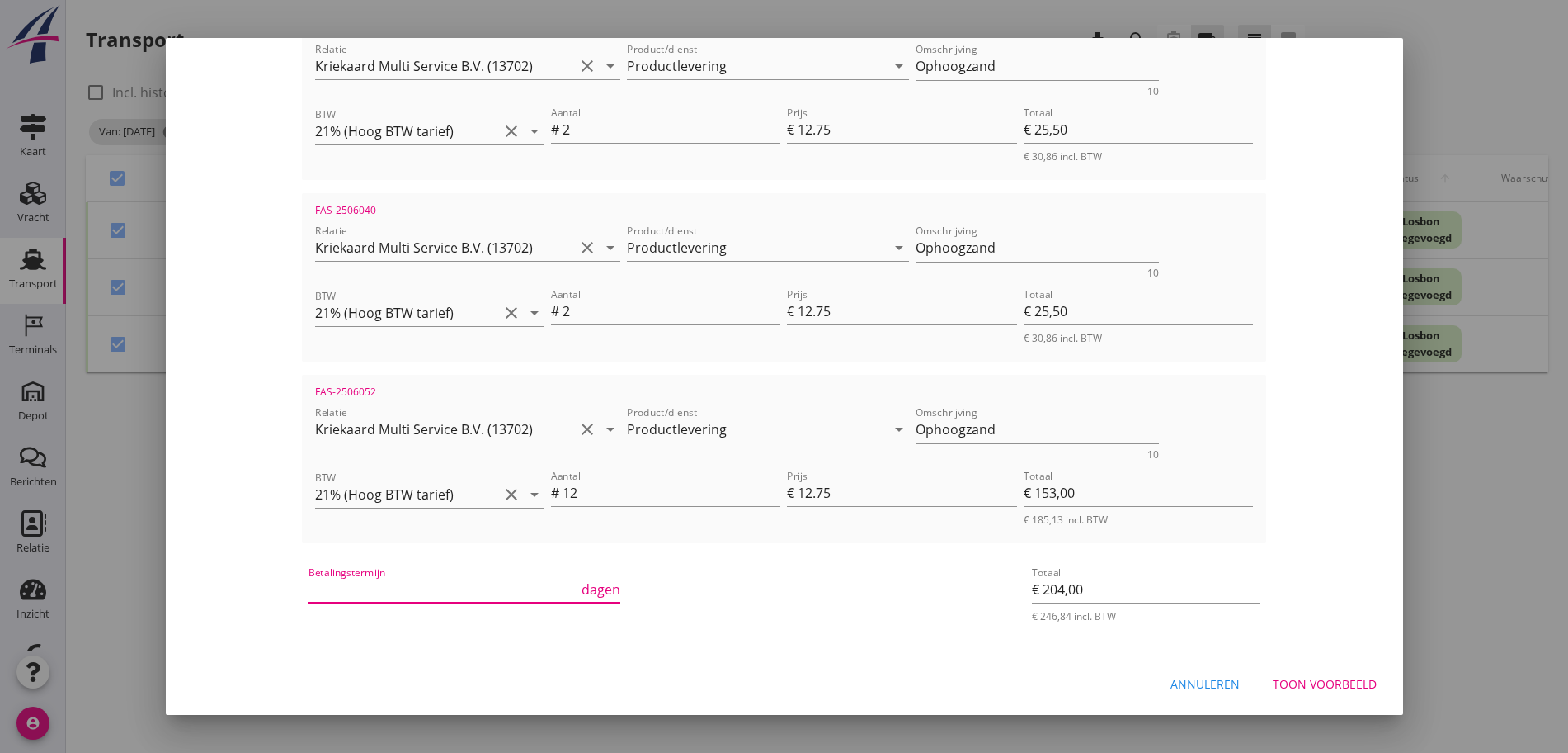
click at [414, 585] on input "Betalingstermijn" at bounding box center [443, 589] width 270 height 26
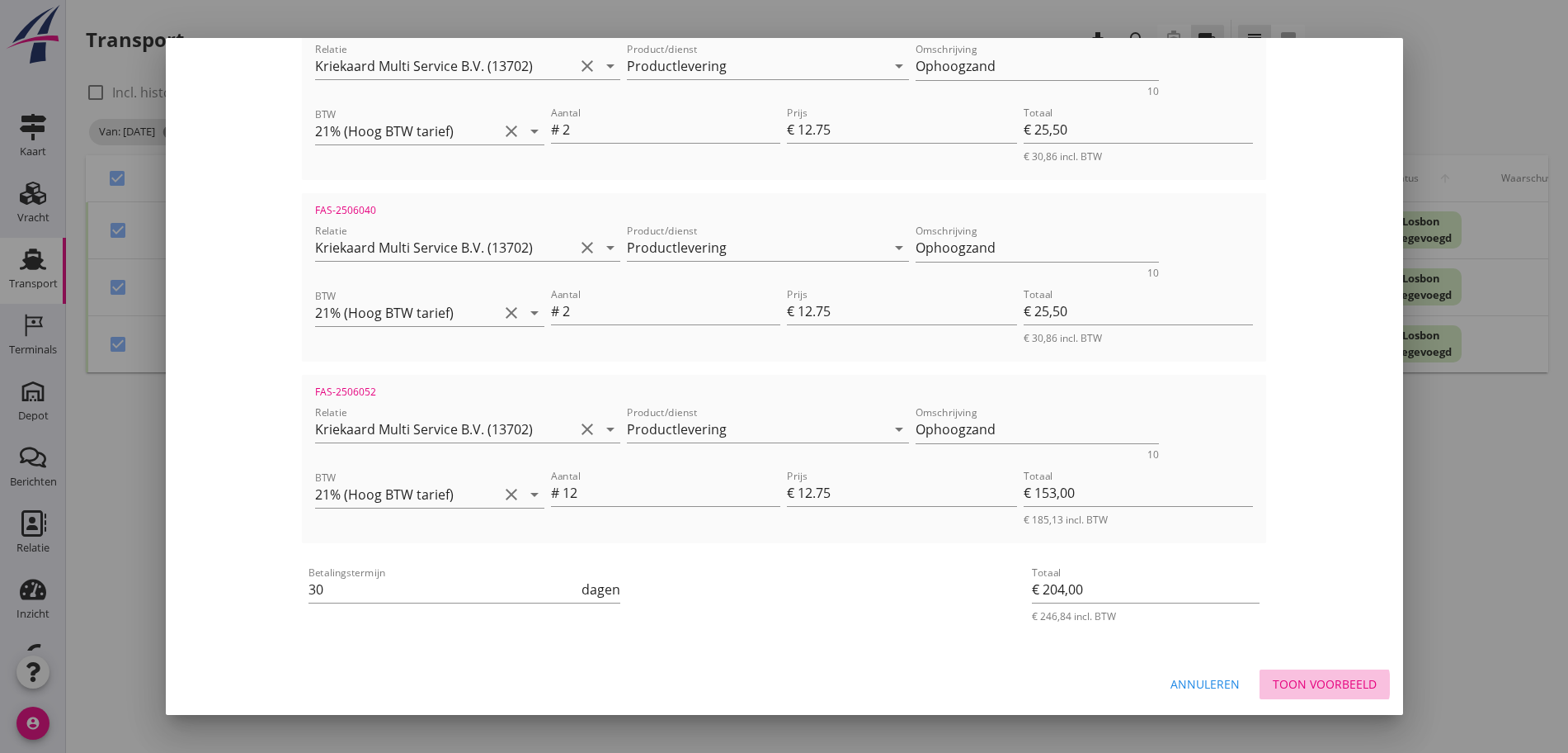
click at [1348, 685] on div "Toon voorbeeld" at bounding box center [1325, 684] width 104 height 17
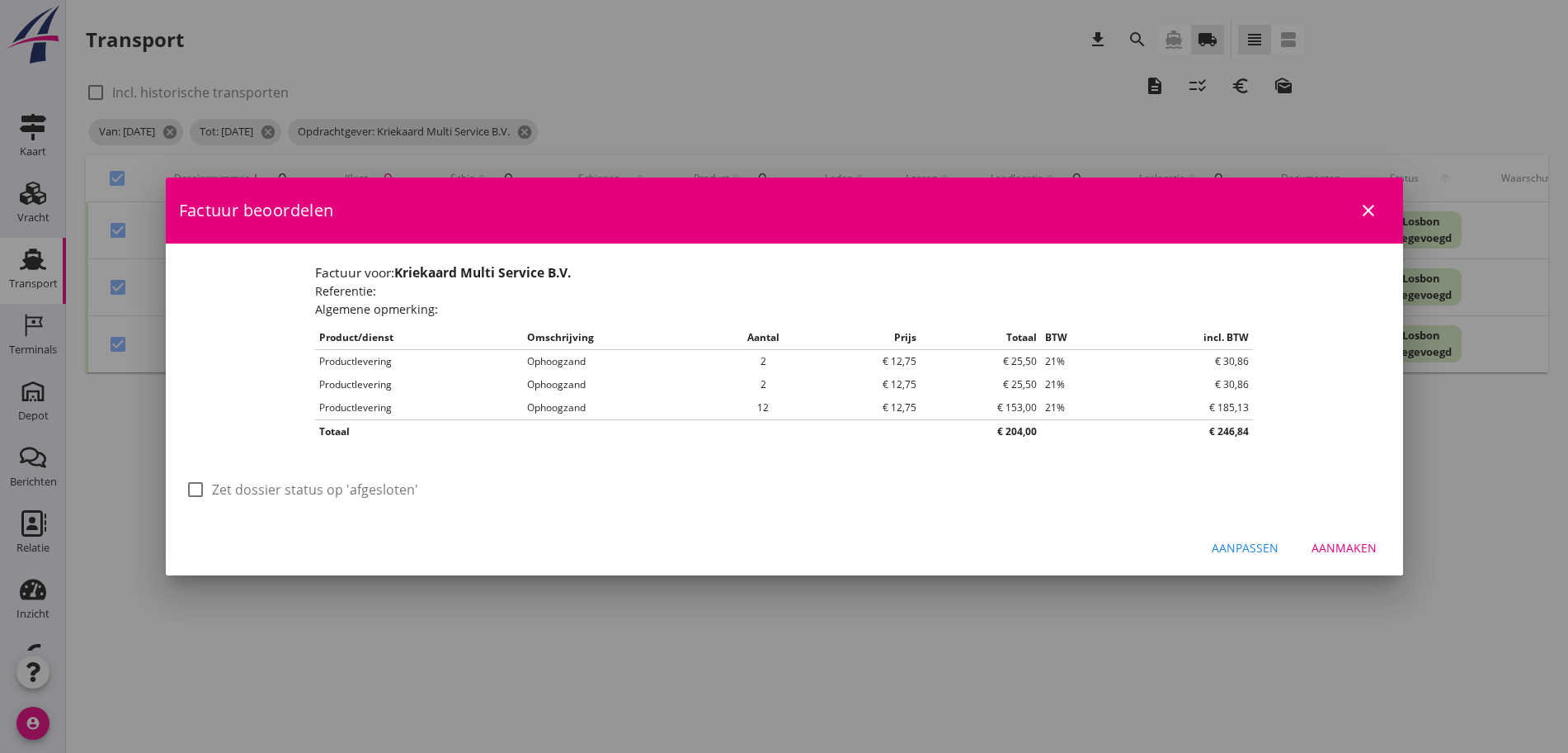
scroll to position [0, 0]
click at [191, 490] on div at bounding box center [195, 489] width 28 height 28
click at [1354, 544] on div "Aanmaken" at bounding box center [1344, 547] width 65 height 17
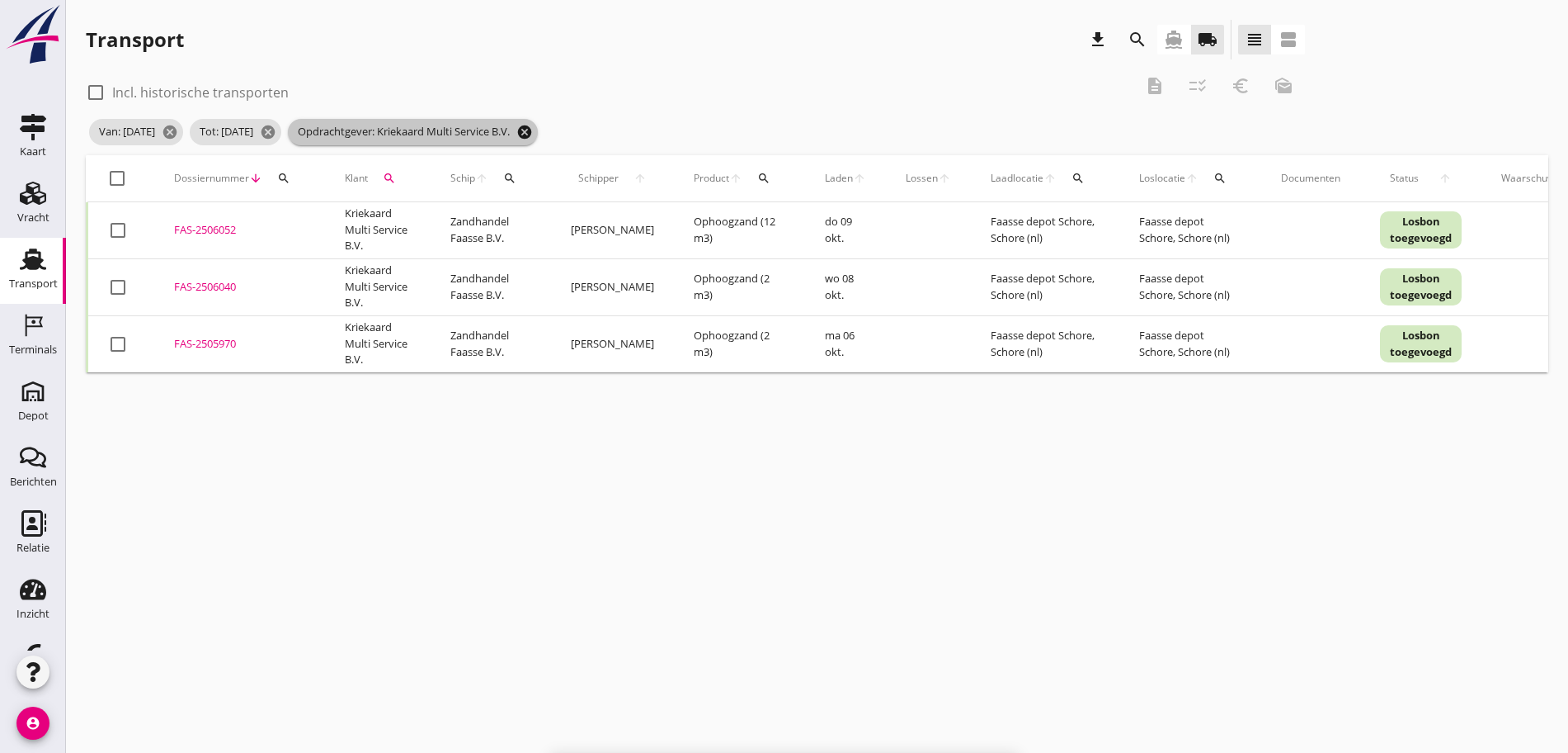
click at [533, 130] on icon "cancel" at bounding box center [524, 132] width 16 height 16
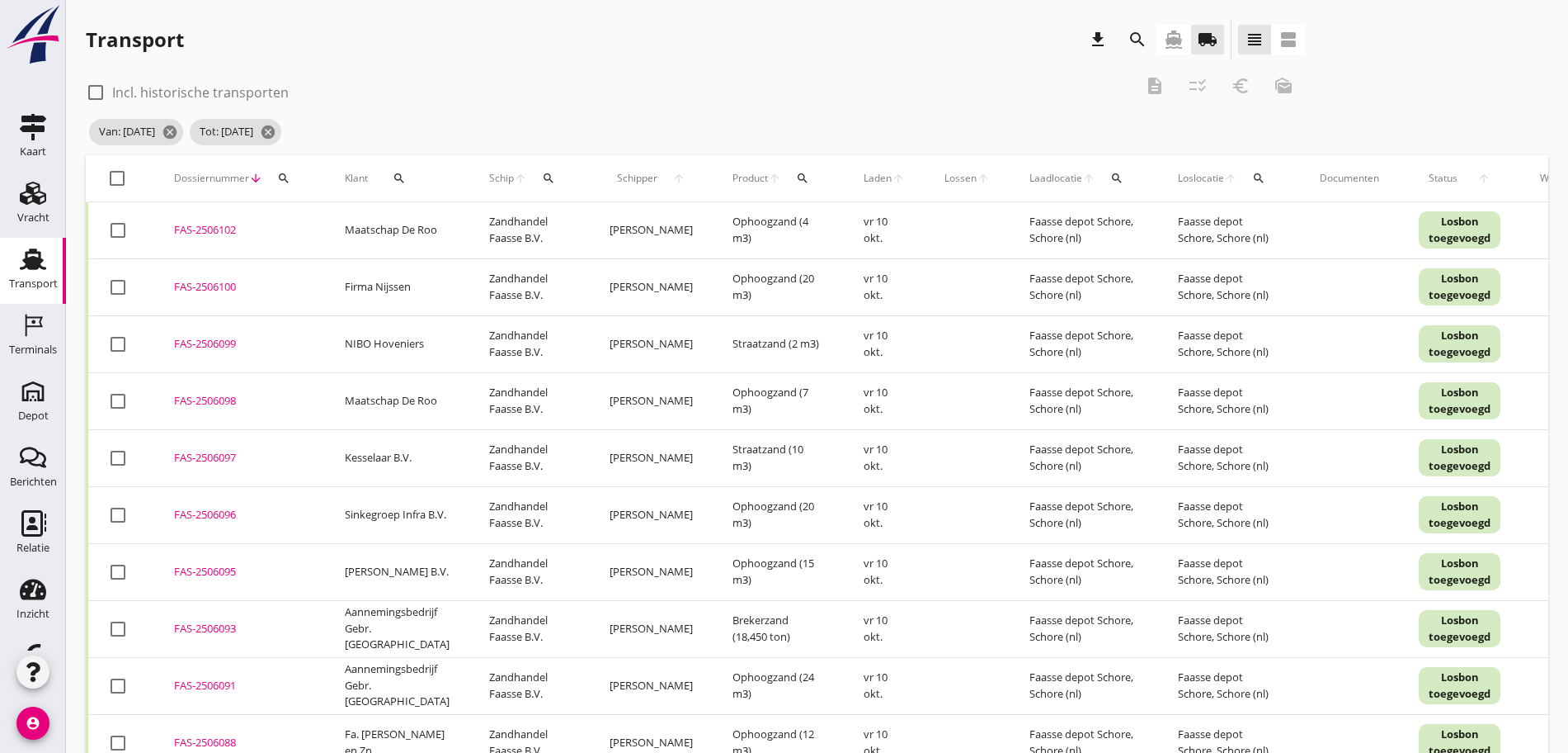
click at [390, 164] on button "search" at bounding box center [399, 178] width 50 height 30
click at [472, 232] on input "Zoeken op opdrachtgever..." at bounding box center [467, 226] width 172 height 26
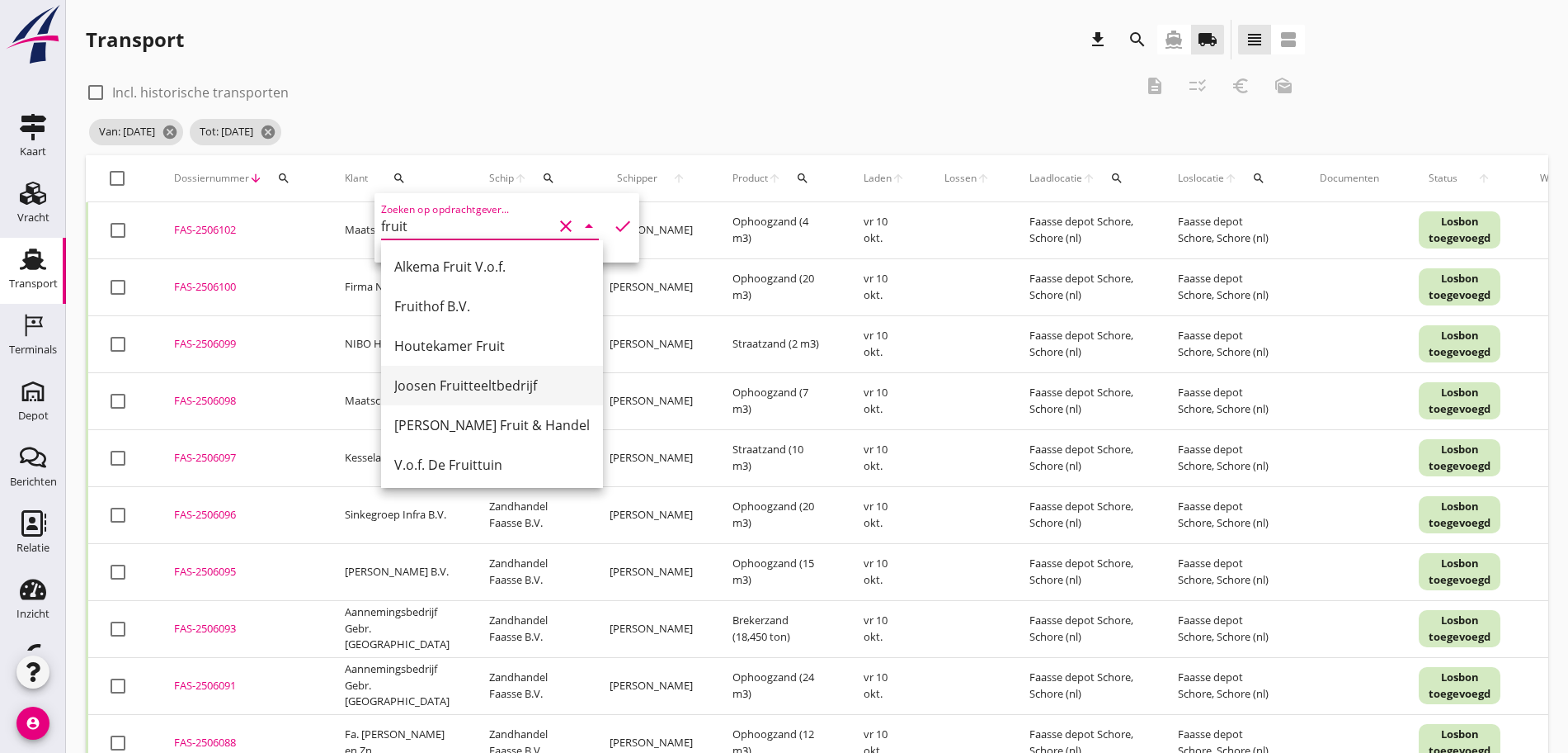
scroll to position [3, 0]
click at [484, 470] on div "V.o.f. De Fruittuin" at bounding box center [492, 461] width 196 height 20
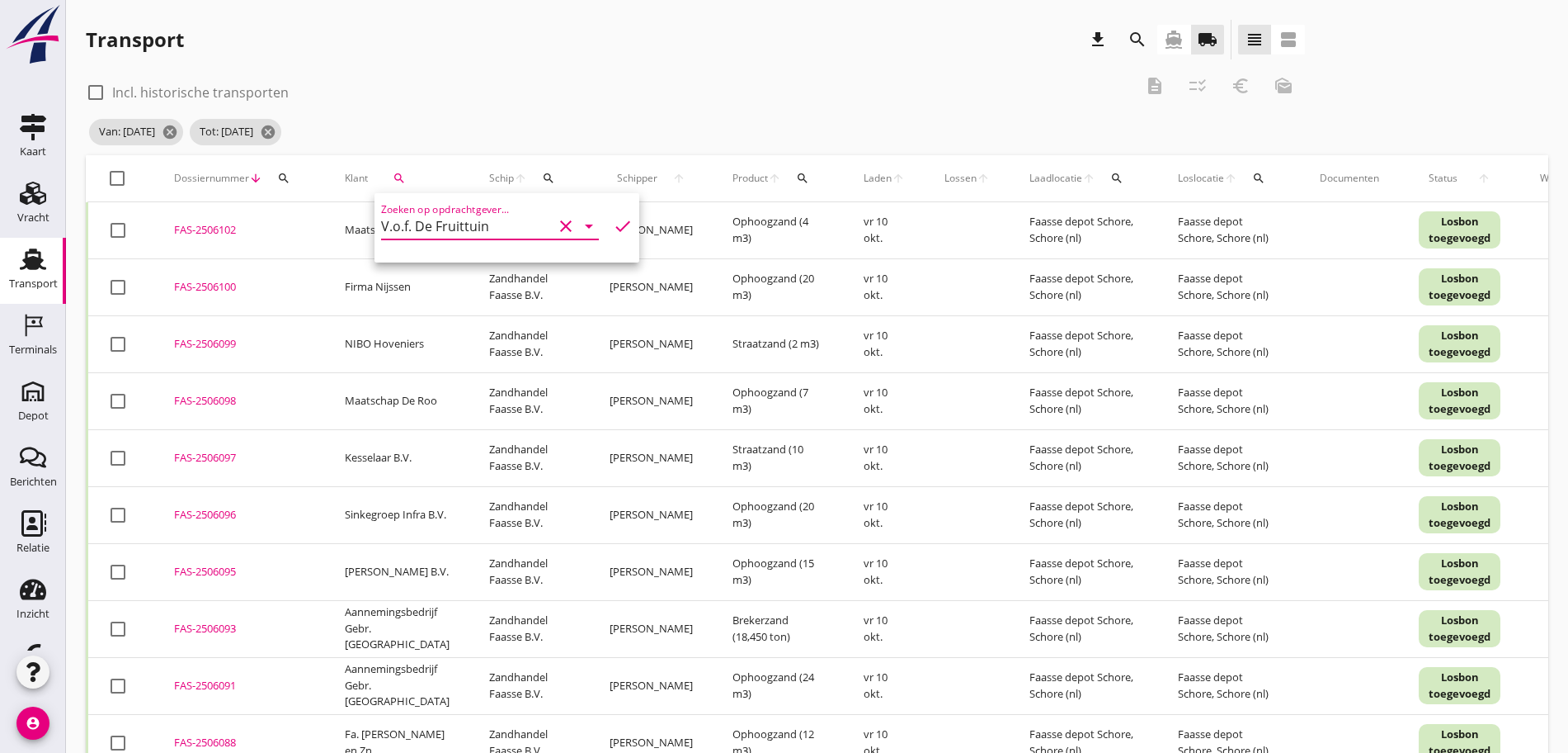
click at [613, 224] on icon "check" at bounding box center [622, 226] width 20 height 20
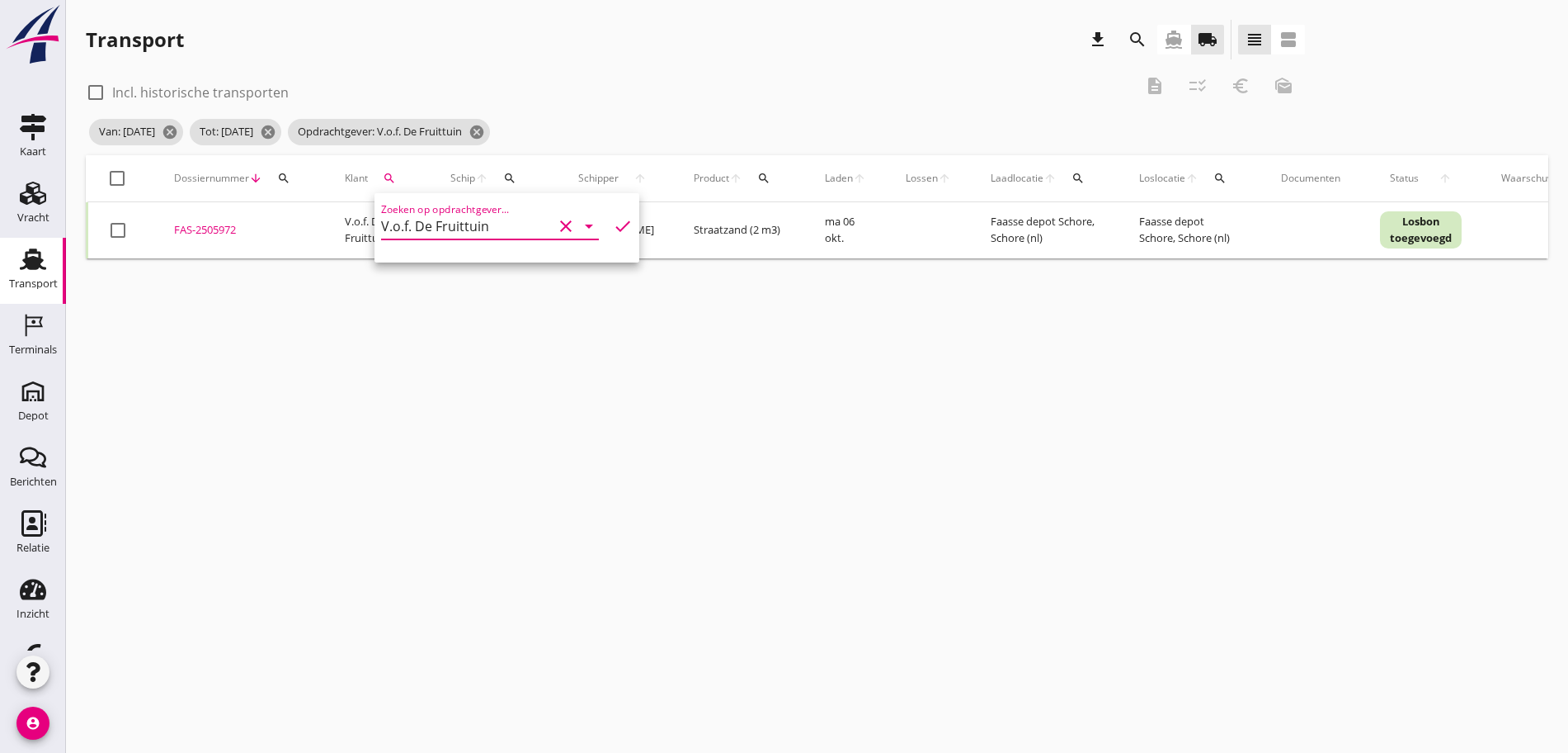
click at [119, 173] on div at bounding box center [117, 178] width 28 height 28
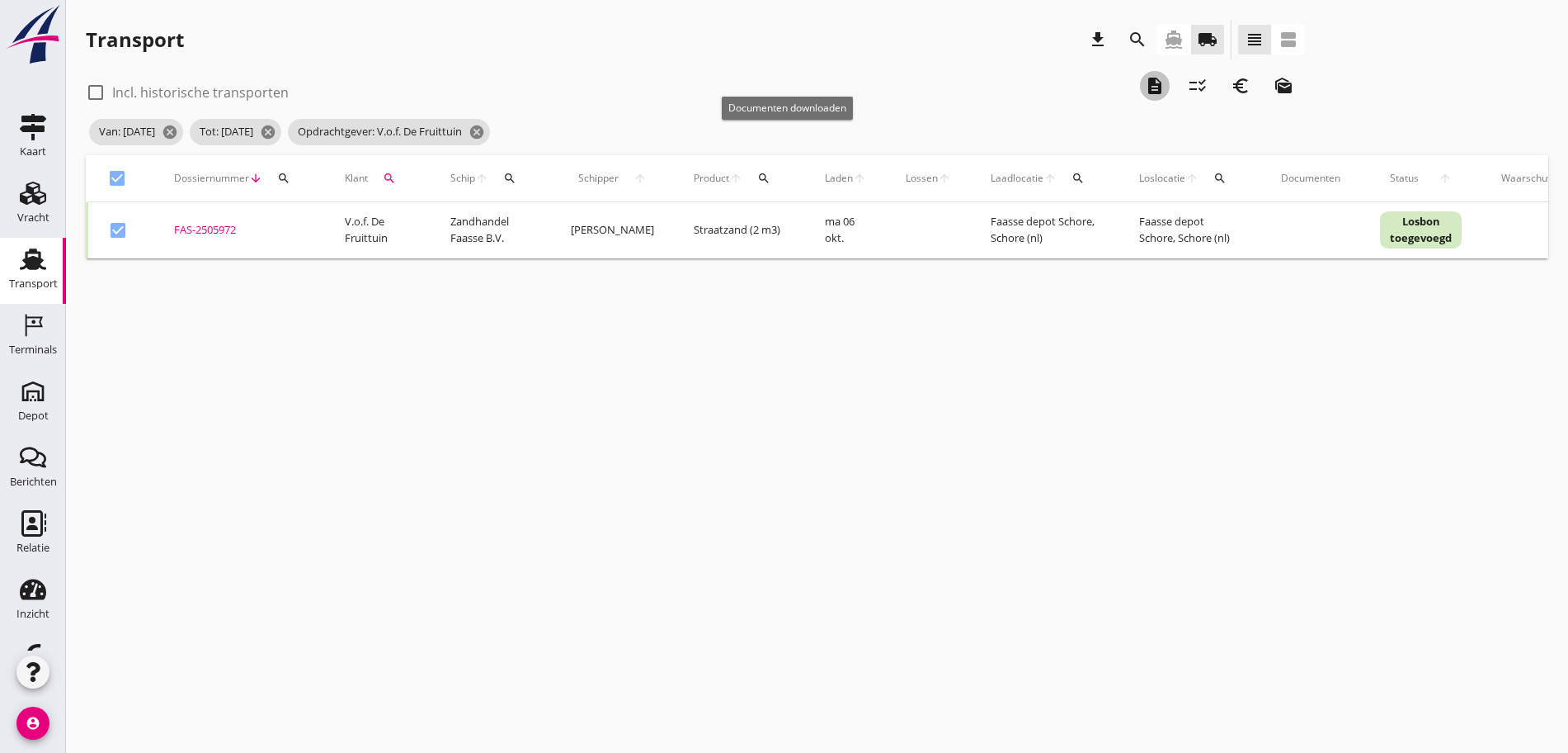
click at [1145, 84] on icon "description" at bounding box center [1154, 85] width 20 height 20
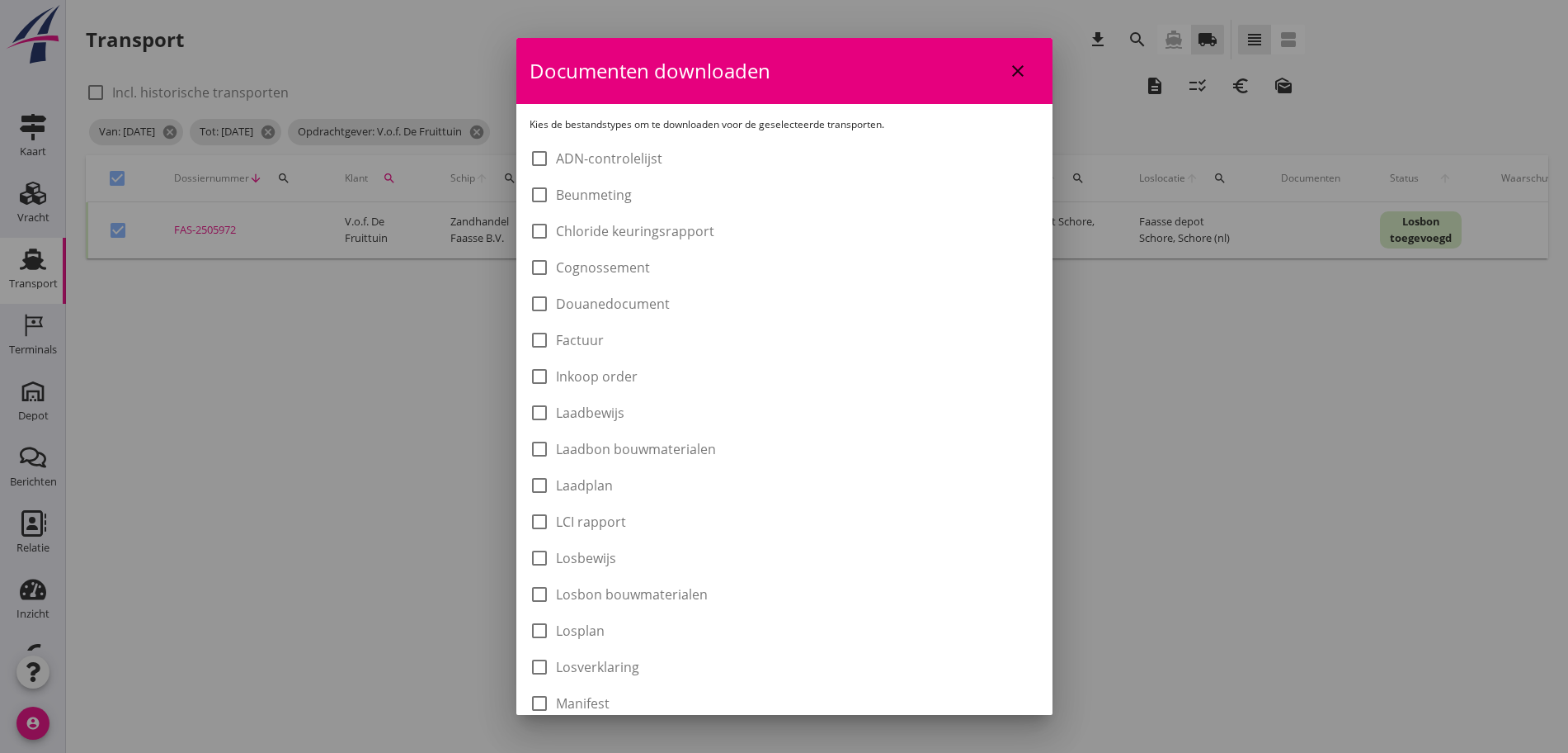
click at [636, 452] on label "Laadbon bouwmaterialen" at bounding box center [636, 449] width 160 height 16
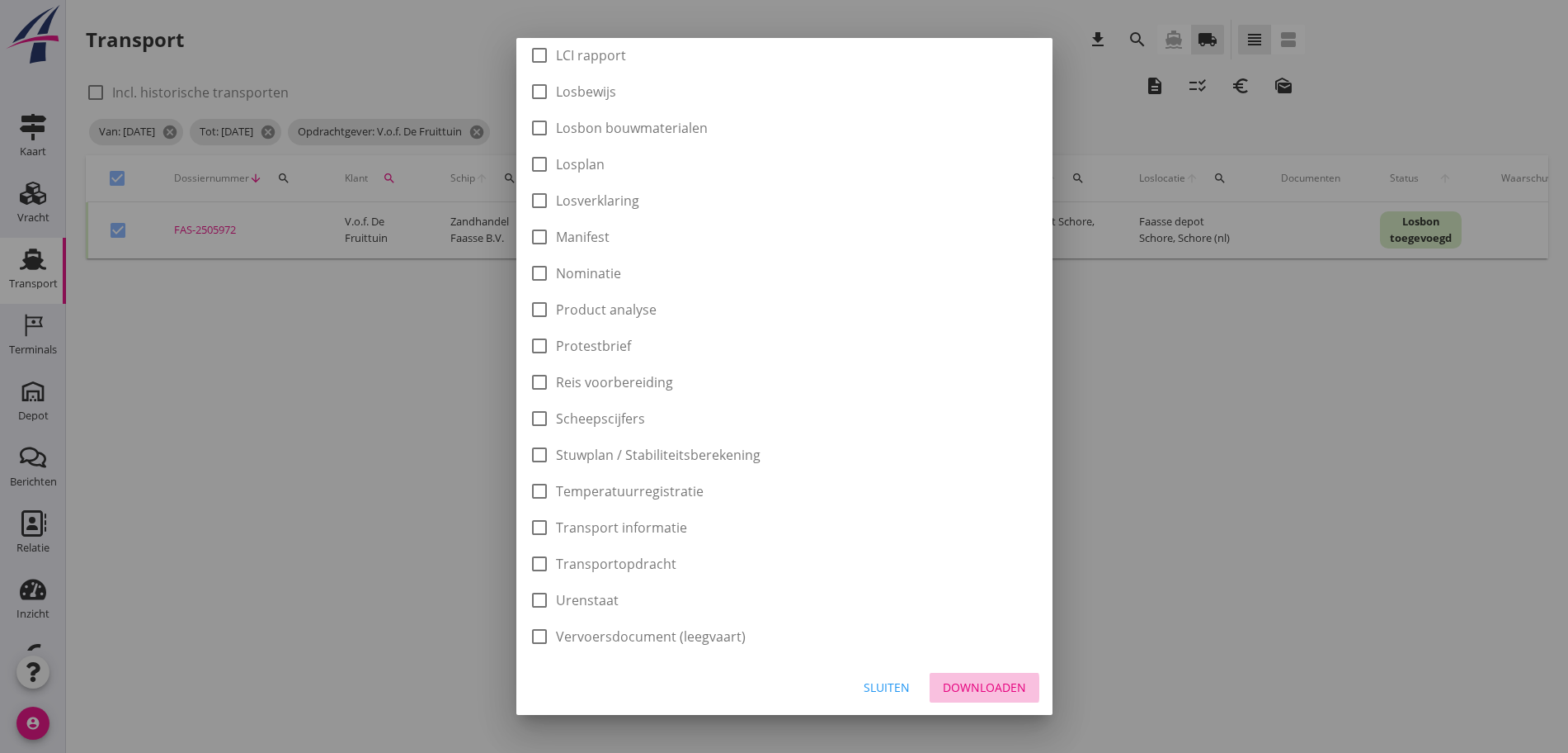
click at [966, 684] on div "Downloaden" at bounding box center [985, 687] width 84 height 17
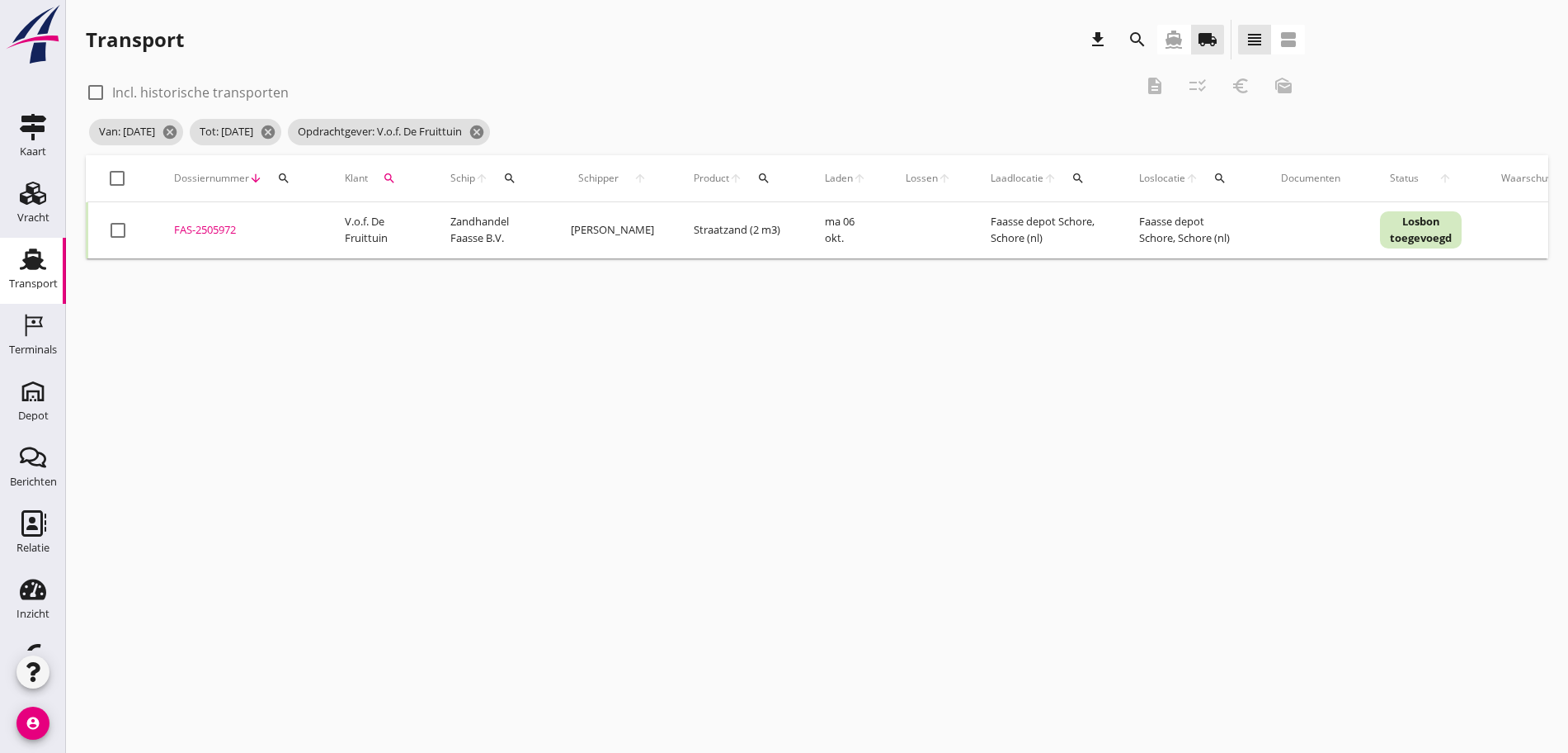
drag, startPoint x: 124, startPoint y: 179, endPoint x: 226, endPoint y: 170, distance: 102.4
click at [124, 179] on div at bounding box center [117, 178] width 28 height 28
click at [1226, 86] on div "euro_symbol" at bounding box center [1241, 85] width 30 height 20
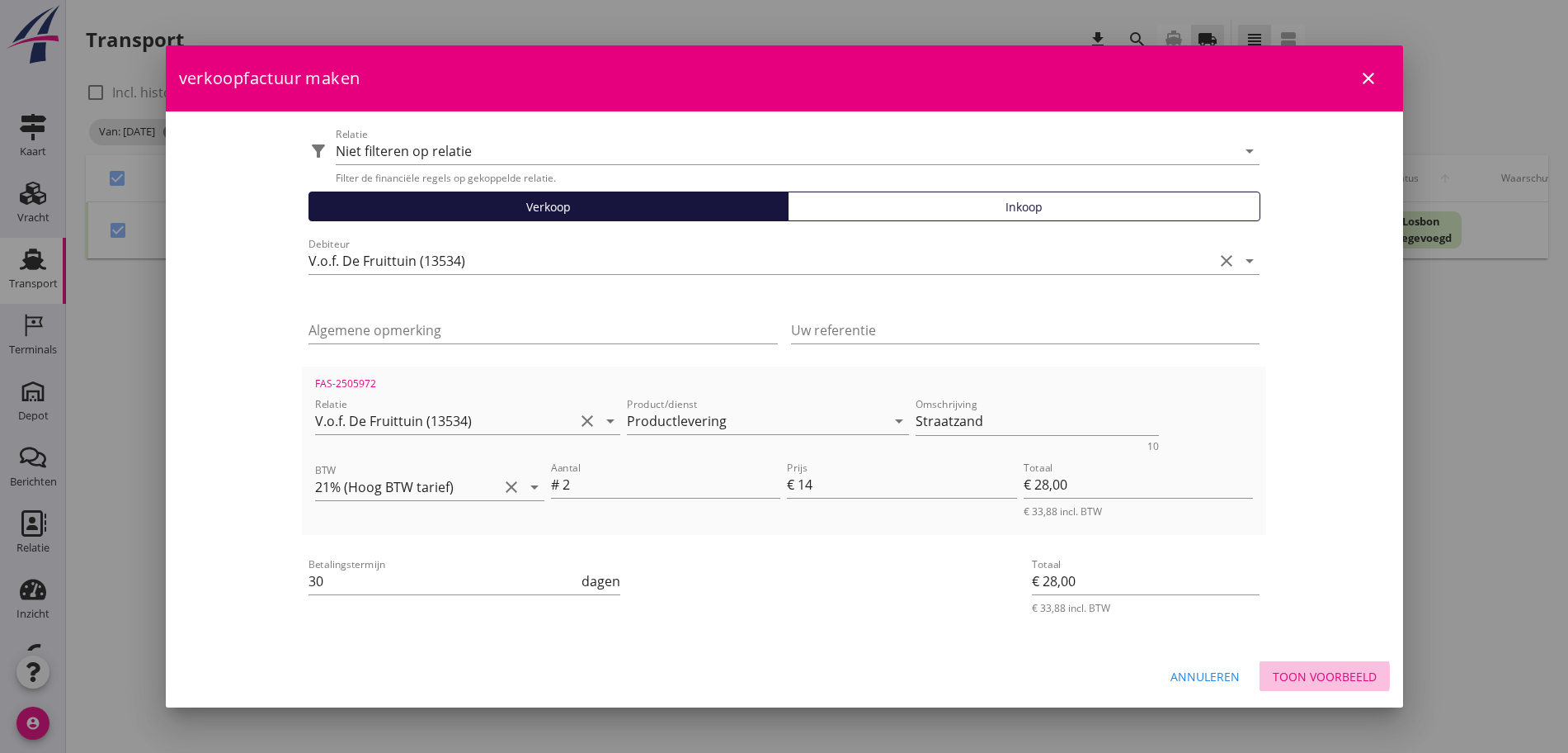
click at [1330, 676] on div "Toon voorbeeld" at bounding box center [1325, 676] width 104 height 17
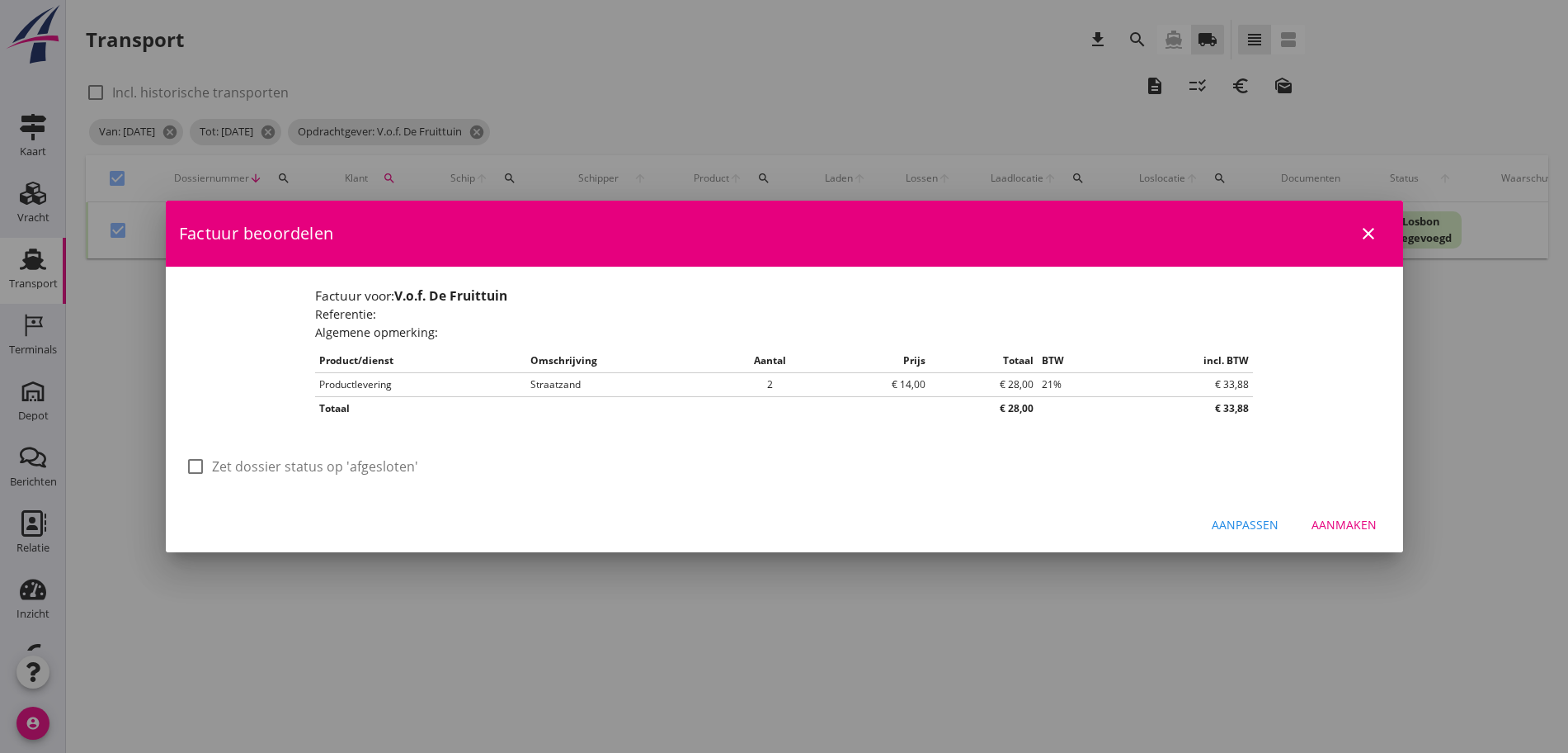
click at [243, 458] on label "Zet dossier status op 'afgesloten'" at bounding box center [314, 466] width 206 height 16
click at [1386, 535] on button "Aanmaken" at bounding box center [1344, 524] width 91 height 30
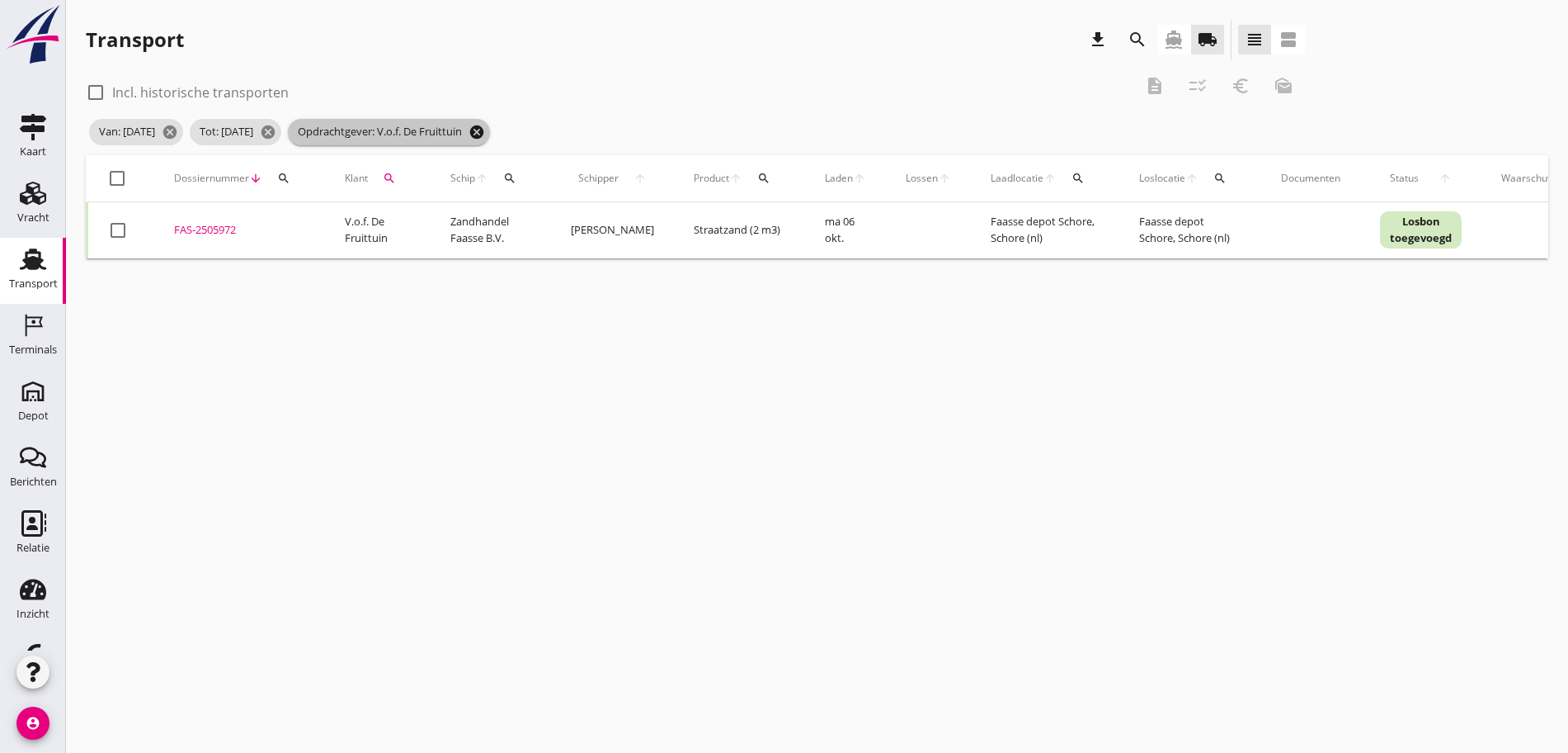
click at [485, 132] on icon "cancel" at bounding box center [476, 132] width 16 height 16
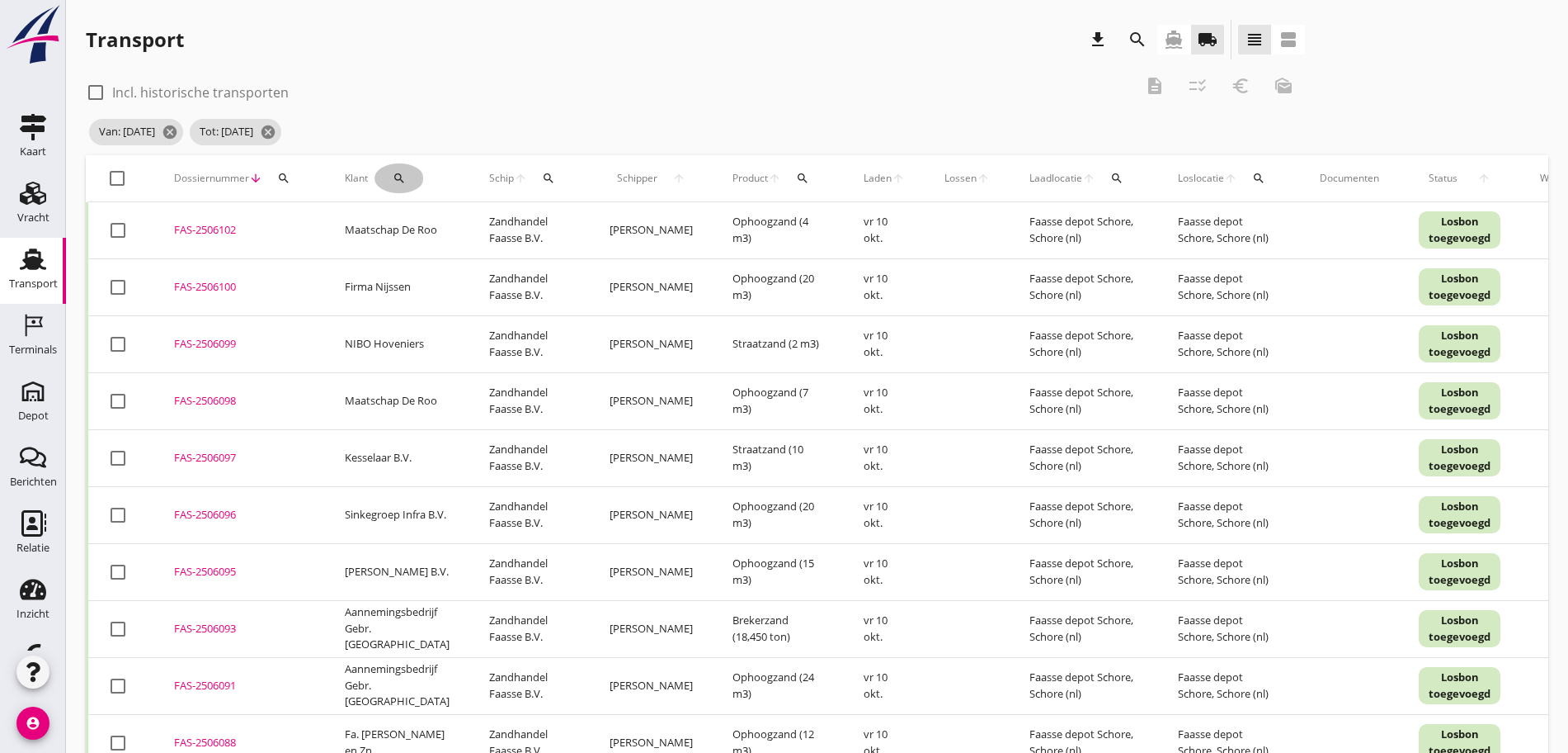
click at [397, 168] on button "search" at bounding box center [399, 178] width 50 height 30
click at [419, 226] on input "Zoeken op opdrachtgever..." at bounding box center [467, 226] width 172 height 26
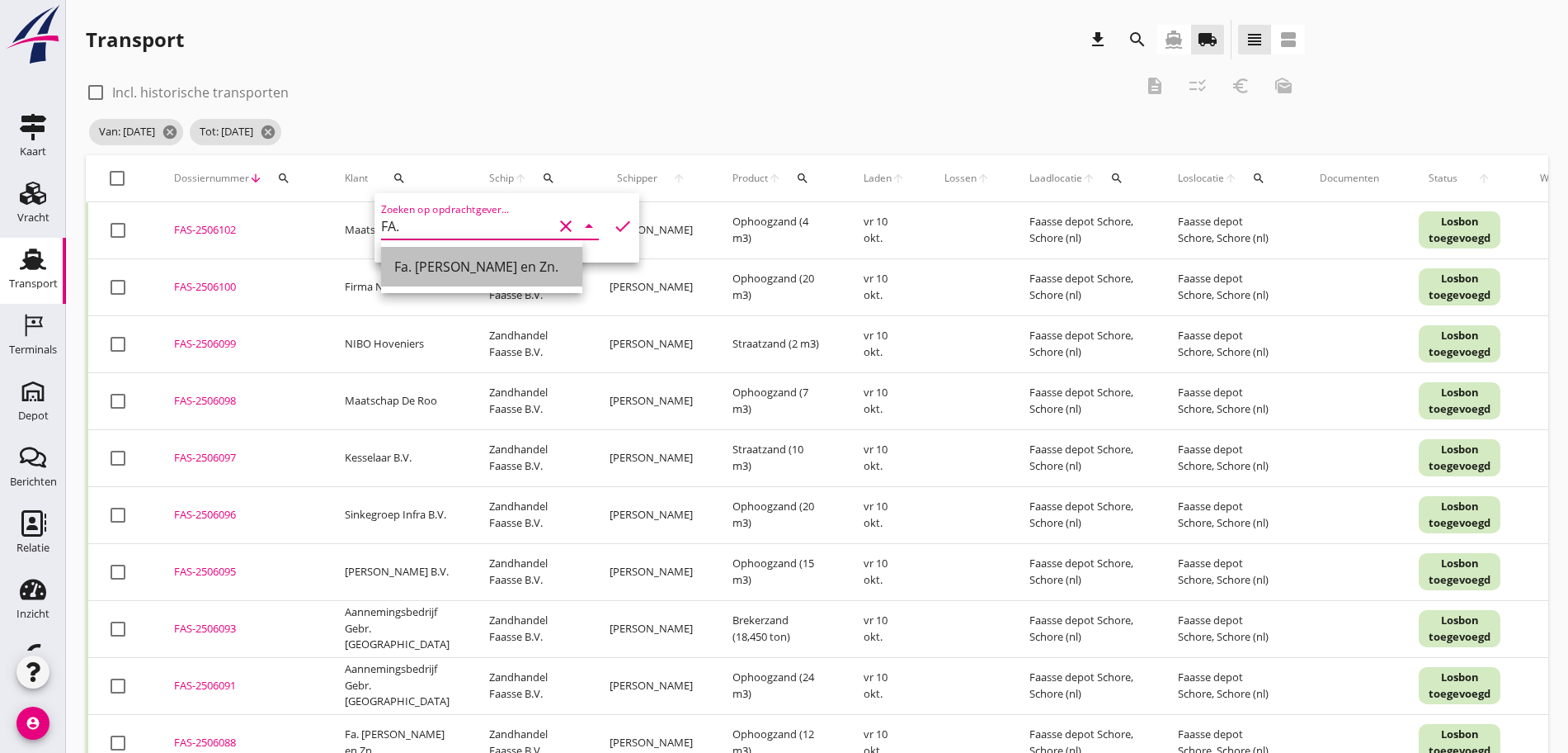
click at [473, 263] on div "Fa. [PERSON_NAME] en Zn." at bounding box center [482, 266] width 175 height 20
click at [613, 223] on icon "check" at bounding box center [622, 226] width 20 height 20
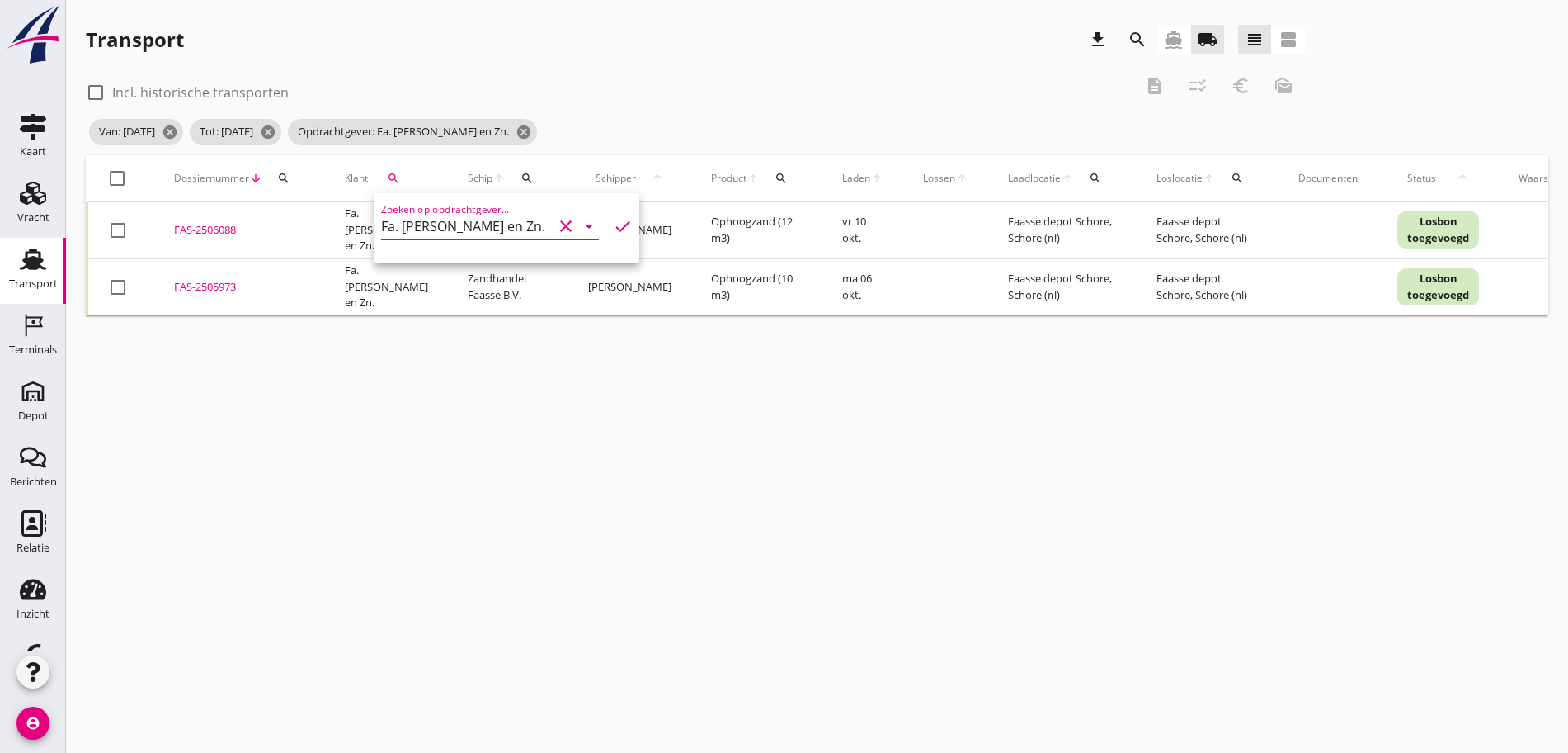
drag, startPoint x: 111, startPoint y: 179, endPoint x: 218, endPoint y: 155, distance: 109.7
click at [113, 179] on div at bounding box center [117, 178] width 28 height 28
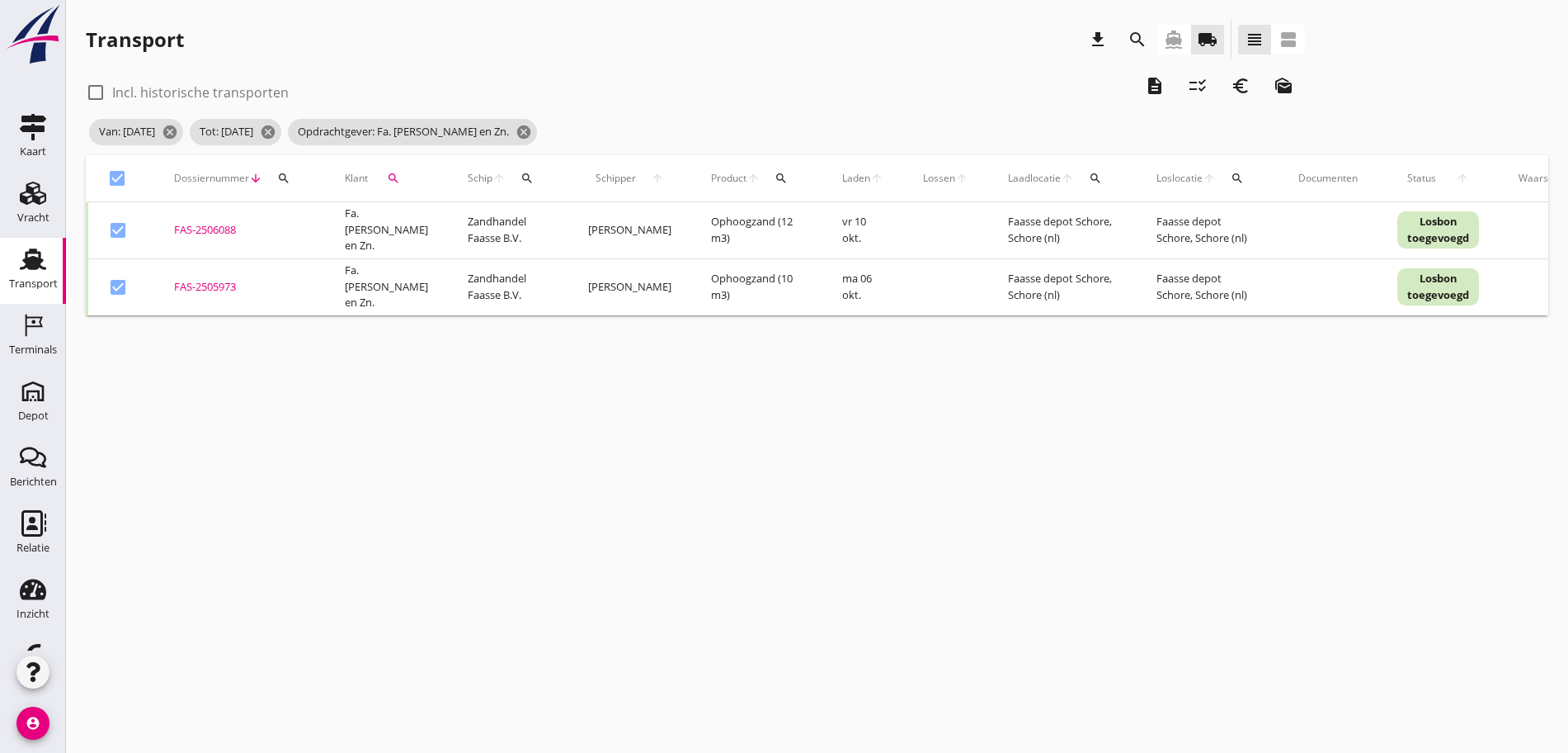
click at [1145, 88] on icon "description" at bounding box center [1154, 85] width 20 height 20
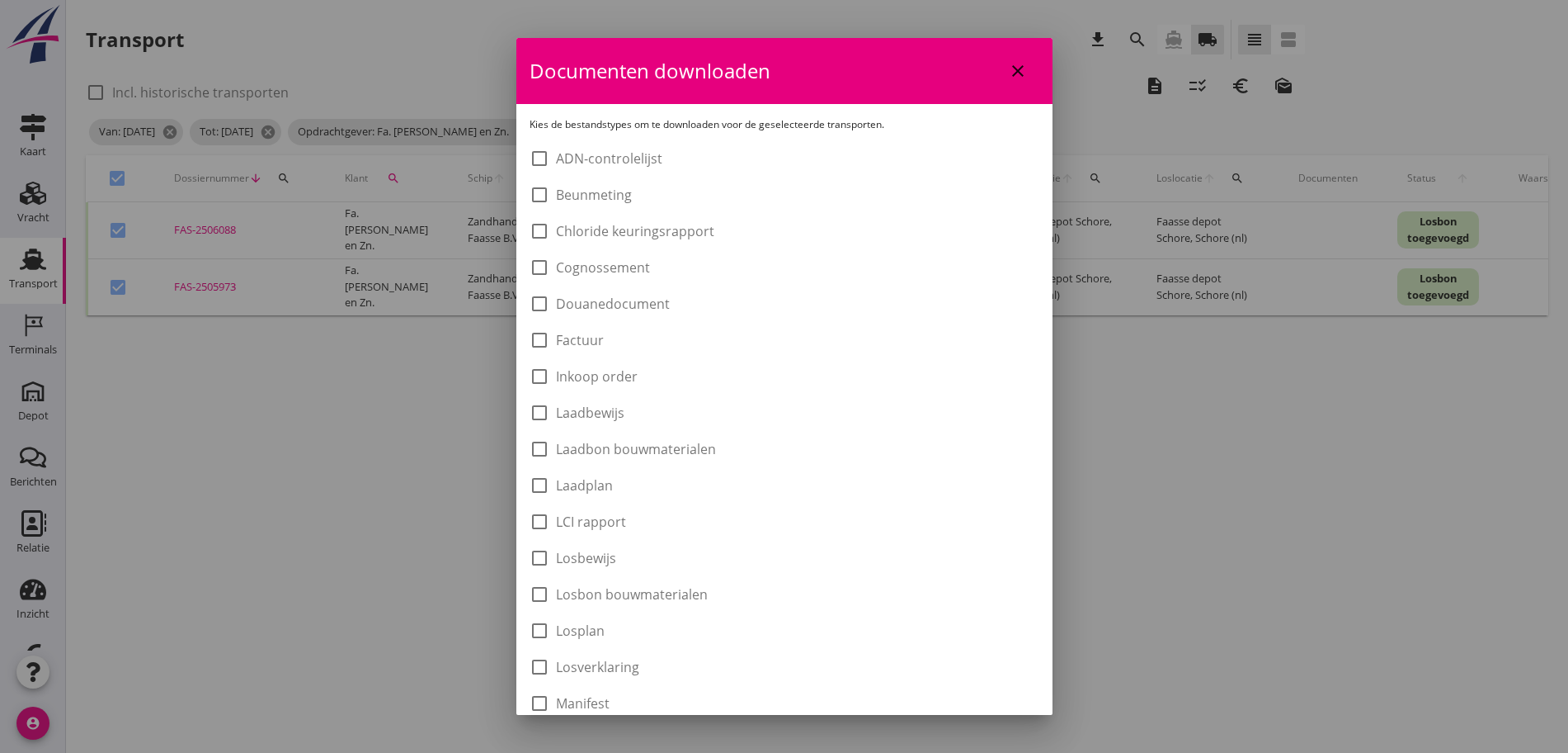
click at [605, 444] on label "Laadbon bouwmaterialen" at bounding box center [636, 449] width 160 height 16
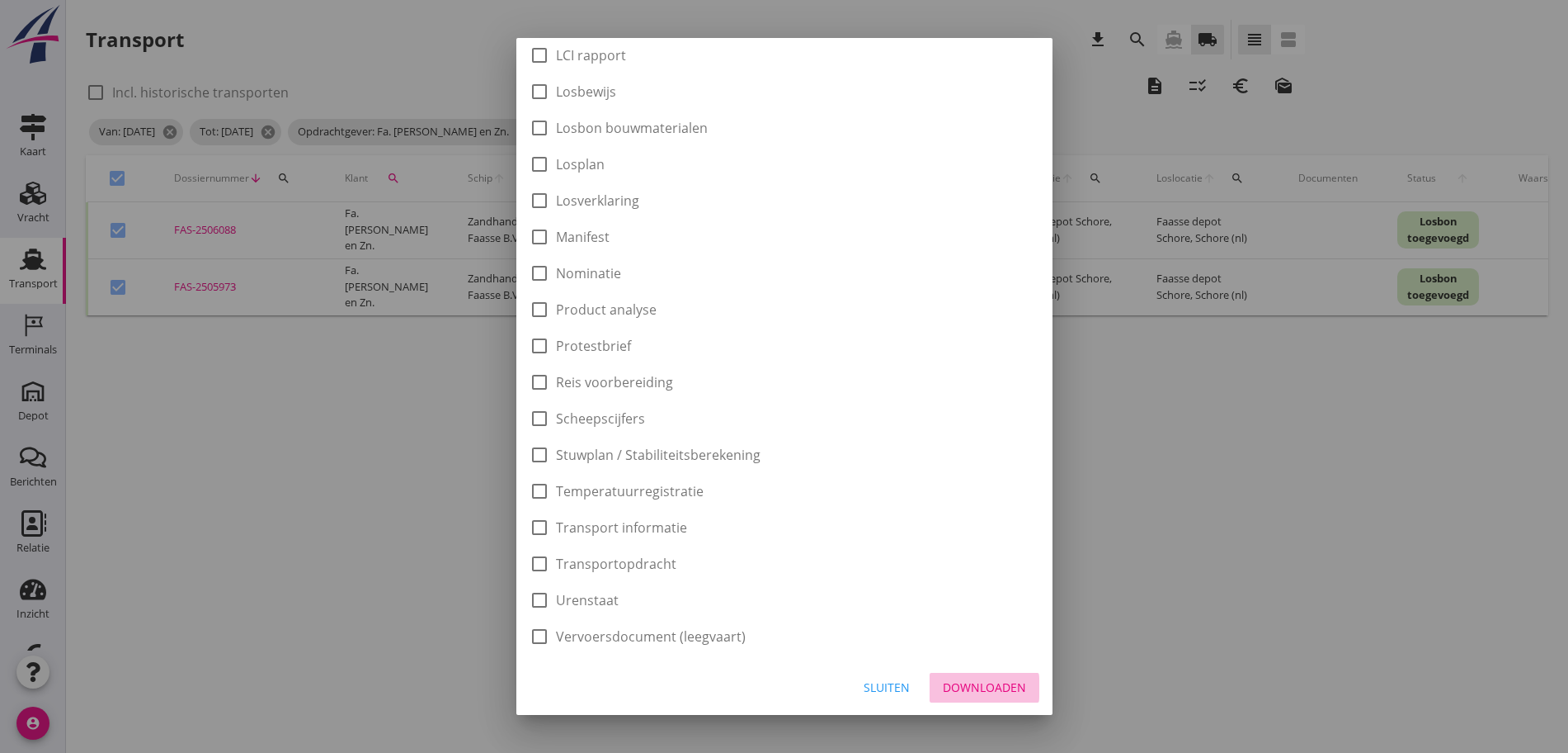
click at [966, 696] on button "Downloaden" at bounding box center [984, 687] width 109 height 30
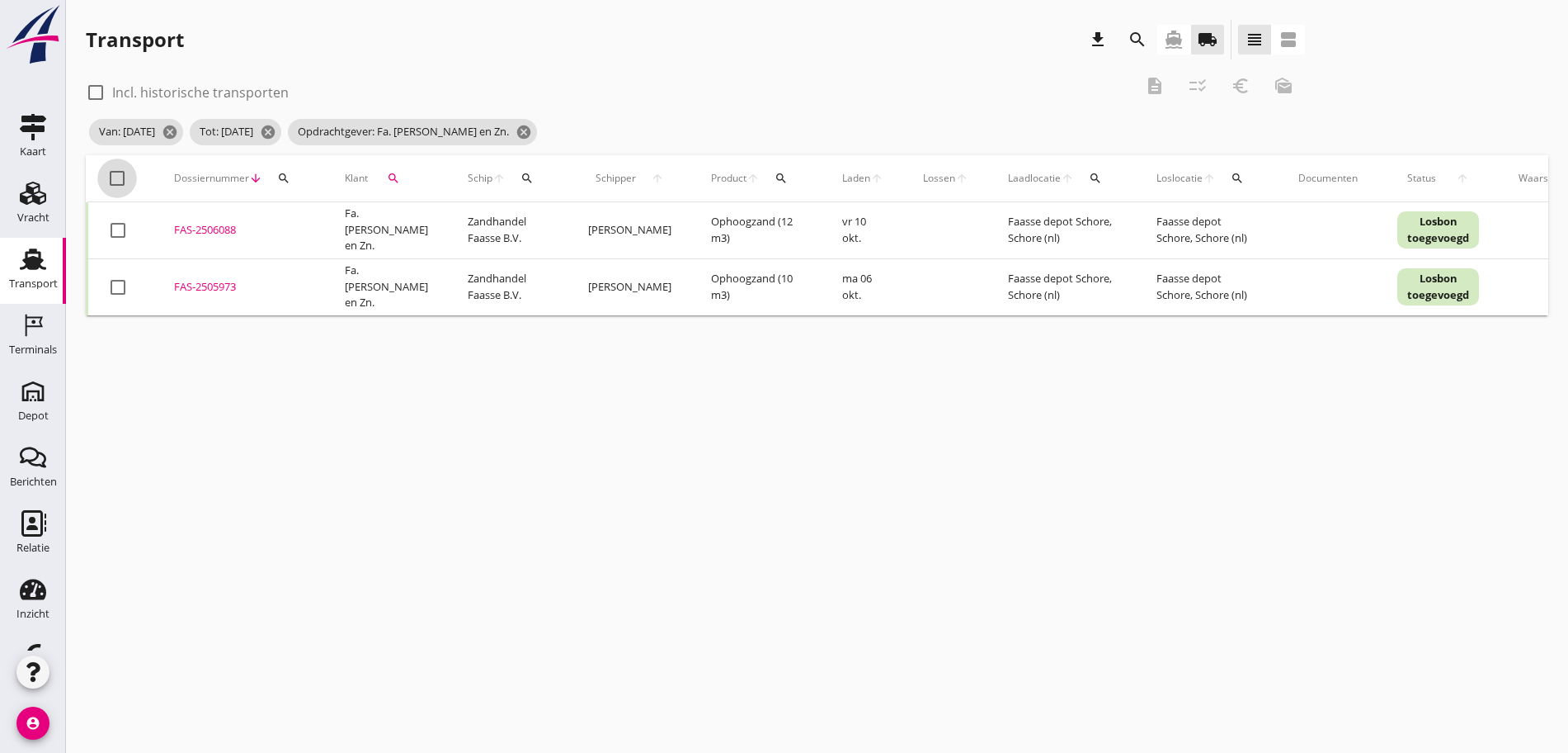
drag, startPoint x: 118, startPoint y: 176, endPoint x: 449, endPoint y: 158, distance: 331.5
click at [120, 174] on div at bounding box center [117, 178] width 28 height 28
click at [1226, 88] on div "euro_symbol" at bounding box center [1241, 85] width 30 height 20
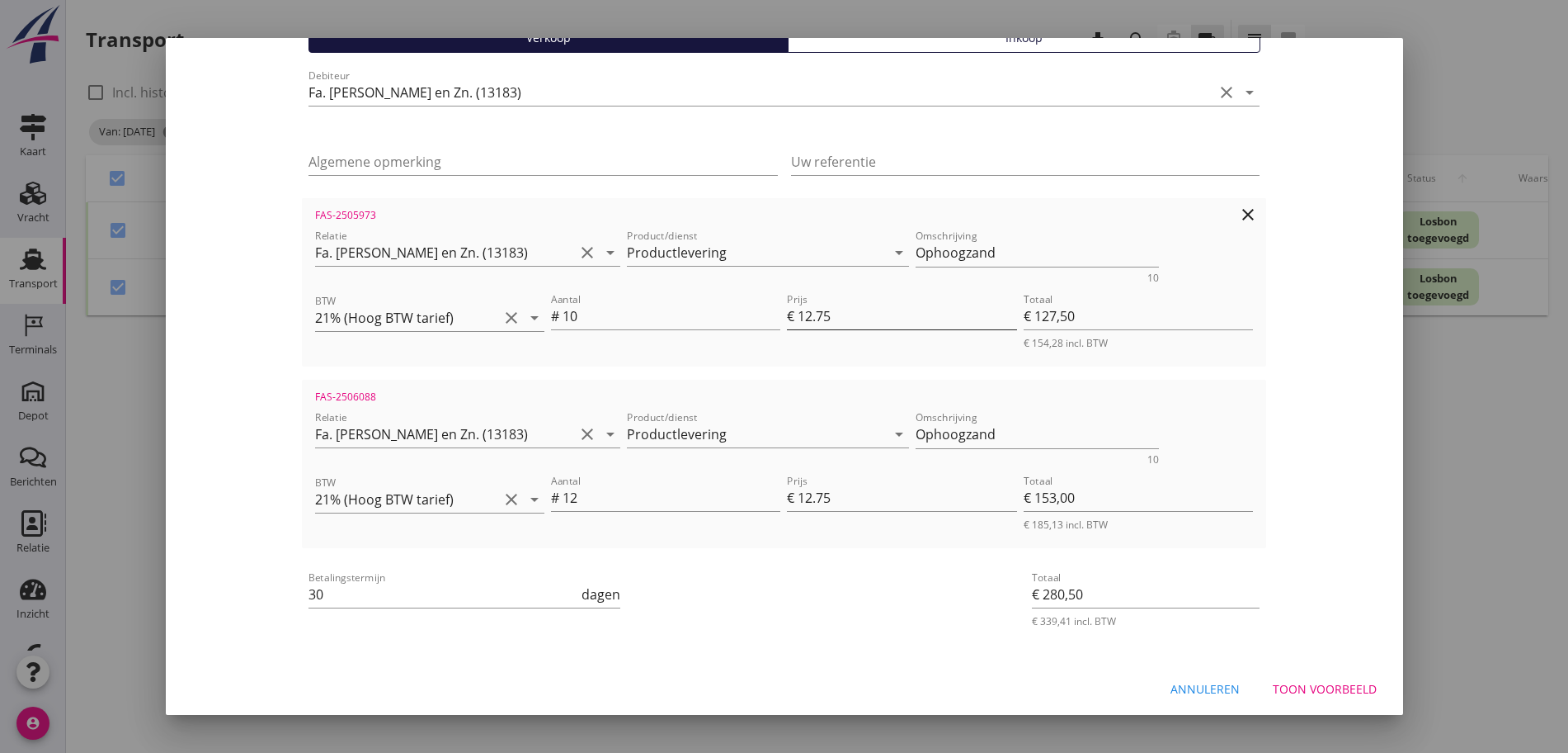
scroll to position [166, 0]
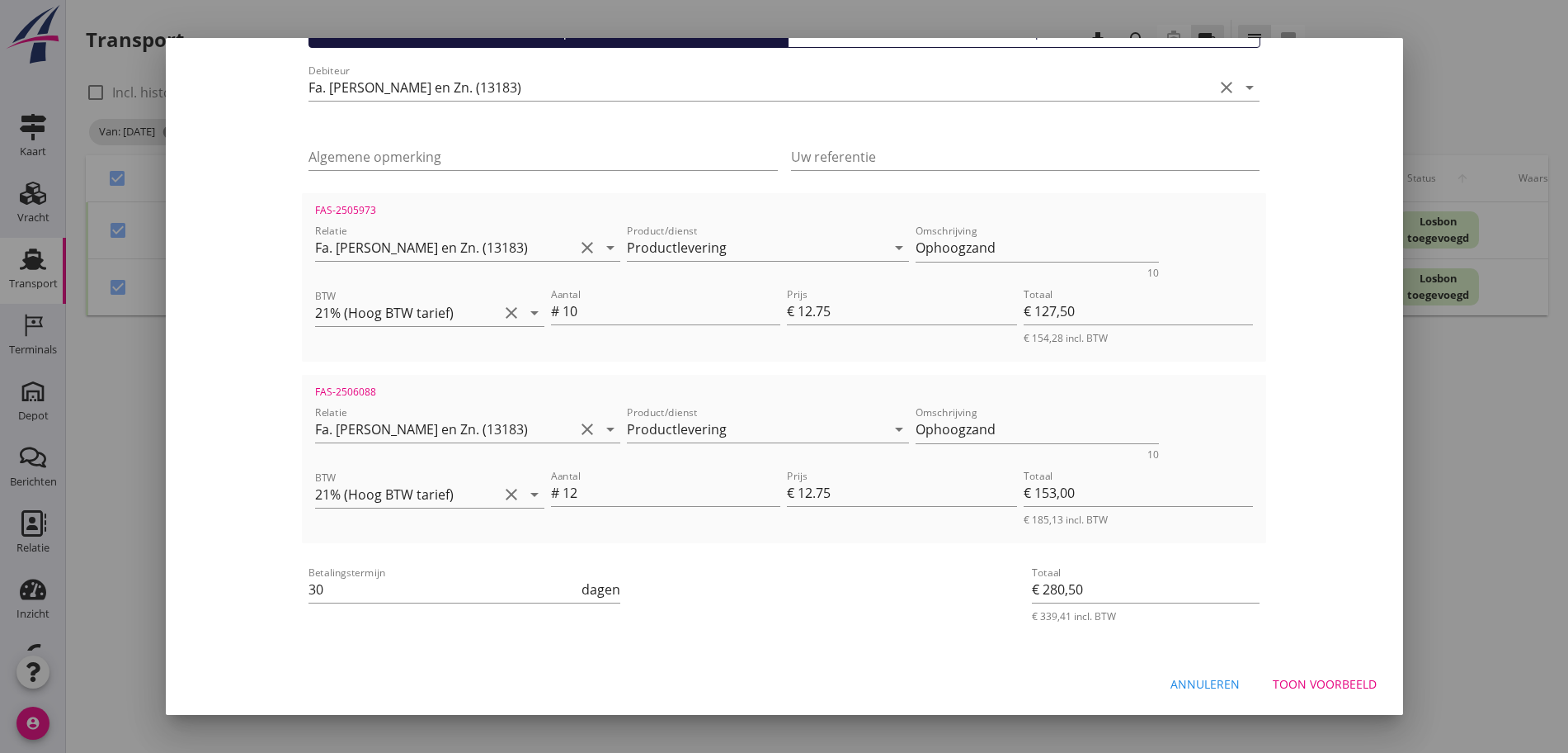
click at [1336, 686] on div "Toon voorbeeld" at bounding box center [1325, 684] width 104 height 17
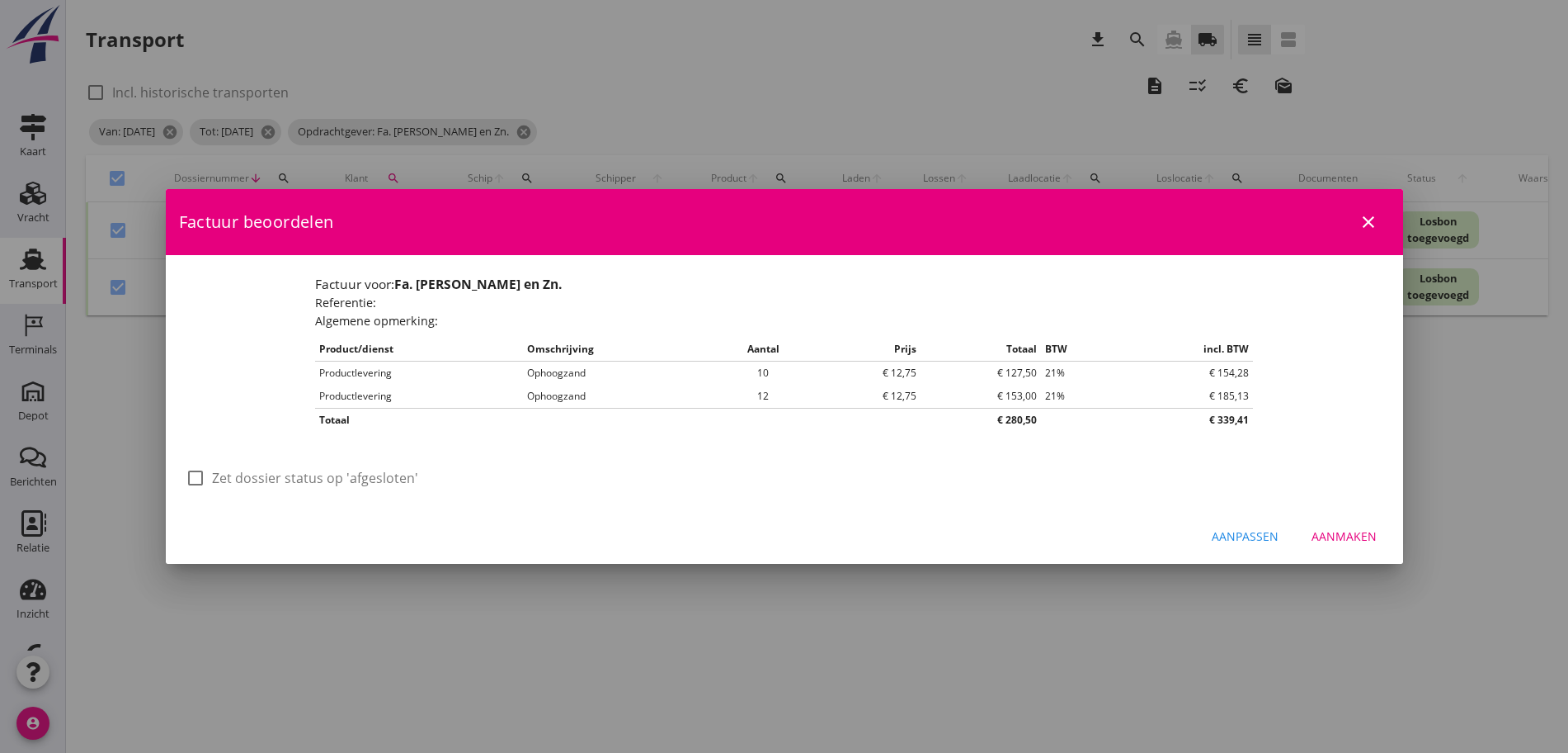
scroll to position [0, 0]
drag, startPoint x: 324, startPoint y: 475, endPoint x: 619, endPoint y: 505, distance: 296.5
click at [332, 473] on label "Zet dossier status op 'afgesloten'" at bounding box center [314, 477] width 206 height 16
click at [1361, 538] on div "Aanmaken" at bounding box center [1344, 536] width 65 height 17
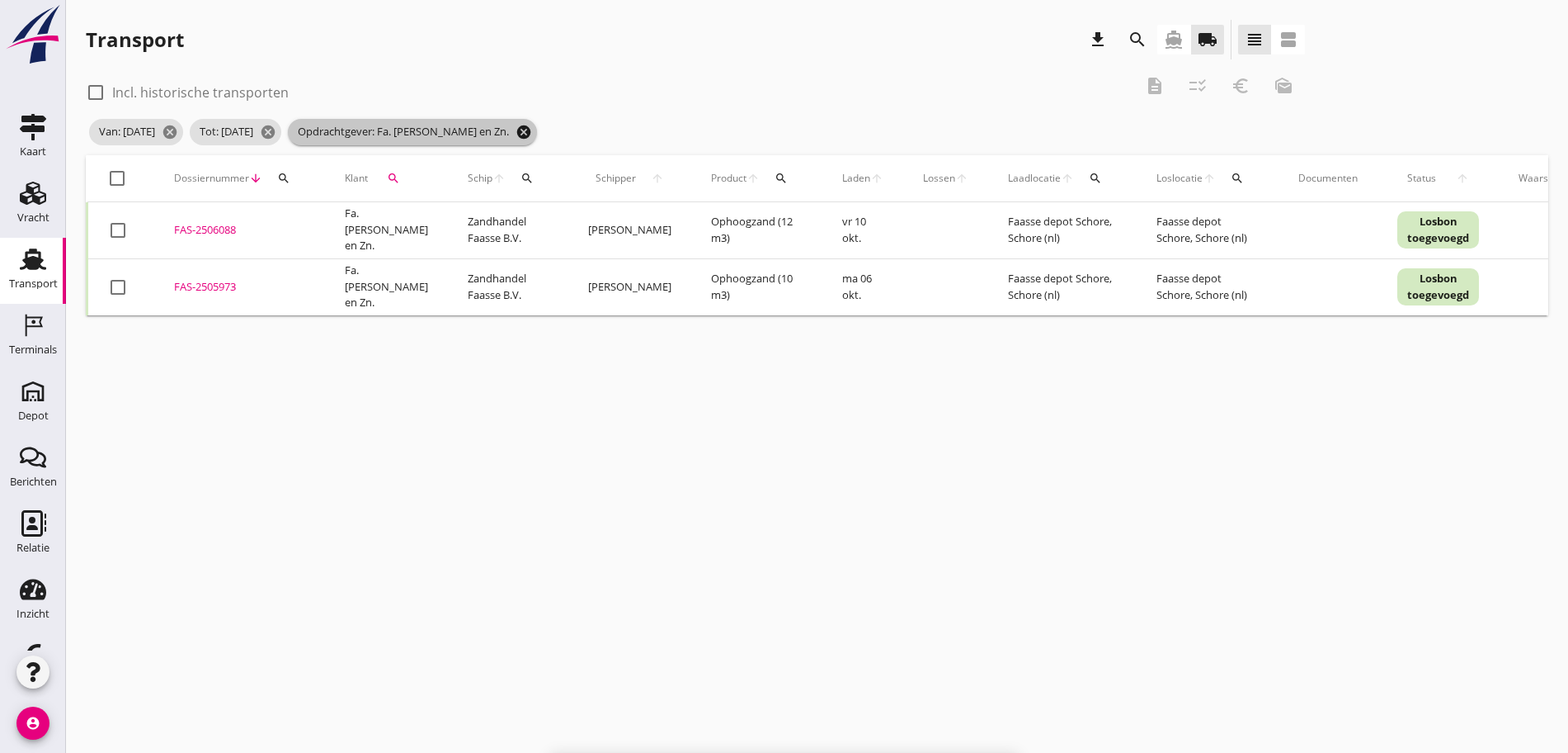
click at [532, 132] on icon "cancel" at bounding box center [523, 132] width 16 height 16
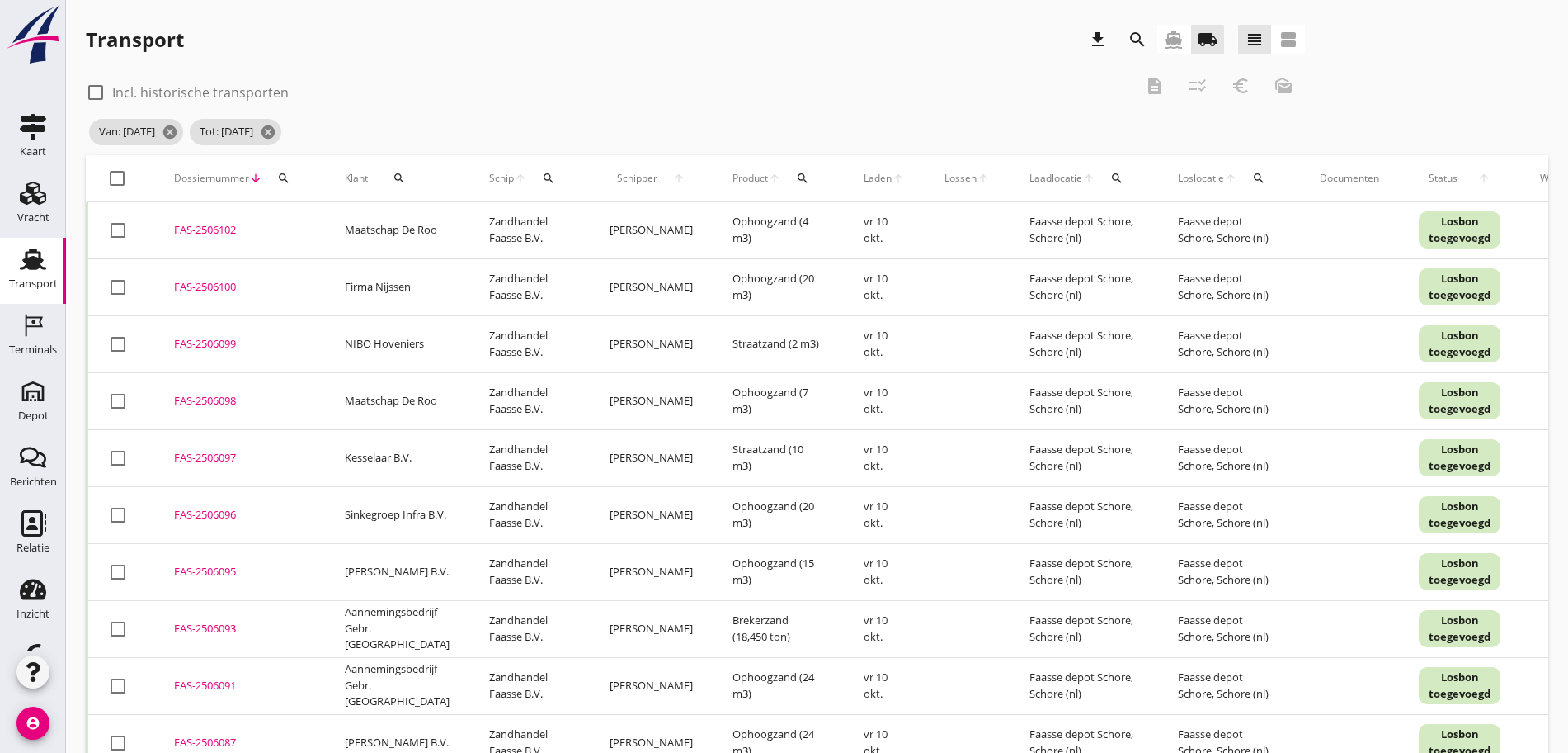
click at [401, 179] on icon "search" at bounding box center [399, 178] width 13 height 13
click at [426, 227] on input "Zoeken op opdrachtgever..." at bounding box center [467, 226] width 172 height 26
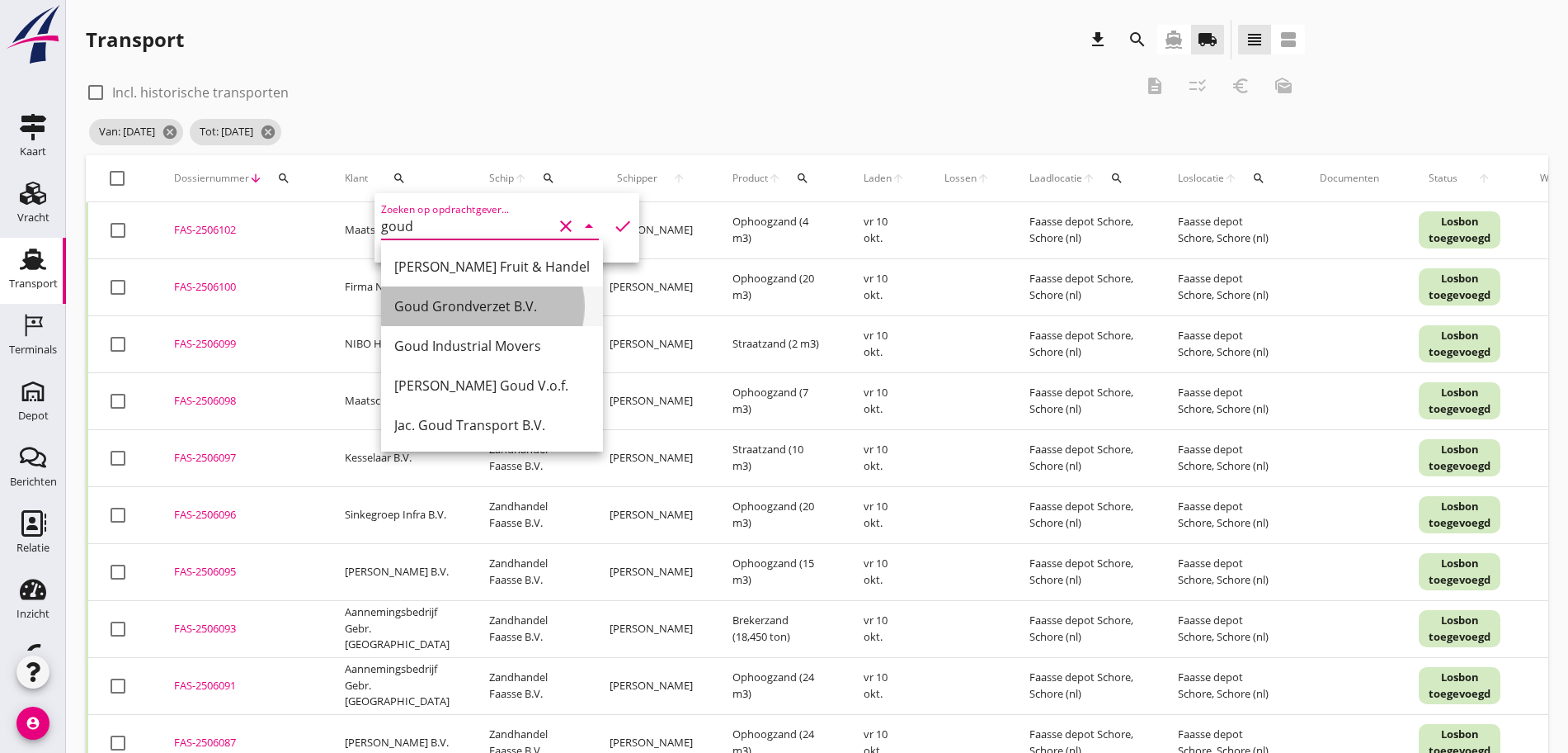
click at [446, 304] on div "Goud Grondverzet B.V." at bounding box center [492, 306] width 196 height 20
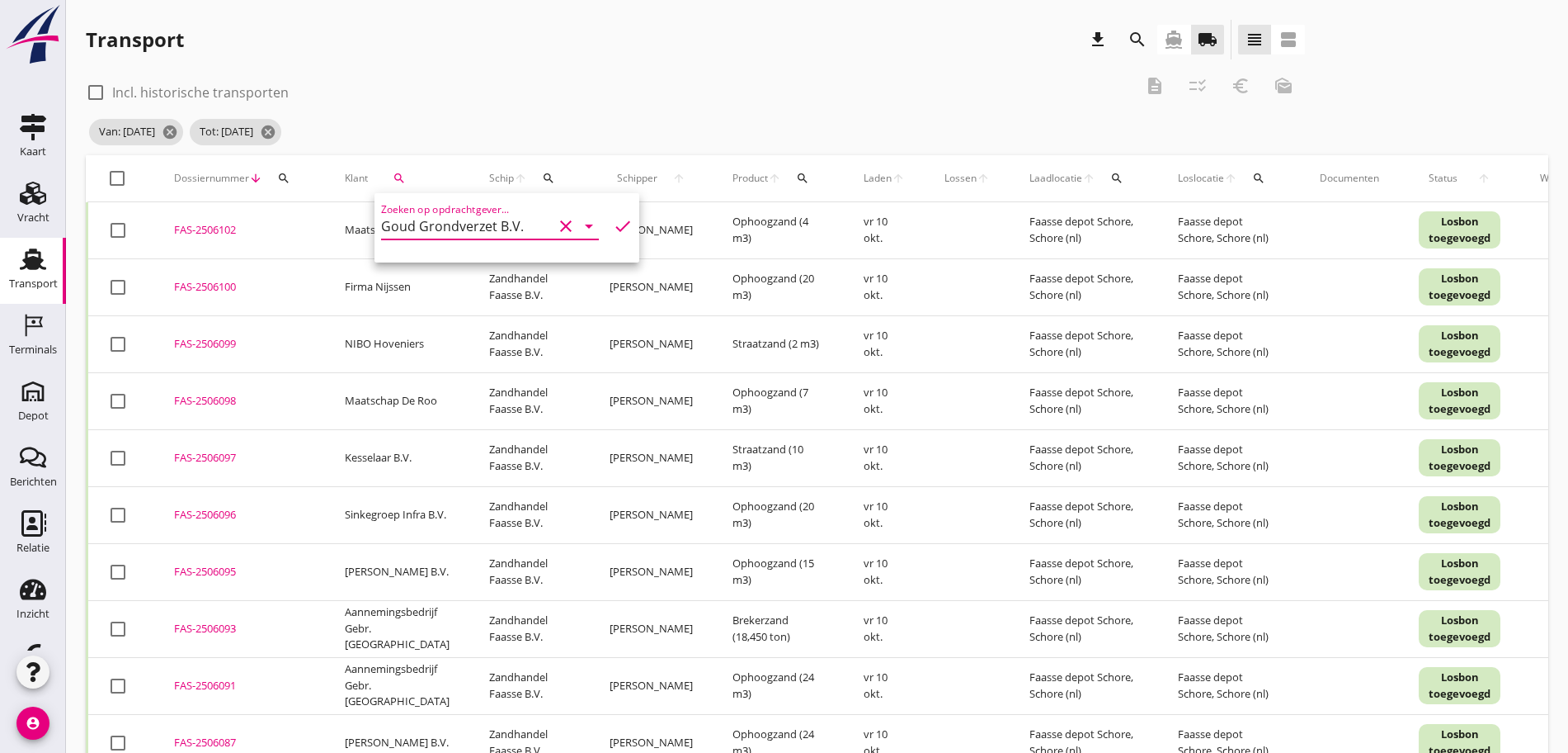
click at [613, 226] on icon "check" at bounding box center [622, 226] width 20 height 20
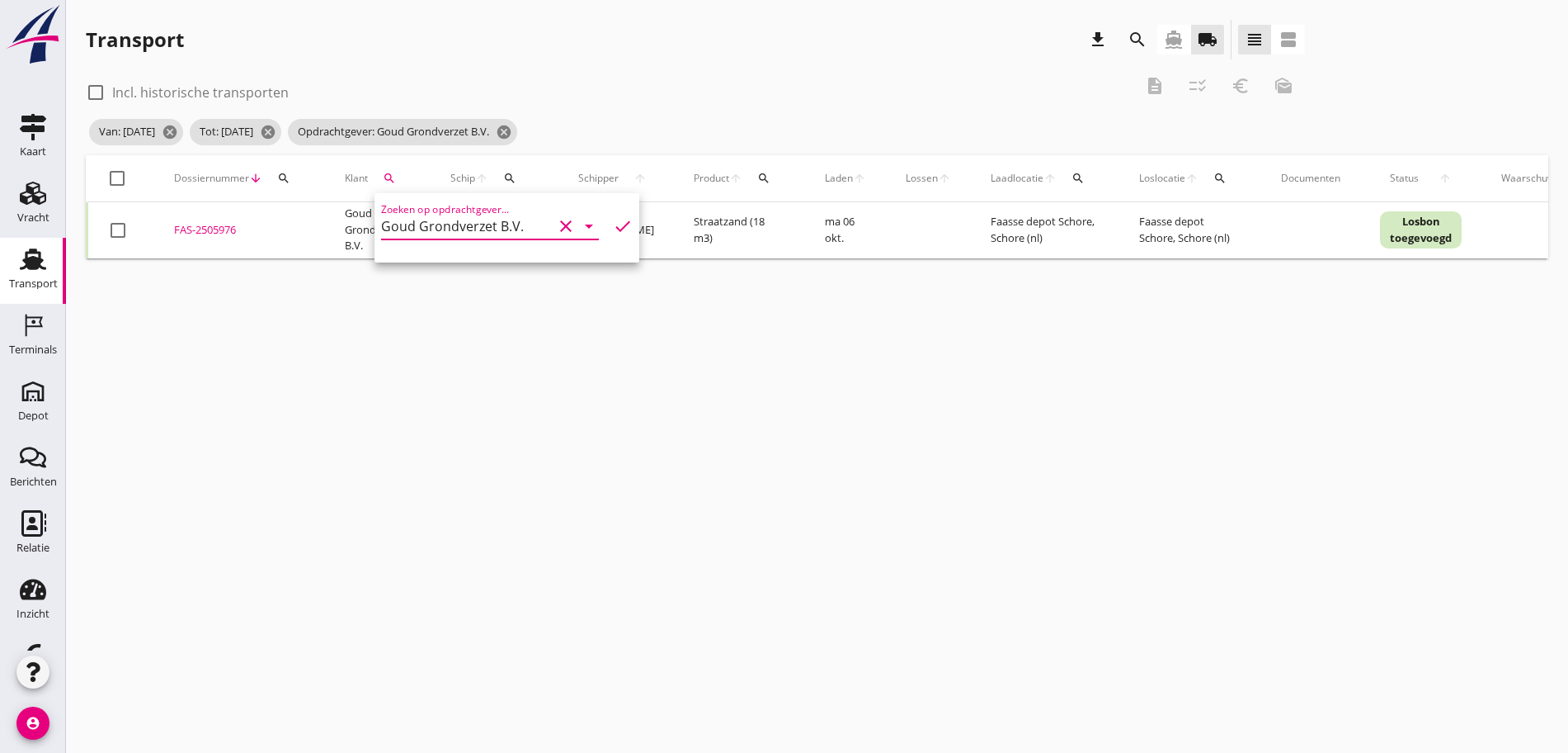
click at [120, 172] on div at bounding box center [117, 178] width 28 height 28
click at [1145, 88] on icon "description" at bounding box center [1154, 85] width 20 height 20
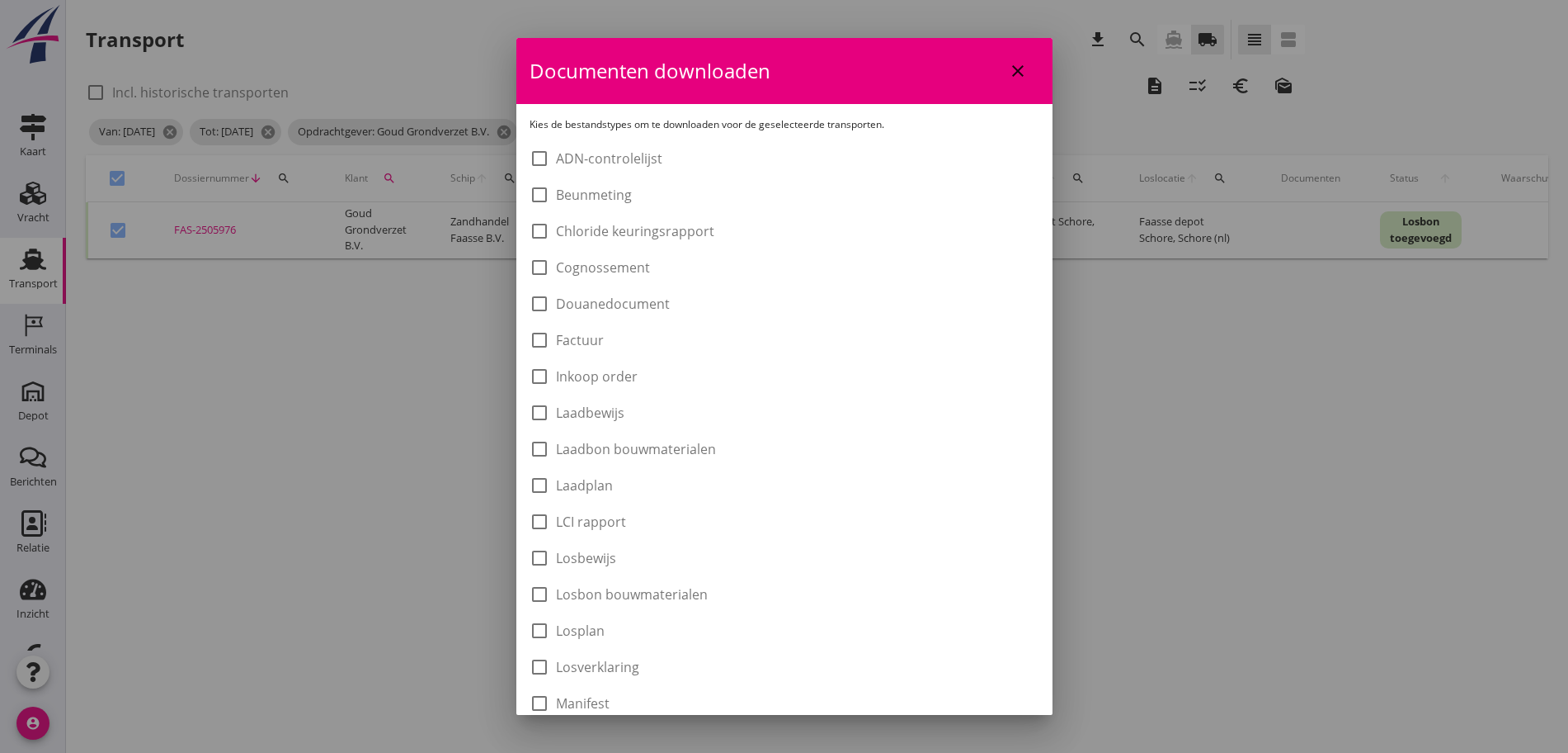
click at [607, 457] on label "Laadbon bouwmaterialen" at bounding box center [636, 449] width 160 height 16
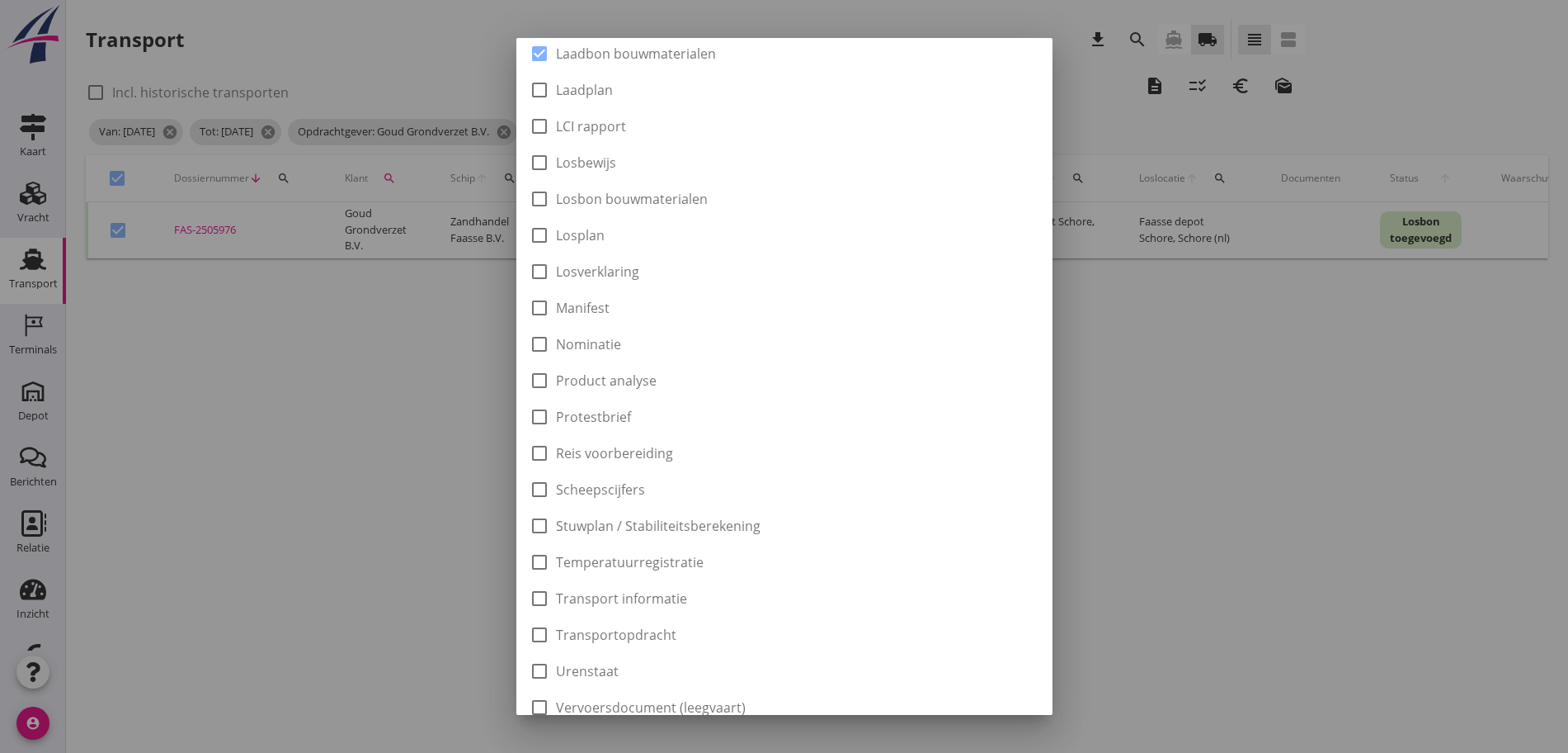
scroll to position [467, 0]
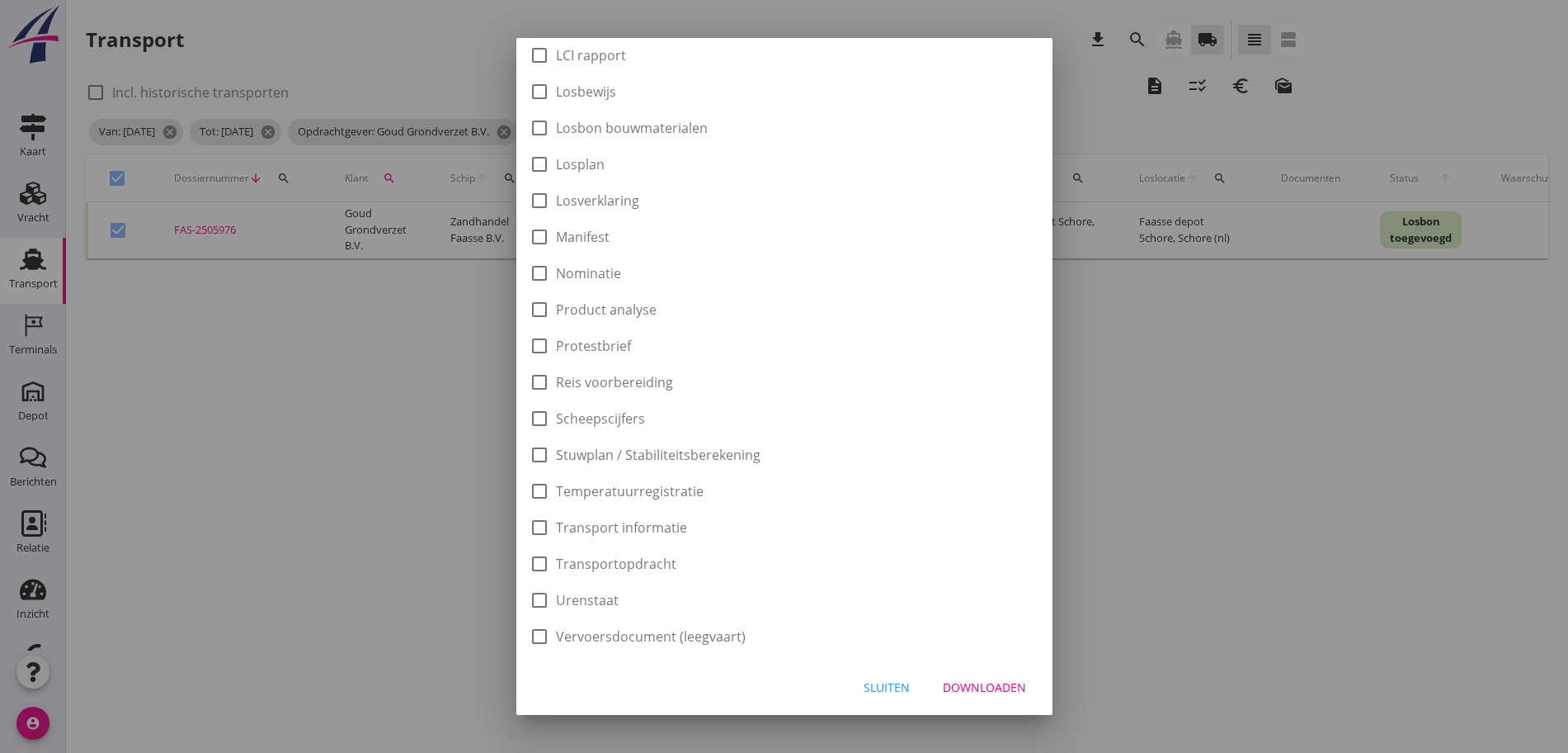
click at [993, 680] on div "Downloaden" at bounding box center [985, 687] width 84 height 17
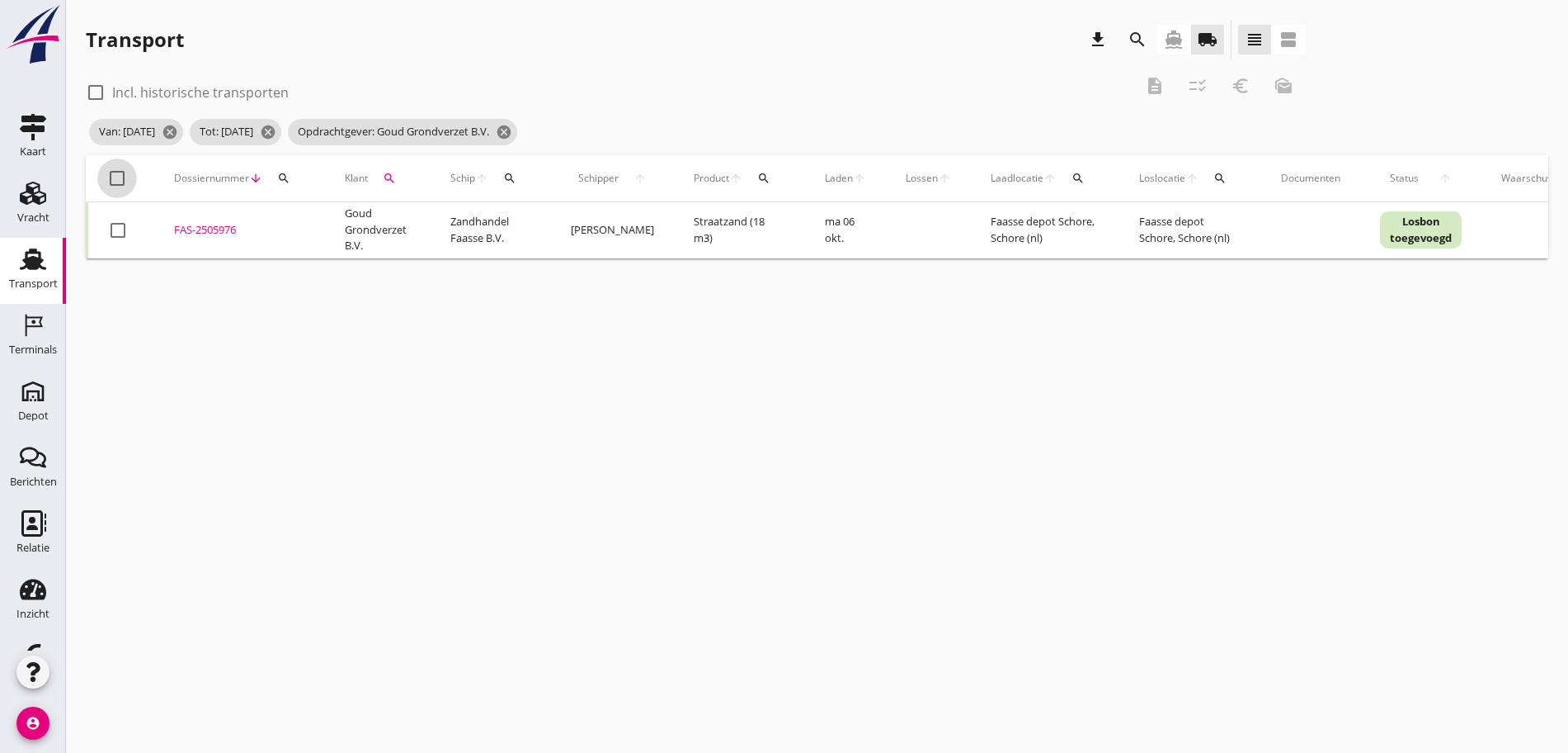
click at [119, 177] on div at bounding box center [117, 178] width 28 height 28
click at [1231, 85] on icon "euro_symbol" at bounding box center [1241, 85] width 20 height 20
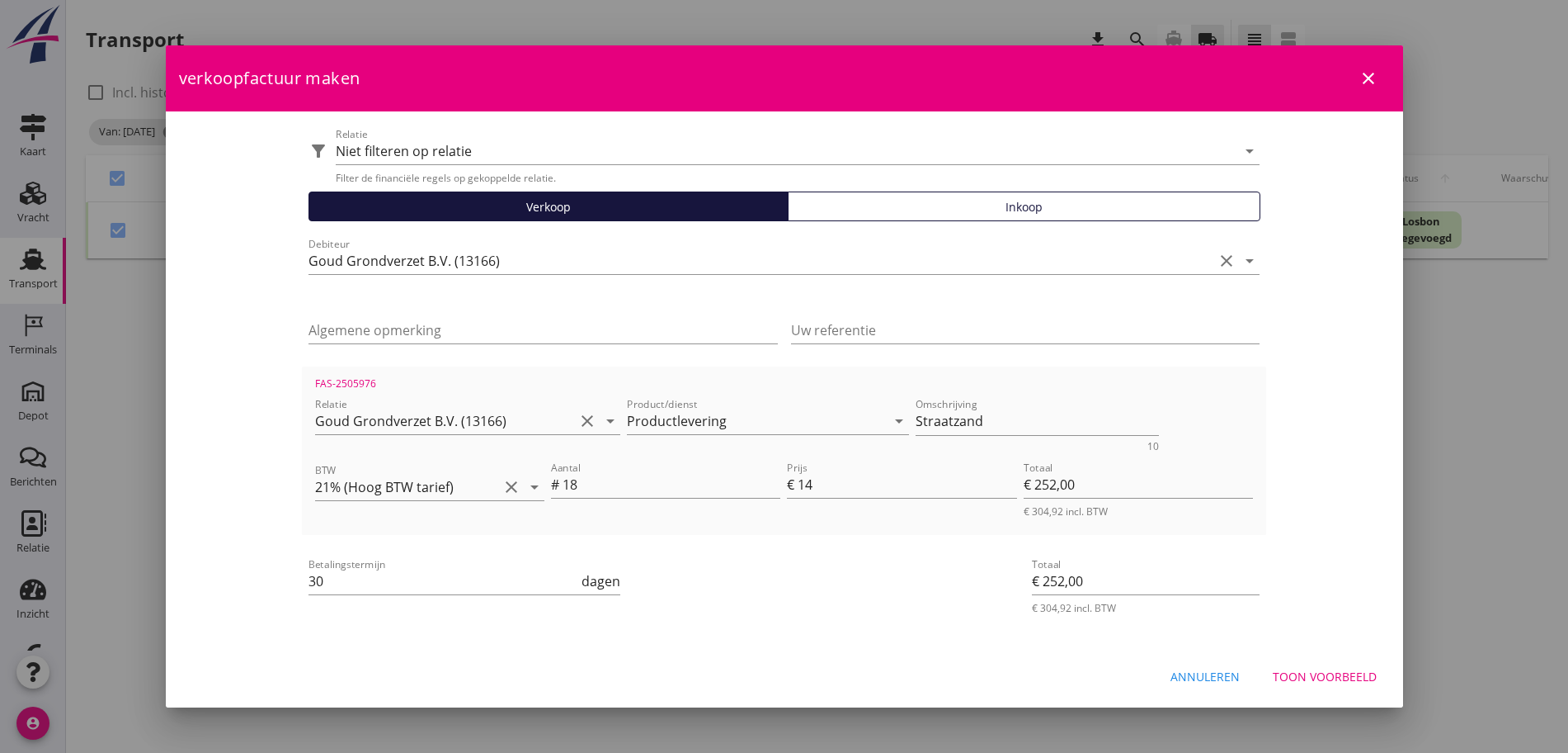
click at [1314, 669] on div "Toon voorbeeld" at bounding box center [1325, 676] width 104 height 17
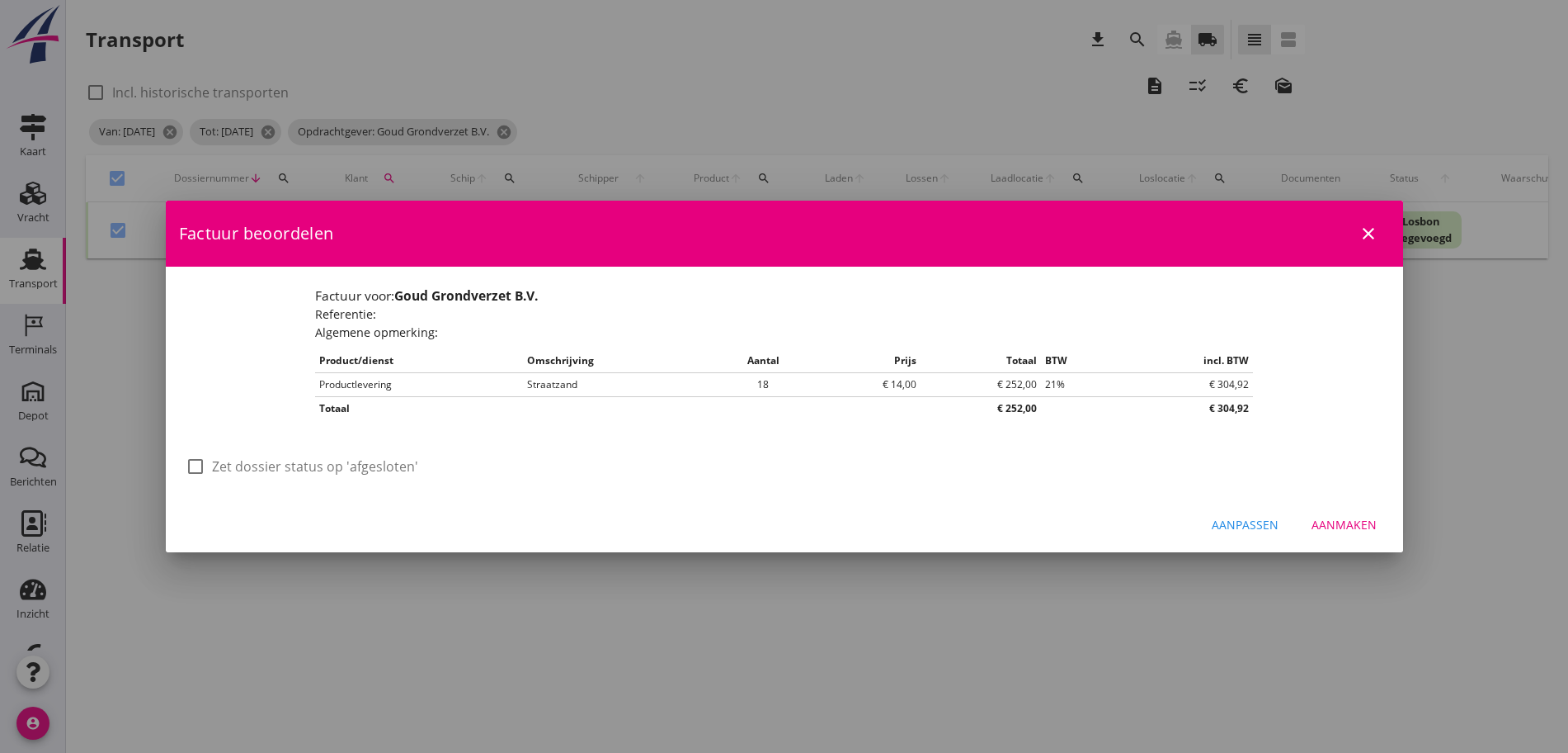
click at [1363, 531] on div "Aanmaken" at bounding box center [1344, 524] width 65 height 17
click at [1277, 529] on div "Aanpassen" at bounding box center [1245, 524] width 67 height 17
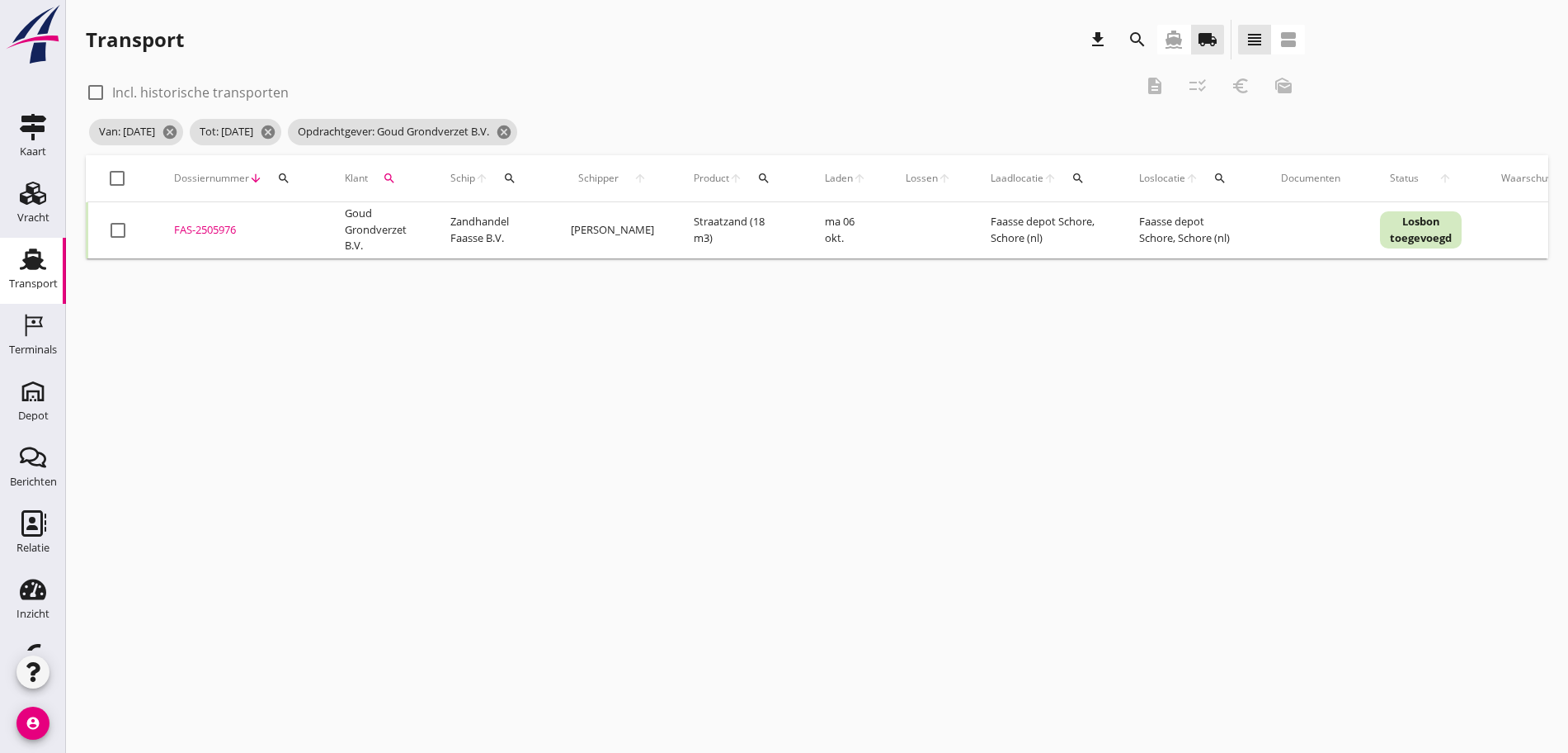
click at [209, 232] on div "FAS-2505976" at bounding box center [240, 230] width 132 height 16
click at [193, 227] on div "FAS-2505976" at bounding box center [240, 230] width 132 height 16
click at [513, 132] on icon "cancel" at bounding box center [503, 132] width 16 height 16
click at [379, 174] on div "search" at bounding box center [389, 178] width 30 height 13
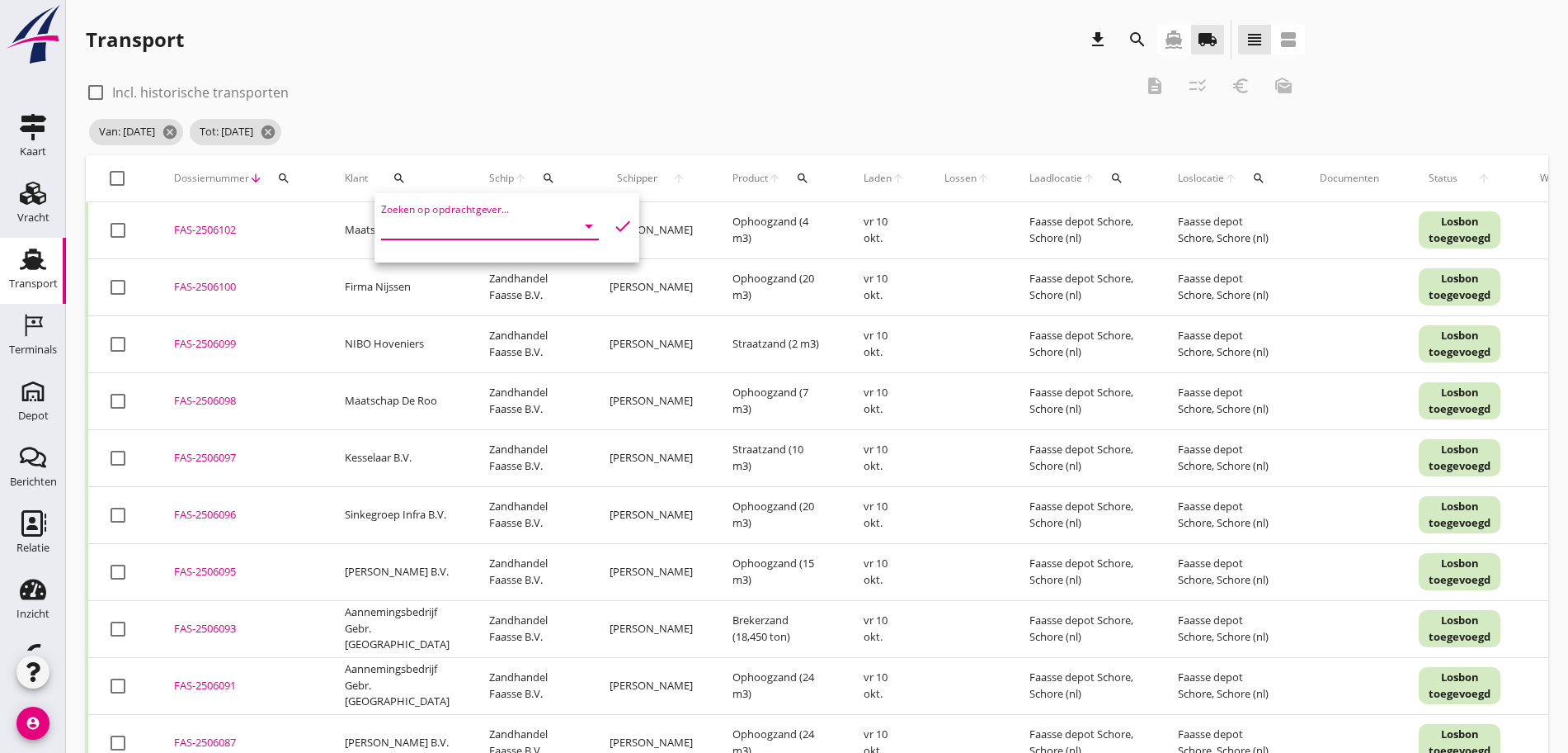
click at [501, 225] on input "Zoeken op opdrachtgever..." at bounding box center [467, 226] width 172 height 26
drag, startPoint x: 584, startPoint y: 261, endPoint x: 632, endPoint y: 237, distance: 53.7
click at [585, 261] on div "Zaaidijk Grondwerken & Verhuur" at bounding box center [496, 266] width 204 height 20
click at [613, 224] on icon "check" at bounding box center [622, 226] width 20 height 20
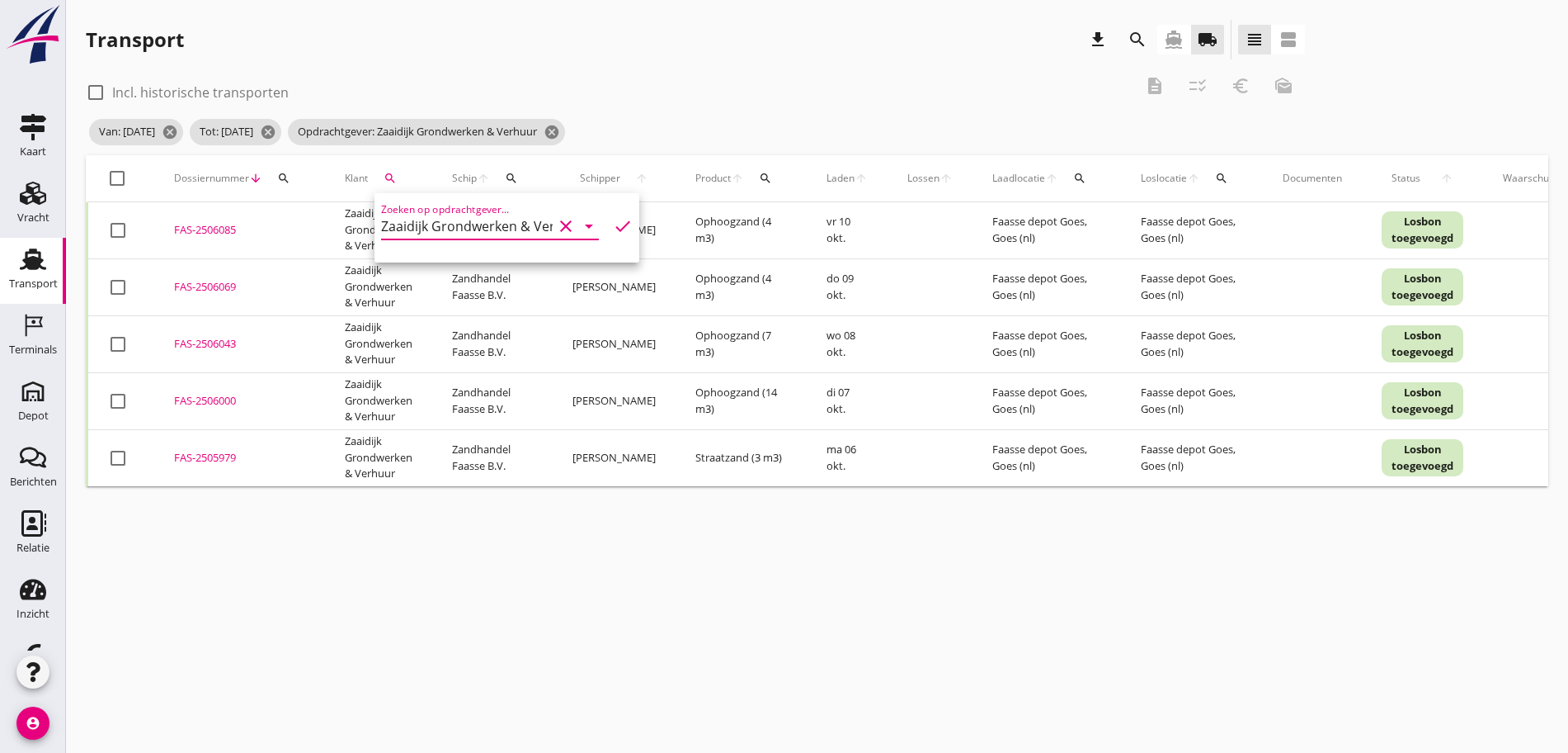
click at [108, 177] on div at bounding box center [117, 178] width 28 height 28
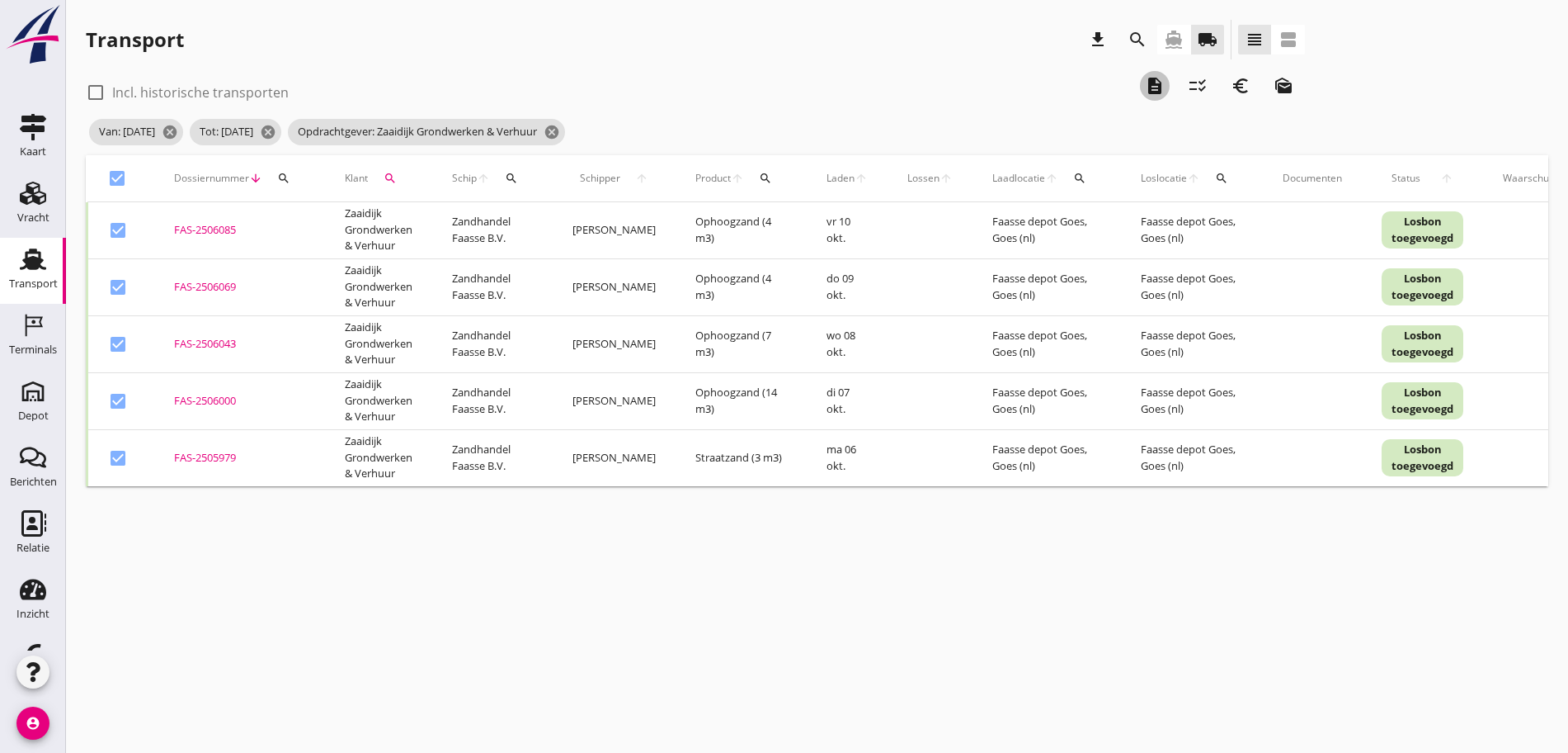
click at [1145, 85] on icon "description" at bounding box center [1154, 85] width 20 height 20
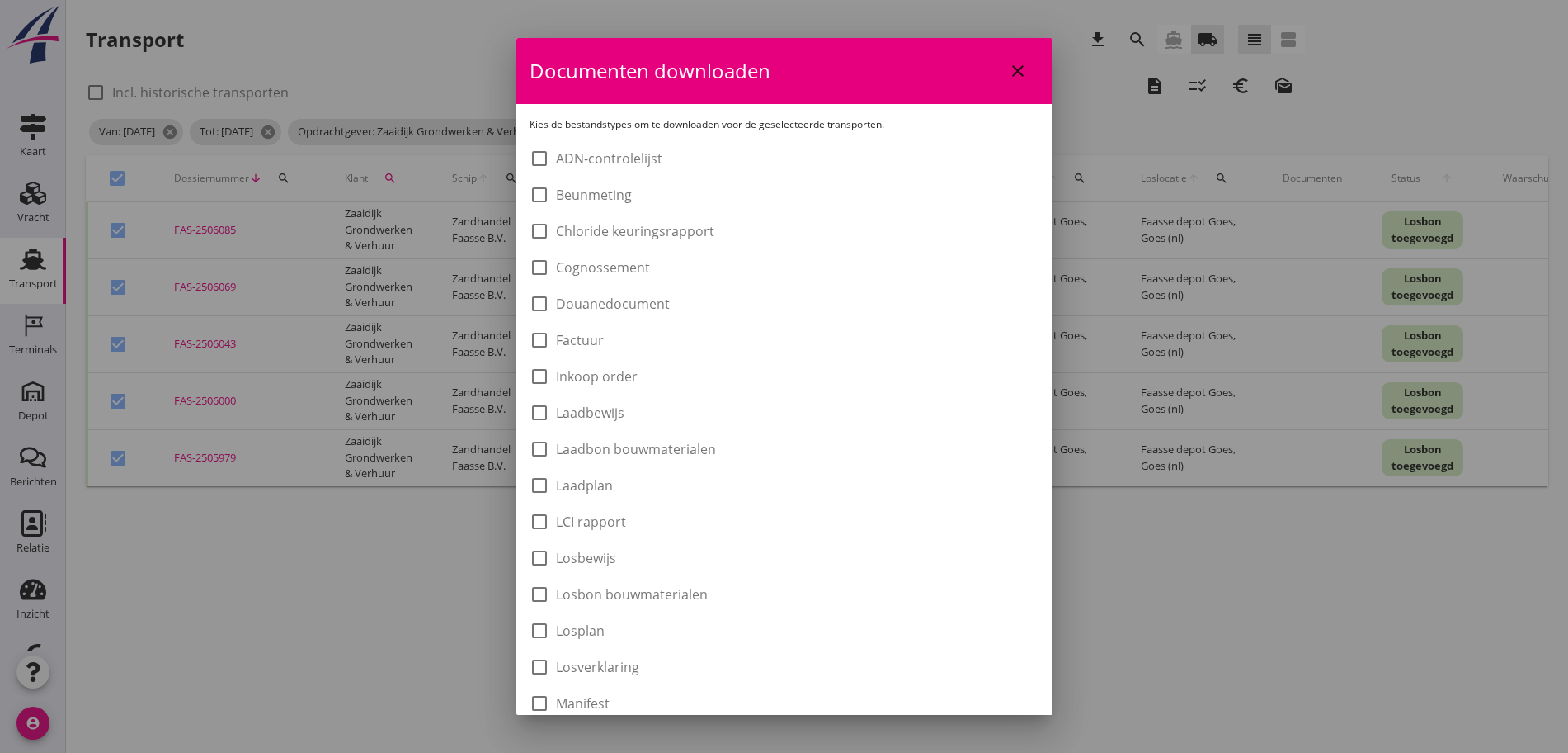
click at [681, 441] on label "Laadbon bouwmaterialen" at bounding box center [636, 449] width 160 height 16
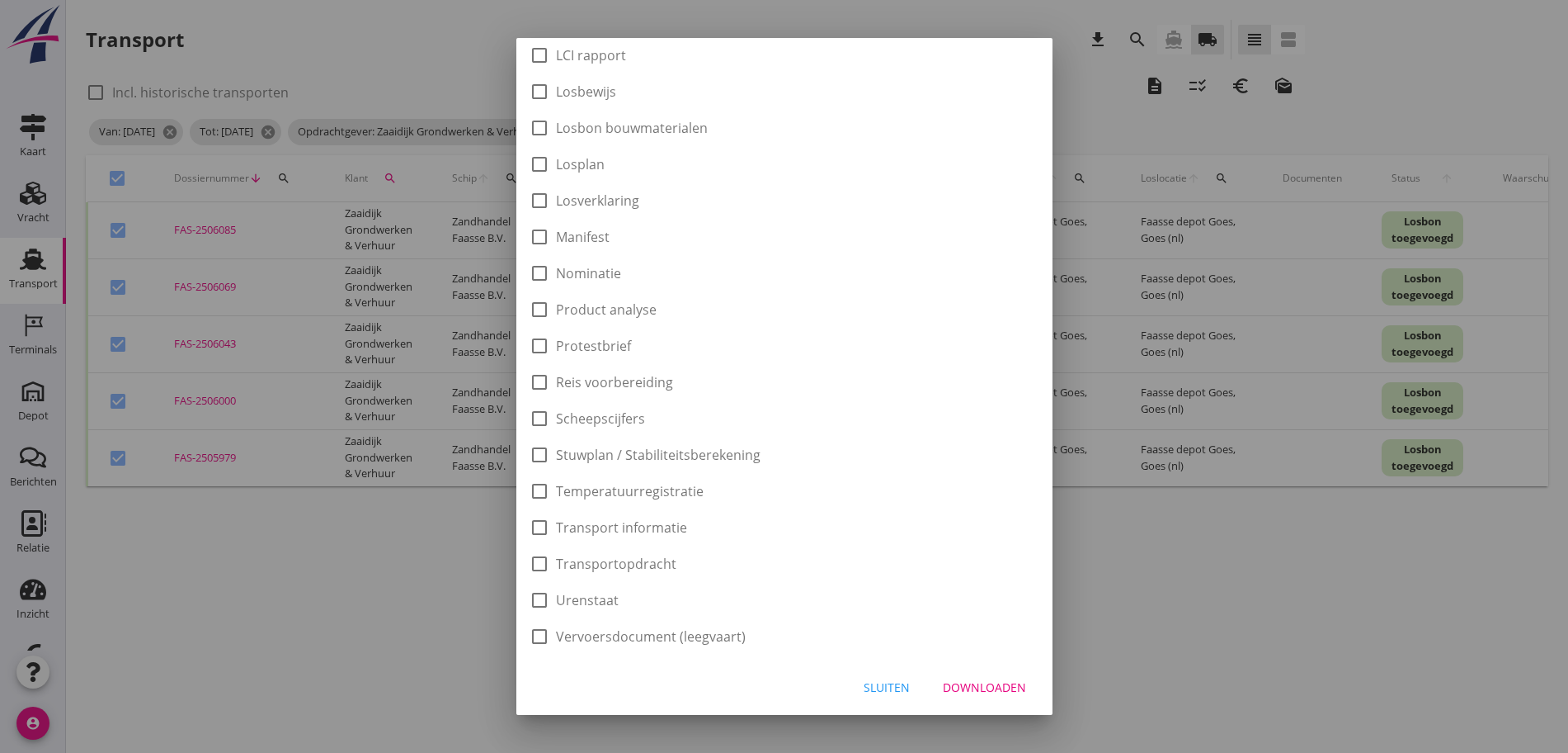
click at [967, 696] on button "Downloaden" at bounding box center [984, 687] width 109 height 30
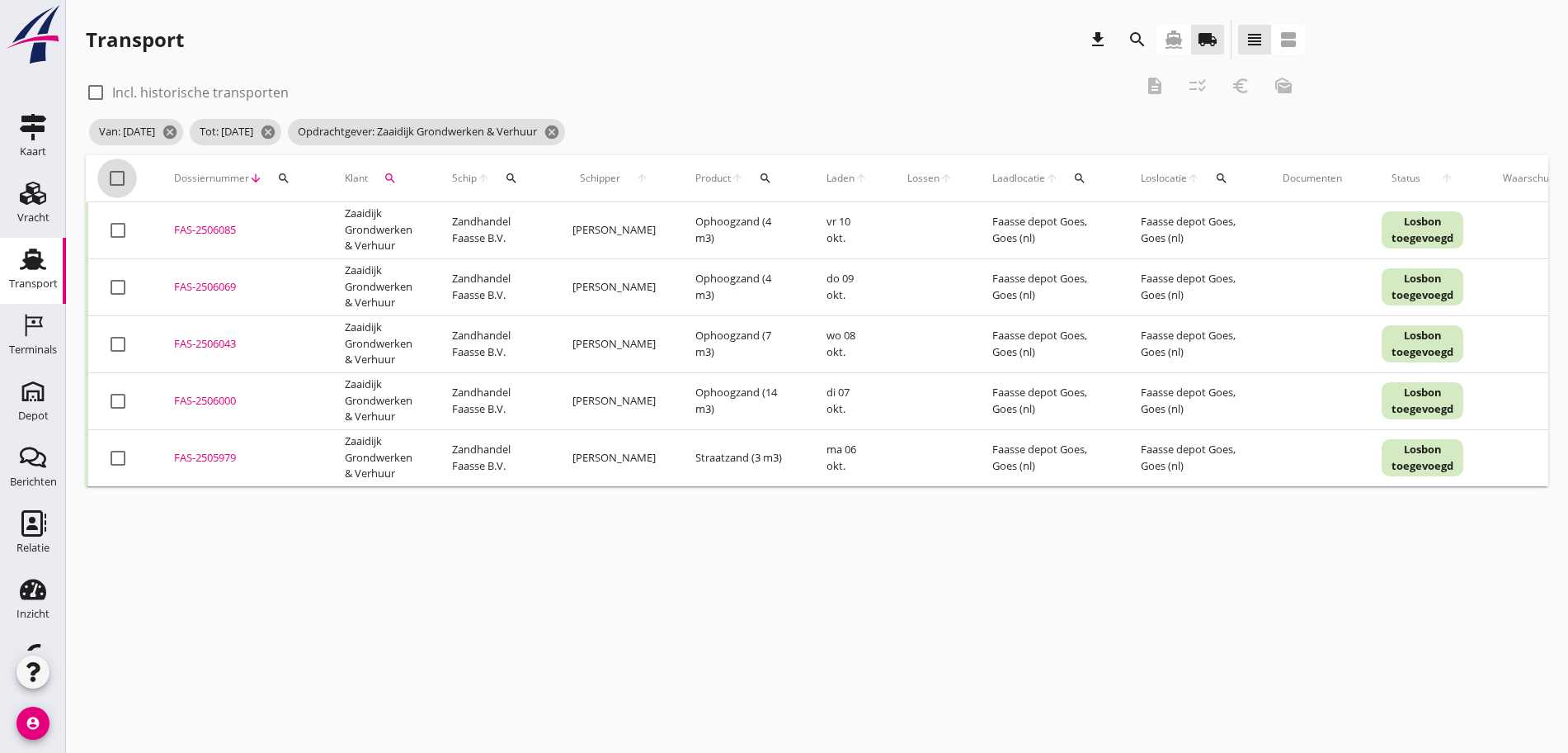
drag, startPoint x: 109, startPoint y: 177, endPoint x: 156, endPoint y: 167, distance: 48.1
click at [117, 175] on div at bounding box center [117, 178] width 28 height 28
click at [1231, 90] on icon "euro_symbol" at bounding box center [1241, 85] width 20 height 20
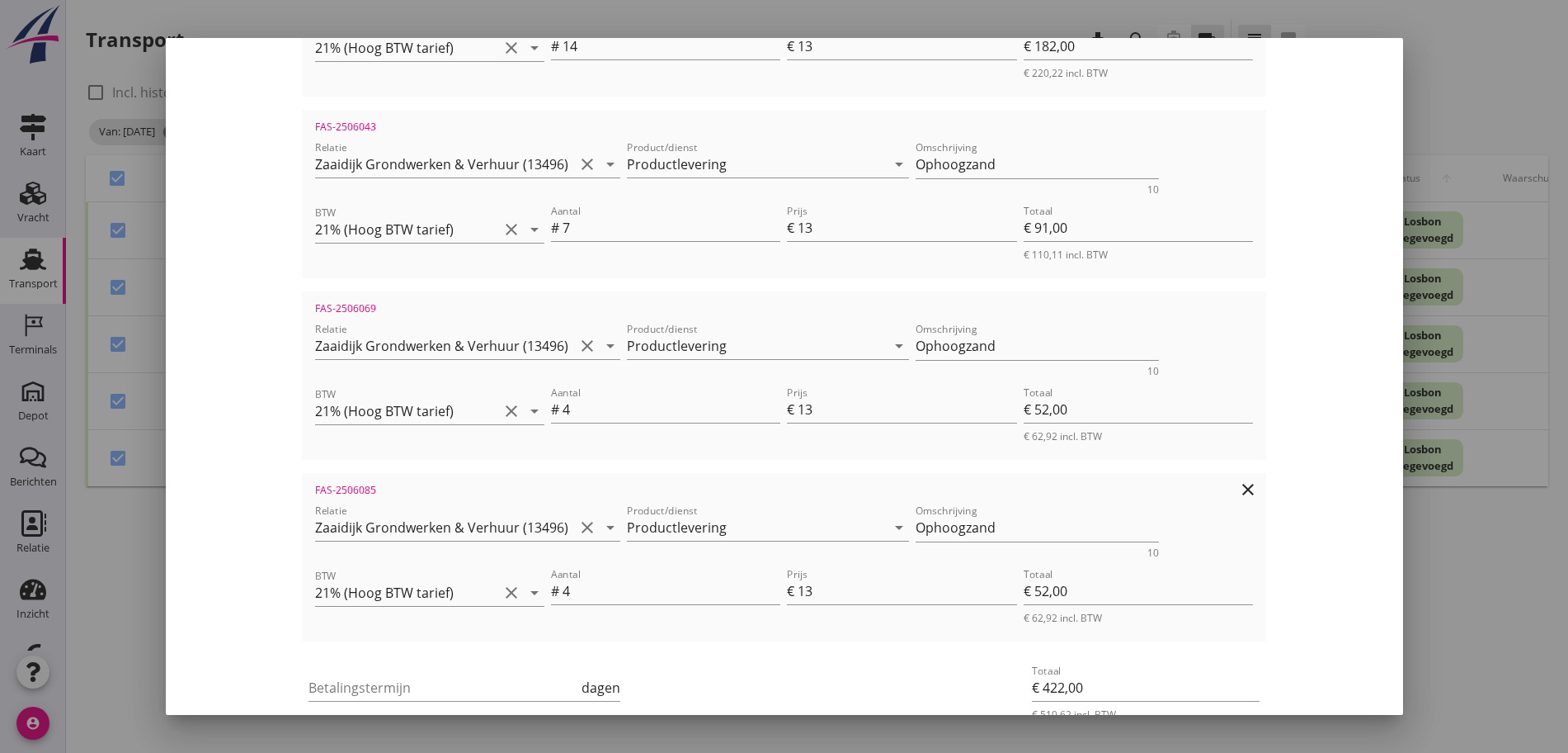
scroll to position [710, 0]
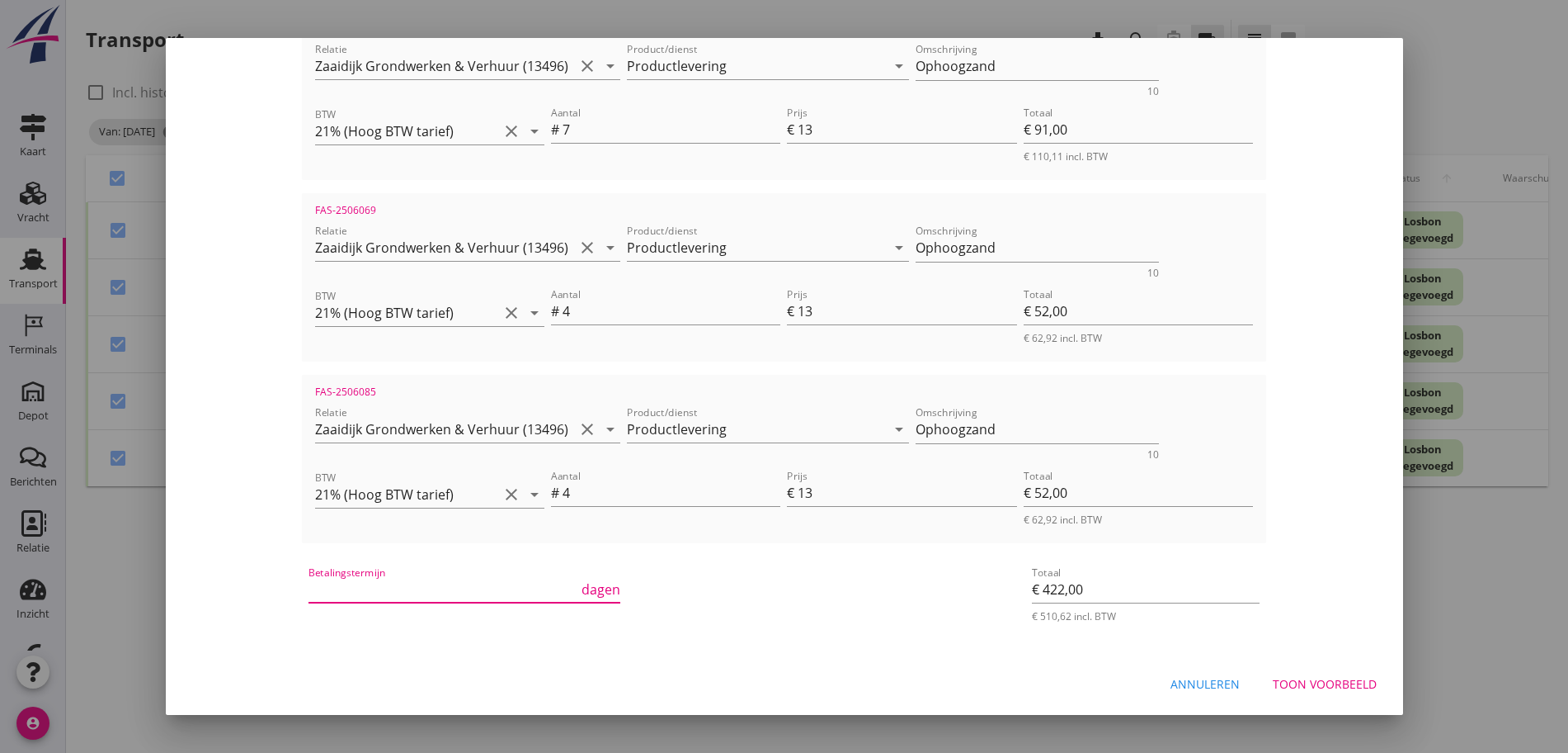
click at [308, 584] on input "Betalingstermijn" at bounding box center [443, 589] width 270 height 26
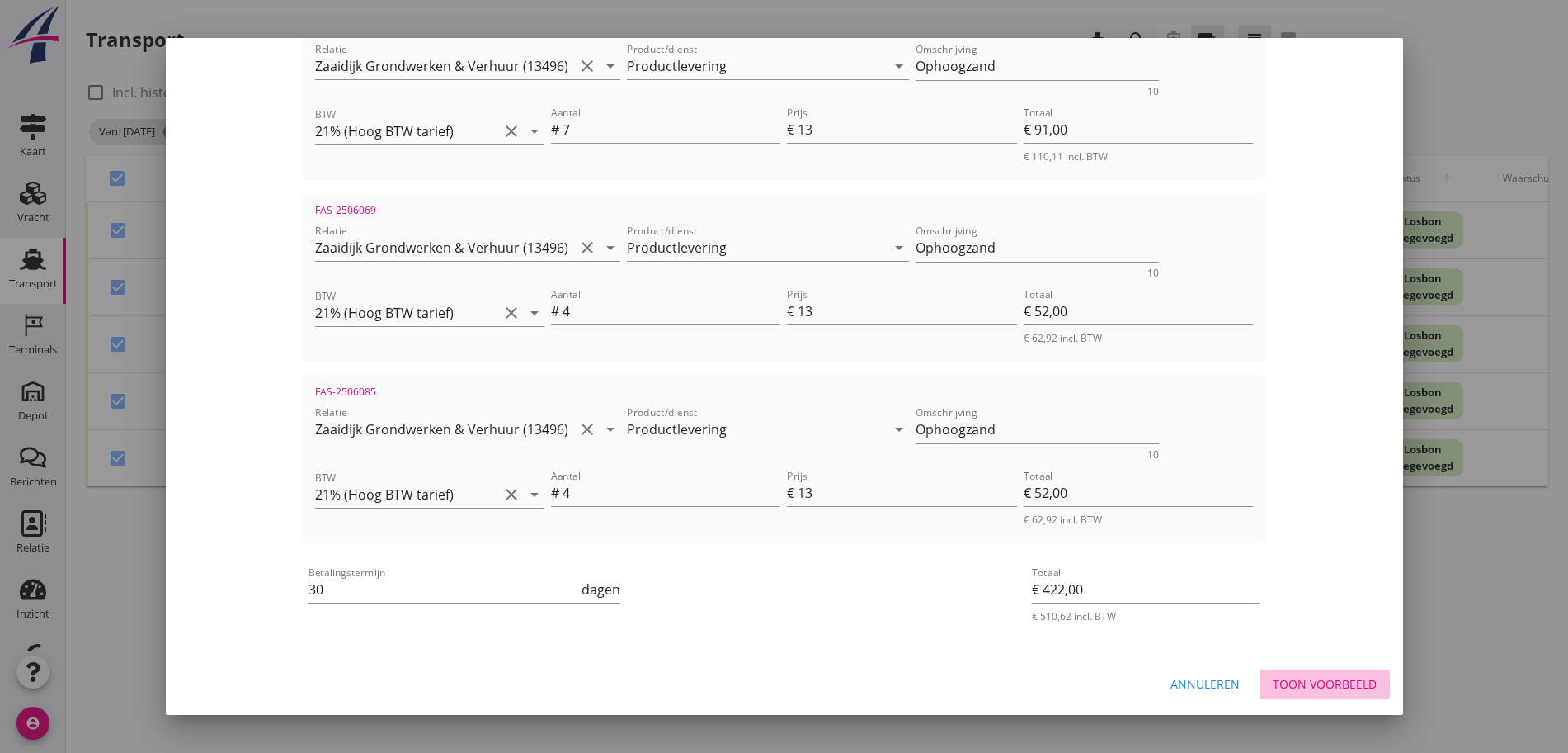
click at [1281, 683] on div "Toon voorbeeld" at bounding box center [1325, 684] width 104 height 17
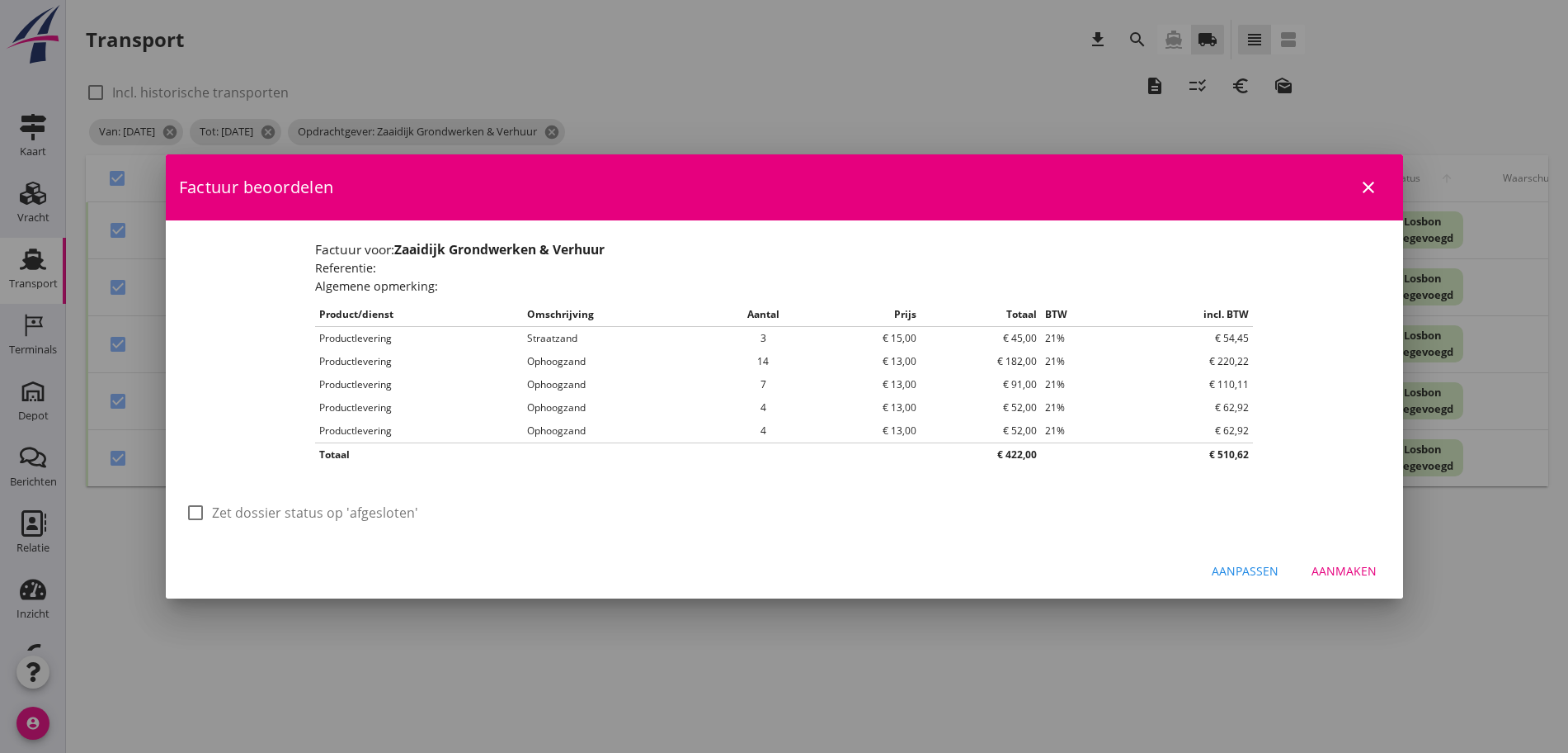
scroll to position [0, 0]
drag, startPoint x: 185, startPoint y: 509, endPoint x: 194, endPoint y: 509, distance: 9.0
click at [188, 509] on div at bounding box center [195, 512] width 28 height 28
click at [1360, 566] on div "Aanmaken" at bounding box center [1344, 571] width 65 height 17
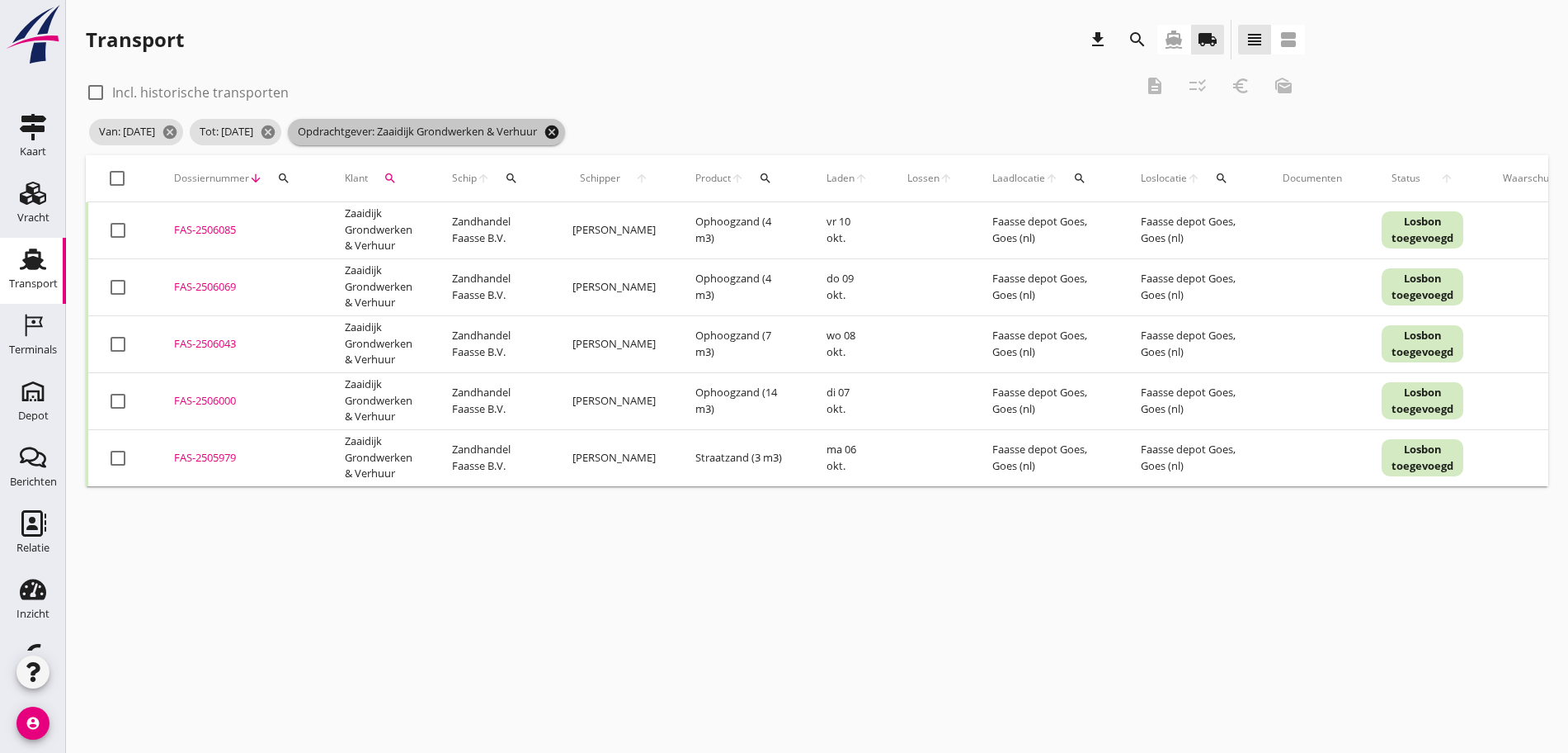
click at [561, 126] on icon "cancel" at bounding box center [551, 132] width 16 height 16
click at [395, 178] on icon "search" at bounding box center [390, 178] width 13 height 13
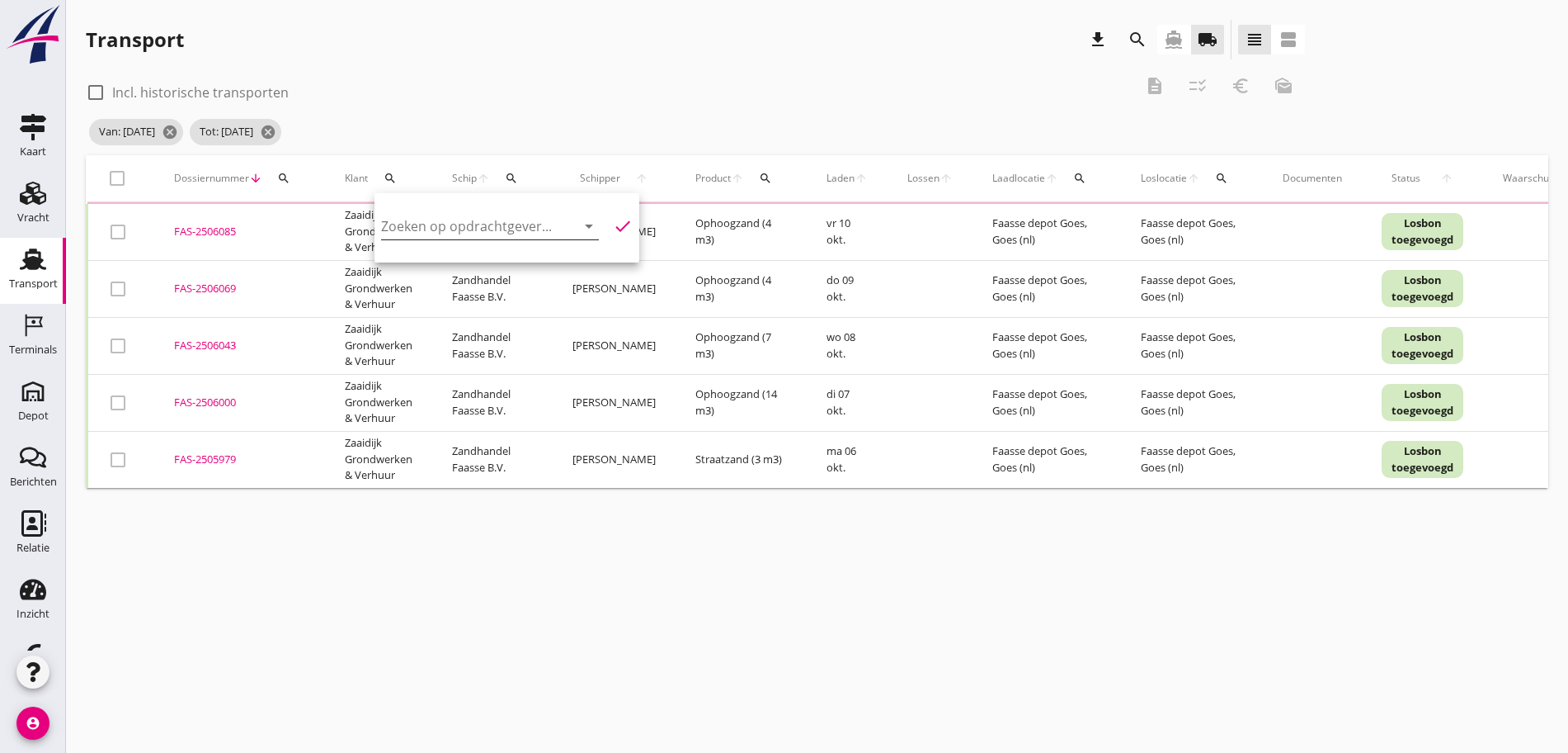
click at [425, 228] on input "Zoeken op opdrachtgever..." at bounding box center [467, 226] width 172 height 26
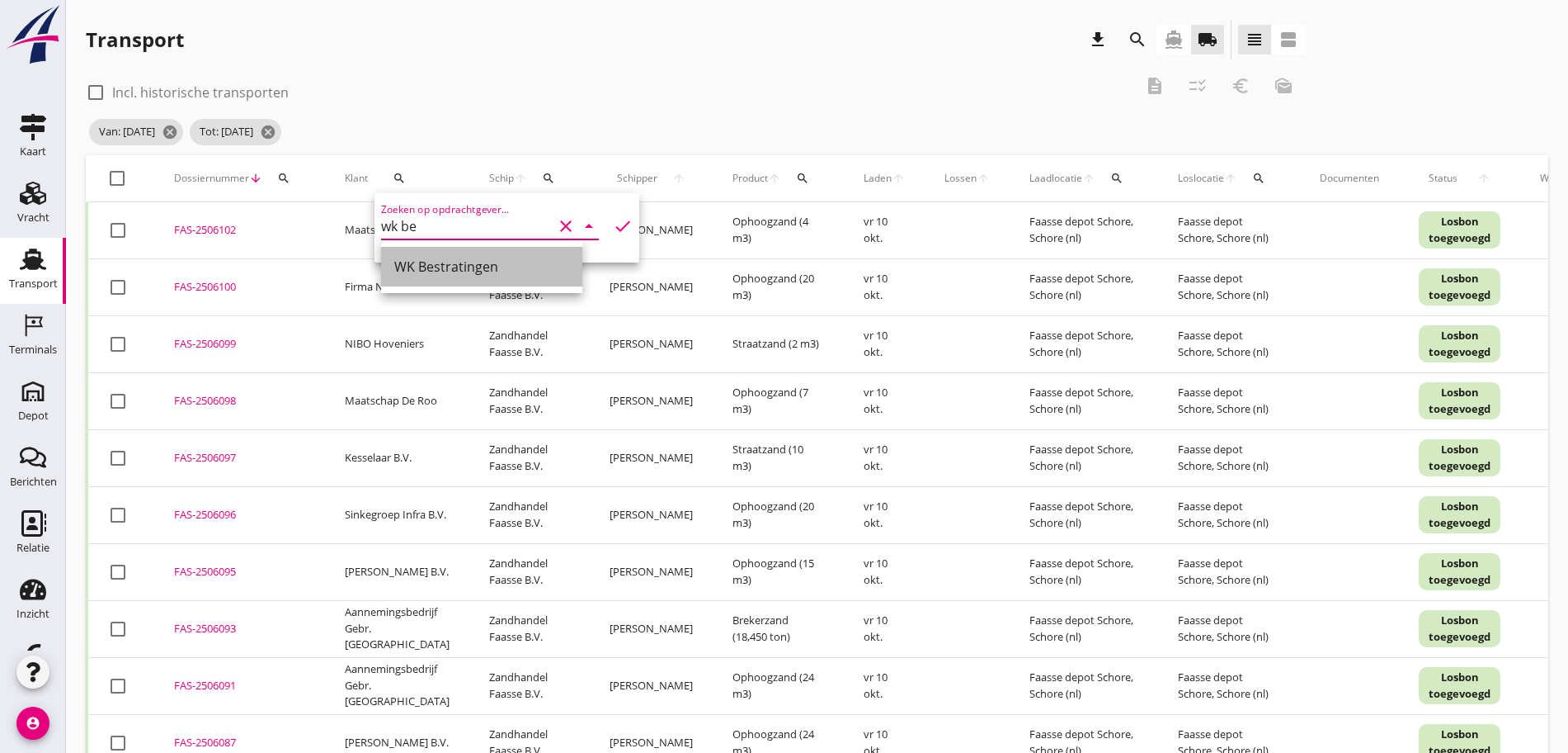
click at [467, 261] on div "WK Bestratingen" at bounding box center [482, 266] width 175 height 20
click at [613, 225] on icon "check" at bounding box center [622, 226] width 20 height 20
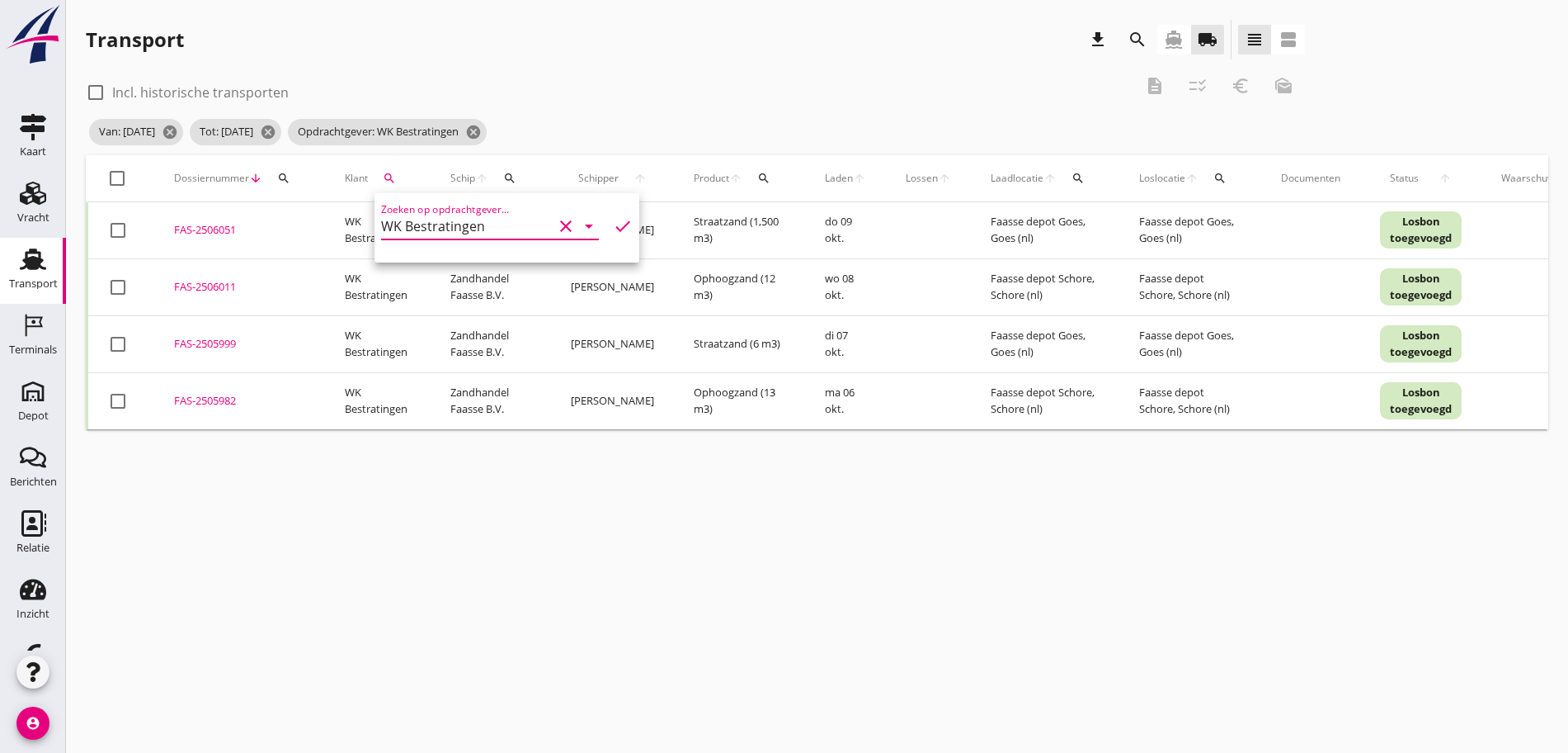
click at [114, 178] on div at bounding box center [117, 178] width 28 height 28
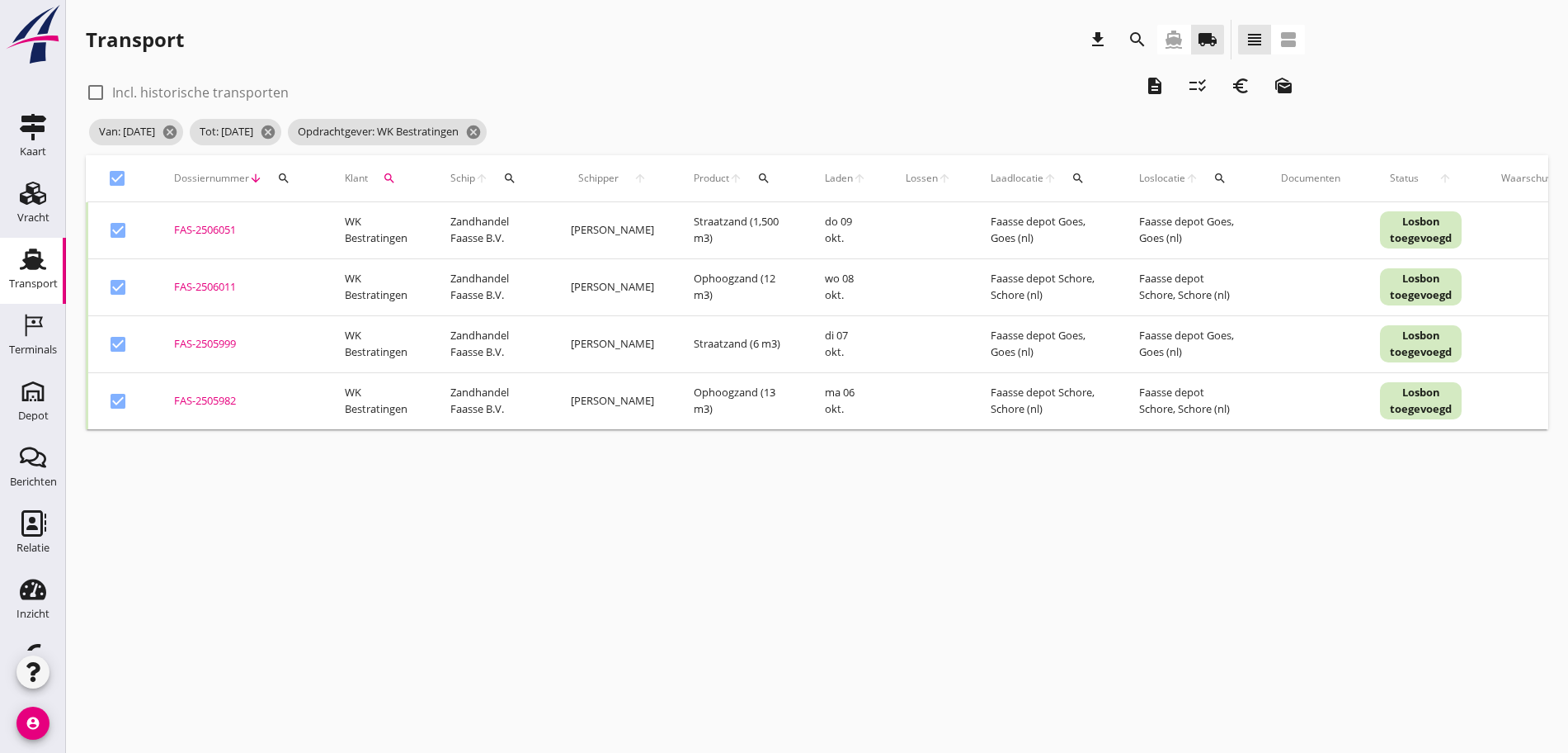
click at [1145, 90] on icon "description" at bounding box center [1154, 85] width 20 height 20
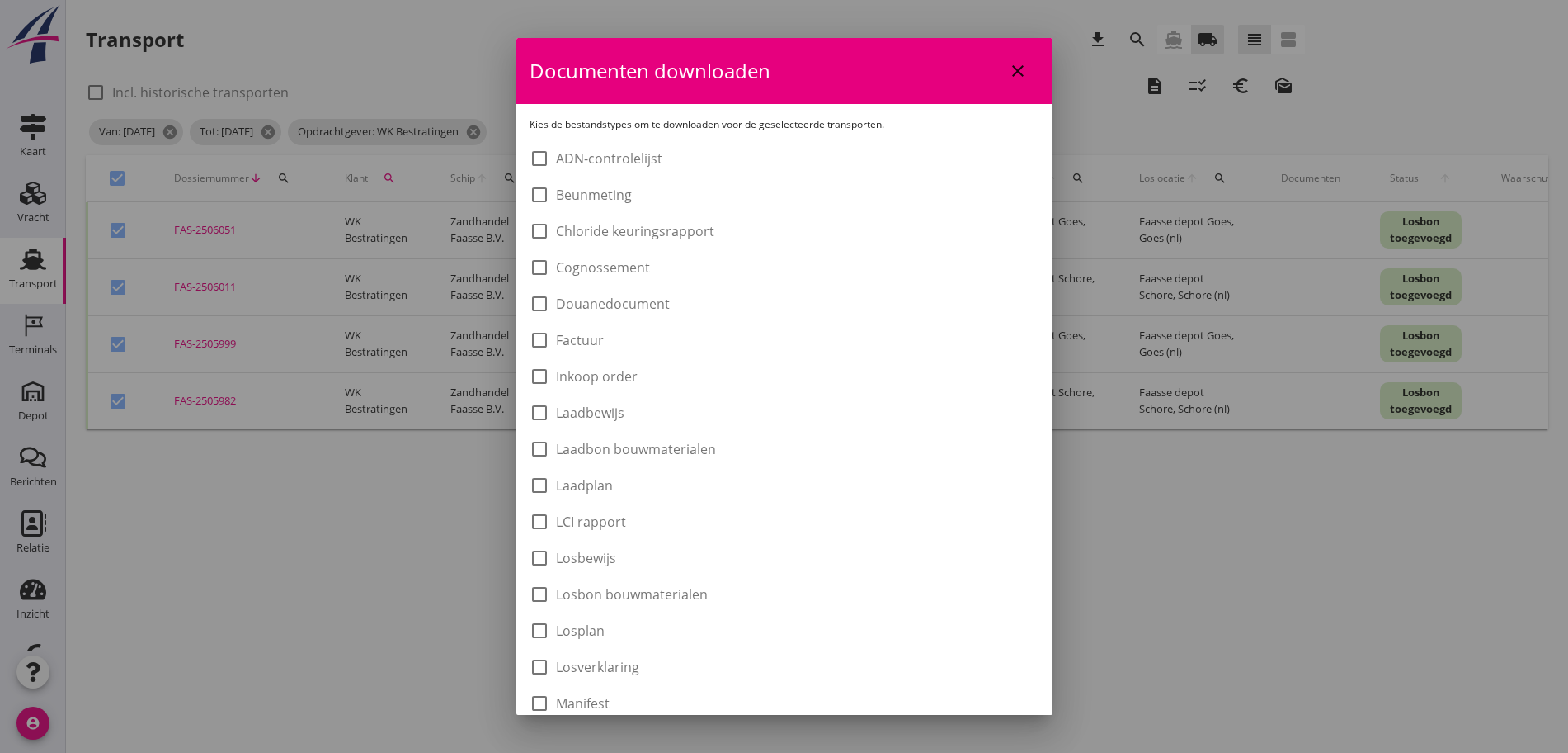
click at [652, 449] on label "Laadbon bouwmaterialen" at bounding box center [636, 449] width 160 height 16
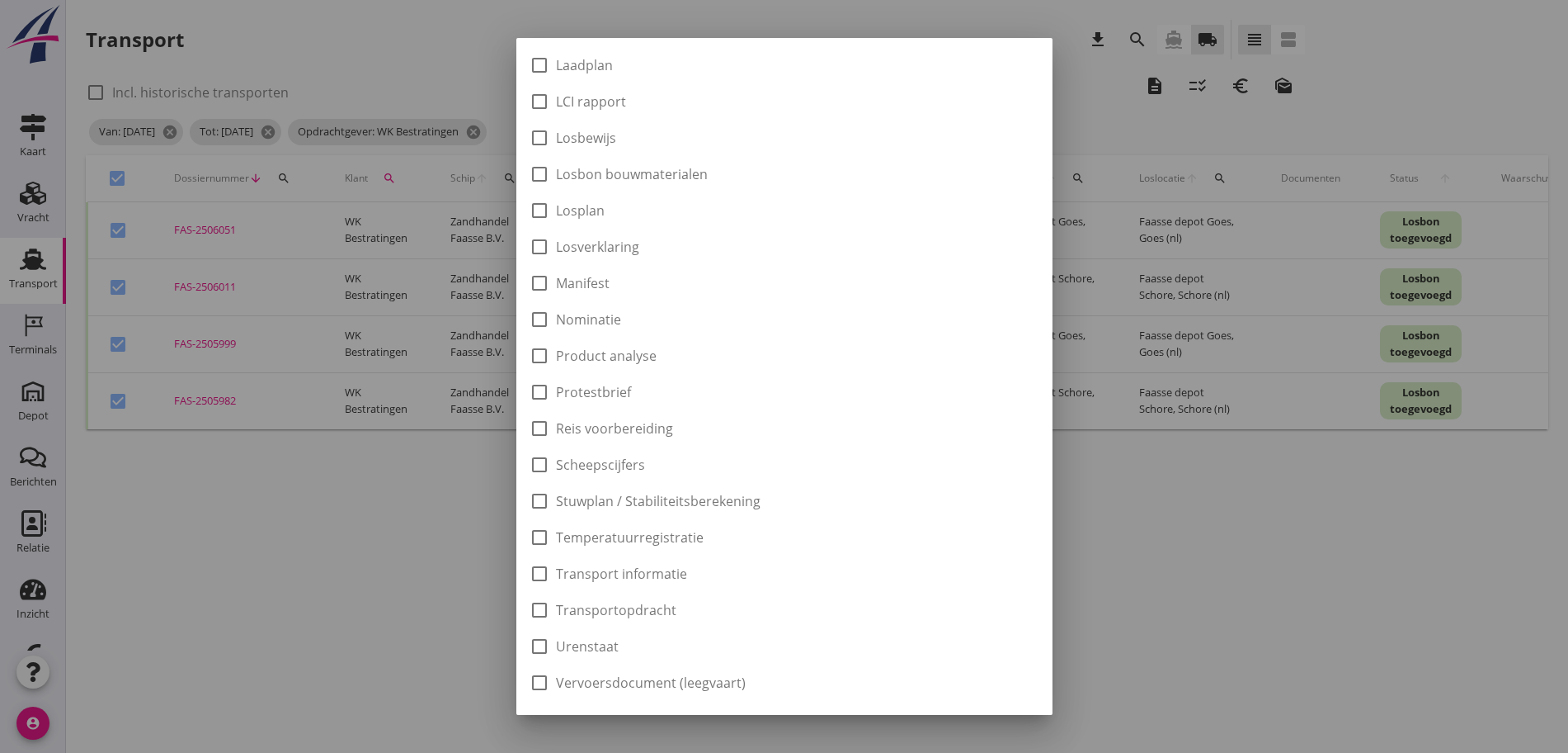
scroll to position [467, 0]
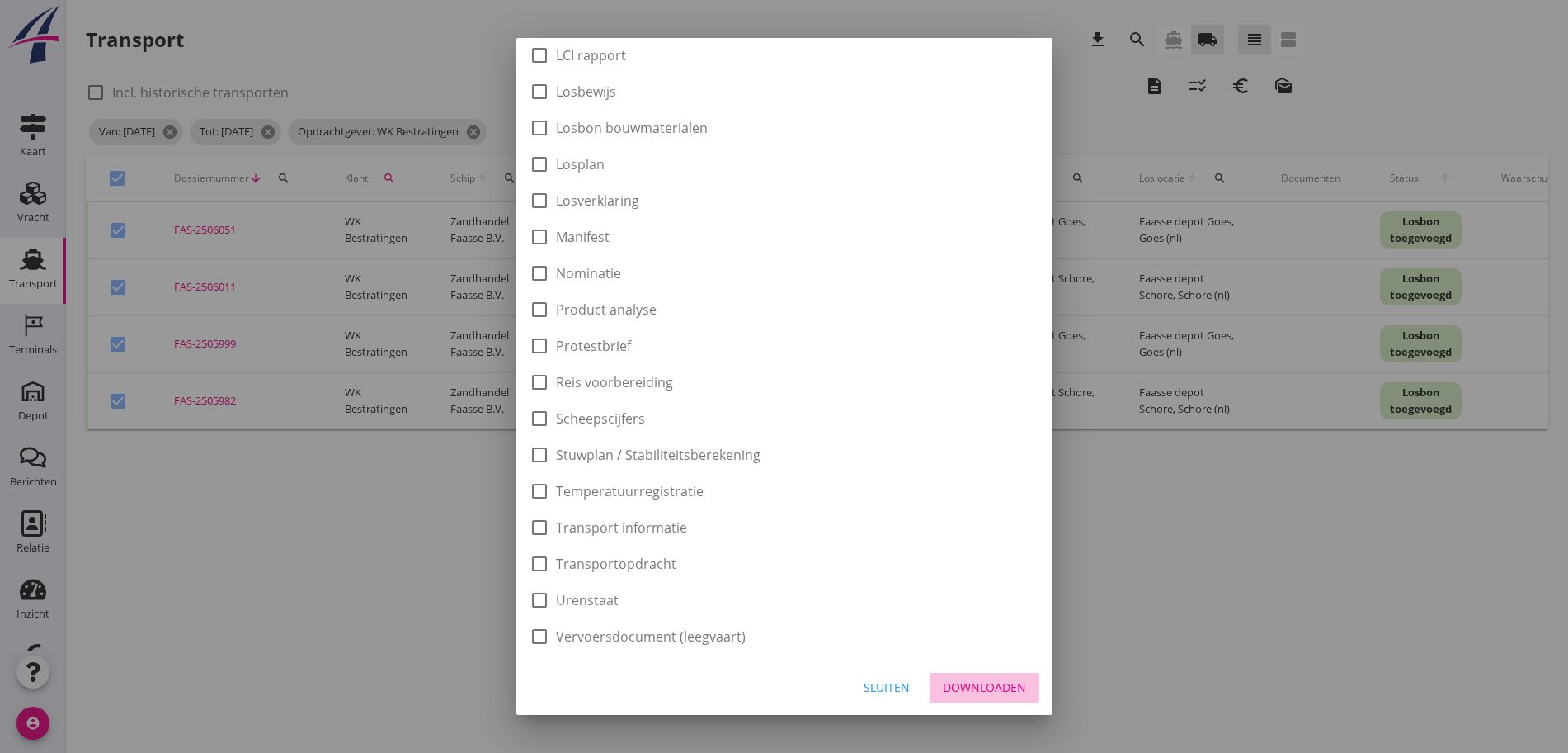
click at [949, 684] on div "Downloaden" at bounding box center [985, 687] width 84 height 17
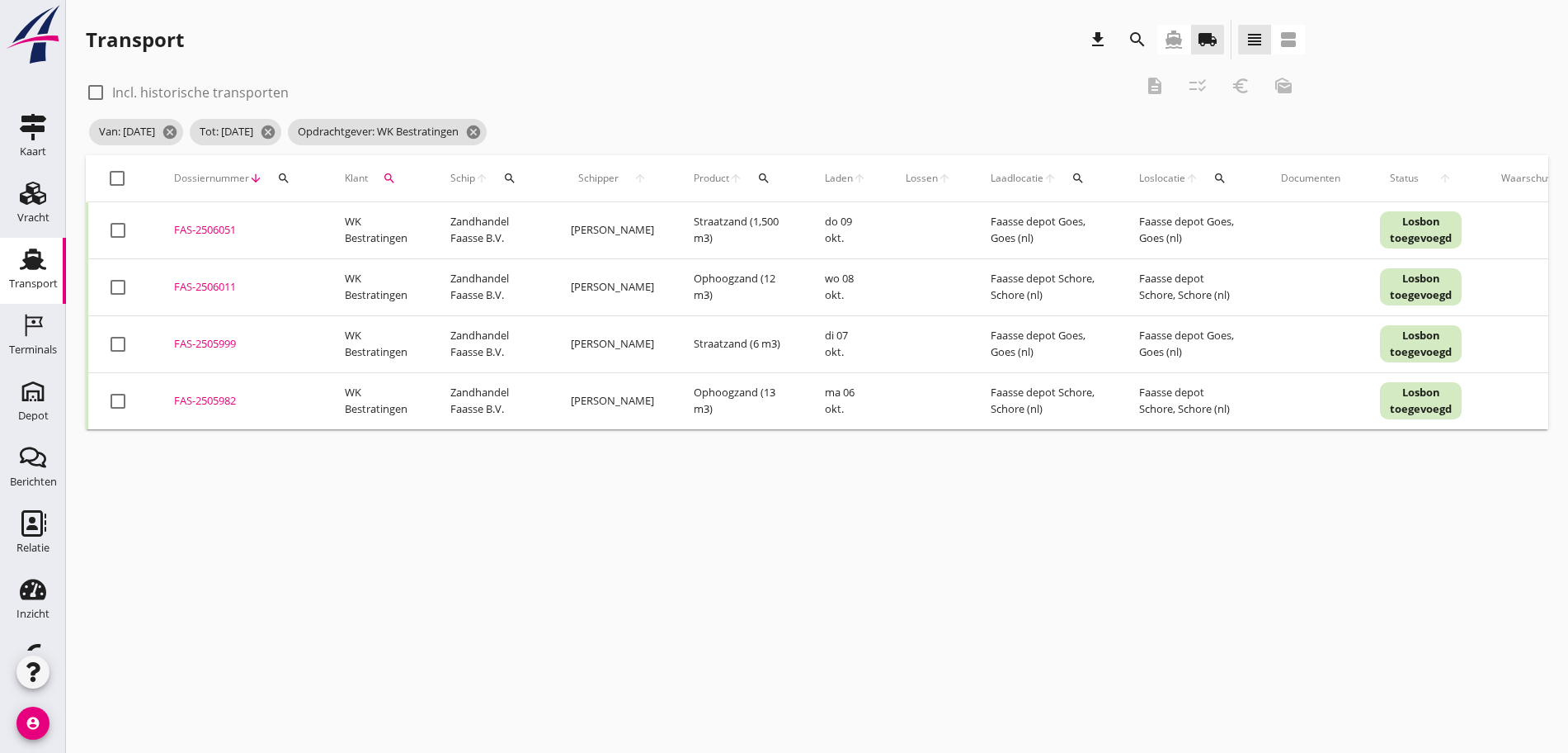
click at [113, 177] on div at bounding box center [117, 178] width 28 height 28
click at [1231, 85] on icon "euro_symbol" at bounding box center [1241, 85] width 20 height 20
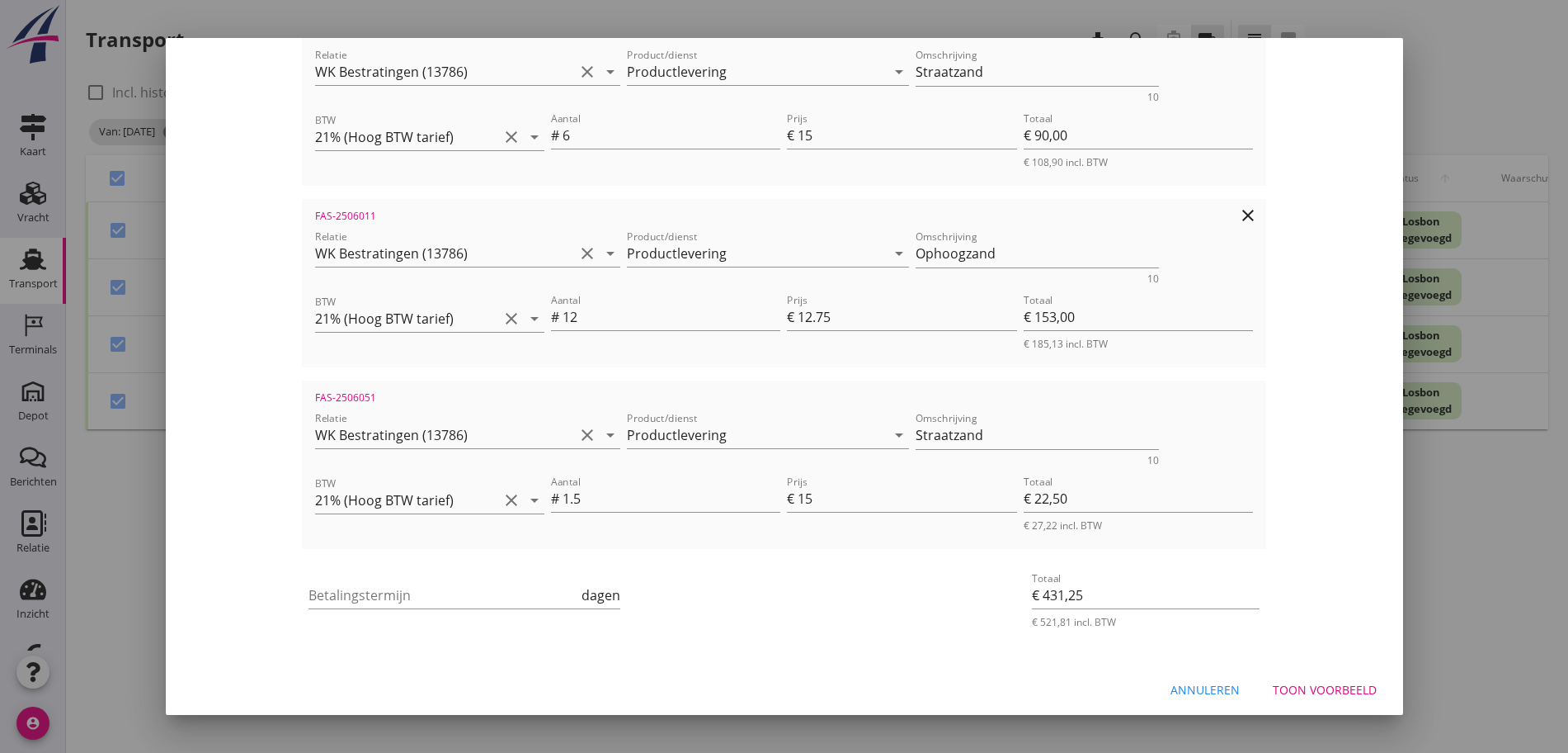
scroll to position [529, 0]
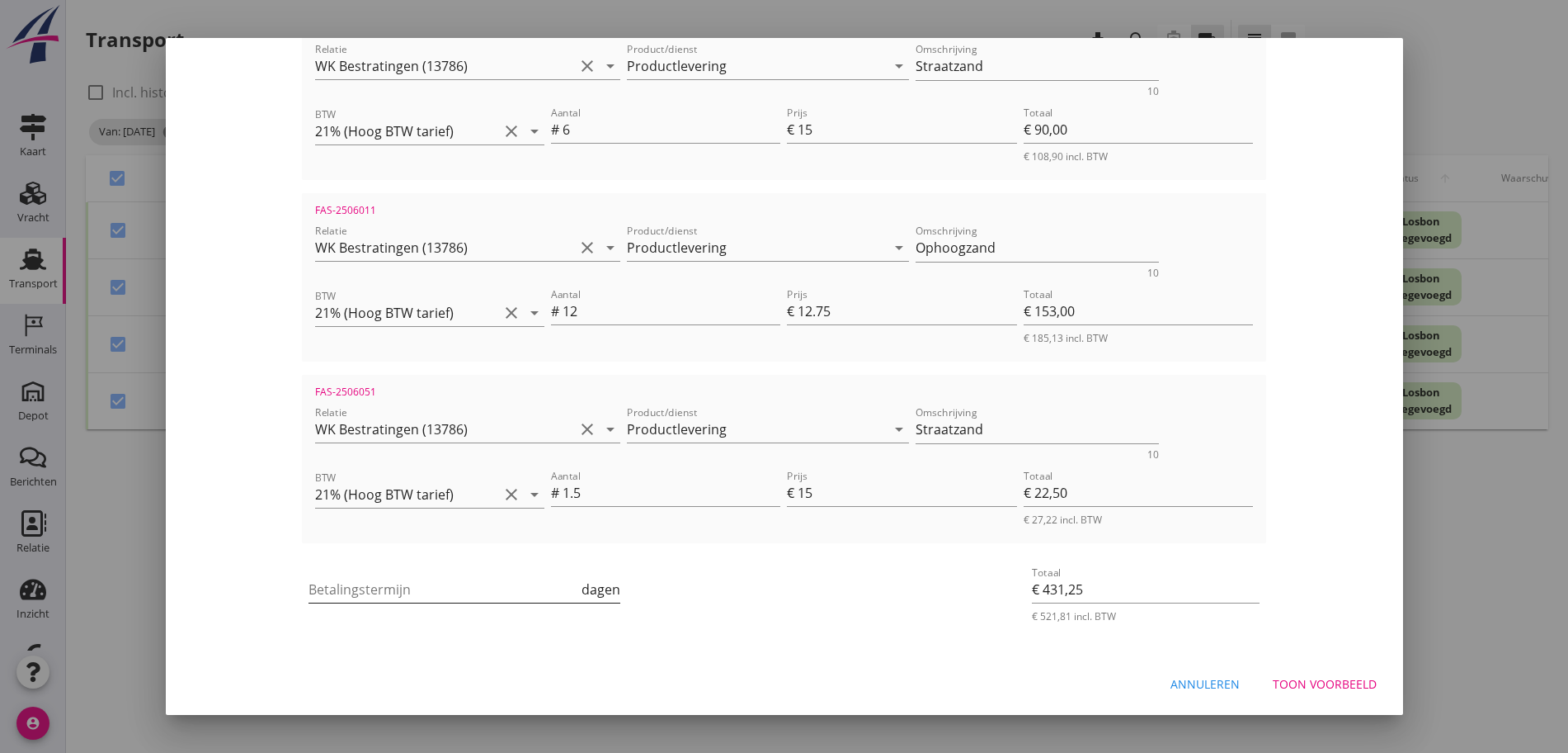
click at [308, 587] on input "Betalingstermijn" at bounding box center [443, 589] width 270 height 26
click at [1326, 691] on div "Toon voorbeeld" at bounding box center [1325, 684] width 104 height 17
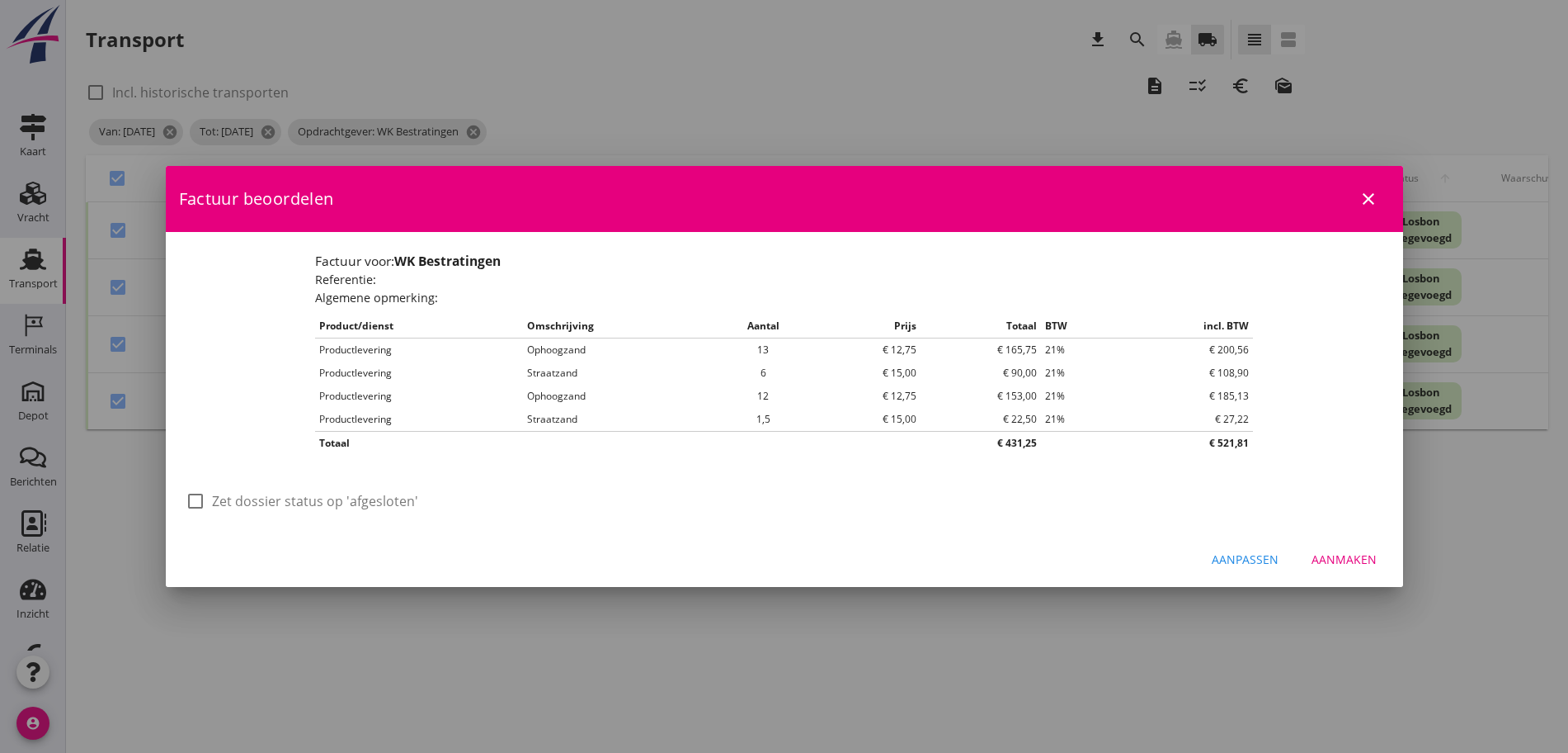
scroll to position [0, 0]
drag, startPoint x: 196, startPoint y: 497, endPoint x: 578, endPoint y: 493, distance: 382.0
click at [203, 494] on div at bounding box center [195, 501] width 28 height 28
click at [1357, 561] on div "Aanmaken" at bounding box center [1344, 559] width 65 height 17
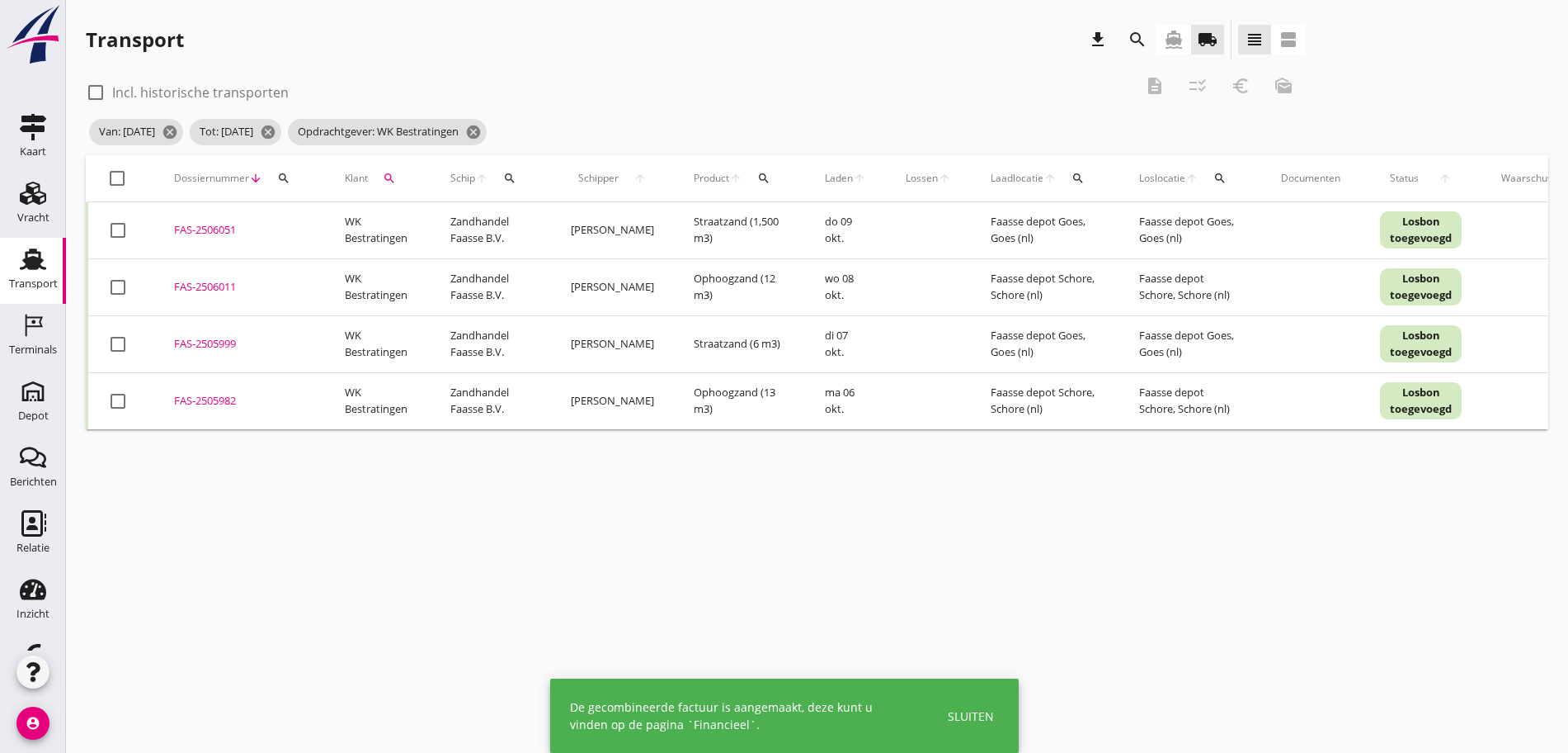
click at [118, 177] on div at bounding box center [117, 178] width 28 height 28
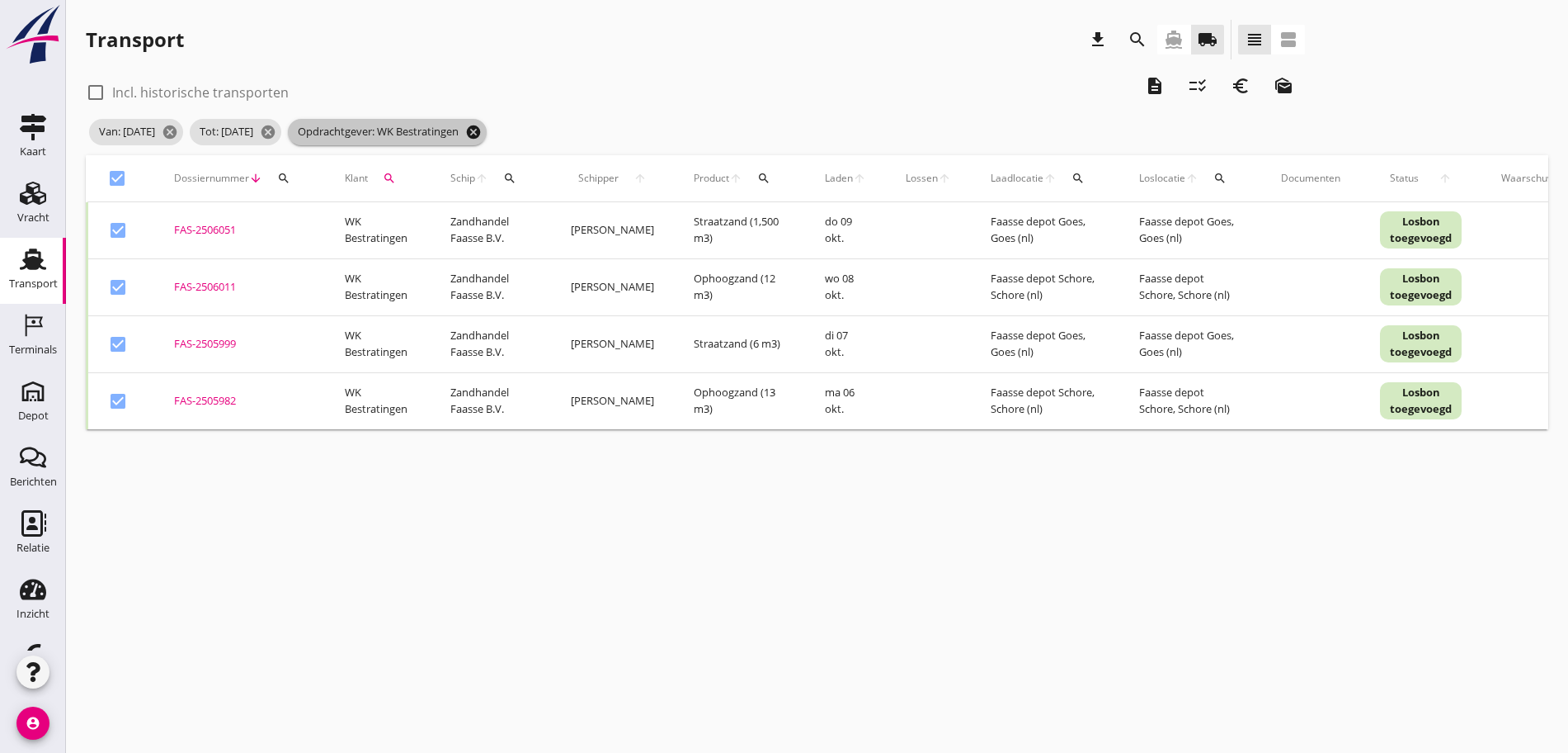
click at [482, 135] on icon "cancel" at bounding box center [473, 132] width 16 height 16
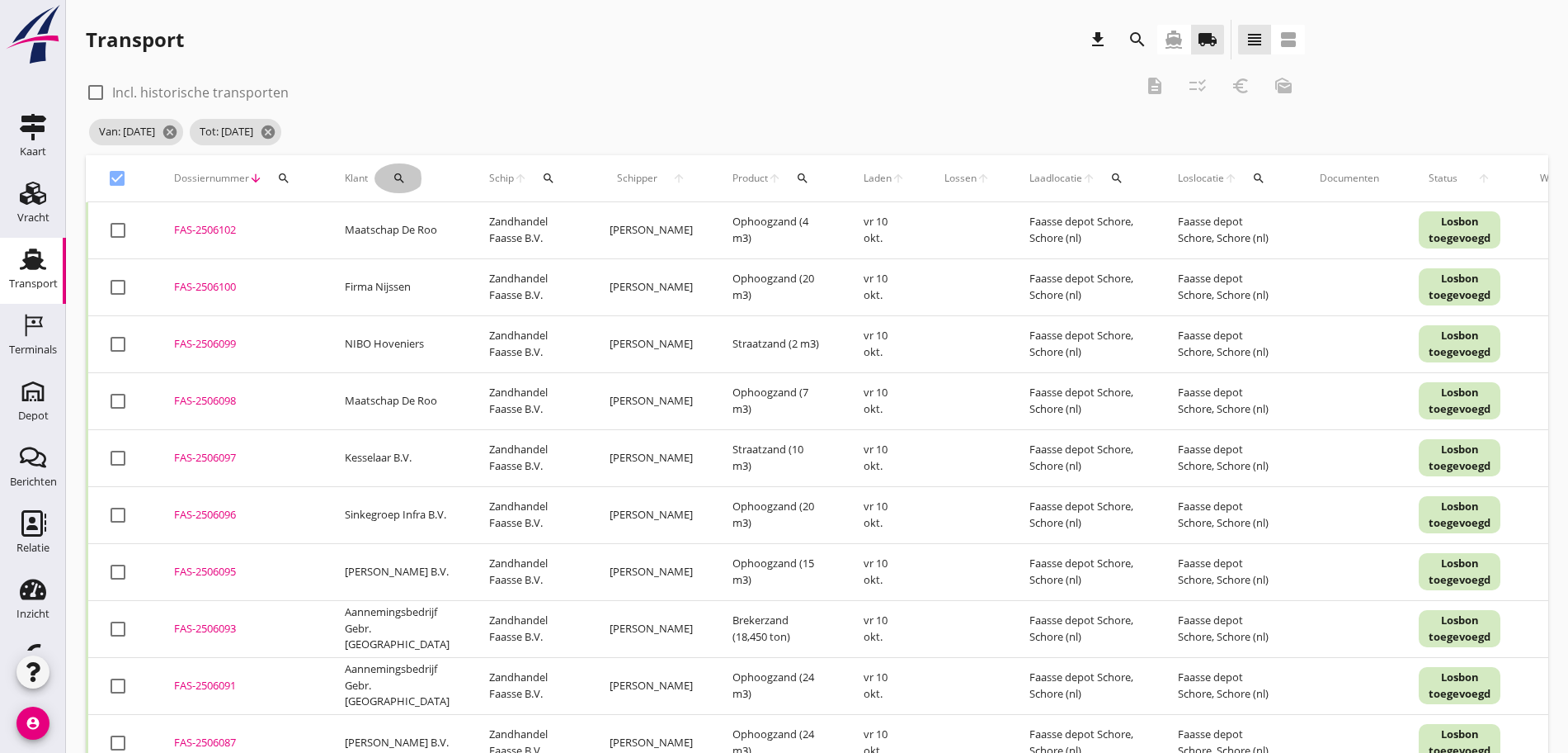
click at [388, 176] on div "search" at bounding box center [399, 178] width 50 height 13
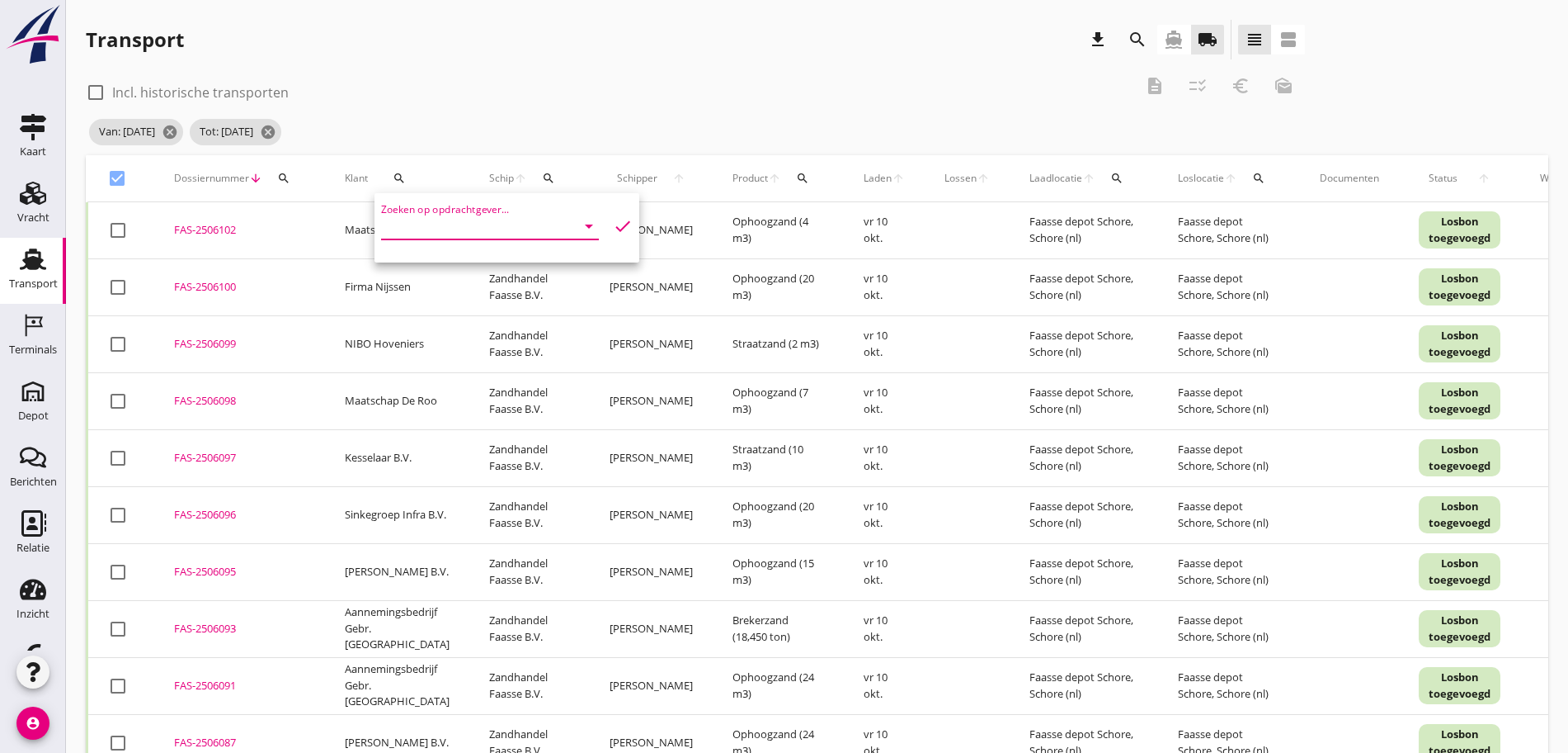
click at [498, 224] on input "Zoeken op opdrachtgever..." at bounding box center [467, 226] width 172 height 26
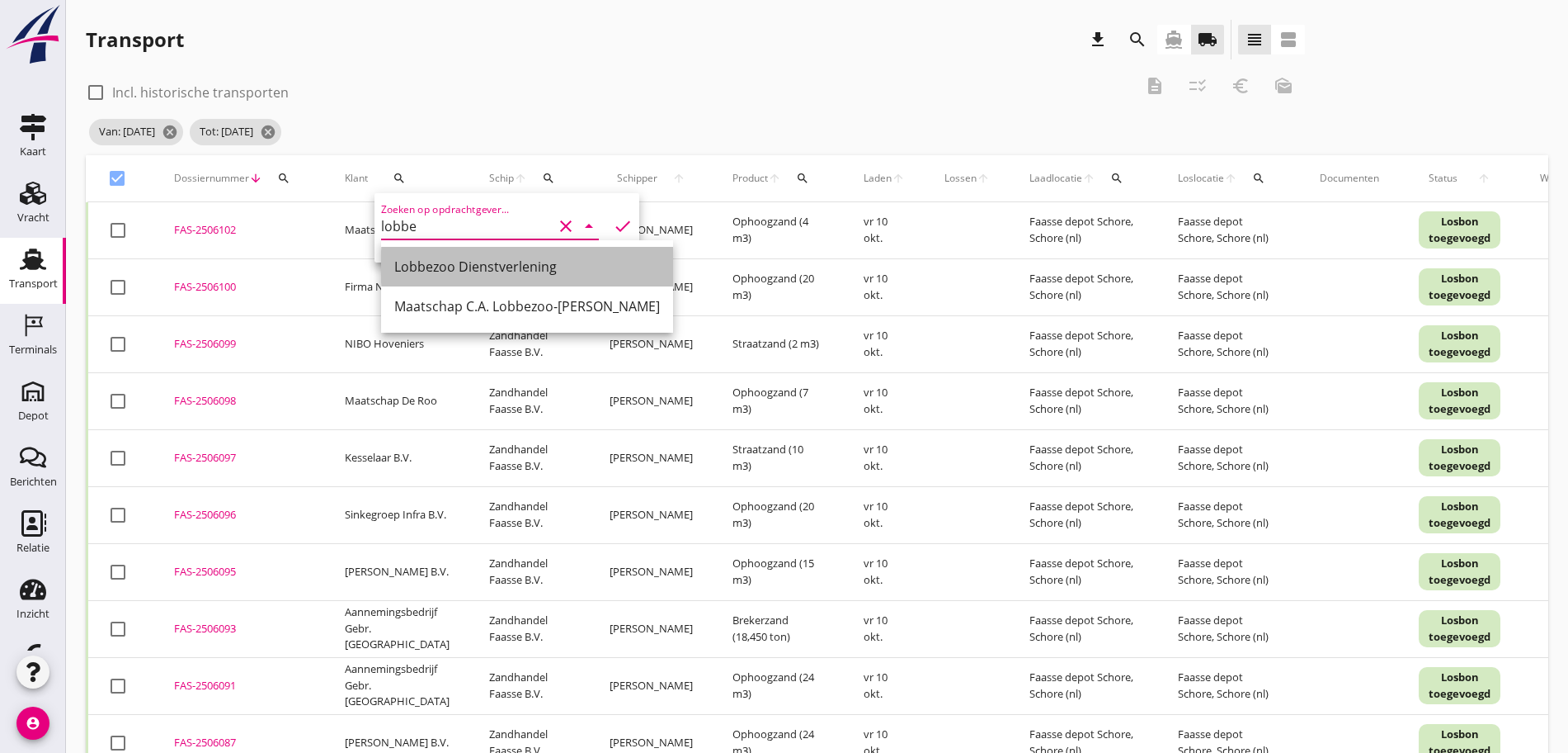
click at [505, 277] on div "Lobbezoo Dienstverlening" at bounding box center [527, 267] width 266 height 39
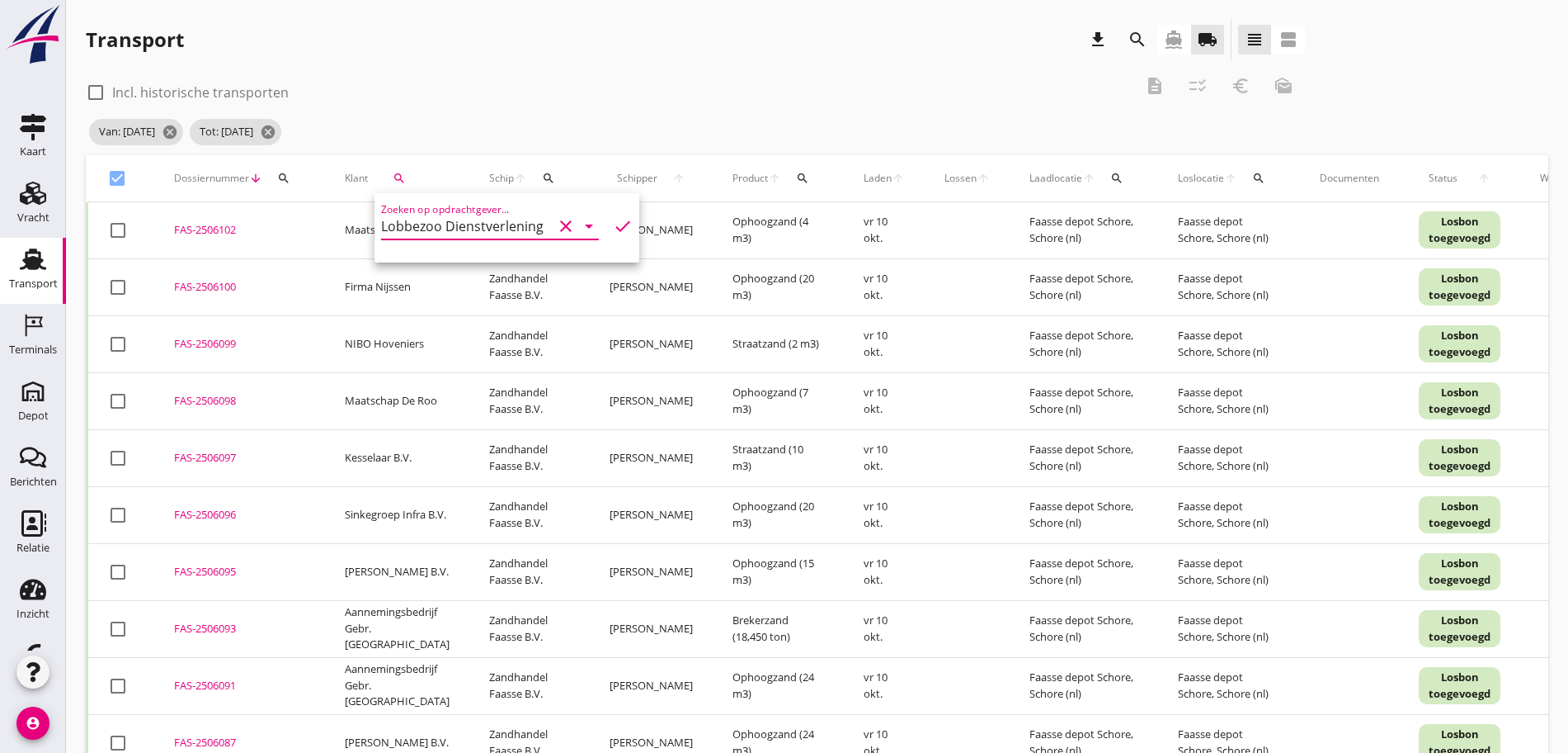
click at [613, 225] on icon "check" at bounding box center [622, 226] width 20 height 20
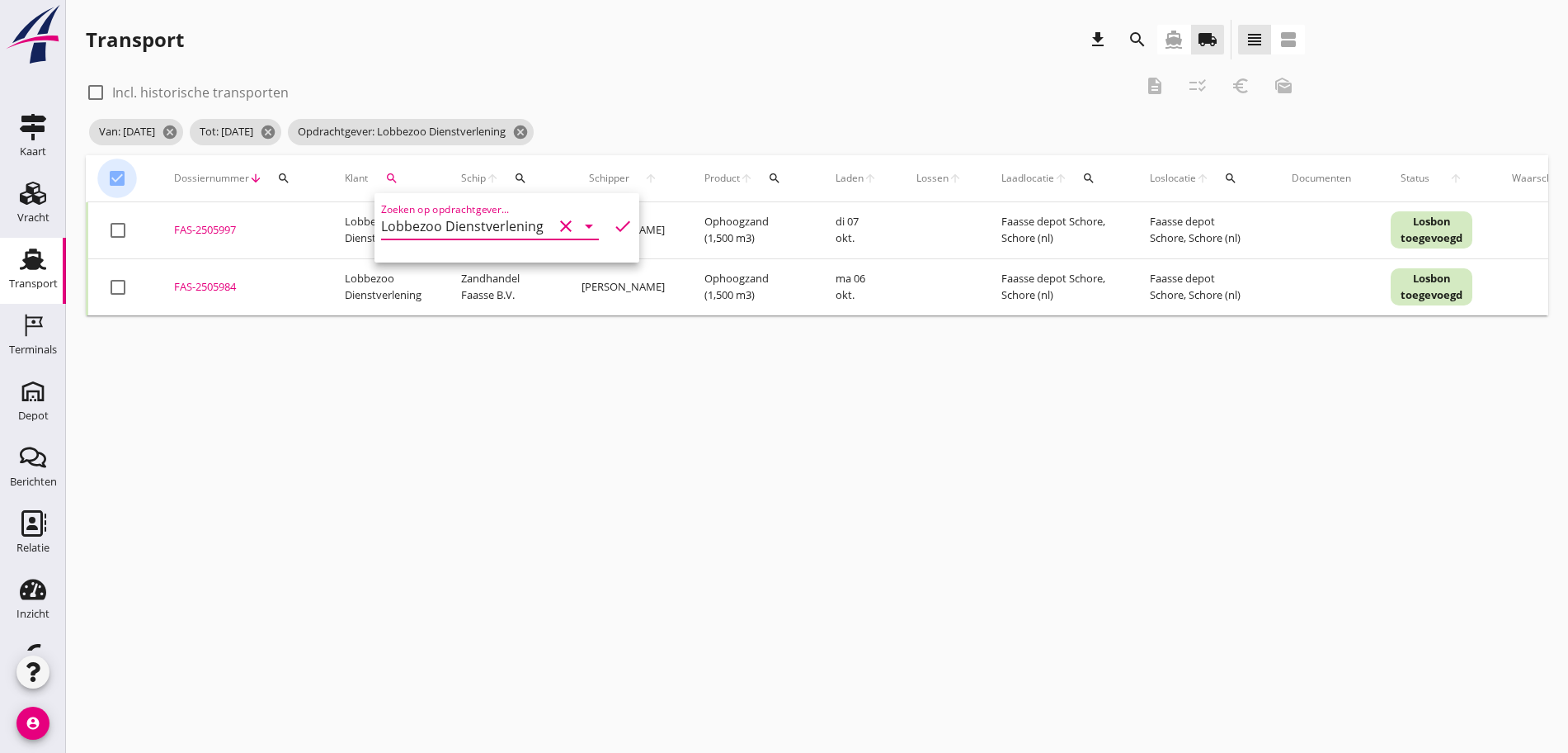
click at [120, 178] on div at bounding box center [117, 178] width 28 height 28
drag, startPoint x: 122, startPoint y: 174, endPoint x: 320, endPoint y: 124, distance: 204.2
click at [130, 167] on th "check_box_outline_blank" at bounding box center [120, 179] width 68 height 46
drag, startPoint x: 112, startPoint y: 181, endPoint x: 134, endPoint y: 176, distance: 22.6
click at [118, 179] on div at bounding box center [117, 178] width 28 height 28
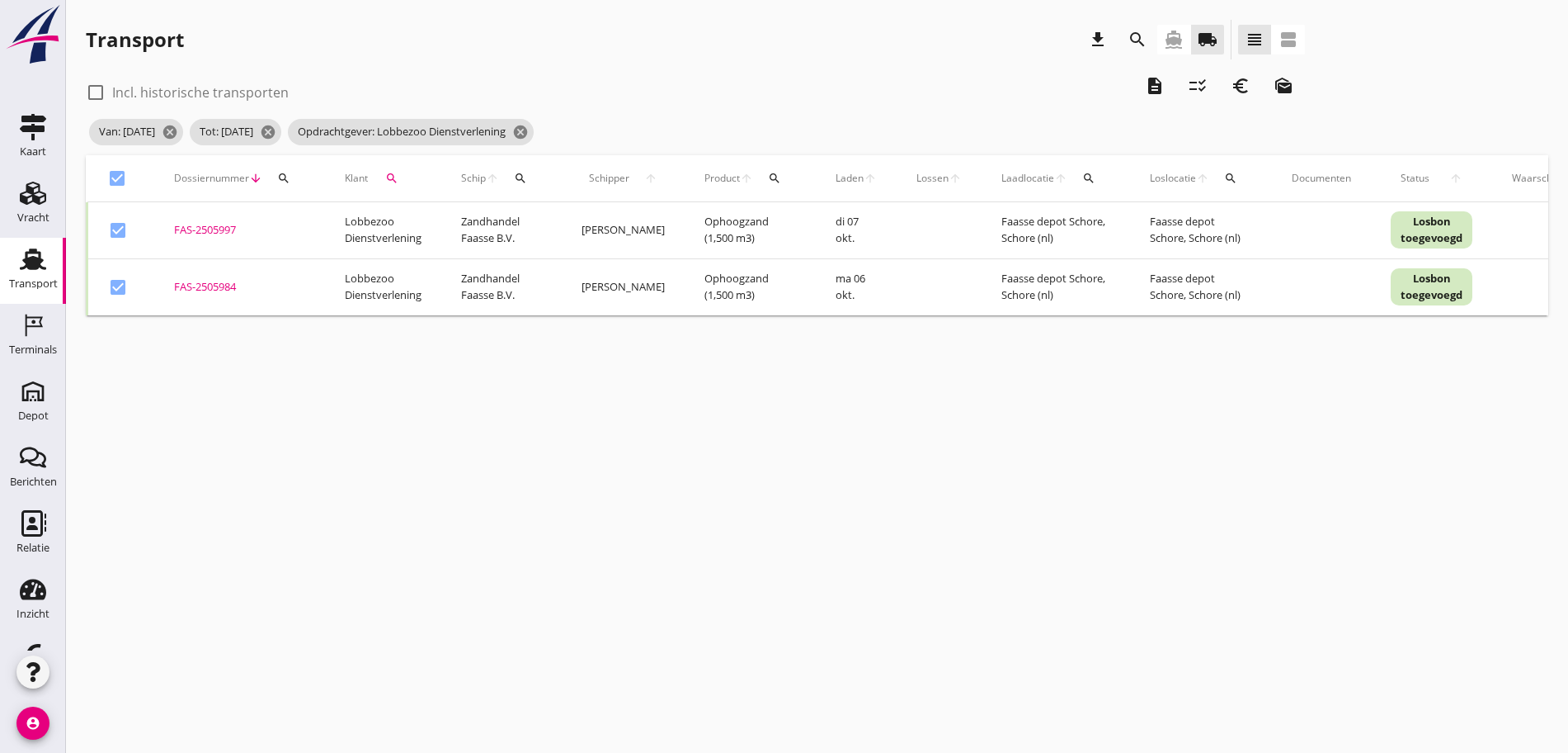
click at [1145, 85] on icon "description" at bounding box center [1154, 85] width 20 height 20
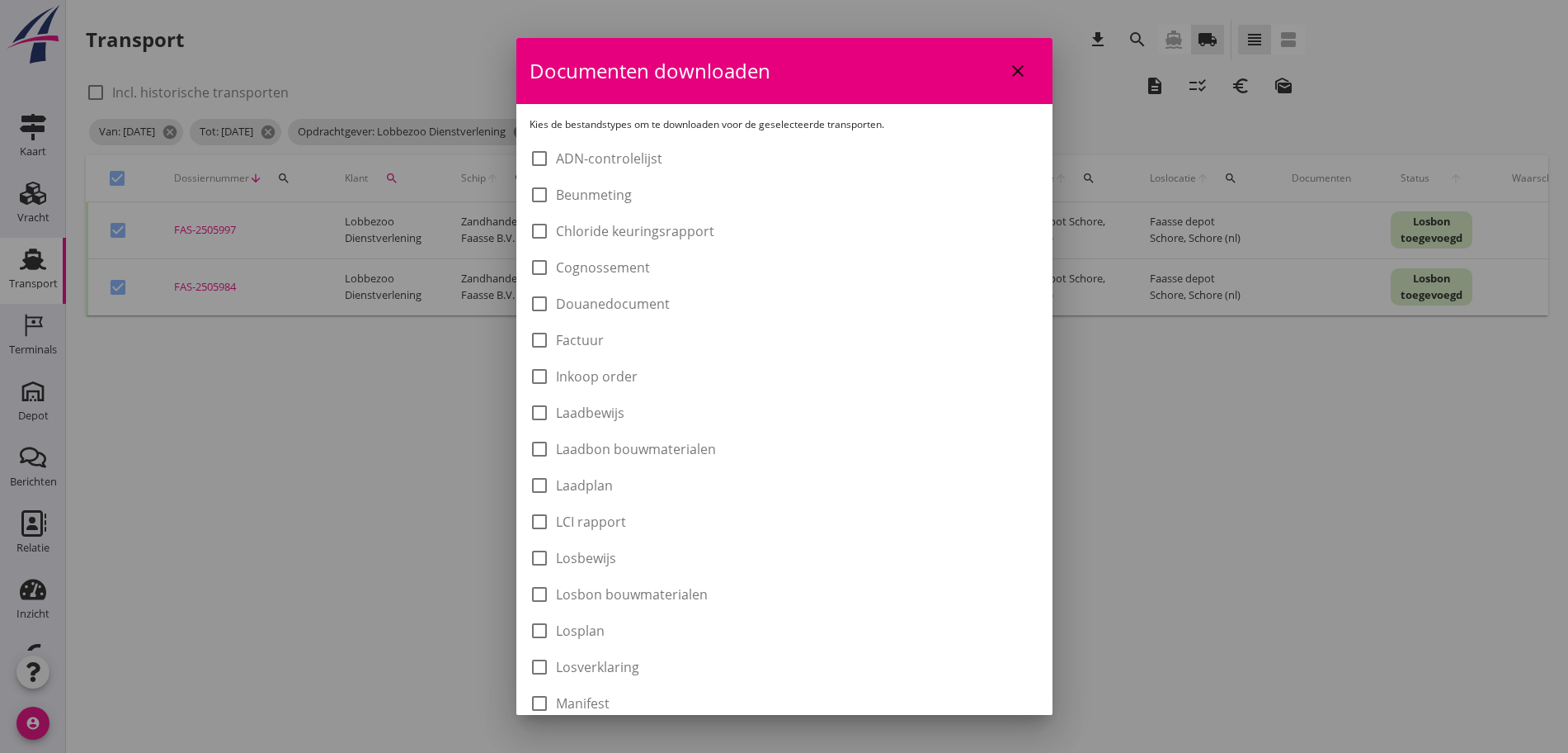
click at [676, 445] on label "Laadbon bouwmaterialen" at bounding box center [636, 449] width 160 height 16
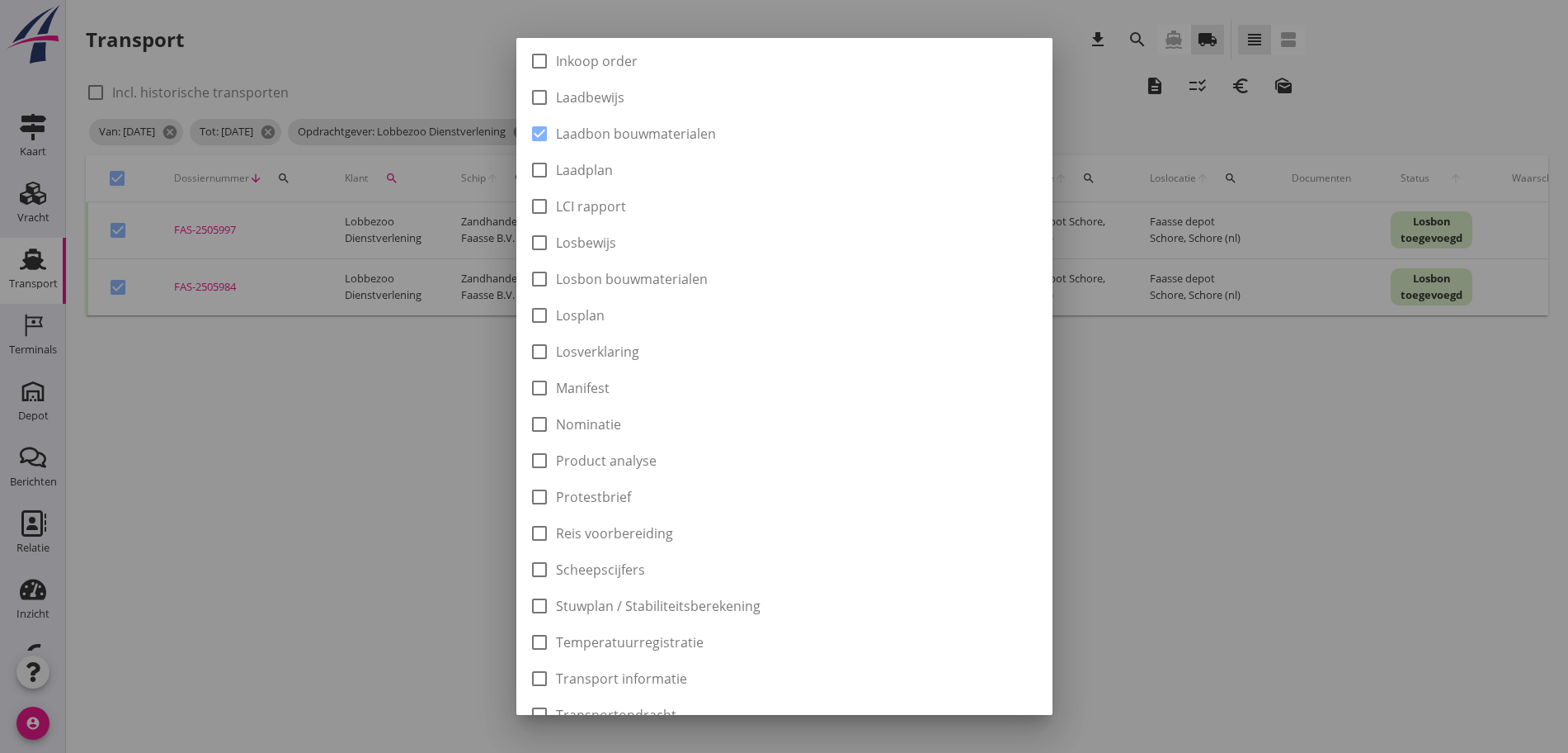
scroll to position [467, 0]
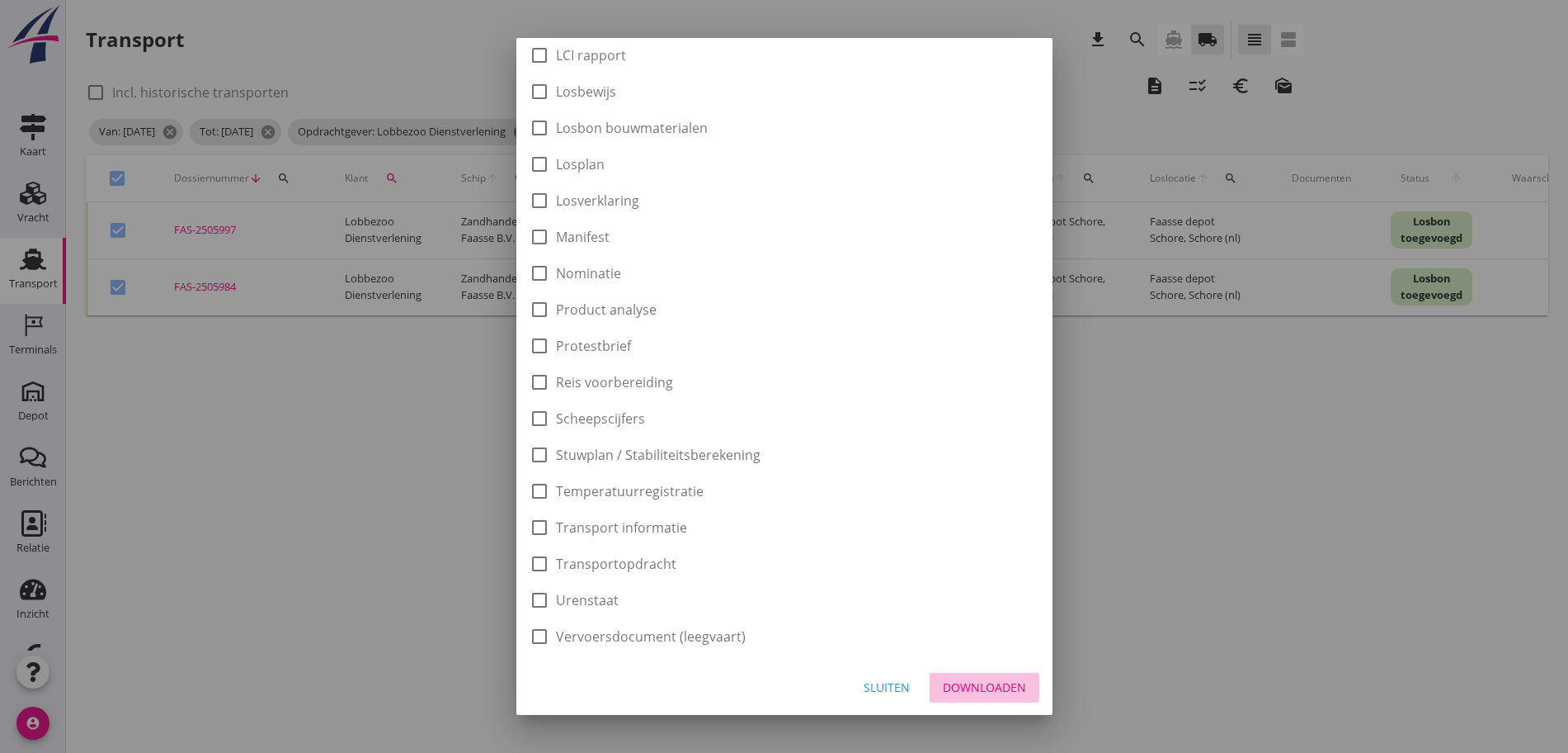
click at [960, 695] on div "Downloaden" at bounding box center [985, 687] width 84 height 17
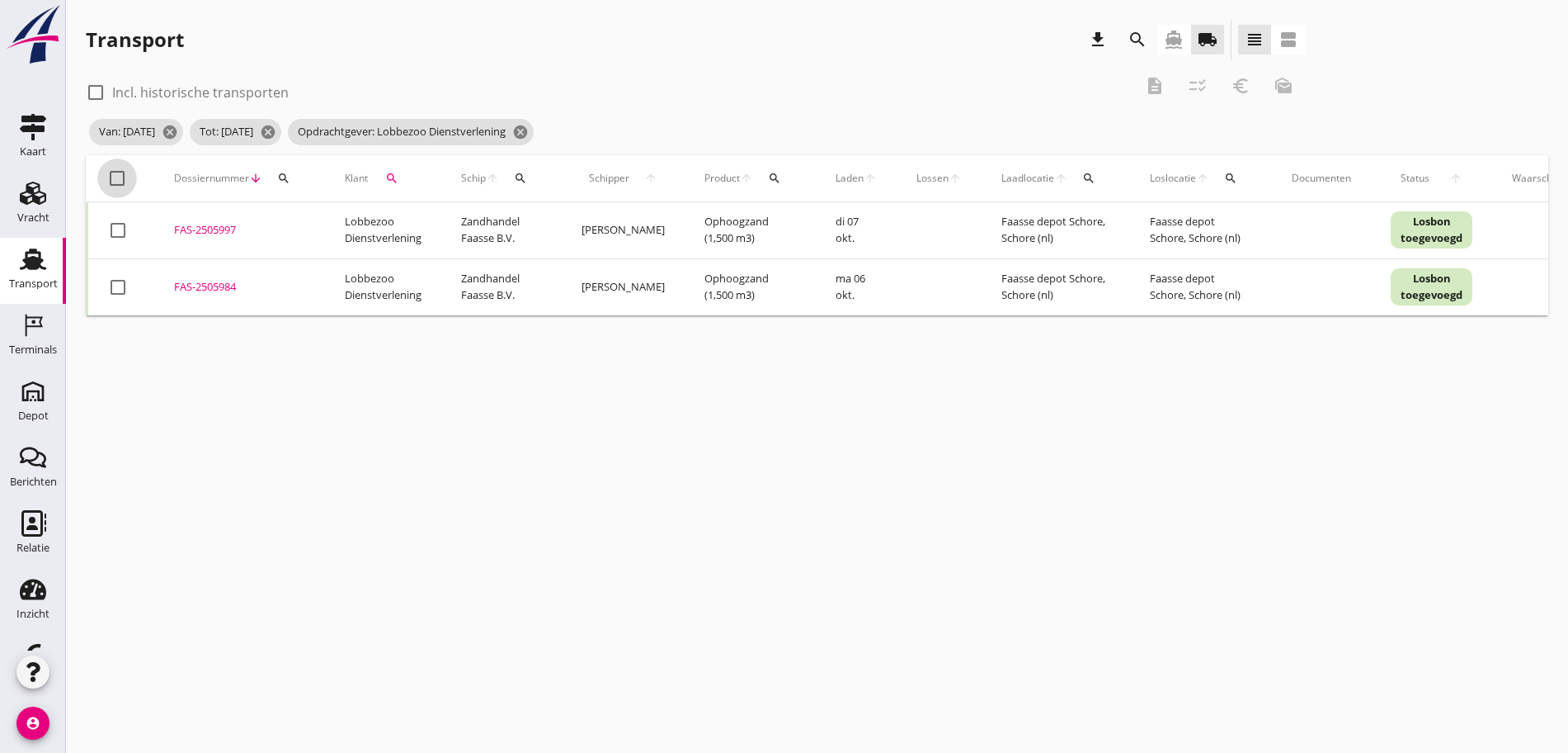
click at [121, 174] on div at bounding box center [117, 178] width 28 height 28
click at [1231, 82] on icon "euro_symbol" at bounding box center [1241, 85] width 20 height 20
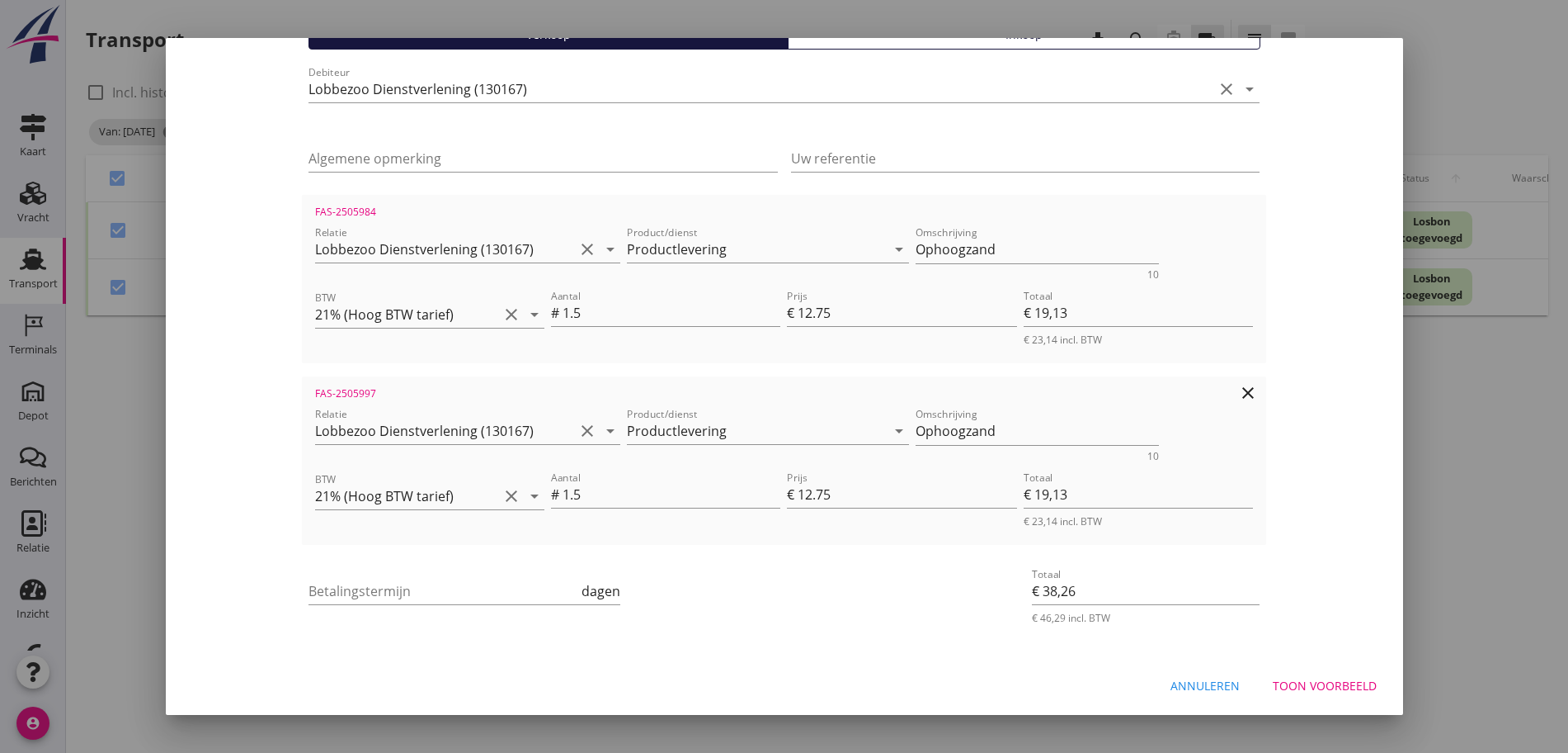
scroll to position [166, 0]
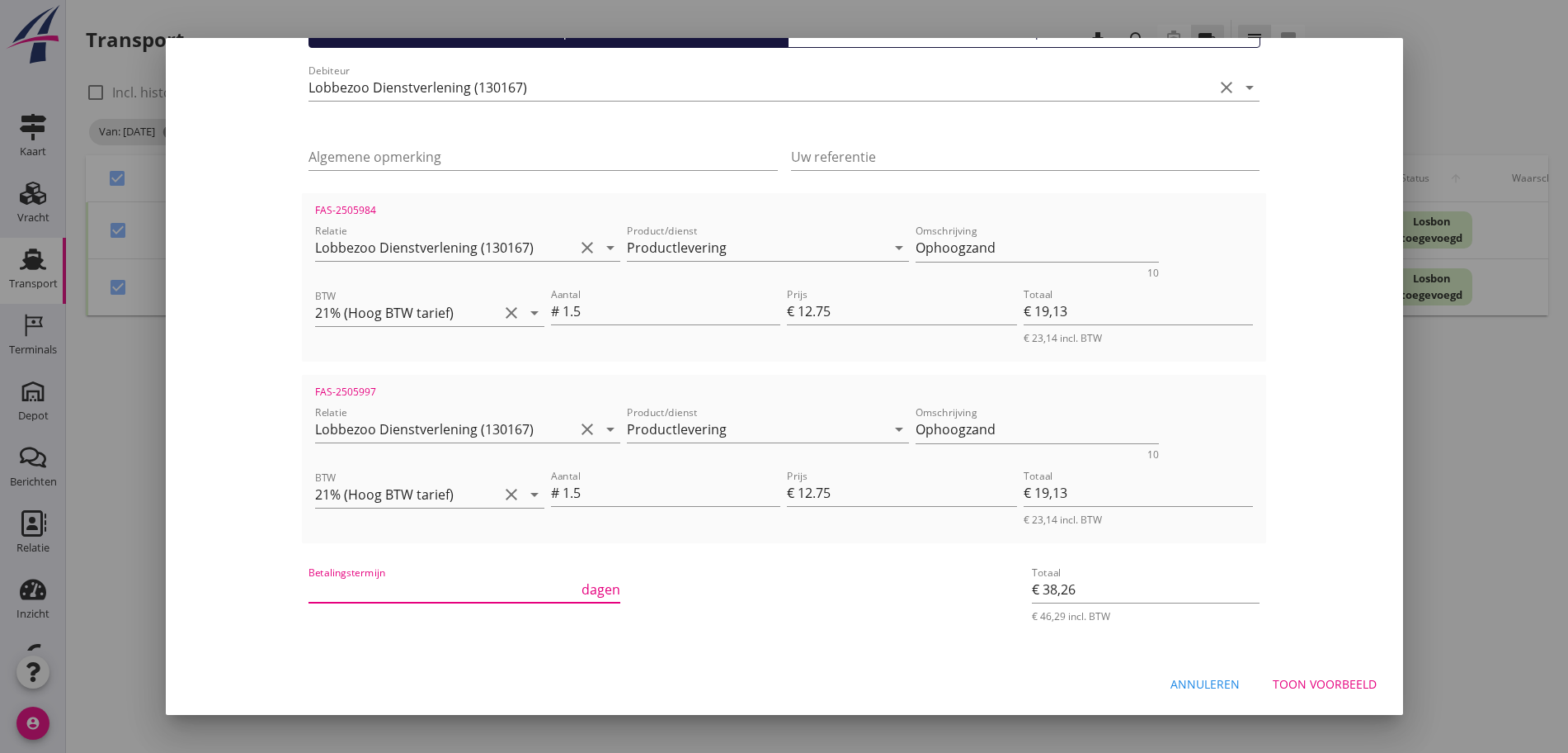
drag, startPoint x: 363, startPoint y: 584, endPoint x: 343, endPoint y: 592, distance: 21.5
click at [362, 583] on input "Betalingstermijn" at bounding box center [443, 589] width 270 height 26
click at [1355, 691] on div "Toon voorbeeld" at bounding box center [1325, 684] width 104 height 17
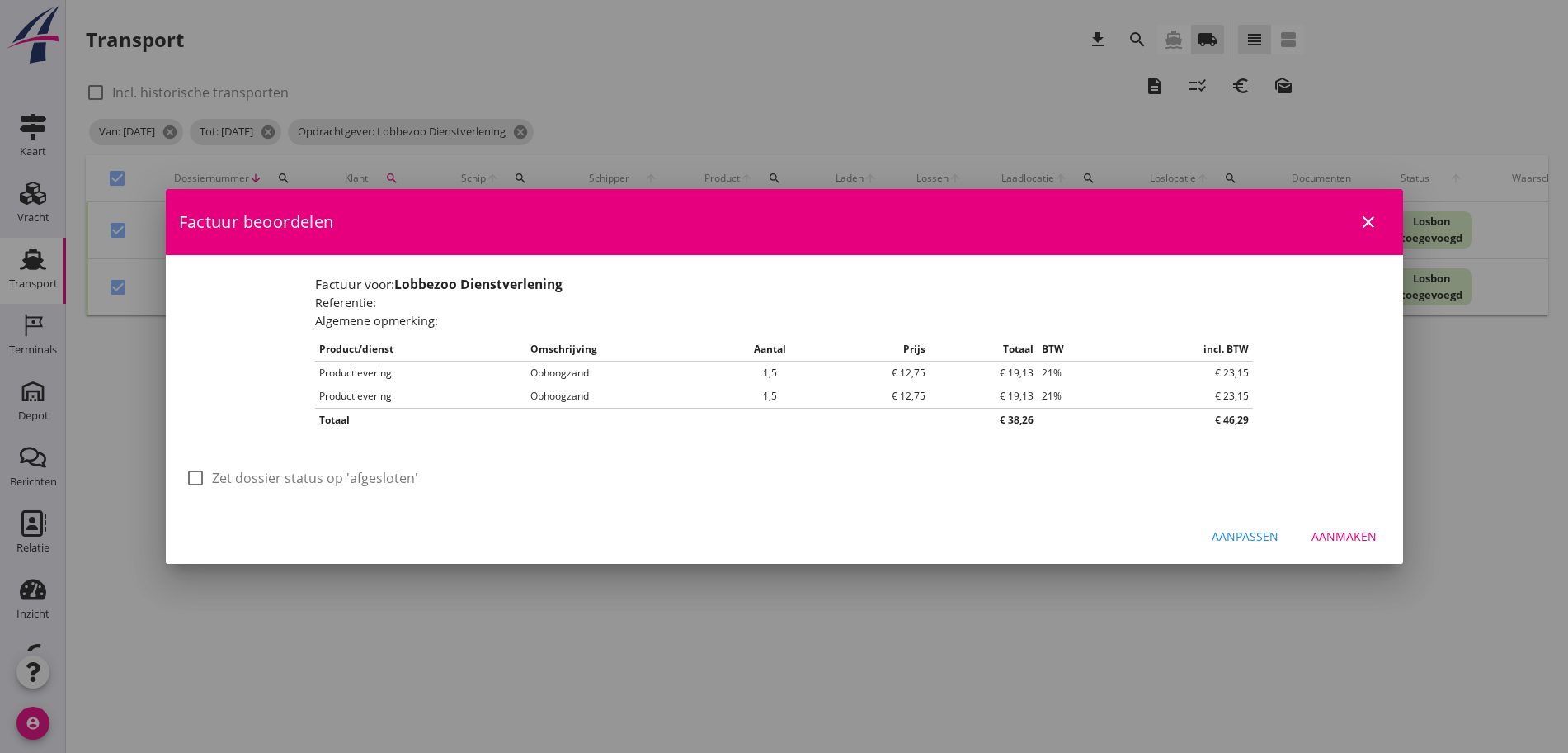
scroll to position [0, 0]
drag, startPoint x: 260, startPoint y: 474, endPoint x: 654, endPoint y: 521, distance: 396.8
click at [261, 473] on label "Zet dossier status op 'afgesloten'" at bounding box center [314, 477] width 206 height 16
click at [1352, 537] on div "Aanmaken" at bounding box center [1344, 536] width 65 height 17
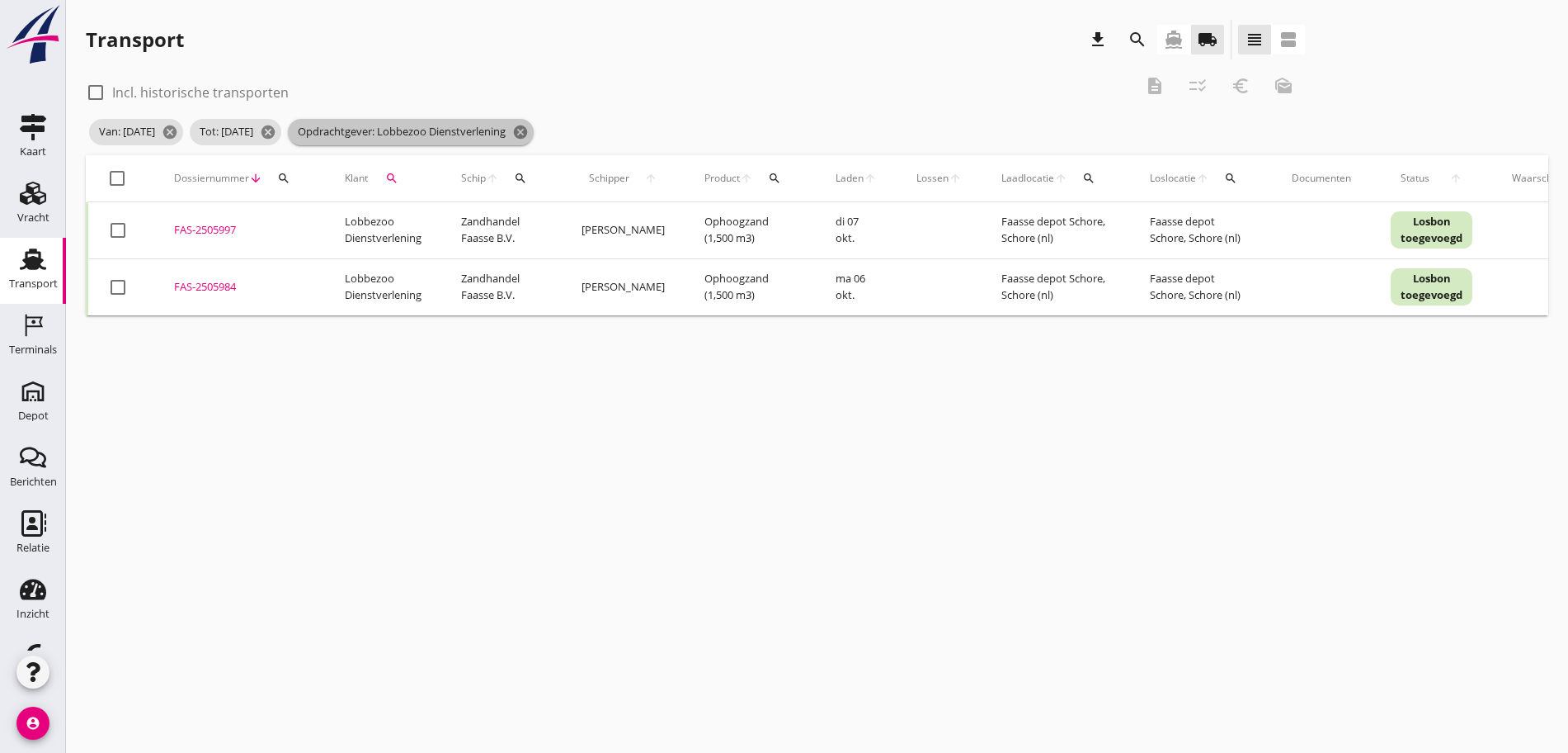
click at [529, 133] on icon "cancel" at bounding box center [520, 132] width 16 height 16
click at [396, 174] on icon "search" at bounding box center [391, 178] width 13 height 13
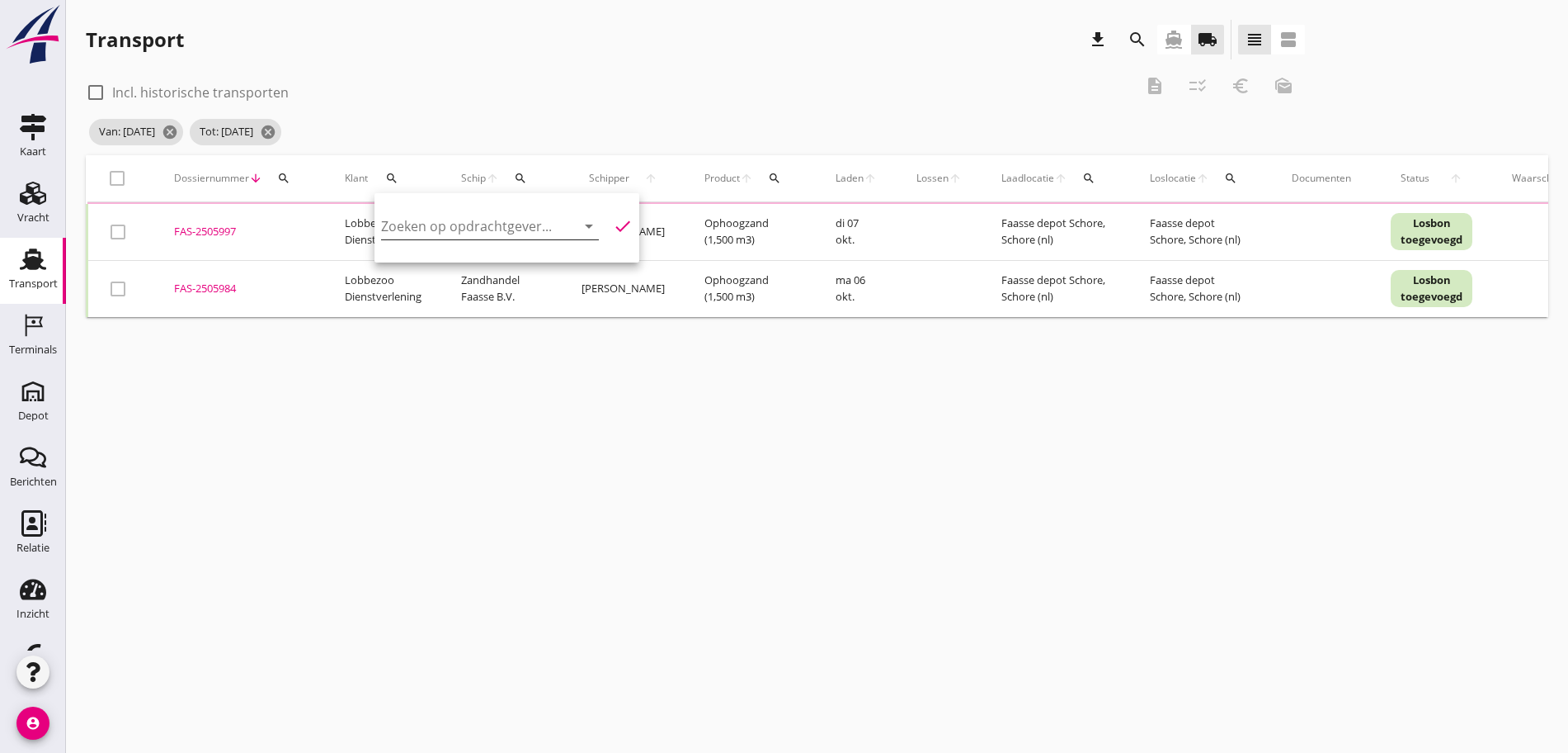
click at [405, 227] on input "Zoeken op opdrachtgever..." at bounding box center [467, 226] width 172 height 26
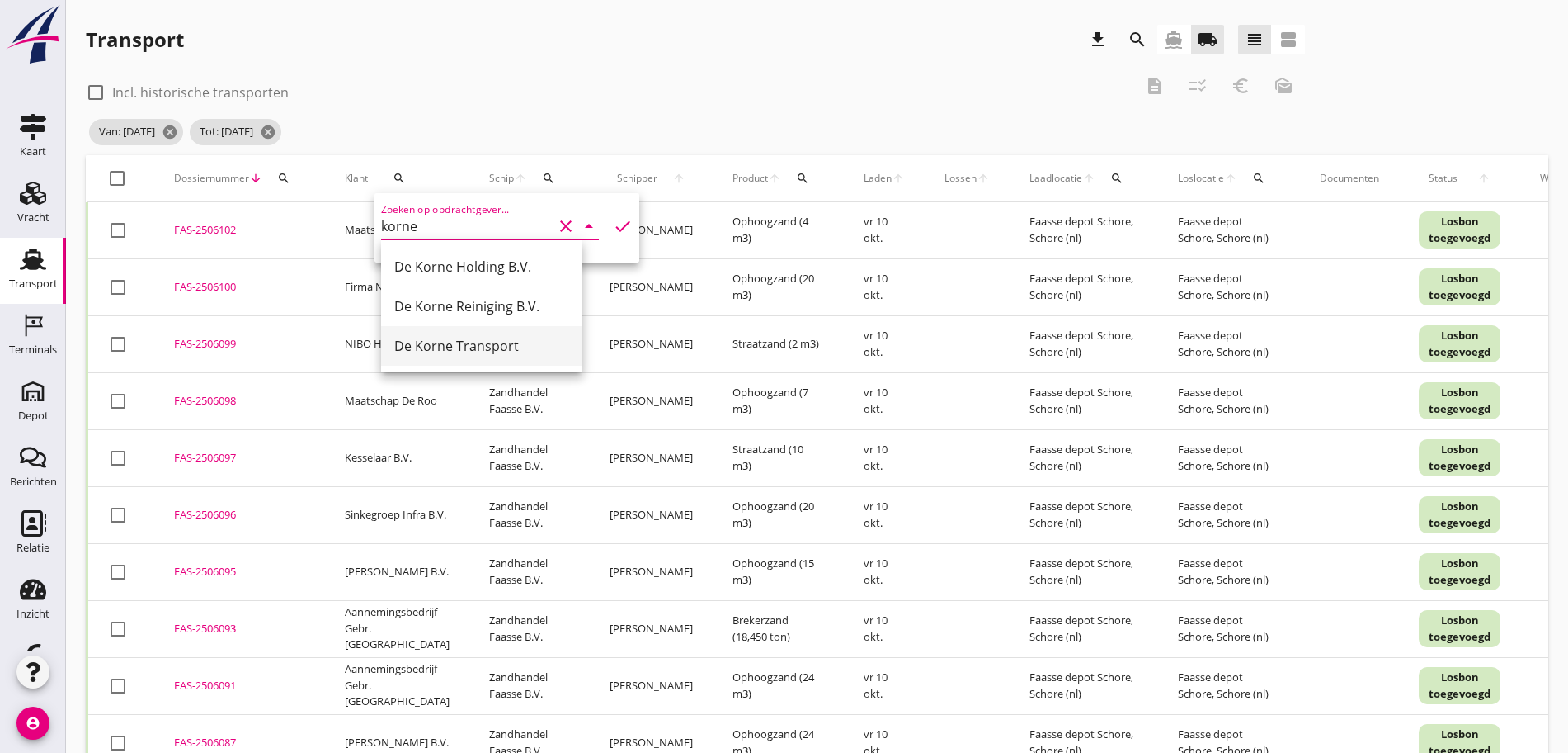
click at [459, 337] on div "De Korne Transport" at bounding box center [482, 345] width 175 height 20
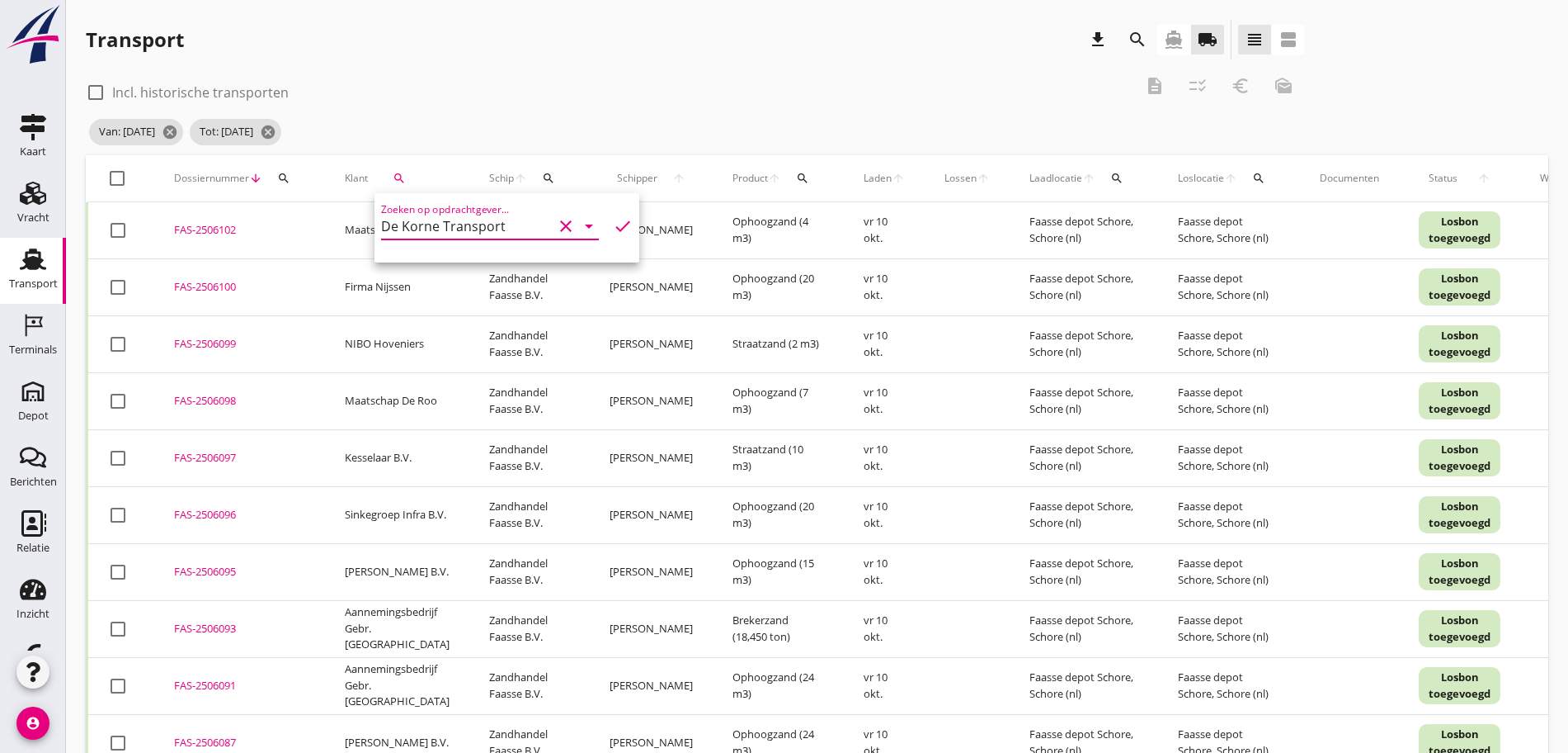
click at [613, 221] on icon "check" at bounding box center [622, 226] width 20 height 20
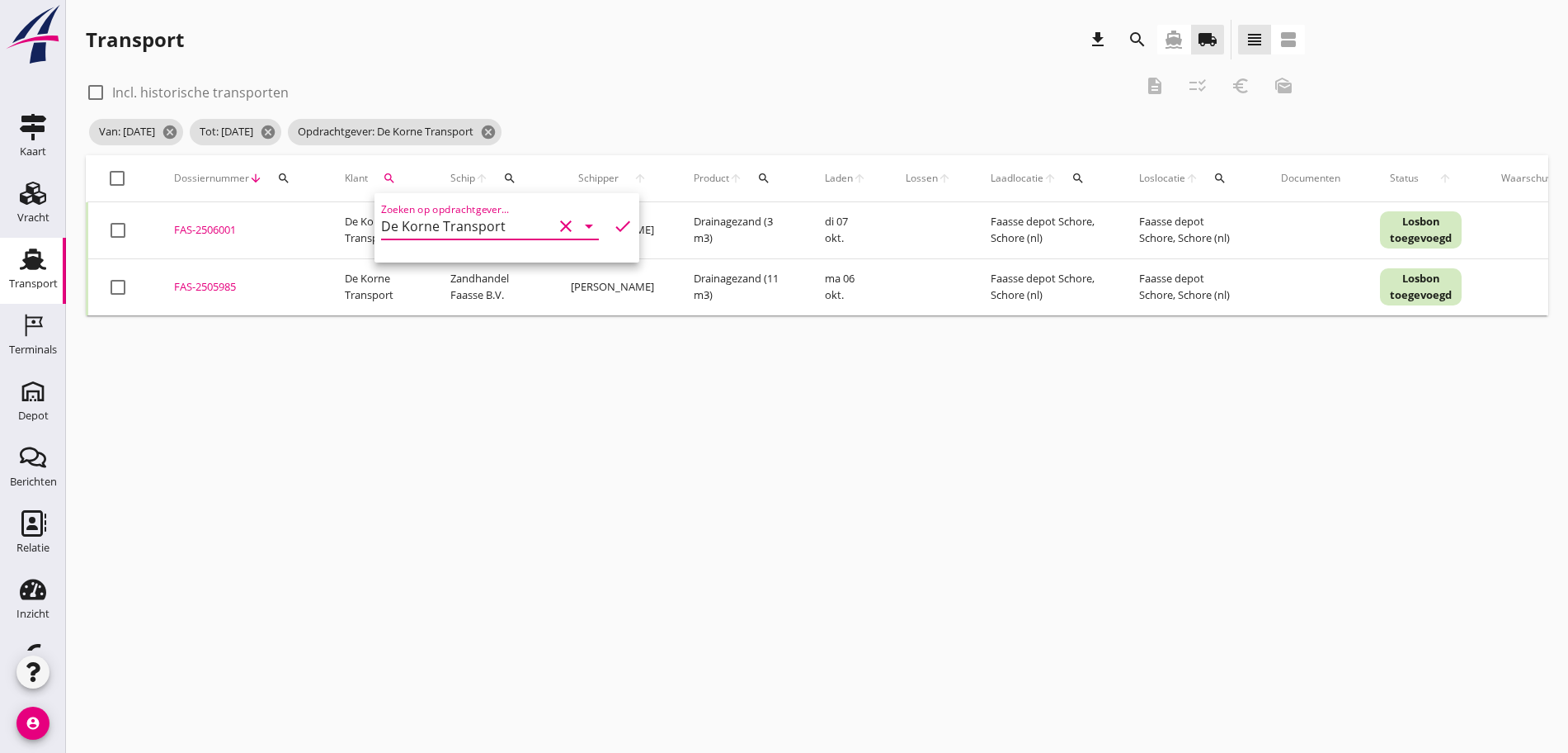
click at [120, 175] on div at bounding box center [117, 178] width 28 height 28
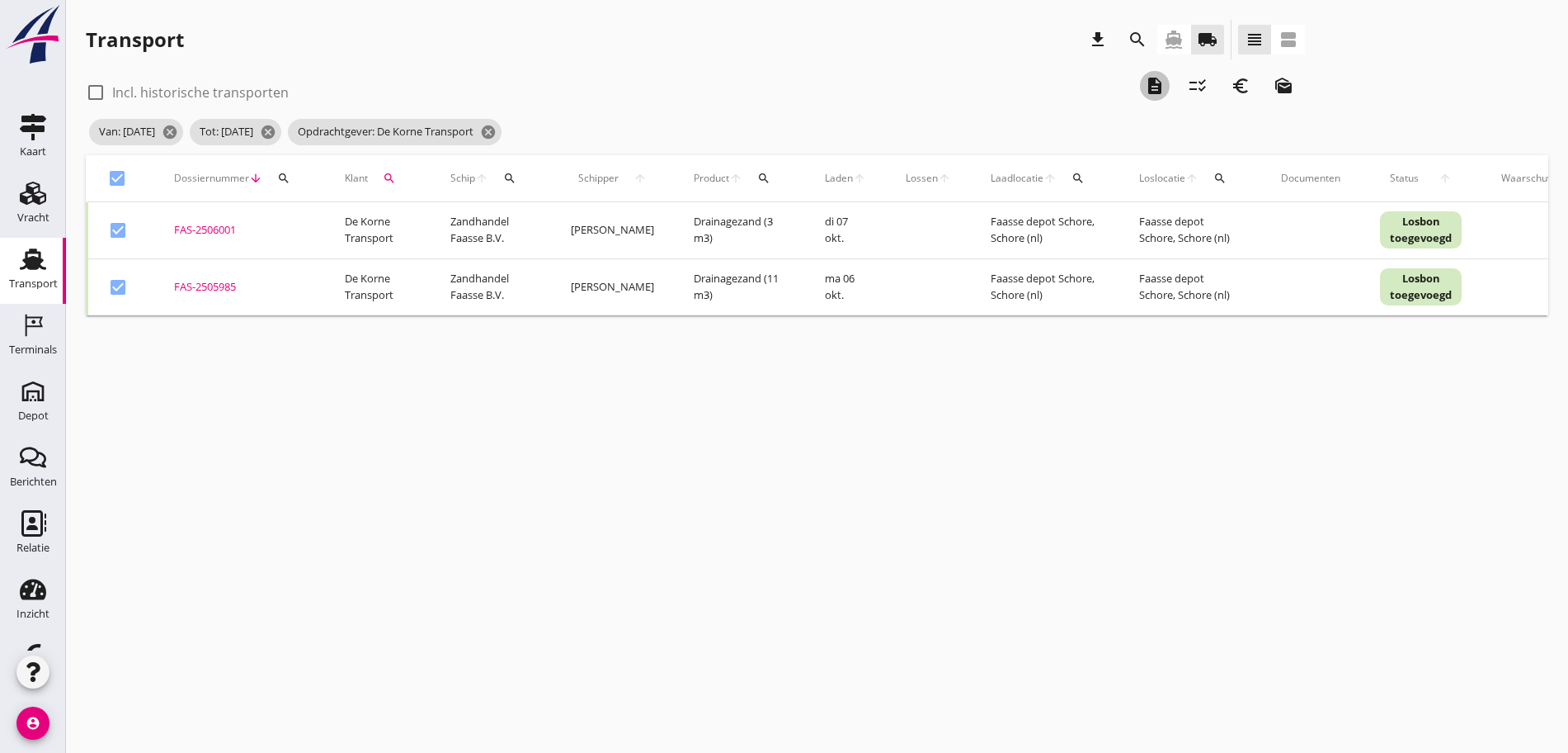
click at [1145, 85] on icon "description" at bounding box center [1154, 85] width 20 height 20
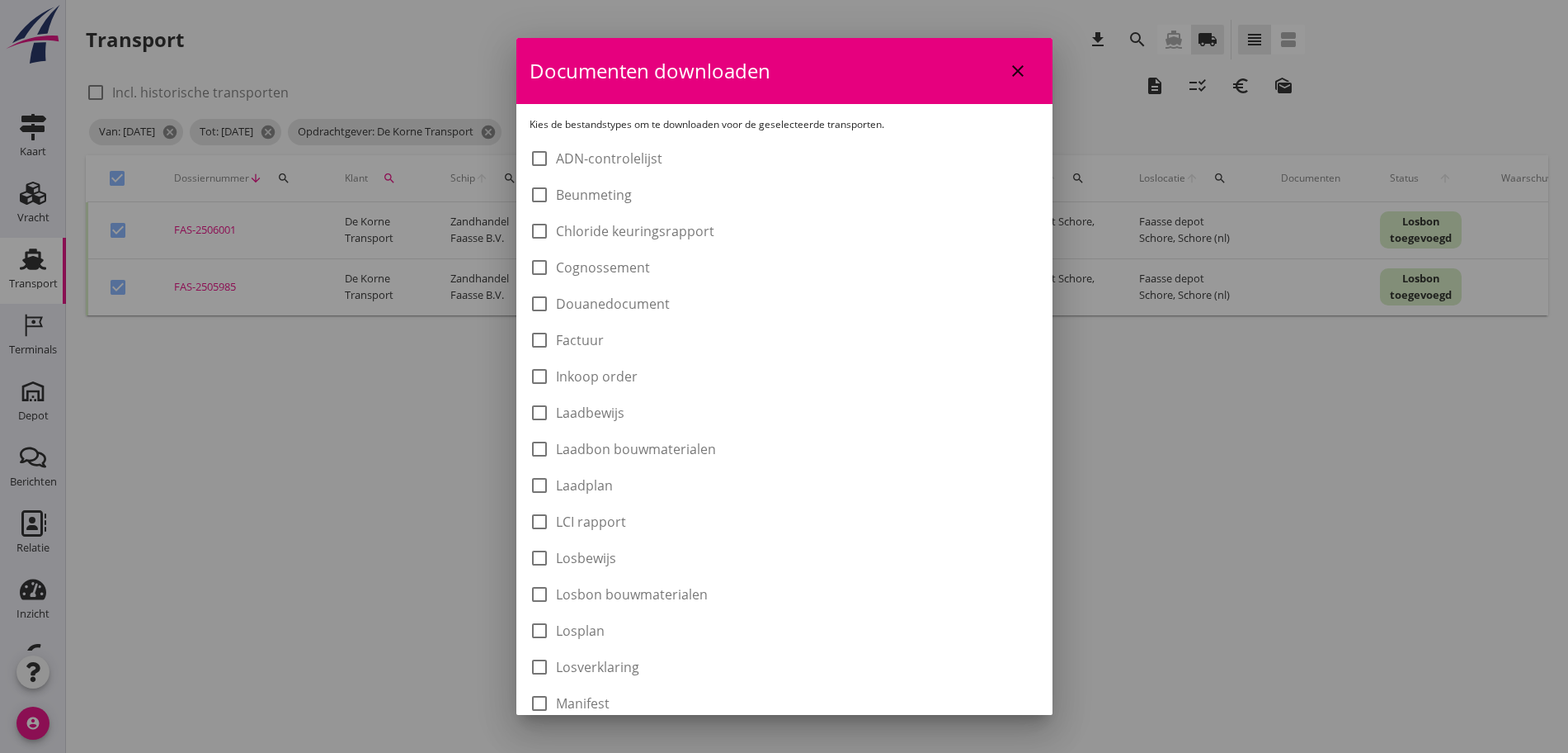
click at [674, 451] on label "Laadbon bouwmaterialen" at bounding box center [636, 449] width 160 height 16
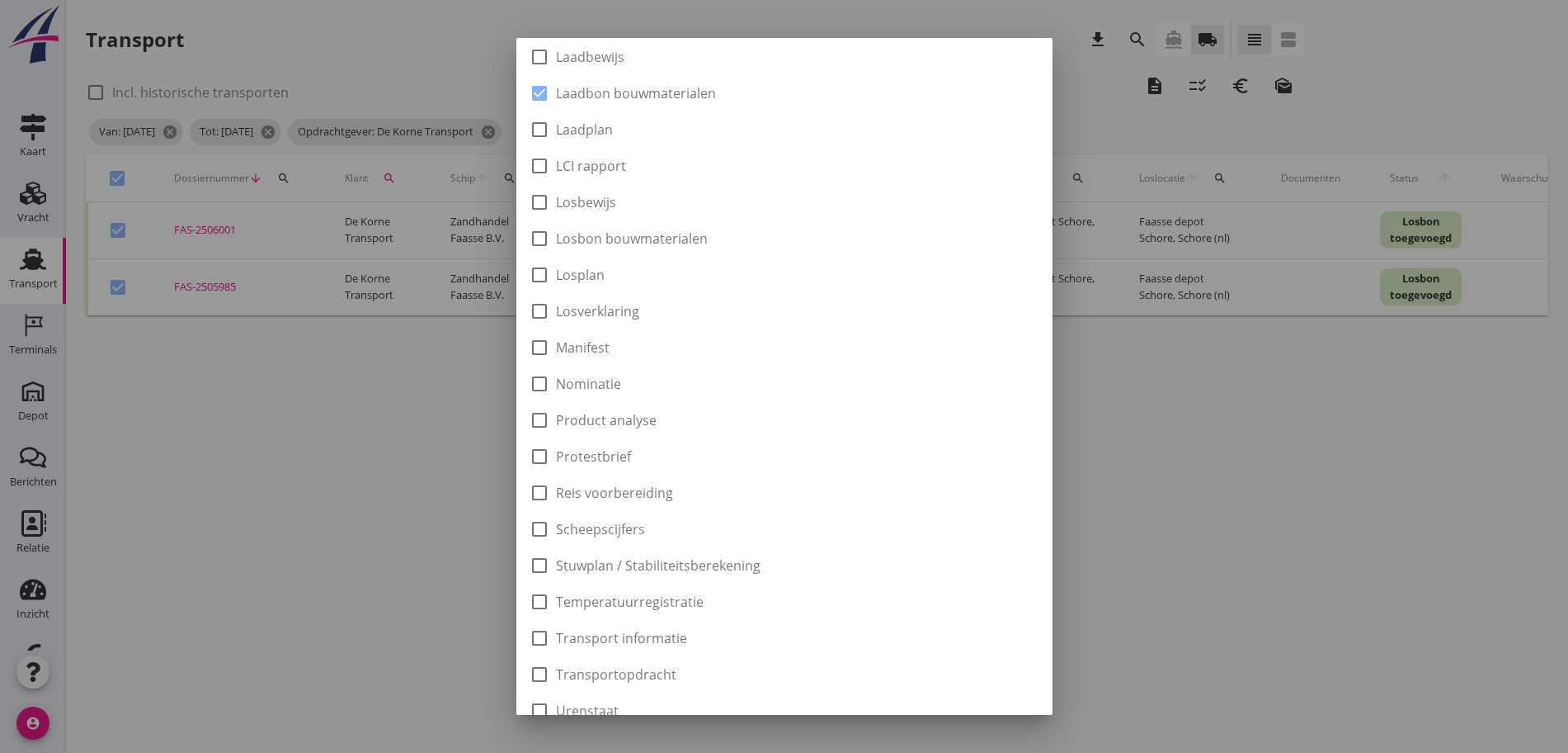
scroll to position [467, 0]
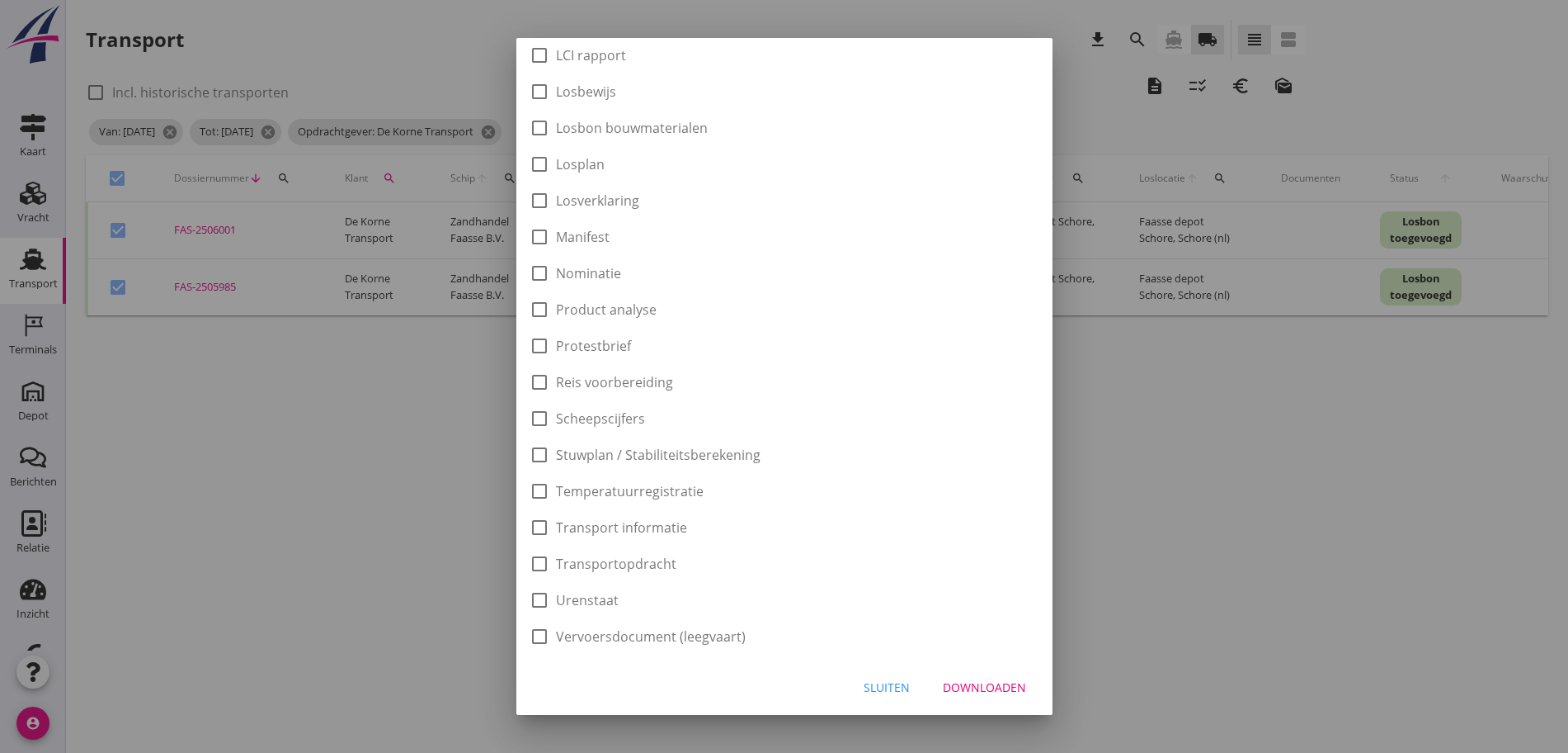
click at [987, 694] on div "Downloaden" at bounding box center [985, 687] width 84 height 17
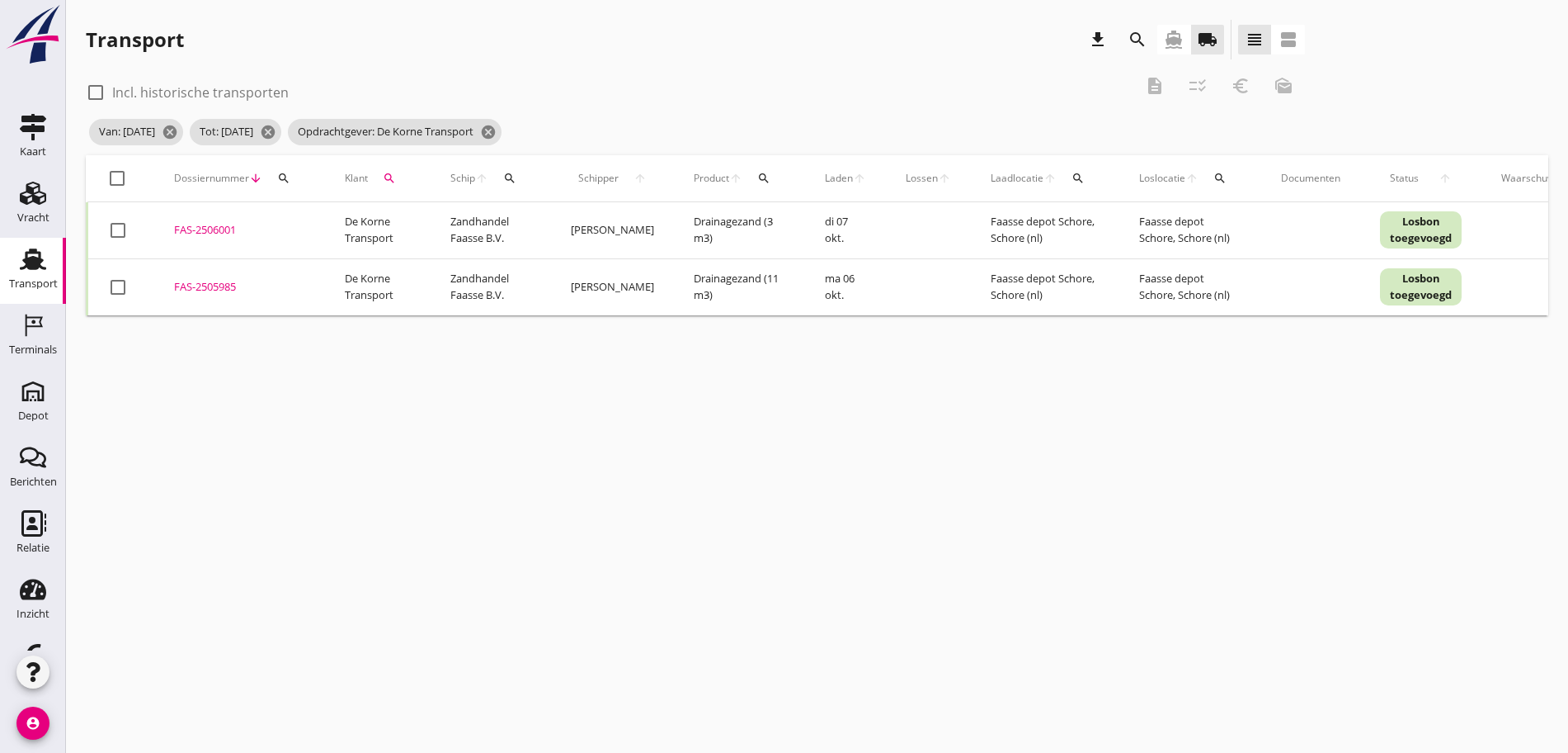
drag, startPoint x: 118, startPoint y: 181, endPoint x: 115, endPoint y: 171, distance: 10.4
click at [117, 180] on div at bounding box center [117, 178] width 28 height 28
click at [1231, 88] on icon "euro_symbol" at bounding box center [1241, 85] width 20 height 20
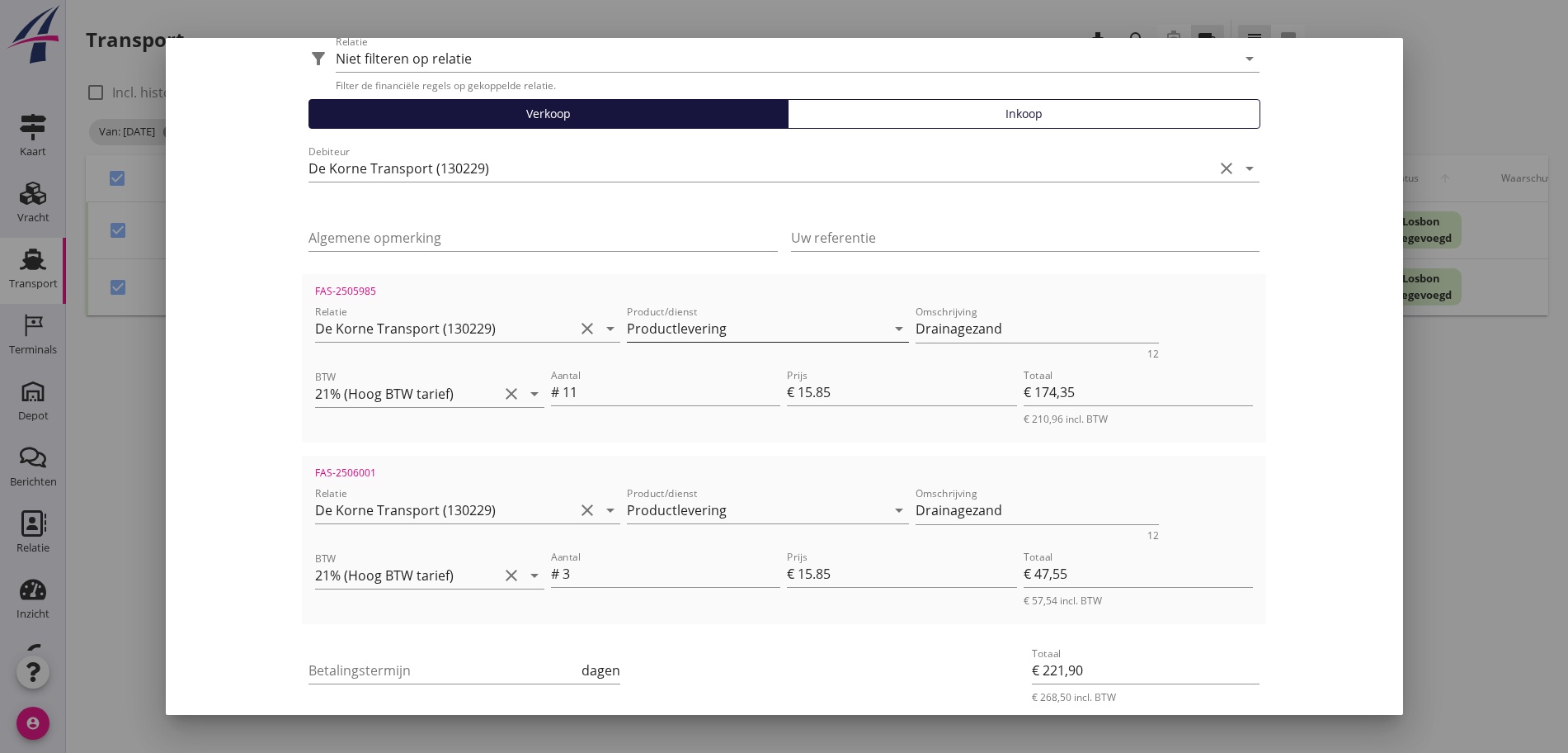
scroll to position [166, 0]
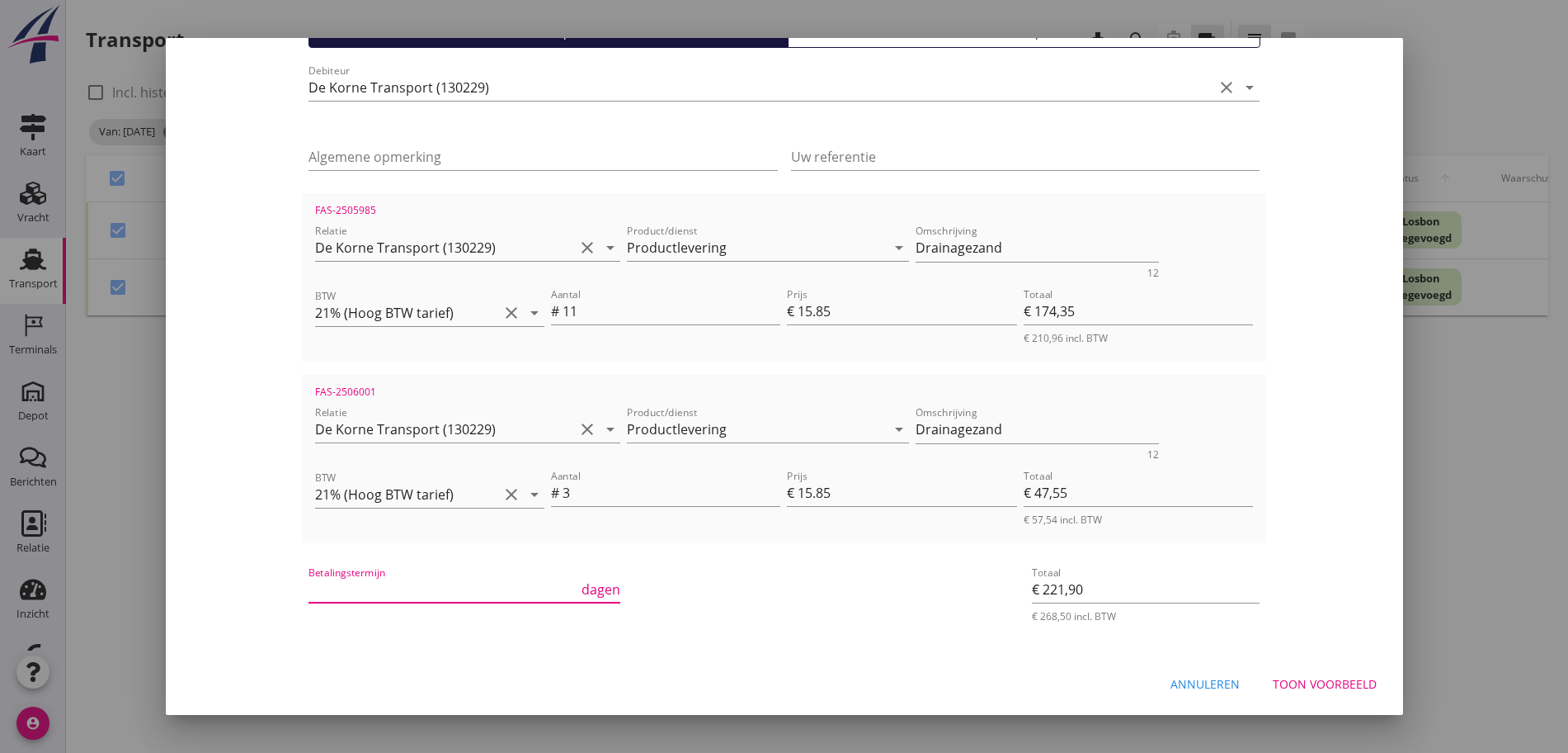
click at [370, 588] on input "Betalingstermijn" at bounding box center [443, 589] width 270 height 26
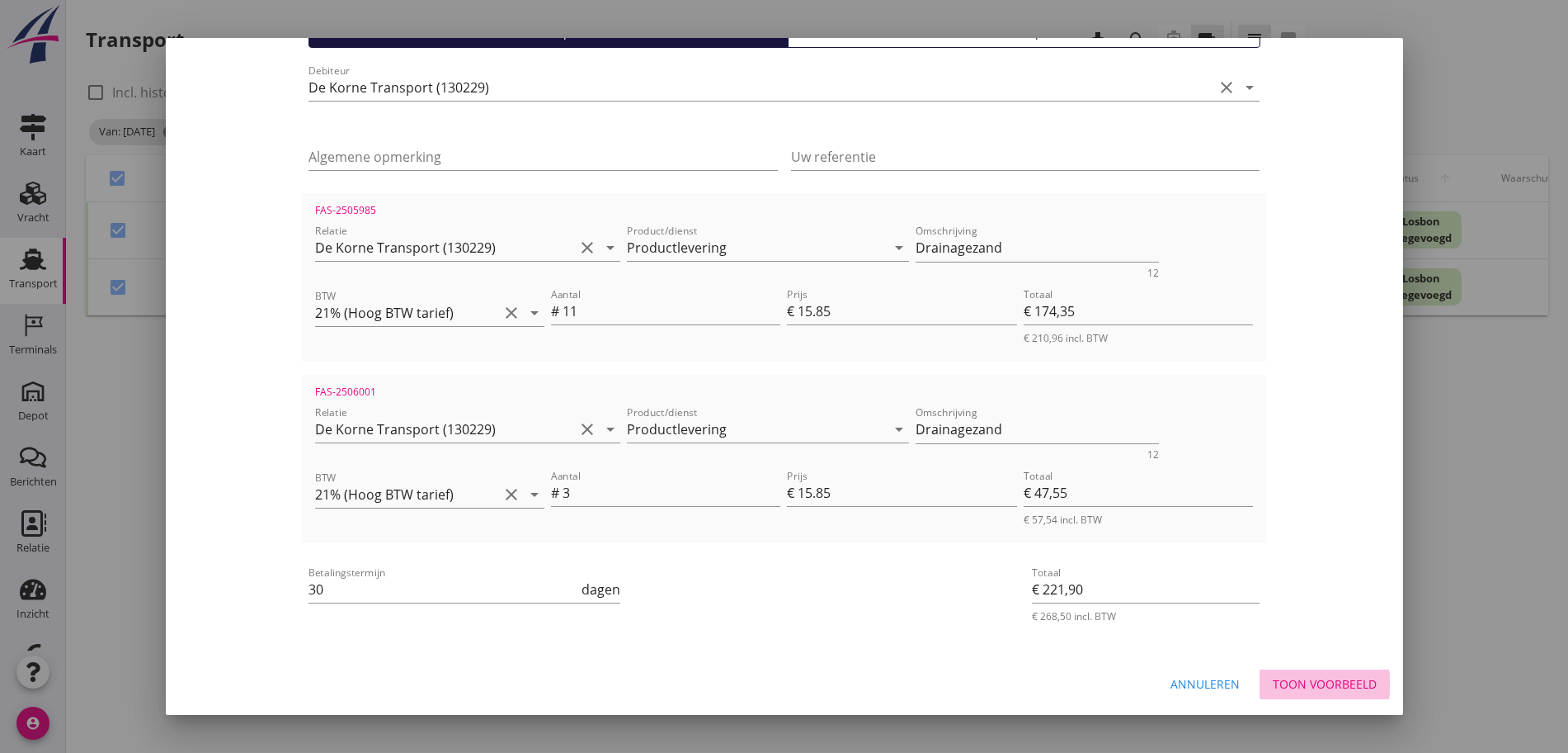
click at [1328, 683] on div "Toon voorbeeld" at bounding box center [1325, 684] width 104 height 17
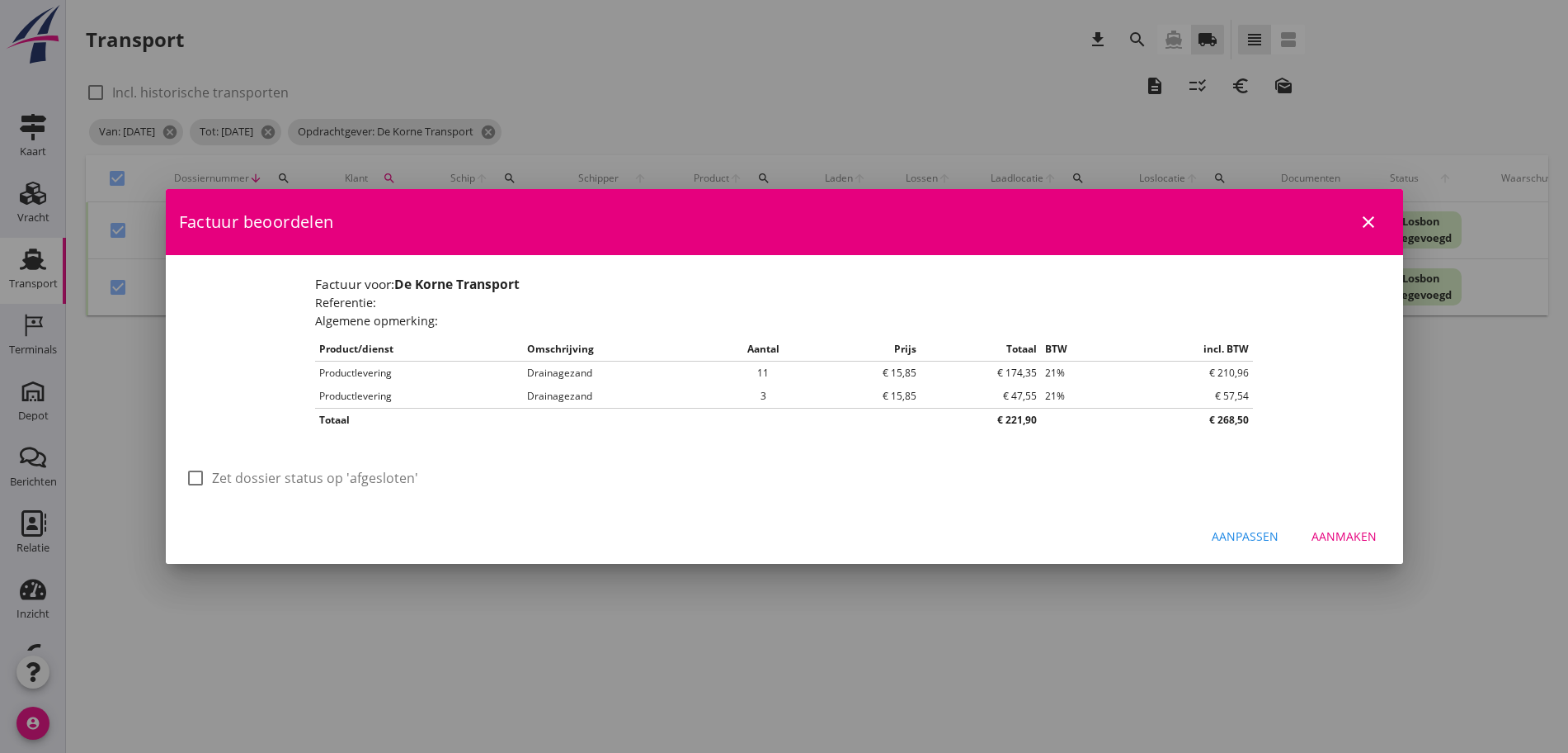
scroll to position [0, 0]
click at [345, 486] on label "Zet dossier status op 'afgesloten'" at bounding box center [314, 477] width 206 height 16
click at [1330, 540] on div "Aanmaken" at bounding box center [1344, 536] width 65 height 17
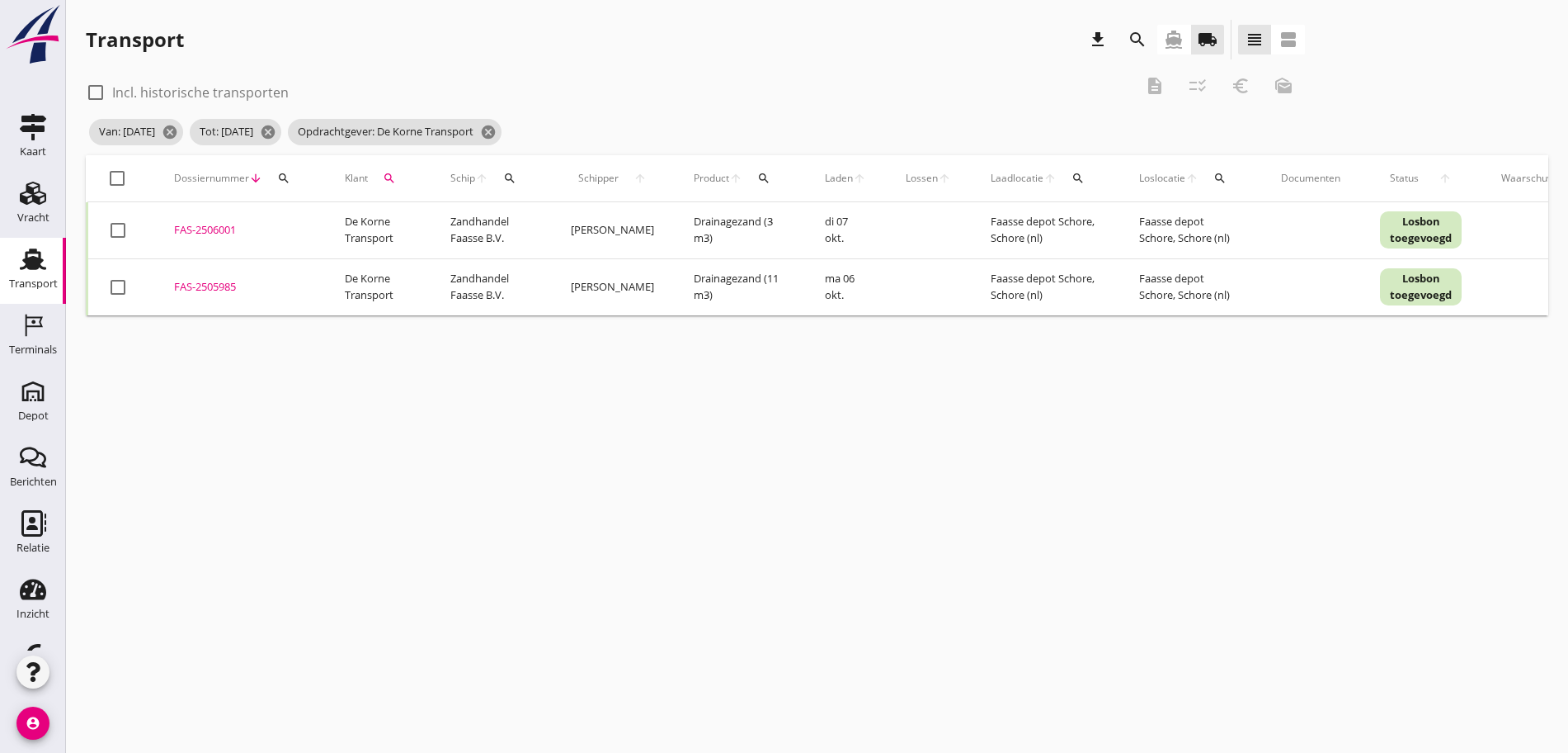
click at [117, 171] on div at bounding box center [117, 178] width 28 height 28
click at [890, 84] on div "check_box_outline_blank Incl. historische transporten description checklist_rtl…" at bounding box center [695, 91] width 1219 height 50
click at [868, 63] on div "Transport download search directions_boat local_shipping view_headline view_age…" at bounding box center [817, 168] width 1502 height 335
click at [1231, 79] on icon "euro_symbol" at bounding box center [1241, 85] width 20 height 20
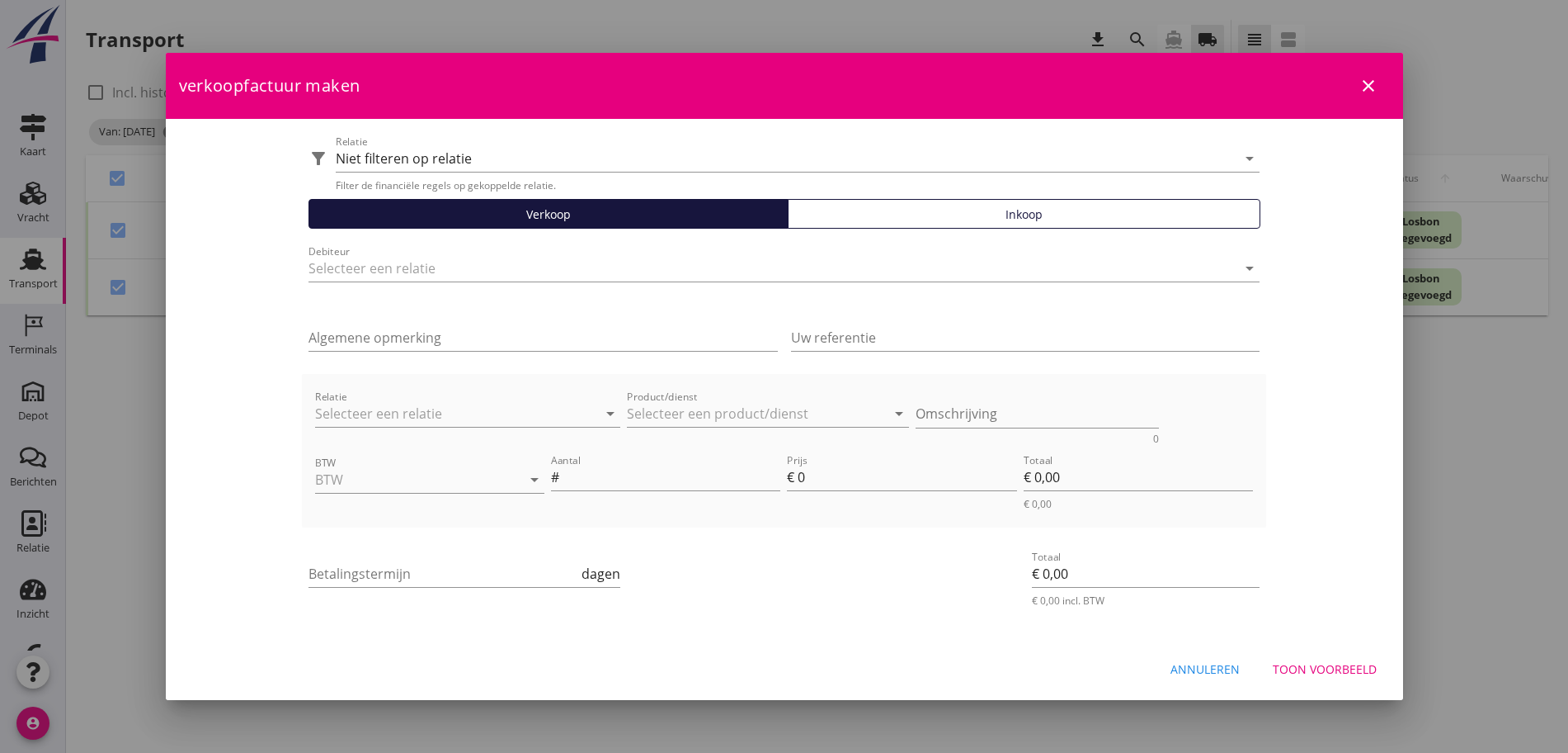
click at [1368, 86] on icon "close" at bounding box center [1368, 85] width 20 height 20
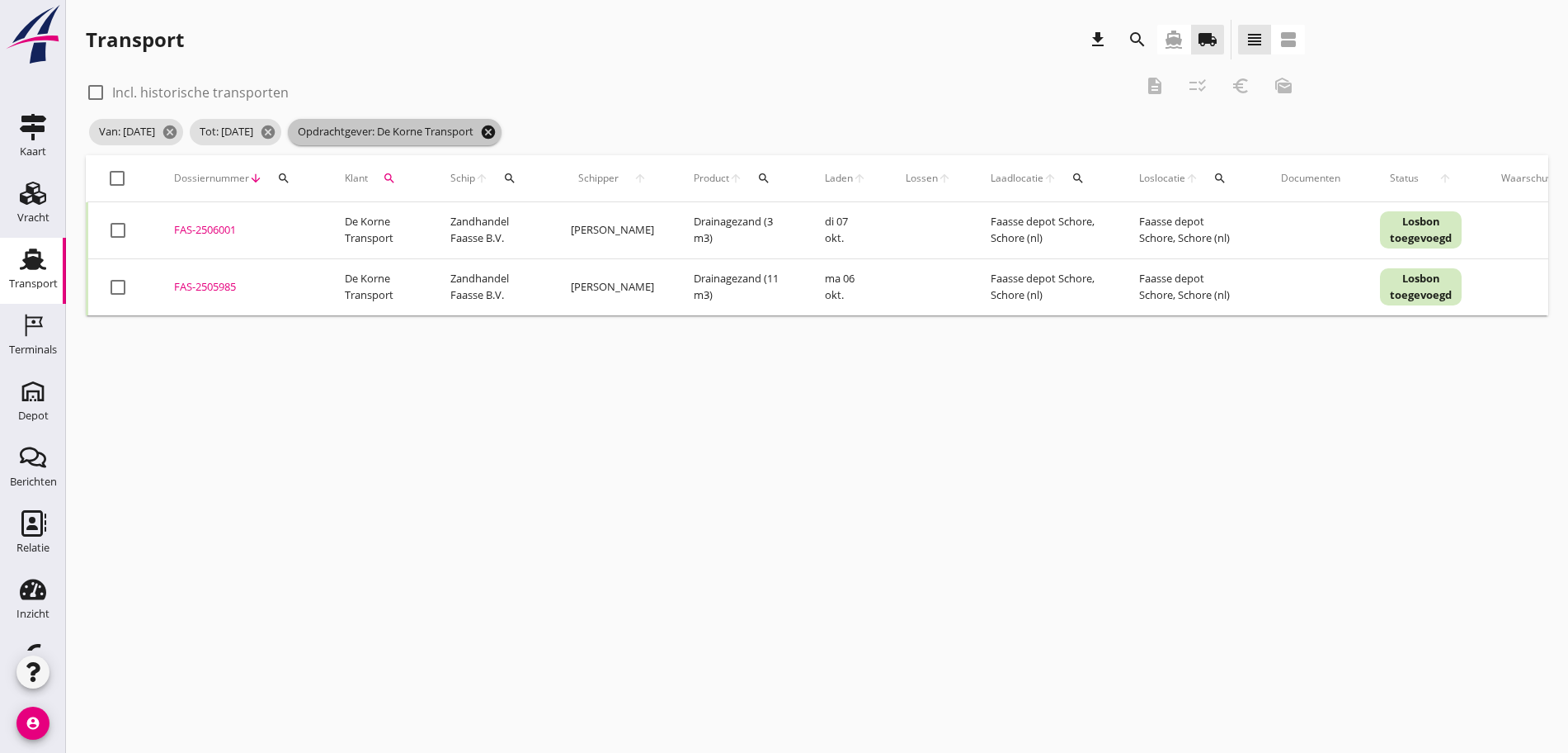
click at [496, 133] on icon "cancel" at bounding box center [488, 132] width 16 height 16
click at [387, 174] on icon "search" at bounding box center [389, 178] width 13 height 13
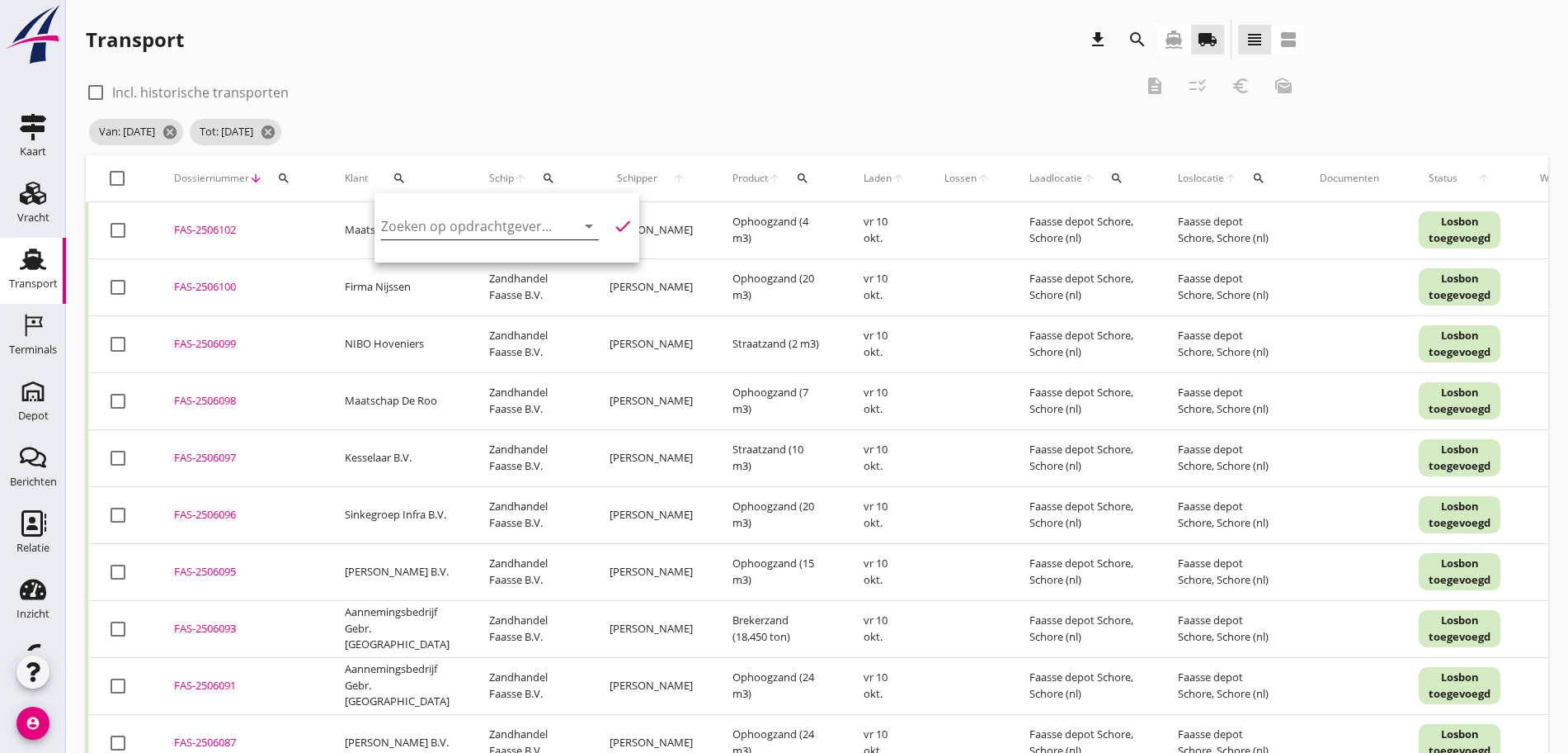
drag, startPoint x: 431, startPoint y: 223, endPoint x: 442, endPoint y: 213, distance: 14.9
click at [438, 217] on input "Zoeken op opdrachtgever..." at bounding box center [467, 226] width 172 height 26
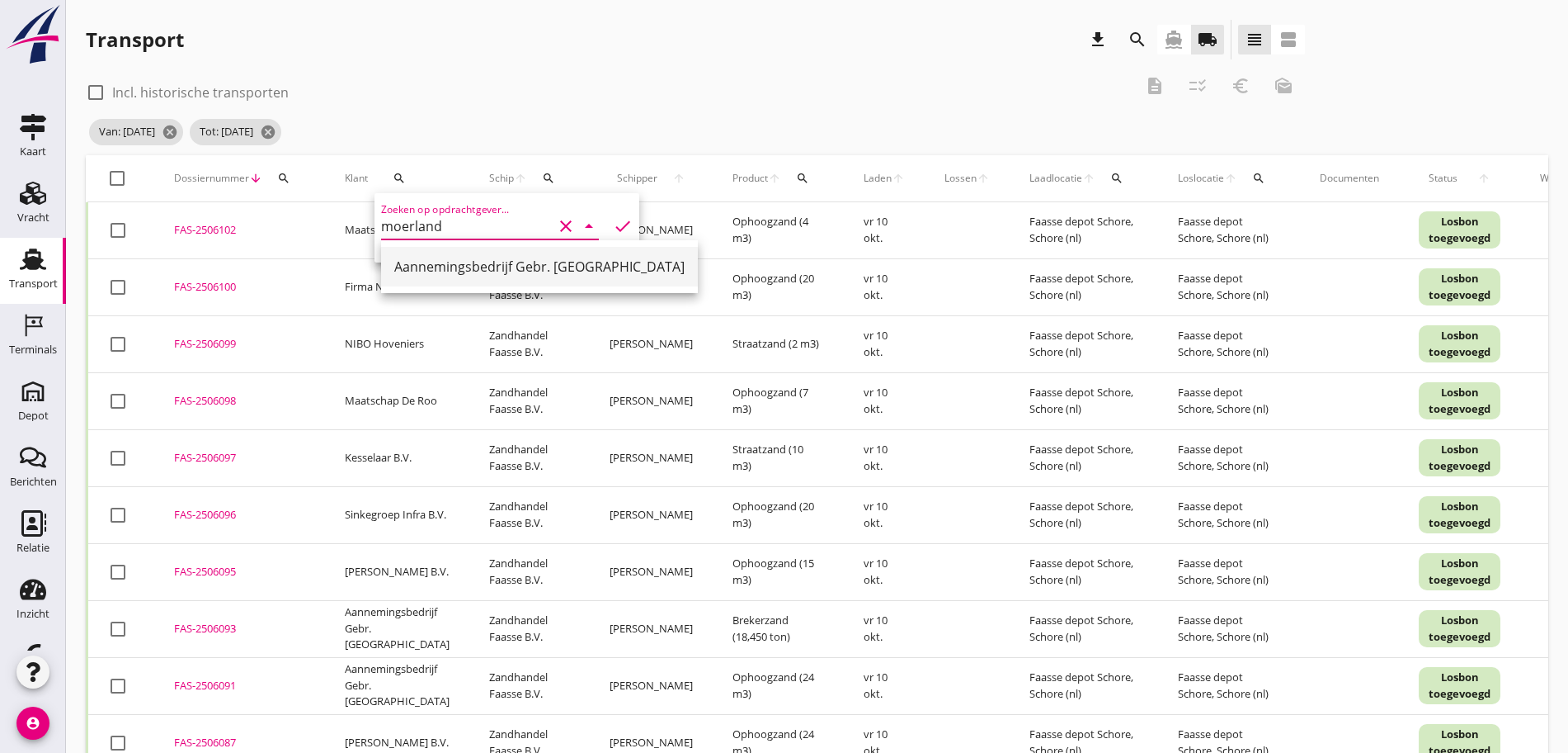
click at [496, 250] on div "Aannemingsbedrijf Gebr. [GEOGRAPHIC_DATA]" at bounding box center [540, 267] width 291 height 39
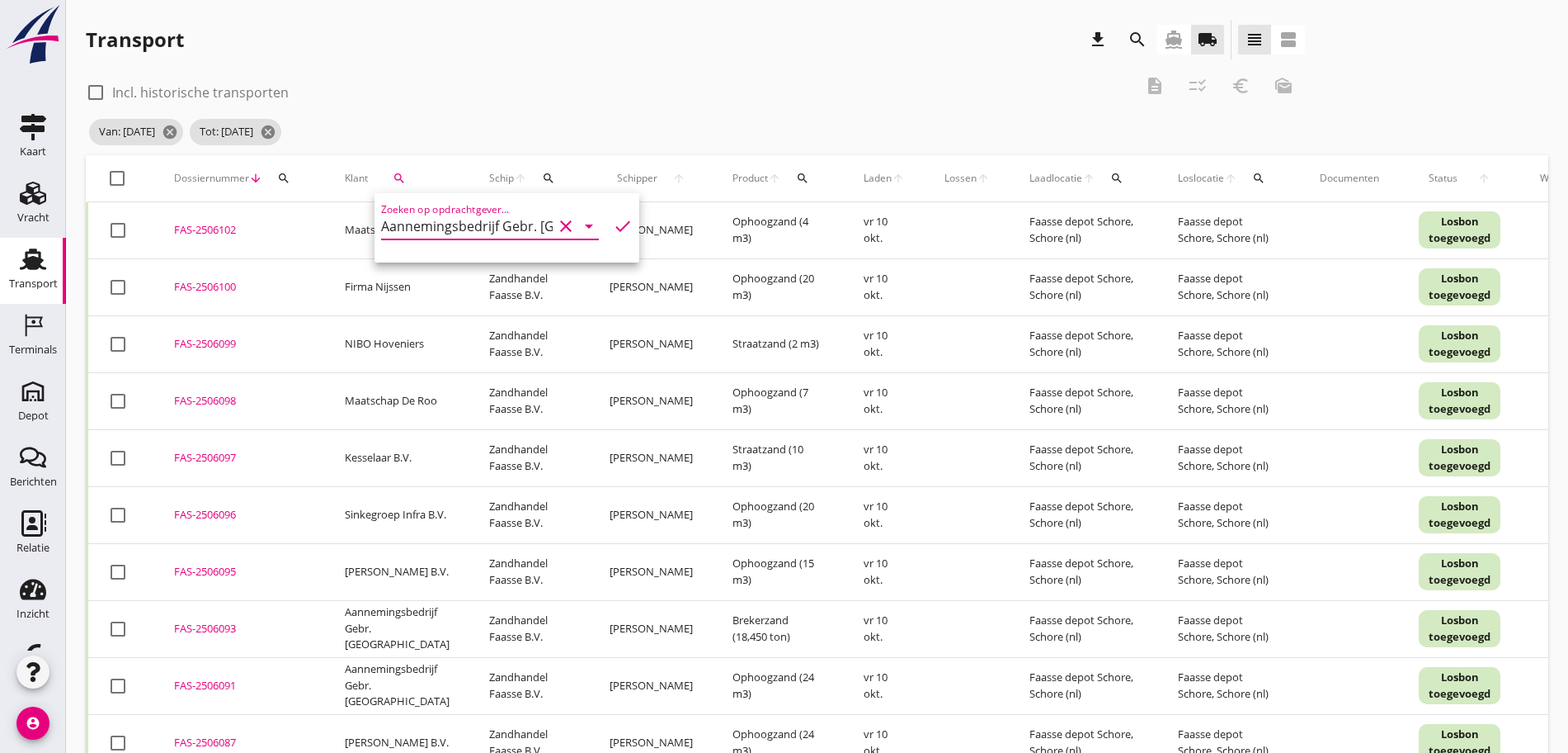
click at [613, 227] on icon "check" at bounding box center [622, 226] width 20 height 20
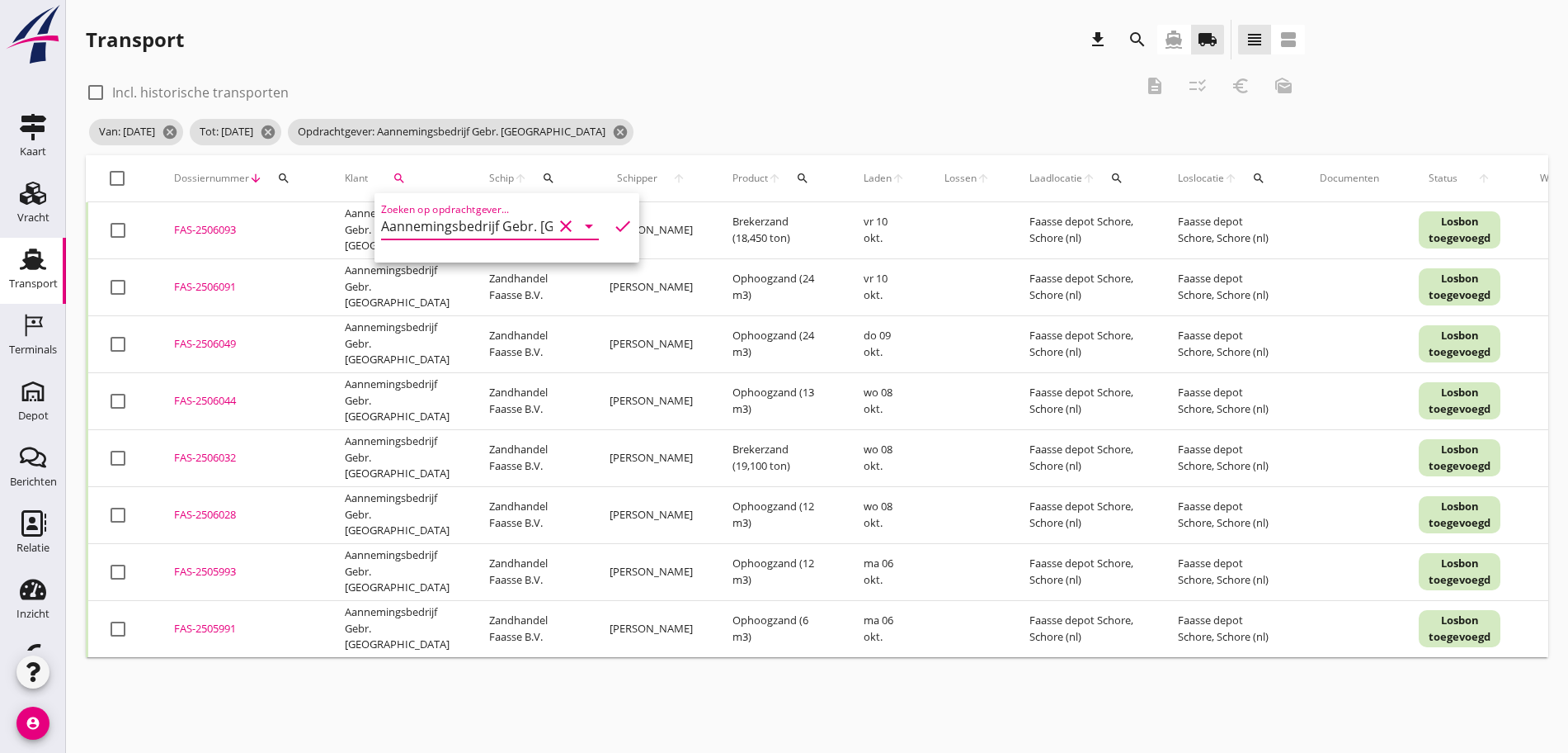
click at [118, 174] on div at bounding box center [117, 178] width 28 height 28
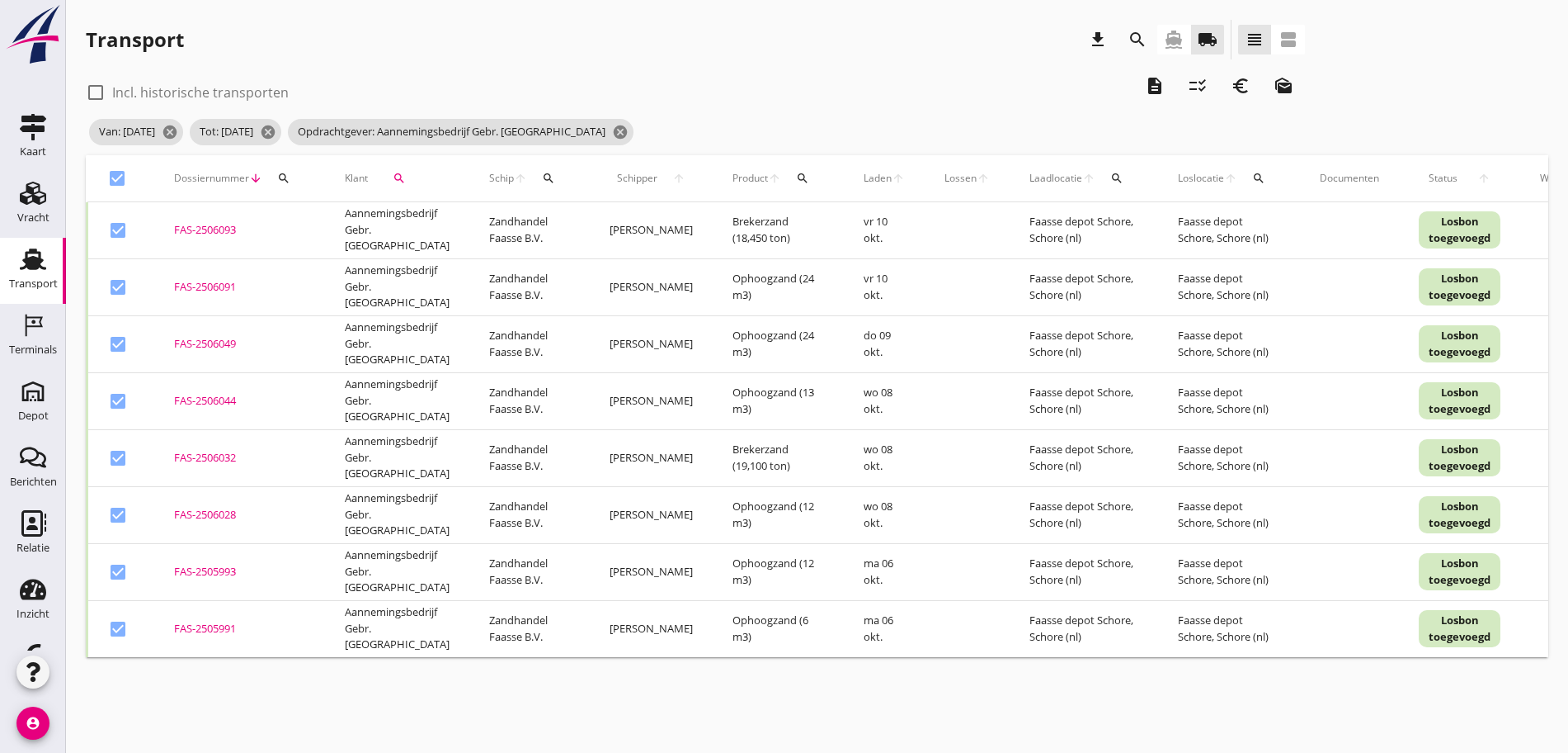
click at [1145, 90] on icon "description" at bounding box center [1154, 85] width 20 height 20
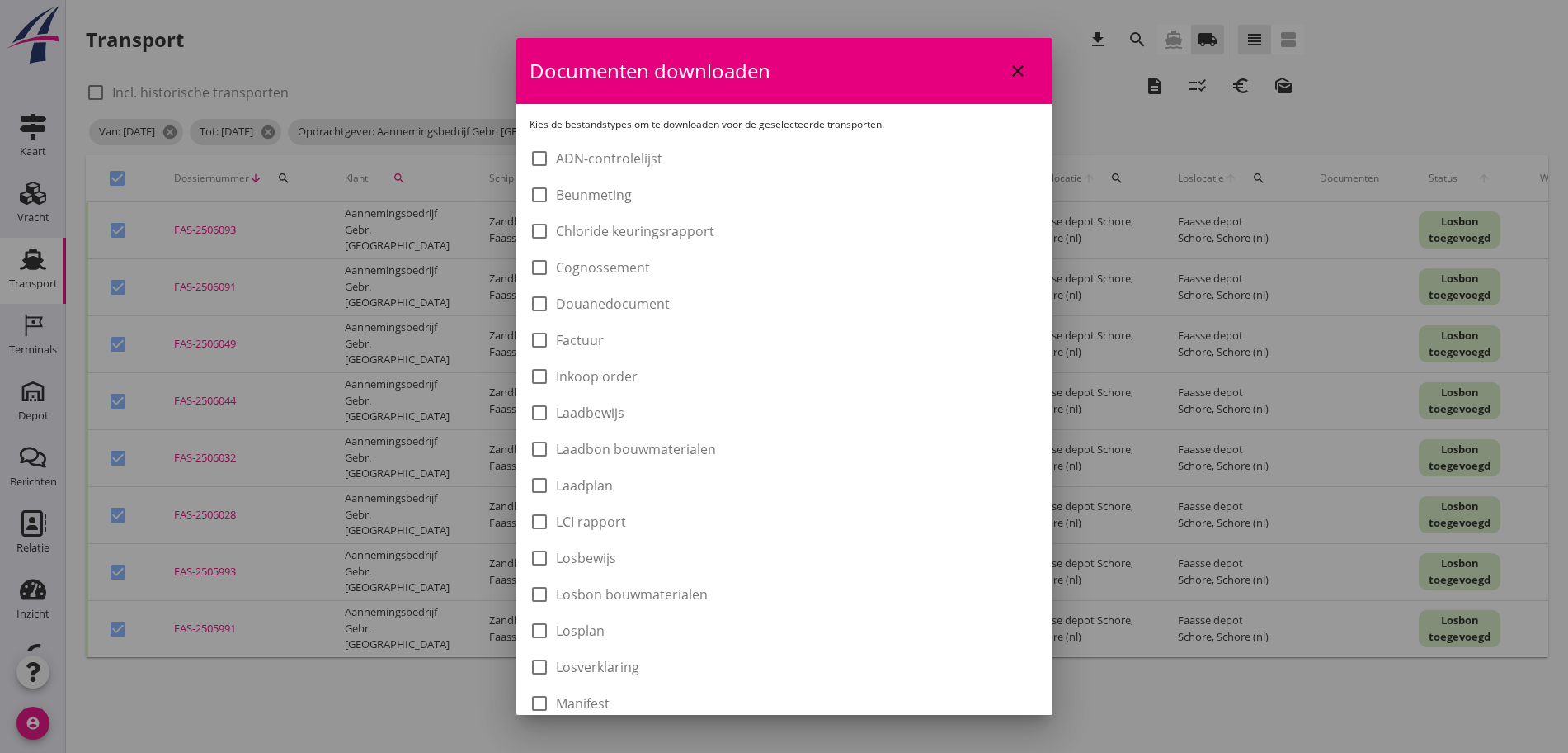
click at [719, 449] on div "check_box_outline_blank Laadbon bouwmaterialen" at bounding box center [784, 447] width 510 height 23
click at [677, 450] on label "Laadbon bouwmaterialen" at bounding box center [636, 449] width 160 height 16
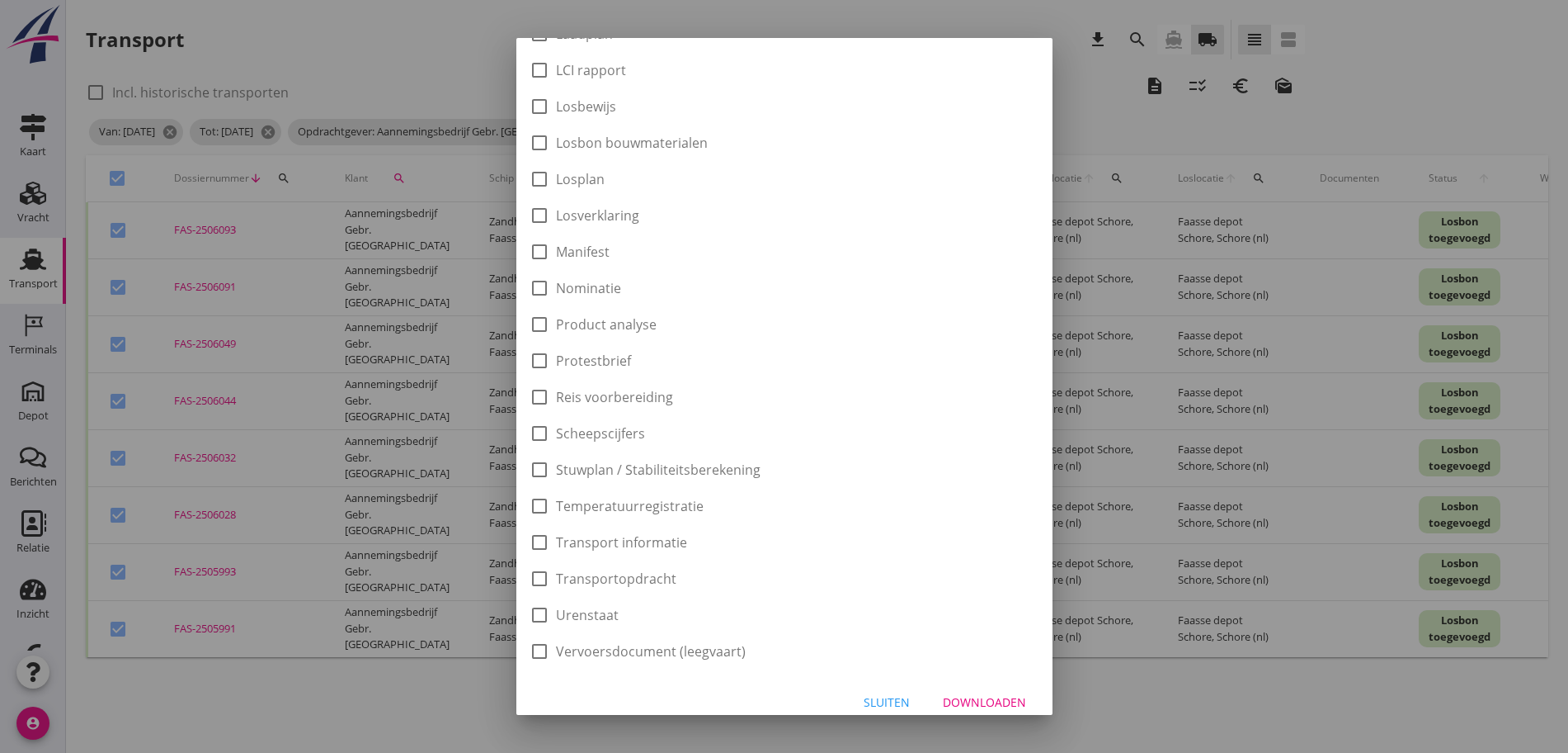
scroll to position [467, 0]
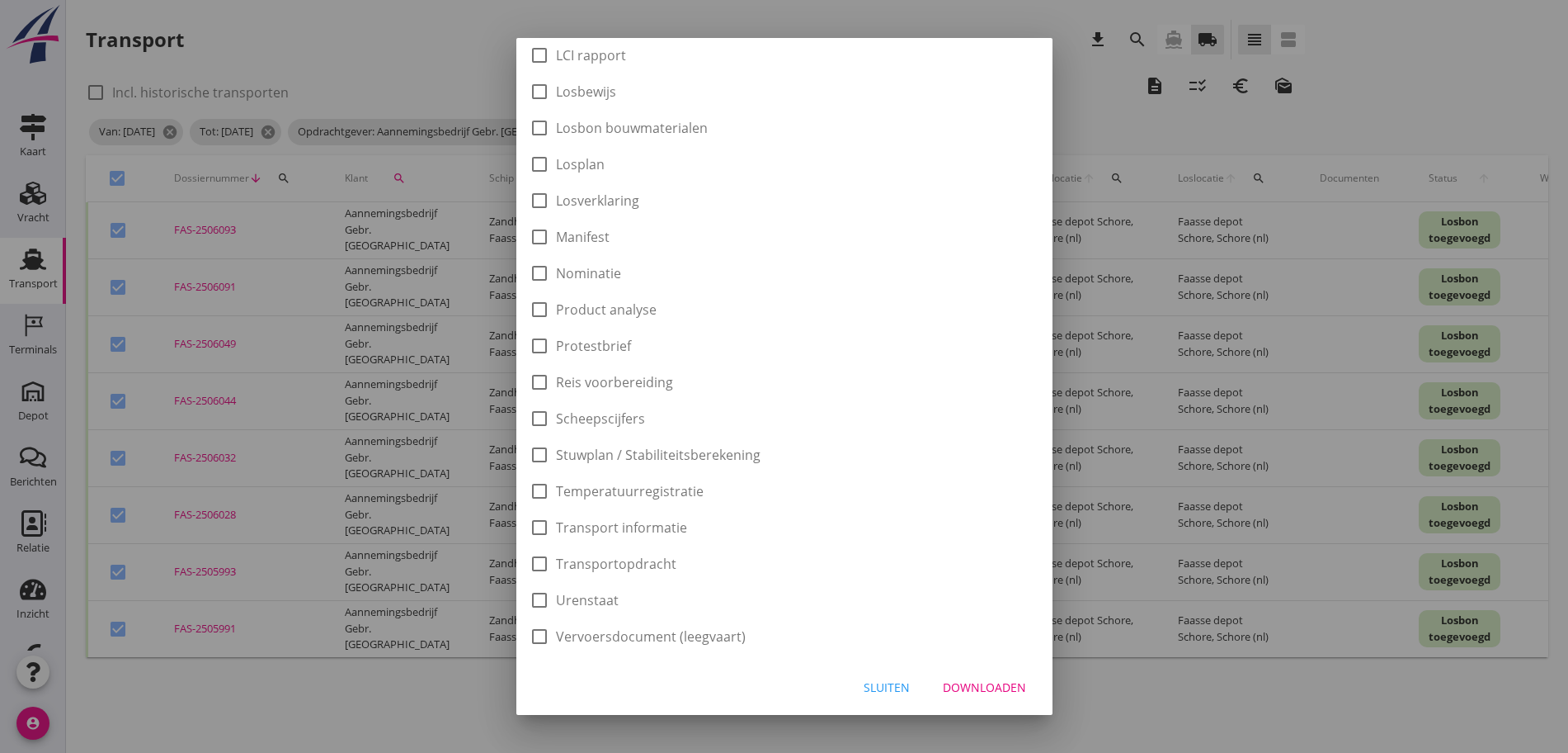
drag, startPoint x: 984, startPoint y: 695, endPoint x: 993, endPoint y: 674, distance: 22.8
click at [984, 694] on div "Downloaden" at bounding box center [985, 687] width 84 height 17
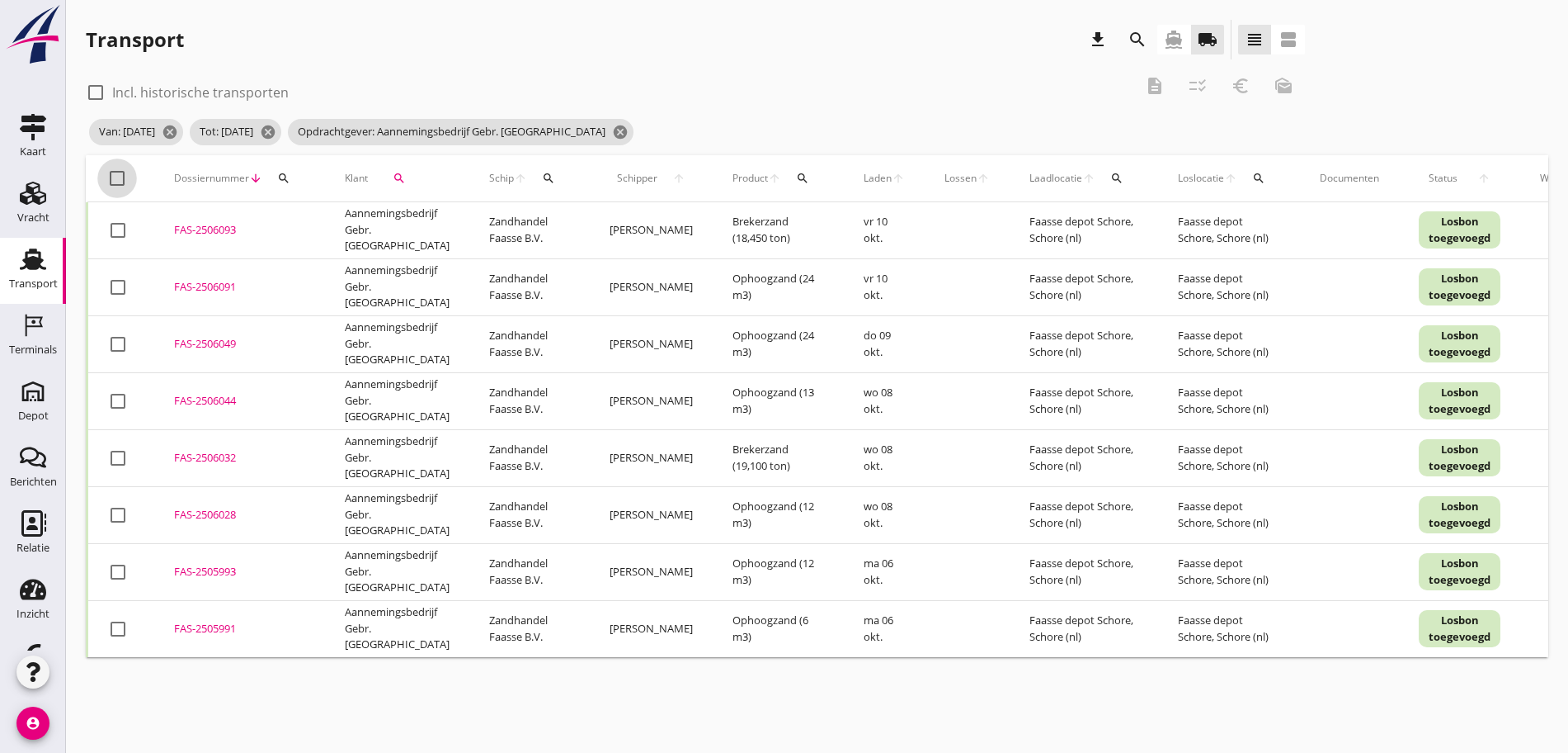
drag, startPoint x: 114, startPoint y: 178, endPoint x: 690, endPoint y: 86, distance: 583.3
click at [121, 176] on div at bounding box center [117, 178] width 28 height 28
click at [1231, 85] on icon "euro_symbol" at bounding box center [1241, 85] width 20 height 20
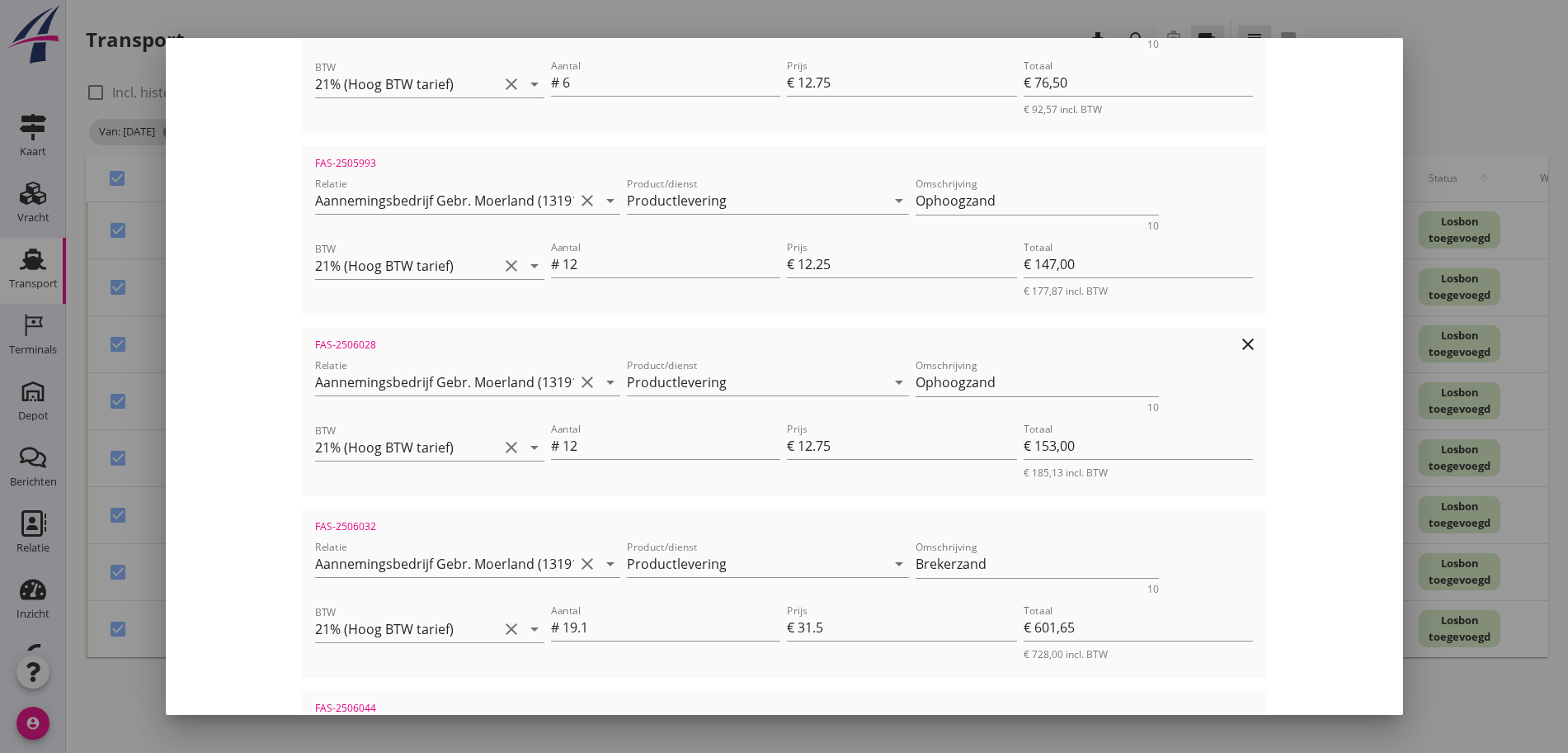
scroll to position [431, 0]
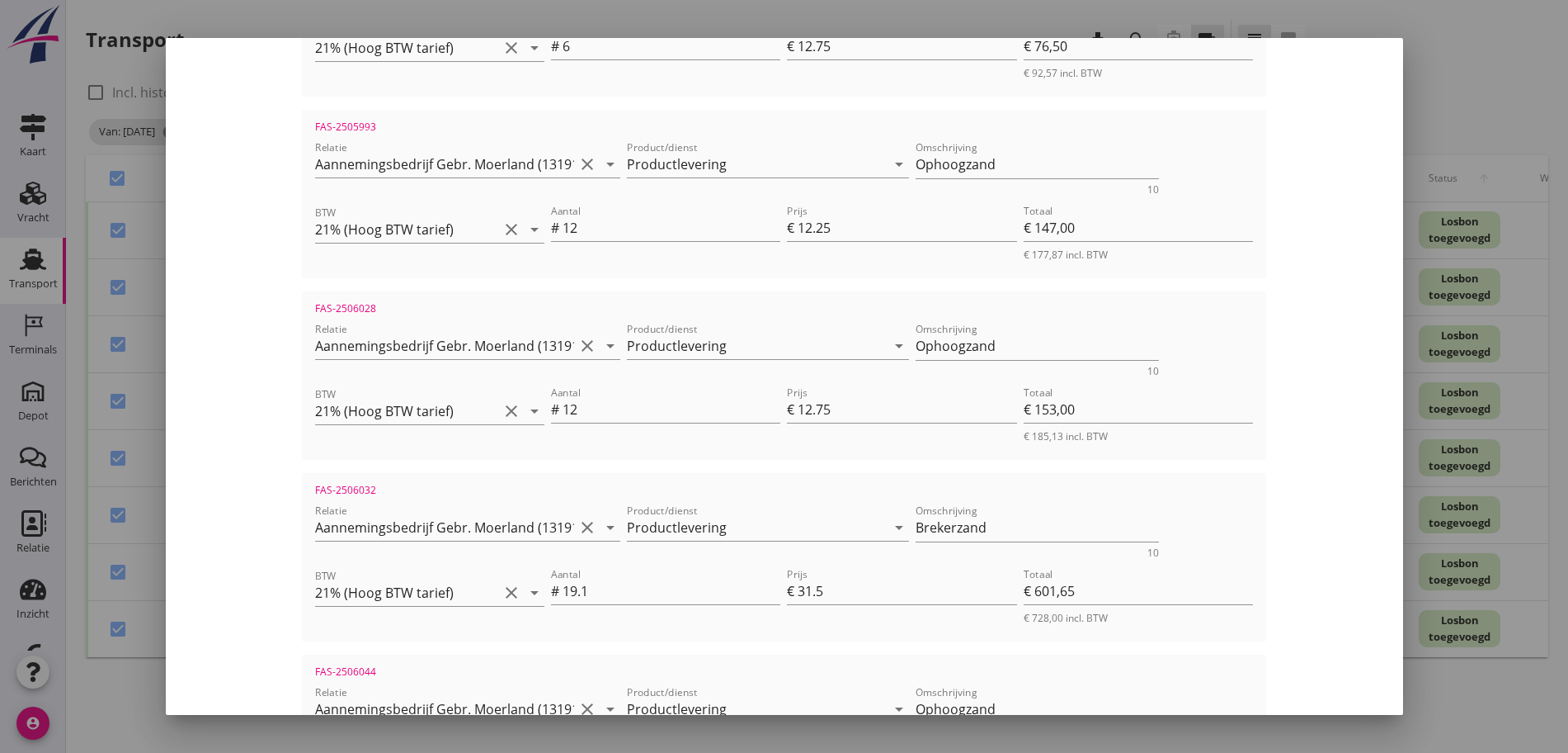
click at [845, 634] on div "FAS-2506032 Relatie Aannemingsbedrijf Gebr. Moerland (13191) clear arrow_drop_d…" at bounding box center [784, 556] width 965 height 168
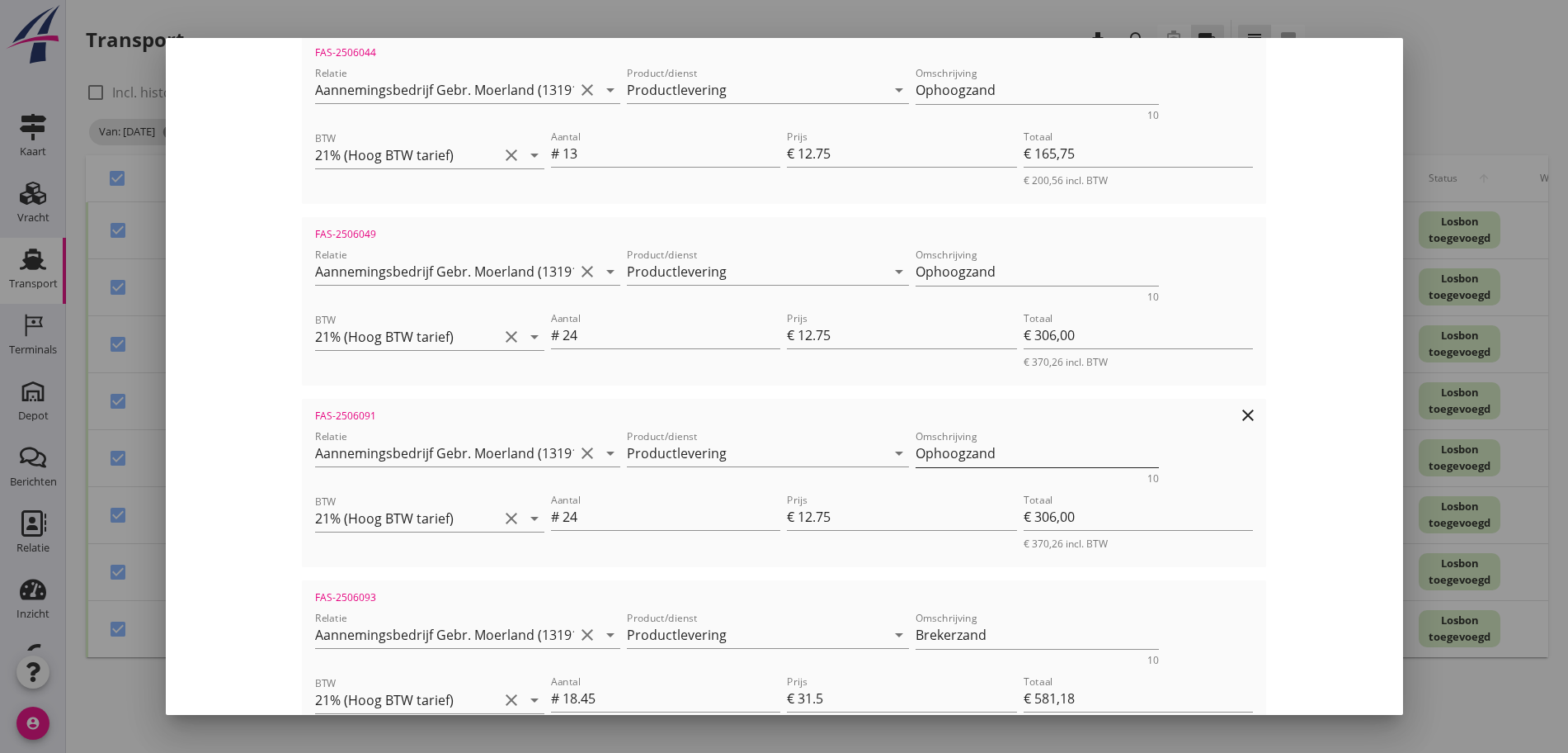
scroll to position [1256, 0]
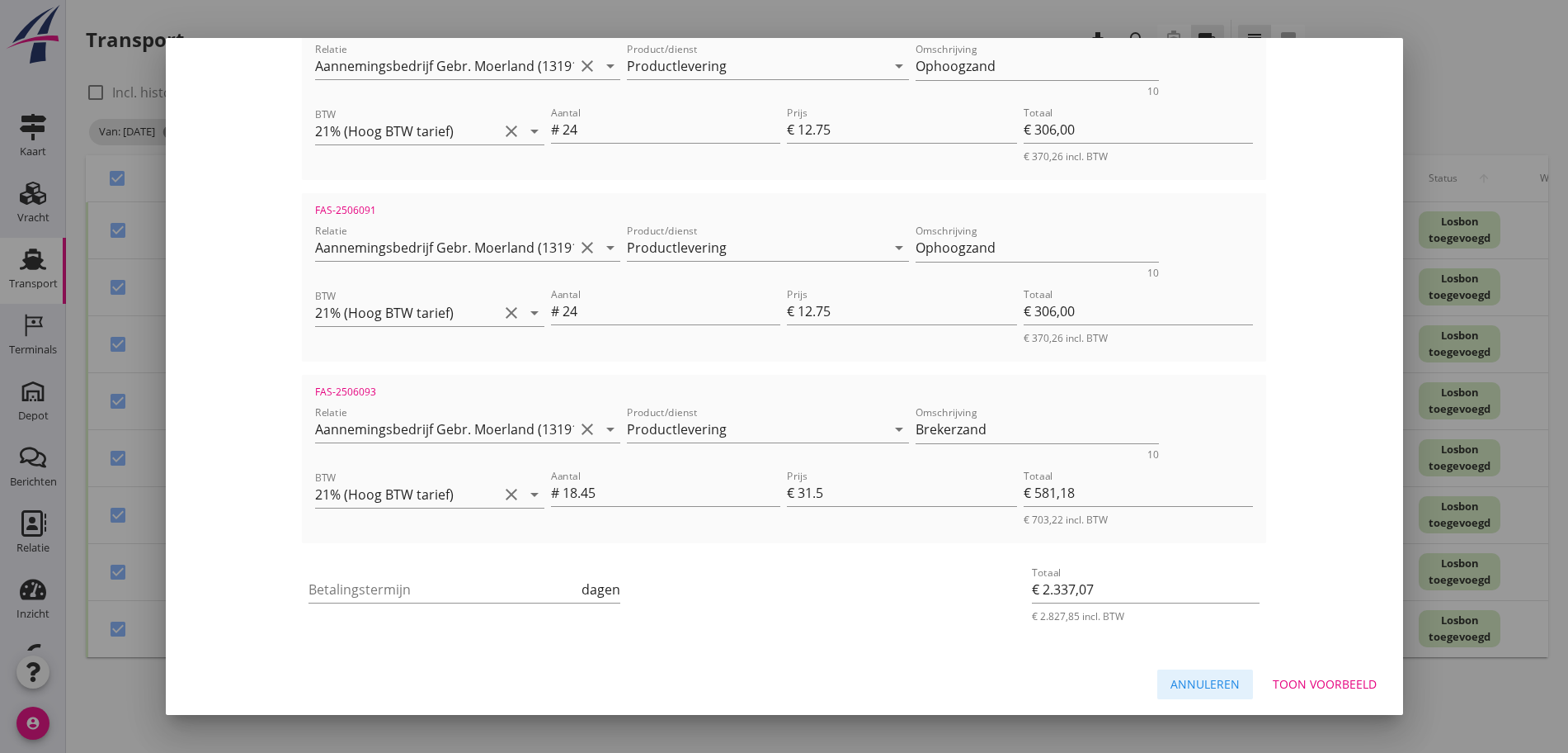
click at [1200, 685] on div "Annuleren" at bounding box center [1205, 684] width 69 height 17
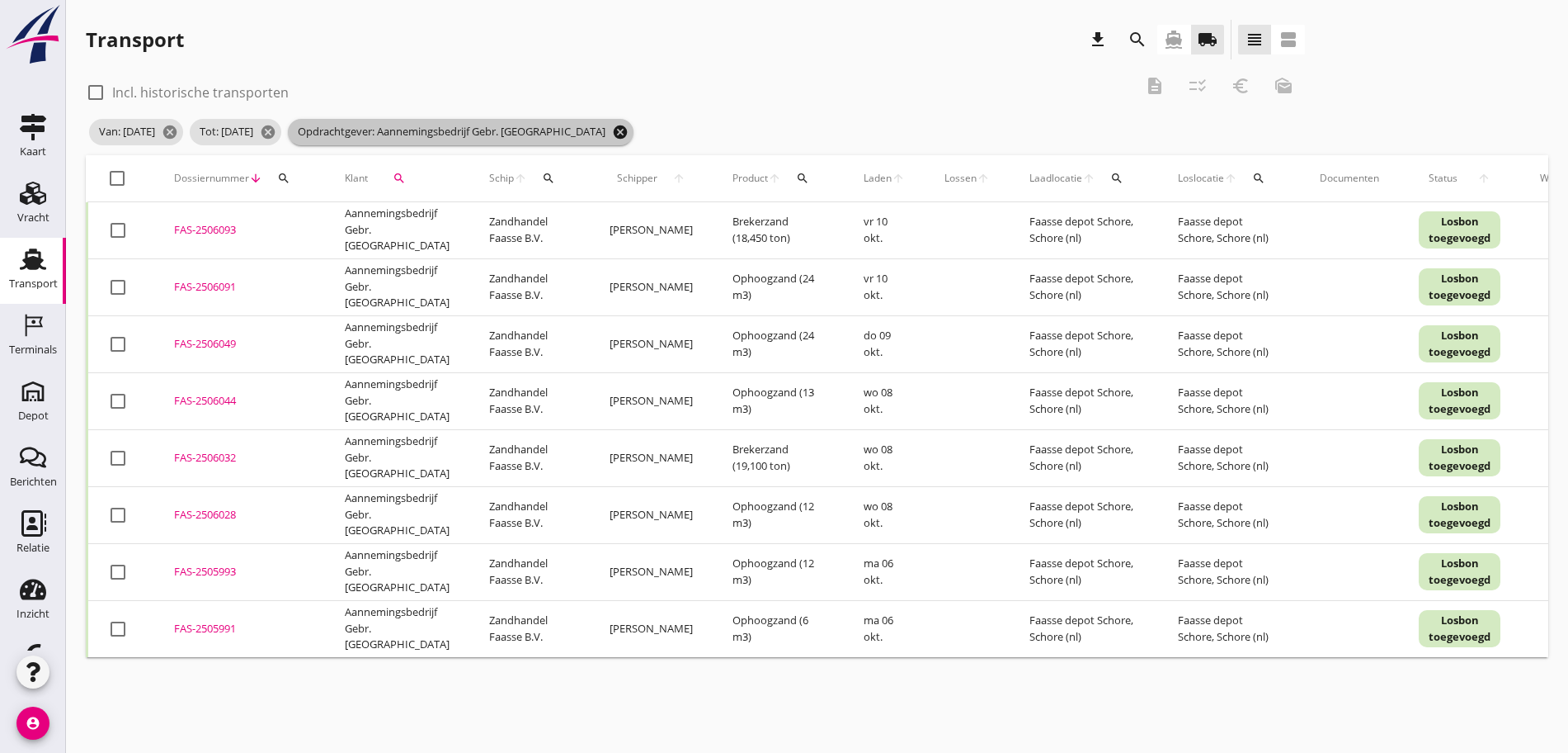
click at [618, 133] on icon "cancel" at bounding box center [620, 132] width 16 height 16
click at [404, 184] on div "search" at bounding box center [399, 178] width 50 height 13
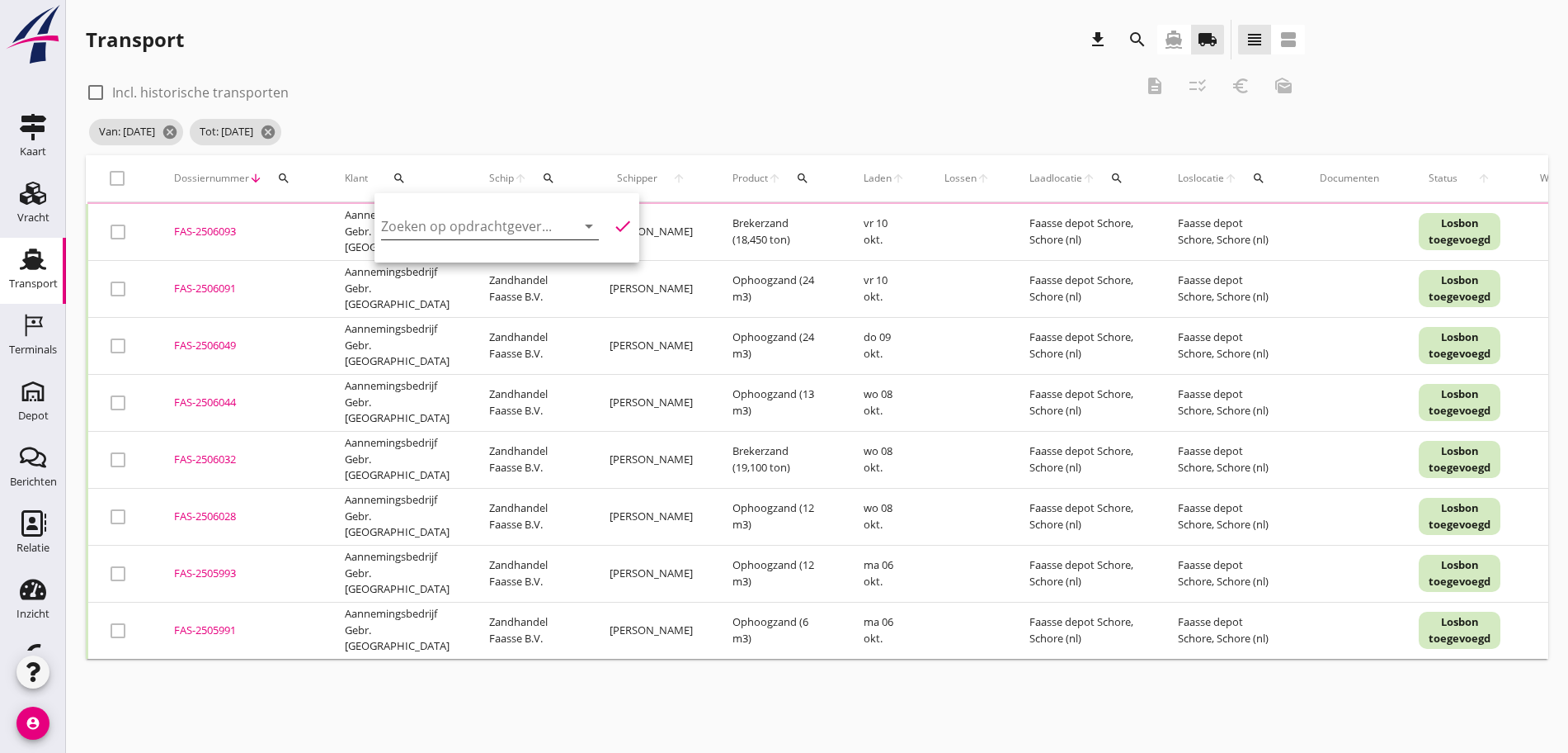
click at [441, 221] on input "Zoeken op opdrachtgever..." at bounding box center [467, 226] width 172 height 26
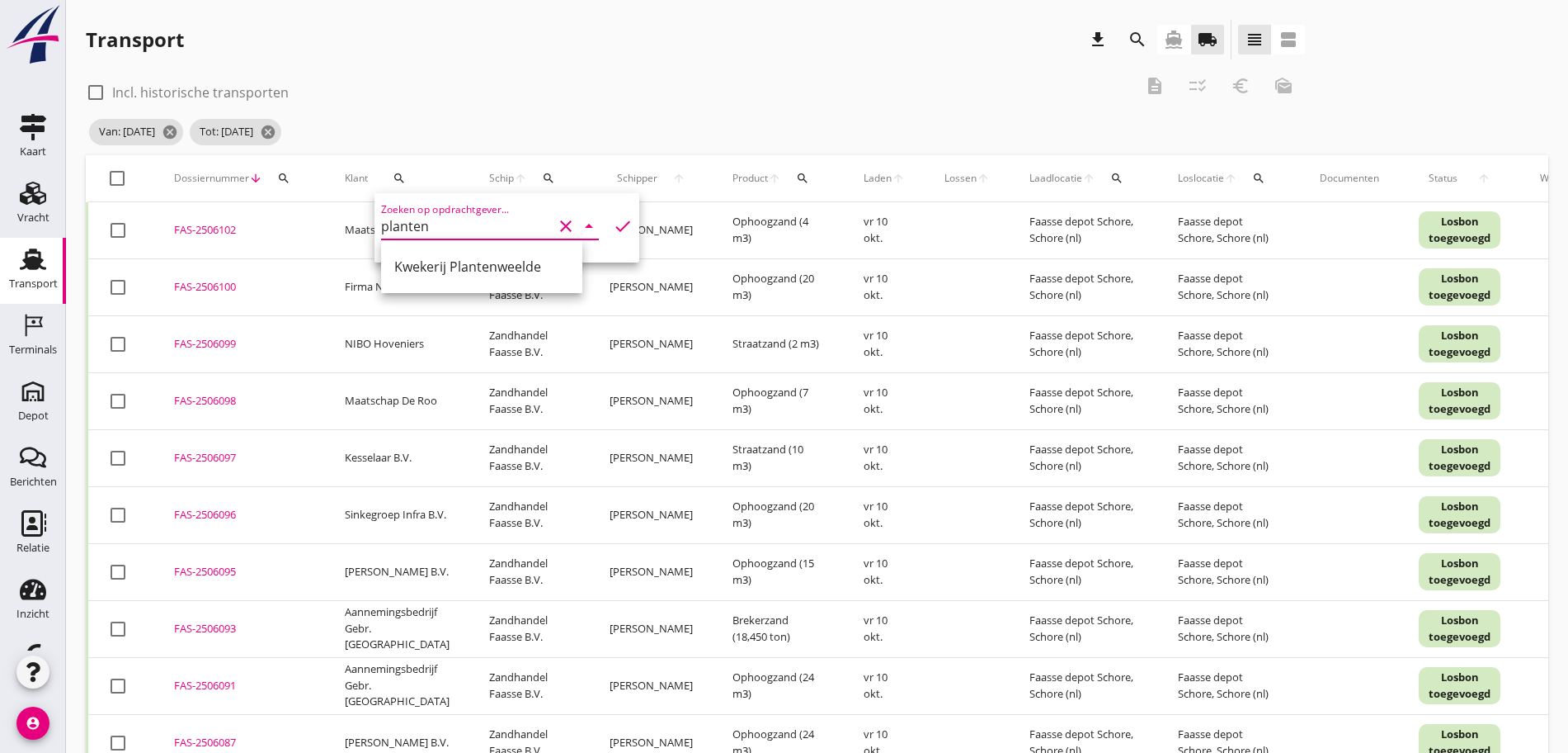
click at [471, 257] on div "Kwekerij Plantenweelde" at bounding box center [482, 266] width 175 height 20
click at [613, 217] on icon "check" at bounding box center [622, 226] width 20 height 20
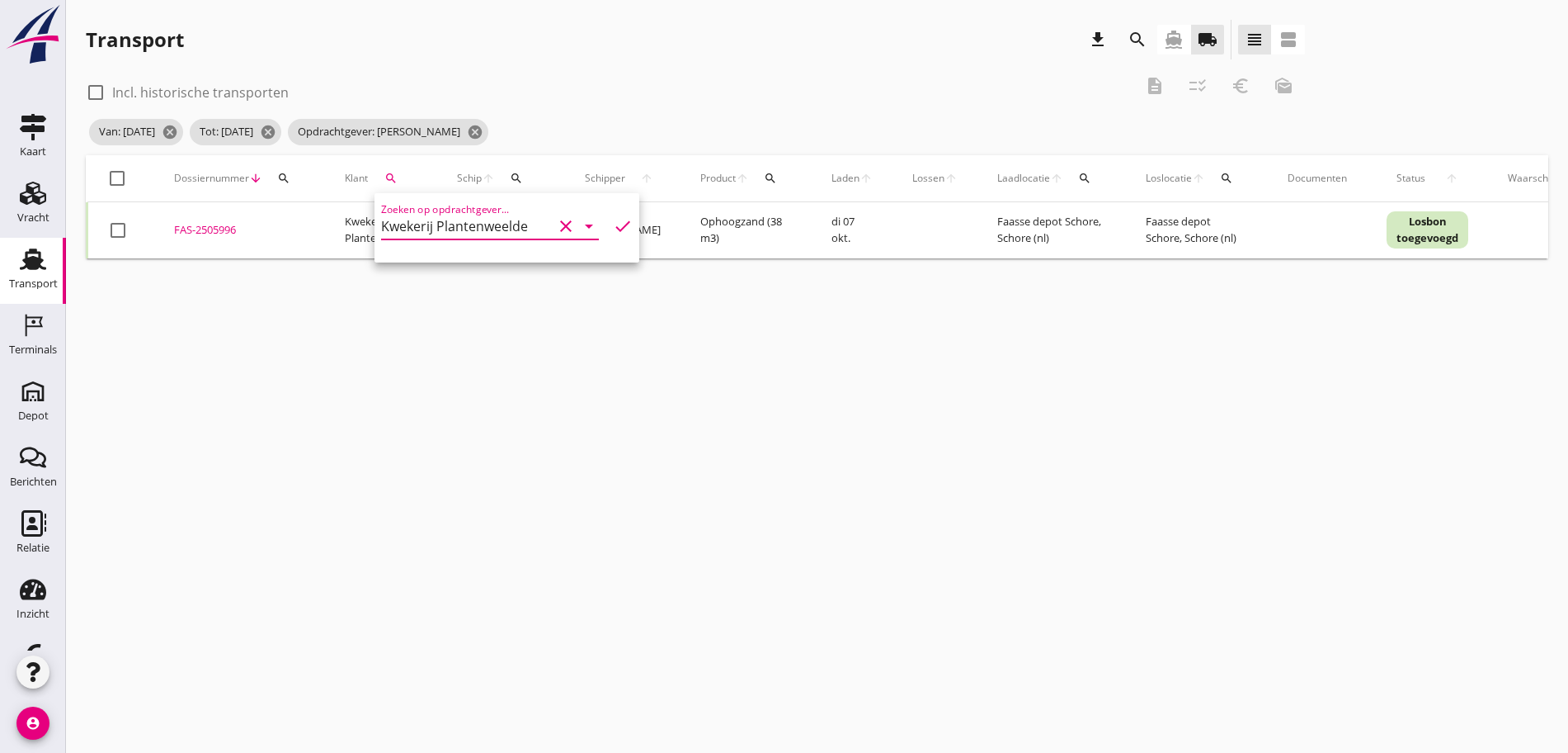
click at [122, 170] on div at bounding box center [117, 178] width 28 height 28
click at [1140, 92] on div "description" at bounding box center [1154, 85] width 30 height 20
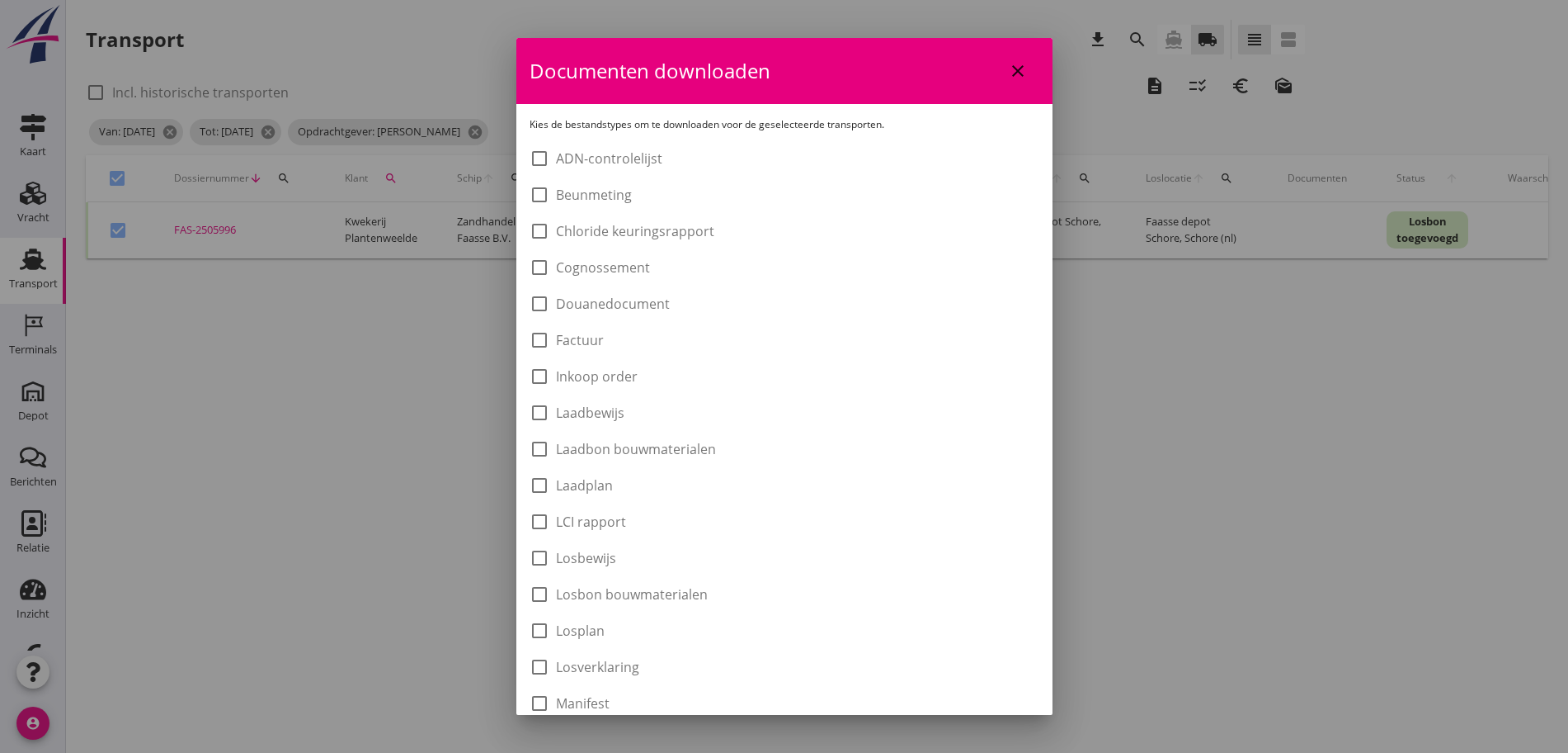
click at [642, 447] on label "Laadbon bouwmaterialen" at bounding box center [636, 449] width 160 height 16
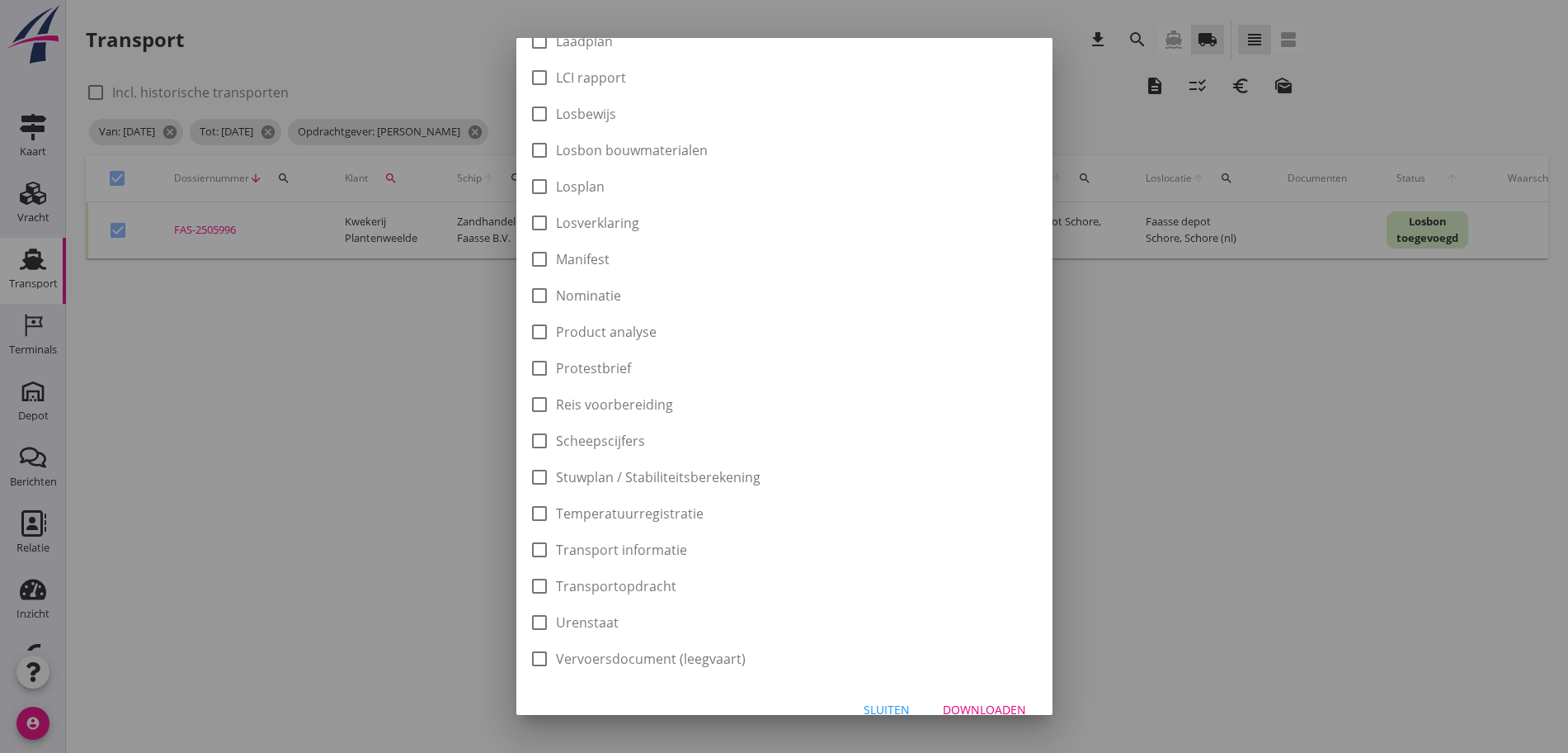
scroll to position [467, 0]
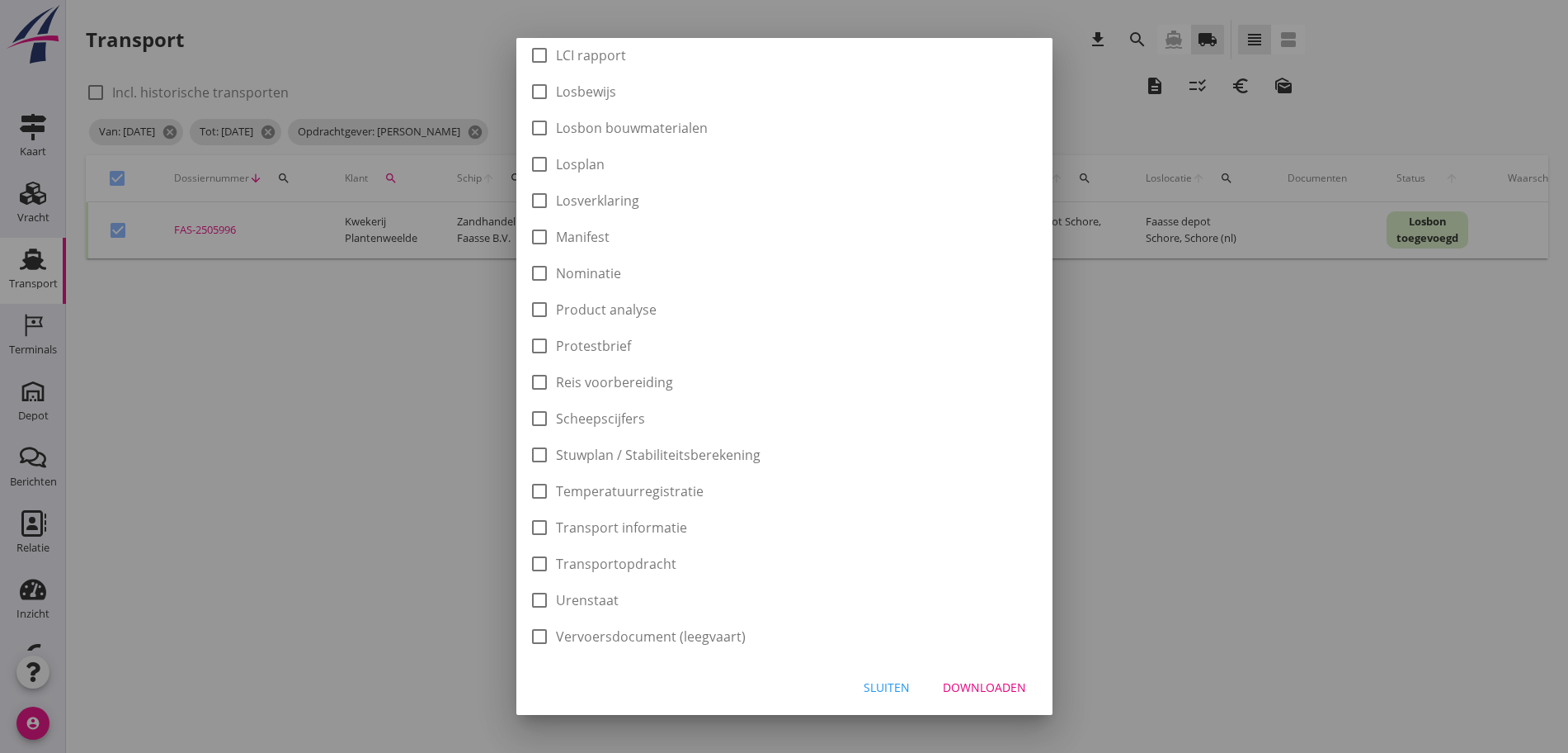
click at [984, 690] on div "Downloaden" at bounding box center [985, 687] width 84 height 17
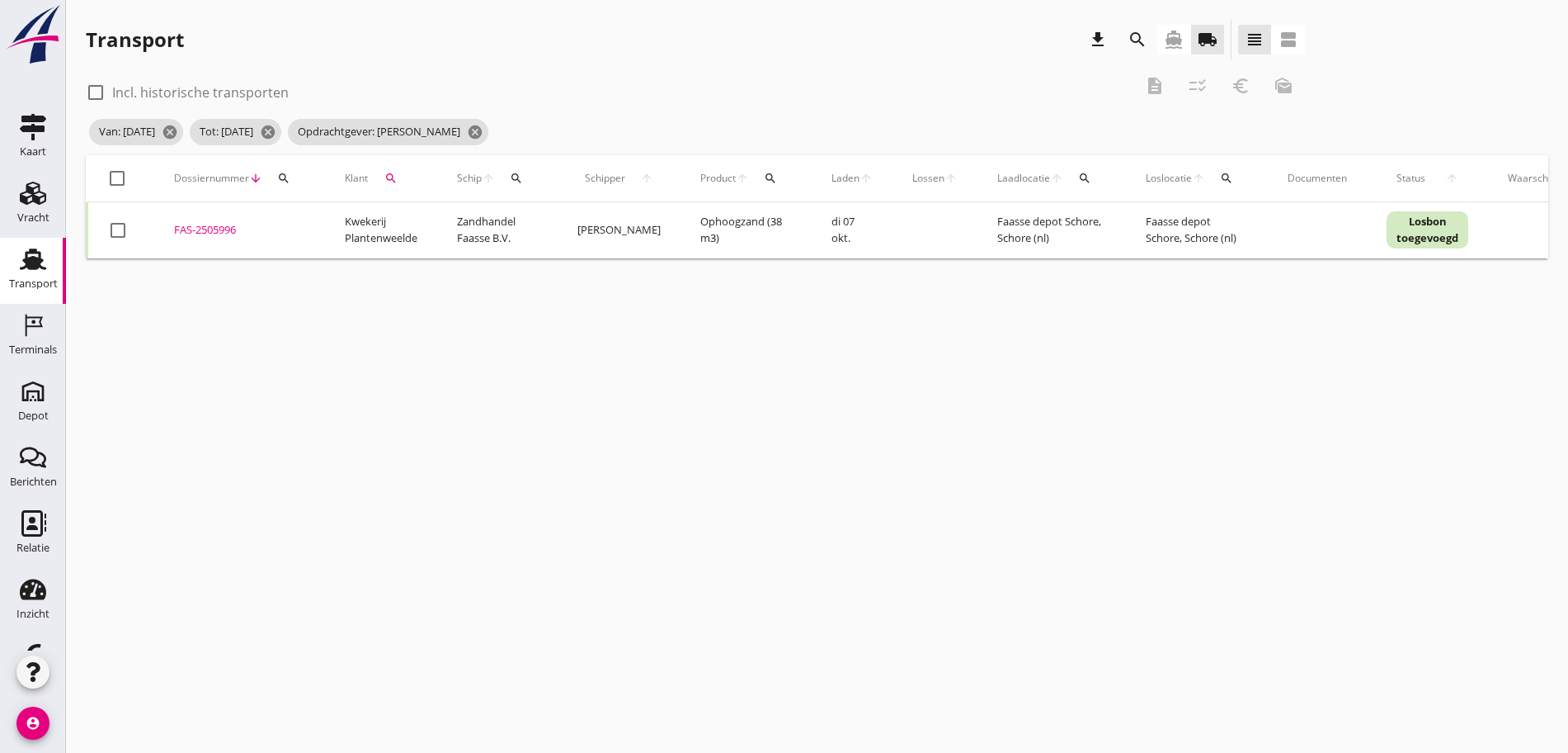
drag, startPoint x: 112, startPoint y: 175, endPoint x: 145, endPoint y: 171, distance: 33.2
click at [123, 174] on div at bounding box center [117, 178] width 28 height 28
click at [1231, 85] on icon "euro_symbol" at bounding box center [1241, 85] width 20 height 20
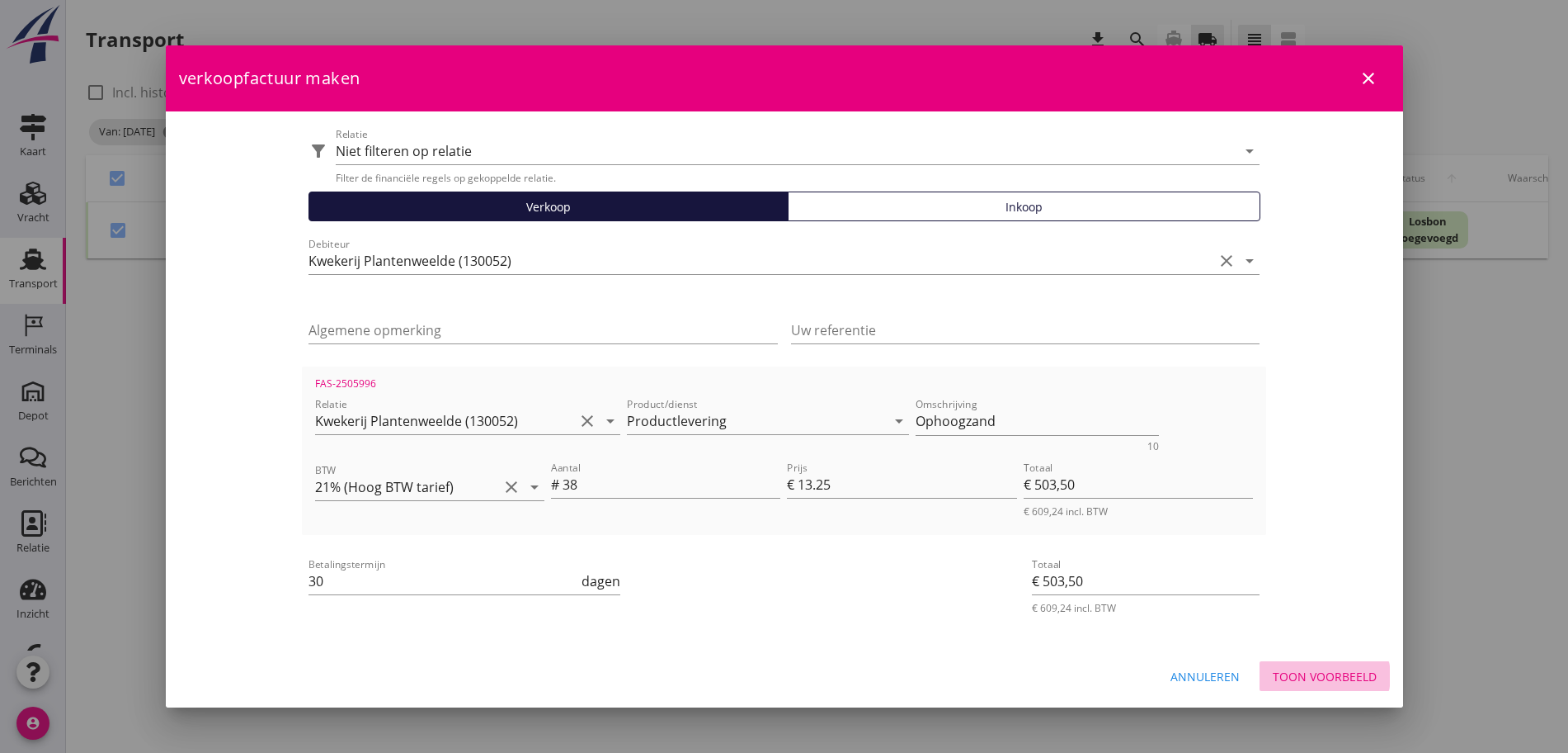
click at [1289, 670] on div "Toon voorbeeld" at bounding box center [1325, 676] width 104 height 17
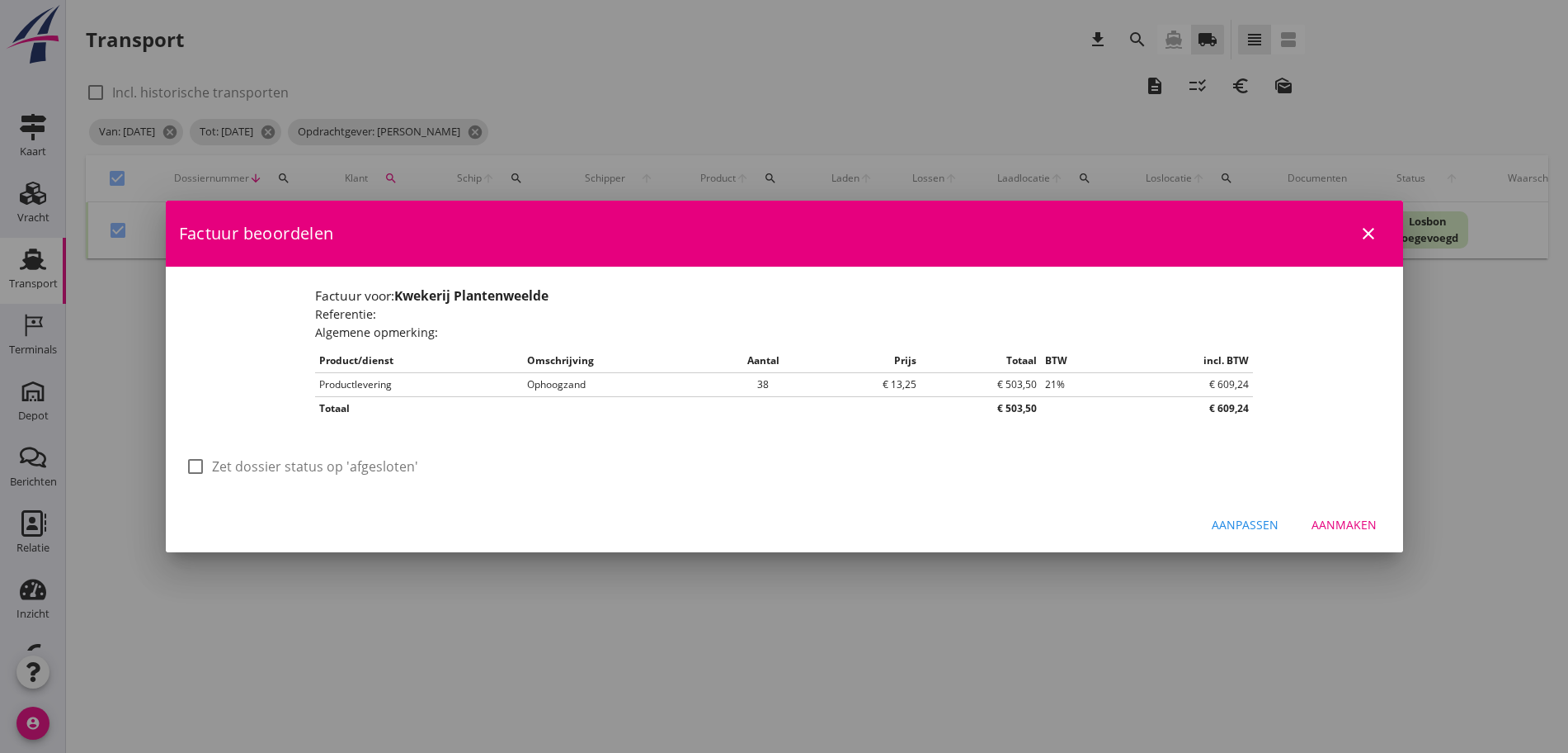
click at [275, 459] on label "Zet dossier status op 'afgesloten'" at bounding box center [314, 466] width 206 height 16
click at [1350, 527] on div "Aanmaken" at bounding box center [1344, 524] width 65 height 17
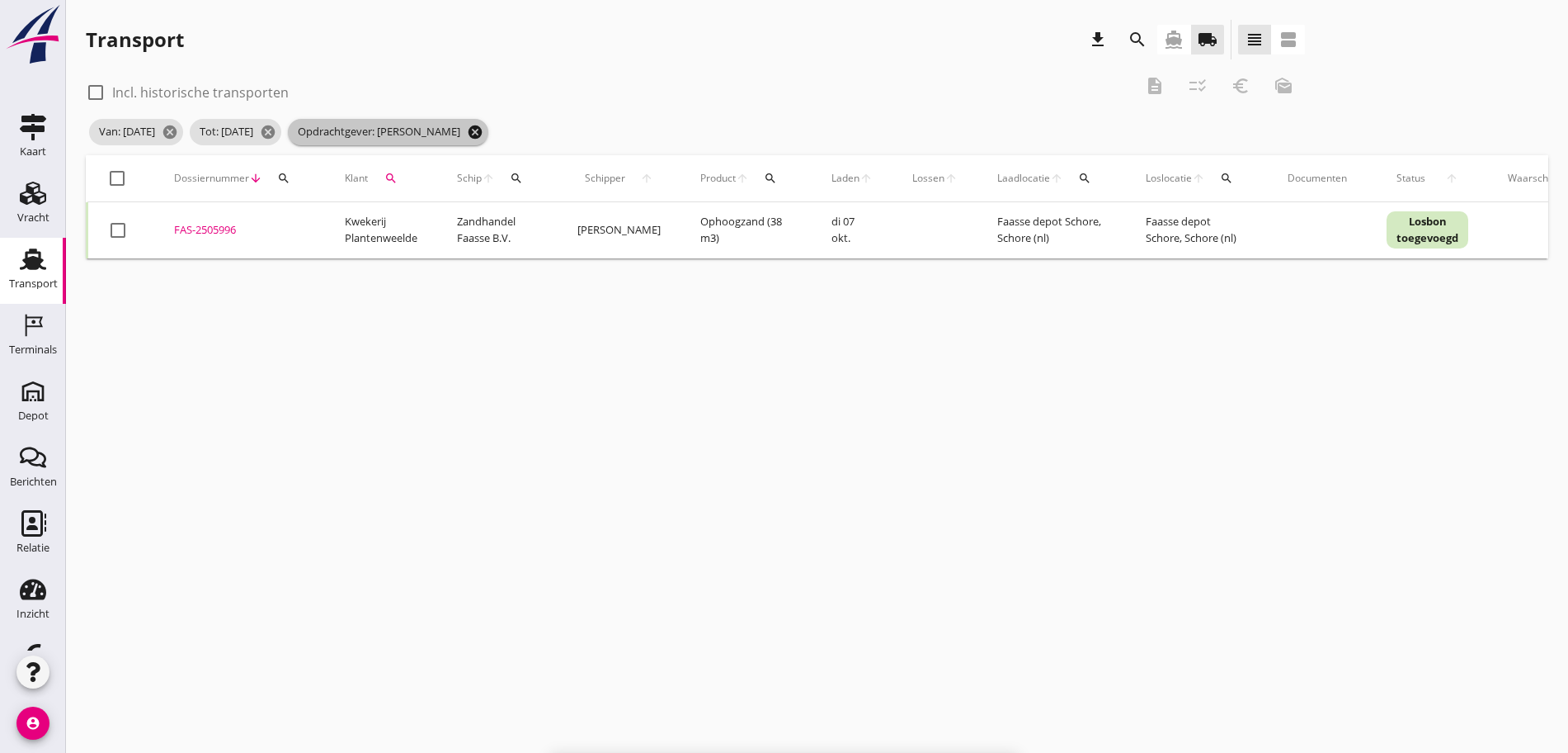
click at [484, 134] on icon "cancel" at bounding box center [474, 132] width 16 height 16
drag, startPoint x: 418, startPoint y: 187, endPoint x: 402, endPoint y: 168, distance: 24.8
click at [411, 179] on div "Klant search" at bounding box center [381, 178] width 73 height 39
click at [402, 168] on button "search" at bounding box center [391, 178] width 33 height 30
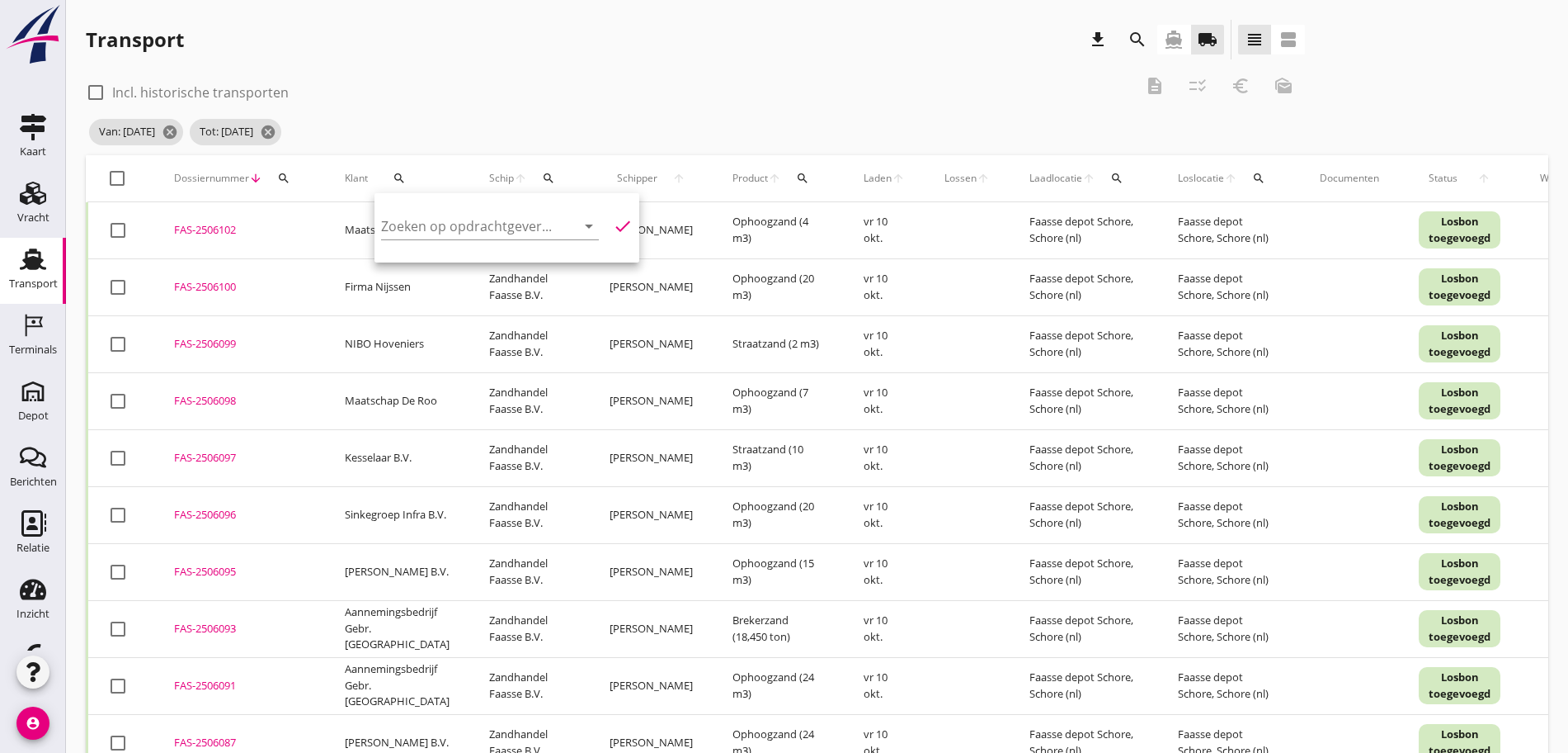
click at [534, 243] on div "Zoeken op opdrachtgever... arrow_drop_down" at bounding box center [490, 234] width 218 height 43
click at [553, 228] on div at bounding box center [564, 226] width 23 height 20
click at [473, 267] on div "Florall Hoveniers" at bounding box center [482, 266] width 175 height 20
click at [613, 227] on icon "check" at bounding box center [622, 226] width 20 height 20
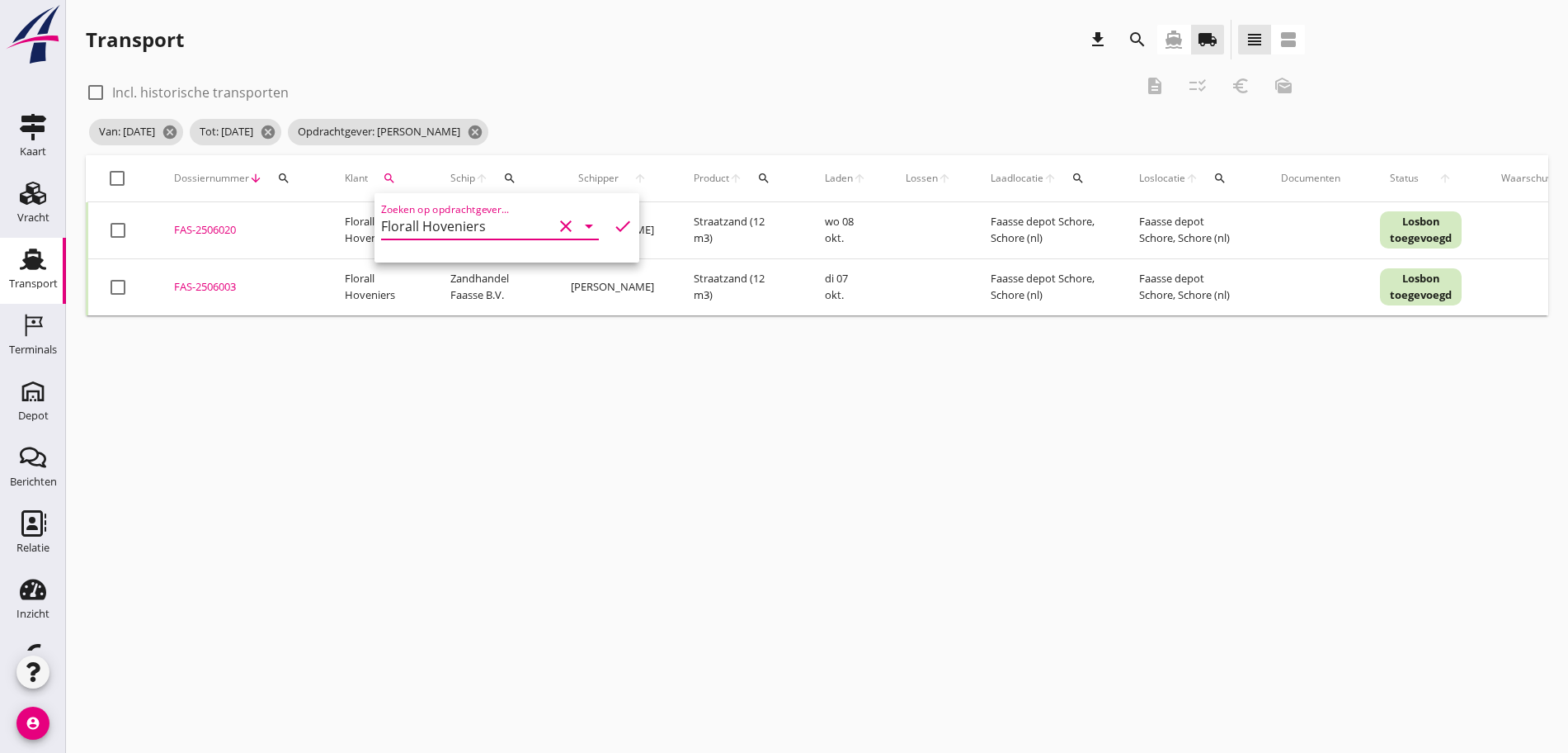
click at [619, 221] on div "Zoeken op opdrachtgever... Florall Hoveniers clear arrow_drop_down check" at bounding box center [507, 227] width 265 height 69
click at [613, 223] on icon "check" at bounding box center [622, 226] width 20 height 20
click at [613, 225] on icon "check" at bounding box center [622, 226] width 20 height 20
click at [613, 221] on icon "check" at bounding box center [622, 226] width 20 height 20
click at [636, 115] on div "Van: [DATE] cancel Tot: [DATE] cancel Opdrachtgever: Florall Hoveniers cancel" at bounding box center [695, 132] width 1219 height 33
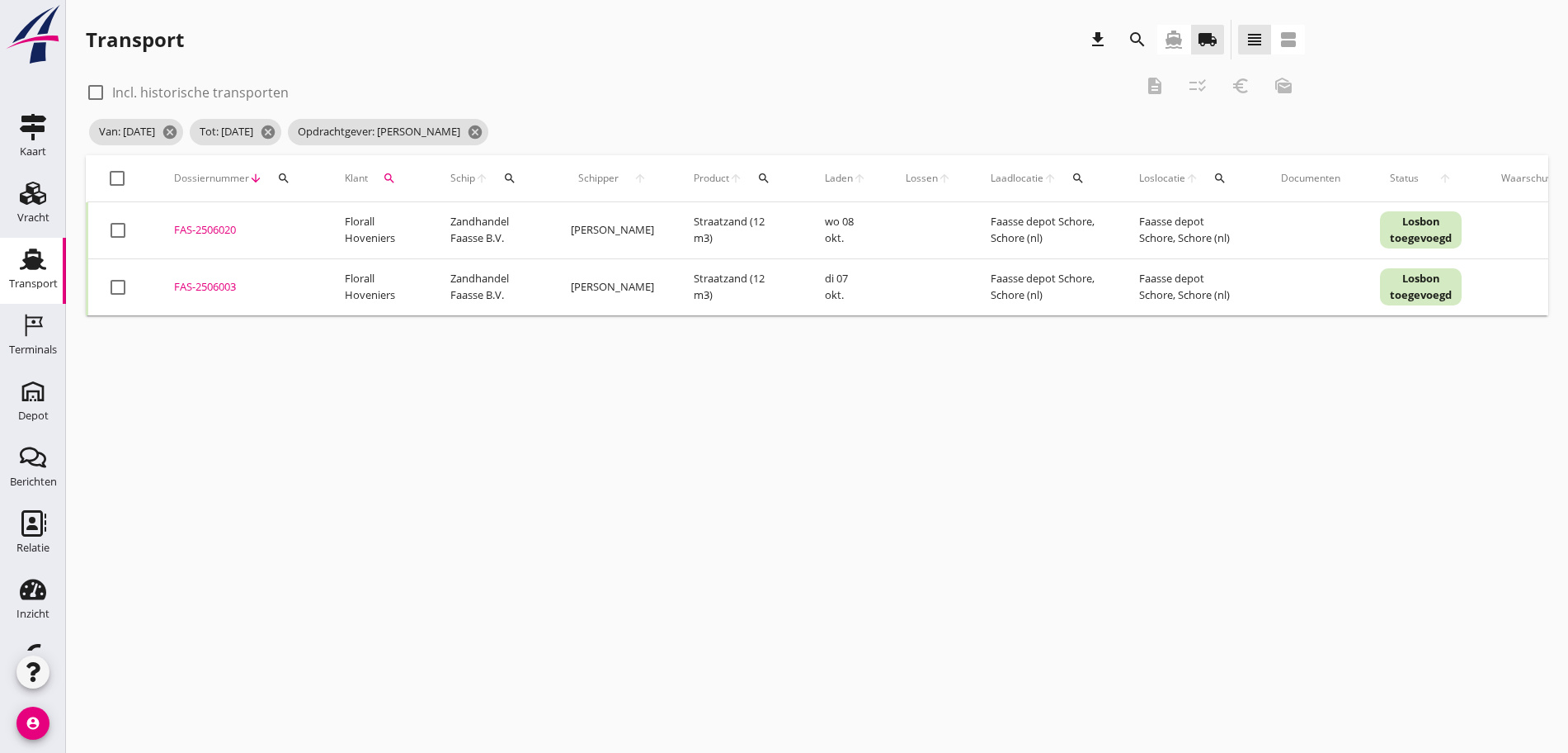
drag, startPoint x: 145, startPoint y: 176, endPoint x: 119, endPoint y: 180, distance: 26.3
click at [131, 181] on th "check_box_outline_blank" at bounding box center [120, 179] width 68 height 46
click at [119, 180] on div at bounding box center [117, 178] width 28 height 28
click at [1145, 85] on icon "description" at bounding box center [1154, 85] width 20 height 20
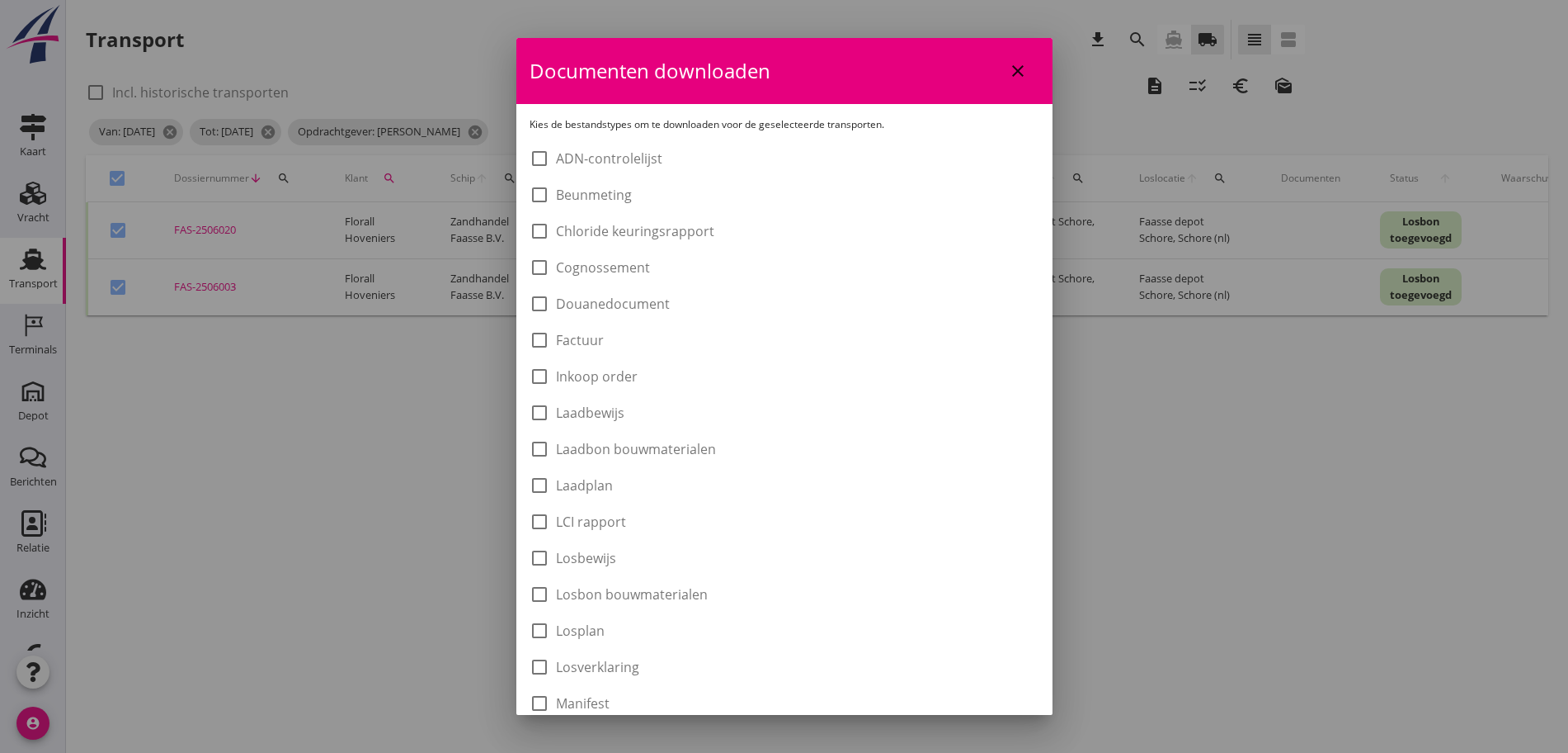
click at [708, 446] on label "Laadbon bouwmaterialen" at bounding box center [636, 449] width 160 height 16
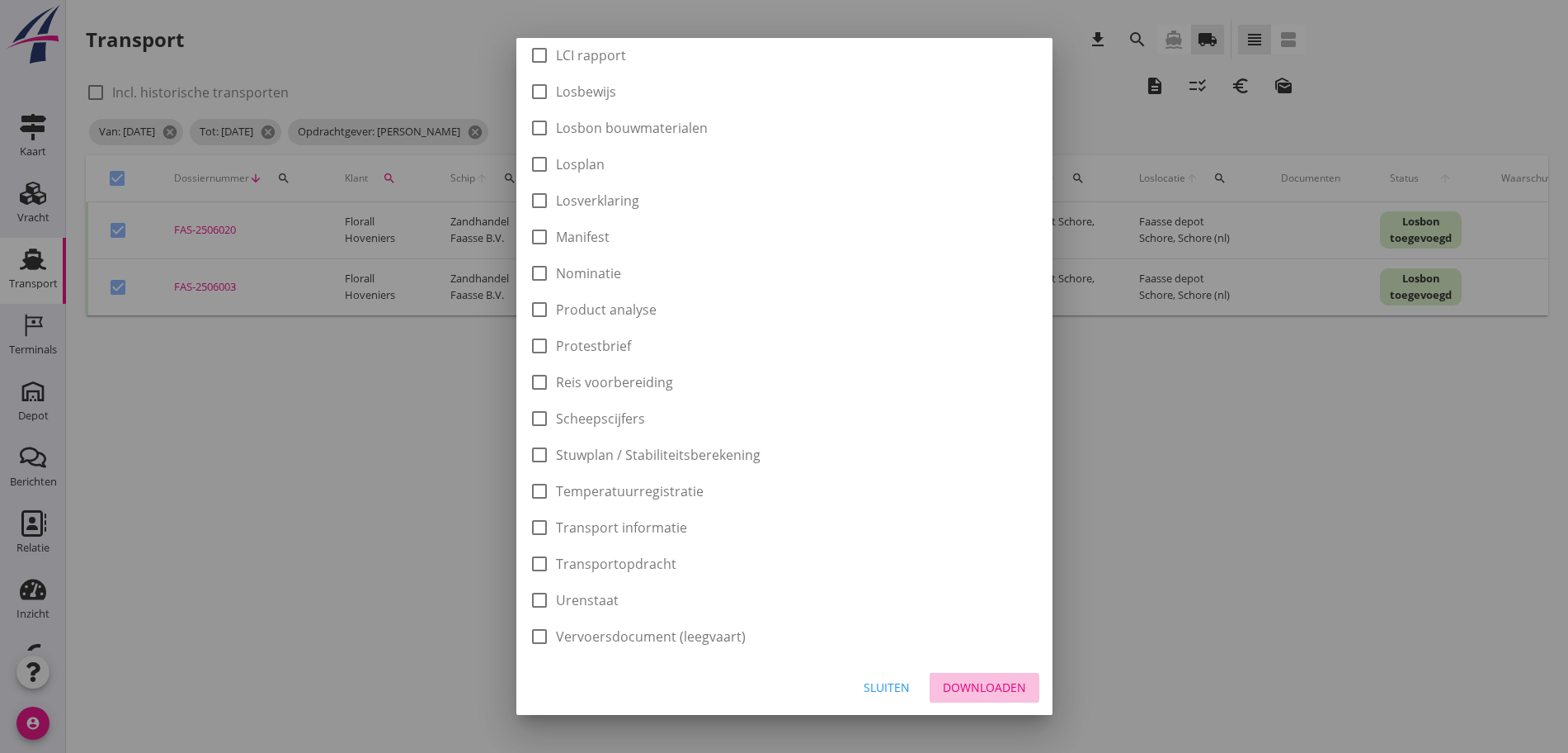
click at [971, 679] on div "Downloaden" at bounding box center [985, 687] width 84 height 17
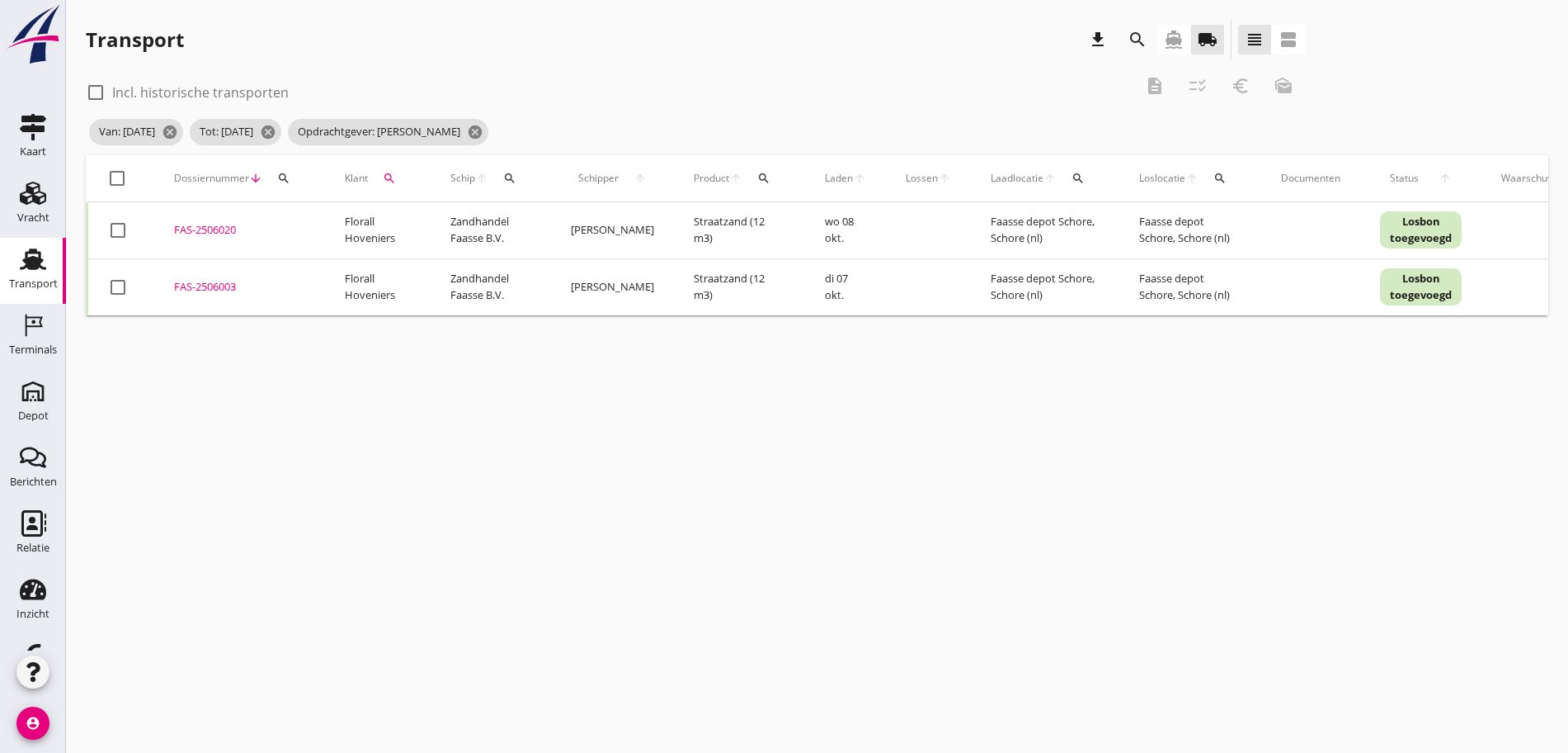
click at [117, 179] on div at bounding box center [117, 178] width 28 height 28
click at [1231, 82] on icon "euro_symbol" at bounding box center [1241, 85] width 20 height 20
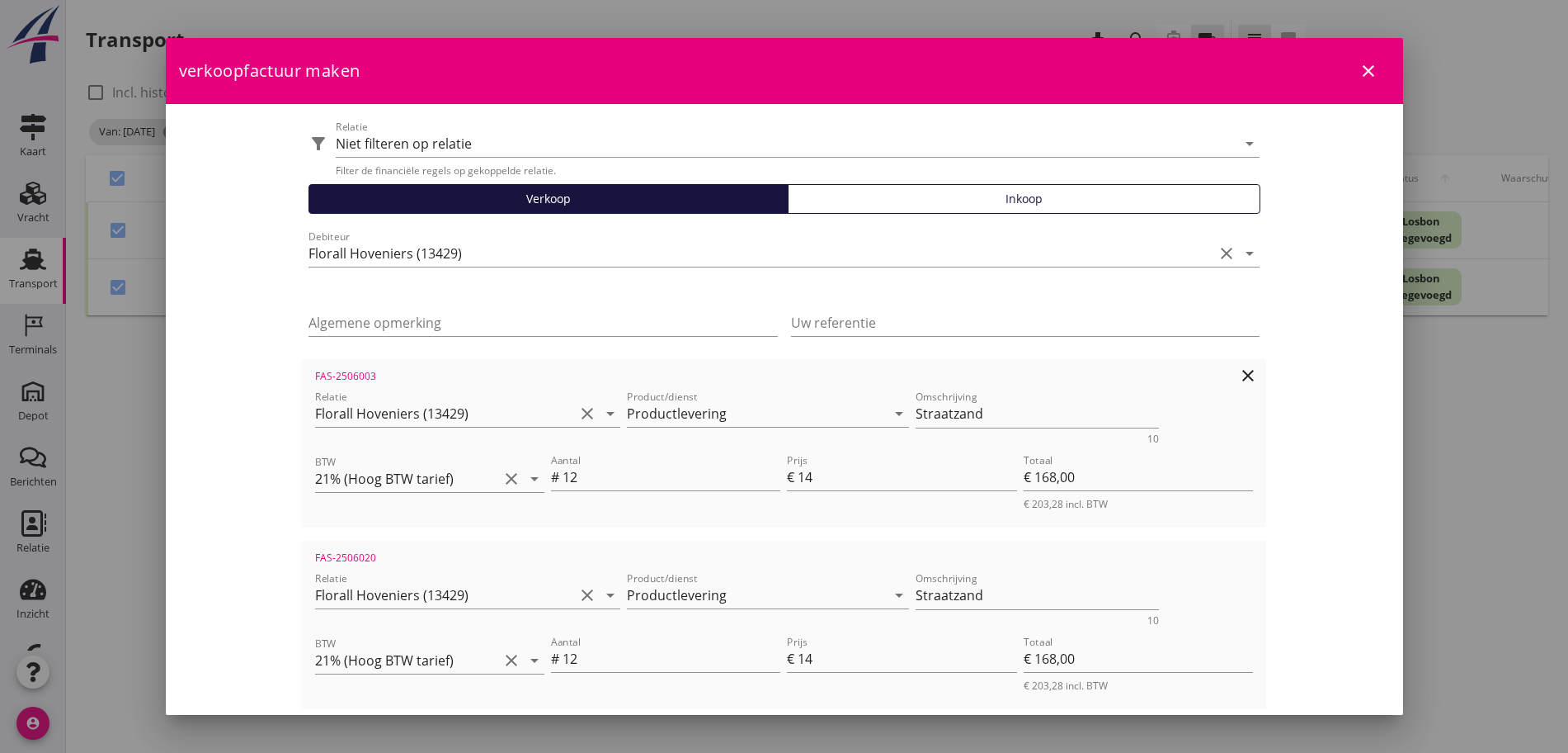
scroll to position [166, 0]
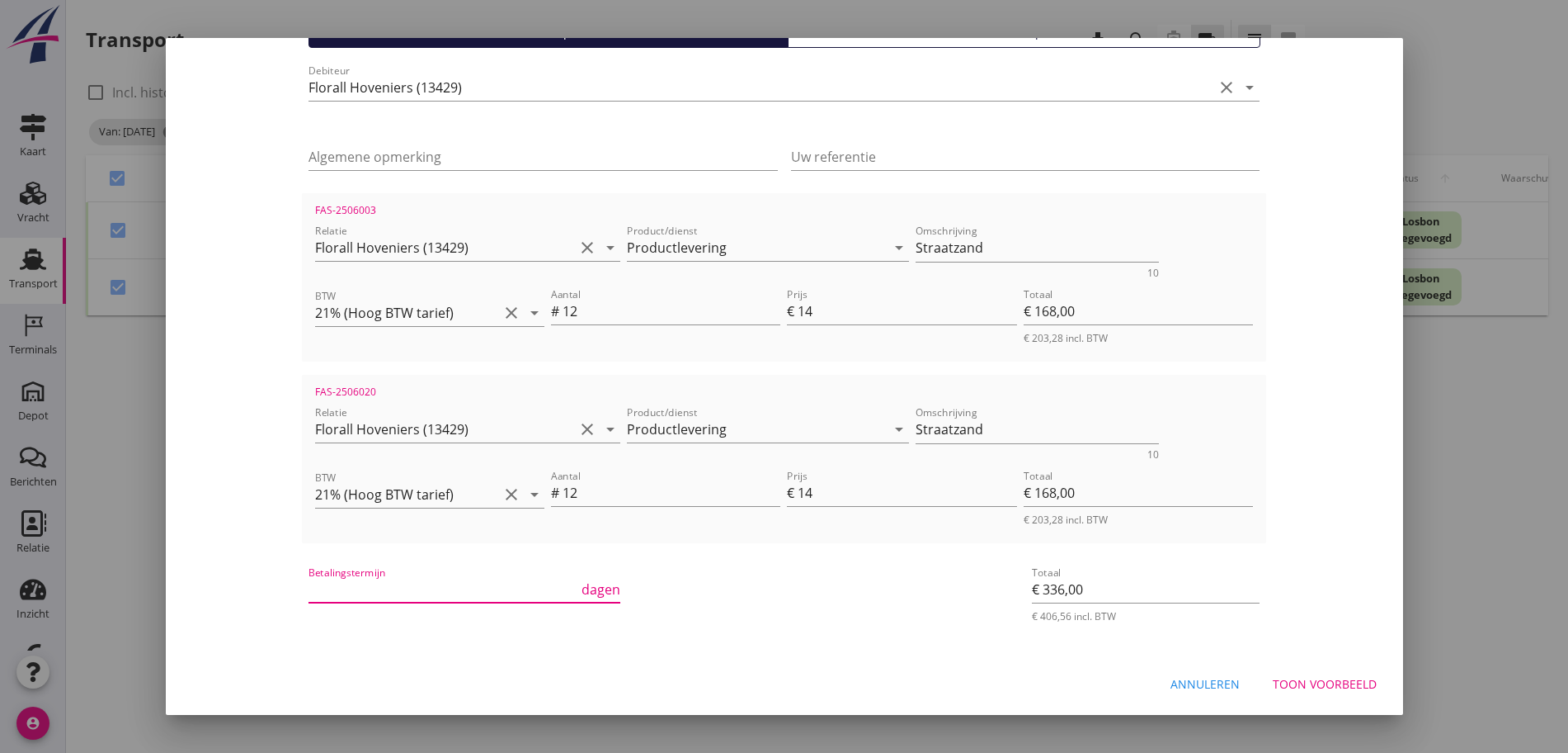
click at [376, 594] on input "Betalingstermijn" at bounding box center [443, 589] width 270 height 26
click at [1341, 681] on div "Toon voorbeeld" at bounding box center [1325, 684] width 104 height 17
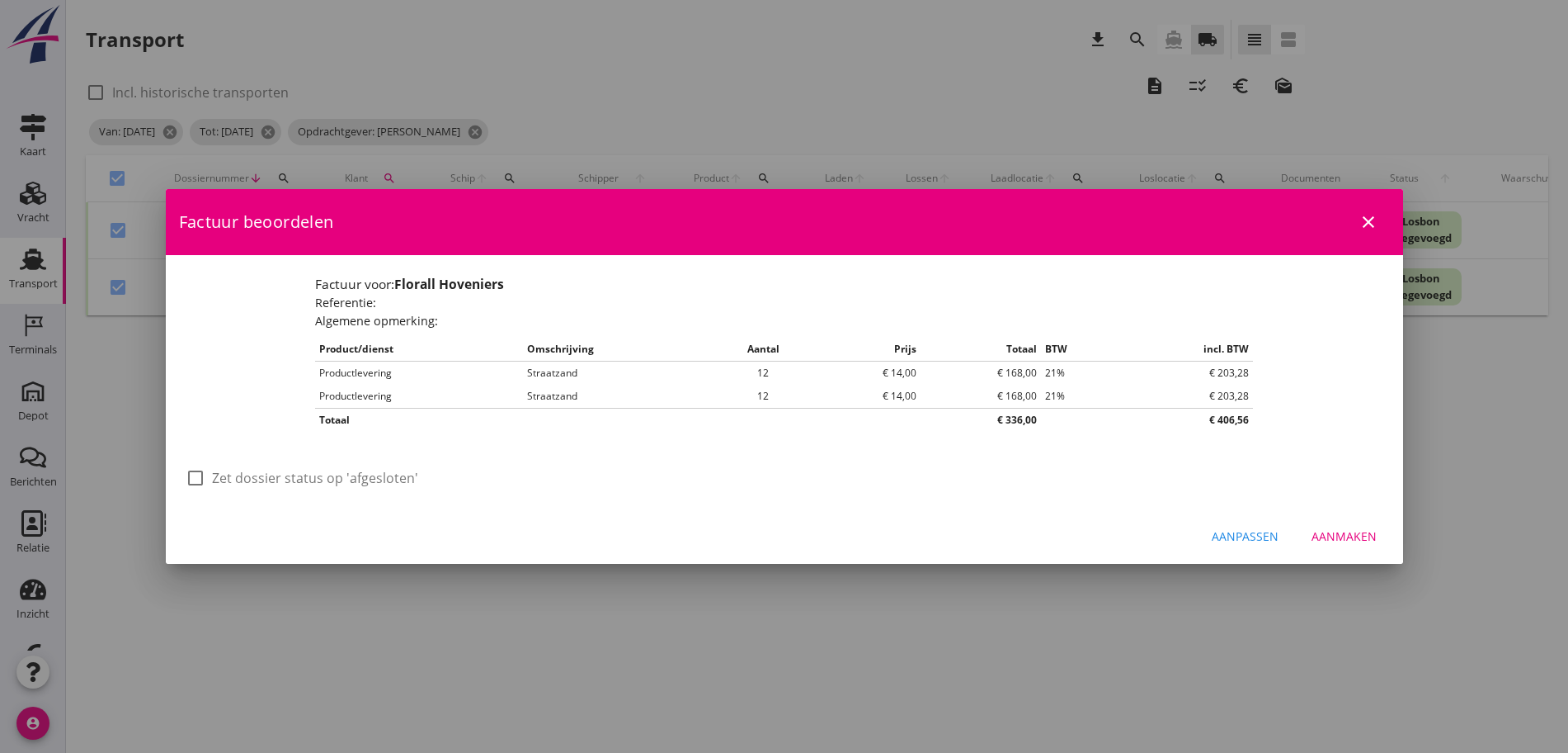
scroll to position [0, 0]
click at [197, 484] on div at bounding box center [195, 478] width 28 height 28
click at [1345, 538] on div "Aanmaken" at bounding box center [1344, 536] width 65 height 17
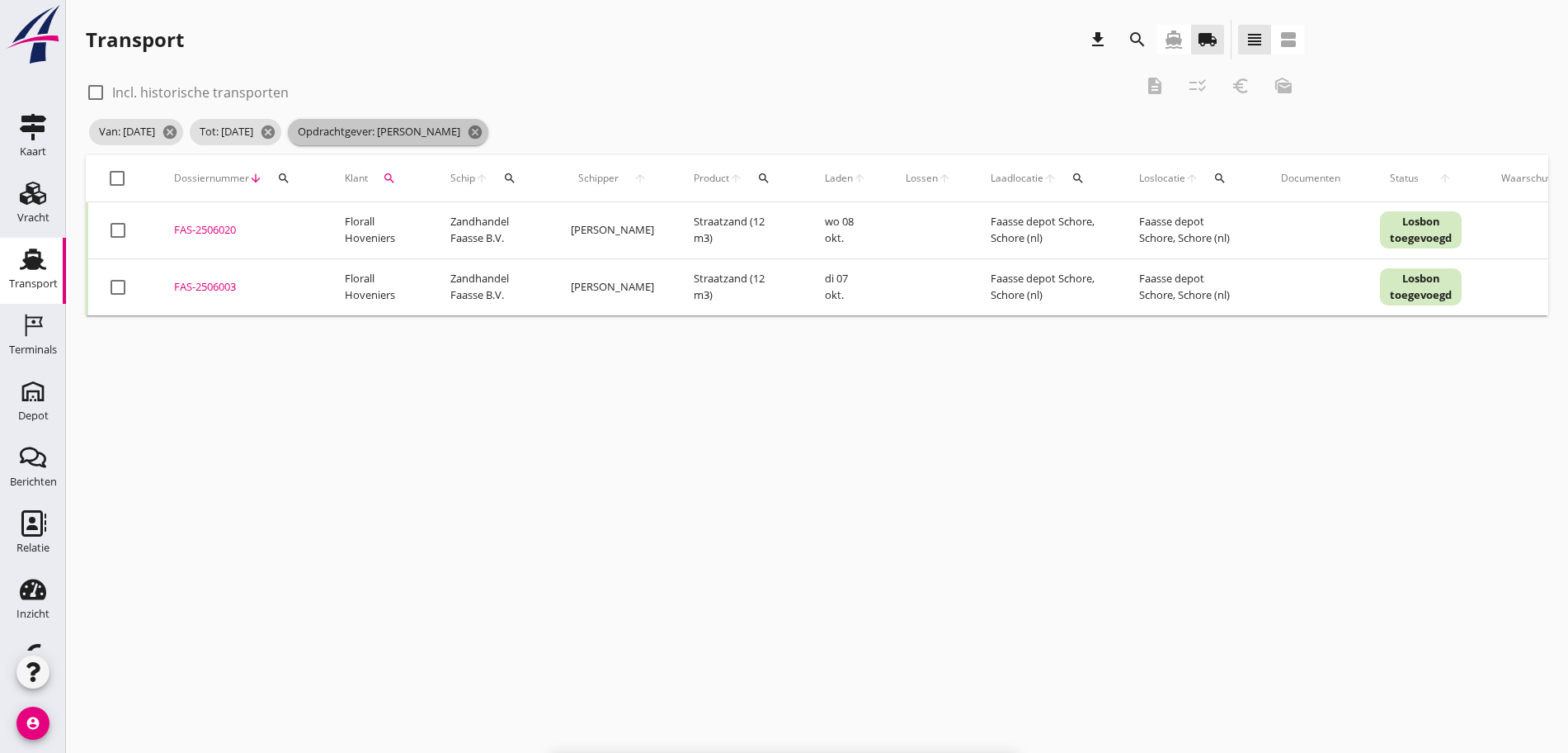
drag, startPoint x: 531, startPoint y: 136, endPoint x: 458, endPoint y: 155, distance: 75.4
click at [484, 136] on icon "cancel" at bounding box center [474, 132] width 16 height 16
drag, startPoint x: 112, startPoint y: 179, endPoint x: 172, endPoint y: 162, distance: 62.4
click at [113, 179] on th "check_box_outline_blank" at bounding box center [120, 179] width 68 height 46
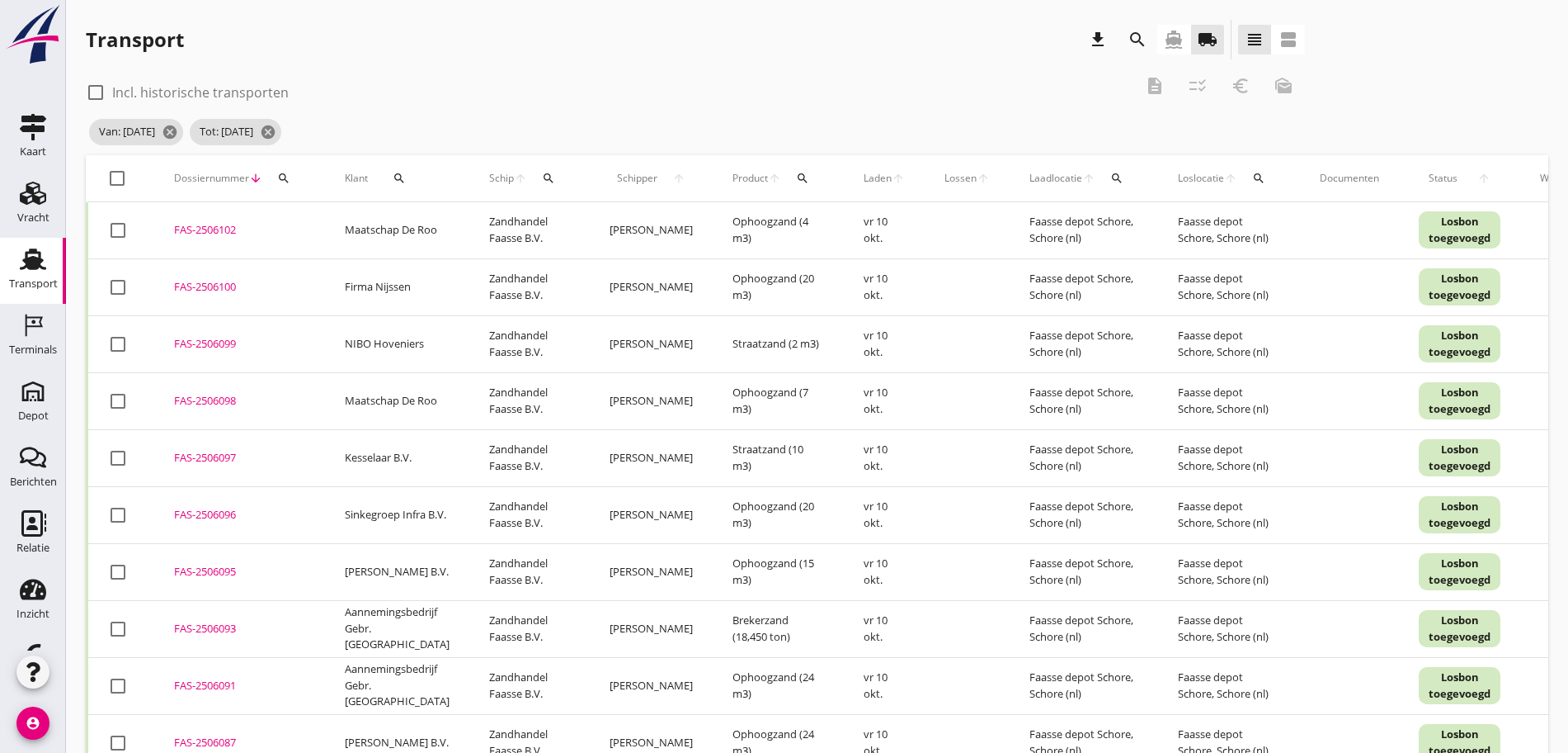
click at [122, 181] on div at bounding box center [117, 178] width 28 height 28
drag, startPoint x: 124, startPoint y: 179, endPoint x: 132, endPoint y: 167, distance: 14.4
click at [125, 179] on div at bounding box center [117, 178] width 28 height 28
drag, startPoint x: 390, startPoint y: 182, endPoint x: 410, endPoint y: 139, distance: 47.4
click at [391, 179] on div "search" at bounding box center [399, 178] width 50 height 13
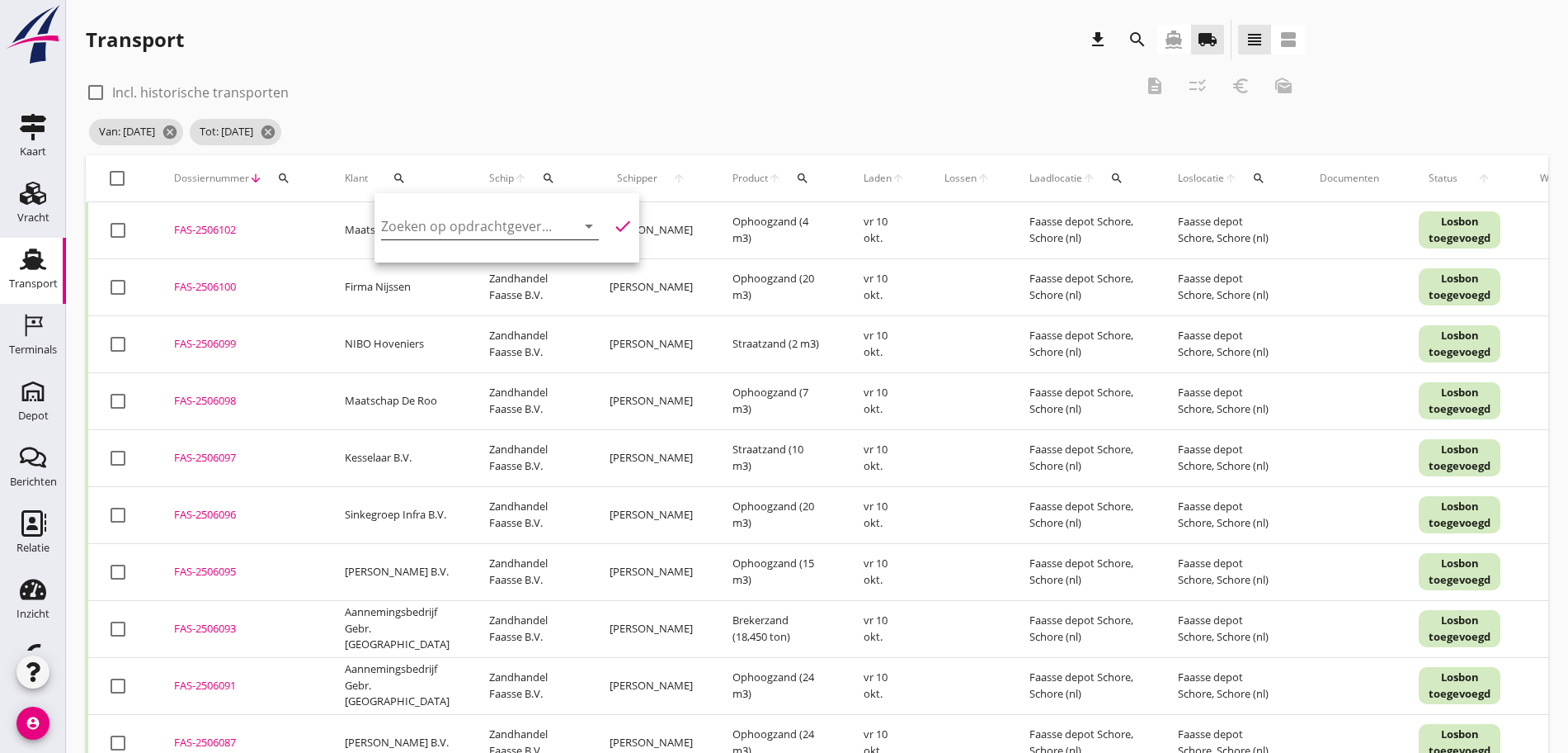
click at [515, 223] on input "Zoeken op opdrachtgever..." at bounding box center [467, 226] width 172 height 26
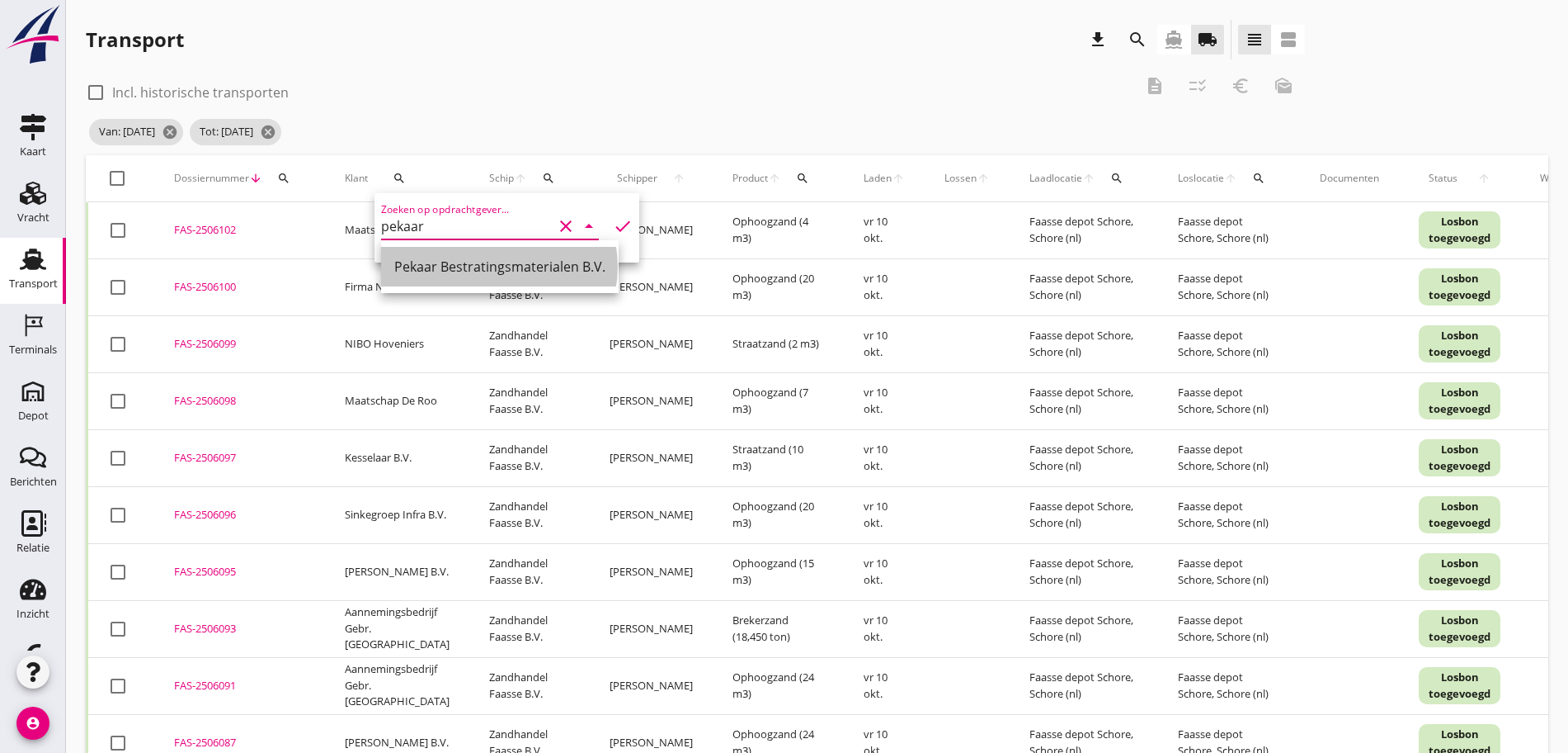
click at [584, 260] on div "Pekaar Bestratingsmaterialen B.V." at bounding box center [500, 266] width 211 height 20
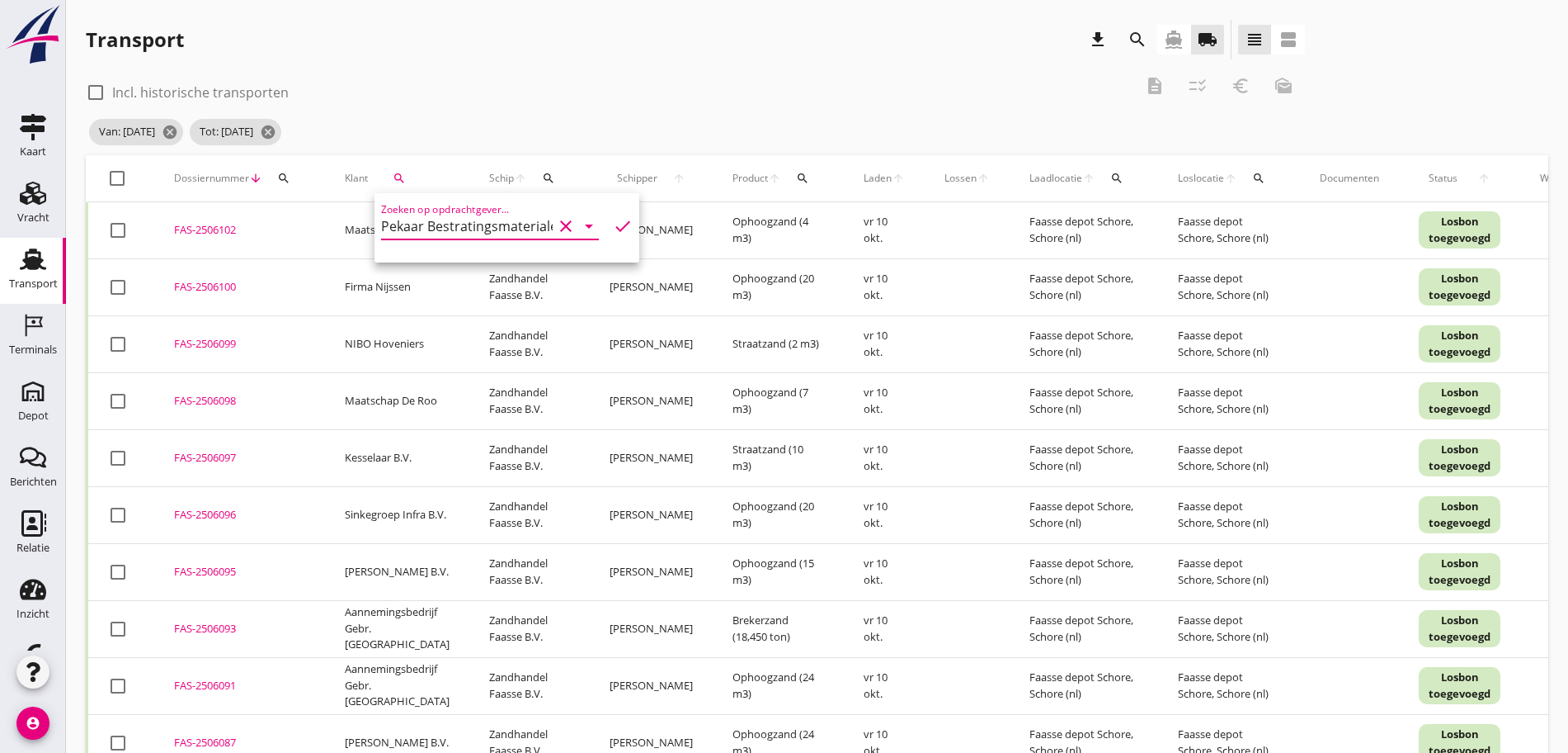
click at [613, 224] on icon "check" at bounding box center [622, 226] width 20 height 20
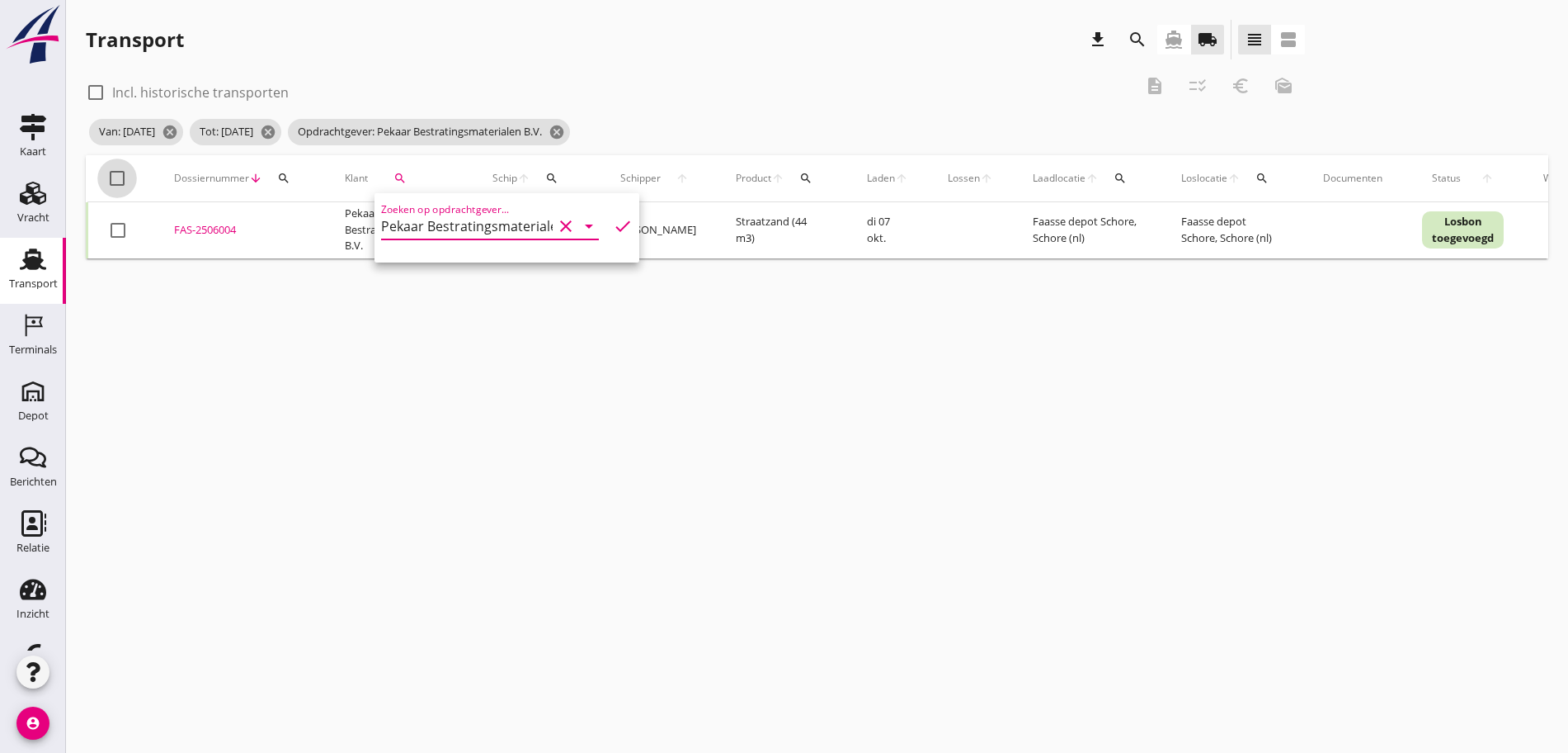
click at [121, 182] on div at bounding box center [117, 178] width 28 height 28
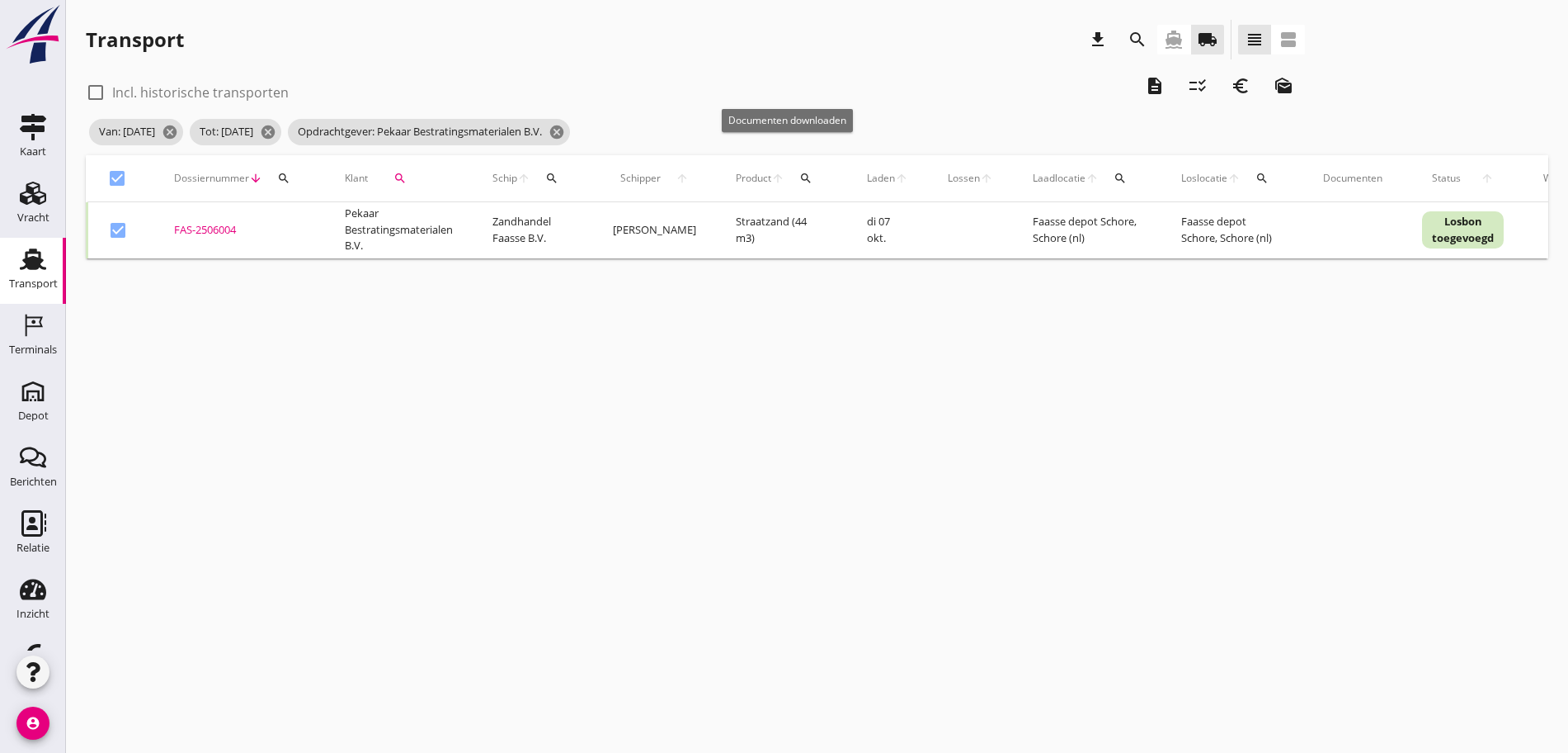
click at [1145, 85] on icon "description" at bounding box center [1154, 85] width 20 height 20
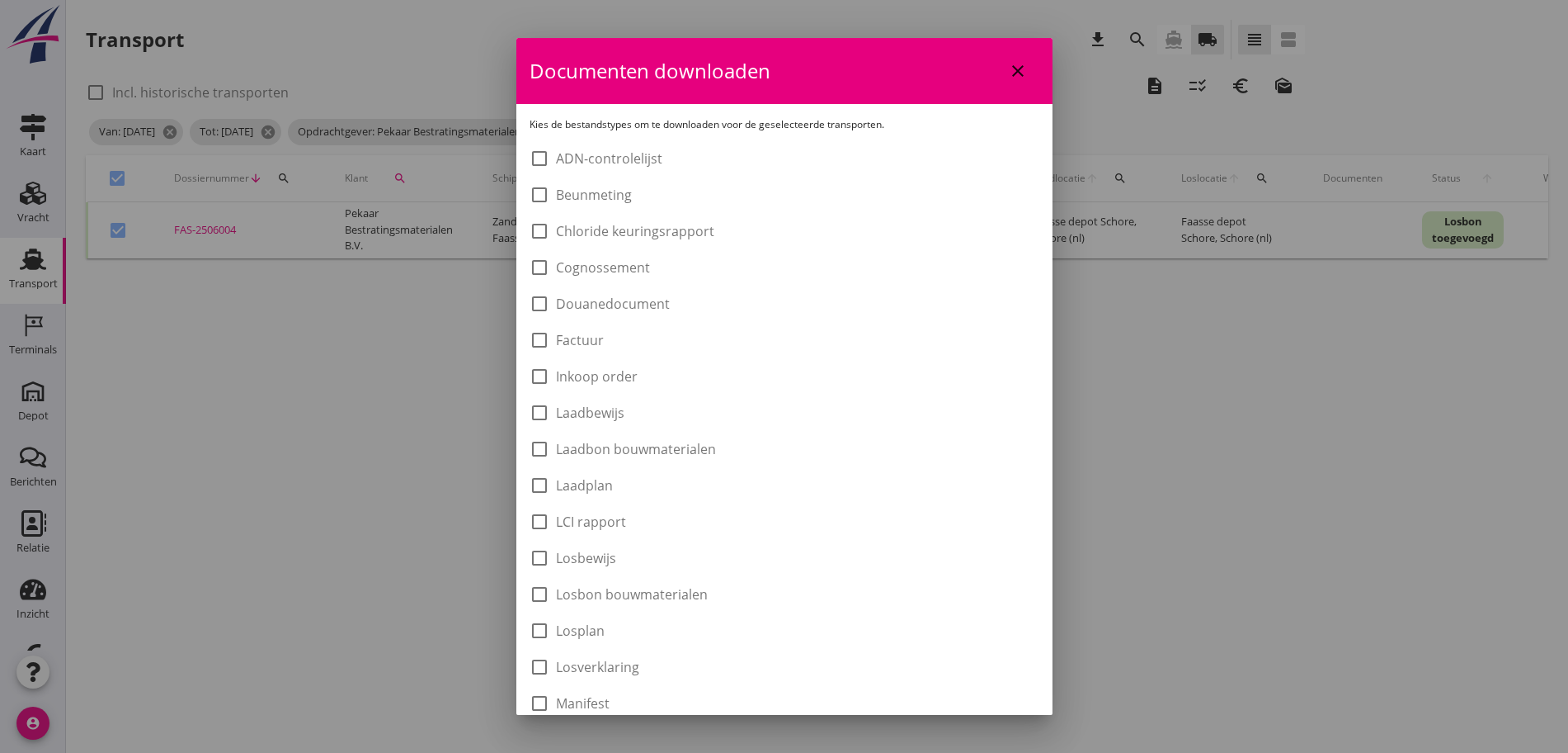
click at [613, 441] on label "Laadbon bouwmaterialen" at bounding box center [636, 449] width 160 height 16
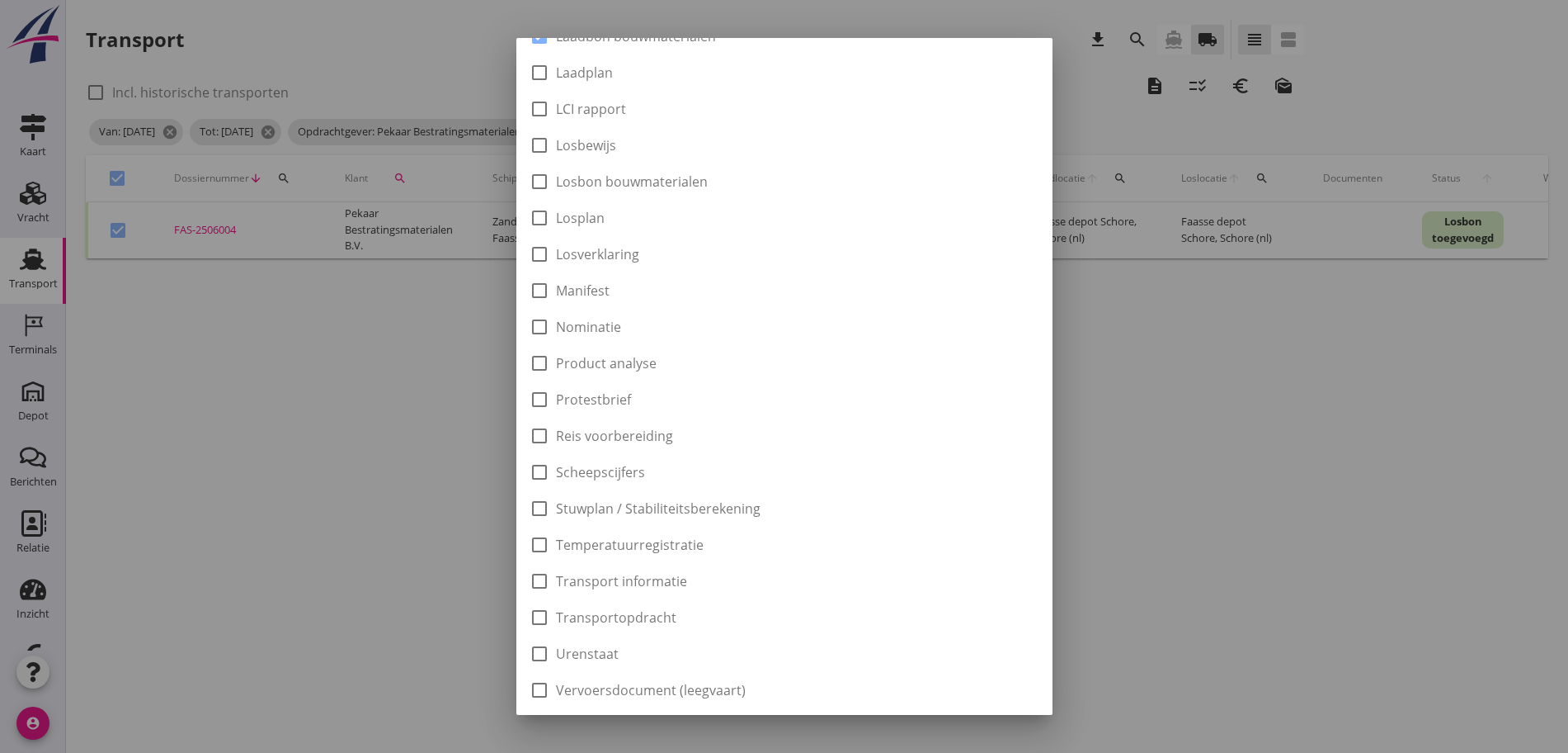
scroll to position [467, 0]
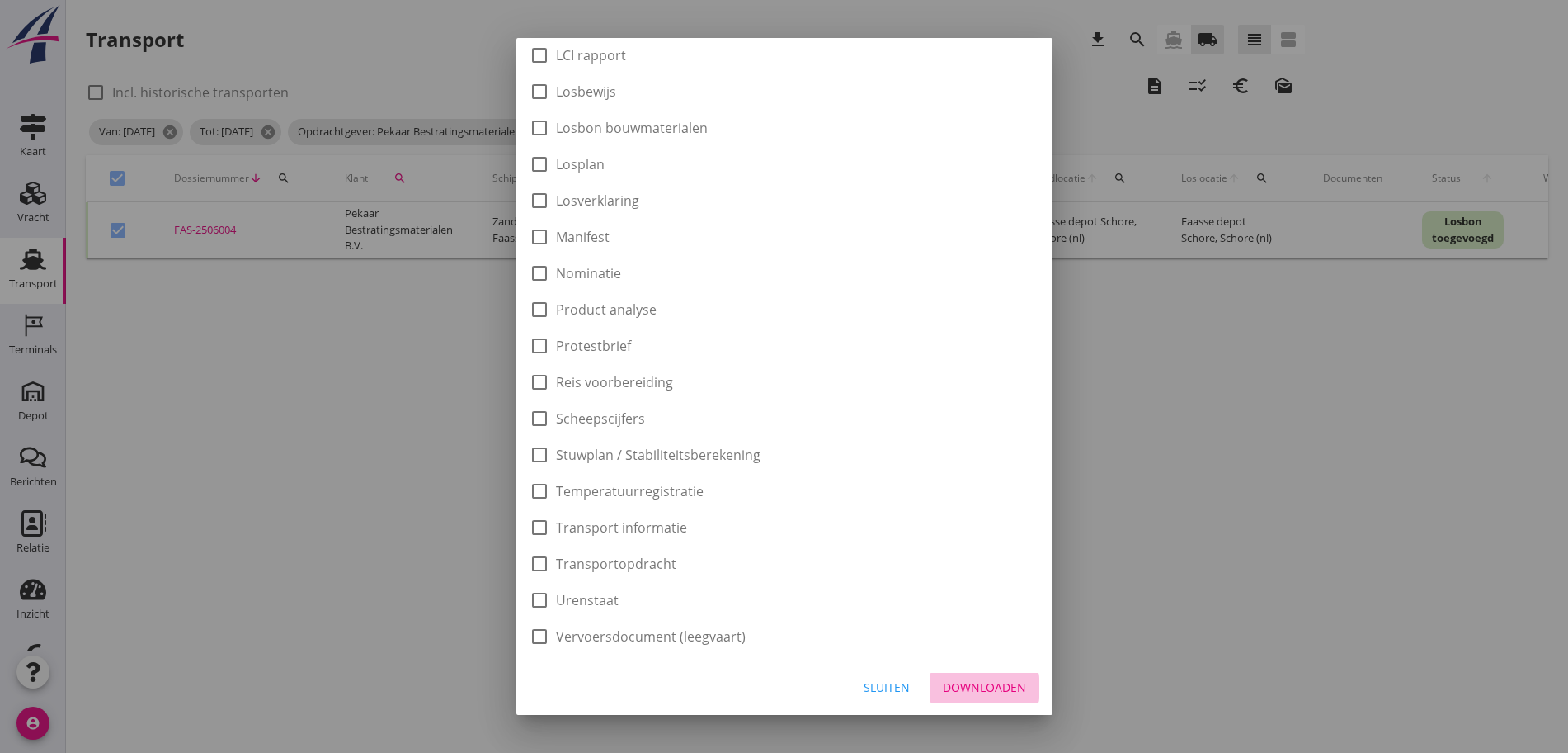
click at [964, 696] on button "Downloaden" at bounding box center [984, 687] width 109 height 30
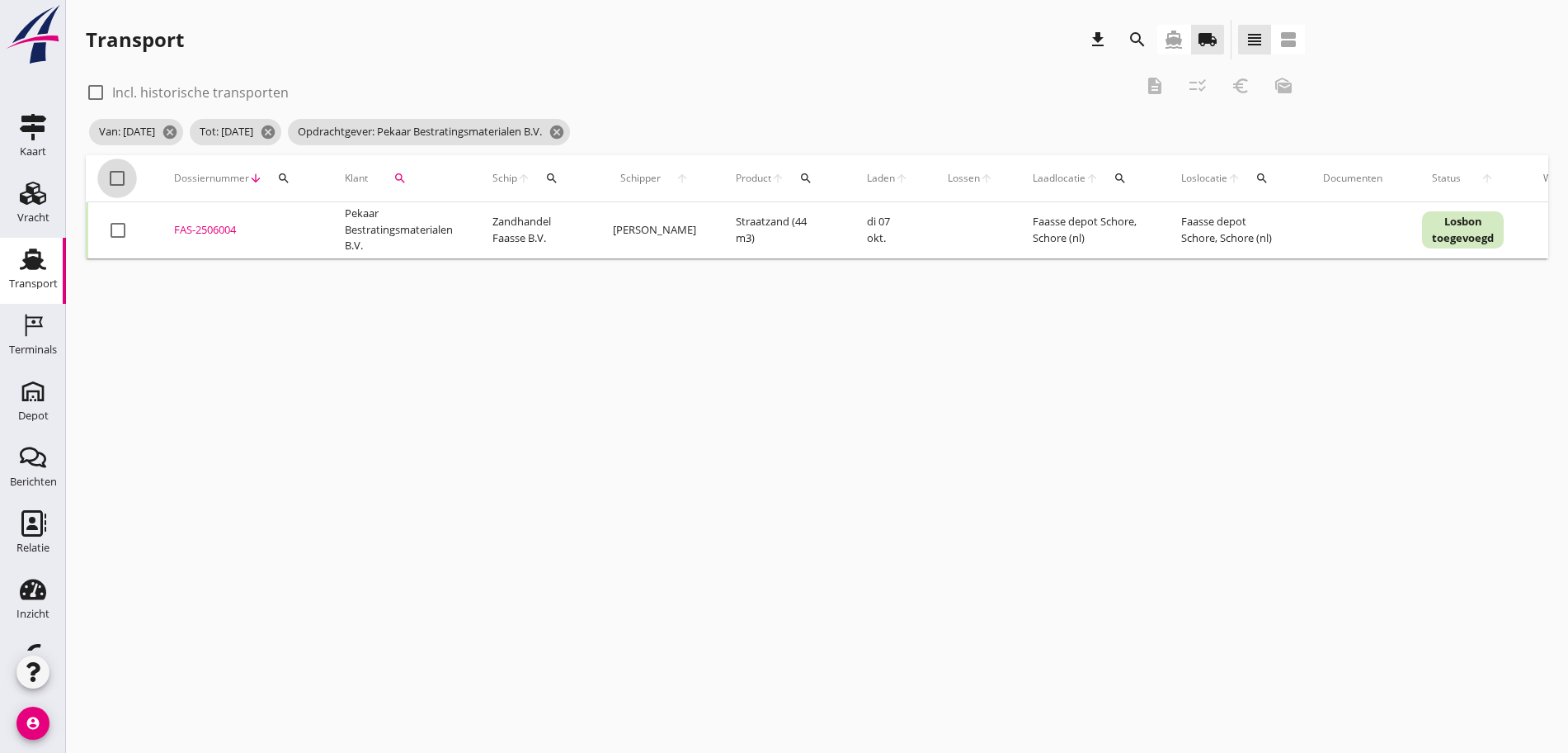
click at [124, 184] on div at bounding box center [117, 178] width 28 height 28
click at [1231, 88] on icon "euro_symbol" at bounding box center [1241, 85] width 20 height 20
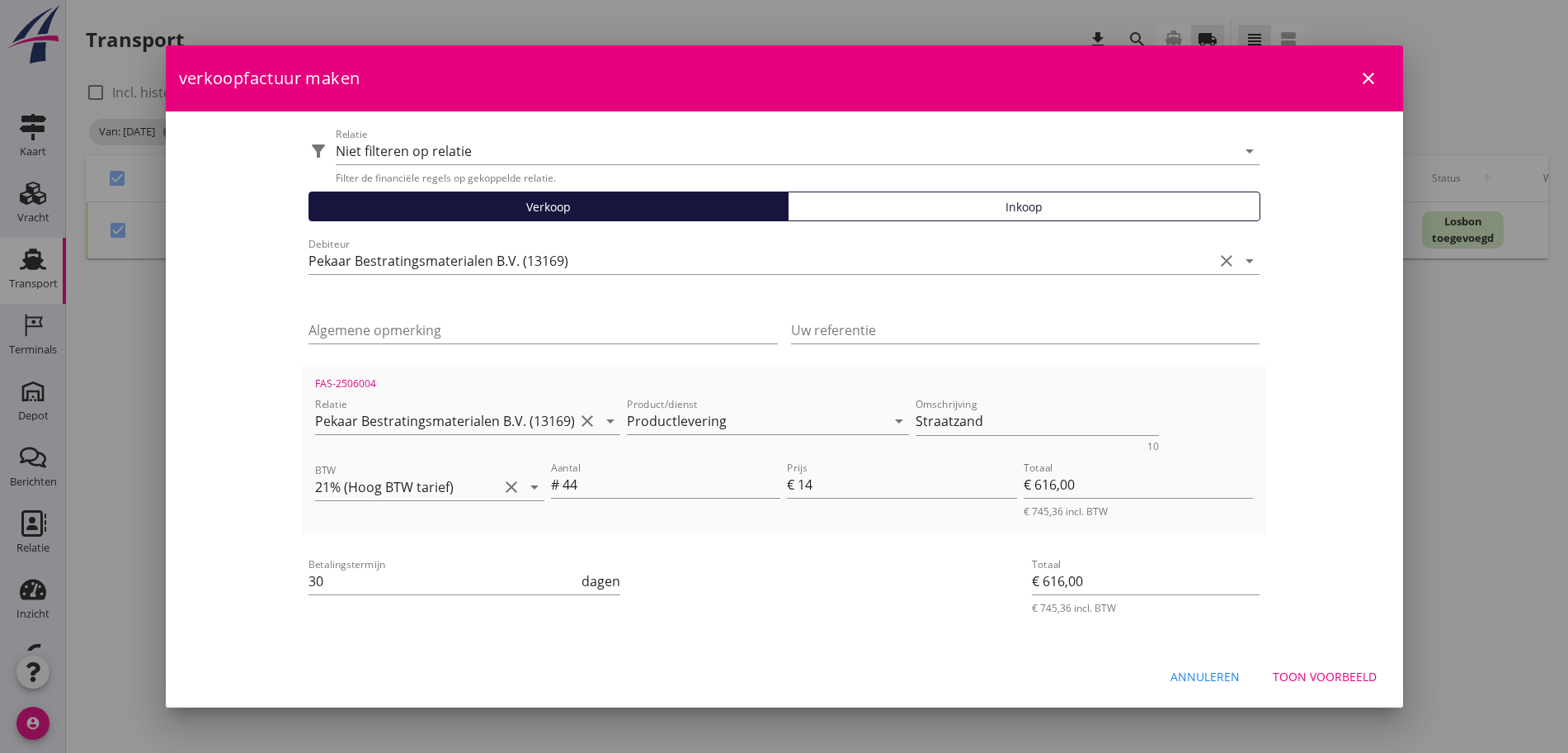
click at [1324, 674] on div "Toon voorbeeld" at bounding box center [1325, 676] width 104 height 17
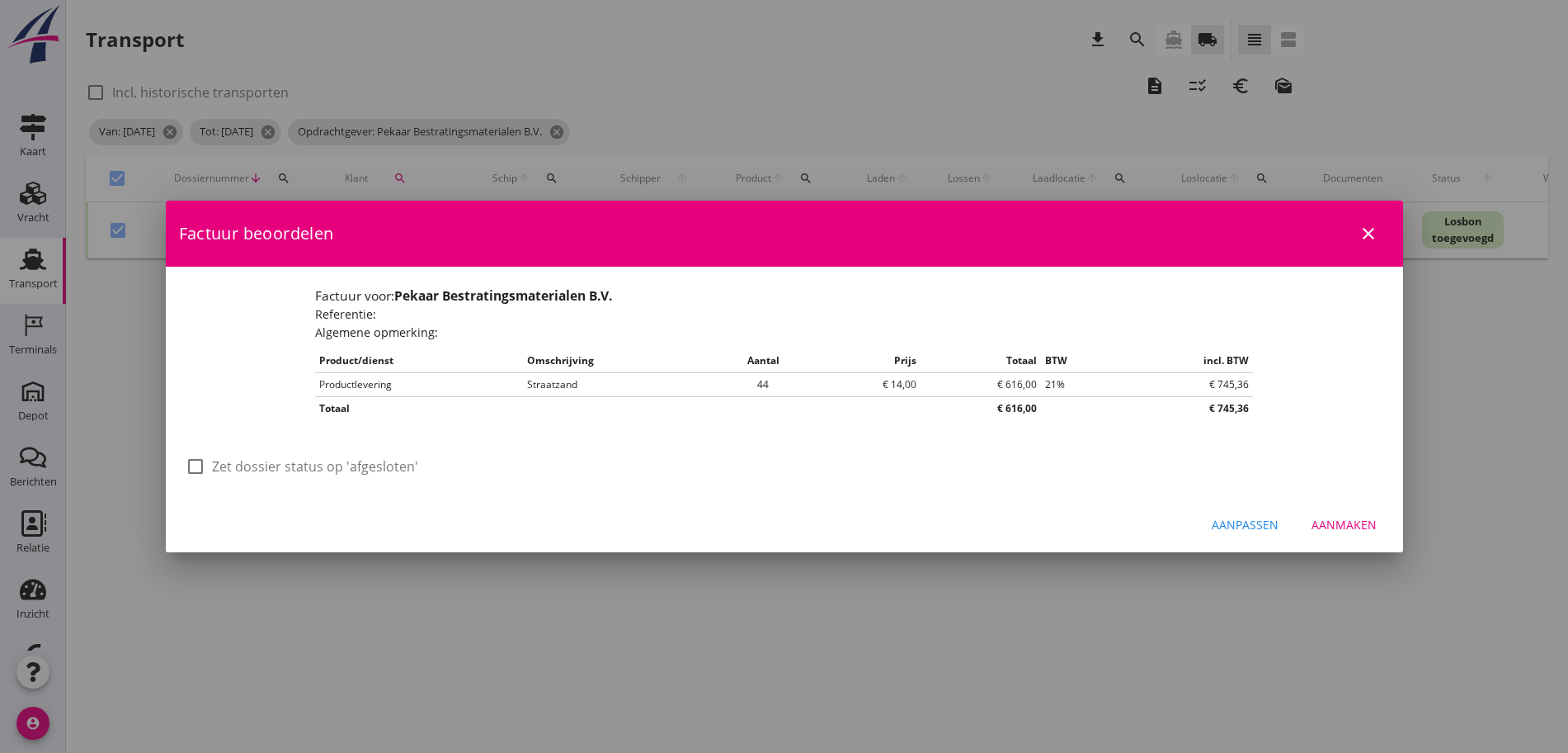
click at [321, 470] on label "Zet dossier status op 'afgesloten'" at bounding box center [314, 466] width 206 height 16
click at [1322, 526] on div "Aanmaken" at bounding box center [1344, 524] width 65 height 17
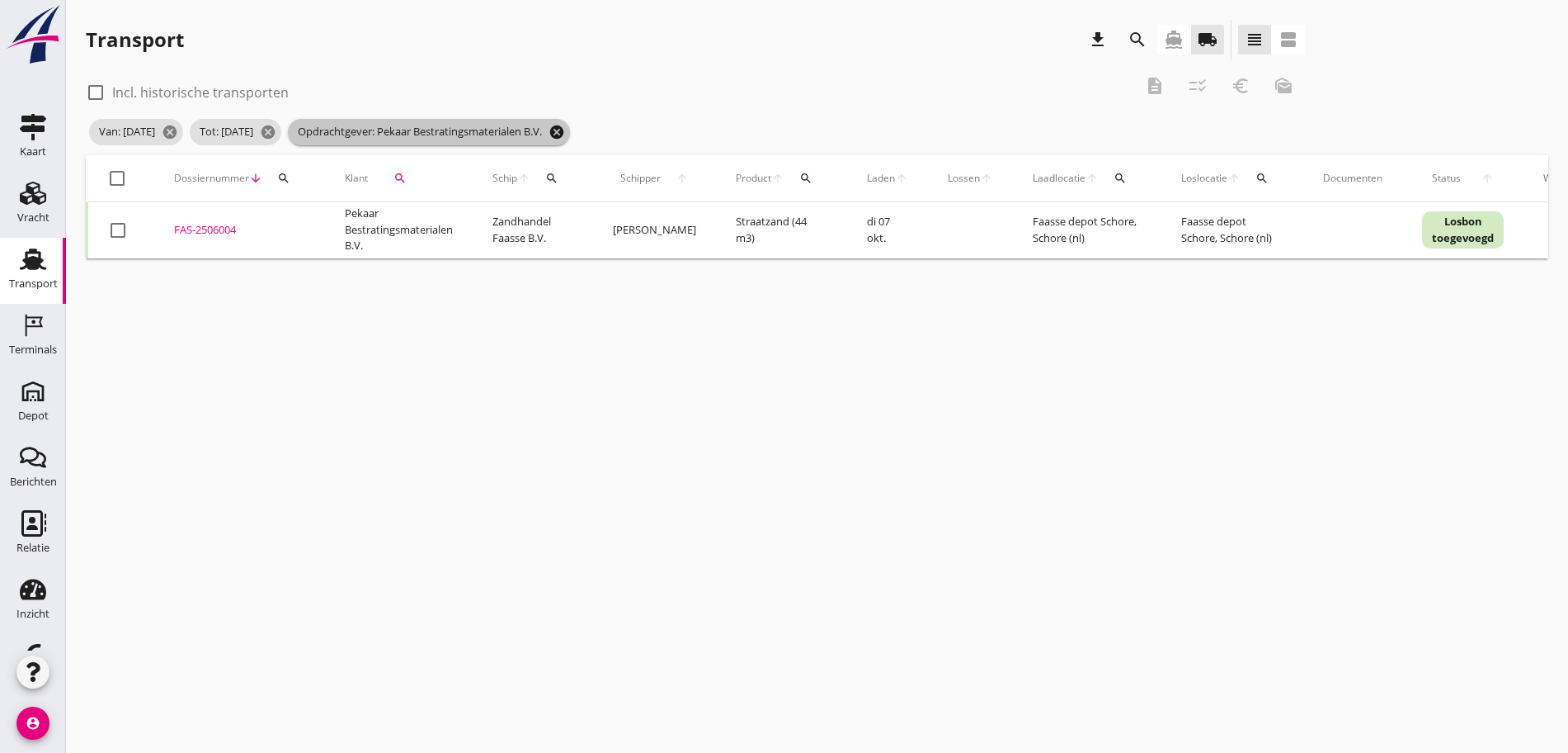
click at [565, 131] on icon "cancel" at bounding box center [556, 132] width 16 height 16
click at [409, 179] on div "search" at bounding box center [400, 178] width 51 height 13
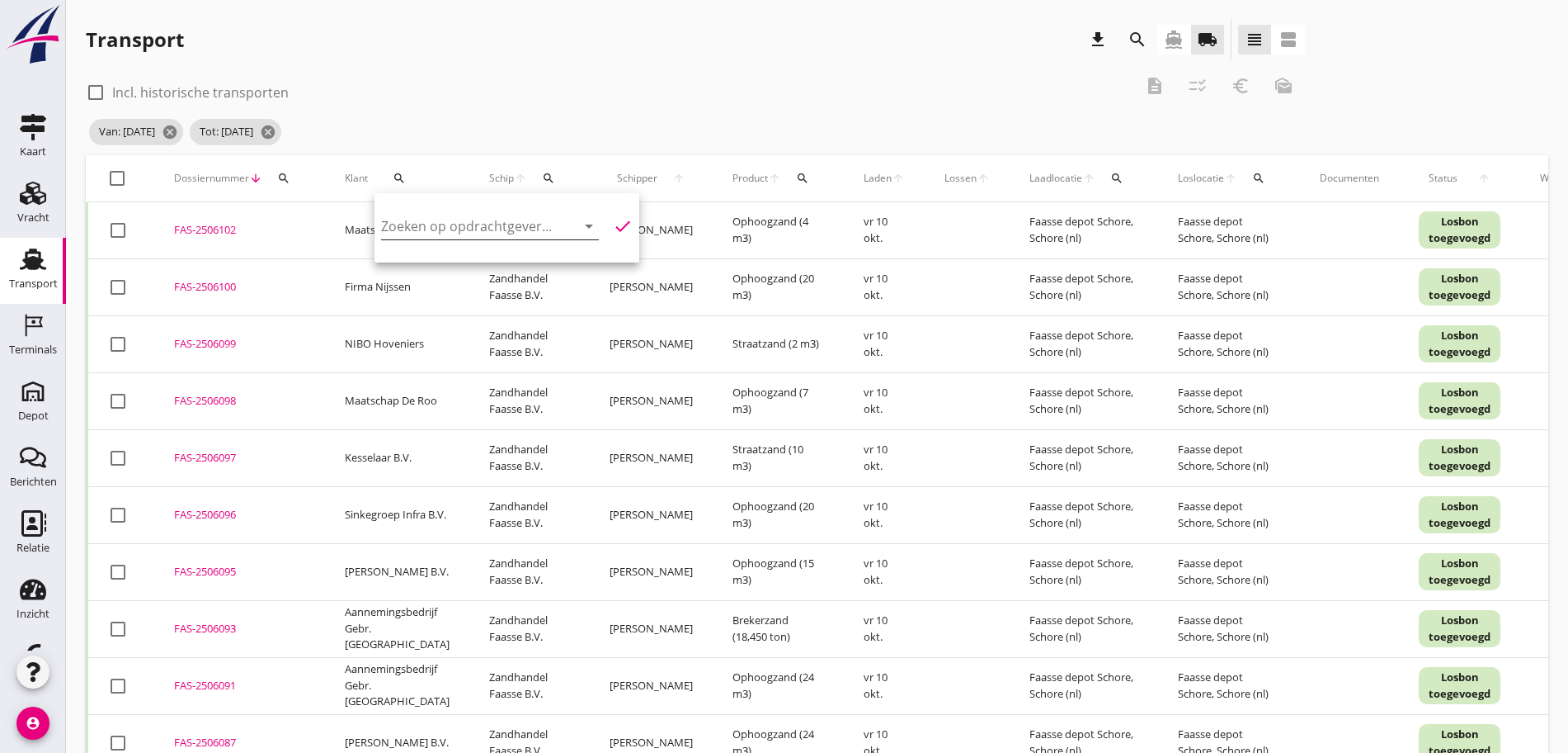
click at [466, 229] on input "Zoeken op opdrachtgever..." at bounding box center [467, 226] width 172 height 26
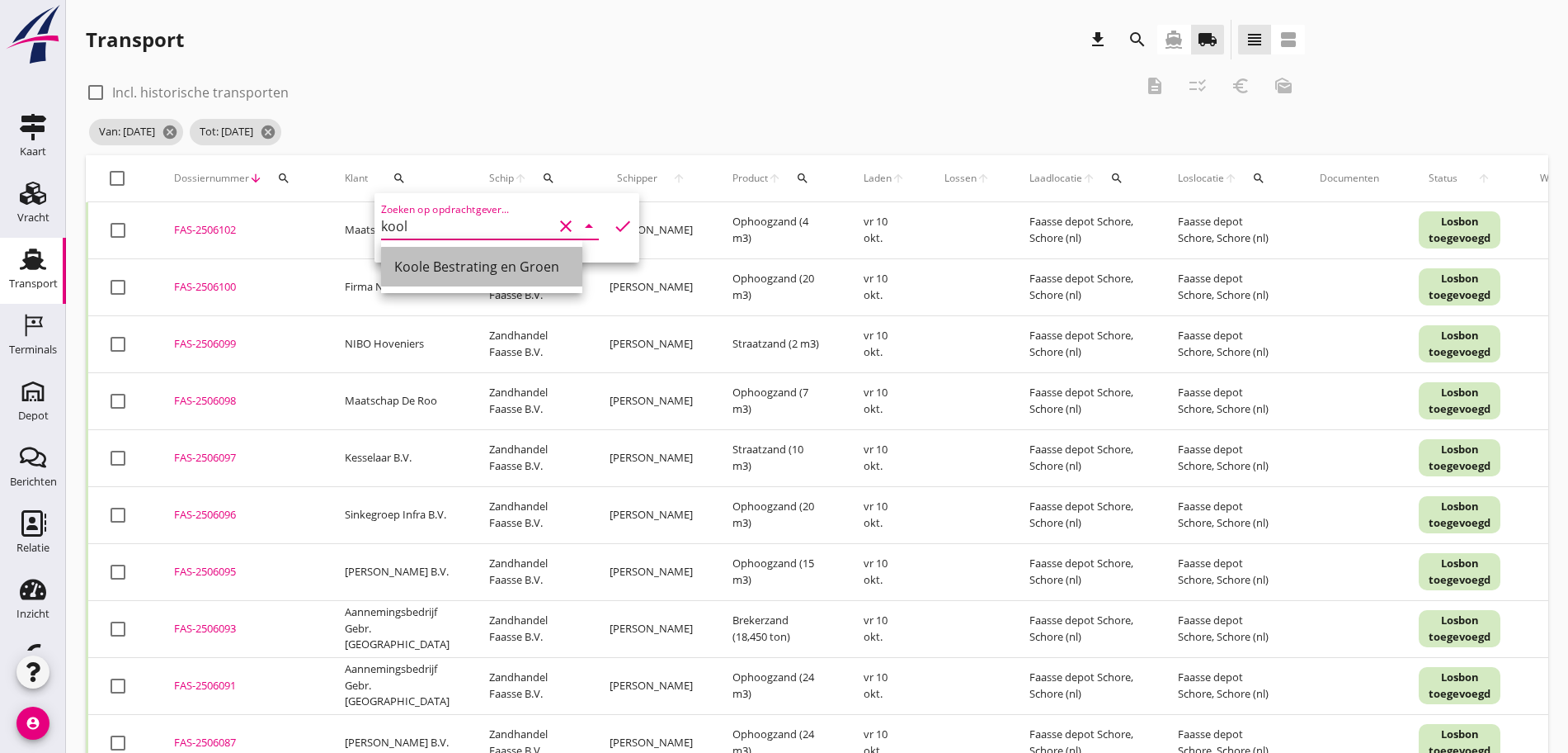
click at [531, 268] on div "Koole Bestrating en Groen" at bounding box center [482, 266] width 175 height 20
drag, startPoint x: 608, startPoint y: 218, endPoint x: 634, endPoint y: 184, distance: 42.8
click at [613, 220] on icon "check" at bounding box center [622, 226] width 20 height 20
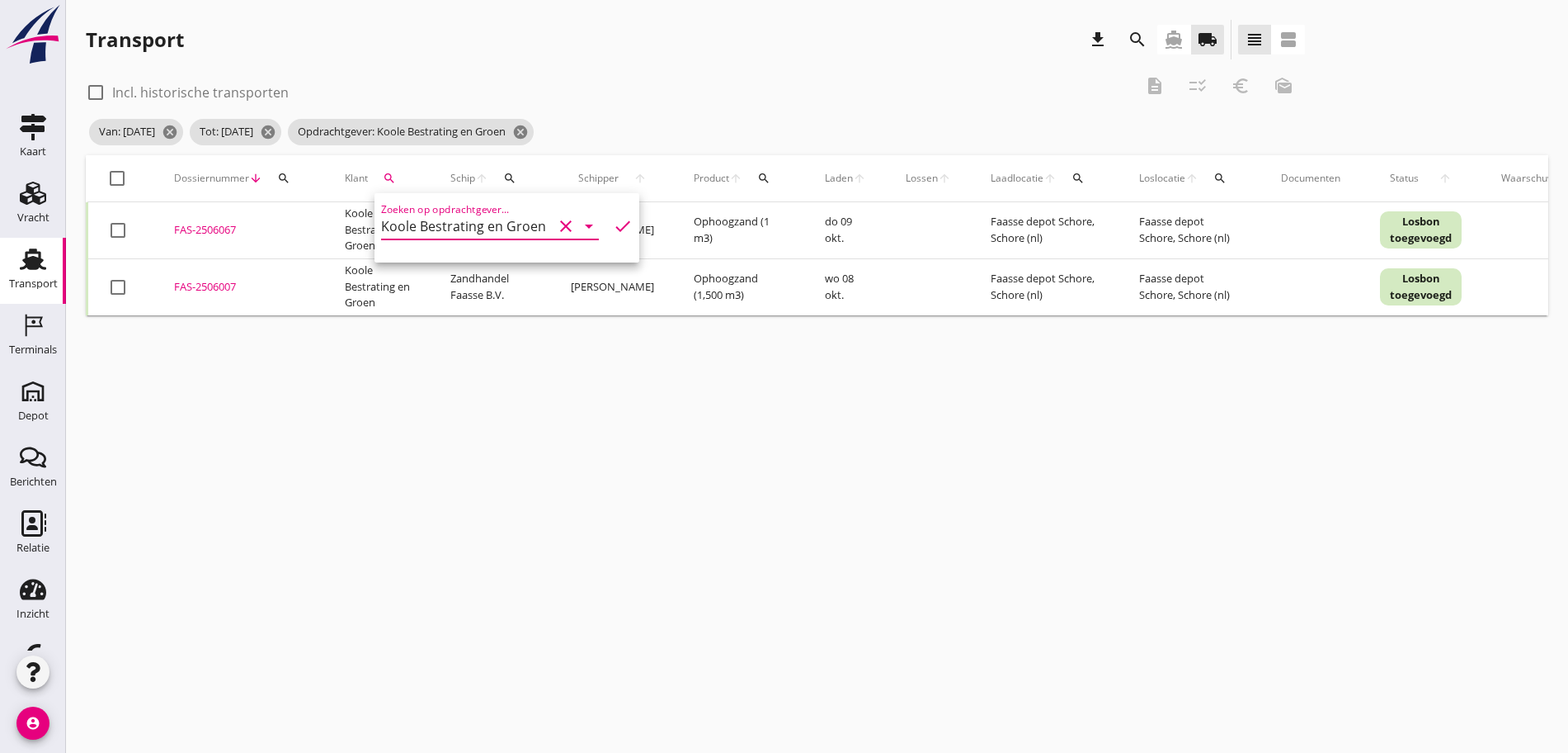
click at [110, 189] on div at bounding box center [117, 178] width 28 height 28
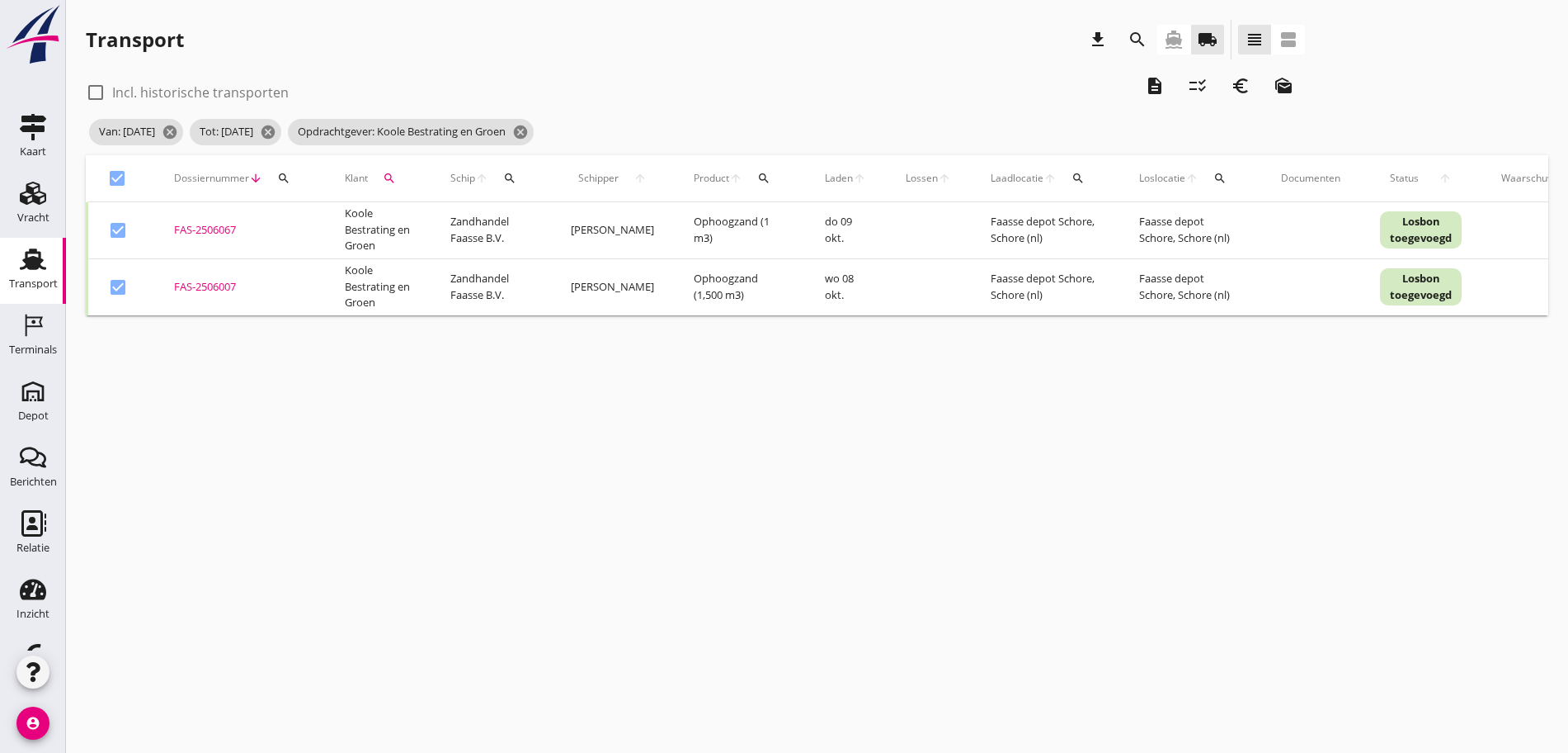
click at [1145, 80] on icon "description" at bounding box center [1154, 85] width 20 height 20
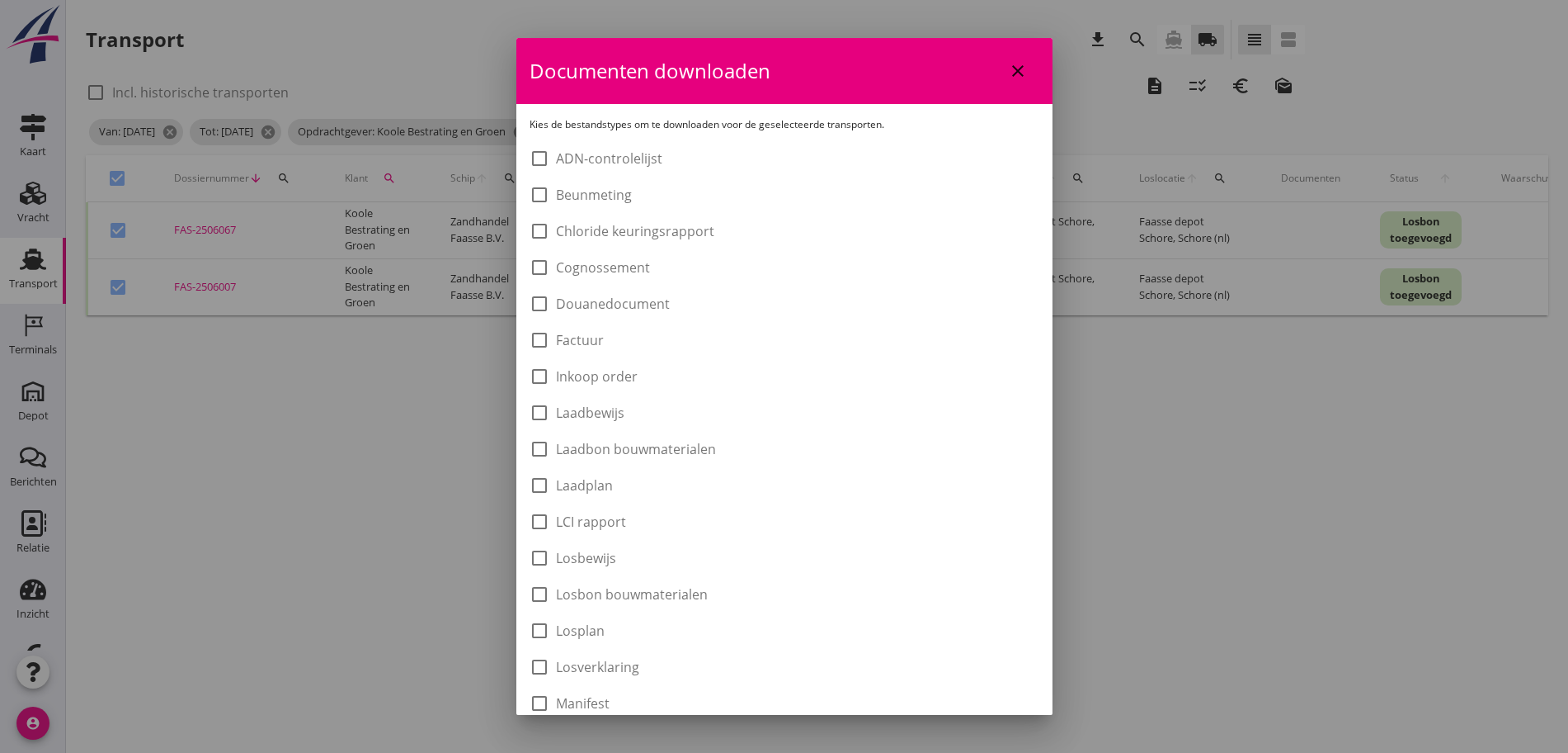
click at [679, 443] on label "Laadbon bouwmaterialen" at bounding box center [636, 449] width 160 height 16
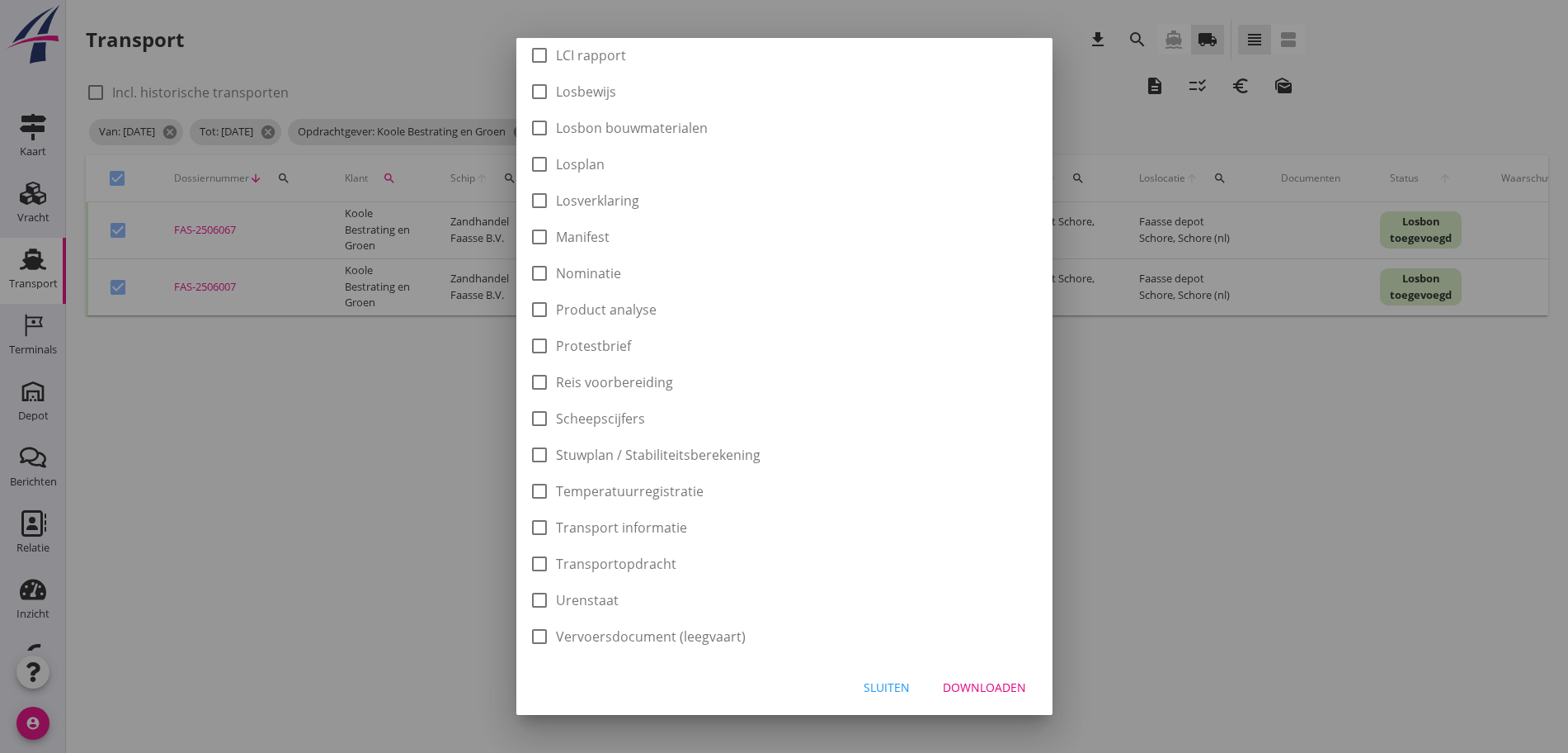
click at [993, 682] on div "Downloaden" at bounding box center [985, 687] width 84 height 17
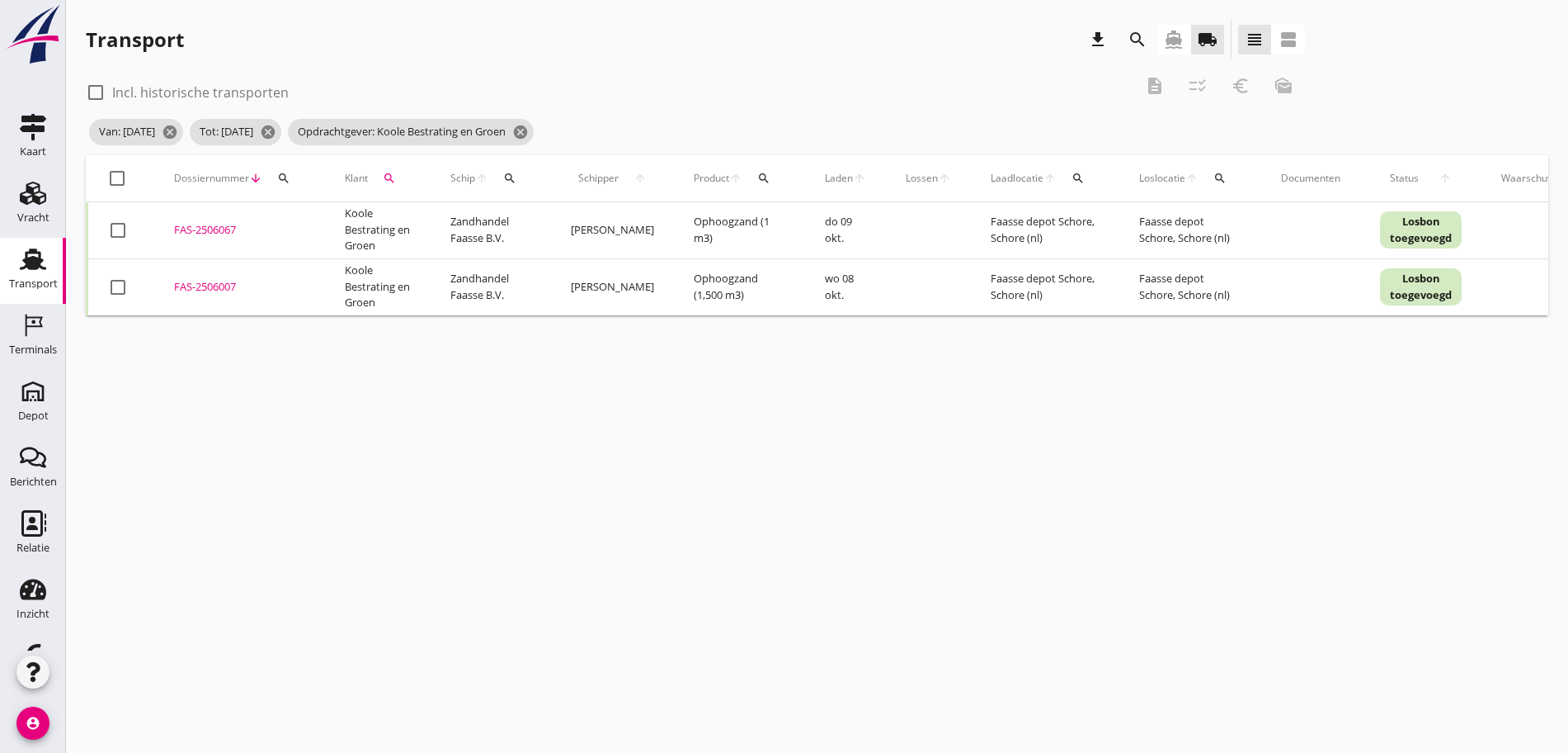
click at [121, 182] on div at bounding box center [117, 178] width 28 height 28
click at [1231, 84] on icon "euro_symbol" at bounding box center [1241, 85] width 20 height 20
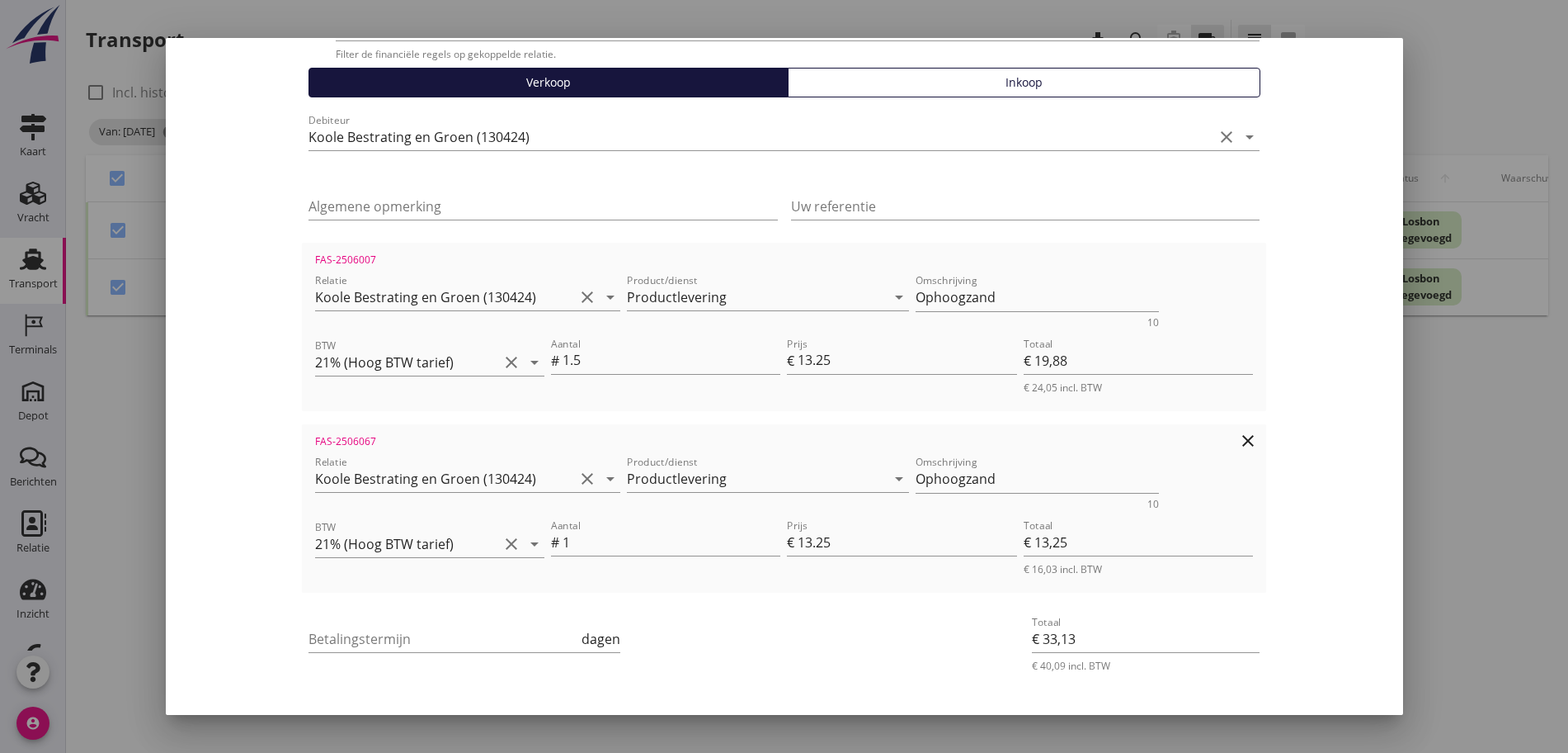
scroll to position [166, 0]
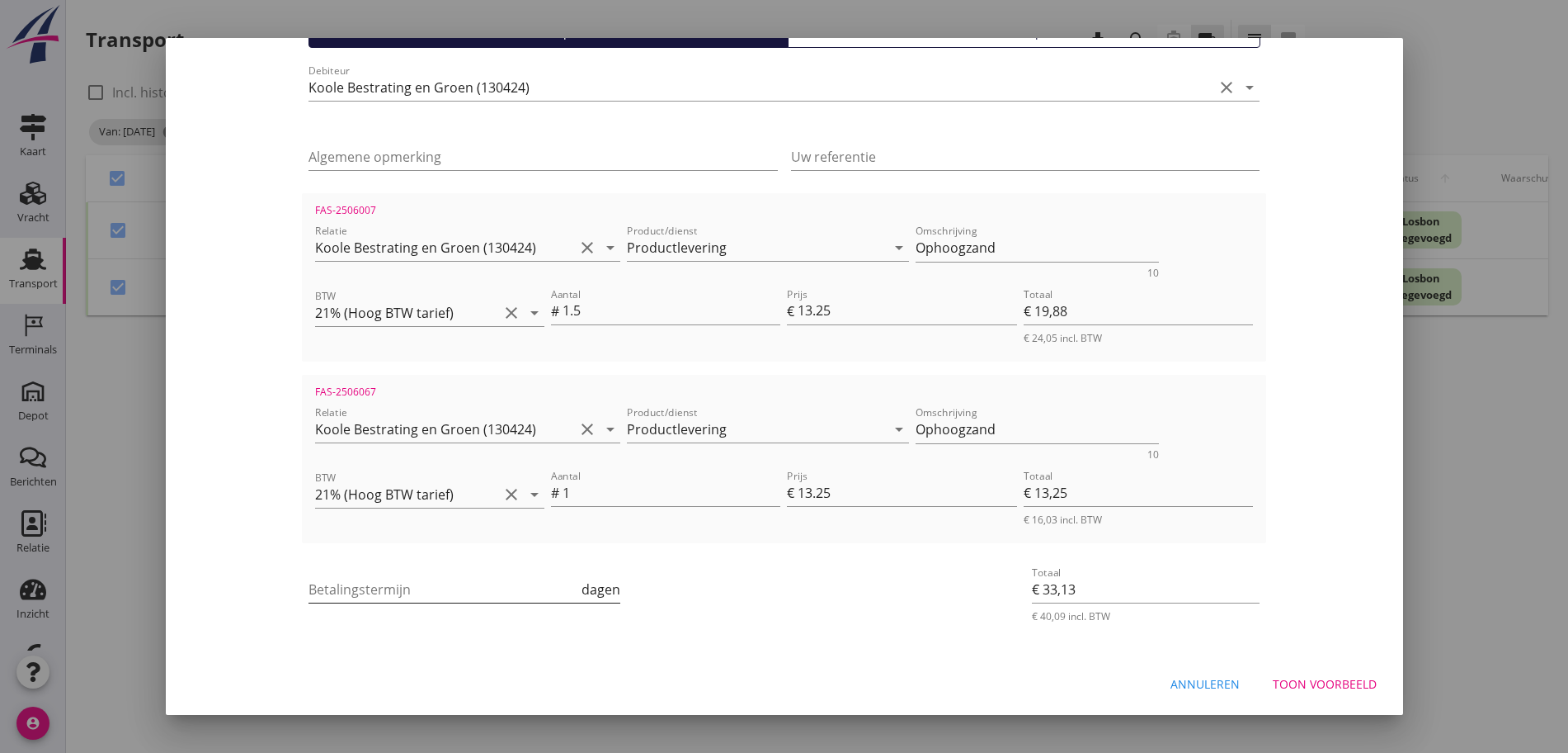
click at [375, 585] on input "Betalingstermijn" at bounding box center [443, 589] width 270 height 26
click at [1308, 669] on button "Toon voorbeeld" at bounding box center [1324, 684] width 131 height 30
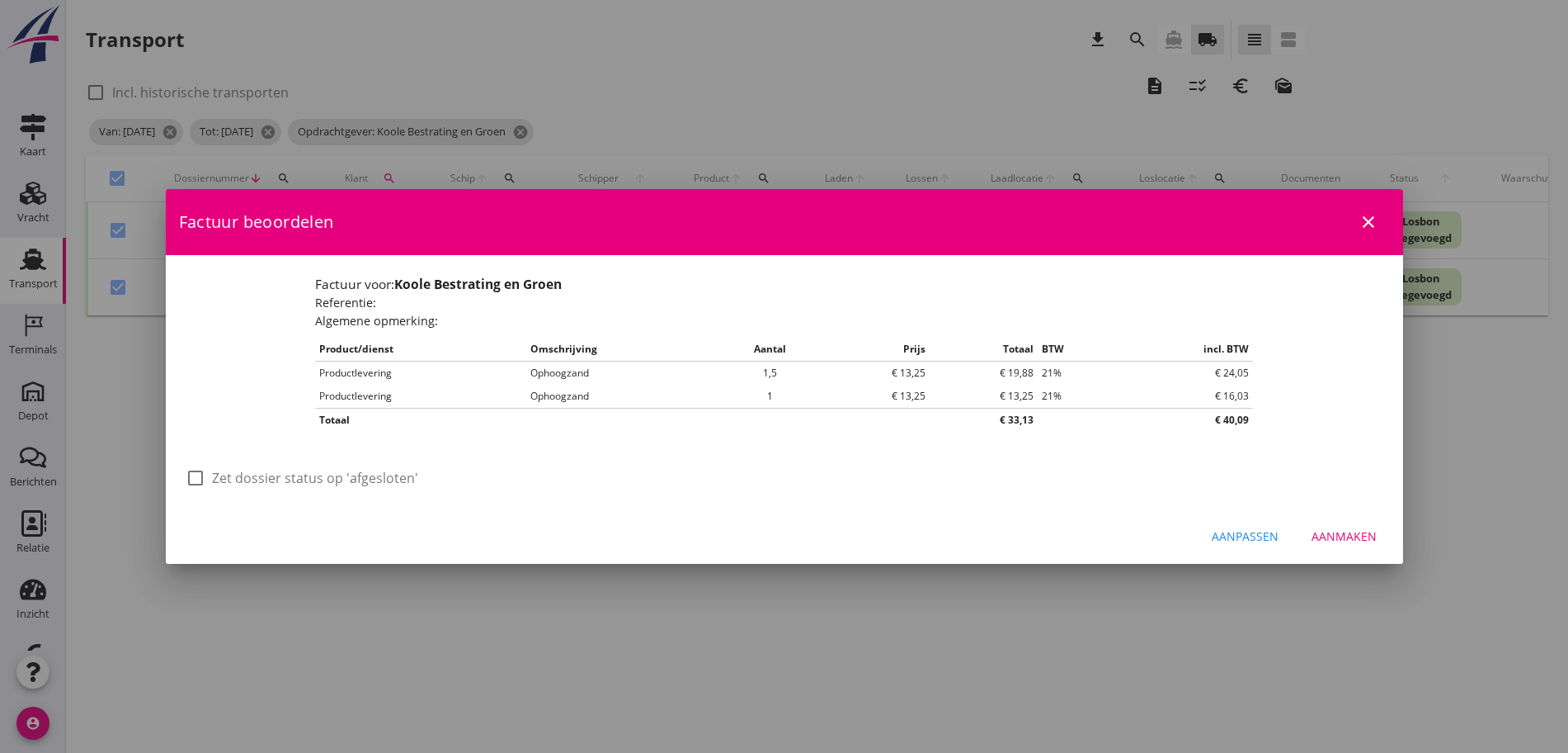
scroll to position [0, 0]
click at [192, 474] on div at bounding box center [195, 478] width 28 height 28
click at [1360, 538] on div "Aanmaken" at bounding box center [1344, 536] width 65 height 17
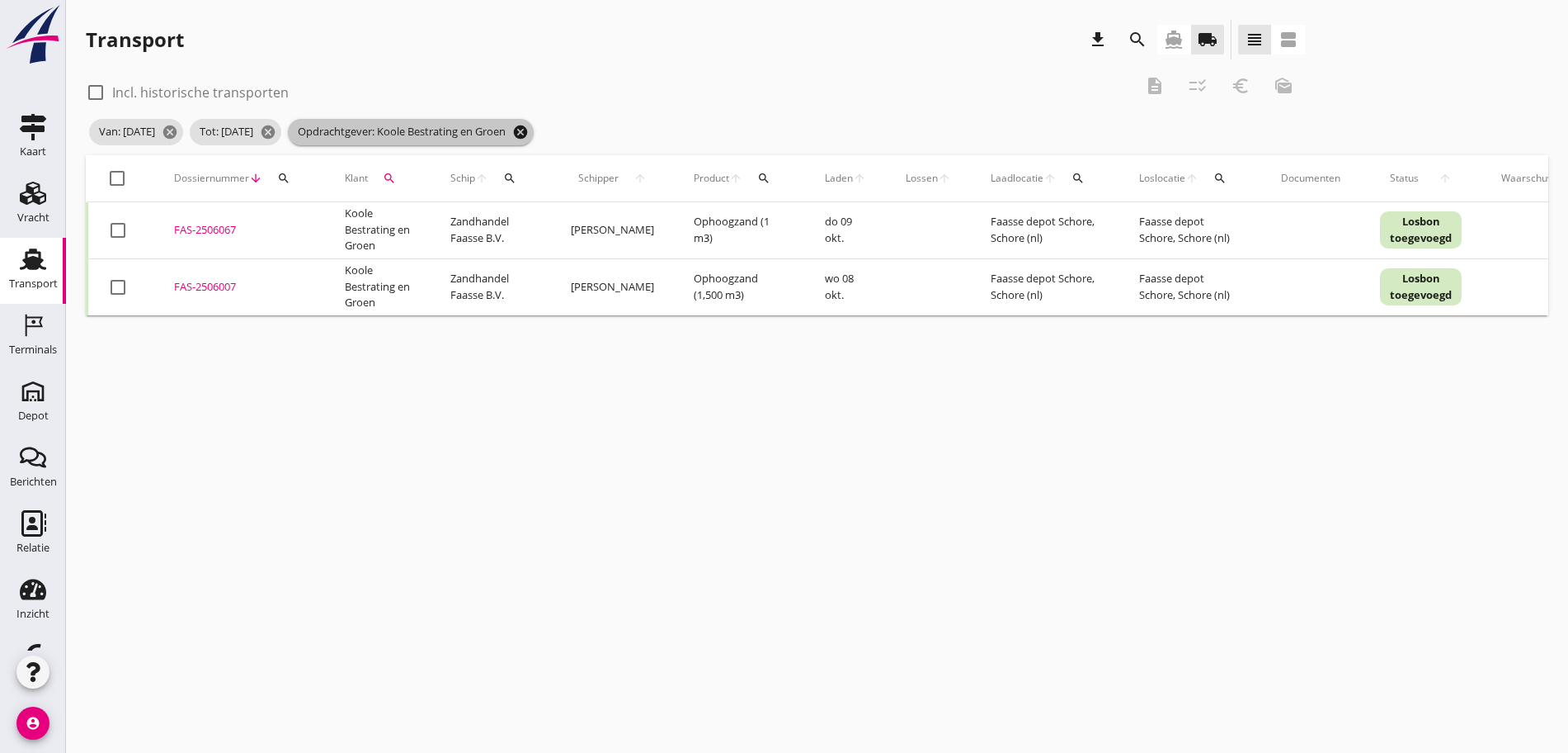
click at [529, 135] on icon "cancel" at bounding box center [520, 132] width 16 height 16
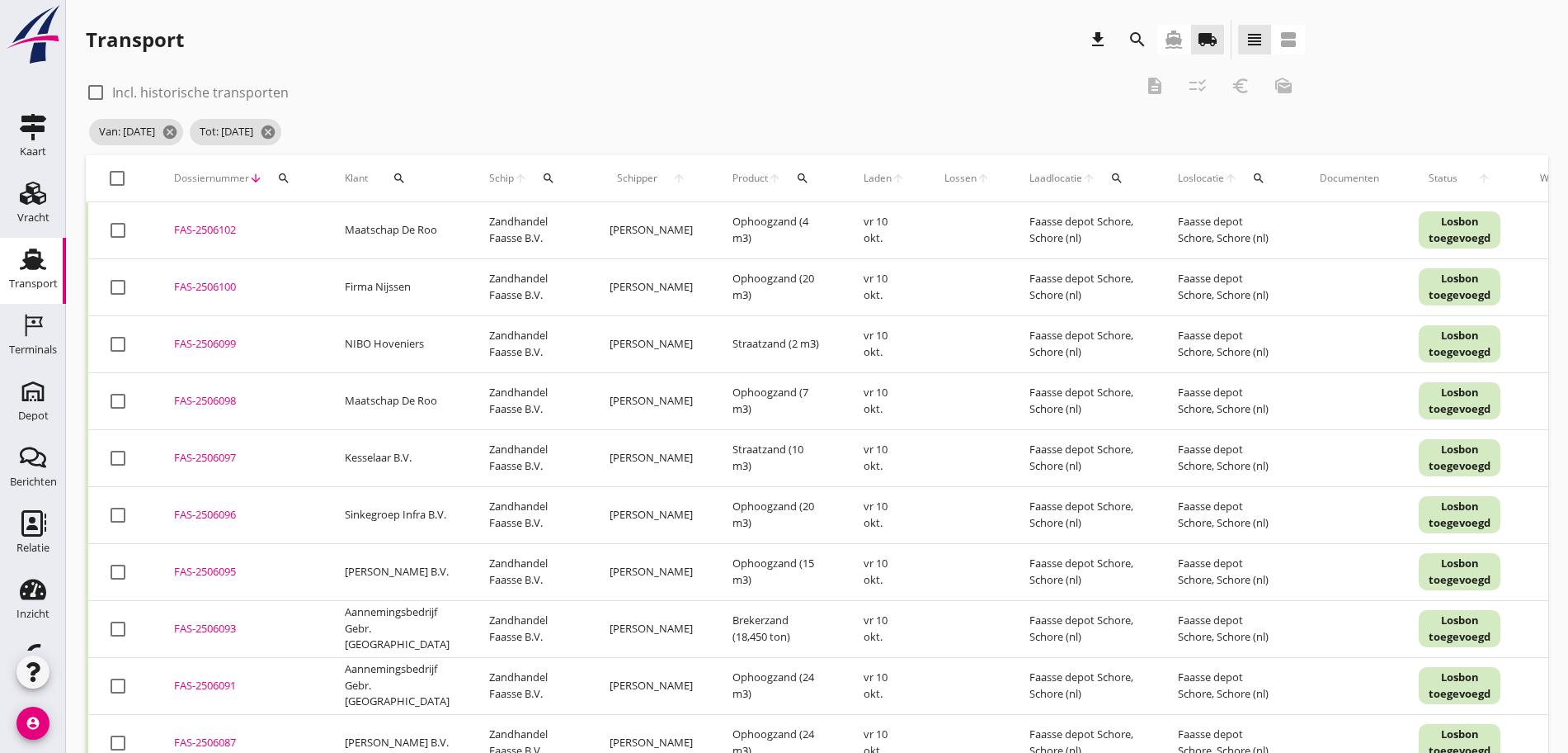
click at [396, 170] on button "search" at bounding box center [399, 178] width 50 height 30
click at [426, 222] on input "Zoeken op opdrachtgever..." at bounding box center [467, 226] width 172 height 26
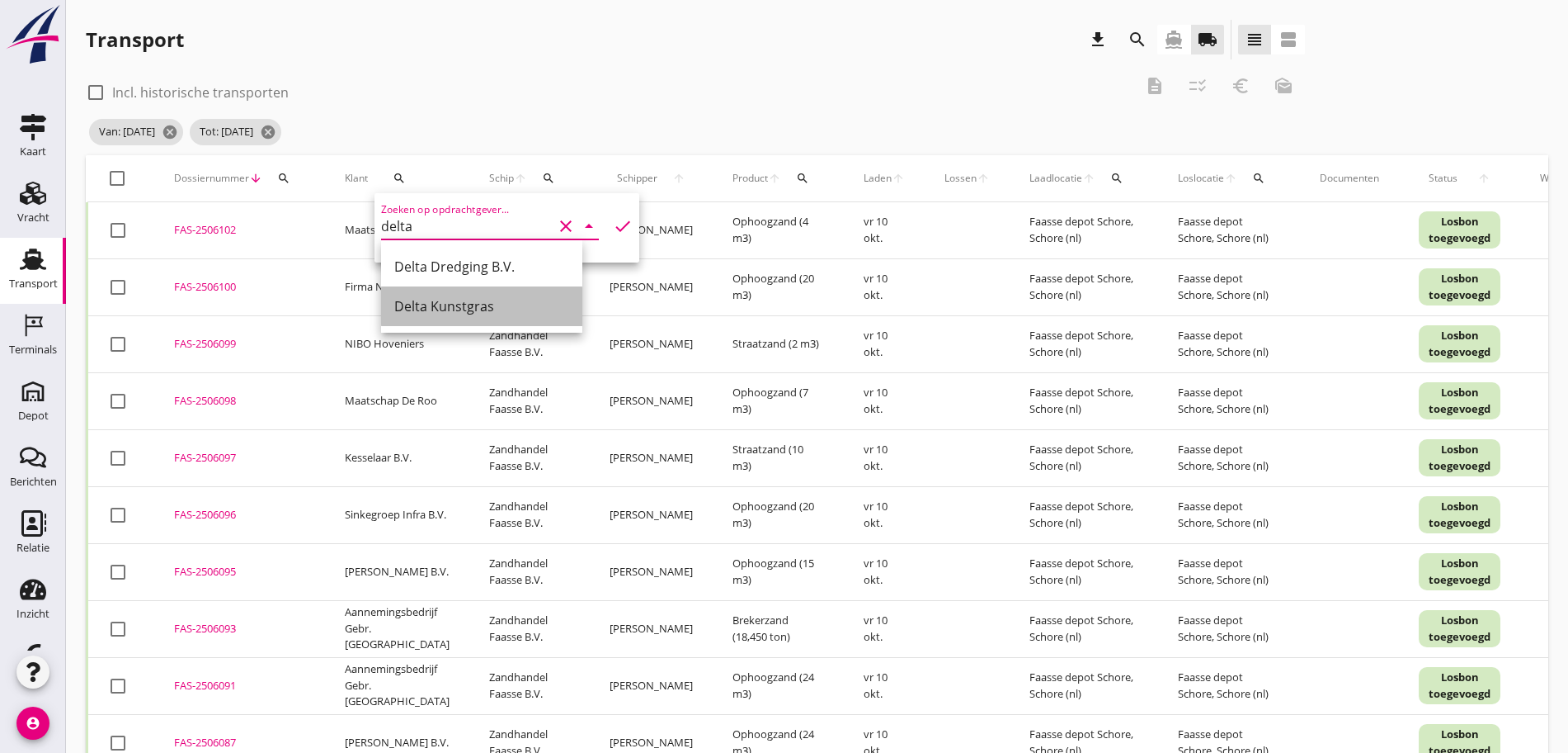
click at [456, 293] on div "Delta Kunstgras" at bounding box center [482, 306] width 175 height 39
click at [613, 224] on icon "check" at bounding box center [622, 226] width 20 height 20
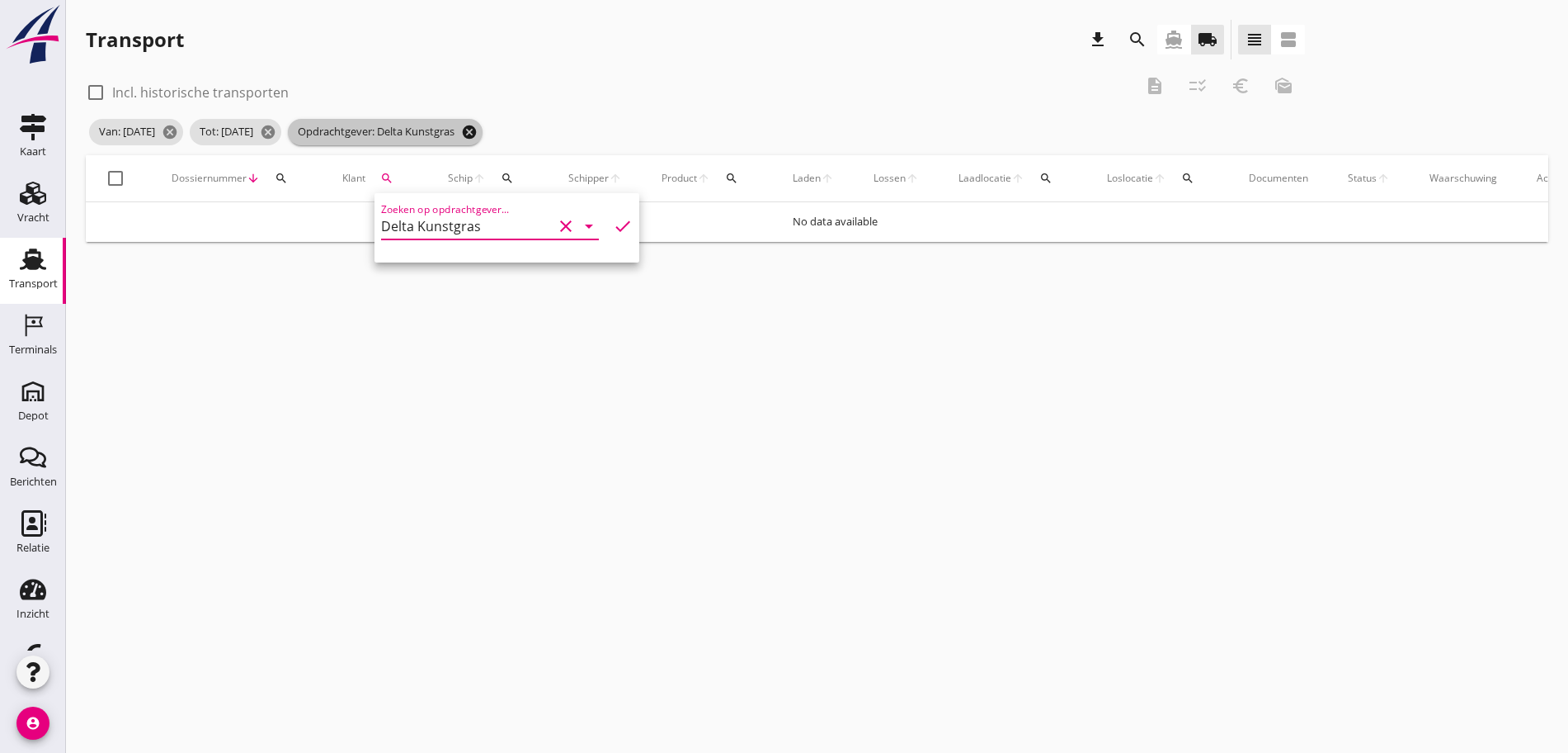
click at [478, 133] on icon "cancel" at bounding box center [469, 132] width 16 height 16
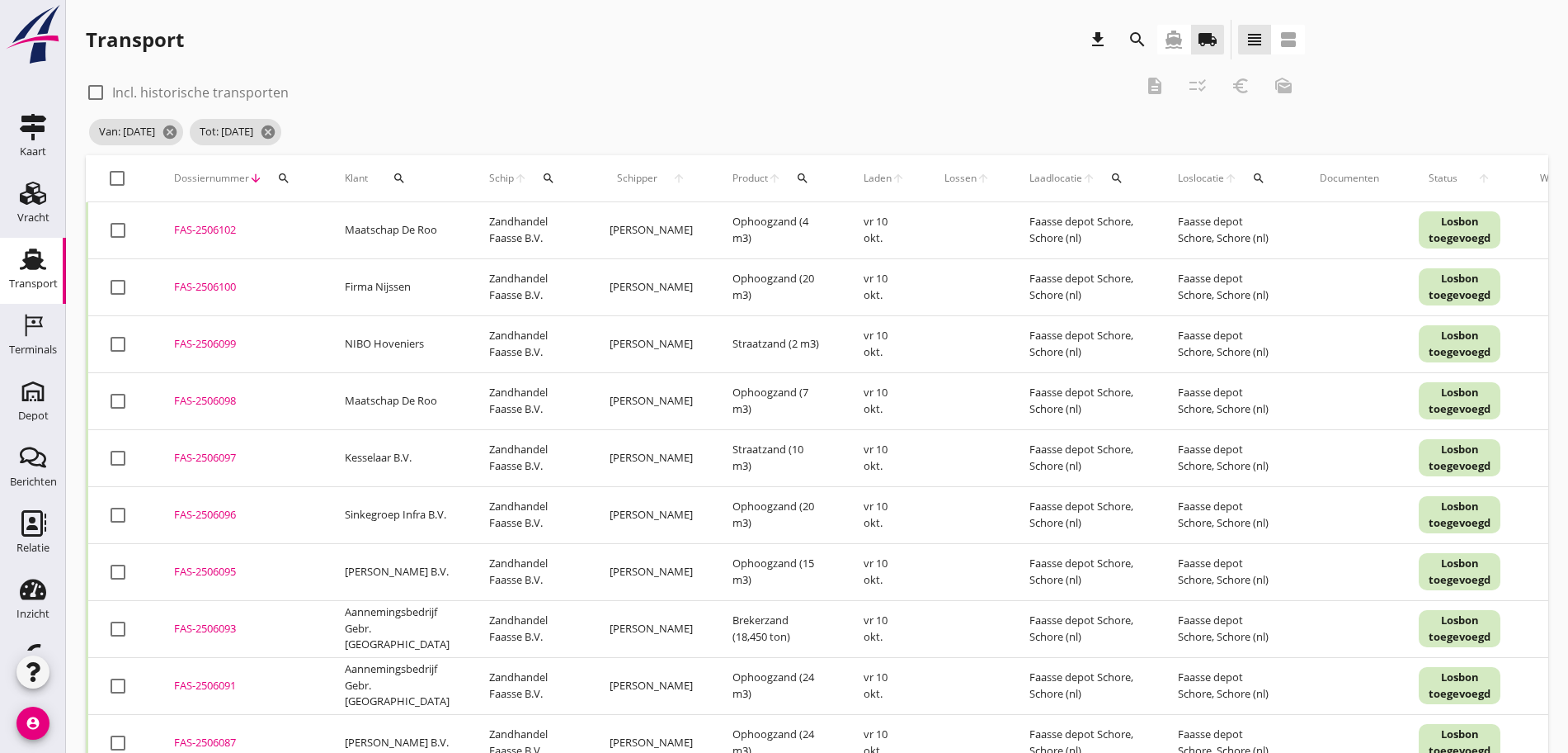
click at [407, 163] on div "Klant search" at bounding box center [397, 178] width 105 height 39
drag, startPoint x: 402, startPoint y: 170, endPoint x: 395, endPoint y: 156, distance: 15.7
click at [402, 170] on button "search" at bounding box center [399, 178] width 50 height 30
click at [447, 224] on input "Zoeken op opdrachtgever..." at bounding box center [467, 226] width 172 height 26
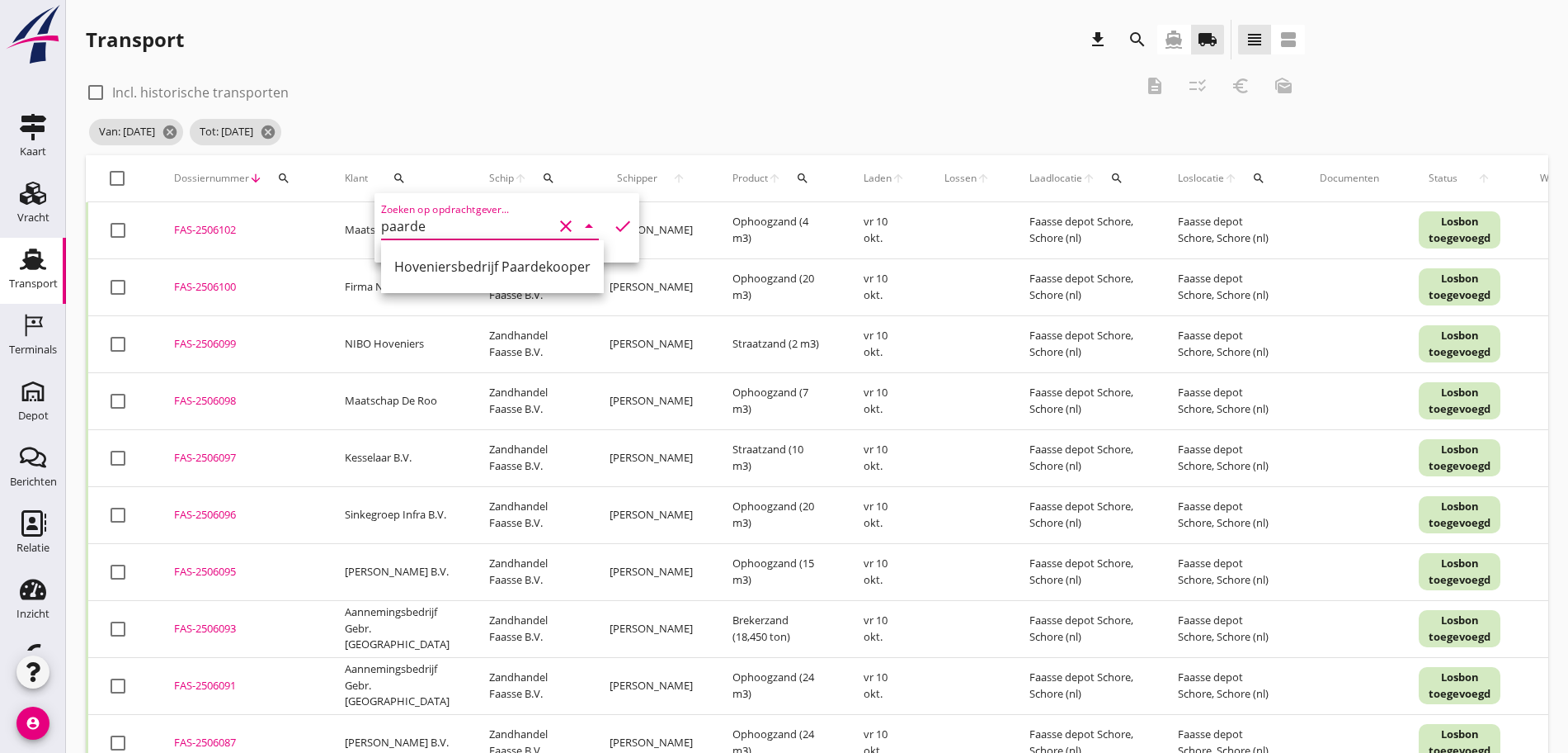
click at [468, 310] on div "Deel track en trace Vracht details Vracht aanpassen Schip wijzigen Vracht kopie…" at bounding box center [784, 679] width 1568 height 1360
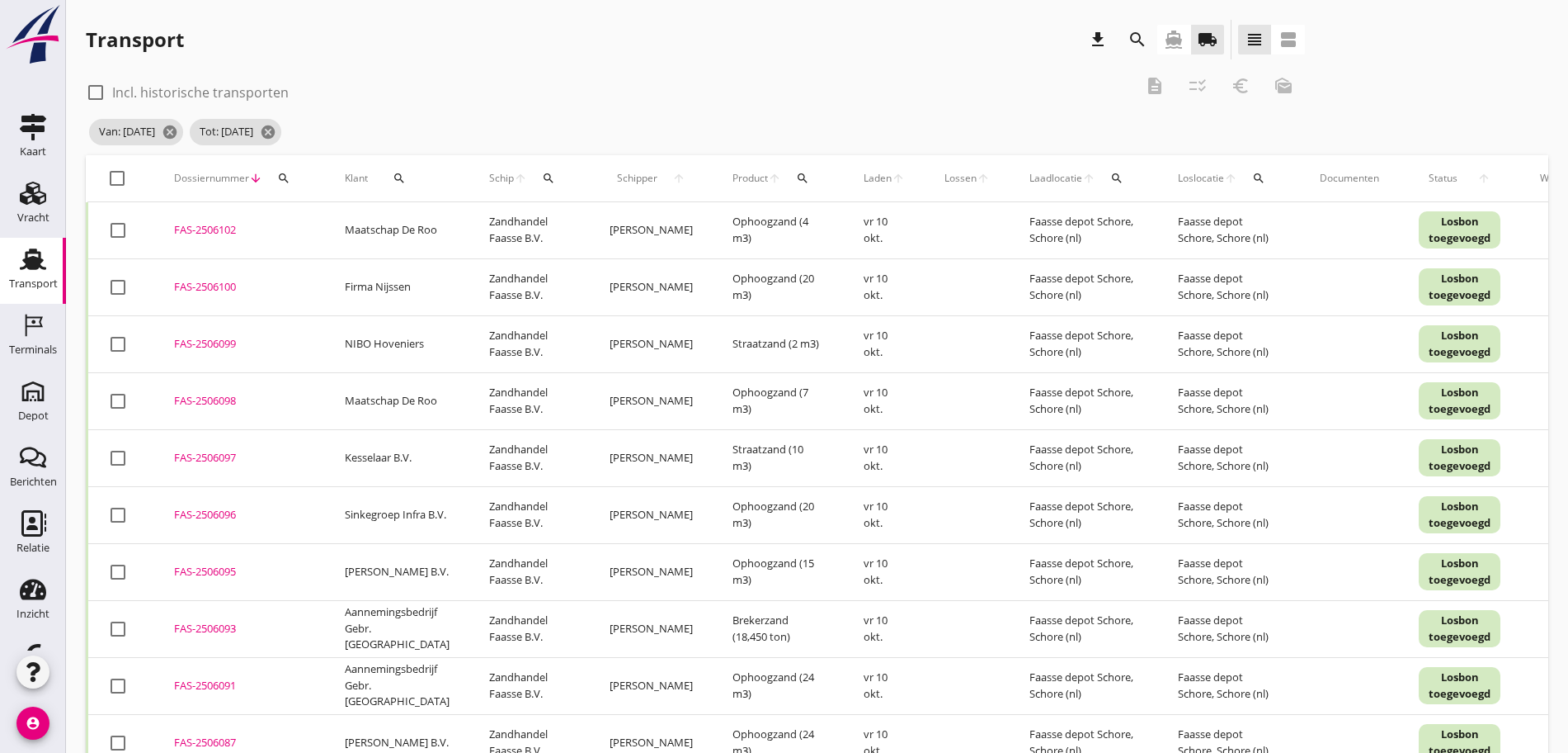
click at [402, 179] on icon "search" at bounding box center [399, 178] width 13 height 13
click at [461, 215] on input "paarde" at bounding box center [467, 226] width 172 height 26
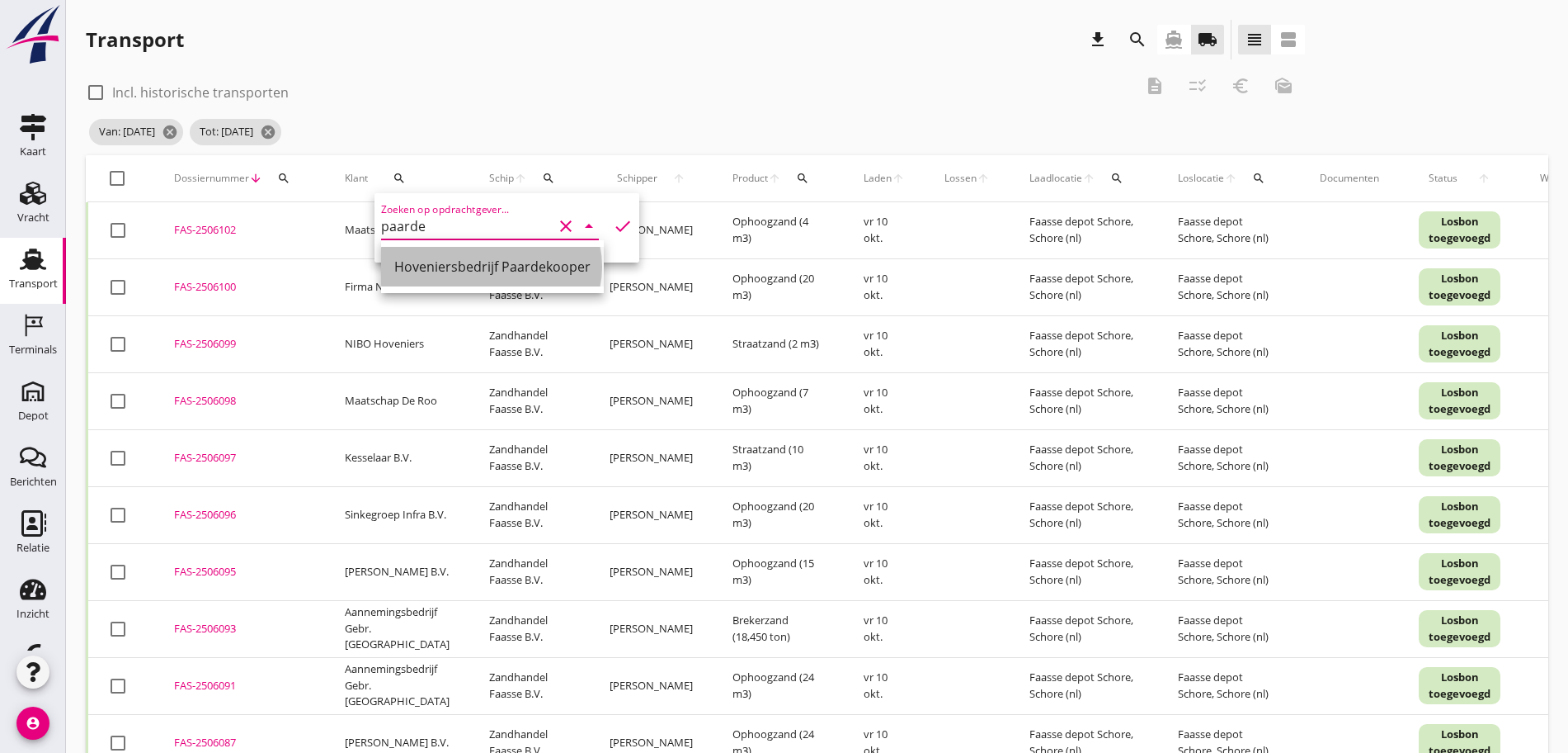
click at [492, 267] on div "Hoveniersbedrijf Paardekooper" at bounding box center [493, 266] width 197 height 20
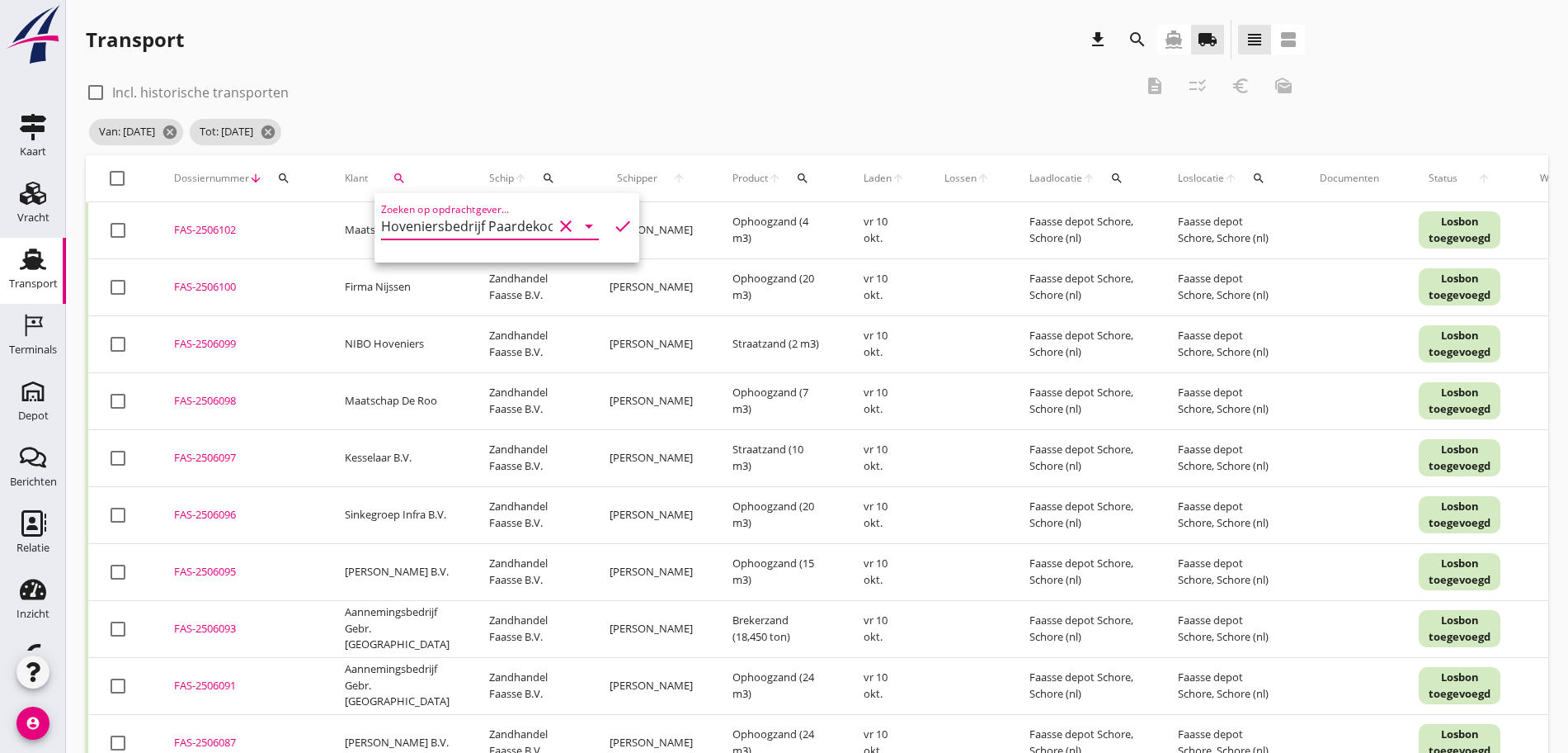
click at [613, 226] on icon "check" at bounding box center [622, 226] width 20 height 20
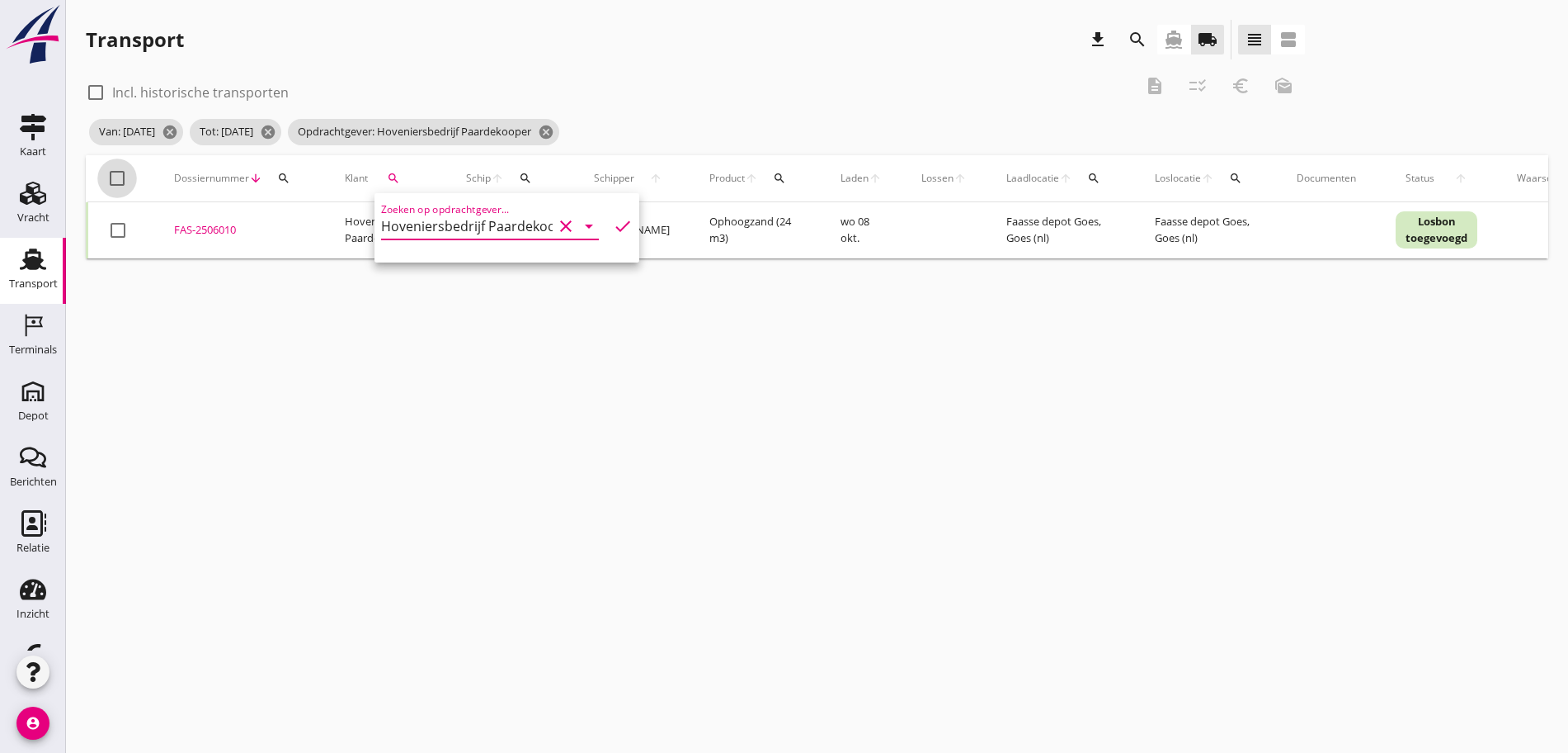
drag, startPoint x: 116, startPoint y: 179, endPoint x: 117, endPoint y: 150, distance: 29.0
click at [115, 171] on div at bounding box center [117, 178] width 28 height 28
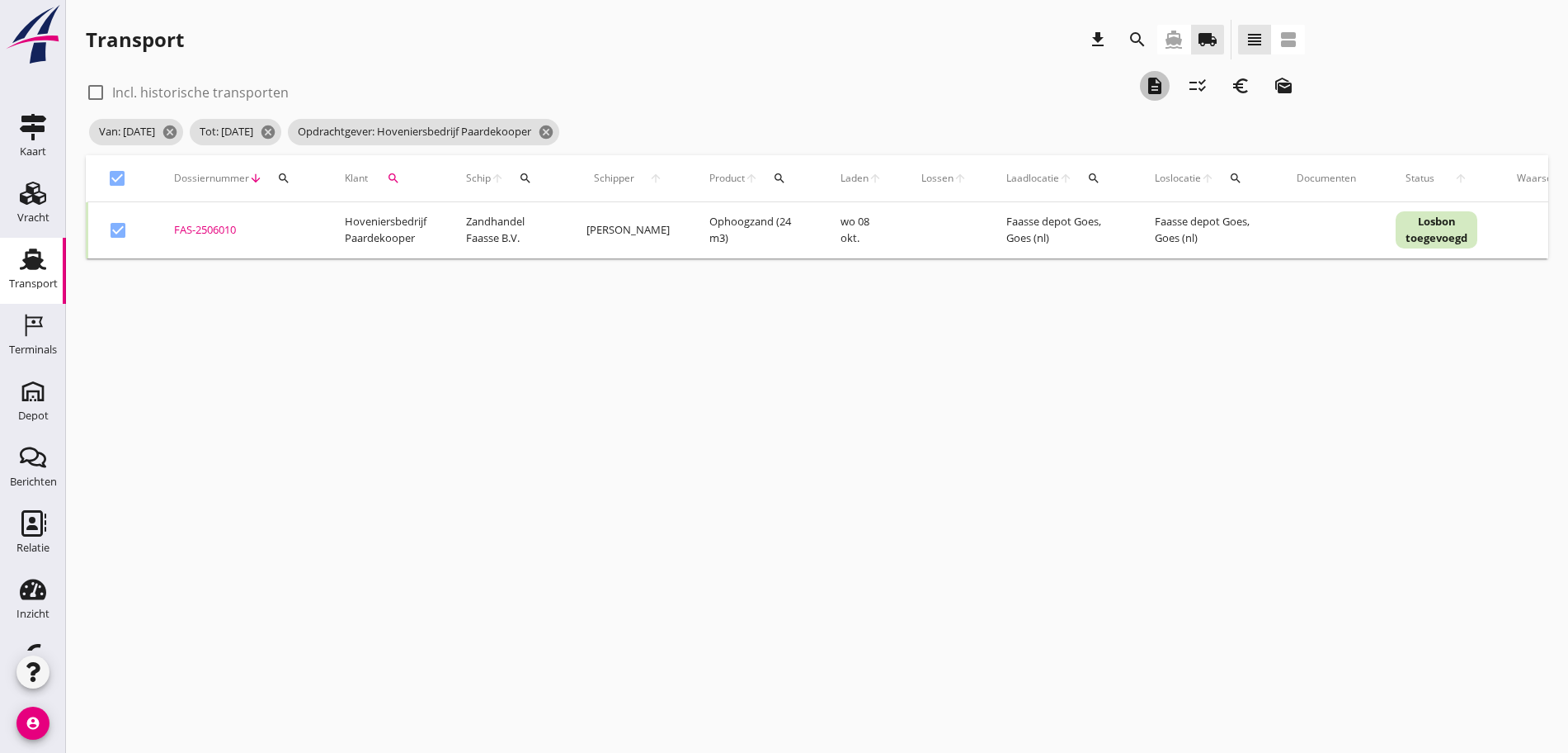
click at [1145, 81] on icon "description" at bounding box center [1154, 85] width 20 height 20
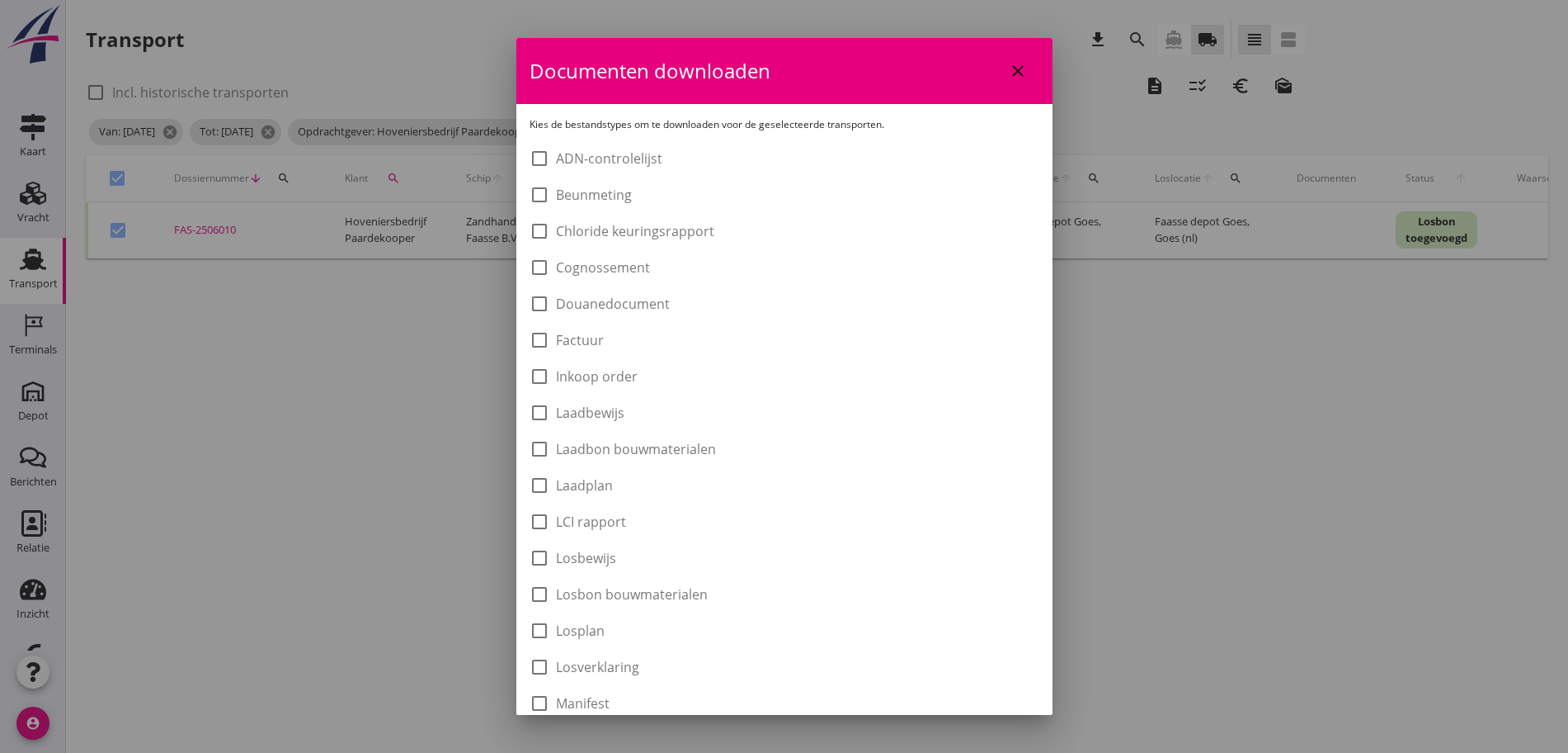
click at [671, 436] on div "check_box_outline_blank Laadbon bouwmaterialen" at bounding box center [784, 447] width 510 height 23
click at [675, 445] on label "Laadbon bouwmaterialen" at bounding box center [636, 449] width 160 height 16
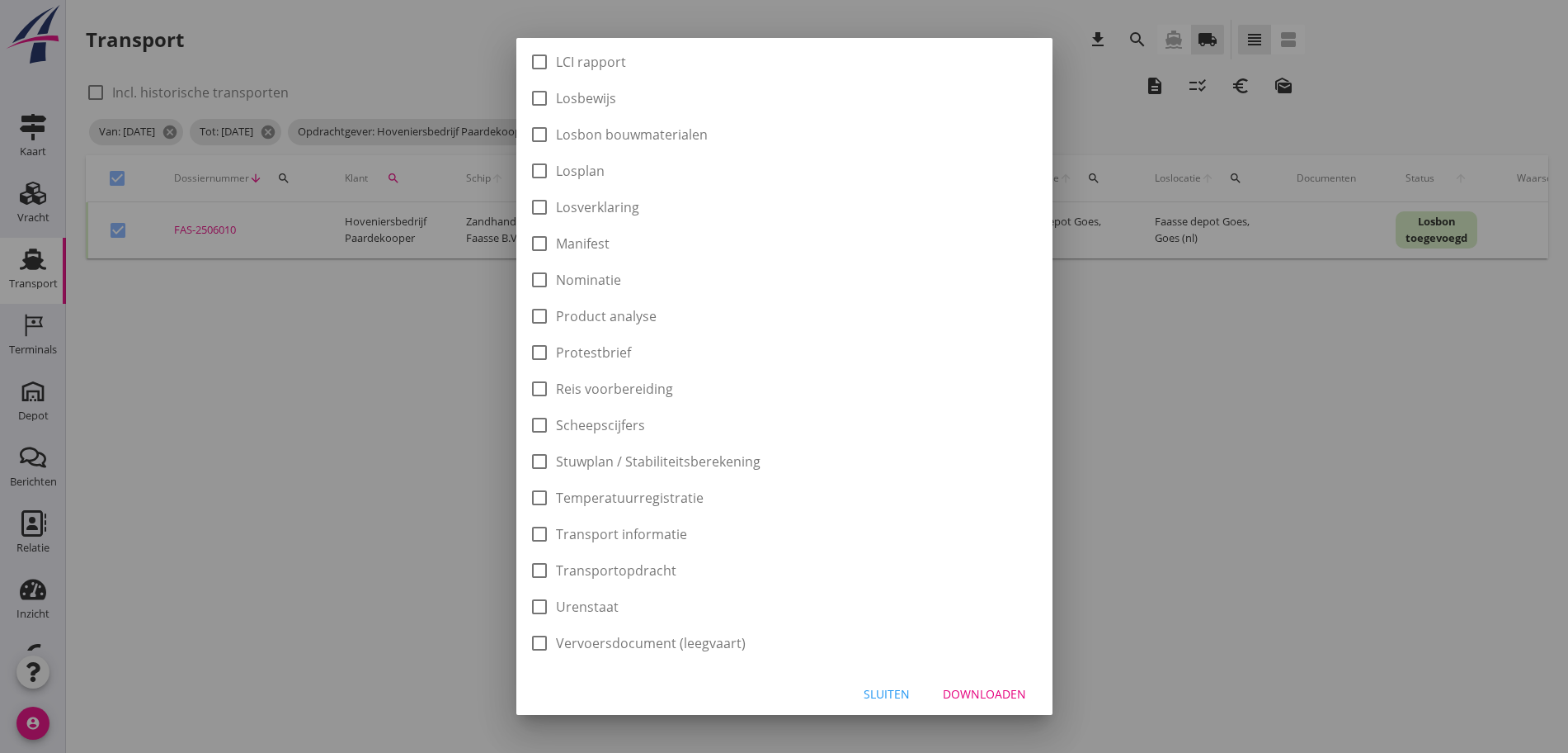
scroll to position [467, 0]
click at [979, 685] on div "Downloaden" at bounding box center [985, 687] width 84 height 17
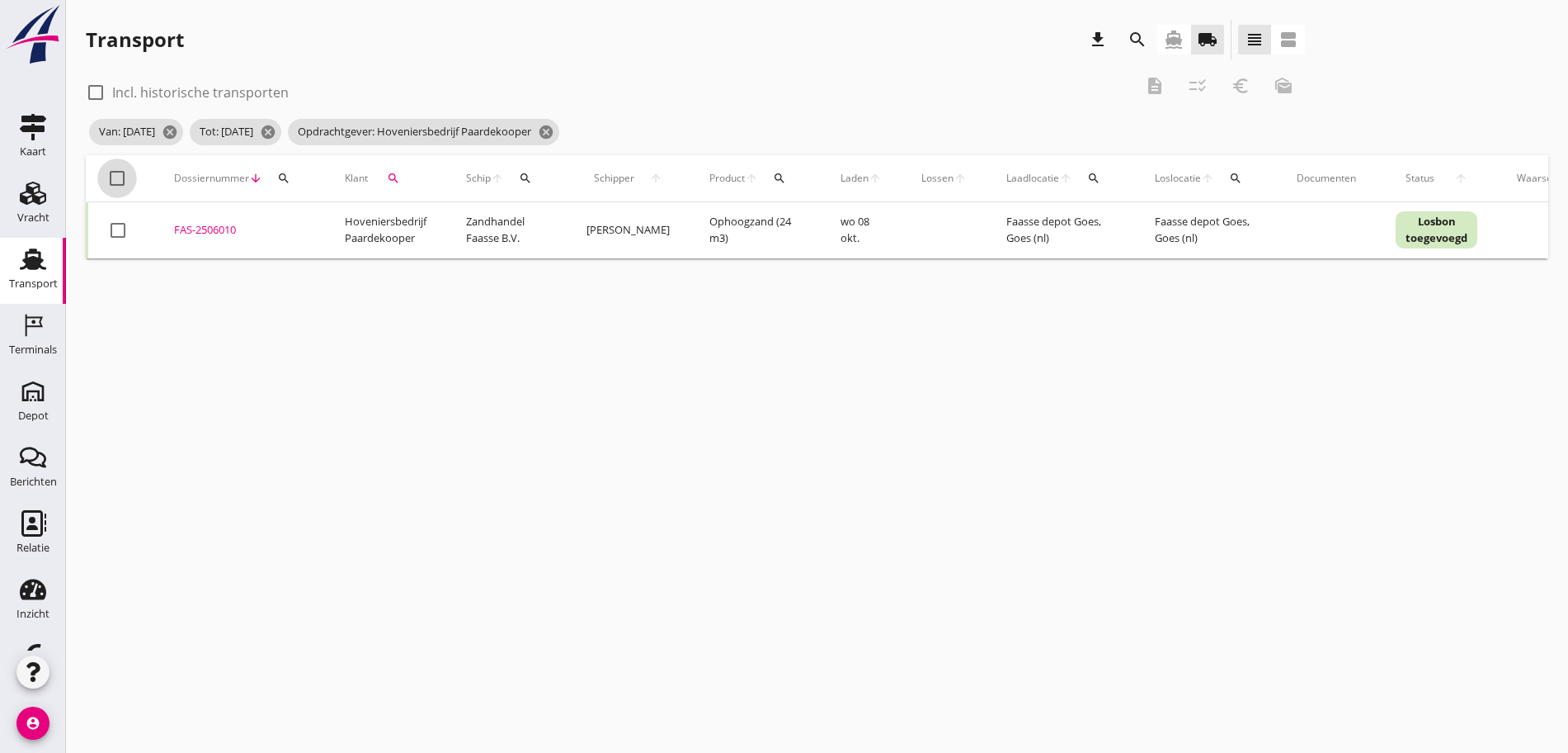
drag, startPoint x: 110, startPoint y: 179, endPoint x: 120, endPoint y: 169, distance: 14.1
click at [112, 174] on div at bounding box center [117, 178] width 28 height 28
click at [1226, 85] on div "euro_symbol" at bounding box center [1241, 85] width 30 height 20
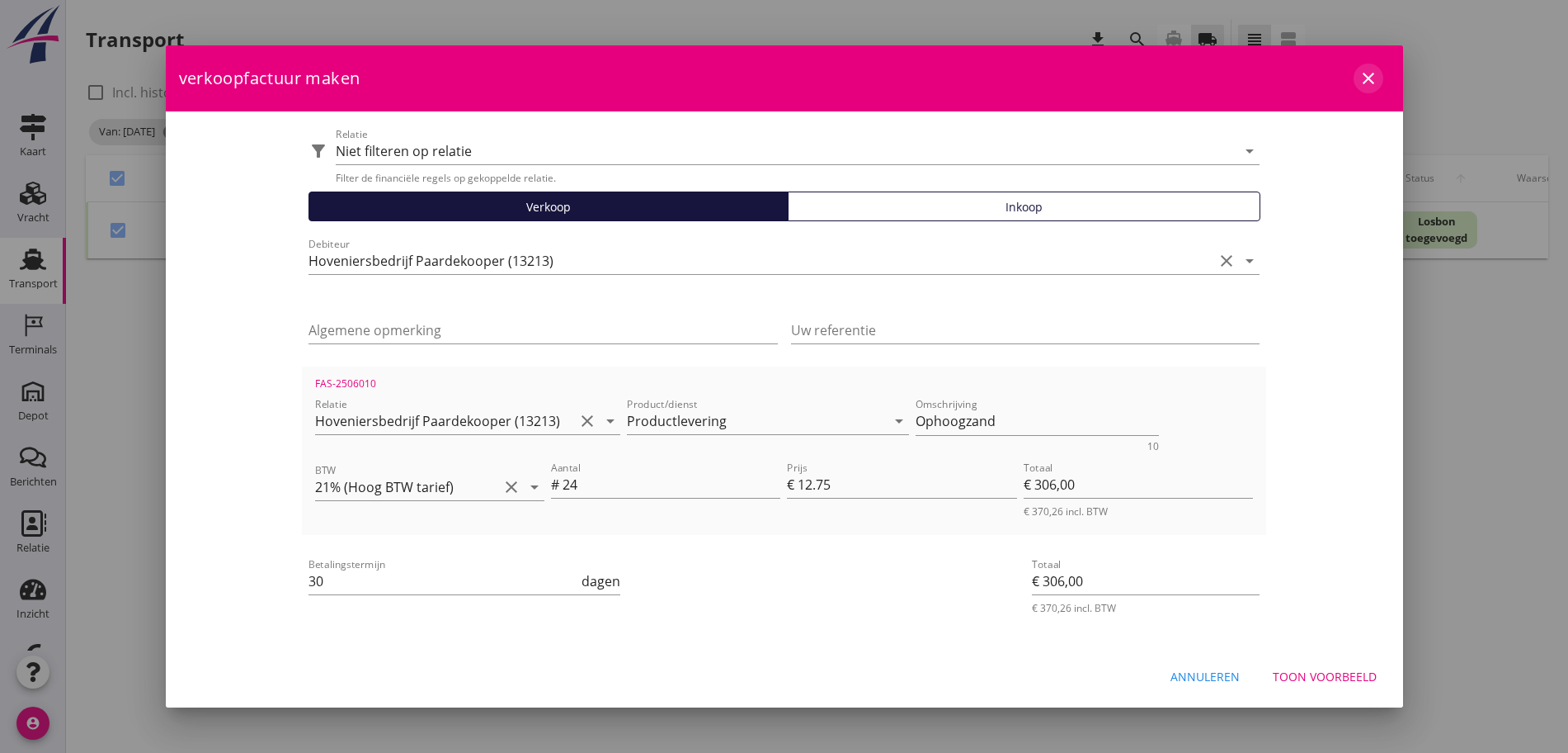
click at [1371, 70] on icon "close" at bounding box center [1368, 78] width 20 height 20
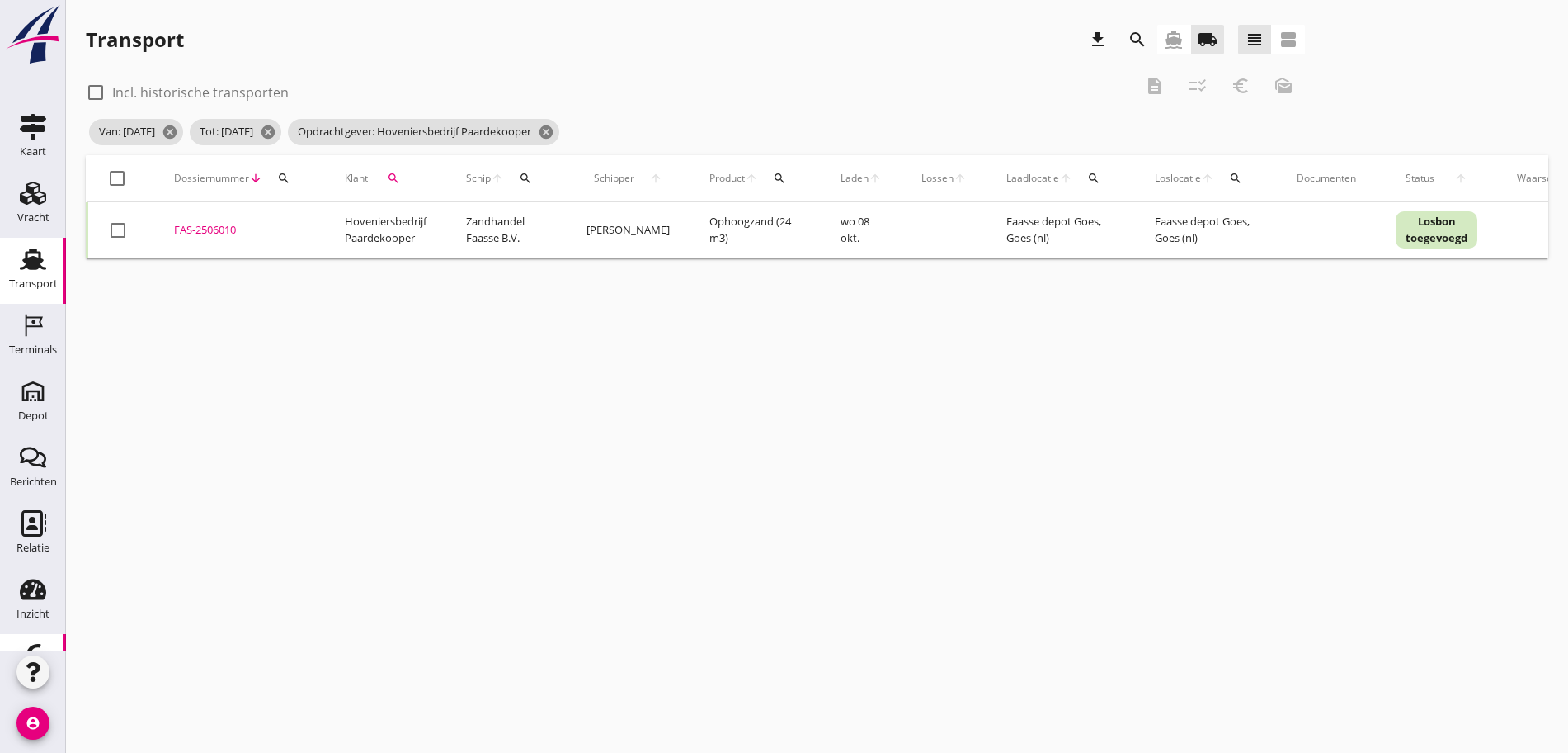
scroll to position [53, 0]
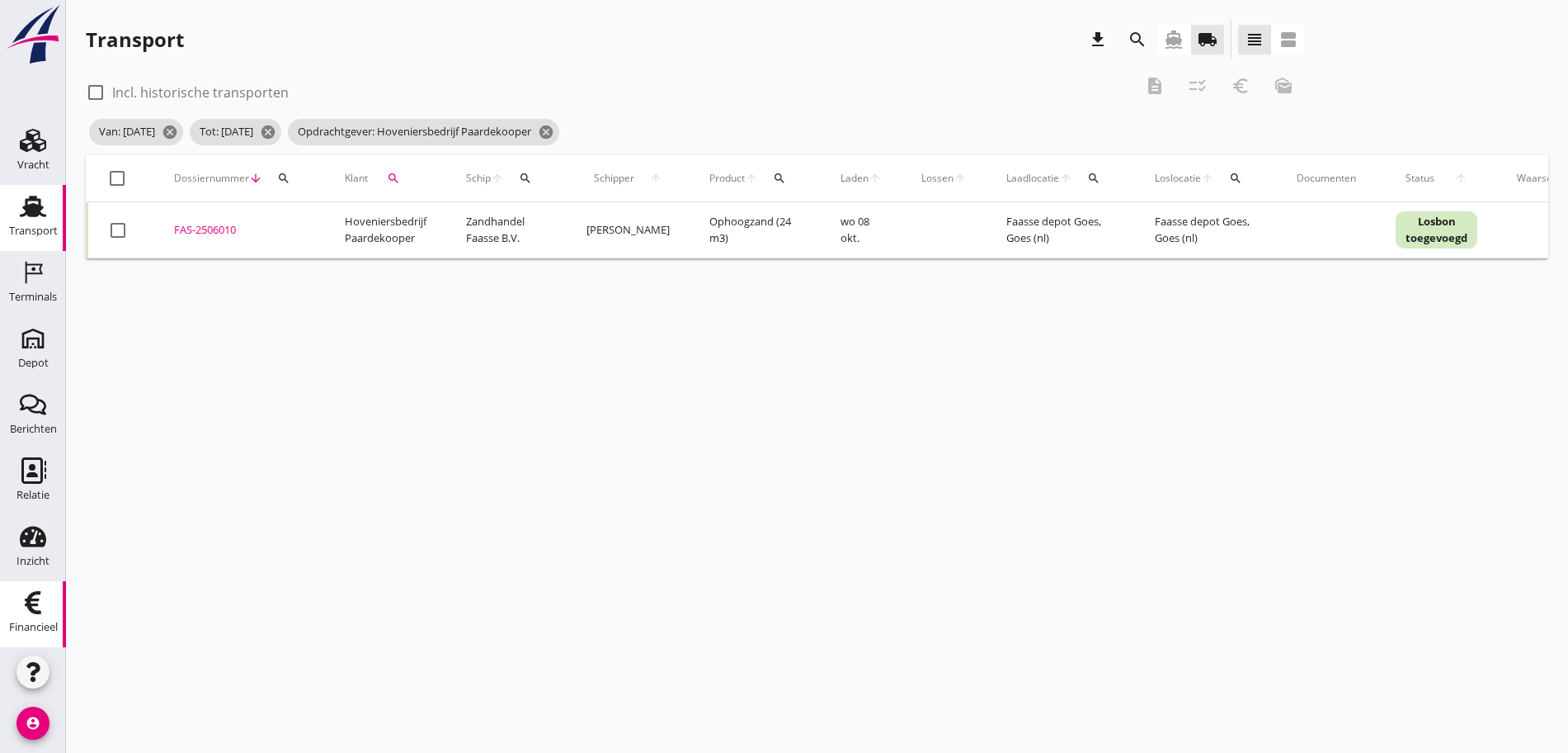
click at [25, 612] on use at bounding box center [32, 602] width 16 height 23
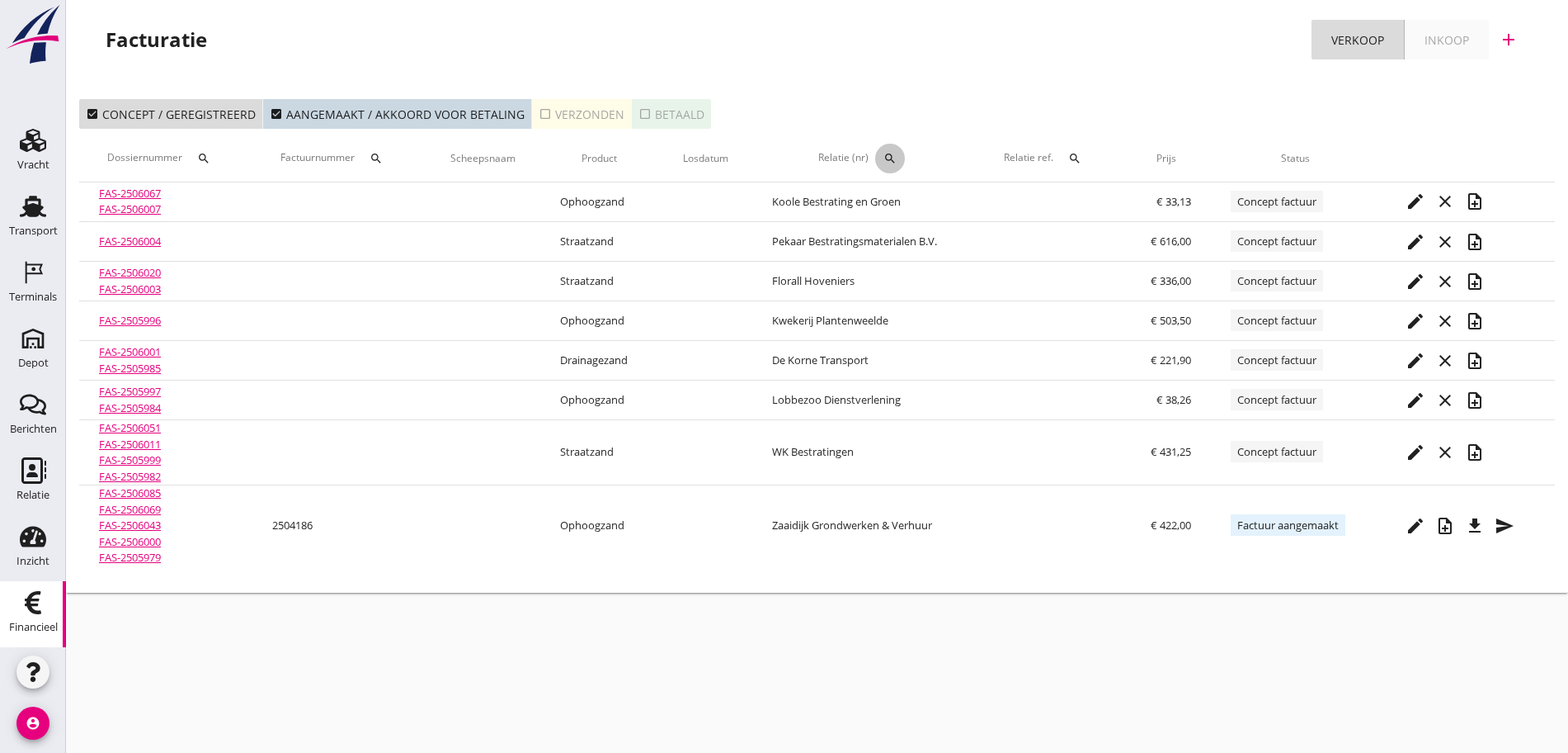
click at [882, 156] on div "search" at bounding box center [890, 158] width 30 height 13
click at [943, 209] on input "text" at bounding box center [967, 206] width 172 height 26
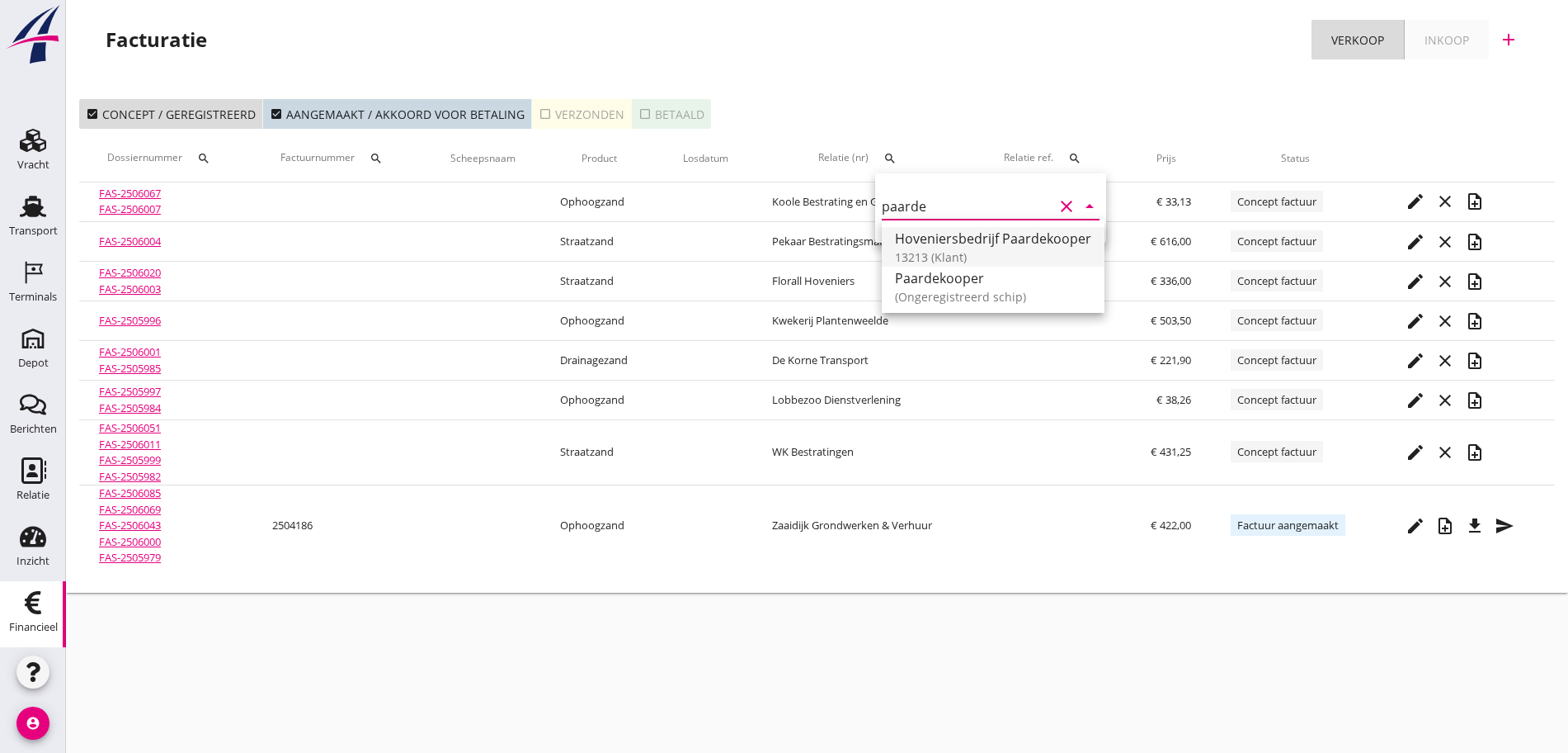
click at [1010, 230] on div "Hoveniersbedrijf Paardekooper" at bounding box center [994, 238] width 197 height 20
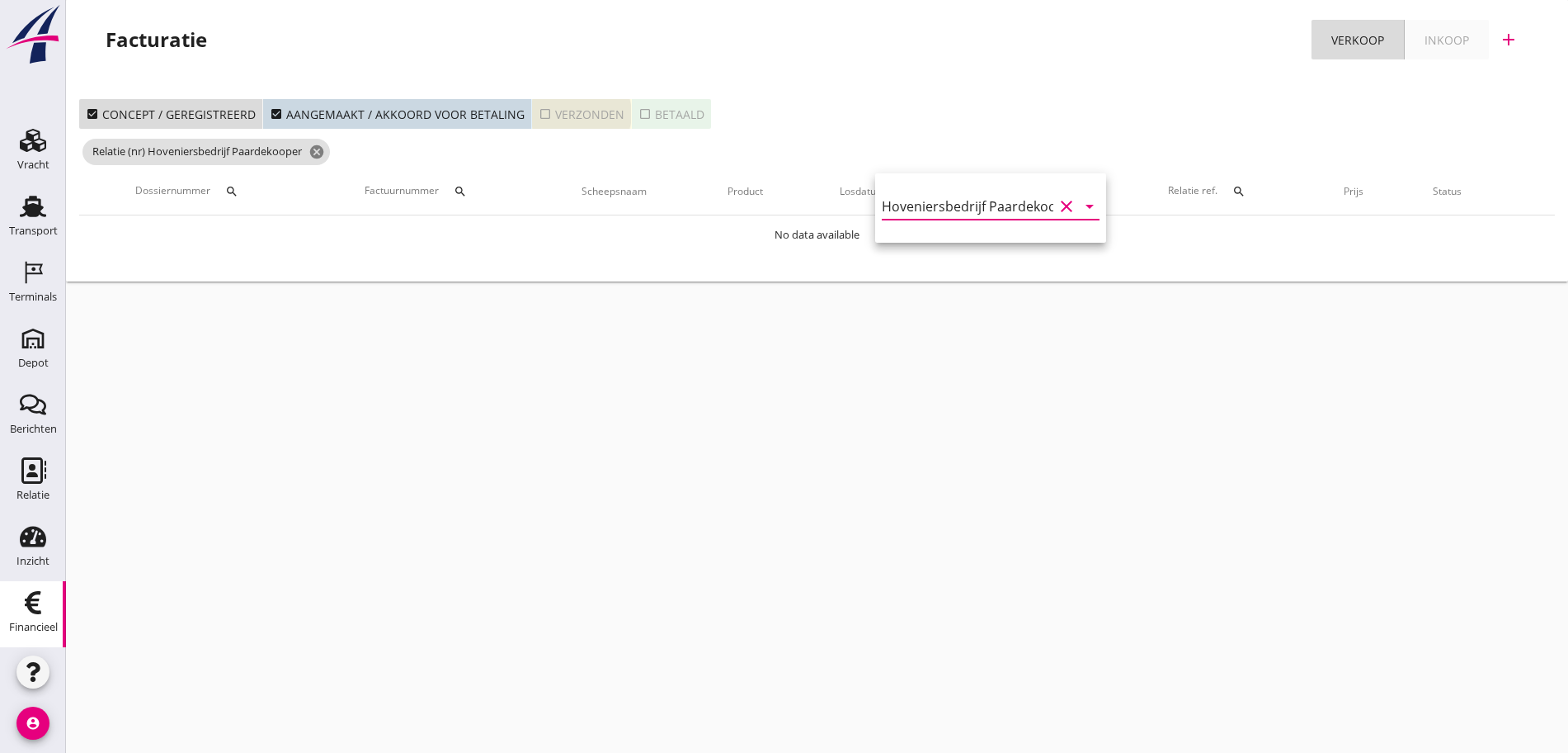
click at [595, 108] on div "check_box_outline_blank Verzonden" at bounding box center [581, 115] width 85 height 17
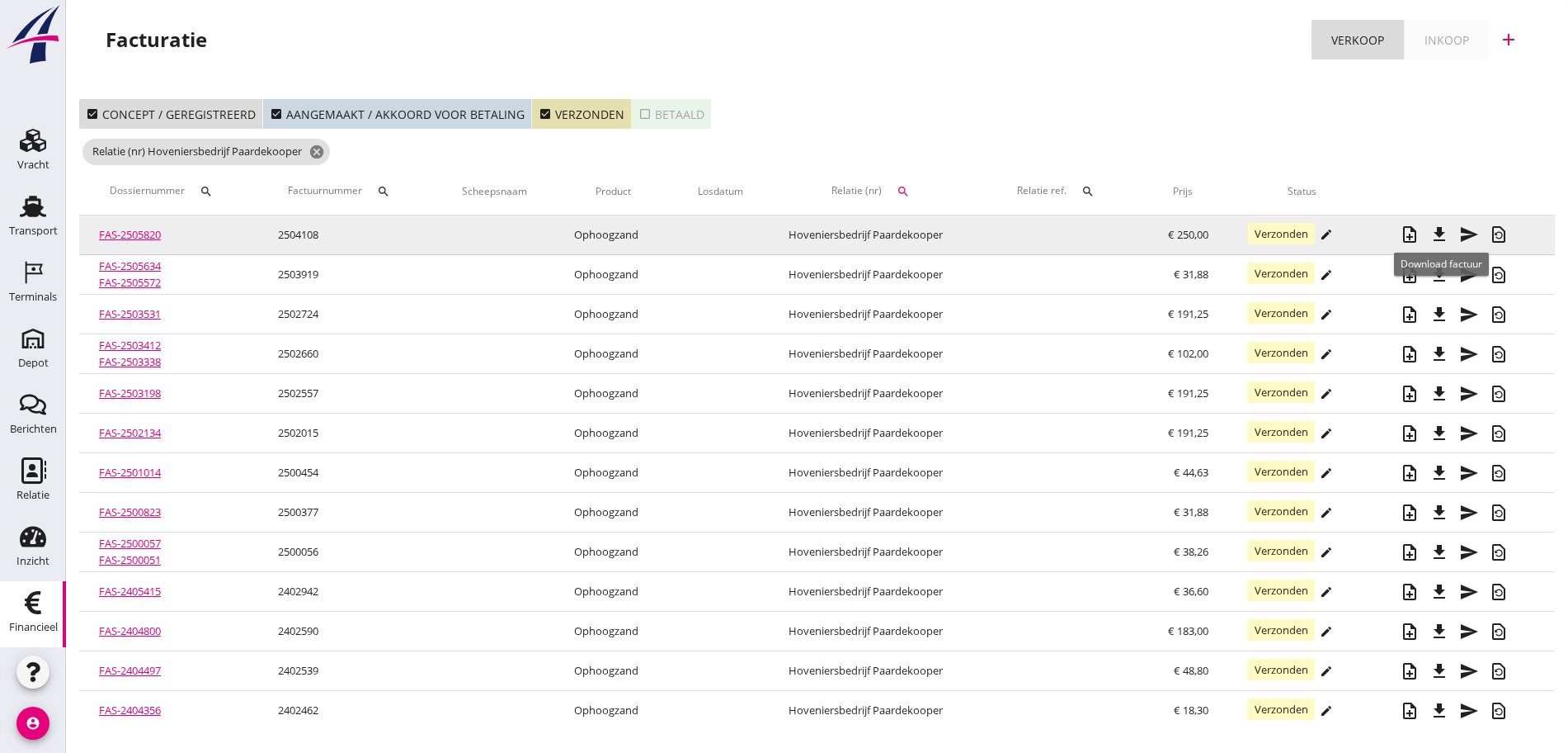
click at [1441, 235] on icon "file_download" at bounding box center [1439, 234] width 20 height 20
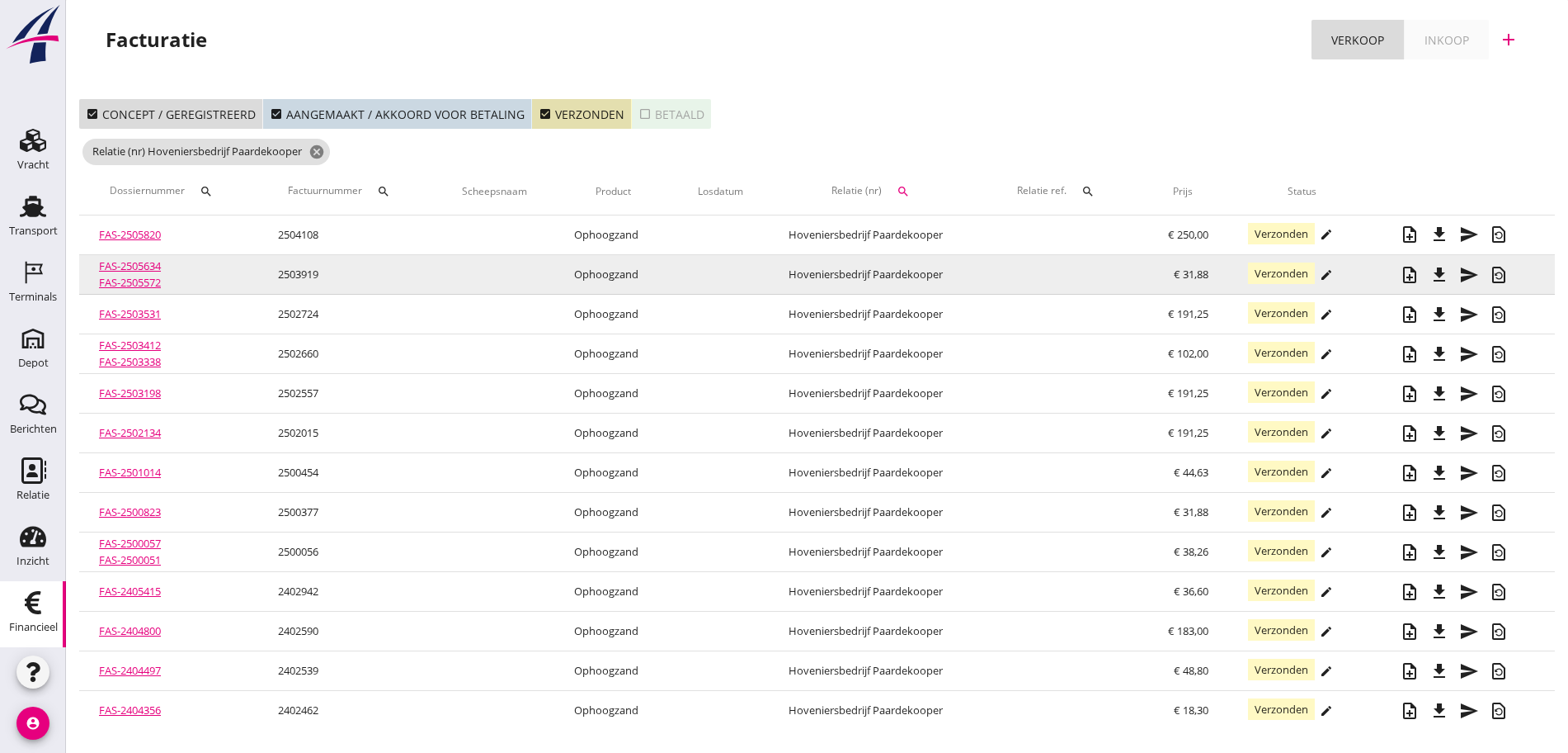
click at [1444, 273] on icon "file_download" at bounding box center [1439, 274] width 20 height 20
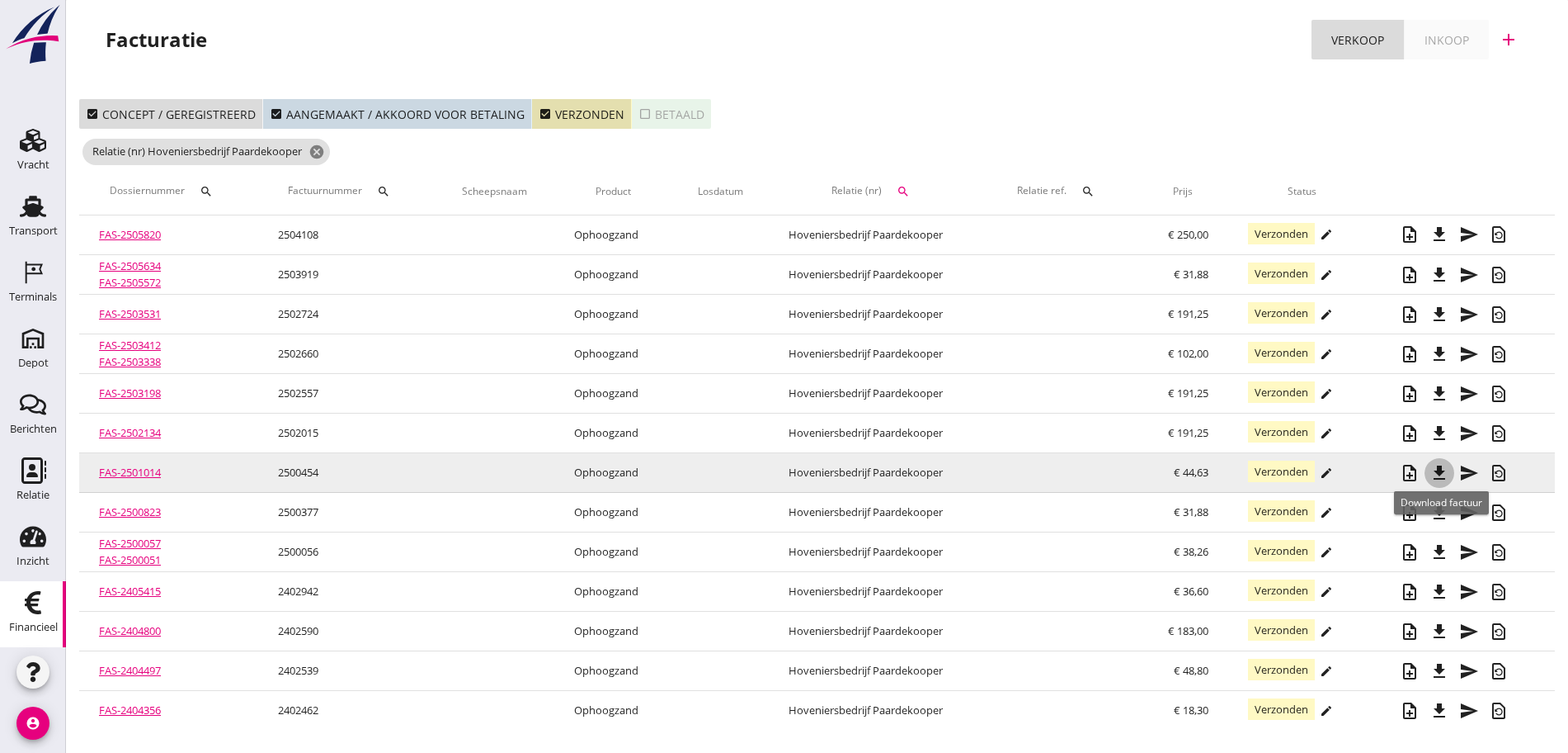
click at [1442, 473] on icon "file_download" at bounding box center [1439, 473] width 20 height 20
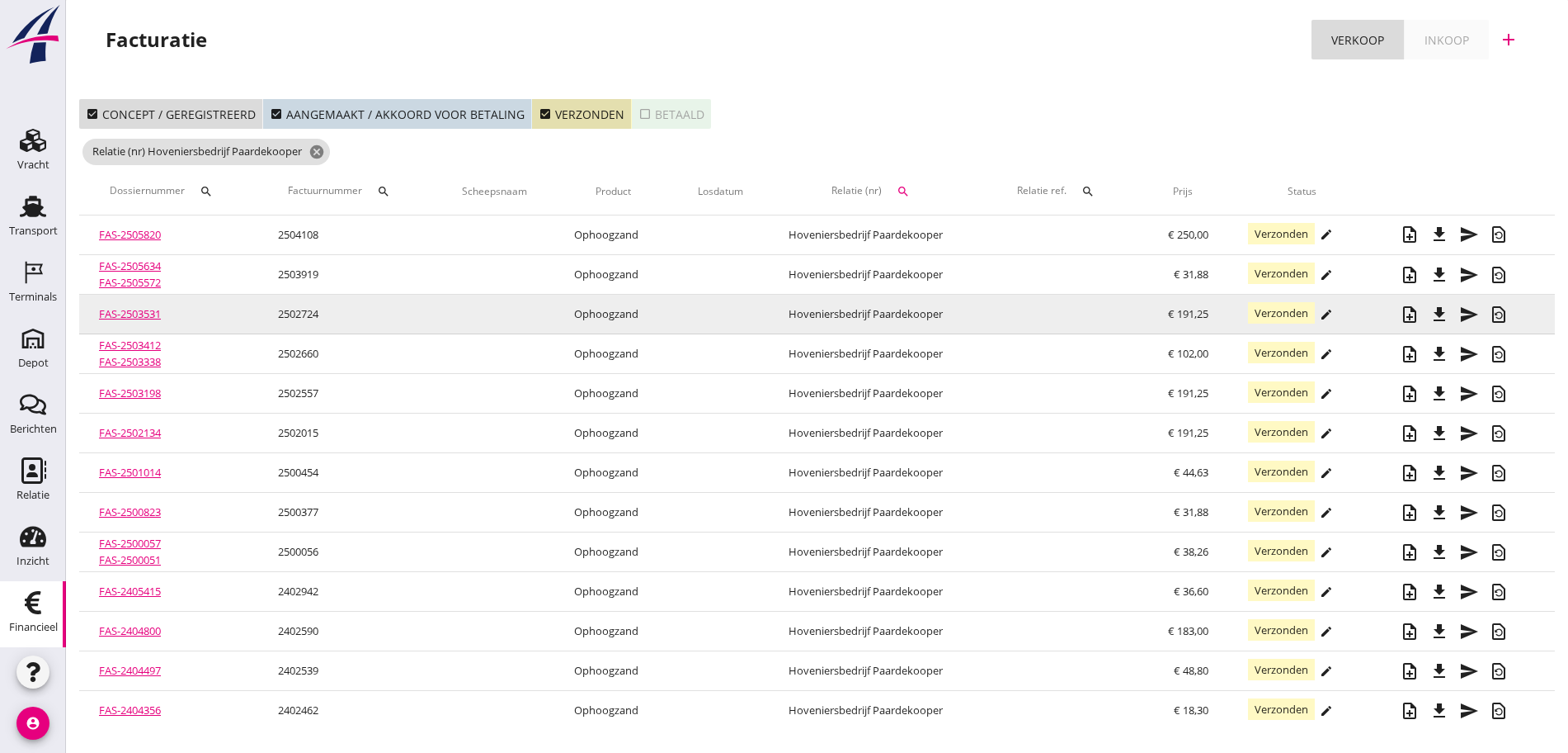
scroll to position [4, 0]
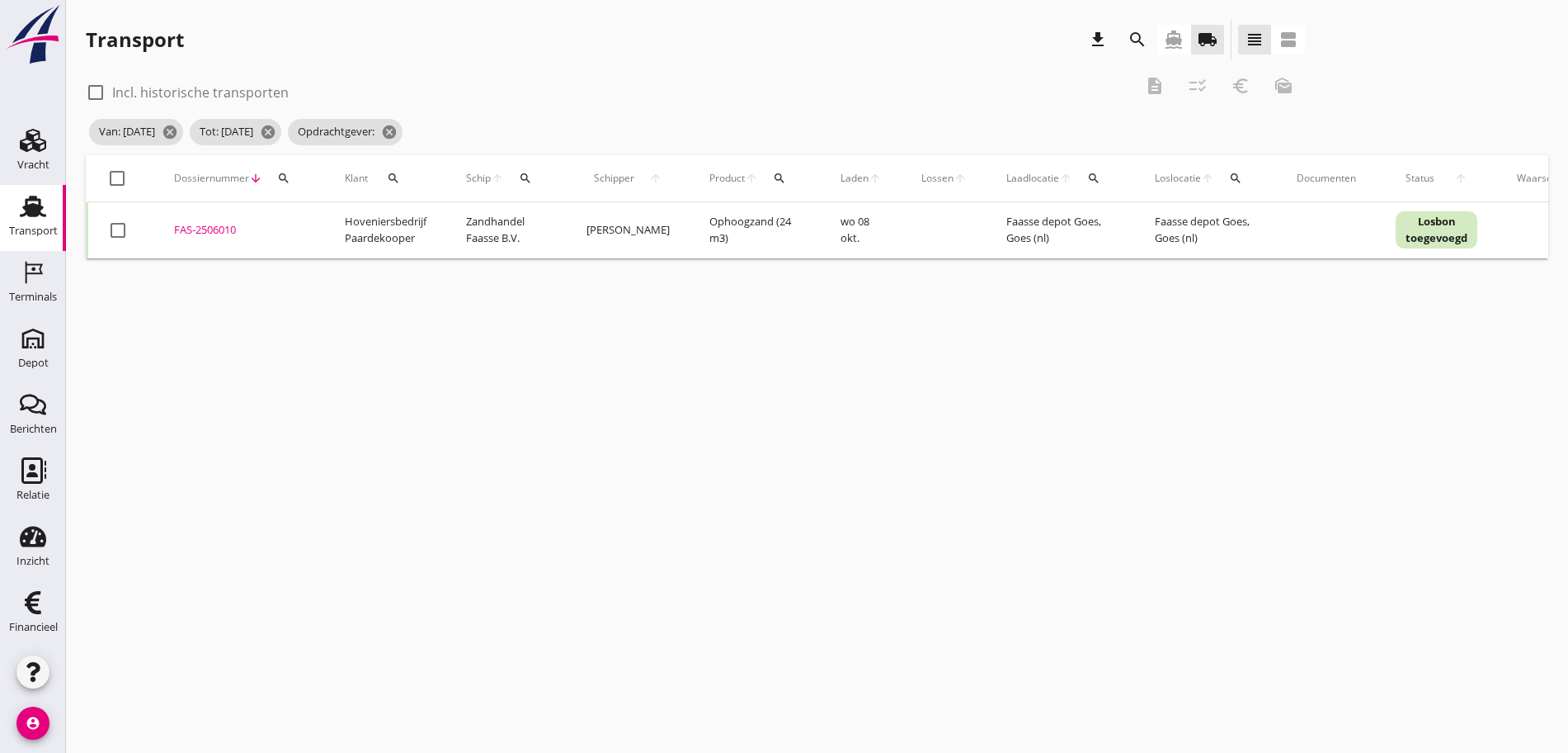
click at [117, 173] on div at bounding box center [117, 178] width 28 height 28
click at [1226, 83] on div "euro_symbol" at bounding box center [1241, 85] width 30 height 20
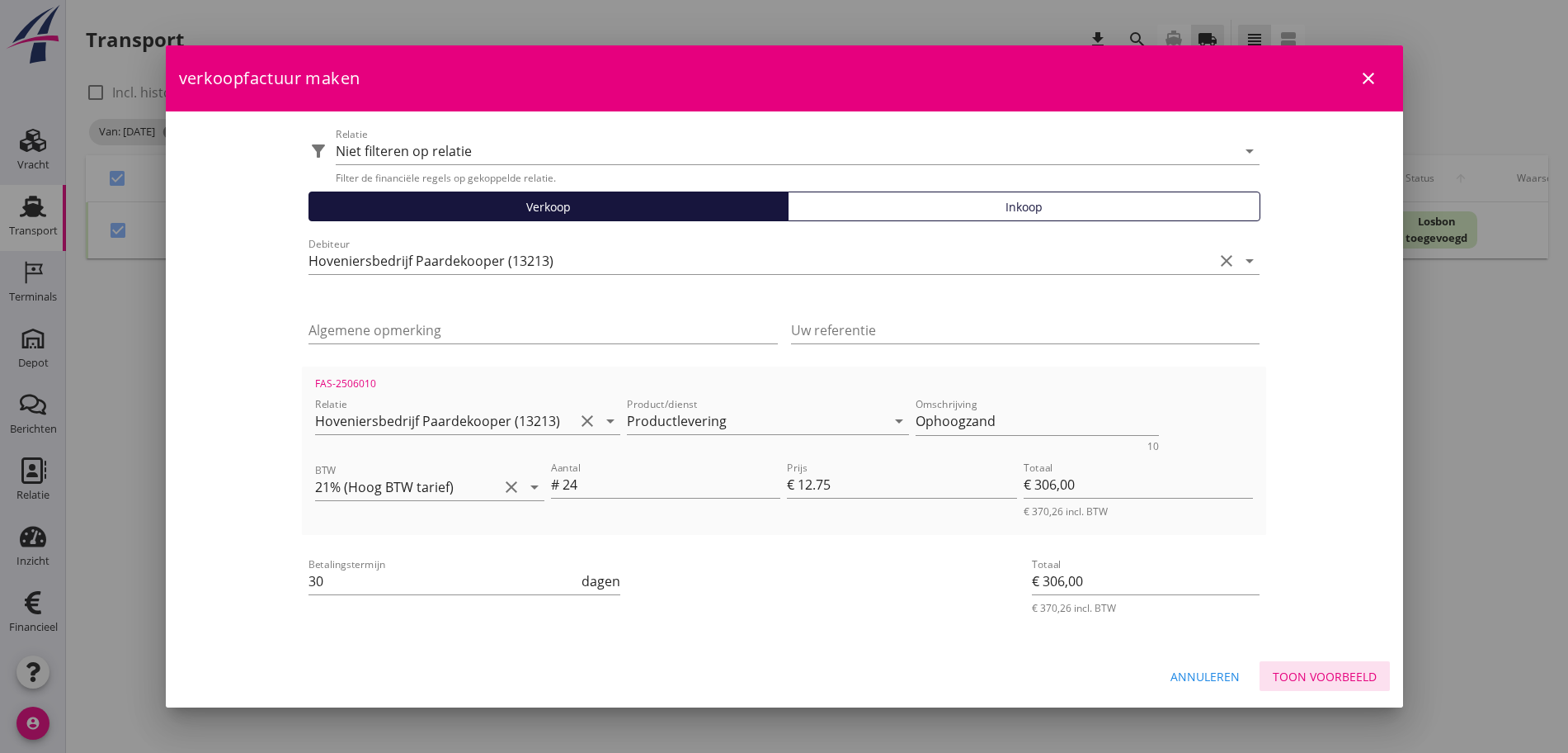
click at [1384, 688] on button "Toon voorbeeld" at bounding box center [1324, 675] width 131 height 30
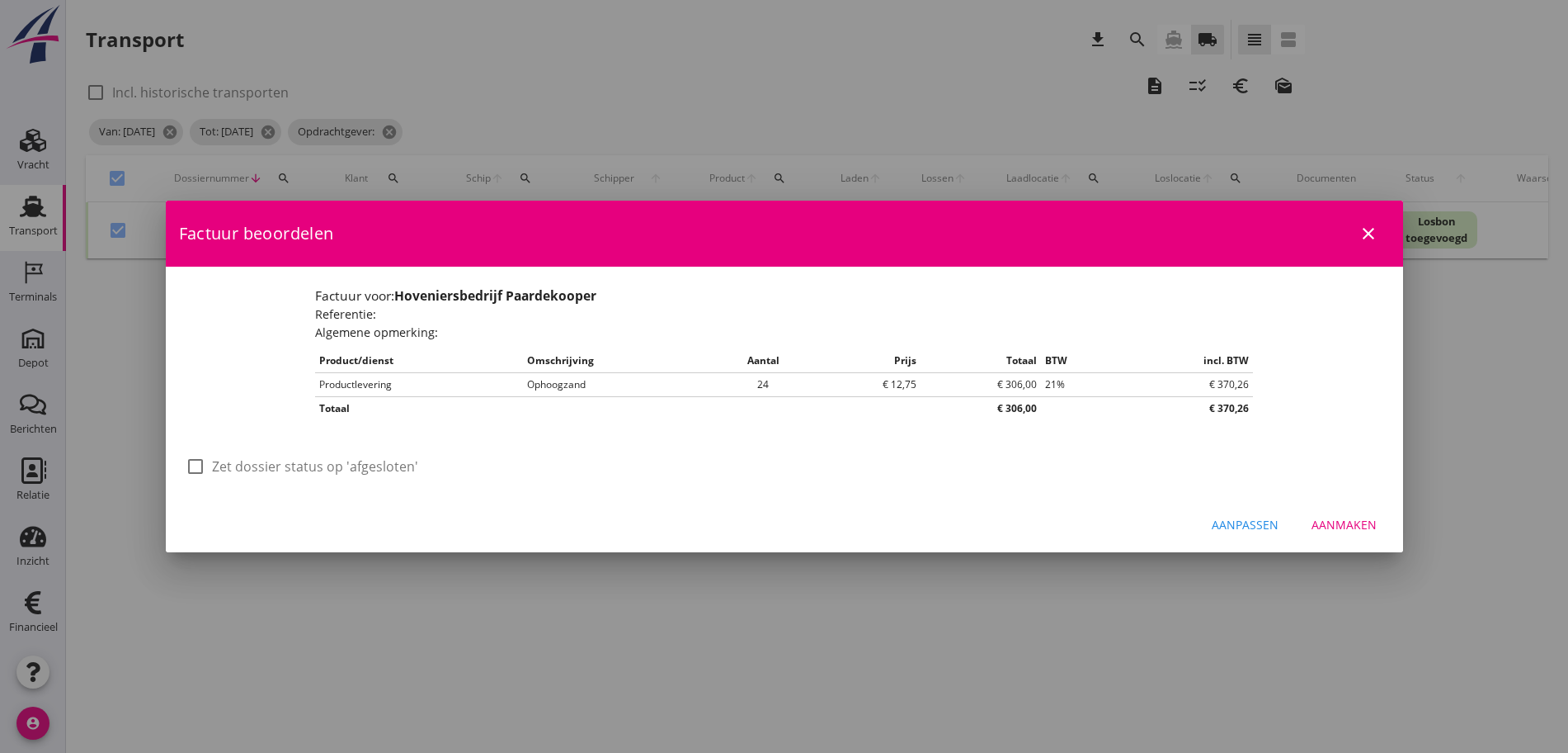
click at [191, 469] on div at bounding box center [195, 466] width 28 height 28
click at [1355, 532] on div "Aanmaken" at bounding box center [1344, 524] width 65 height 17
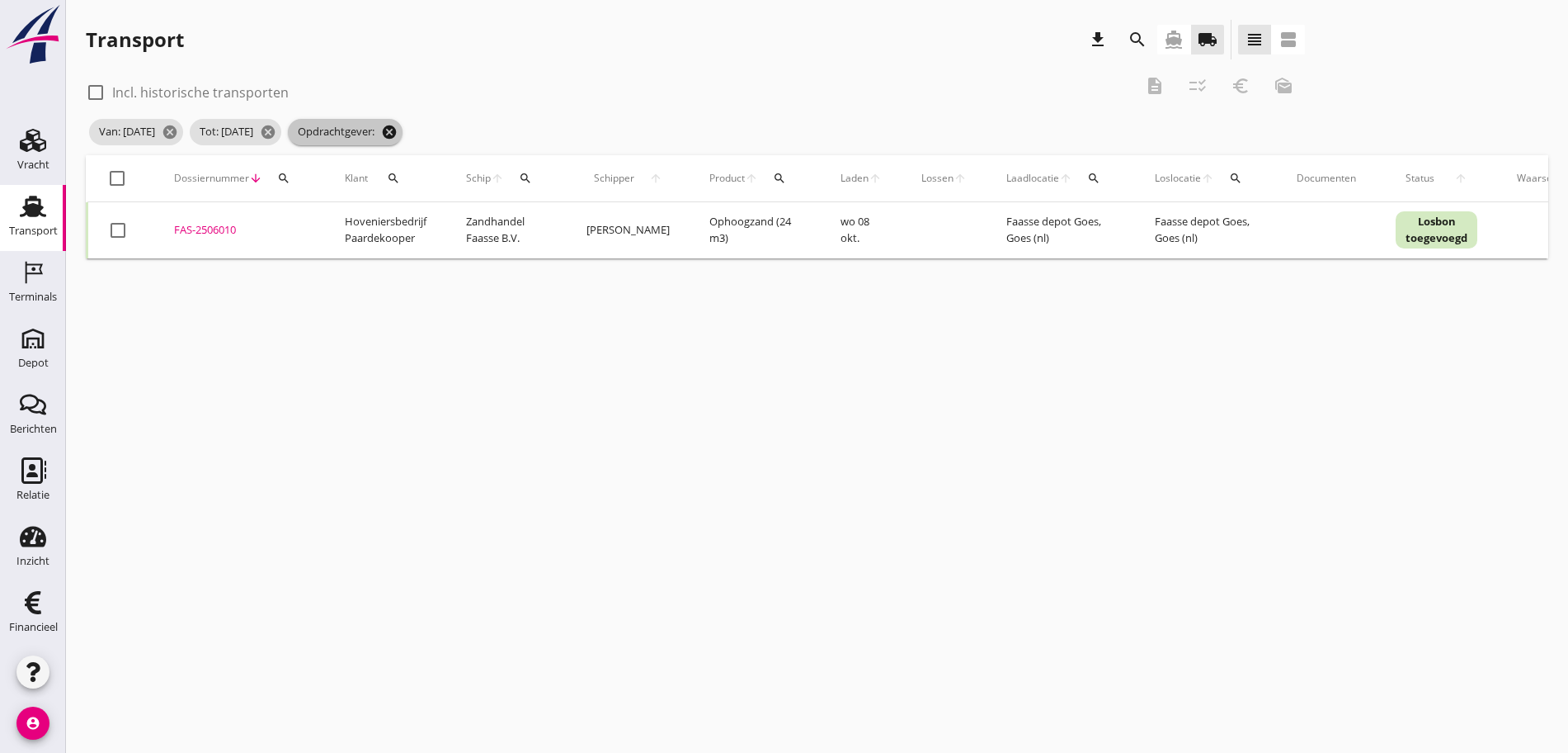
click at [397, 130] on icon "cancel" at bounding box center [389, 132] width 16 height 16
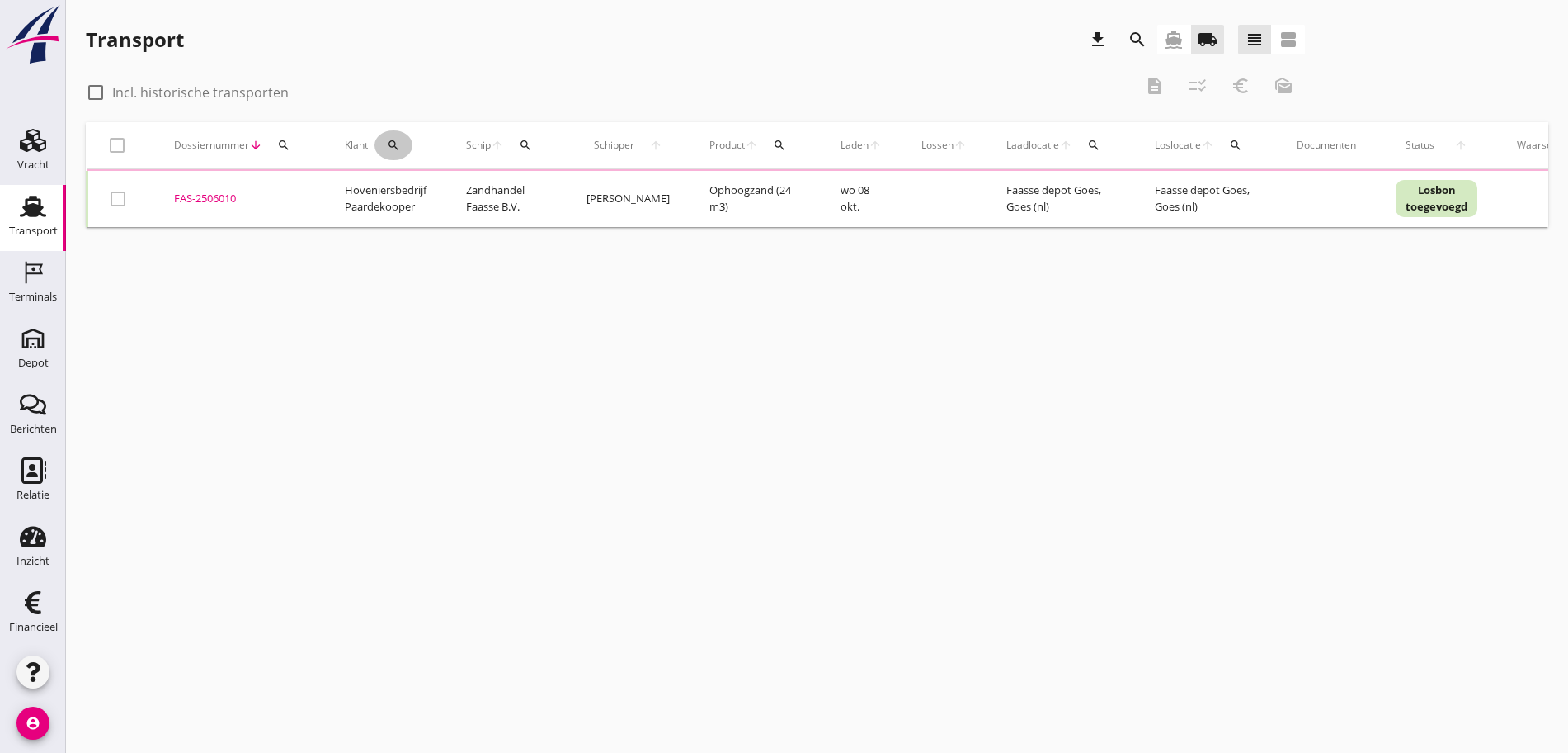
click at [402, 135] on button "search" at bounding box center [393, 145] width 38 height 30
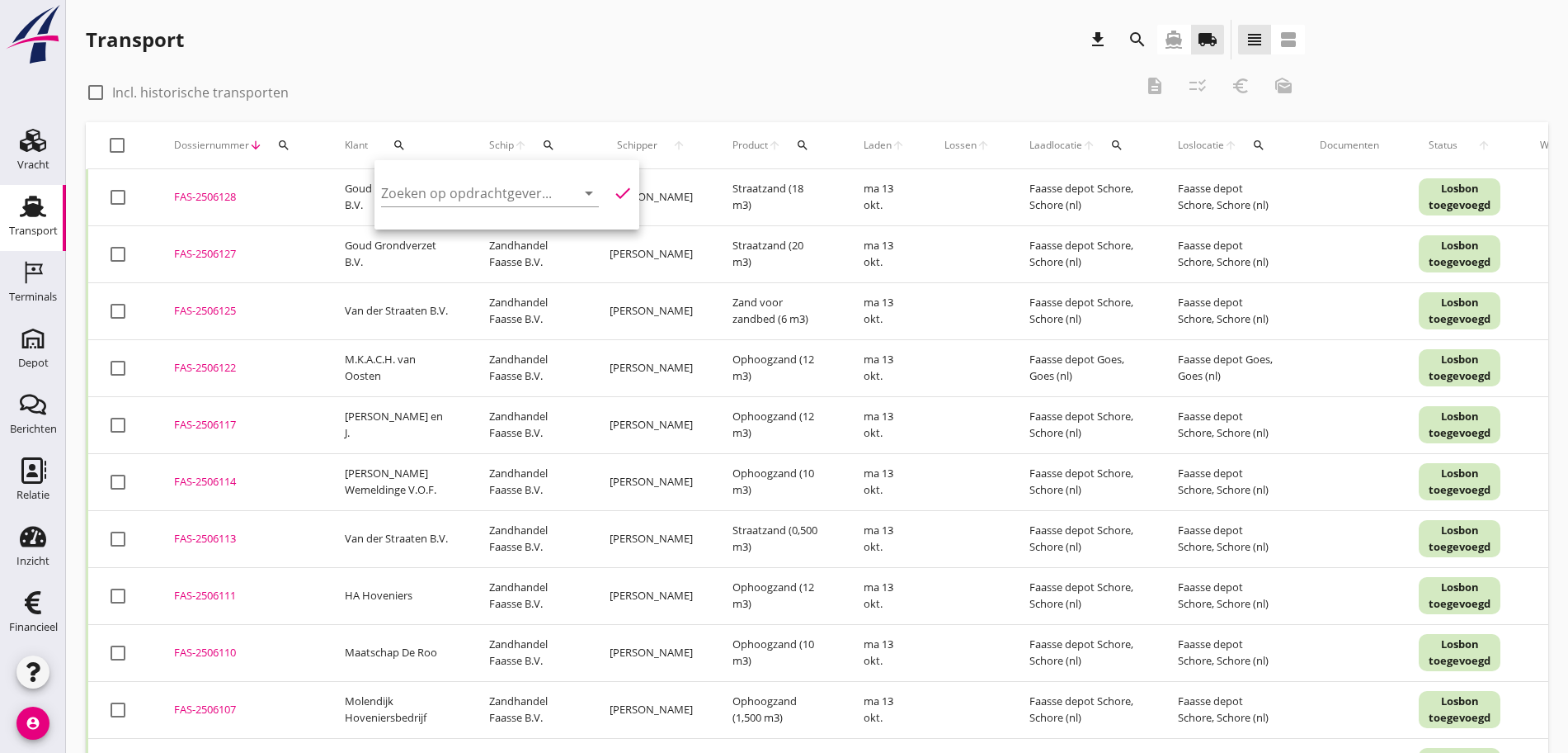
click at [435, 177] on div "Zoeken op opdrachtgever... arrow_drop_down check" at bounding box center [507, 197] width 251 height 53
click at [436, 194] on input "Zoeken op opdrachtgever..." at bounding box center [467, 192] width 172 height 26
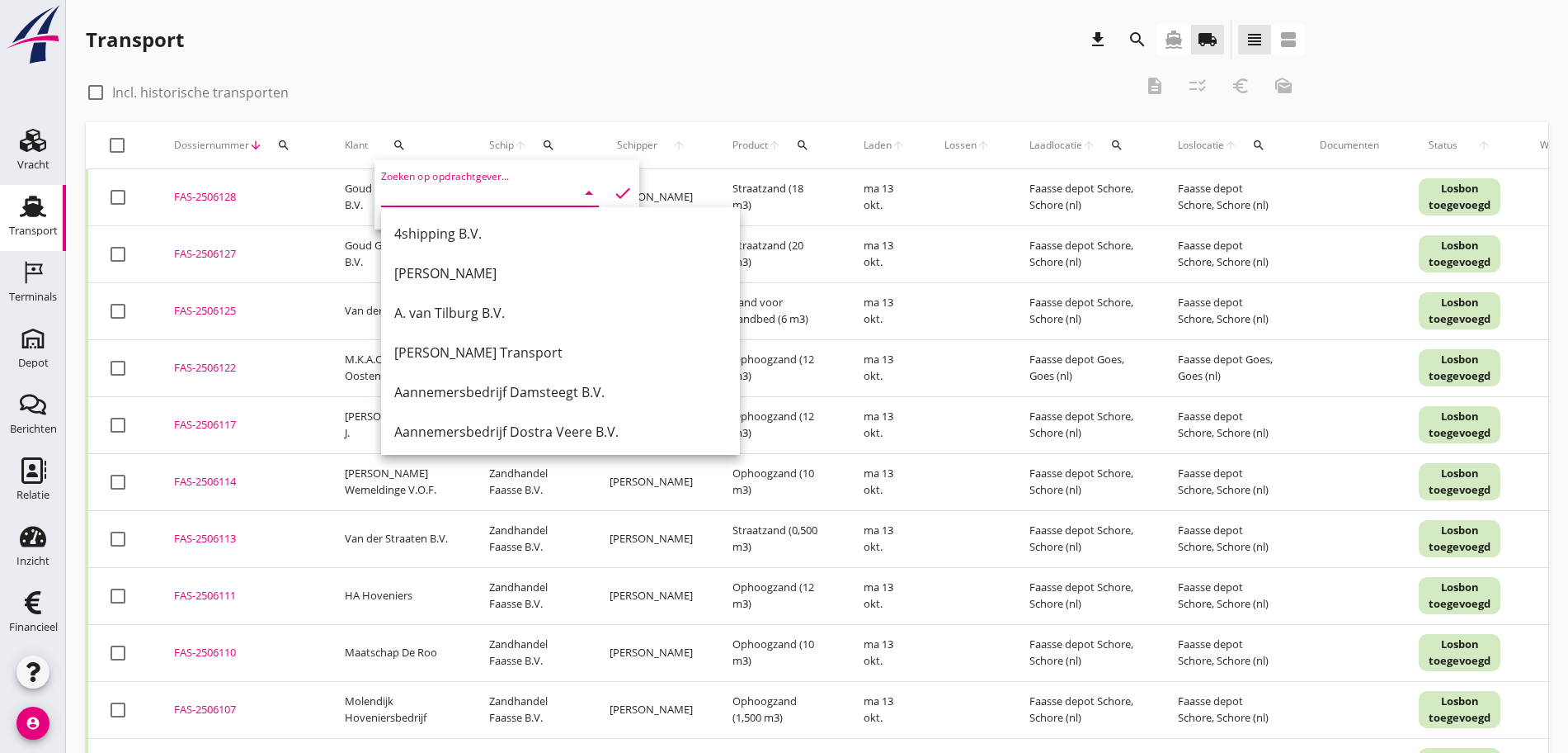
click at [437, 74] on div "check_box_outline_blank Incl. historische transporten description checklist_rtl…" at bounding box center [695, 91] width 1219 height 50
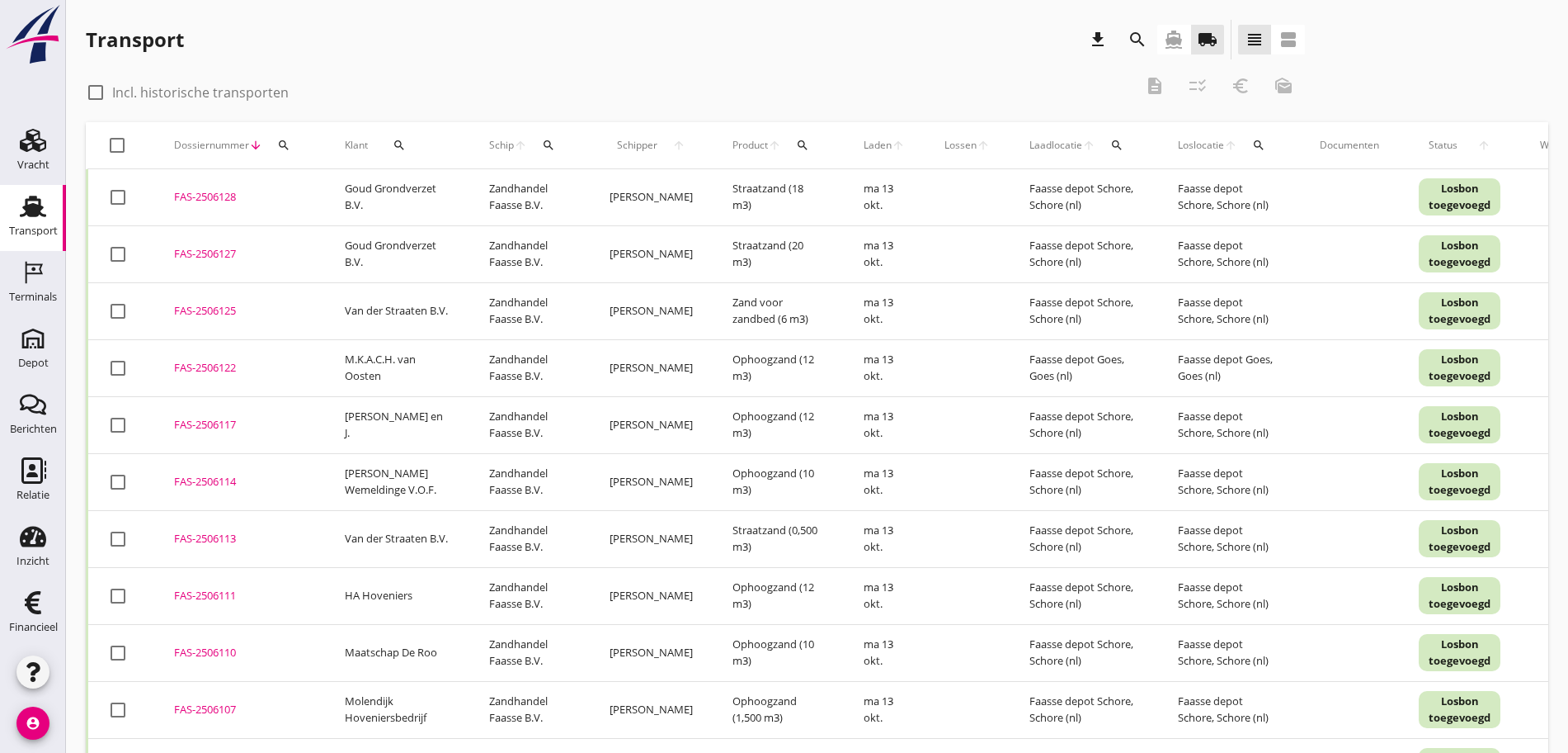
drag, startPoint x: 643, startPoint y: 54, endPoint x: 638, endPoint y: 43, distance: 12.1
click at [1118, 49] on div "search" at bounding box center [1137, 39] width 39 height 39
click at [1123, 43] on div "search" at bounding box center [1137, 39] width 30 height 20
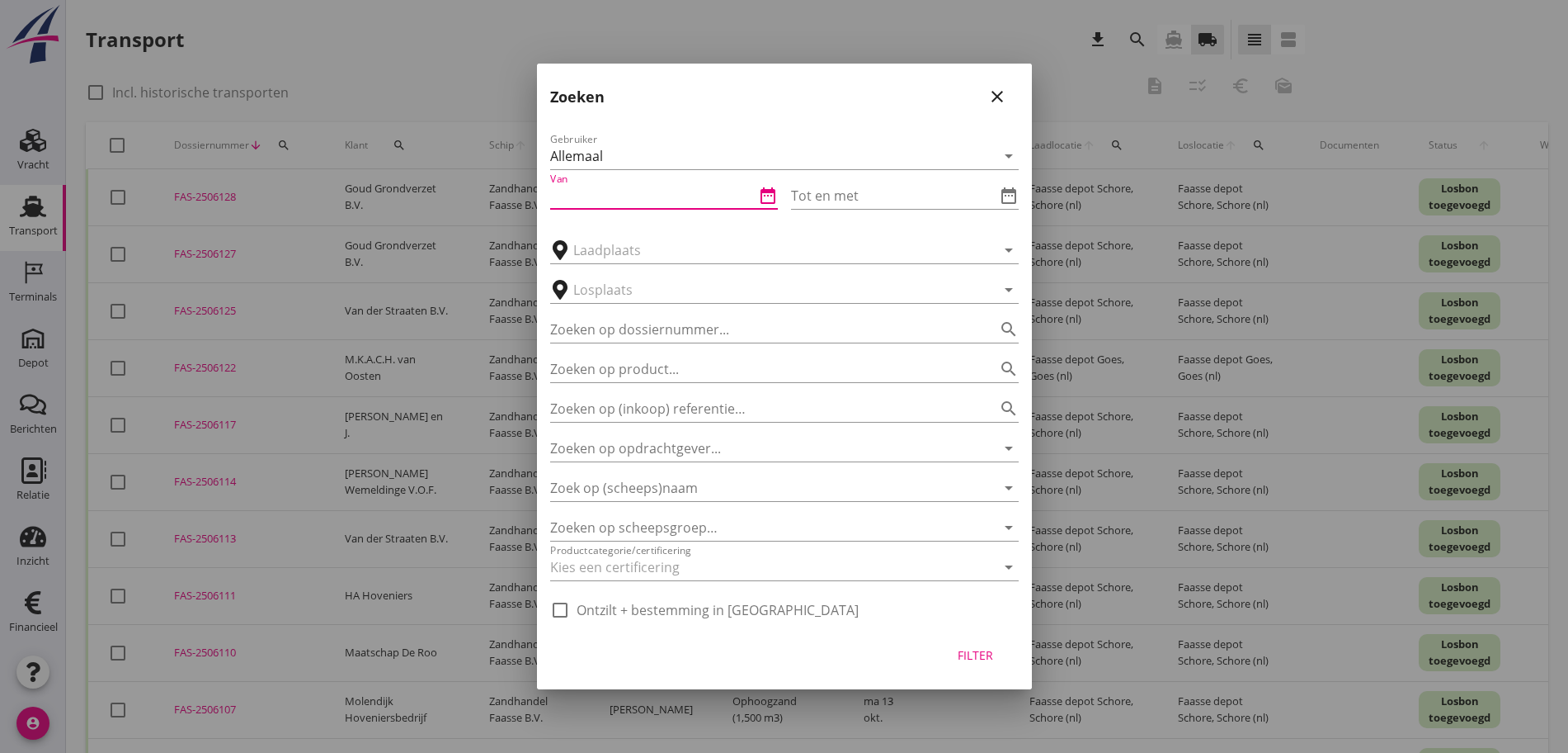
click at [670, 203] on input "Van" at bounding box center [652, 195] width 204 height 26
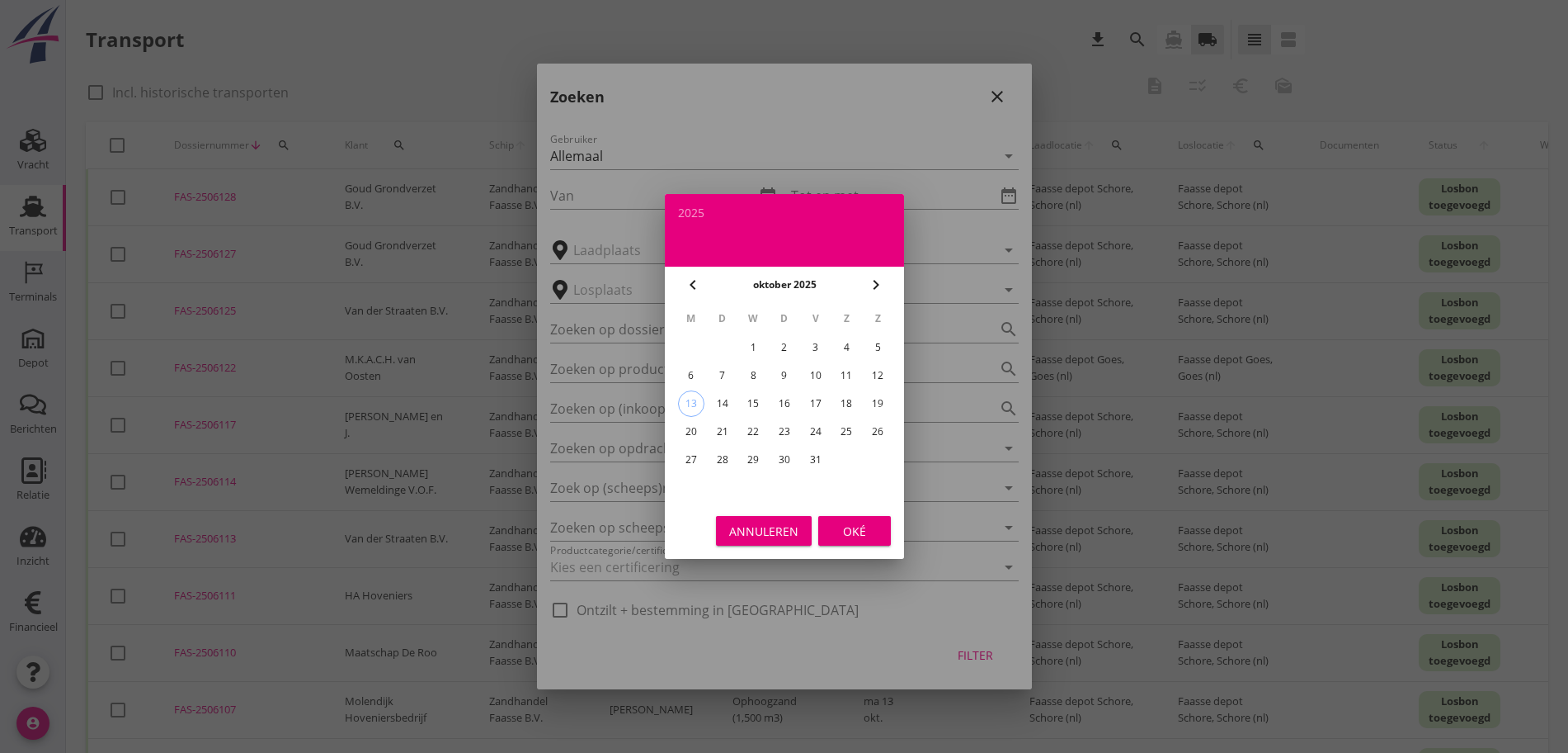
click at [696, 371] on div "6" at bounding box center [690, 375] width 26 height 26
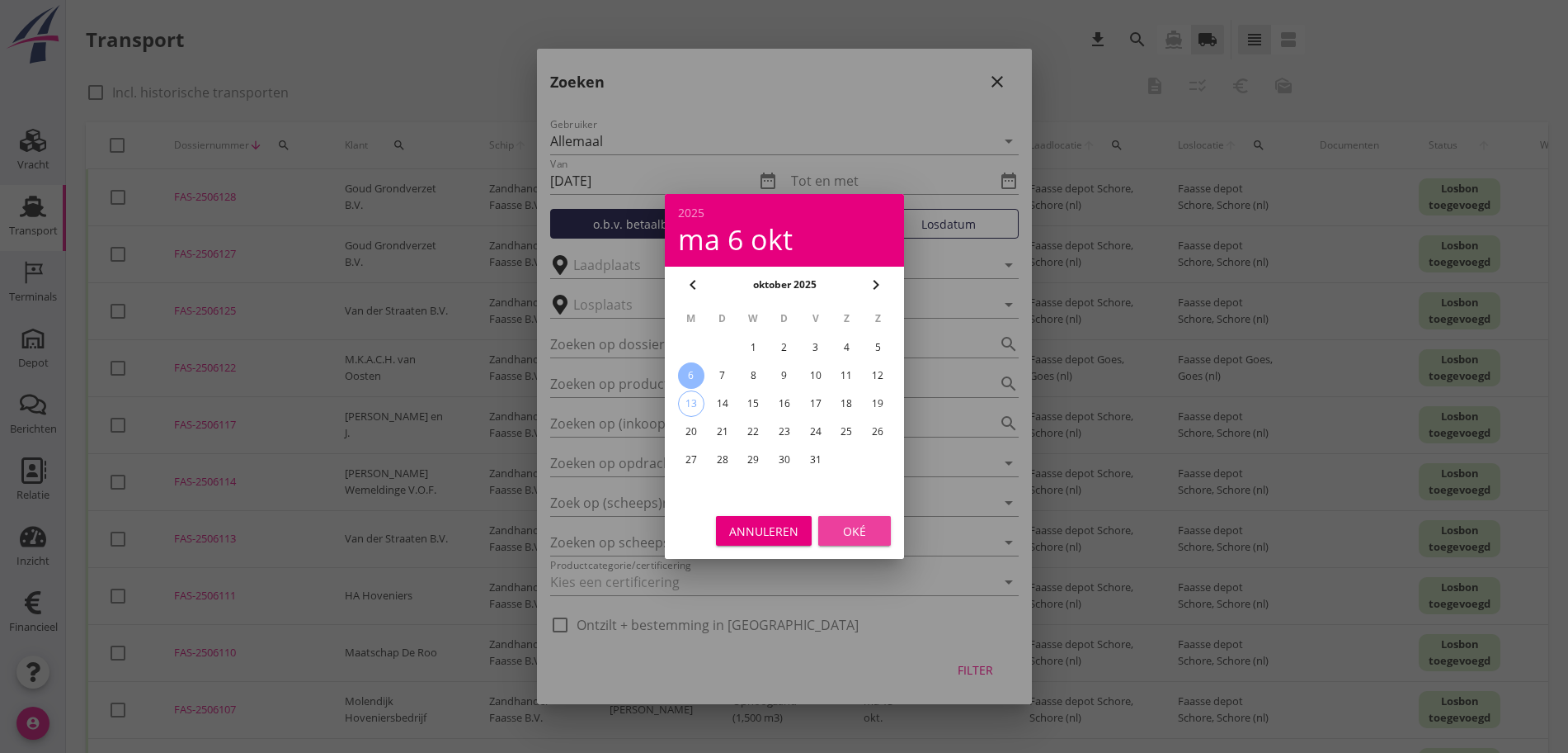
click at [846, 532] on div "Oké" at bounding box center [854, 531] width 46 height 17
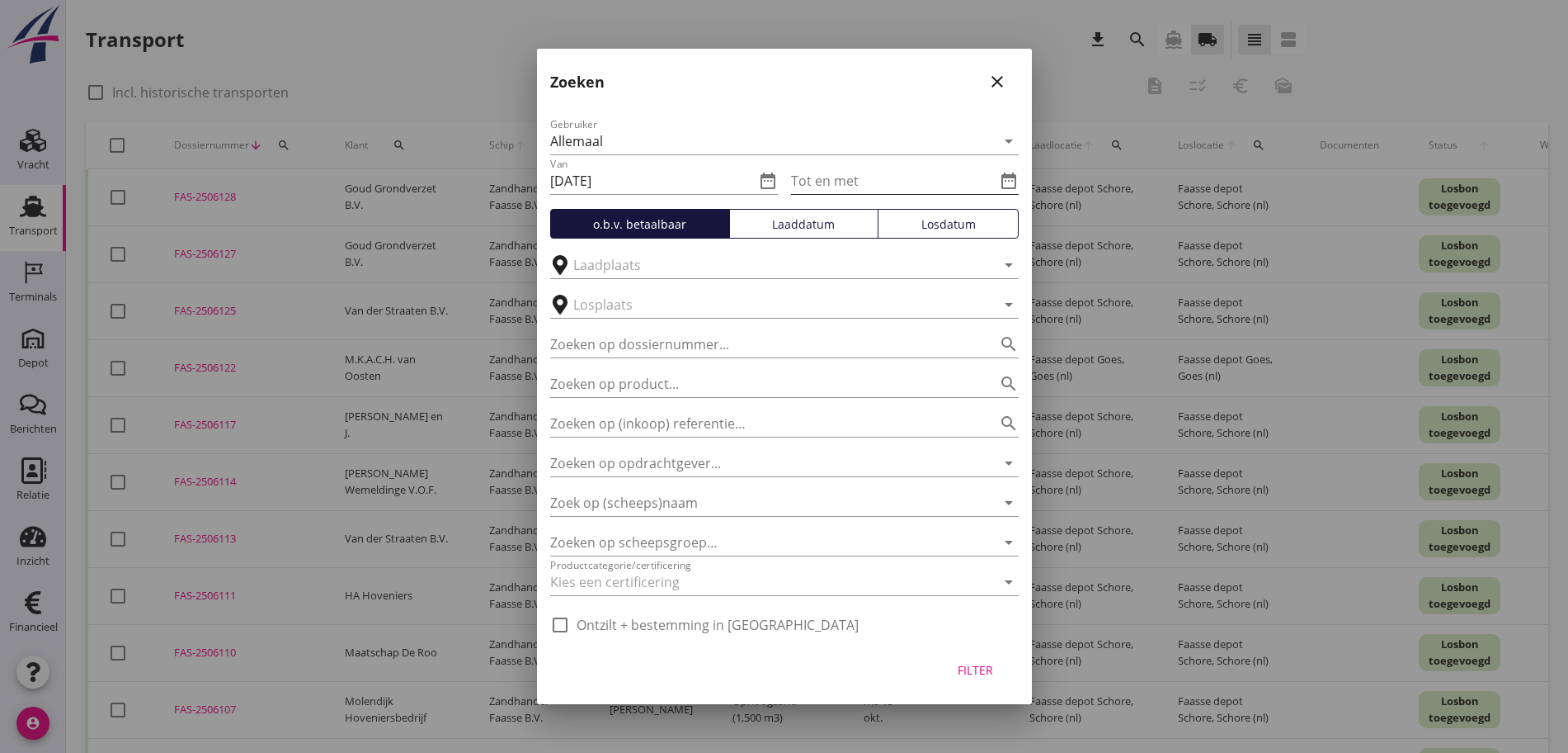
click at [1007, 179] on icon "date_range" at bounding box center [1008, 180] width 20 height 20
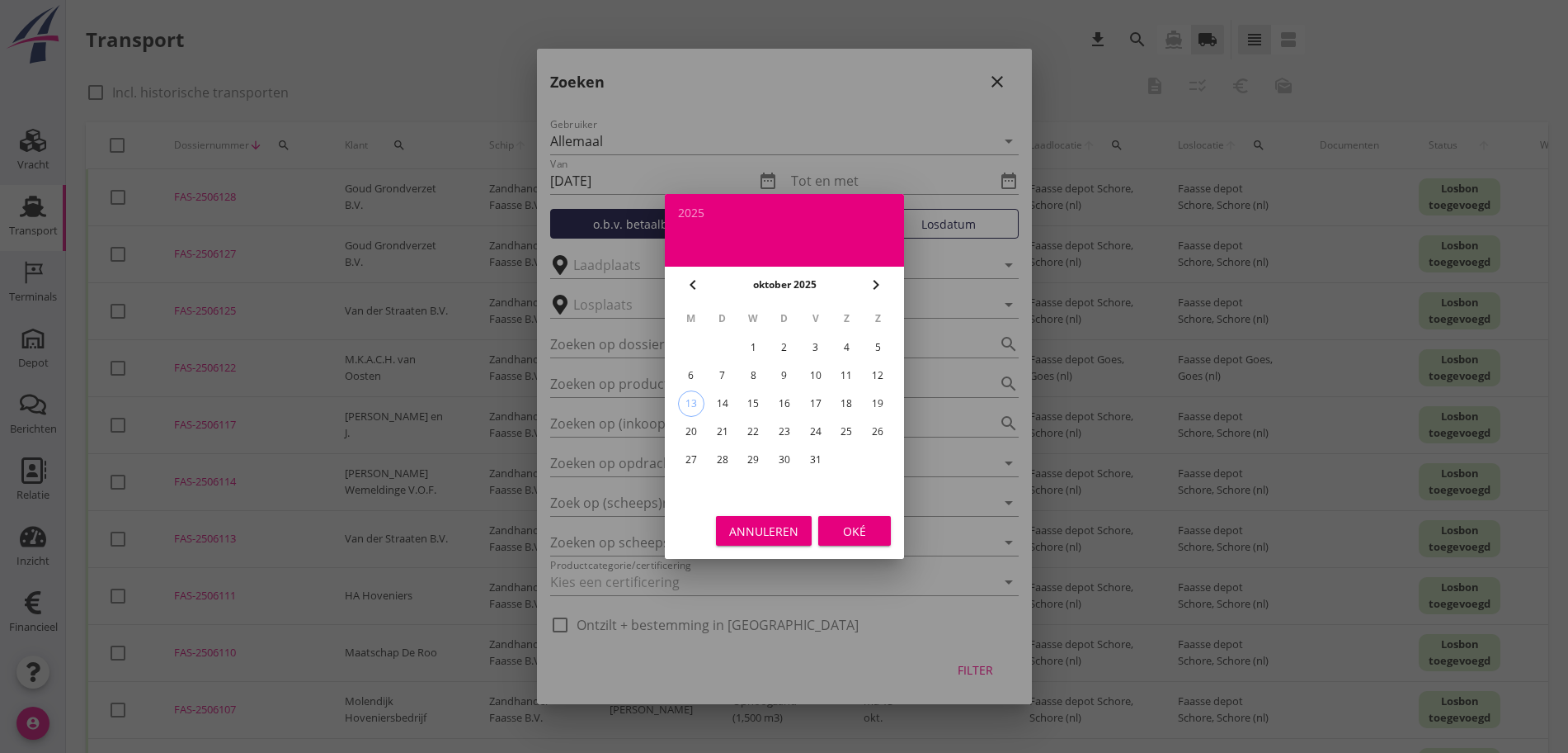
click at [819, 370] on div "10" at bounding box center [814, 375] width 26 height 26
click at [862, 544] on button "Oké" at bounding box center [854, 530] width 73 height 30
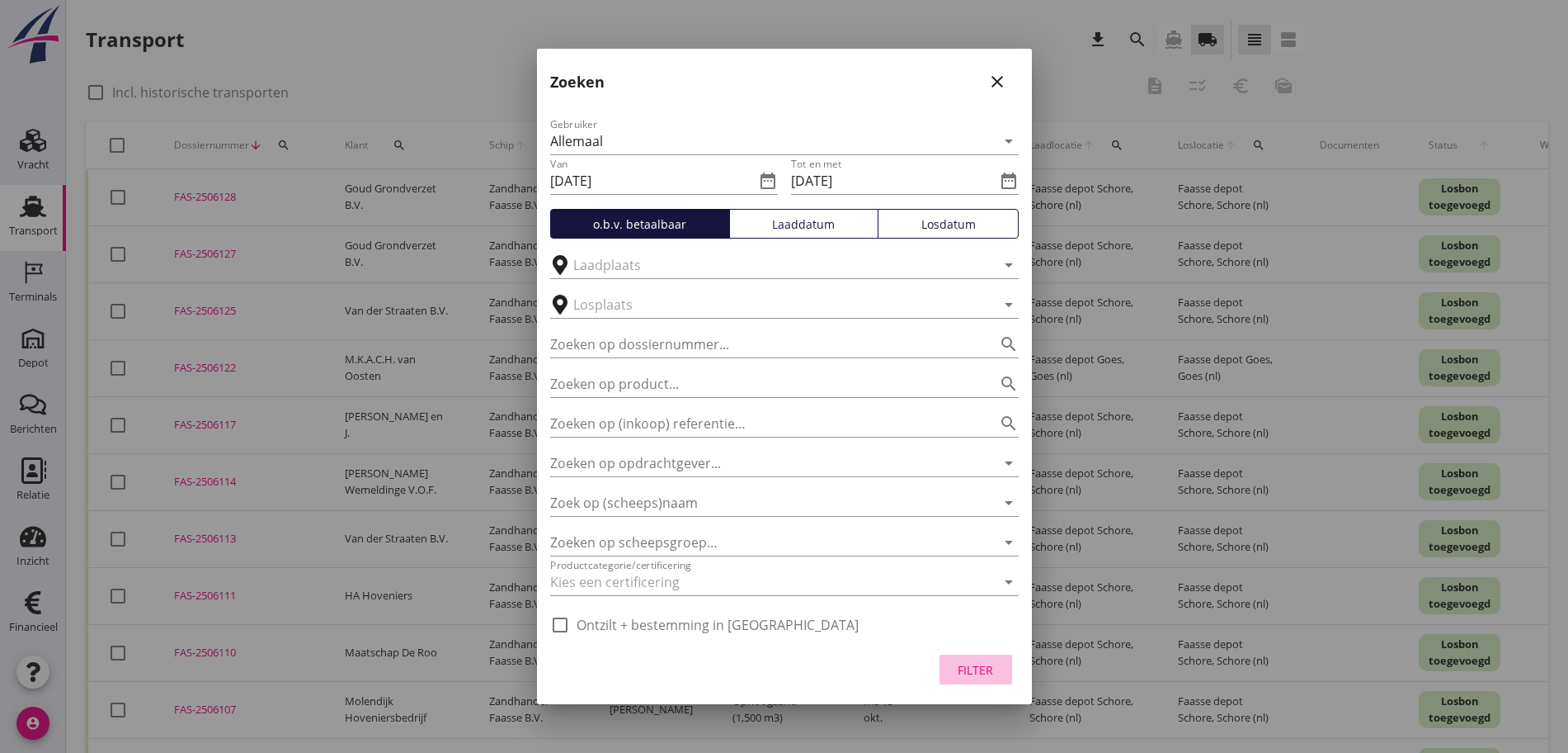
click at [971, 668] on div "Filter" at bounding box center [976, 669] width 46 height 17
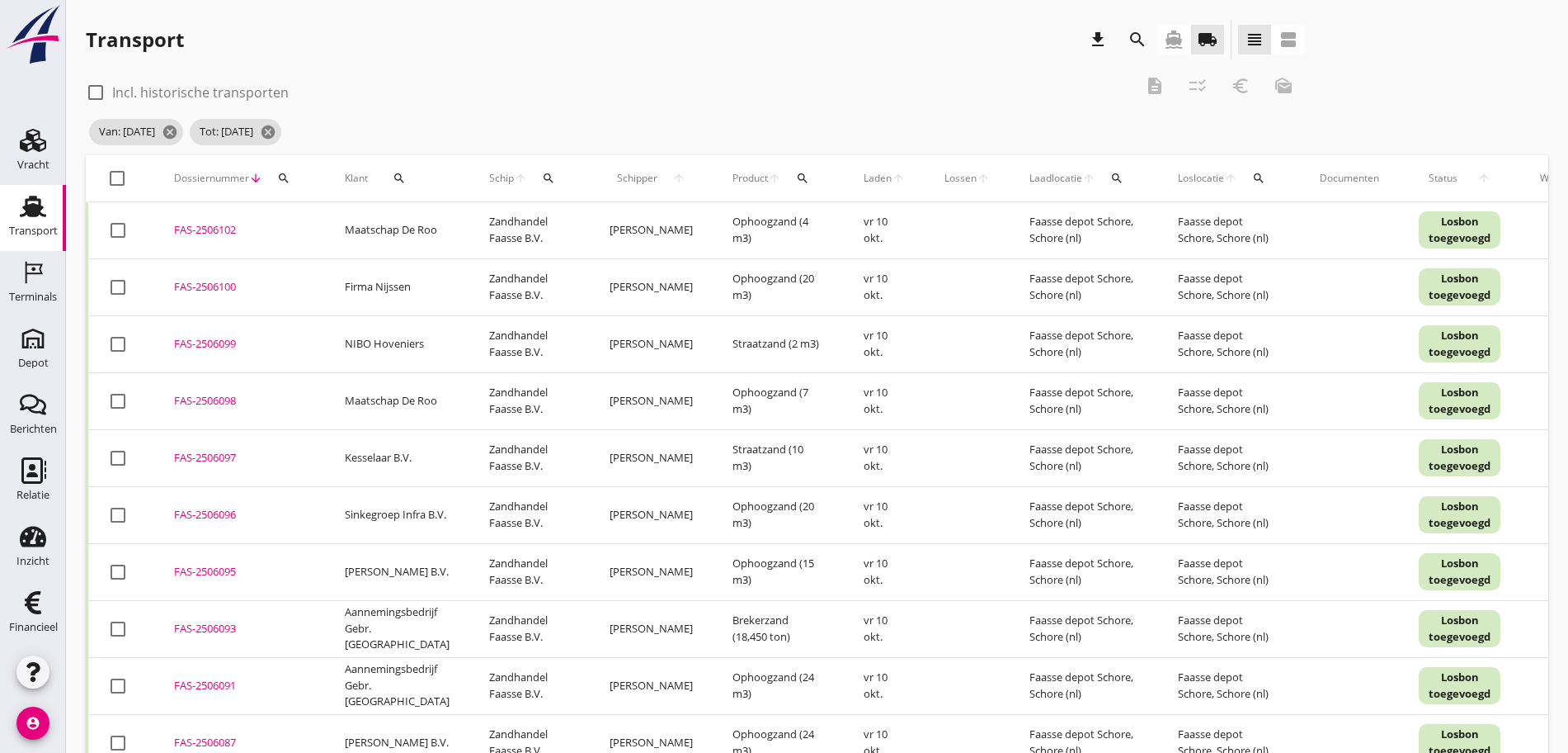
click at [400, 179] on icon "search" at bounding box center [399, 178] width 13 height 13
click at [434, 233] on input "Zoeken op opdrachtgever..." at bounding box center [467, 226] width 172 height 26
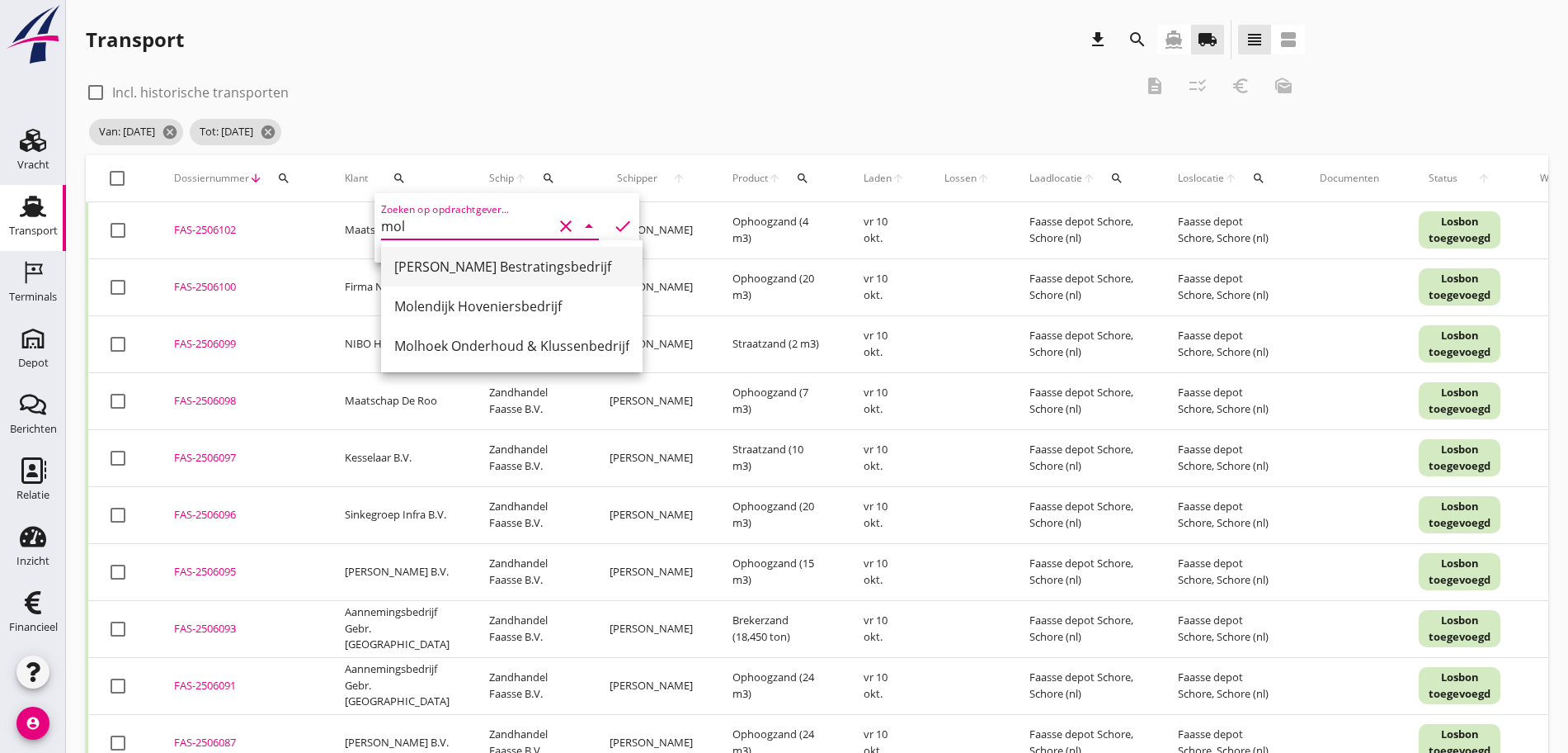
click at [536, 256] on div "[PERSON_NAME] Bestratingsbedrijf" at bounding box center [512, 266] width 235 height 20
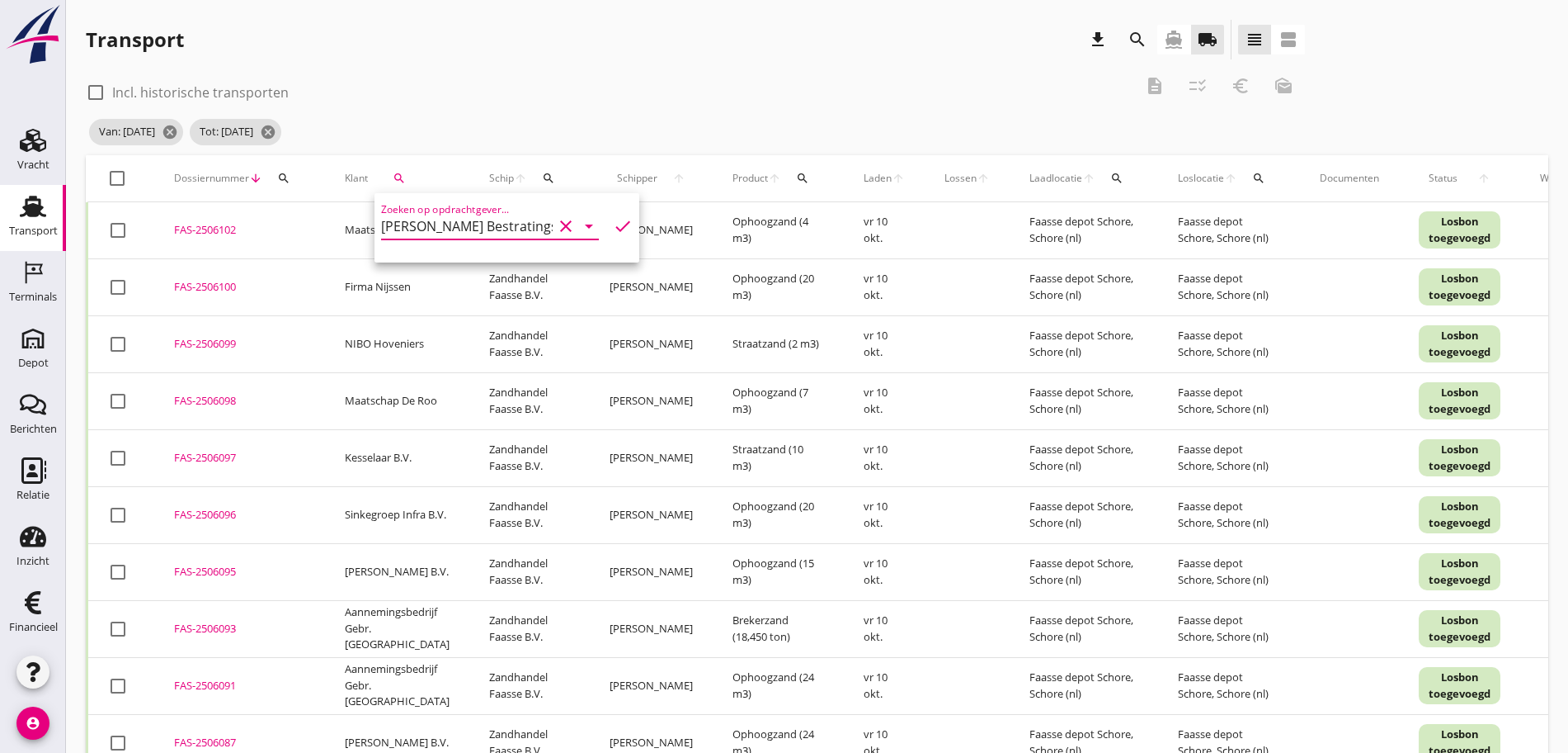
click at [613, 223] on icon "check" at bounding box center [622, 226] width 20 height 20
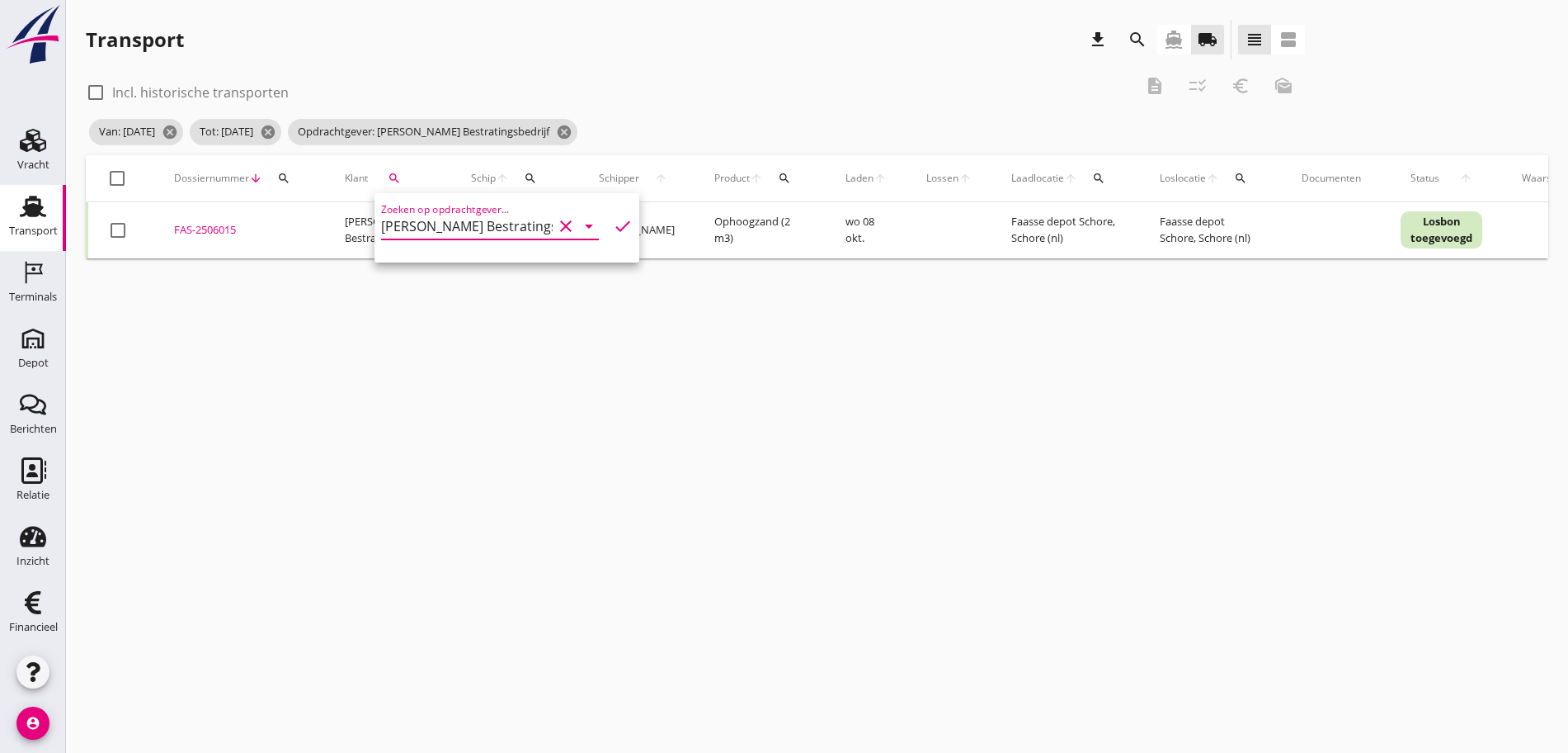
click at [760, 137] on div "Van: [DATE] cancel Tot: [DATE] cancel Opdrachtgever: [PERSON_NAME] Bestratingsb…" at bounding box center [695, 132] width 1219 height 33
click at [120, 177] on div at bounding box center [117, 178] width 28 height 28
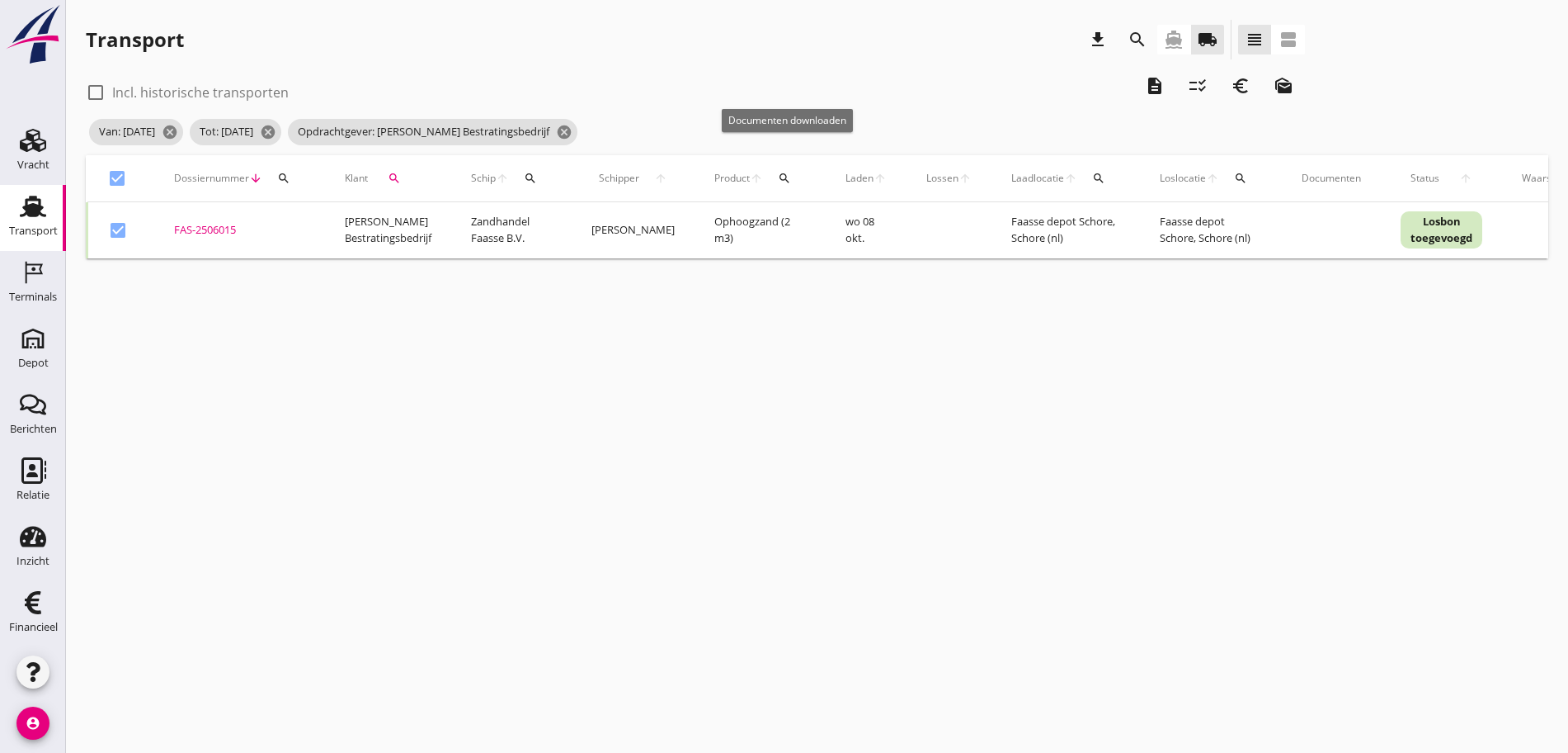
click at [1145, 85] on icon "description" at bounding box center [1154, 85] width 20 height 20
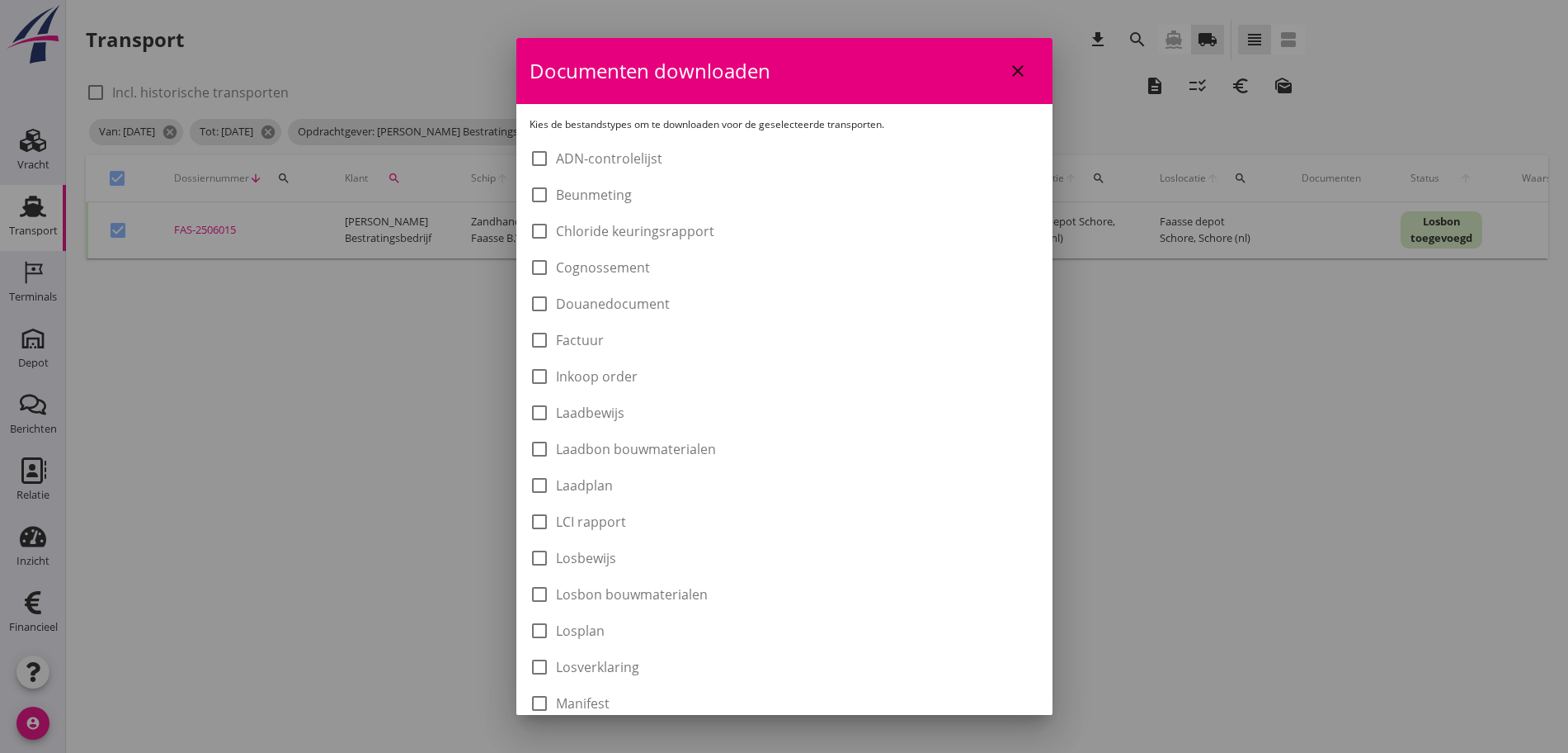
click at [586, 444] on label "Laadbon bouwmaterialen" at bounding box center [636, 449] width 160 height 16
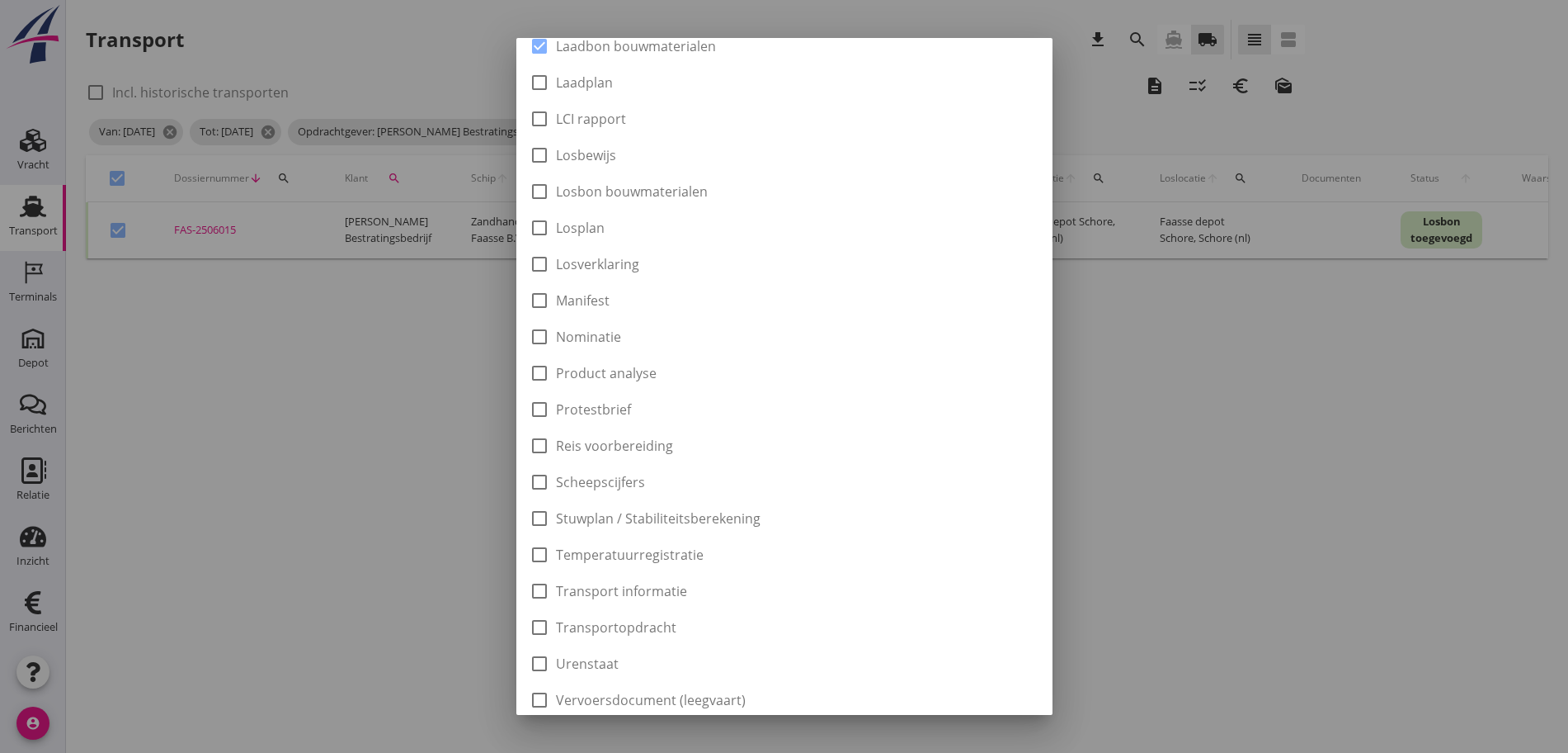
scroll to position [467, 0]
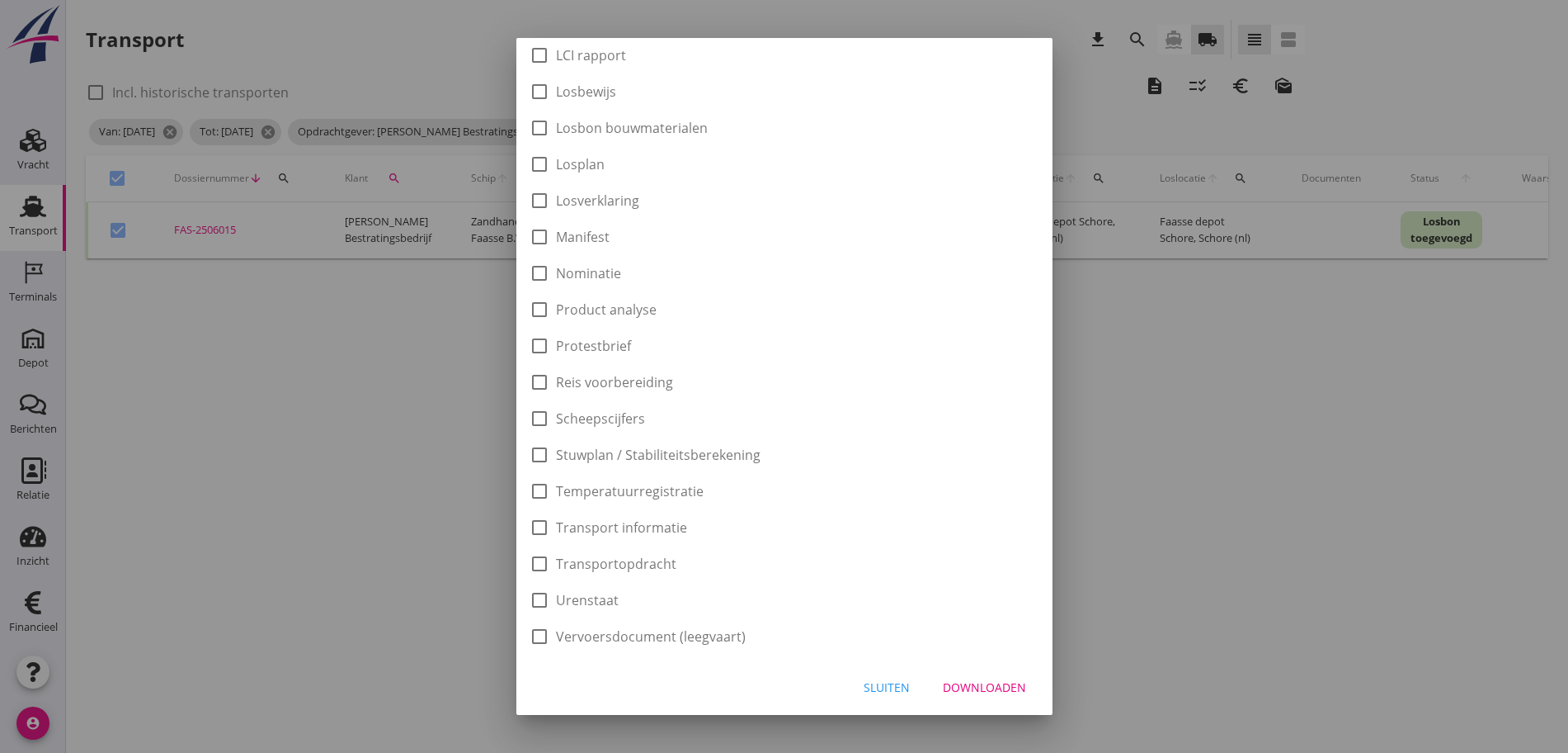
click at [1001, 675] on button "Downloaden" at bounding box center [984, 687] width 109 height 30
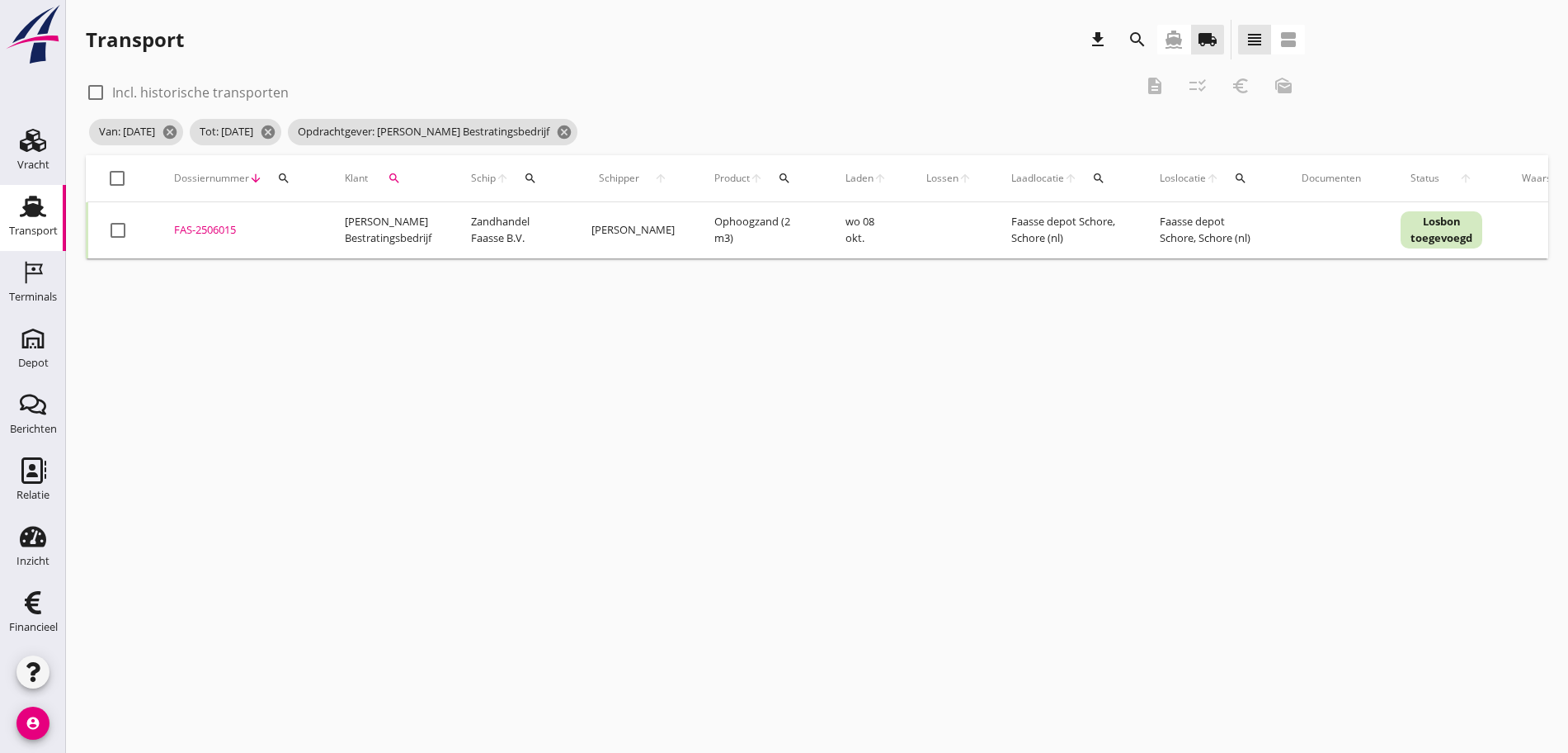
click at [121, 171] on div at bounding box center [117, 178] width 28 height 28
click at [1226, 87] on div "euro_symbol" at bounding box center [1241, 85] width 30 height 20
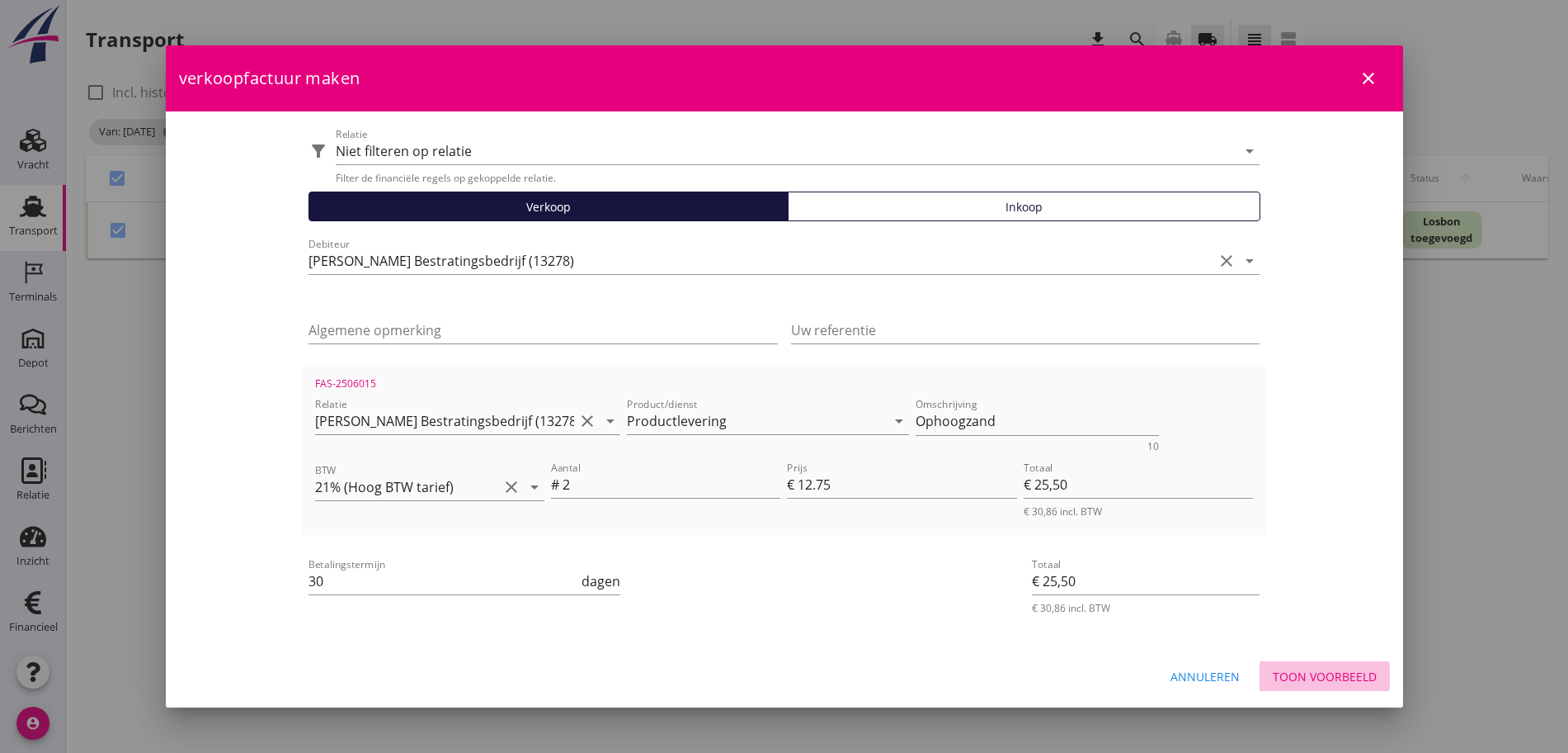
click at [1308, 677] on div "Toon voorbeeld" at bounding box center [1325, 676] width 104 height 17
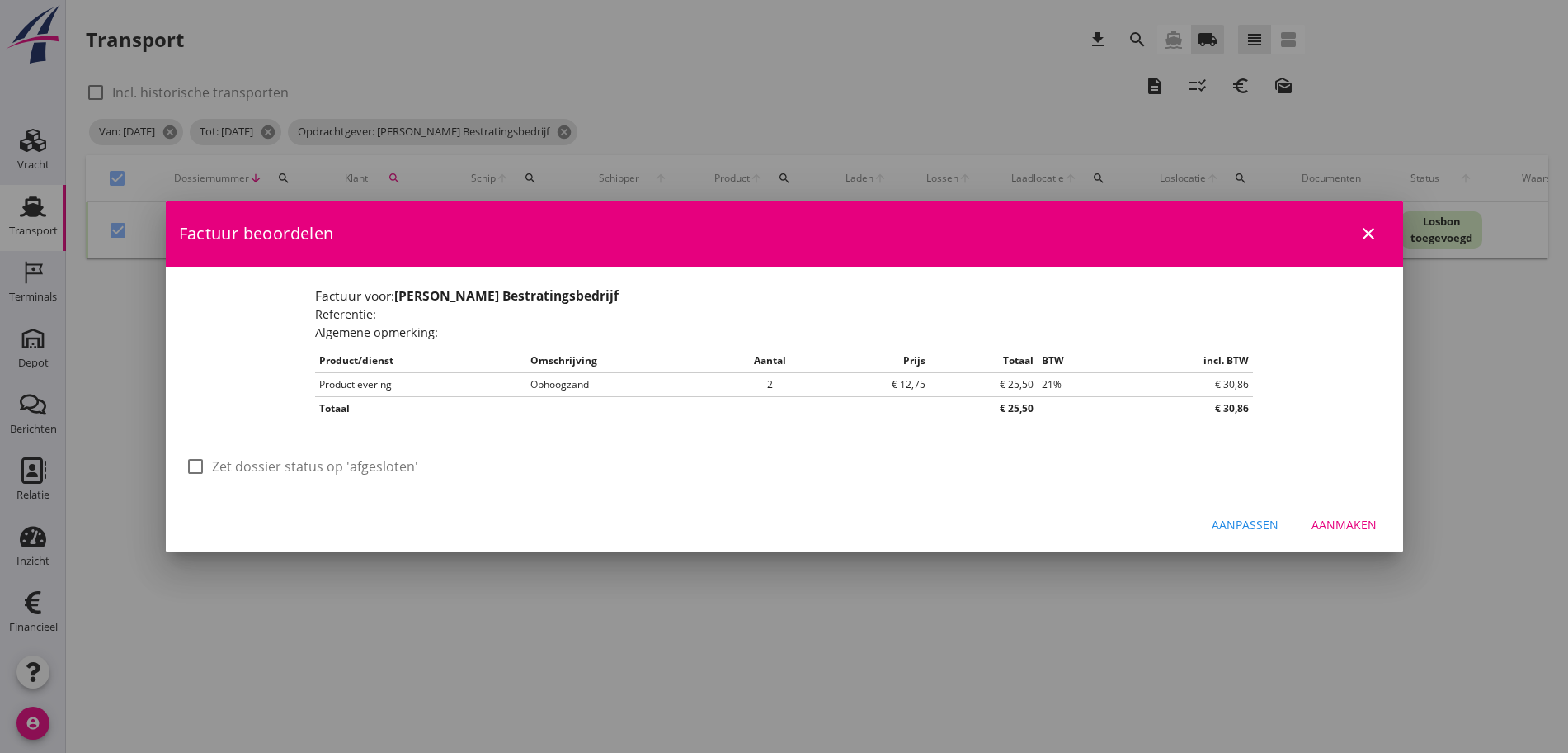
click at [192, 471] on div at bounding box center [195, 466] width 28 height 28
click at [1328, 525] on div "Aanmaken" at bounding box center [1344, 524] width 65 height 17
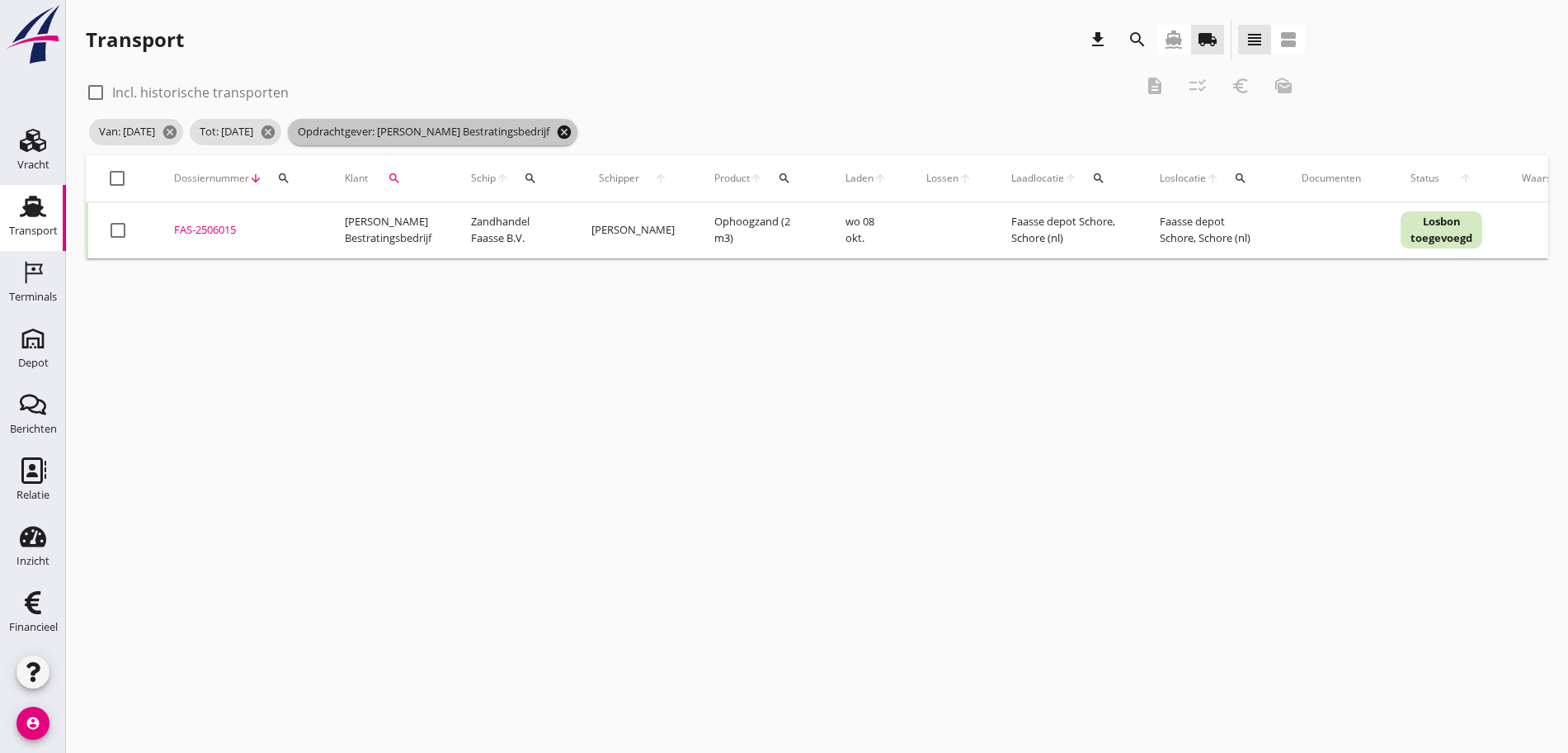
click at [573, 134] on icon "cancel" at bounding box center [564, 132] width 16 height 16
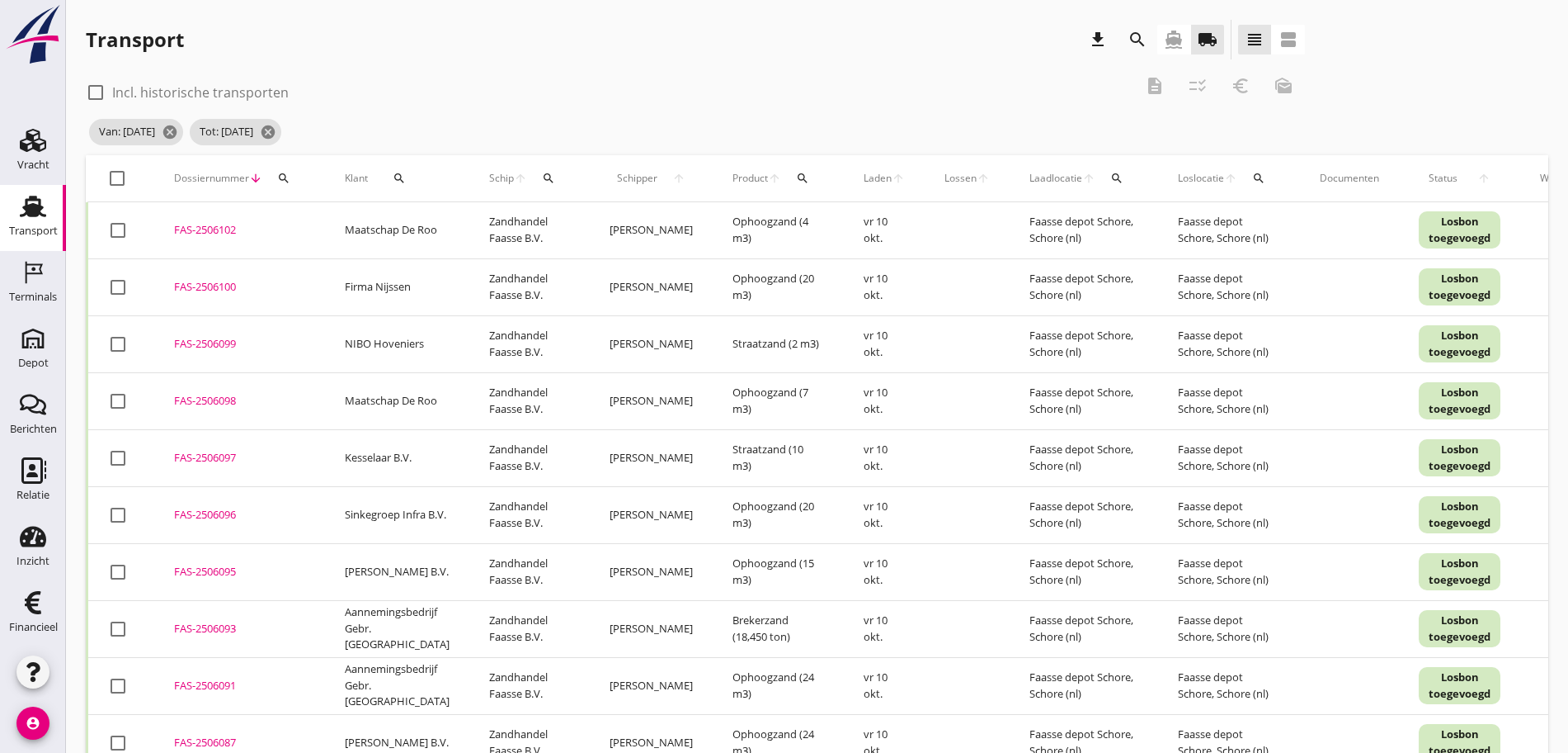
click at [397, 174] on icon "search" at bounding box center [399, 178] width 13 height 13
click at [408, 211] on div "Zoeken op opdrachtgever... arrow_drop_down check" at bounding box center [507, 230] width 251 height 53
click at [417, 221] on input "Zoeken op opdrachtgever..." at bounding box center [467, 226] width 172 height 26
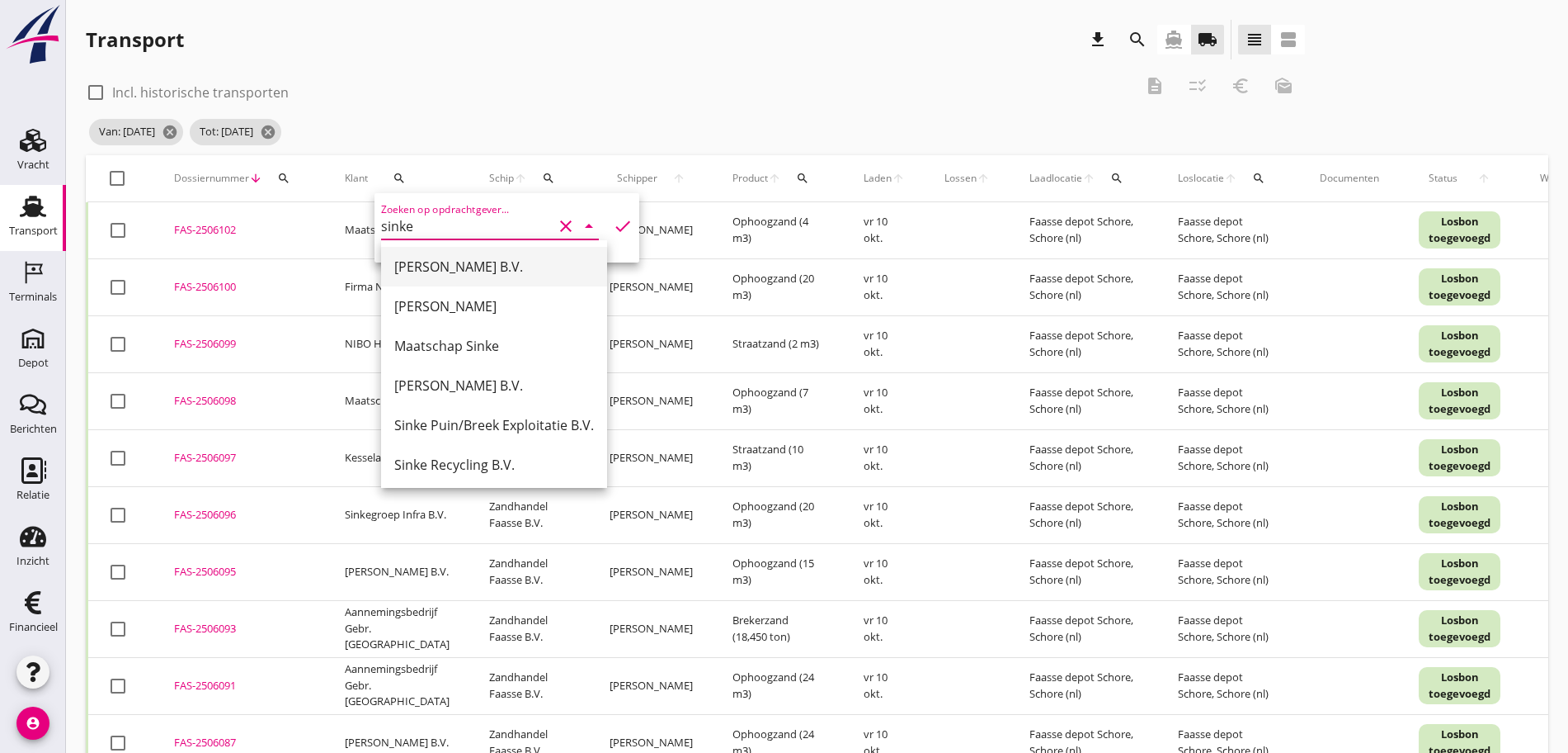
click at [456, 265] on div "[PERSON_NAME] B.V." at bounding box center [495, 266] width 200 height 20
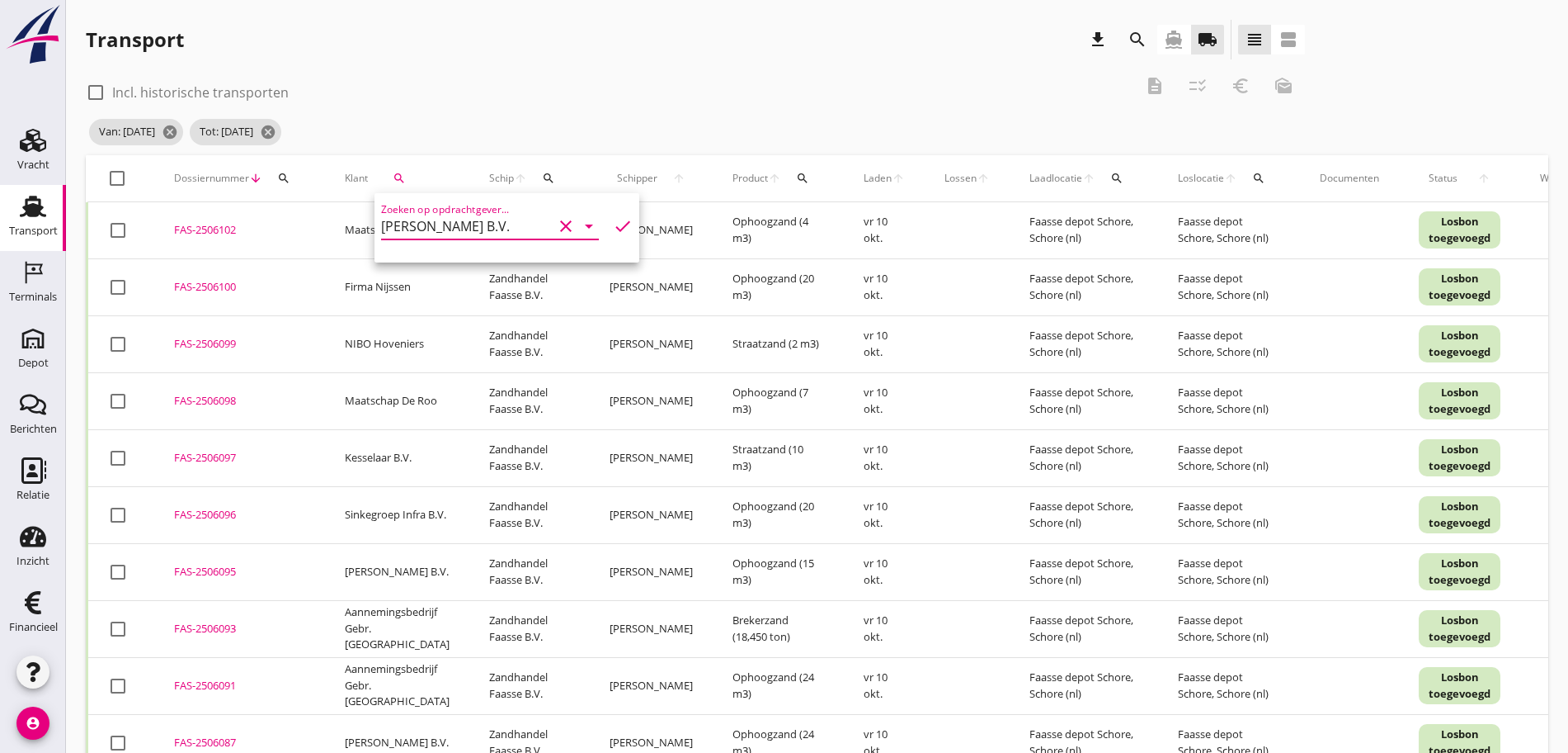
click at [613, 226] on icon "check" at bounding box center [622, 226] width 20 height 20
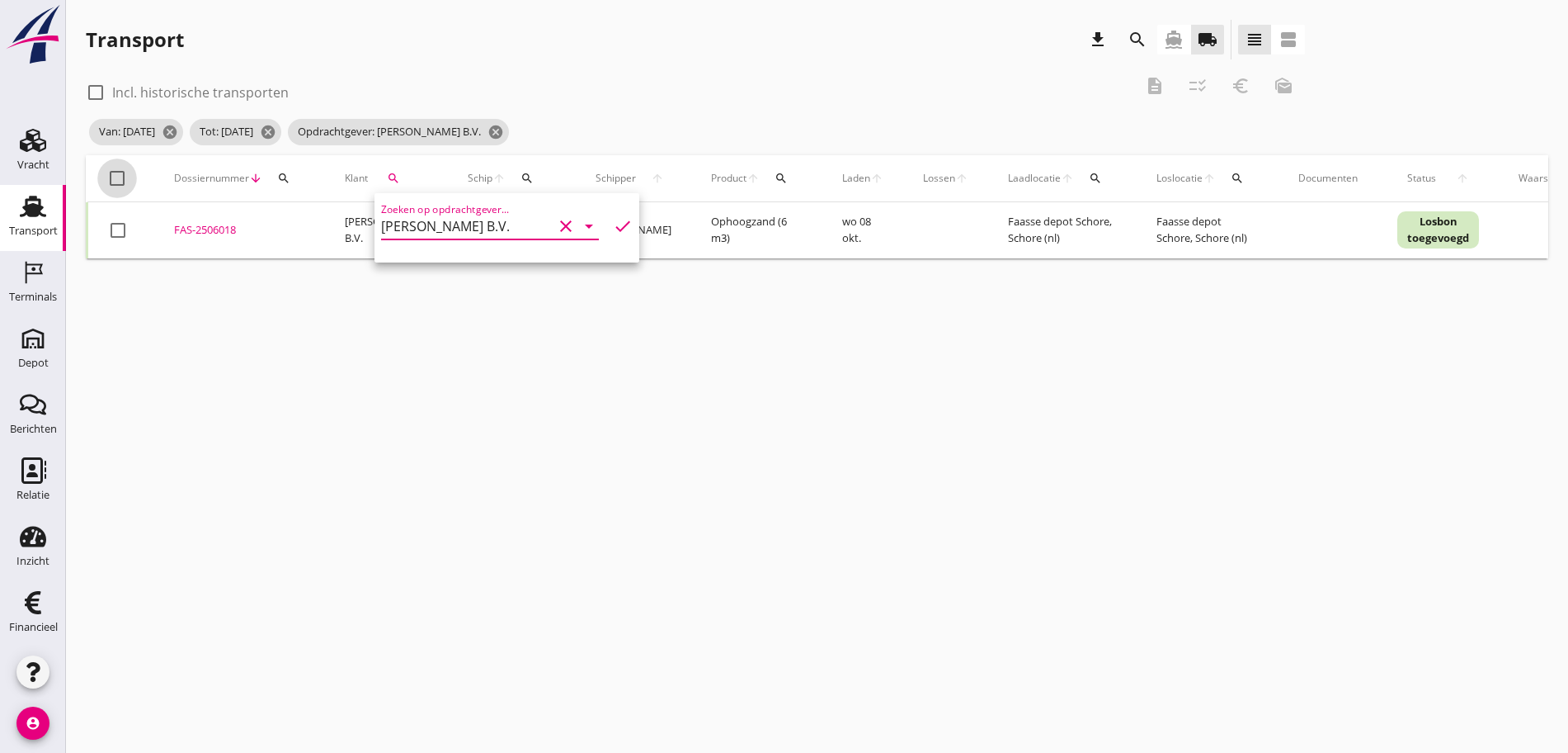
click at [126, 179] on div at bounding box center [117, 178] width 28 height 28
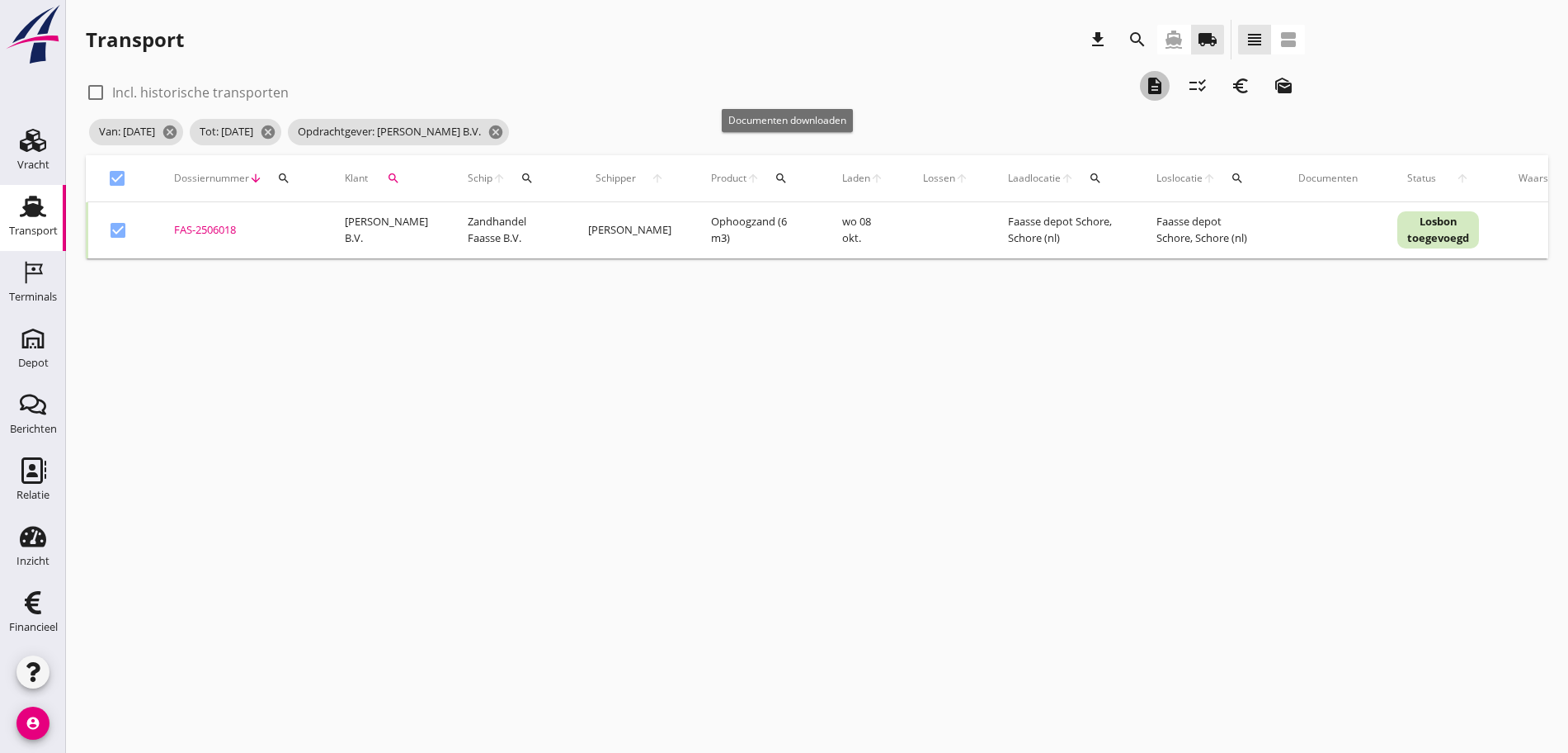
click at [1145, 77] on icon "description" at bounding box center [1154, 85] width 20 height 20
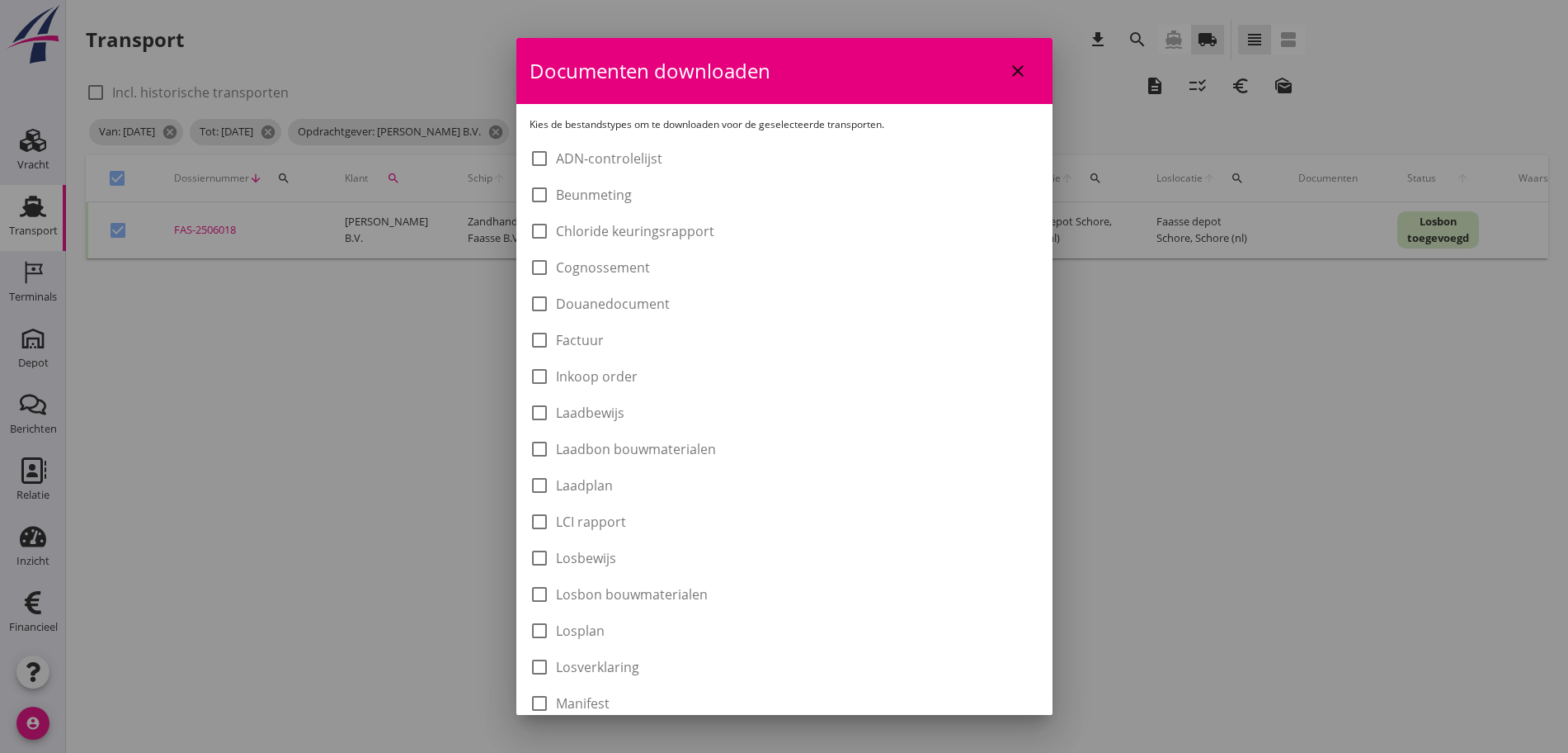
click at [668, 439] on div "check_box_outline_blank Laadbon bouwmaterialen" at bounding box center [623, 449] width 186 height 20
click at [661, 456] on label "Laadbon bouwmaterialen" at bounding box center [636, 449] width 160 height 16
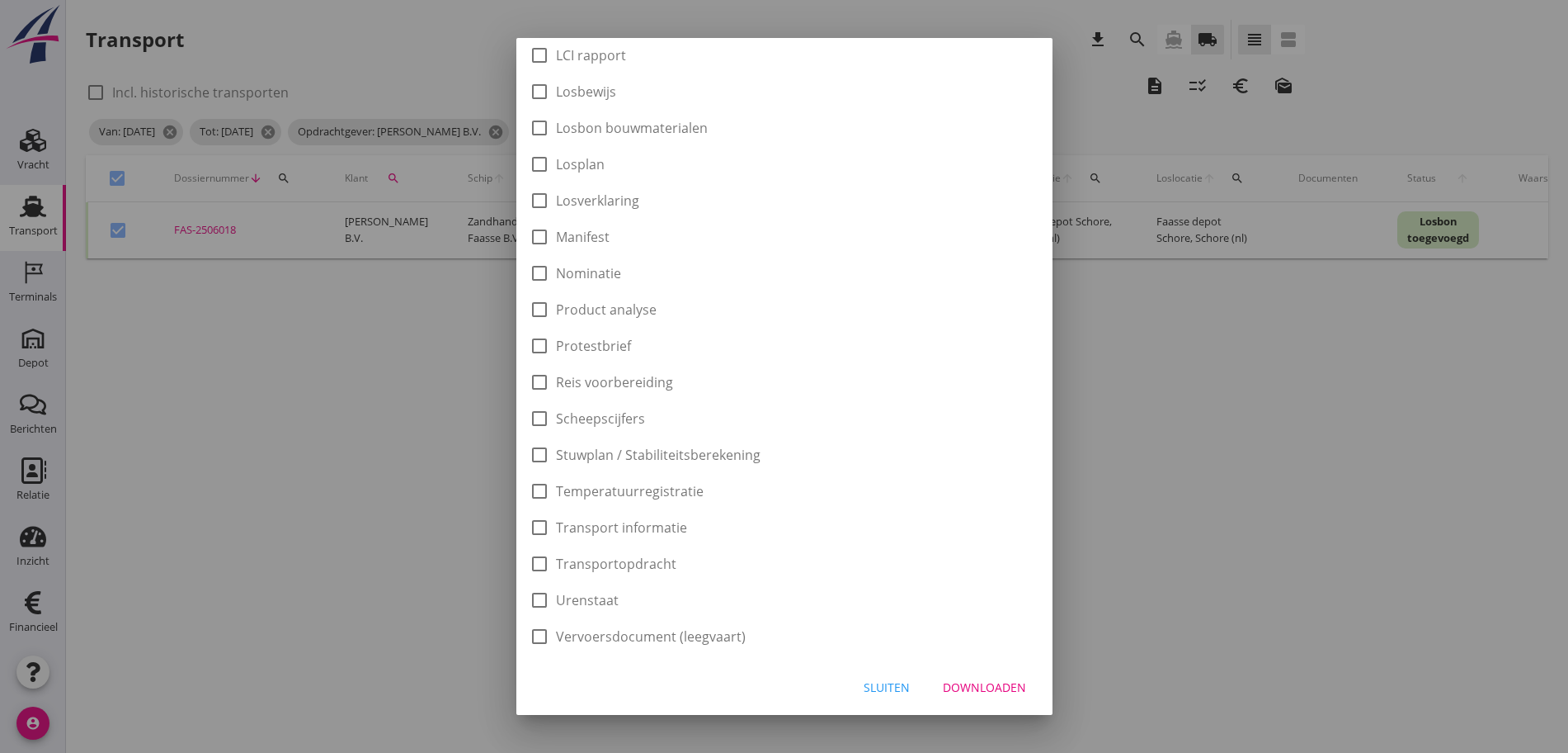
click at [980, 682] on div "Downloaden" at bounding box center [985, 687] width 84 height 17
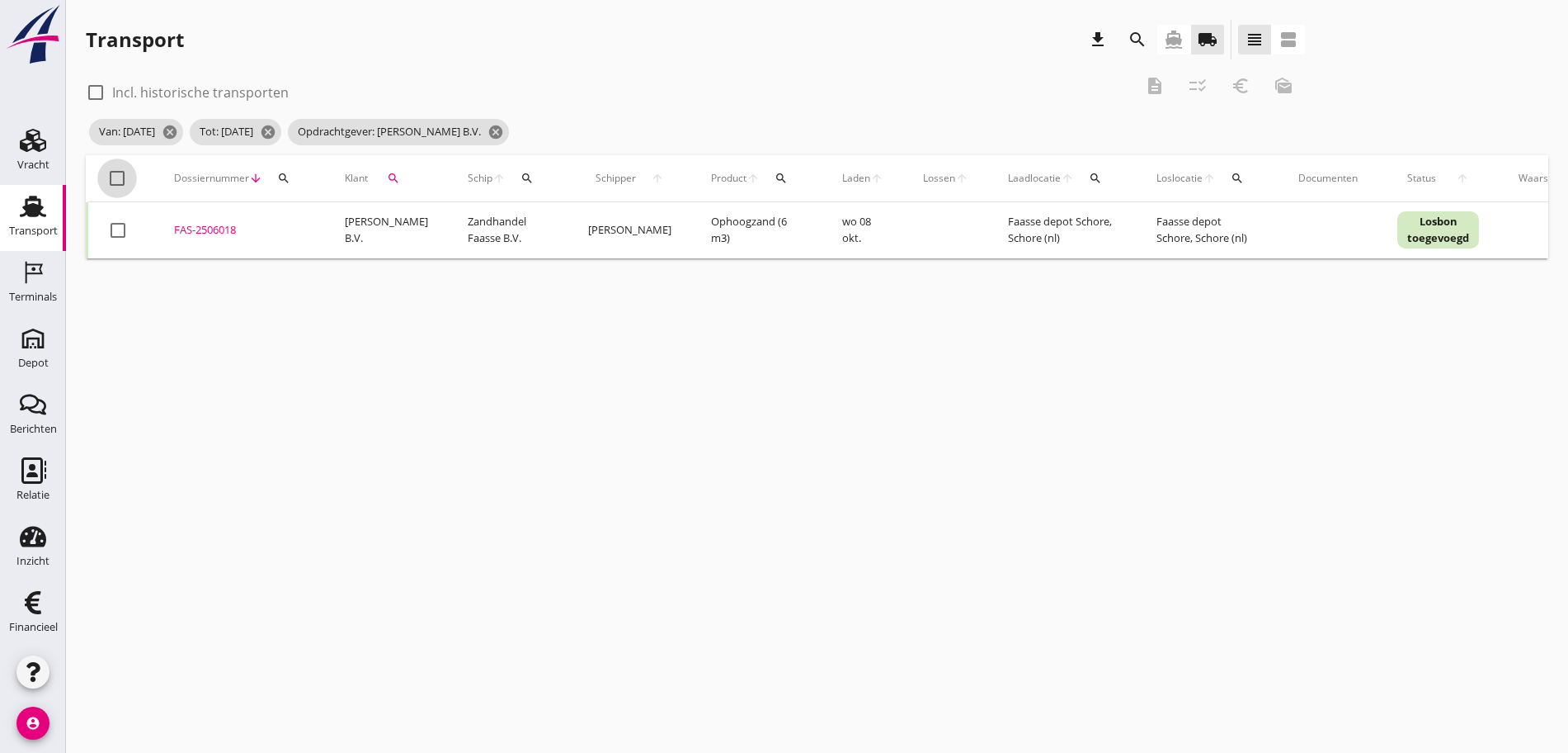
drag, startPoint x: 118, startPoint y: 175, endPoint x: 116, endPoint y: 151, distance: 24.1
click at [118, 174] on div at bounding box center [117, 178] width 28 height 28
click at [1231, 83] on icon "euro_symbol" at bounding box center [1241, 85] width 20 height 20
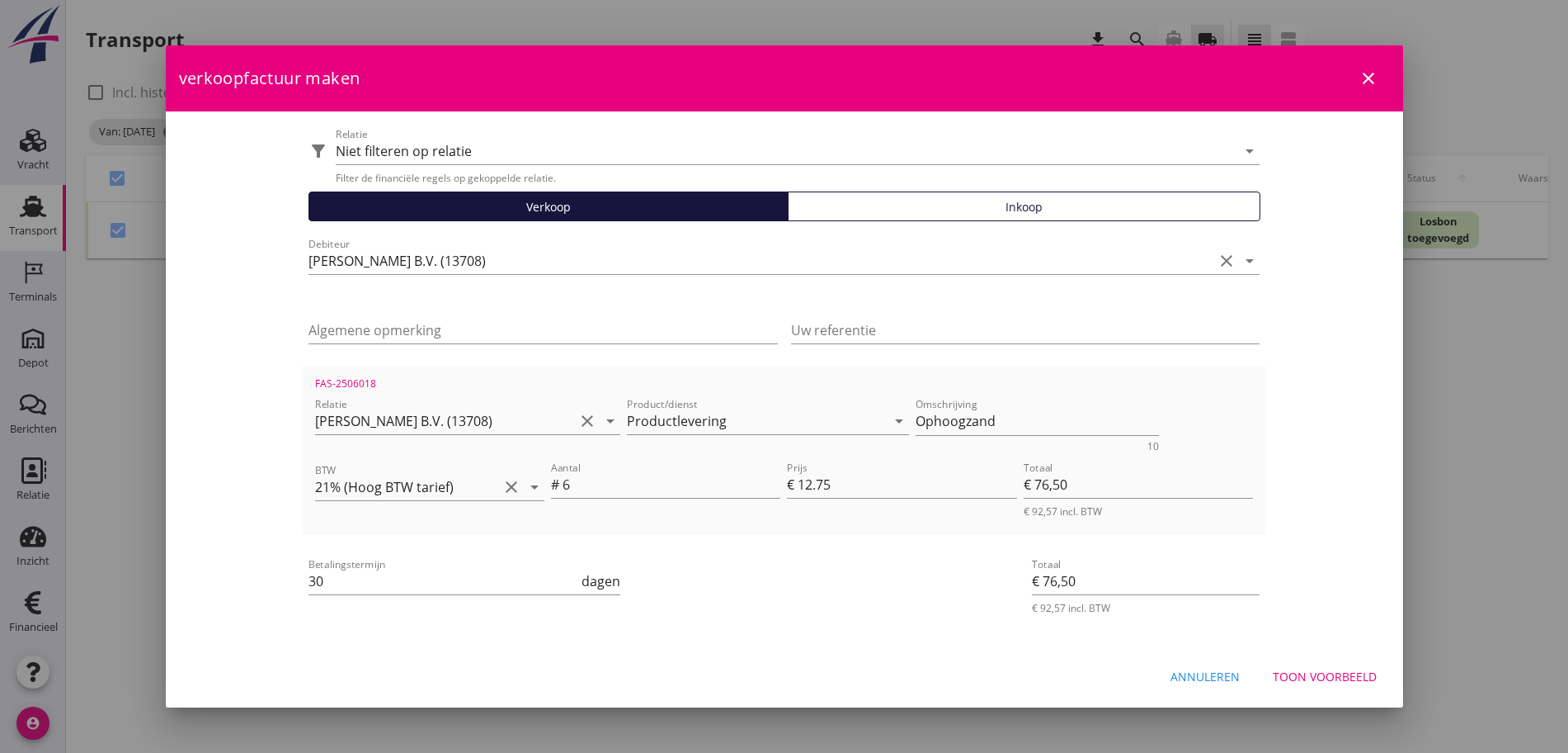
click at [1348, 678] on div "Toon voorbeeld" at bounding box center [1325, 676] width 104 height 17
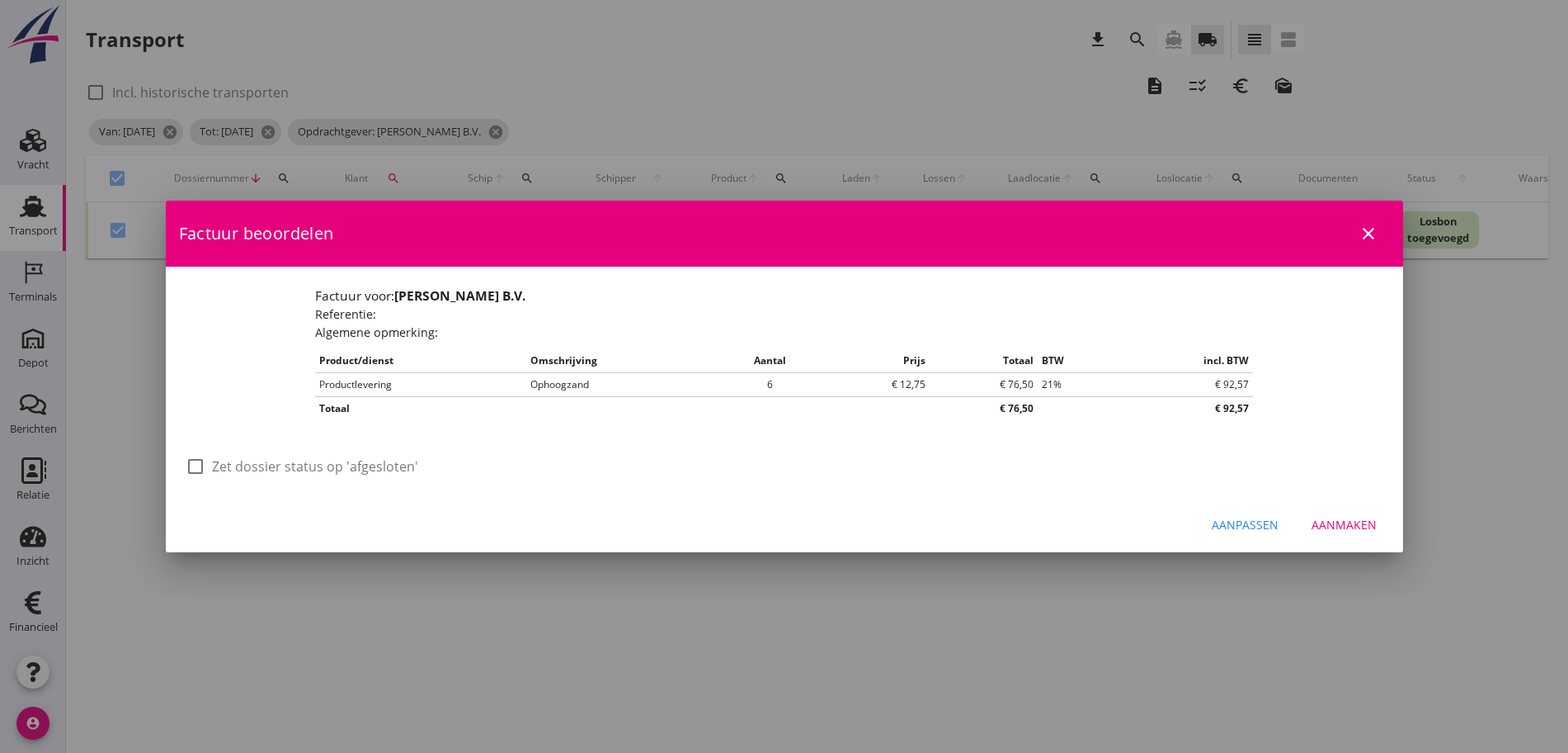
click at [228, 474] on label "Zet dossier status op 'afgesloten'" at bounding box center [314, 466] width 206 height 16
click at [1356, 526] on div "Aanmaken" at bounding box center [1344, 524] width 65 height 17
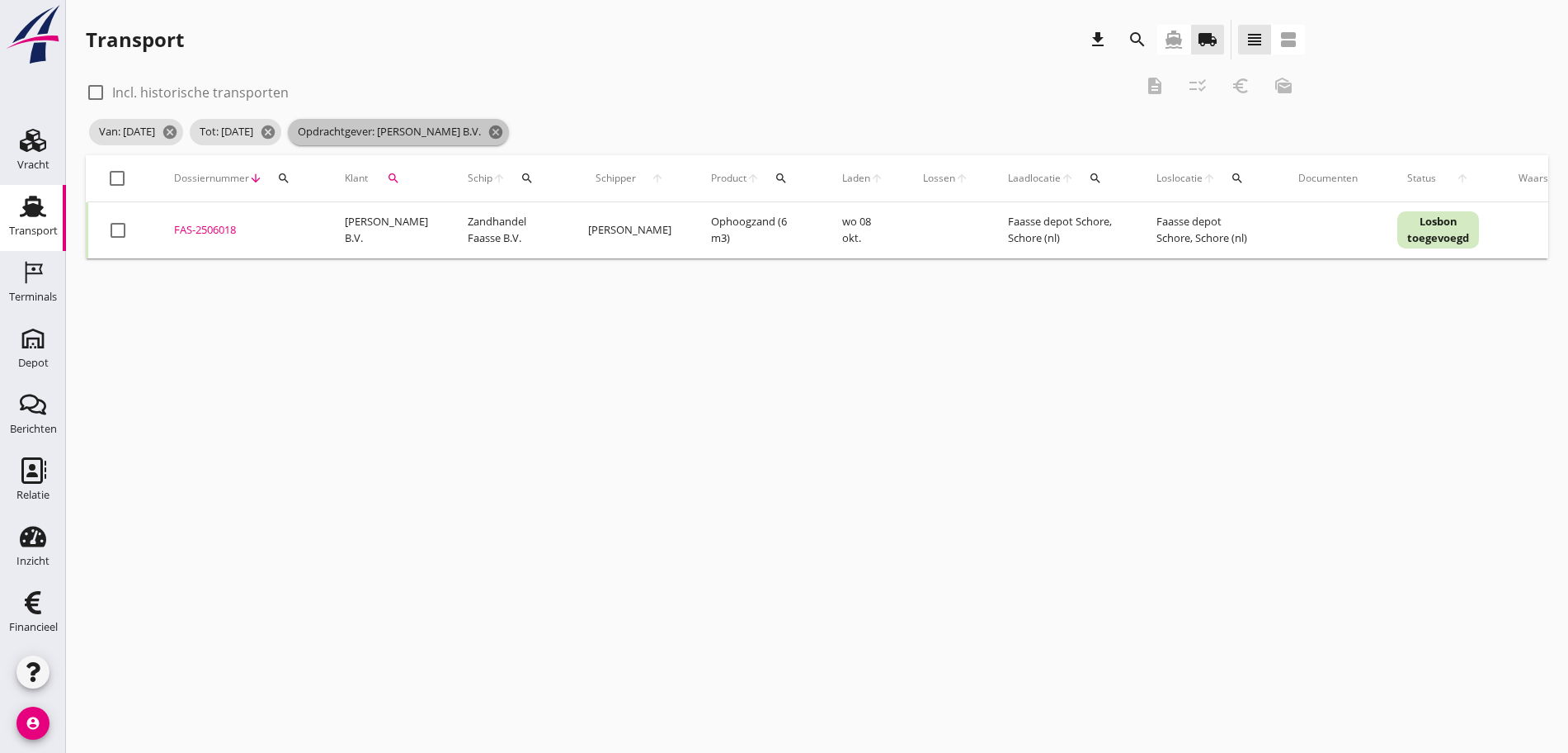
drag, startPoint x: 503, startPoint y: 132, endPoint x: 500, endPoint y: 114, distance: 18.2
click at [497, 121] on span "Opdrachtgever: [PERSON_NAME] B.V. cancel" at bounding box center [398, 132] width 221 height 26
